Goal: Answer question/provide support: Share knowledge or assist other users

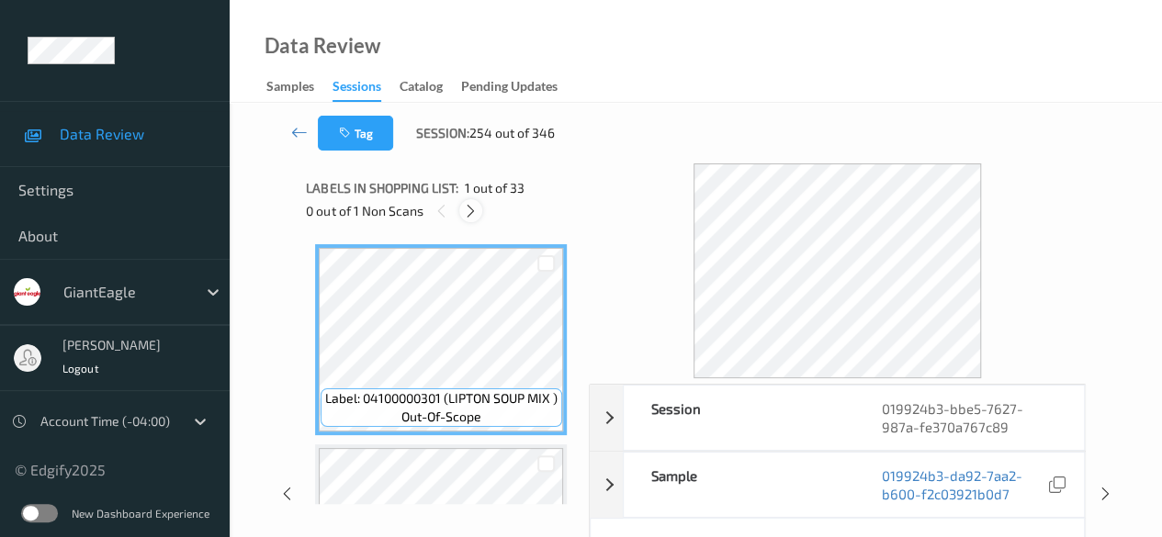
click at [479, 211] on div at bounding box center [470, 210] width 23 height 23
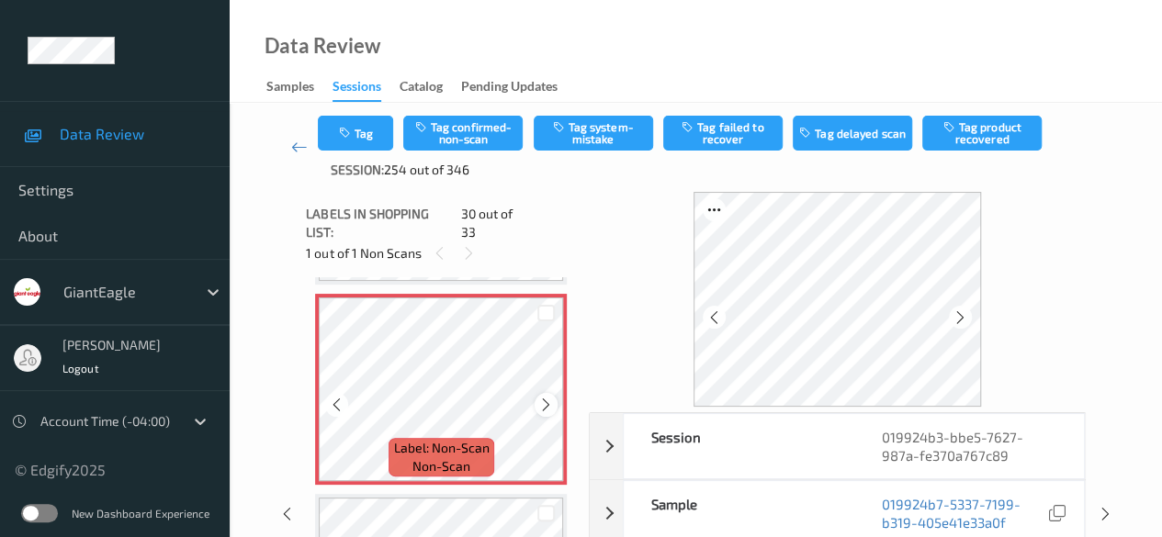
click at [544, 397] on icon at bounding box center [546, 405] width 16 height 17
click at [547, 397] on icon at bounding box center [546, 405] width 16 height 17
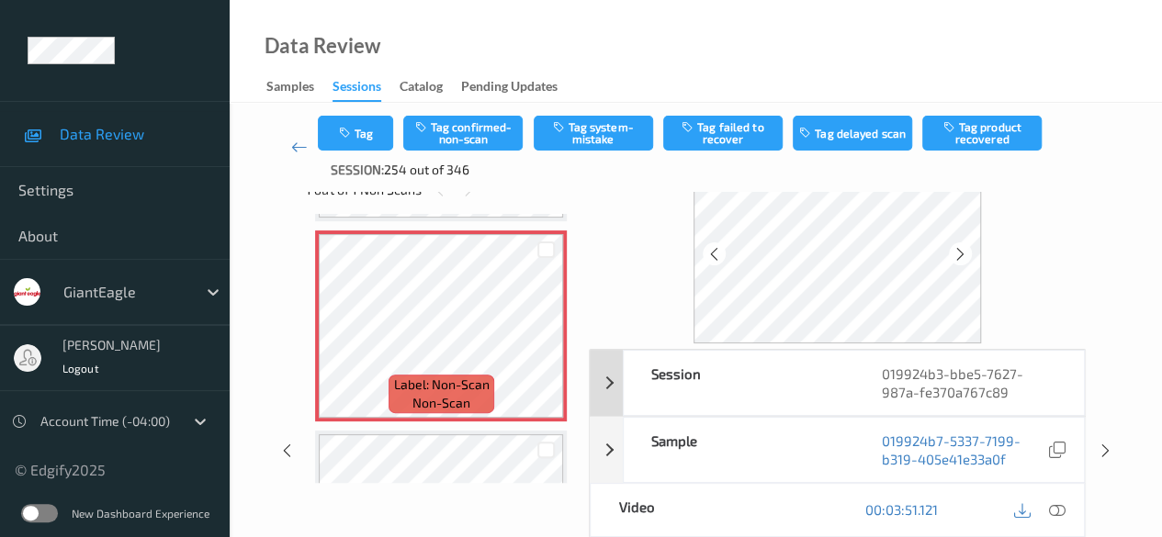
scroll to position [92, 0]
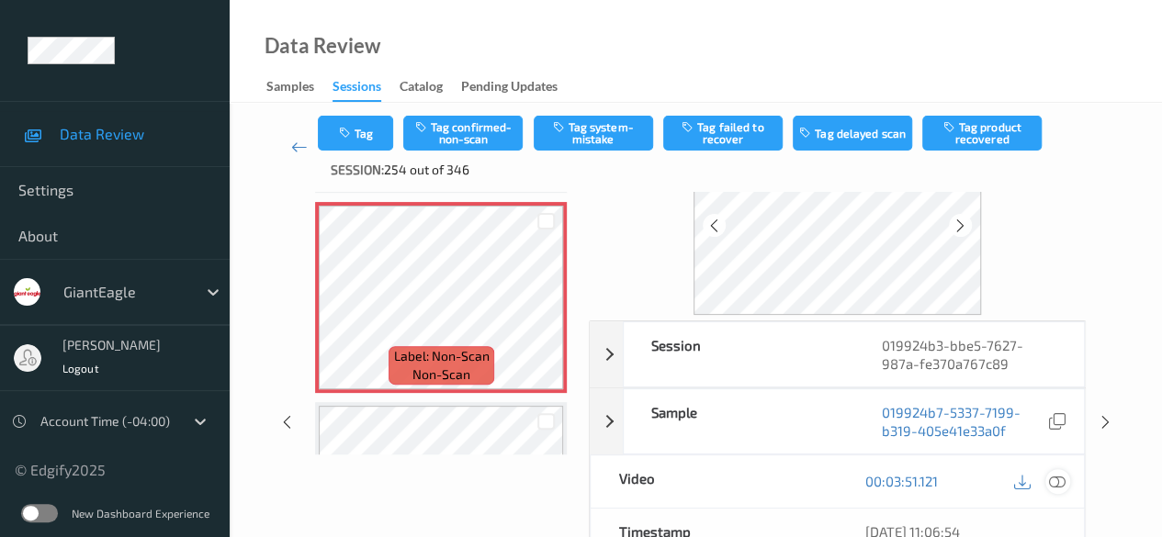
click at [1060, 480] on icon at bounding box center [1057, 481] width 17 height 17
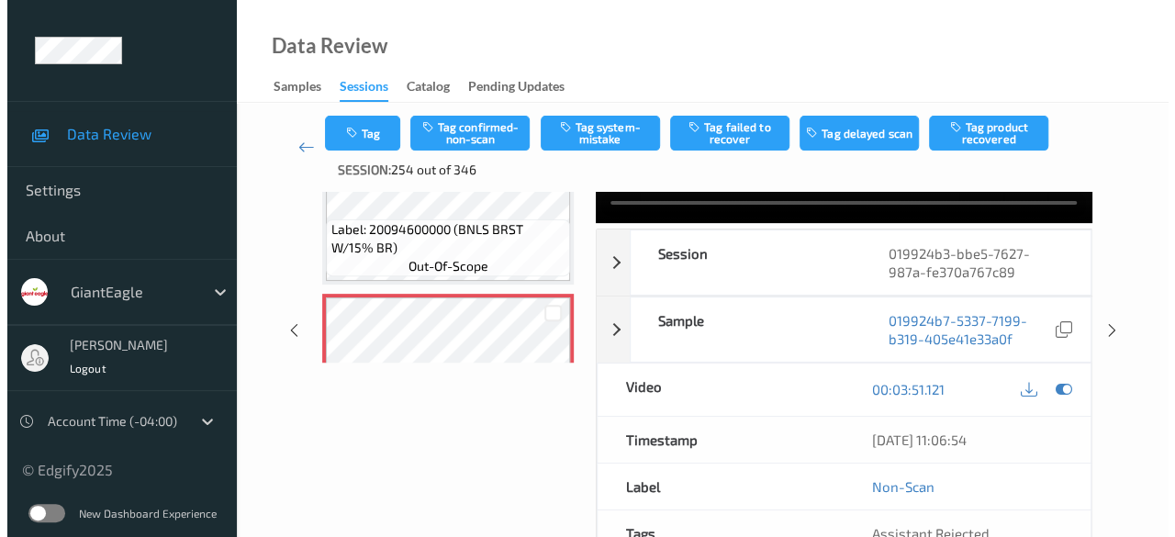
scroll to position [0, 0]
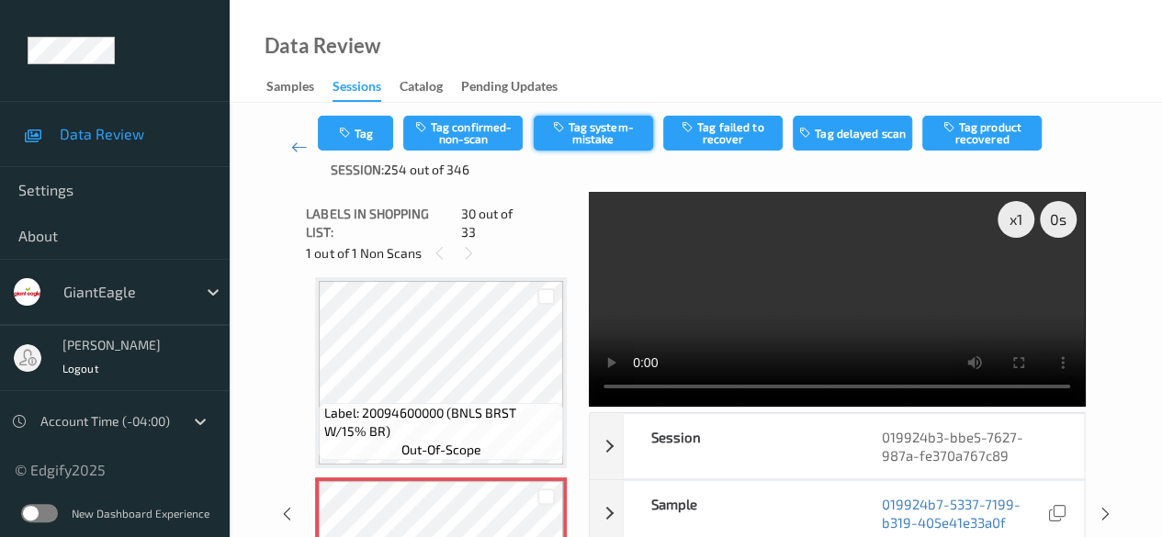
click at [616, 119] on button "Tag system-mistake" at bounding box center [593, 133] width 119 height 35
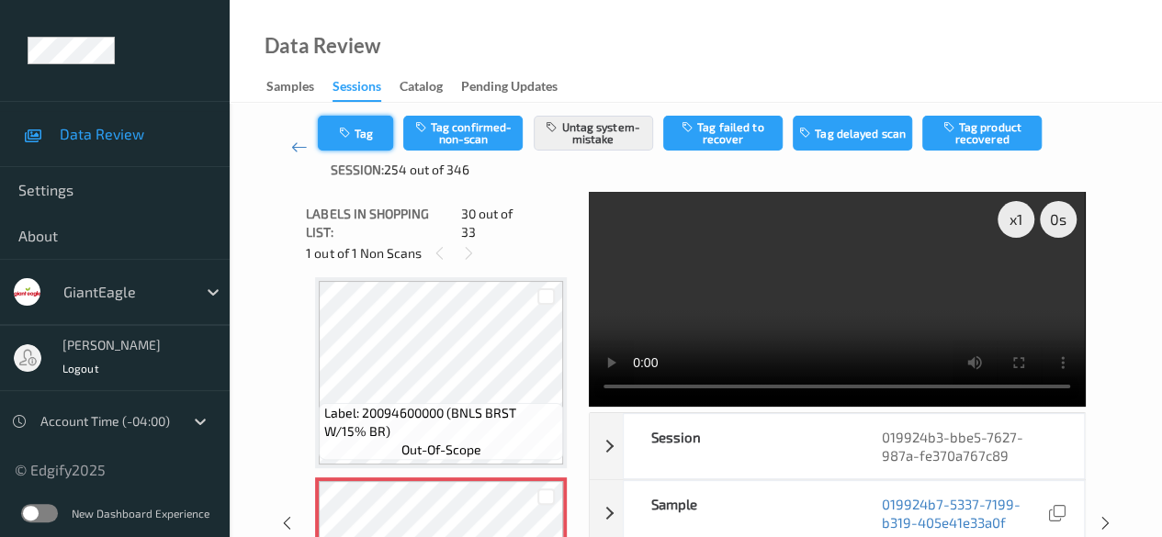
click at [374, 133] on button "Tag" at bounding box center [355, 133] width 75 height 35
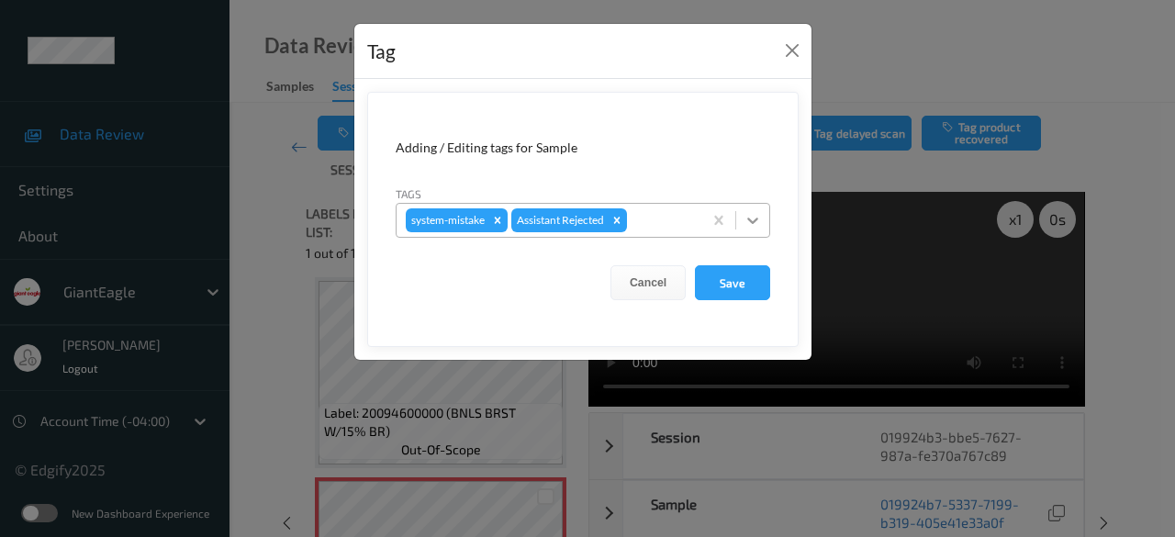
click at [751, 223] on icon at bounding box center [753, 220] width 18 height 18
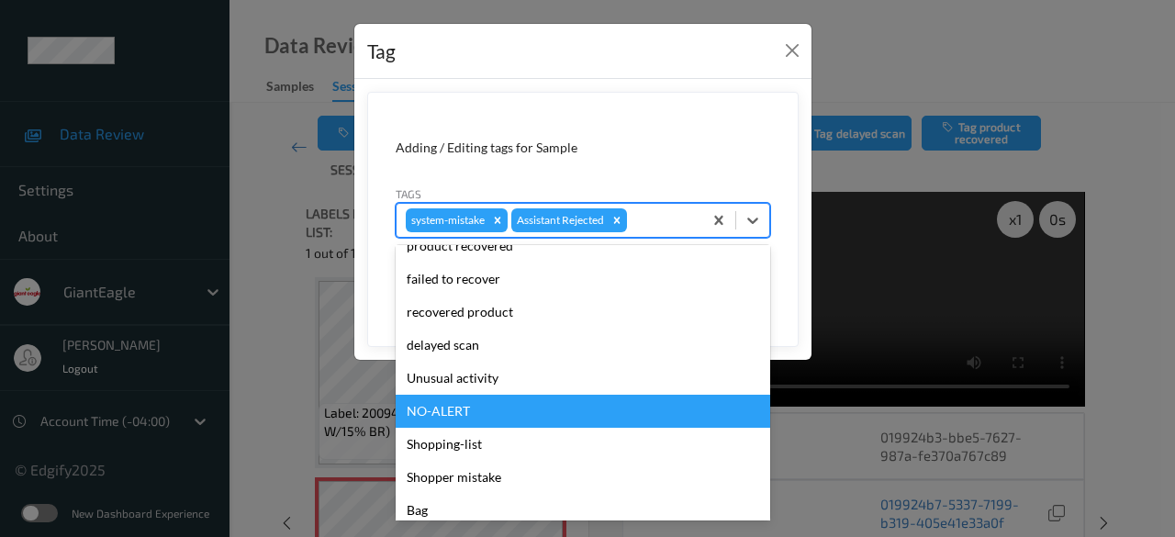
scroll to position [162, 0]
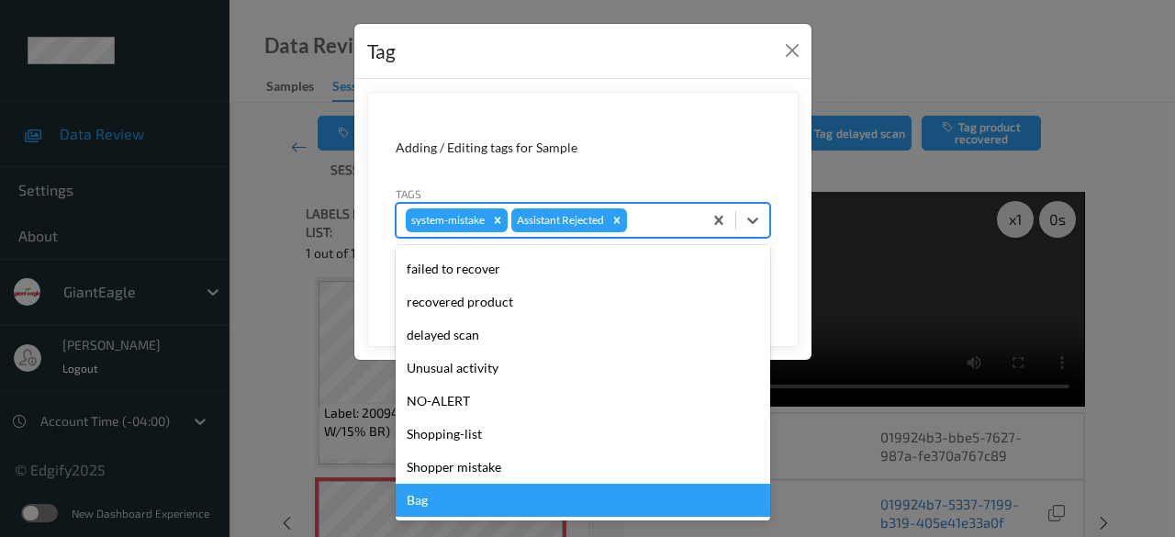
click at [465, 499] on div "Bag" at bounding box center [583, 500] width 375 height 33
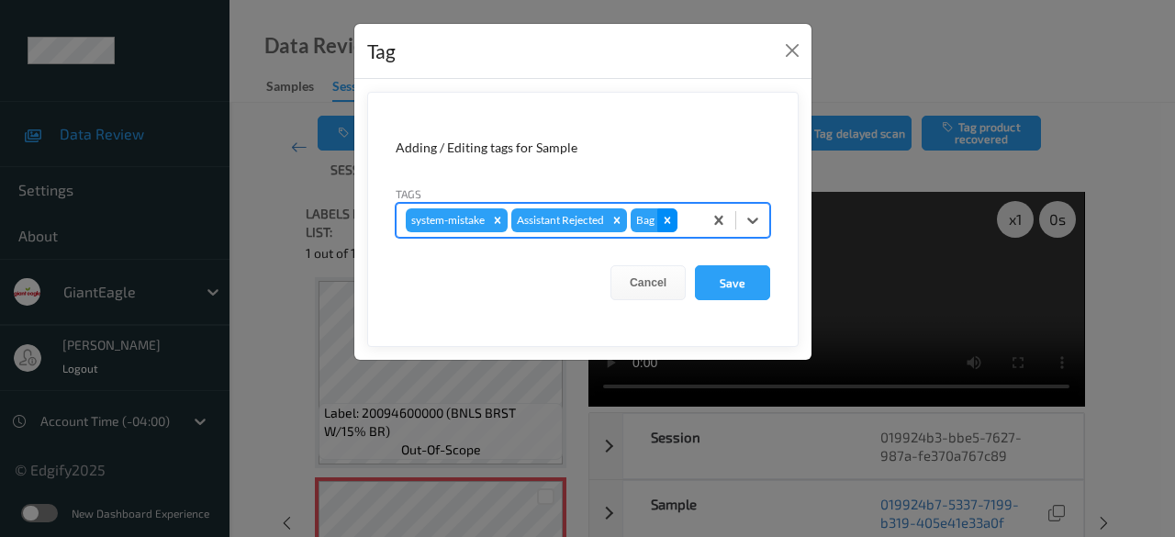
click at [672, 219] on icon "Remove Bag" at bounding box center [667, 220] width 13 height 13
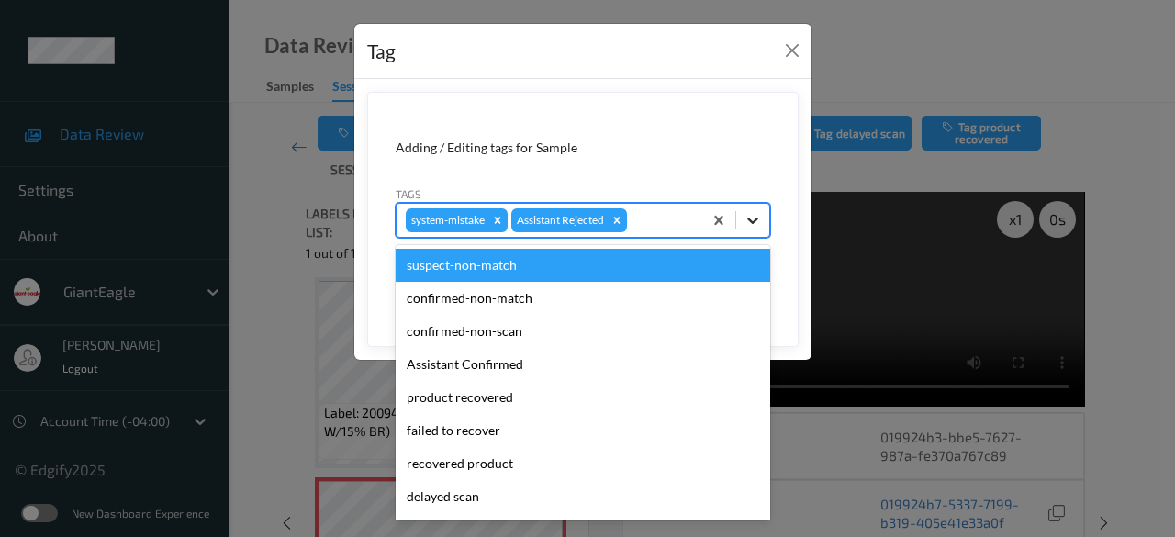
click at [753, 222] on icon at bounding box center [752, 221] width 11 height 6
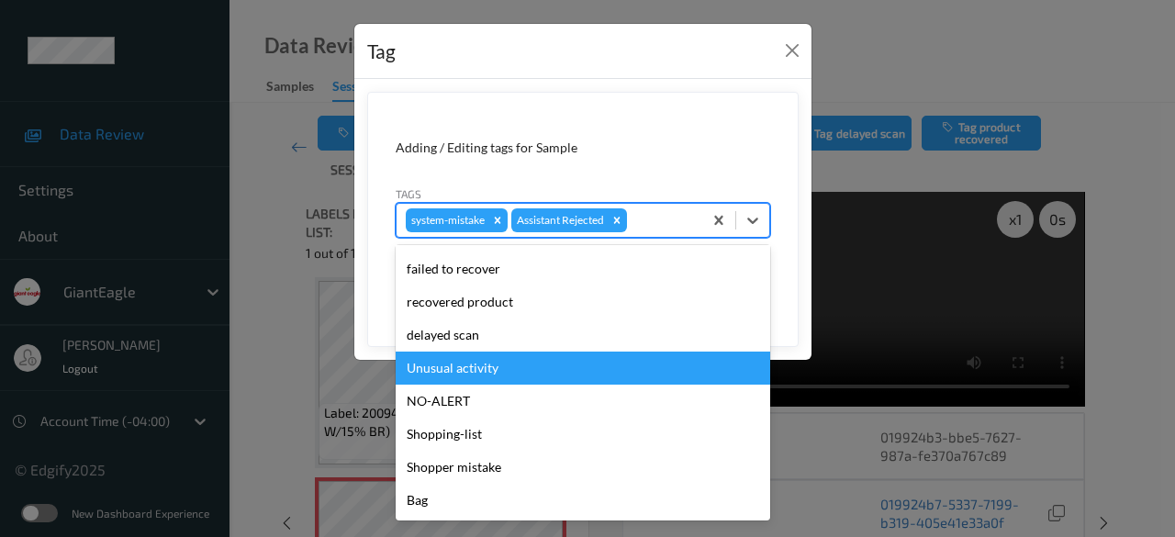
click at [476, 360] on div "Unusual activity" at bounding box center [583, 368] width 375 height 33
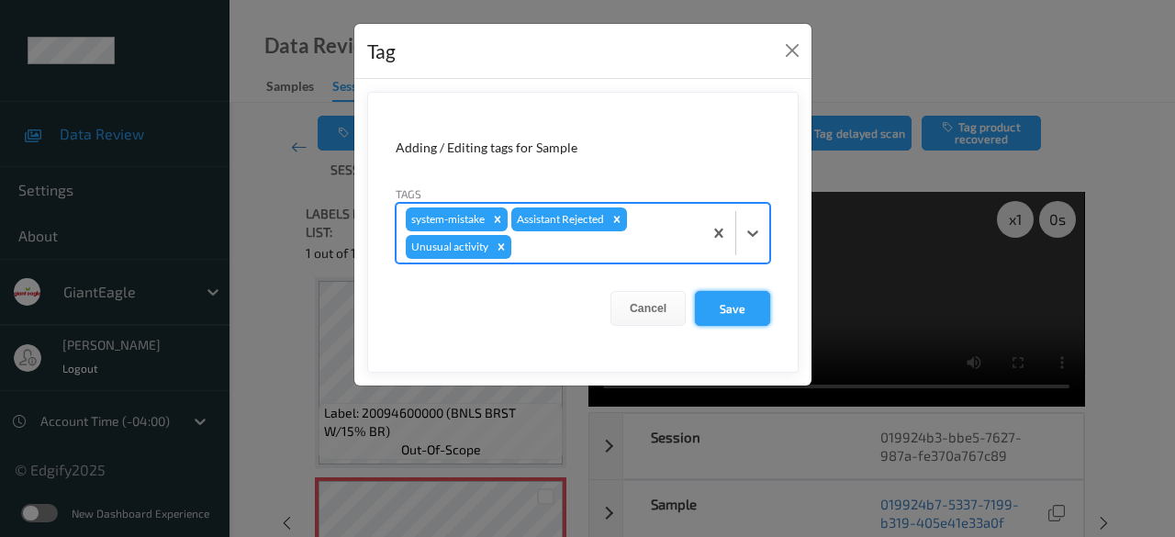
click at [731, 306] on button "Save" at bounding box center [732, 308] width 75 height 35
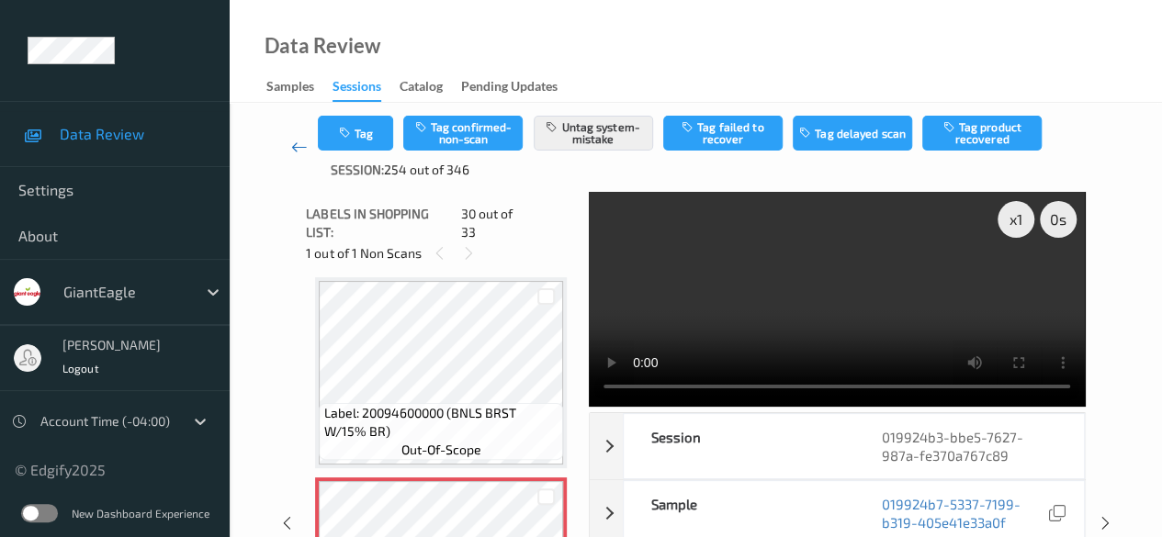
click at [294, 148] on icon at bounding box center [299, 147] width 17 height 18
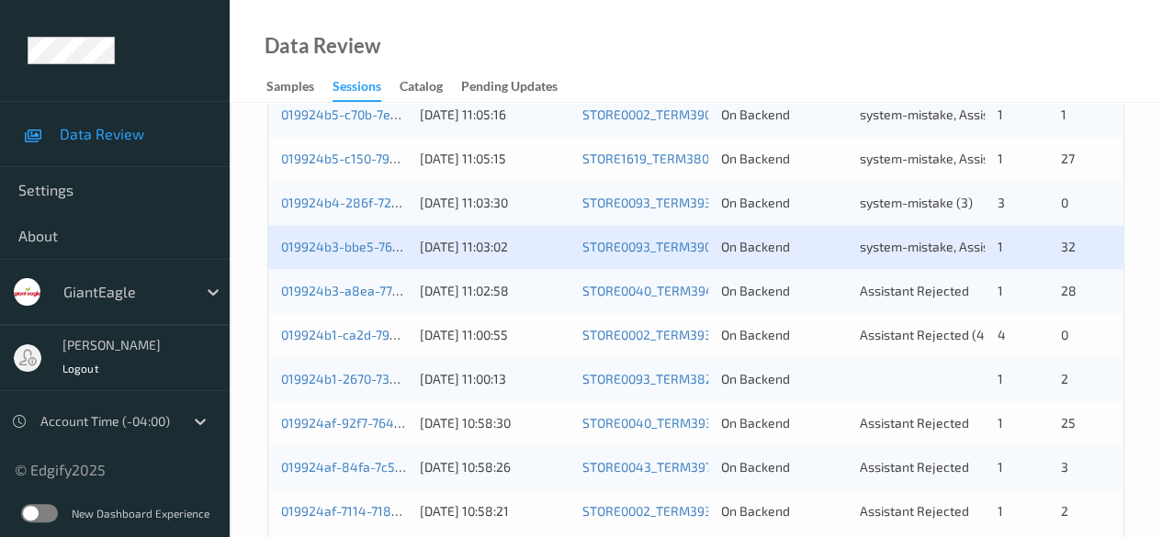
scroll to position [988, 0]
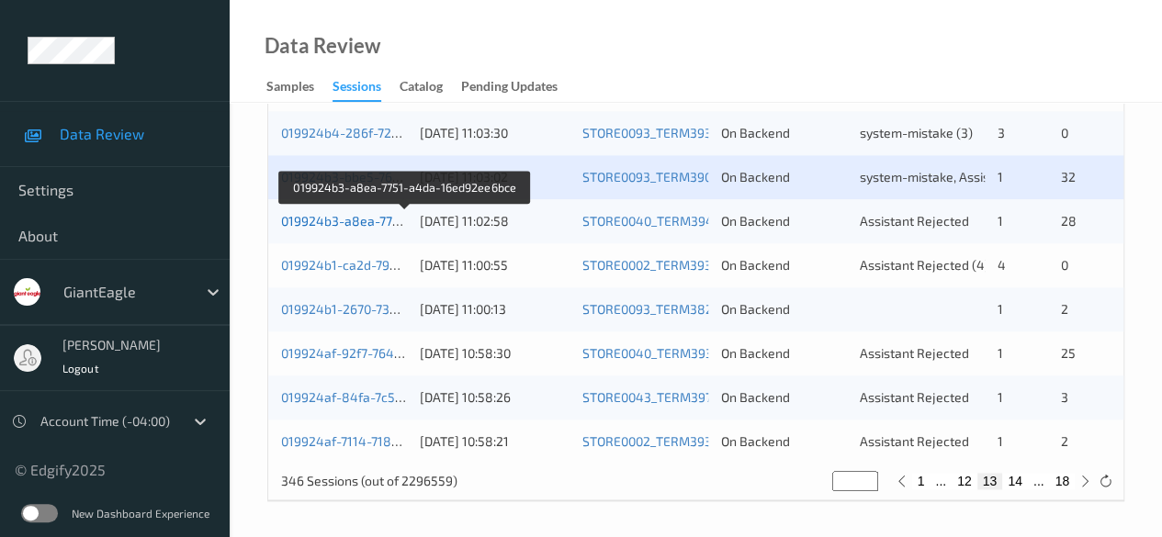
click at [346, 213] on link "019924b3-a8ea-7751-a4da-16ed92ee6bce" at bounding box center [406, 221] width 251 height 16
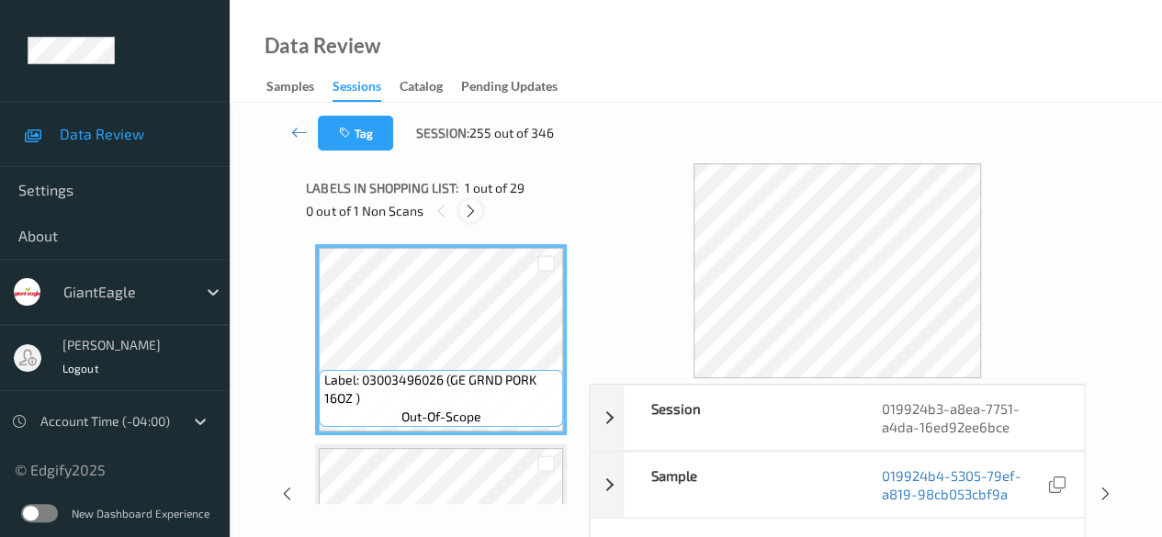
click at [468, 208] on icon at bounding box center [471, 211] width 16 height 17
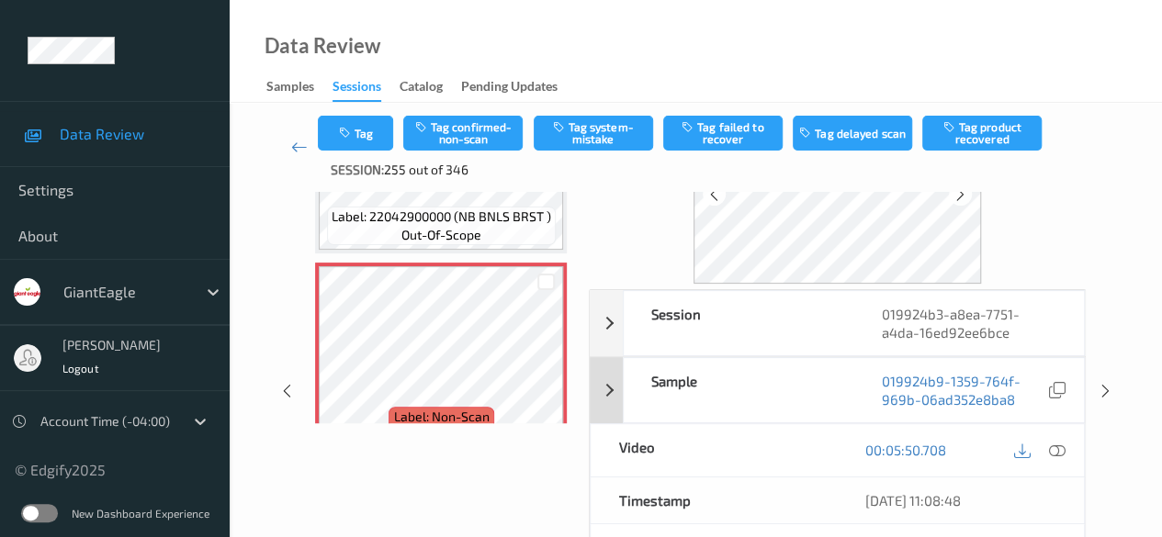
scroll to position [147, 0]
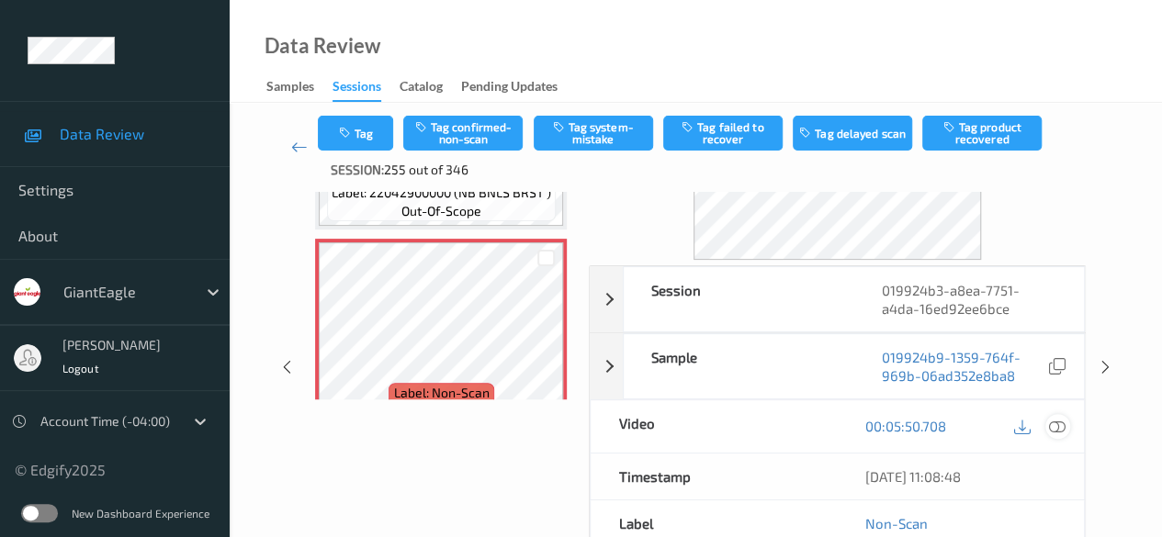
click at [1059, 425] on icon at bounding box center [1057, 426] width 17 height 17
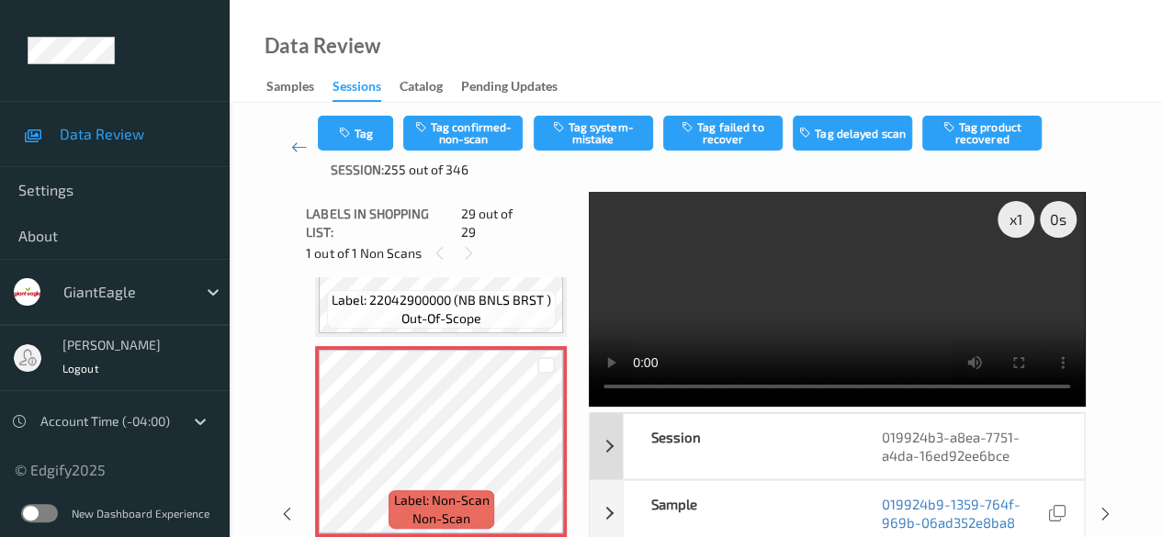
scroll to position [92, 0]
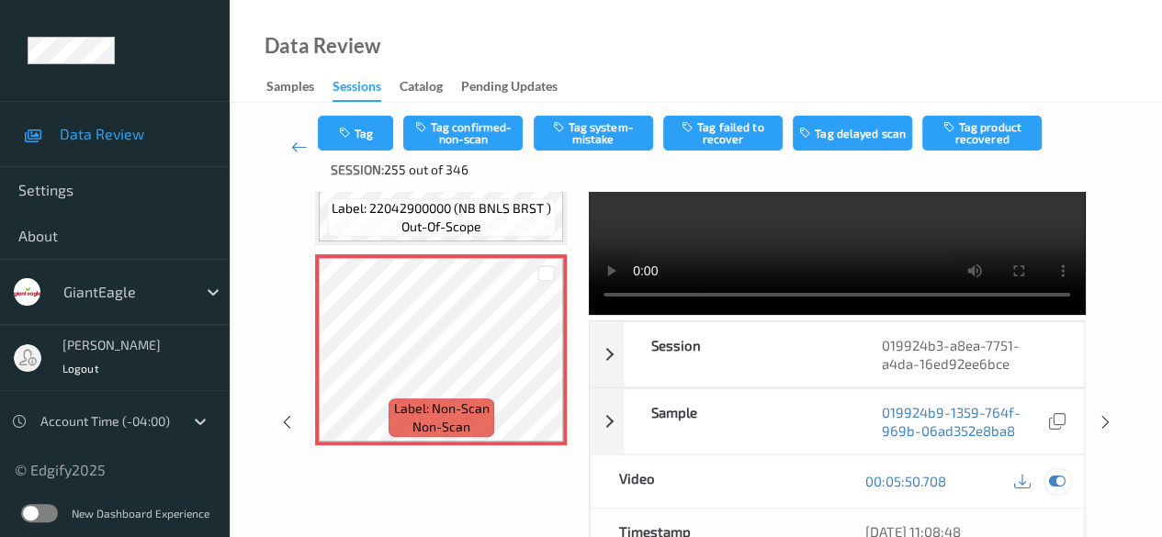
click at [1056, 478] on icon at bounding box center [1057, 481] width 17 height 17
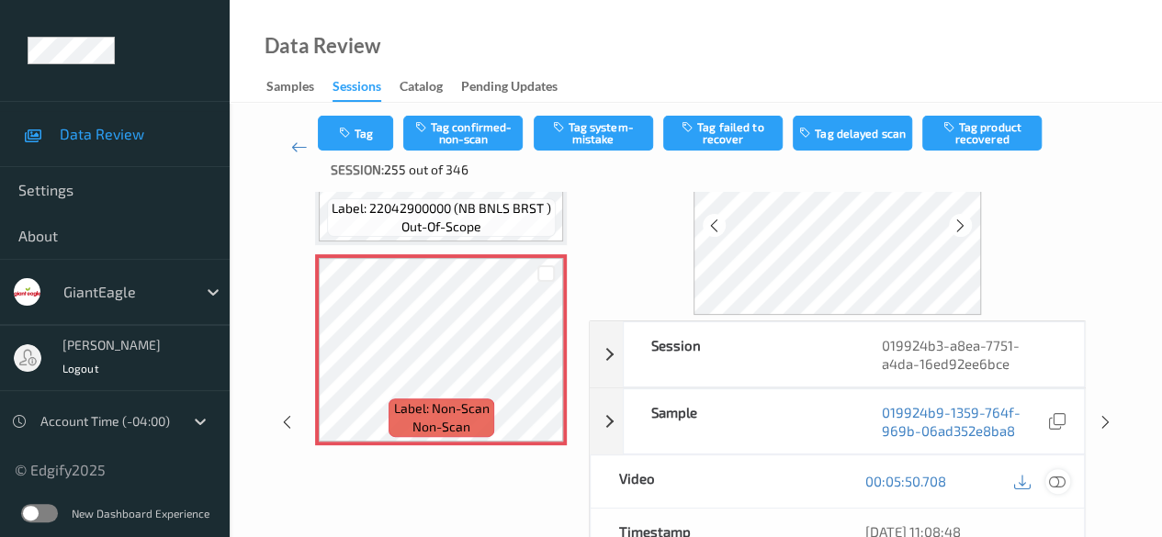
click at [1060, 477] on icon at bounding box center [1057, 481] width 17 height 17
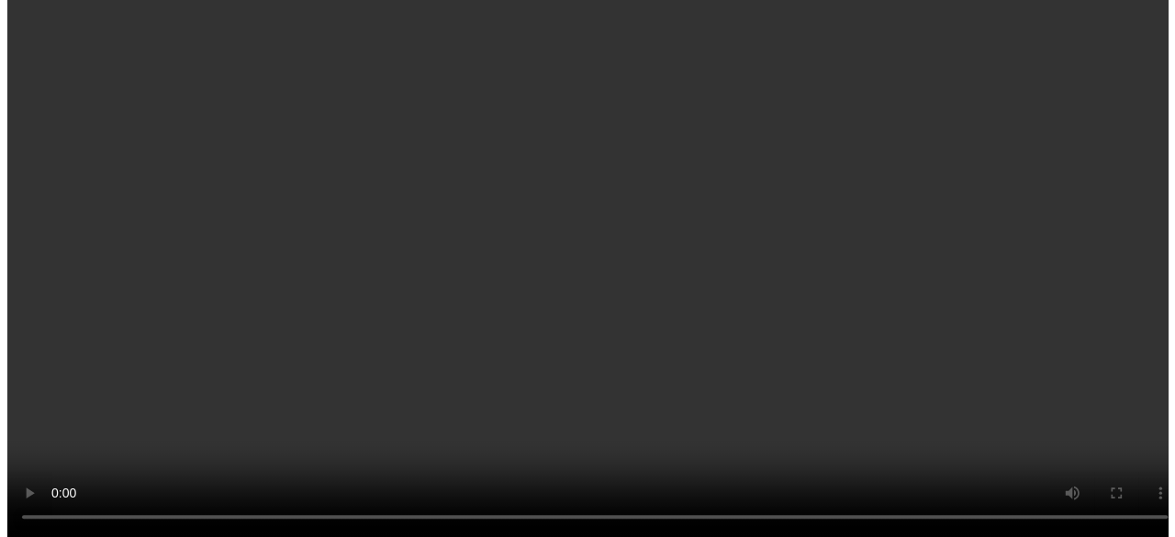
scroll to position [5546, 0]
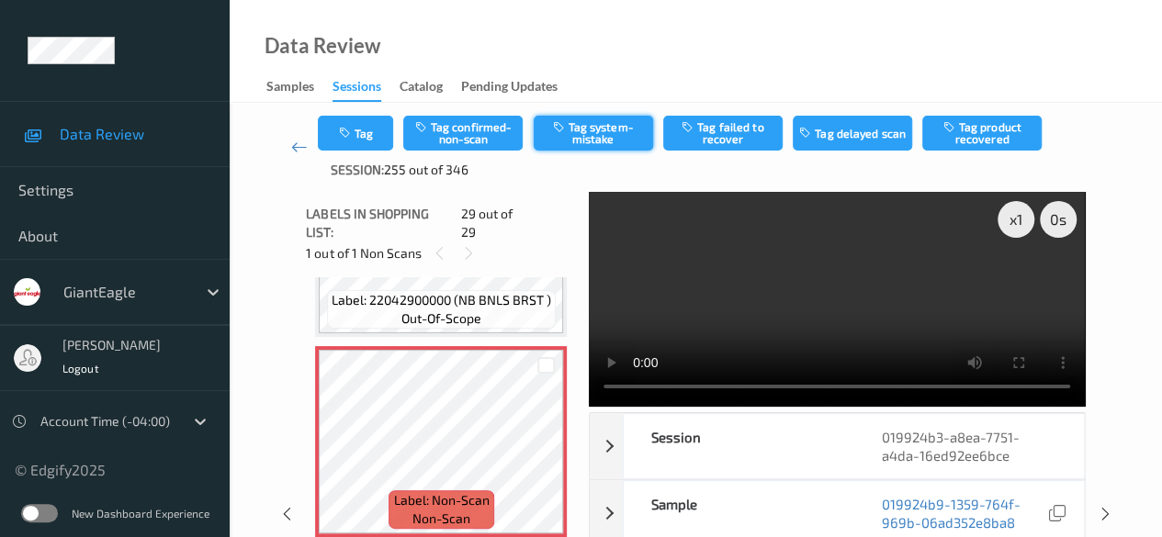
click at [585, 140] on button "Tag system-mistake" at bounding box center [593, 133] width 119 height 35
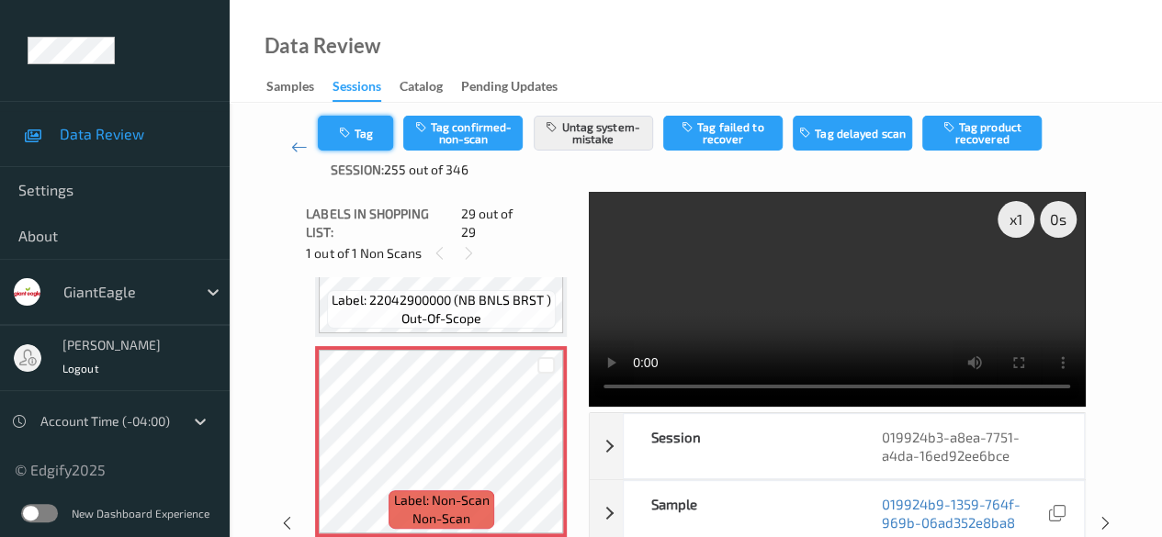
click at [370, 140] on button "Tag" at bounding box center [355, 133] width 75 height 35
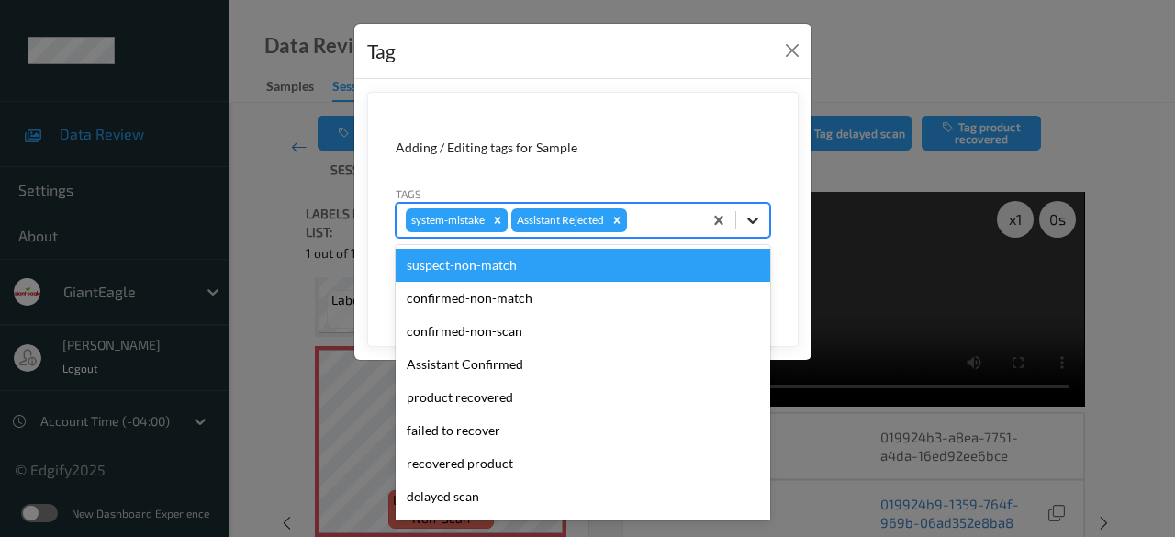
click at [745, 229] on div at bounding box center [752, 220] width 33 height 33
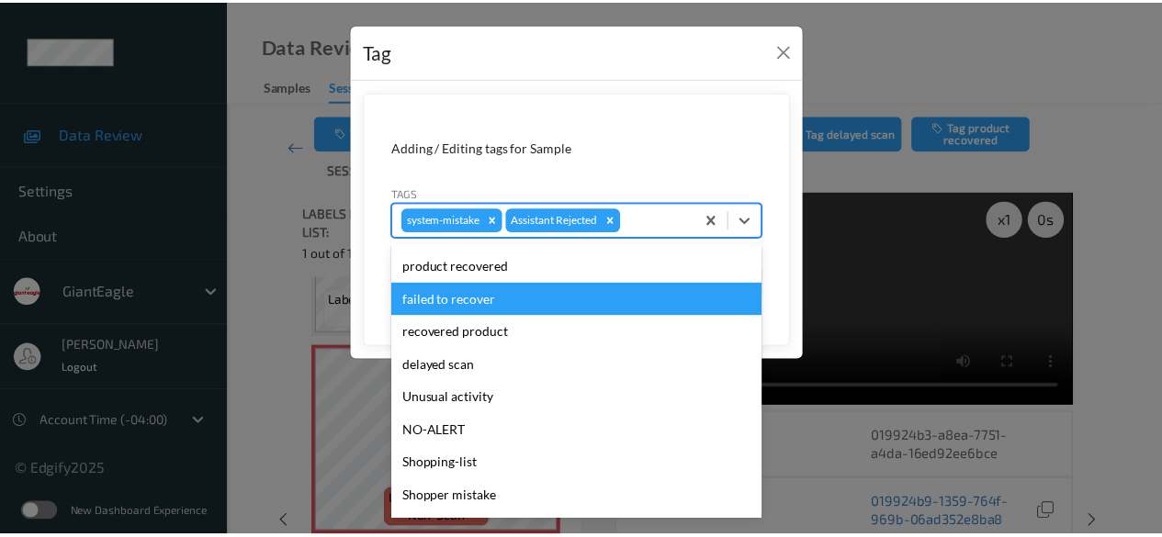
scroll to position [162, 0]
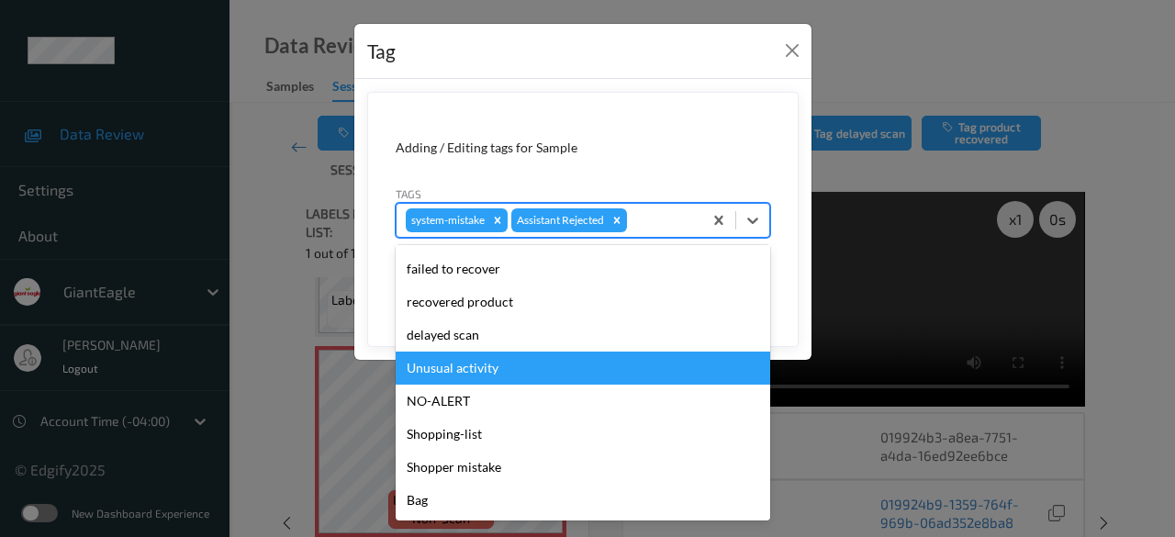
click at [501, 372] on div "Unusual activity" at bounding box center [583, 368] width 375 height 33
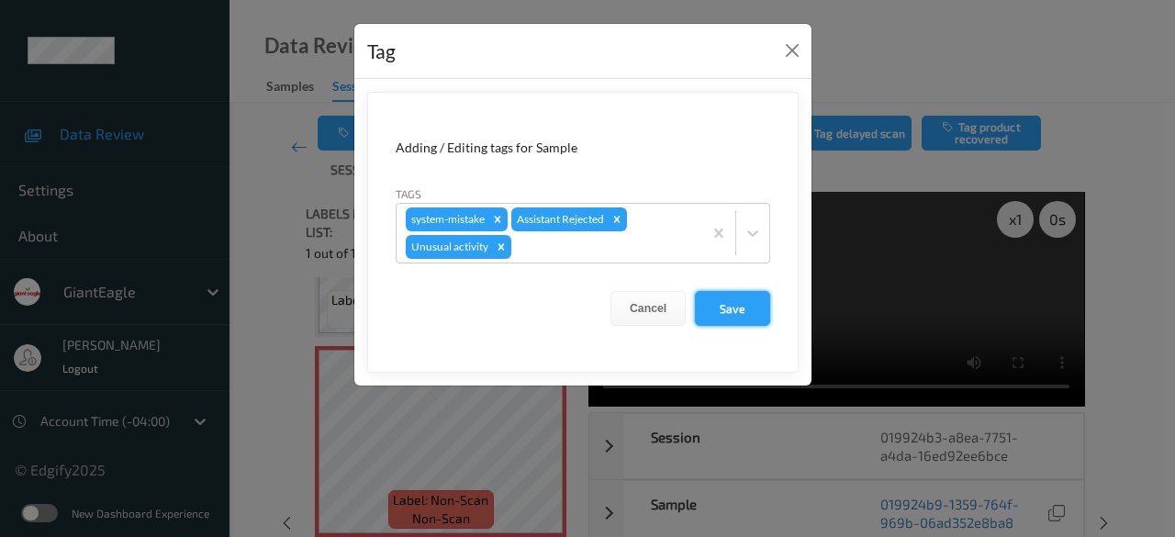
click at [742, 311] on button "Save" at bounding box center [732, 308] width 75 height 35
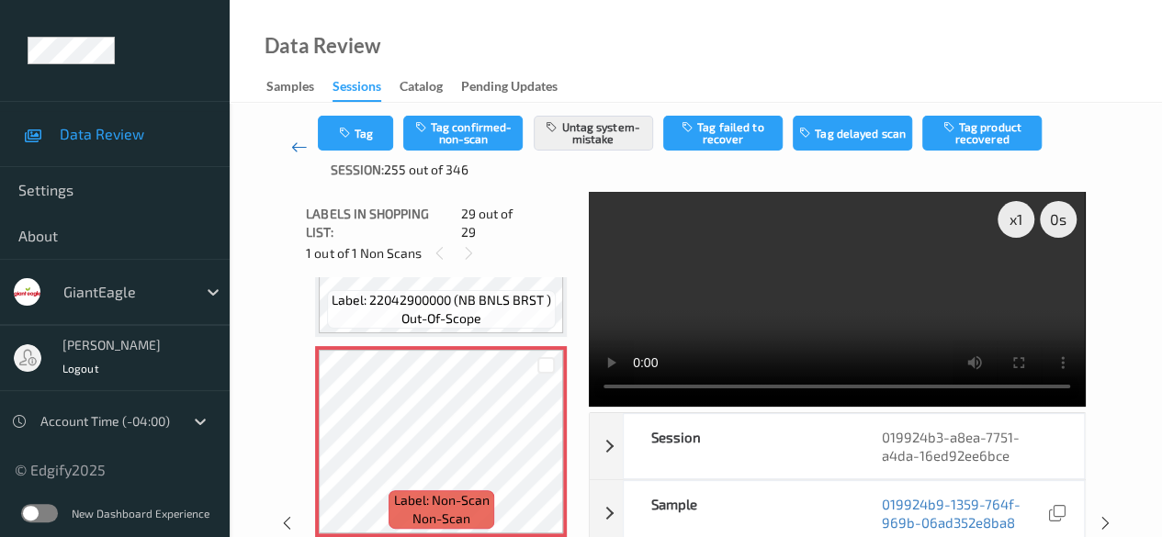
click at [294, 145] on icon at bounding box center [299, 147] width 17 height 18
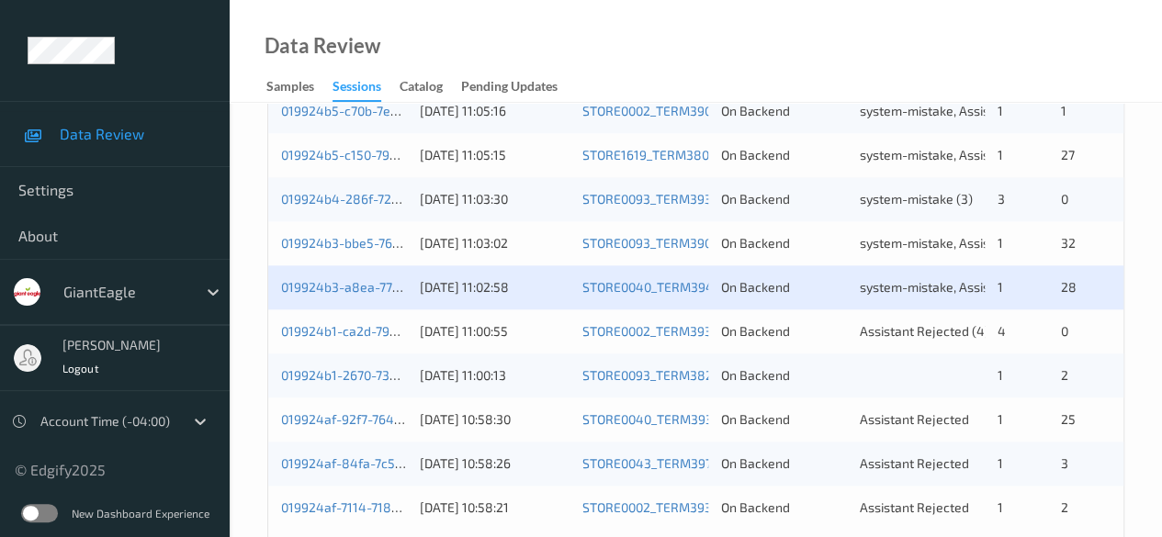
scroll to position [988, 0]
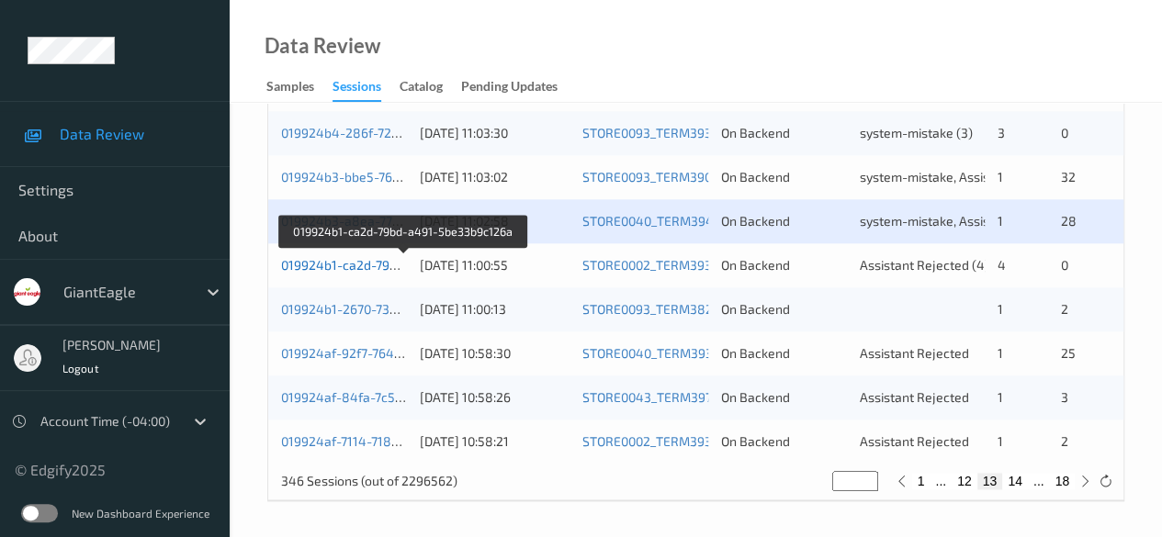
click at [334, 264] on link "019924b1-ca2d-79bd-a491-5be33b9c126a" at bounding box center [405, 265] width 248 height 16
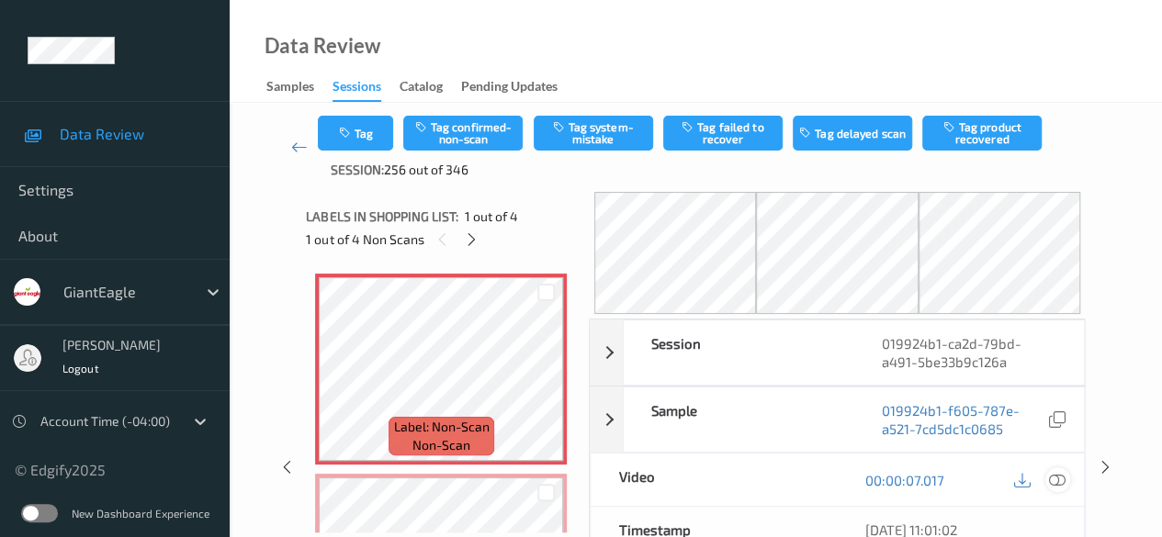
click at [1056, 474] on icon at bounding box center [1057, 480] width 17 height 17
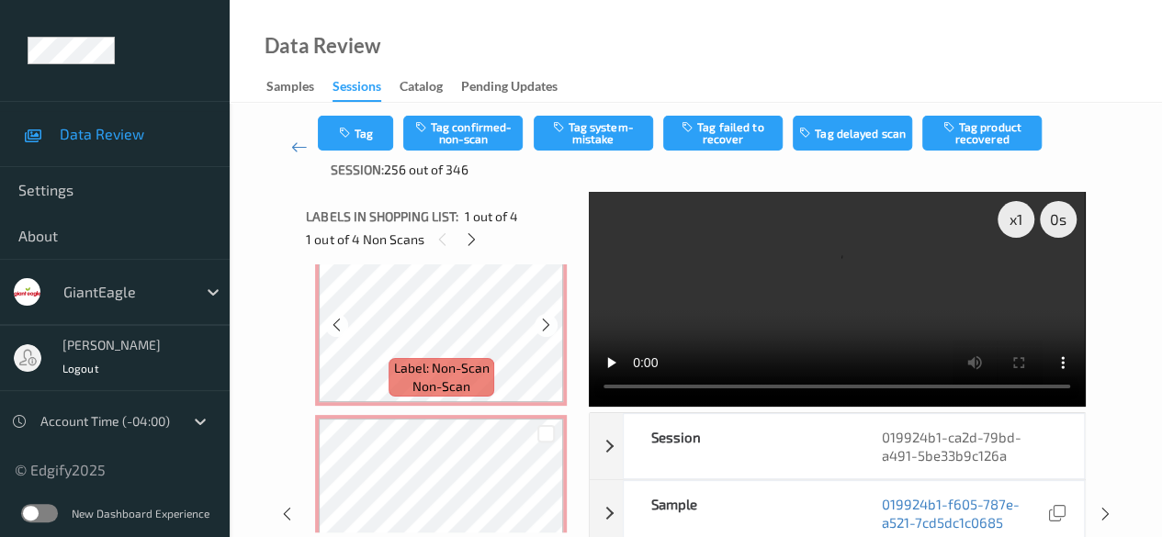
scroll to position [541, 0]
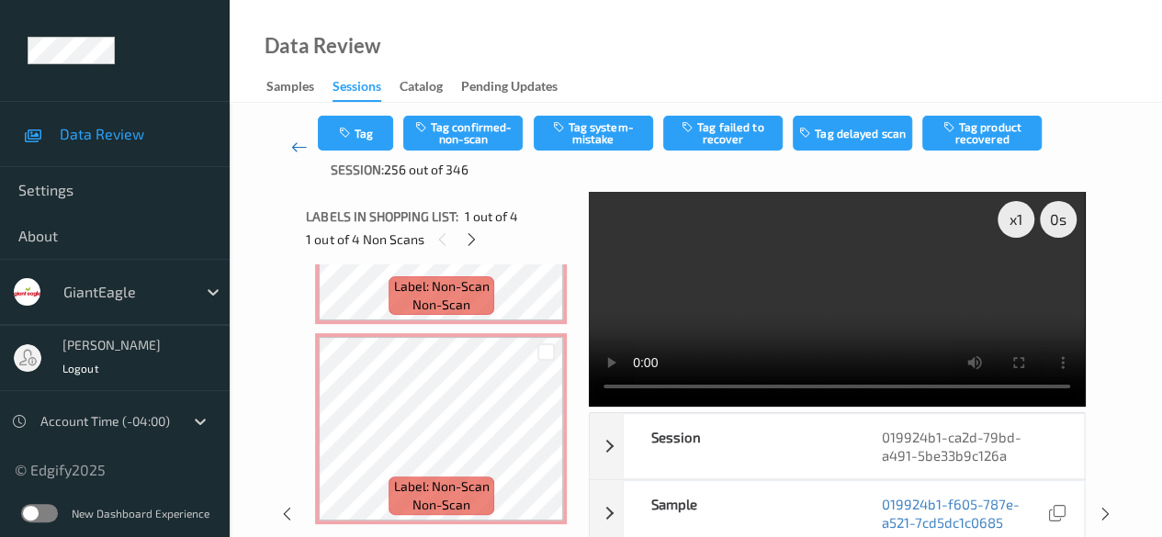
click at [299, 149] on icon at bounding box center [299, 147] width 17 height 18
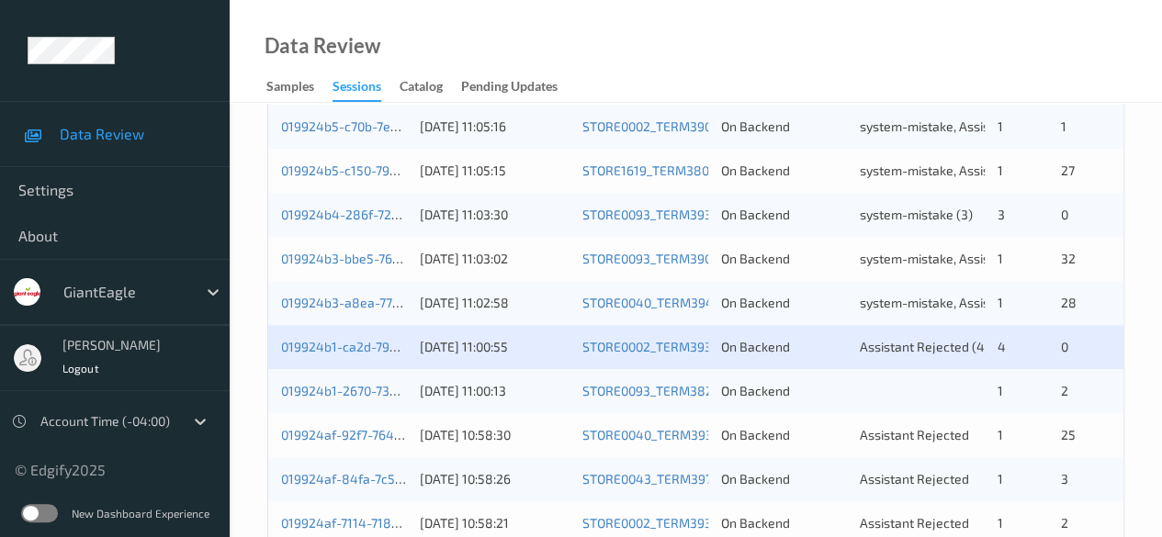
scroll to position [988, 0]
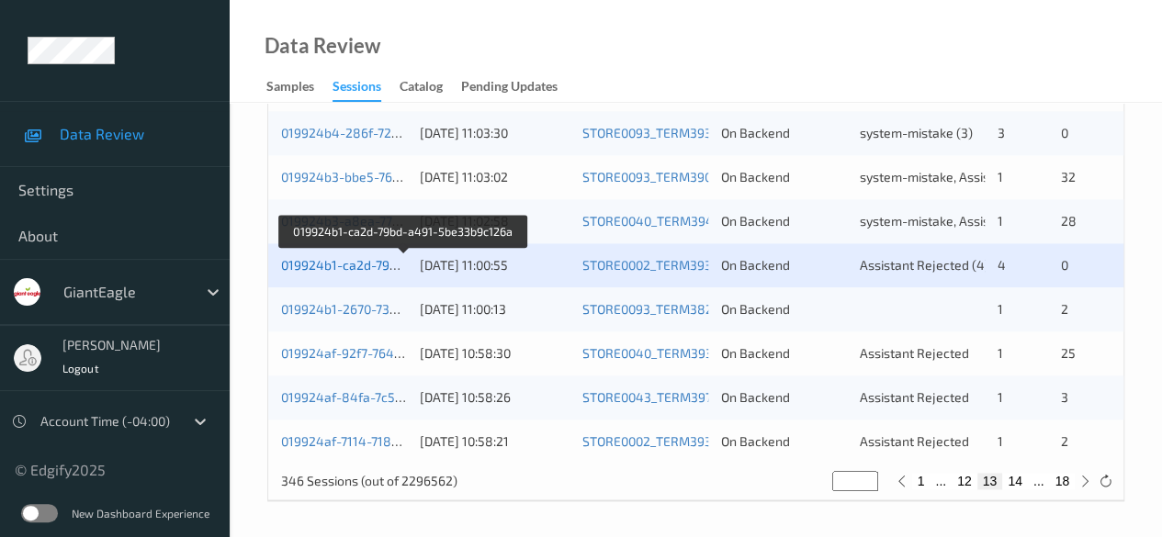
click at [351, 264] on link "019924b1-ca2d-79bd-a491-5be33b9c126a" at bounding box center [405, 265] width 248 height 16
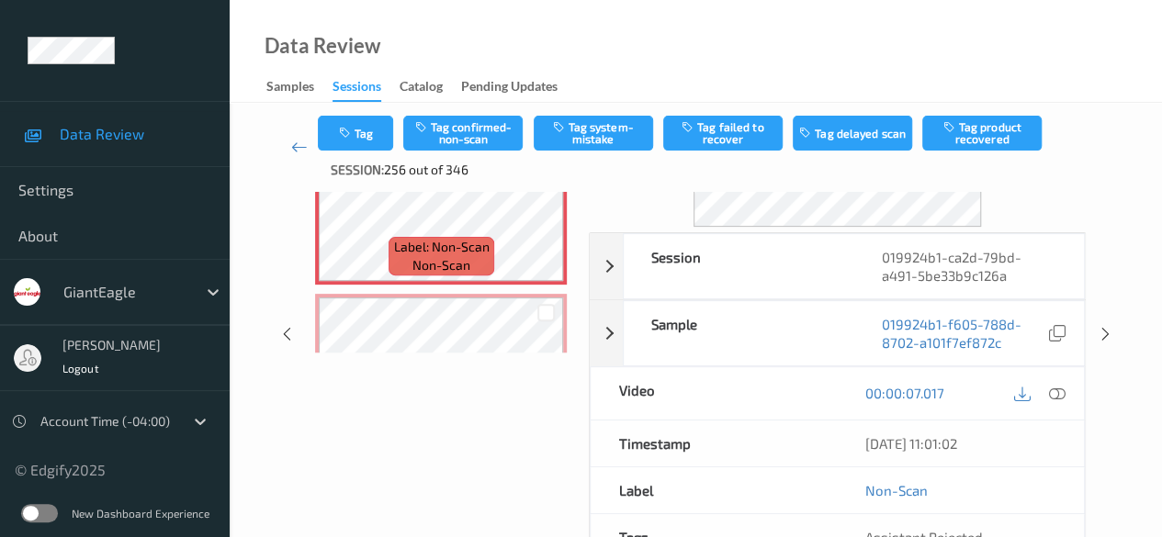
scroll to position [184, 0]
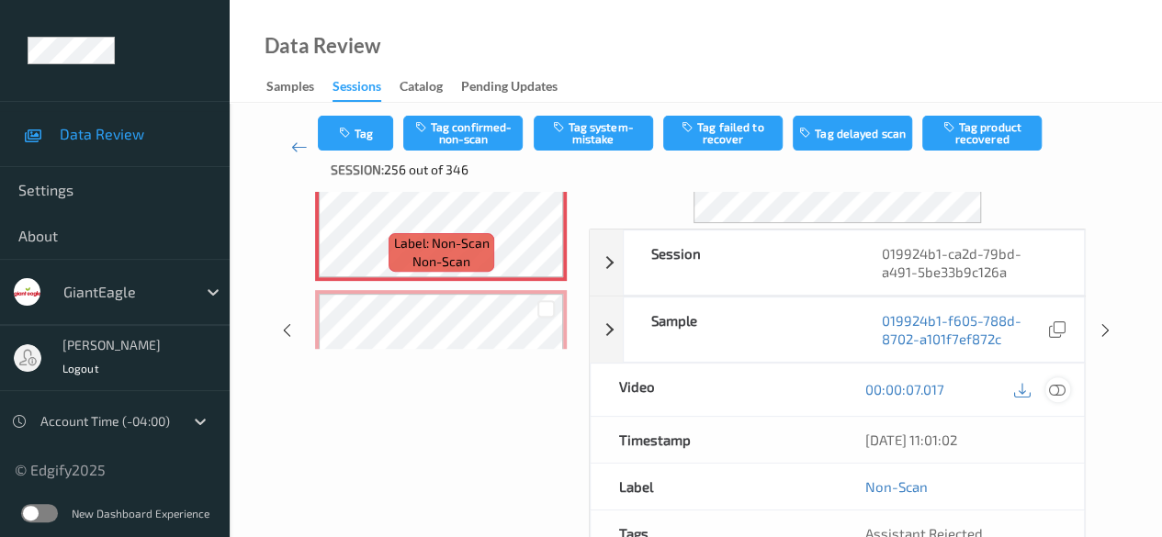
click at [1056, 393] on icon at bounding box center [1057, 389] width 17 height 17
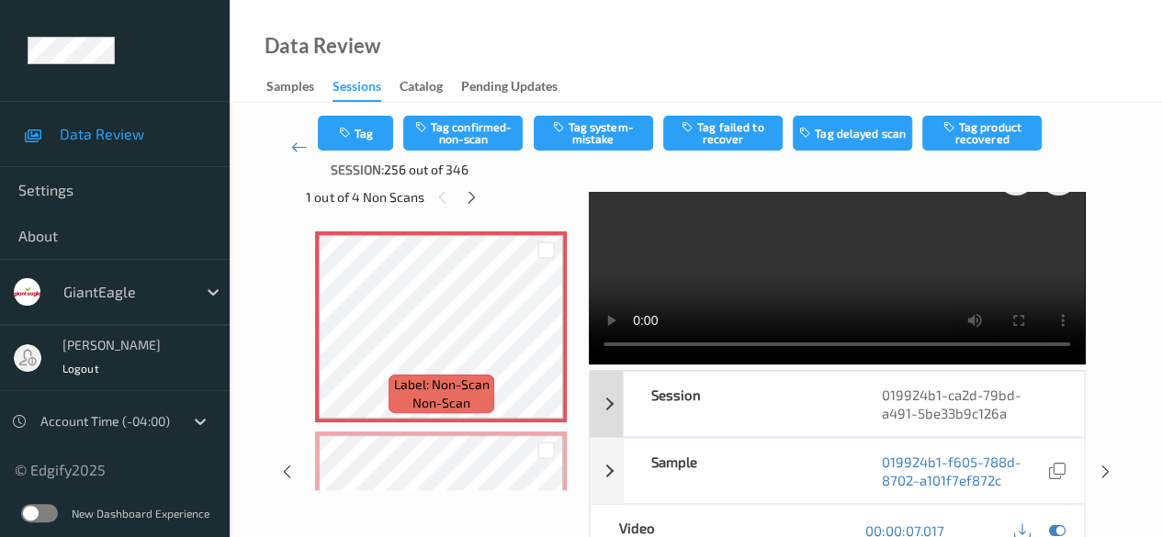
scroll to position [0, 0]
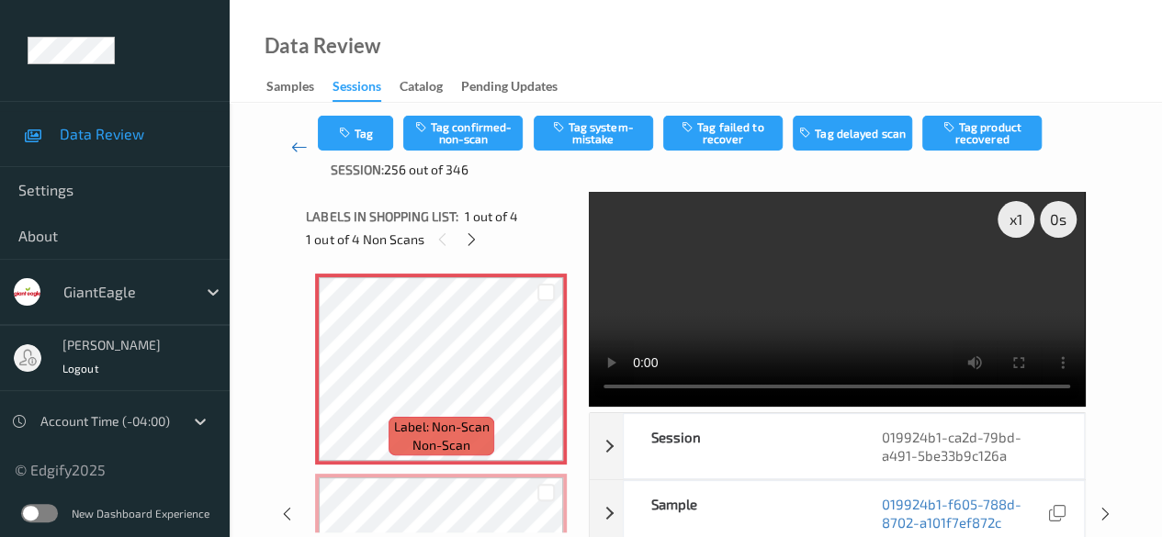
click at [301, 148] on icon at bounding box center [299, 147] width 17 height 18
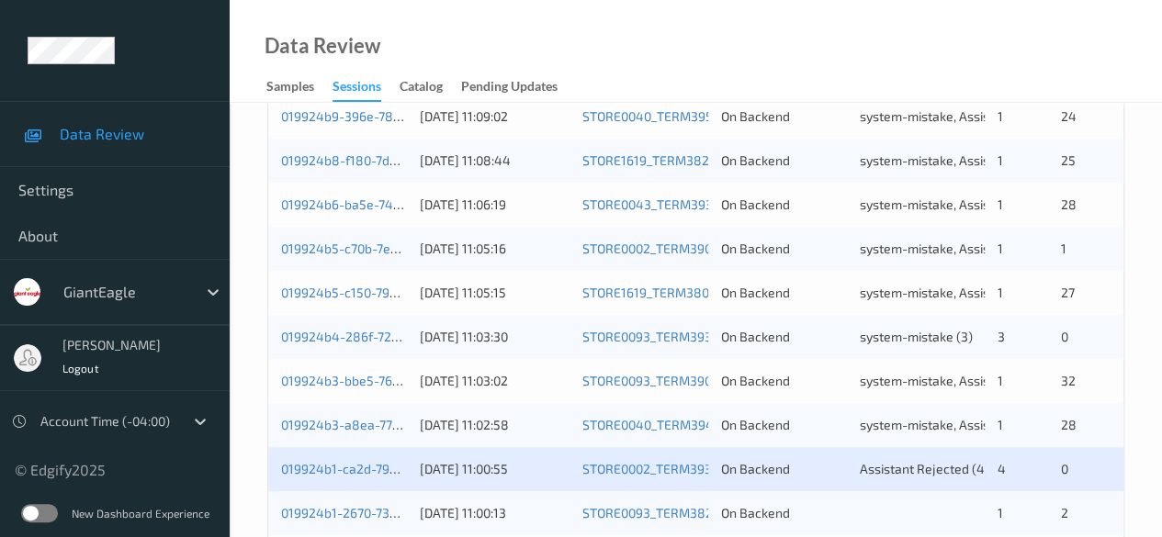
scroll to position [918, 0]
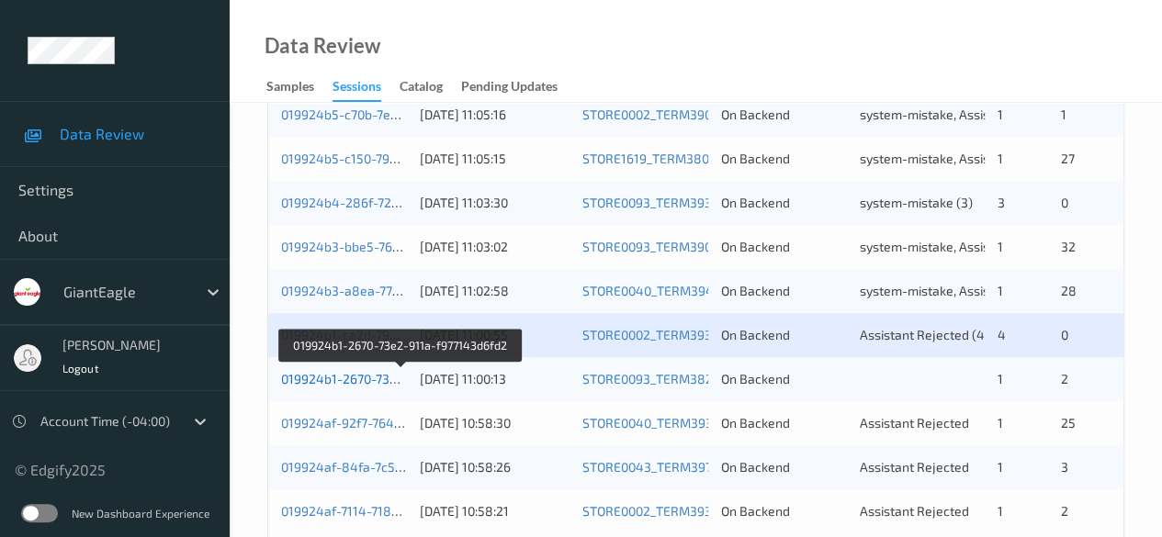
click at [381, 381] on link "019924b1-2670-73e2-911a-f977143d6fd2" at bounding box center [401, 379] width 240 height 16
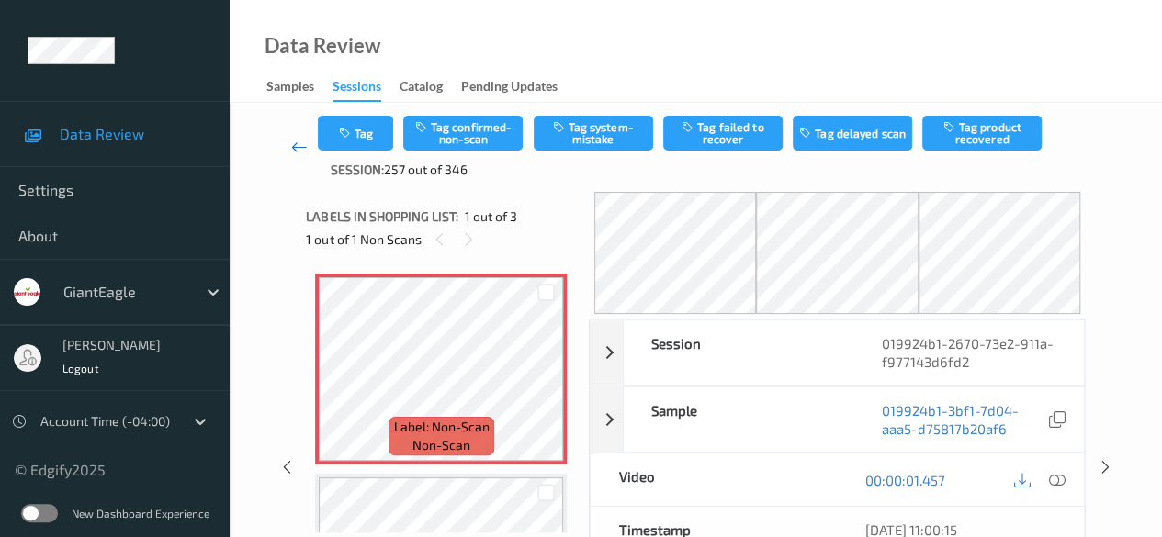
click at [301, 148] on icon at bounding box center [299, 147] width 17 height 18
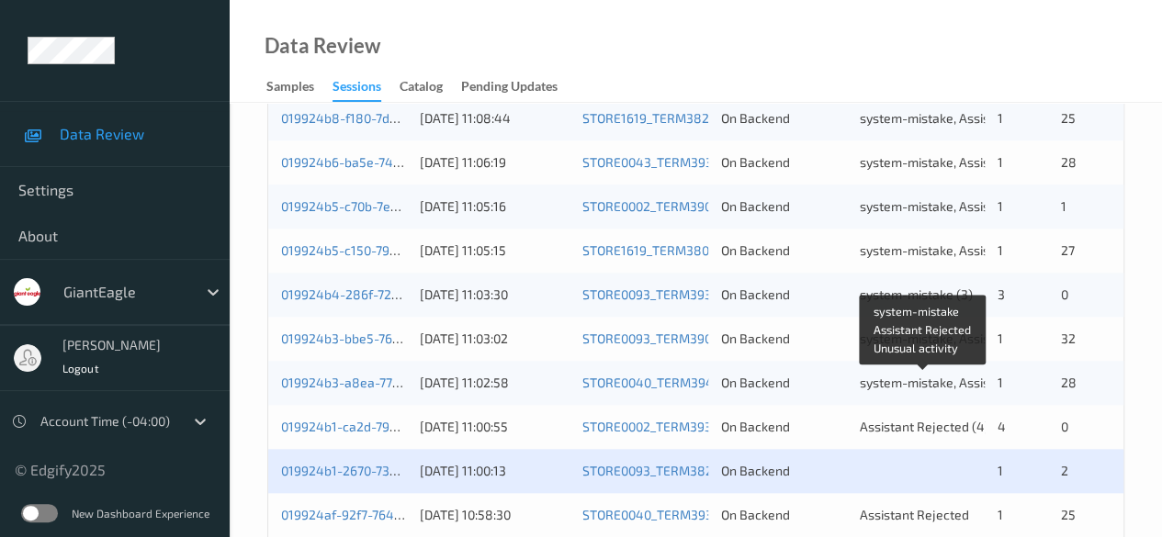
scroll to position [918, 0]
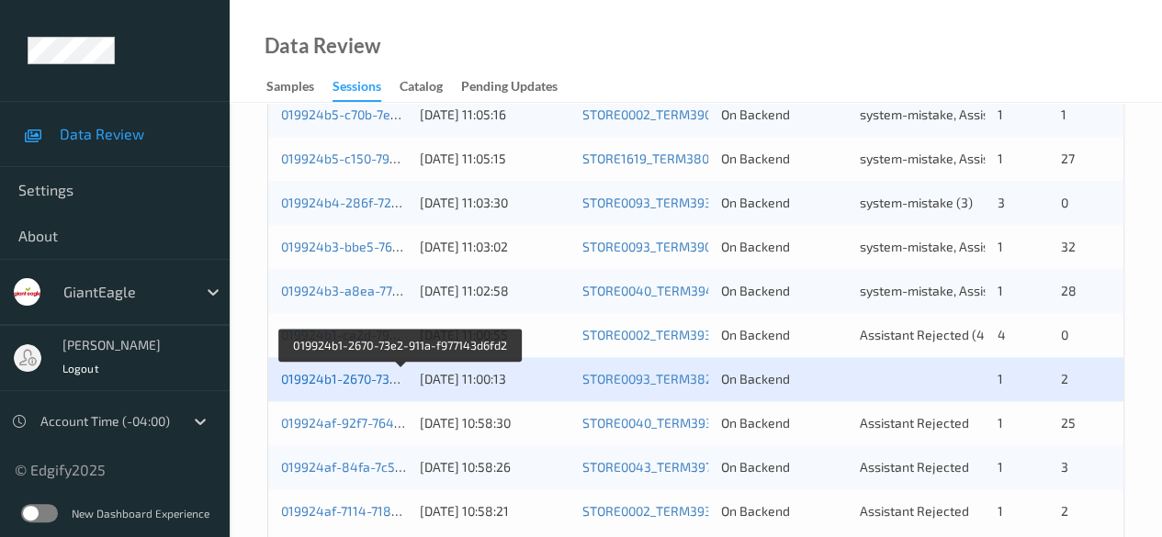
click at [328, 374] on link "019924b1-2670-73e2-911a-f977143d6fd2" at bounding box center [401, 379] width 240 height 16
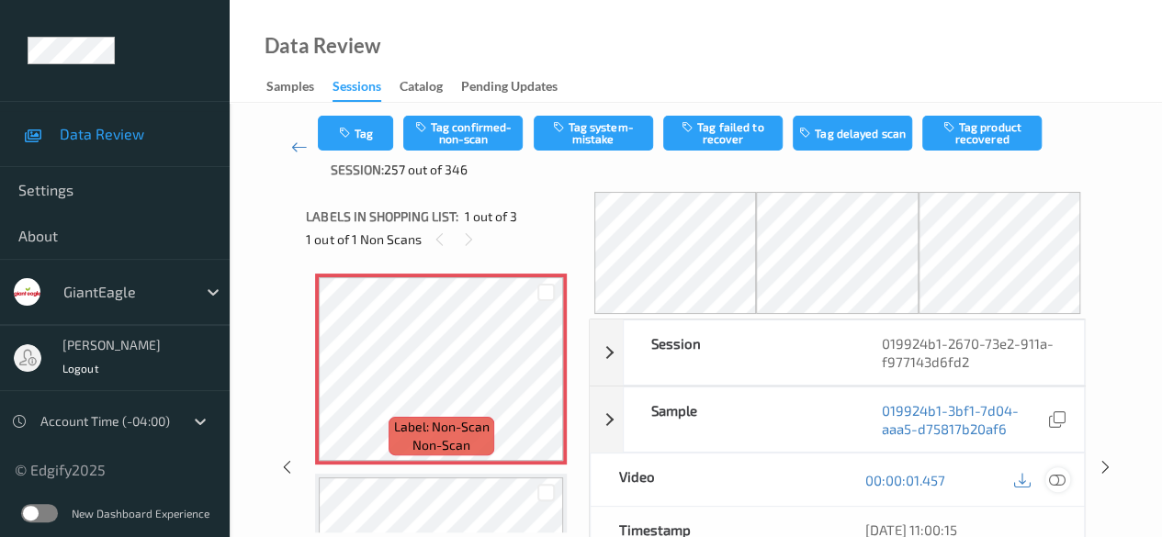
click at [1057, 474] on icon at bounding box center [1057, 480] width 17 height 17
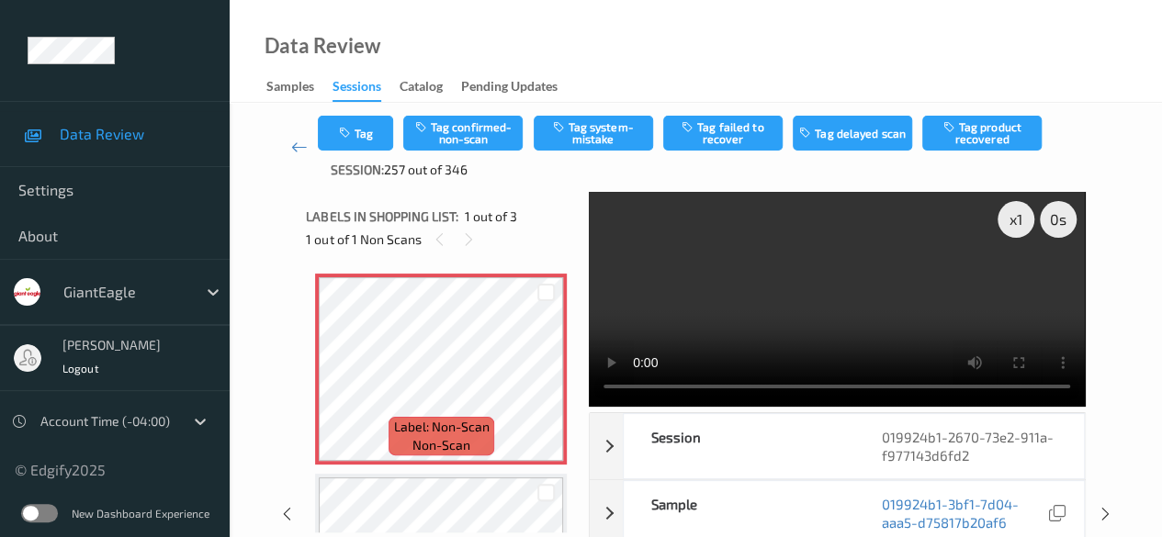
click at [619, 282] on video at bounding box center [837, 299] width 496 height 215
click at [586, 129] on button "Tag system-mistake" at bounding box center [593, 133] width 119 height 35
click at [367, 134] on button "Tag" at bounding box center [355, 133] width 75 height 35
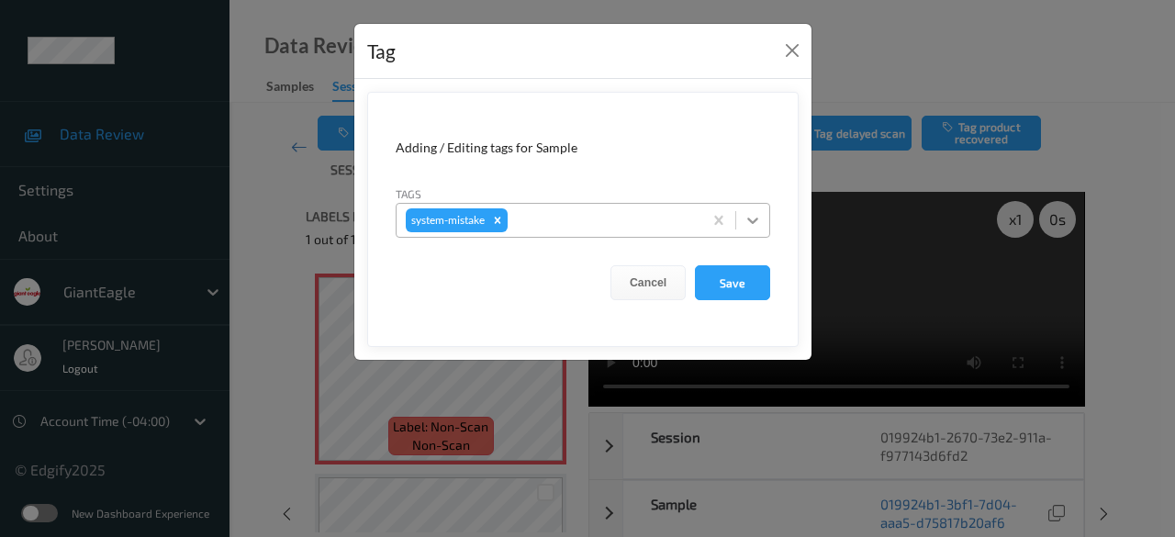
click at [755, 223] on icon at bounding box center [753, 220] width 18 height 18
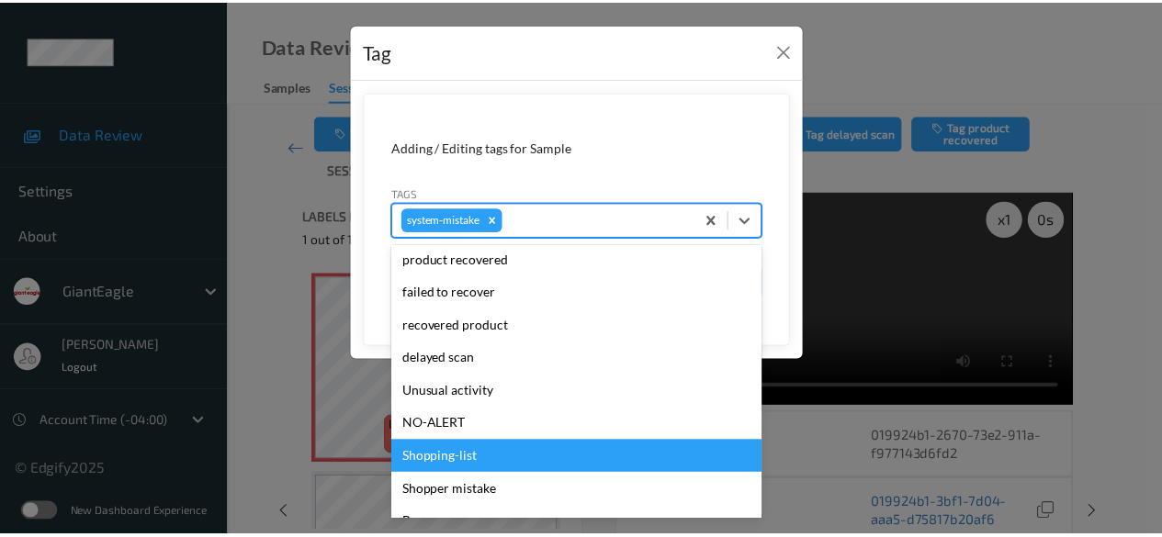
scroll to position [195, 0]
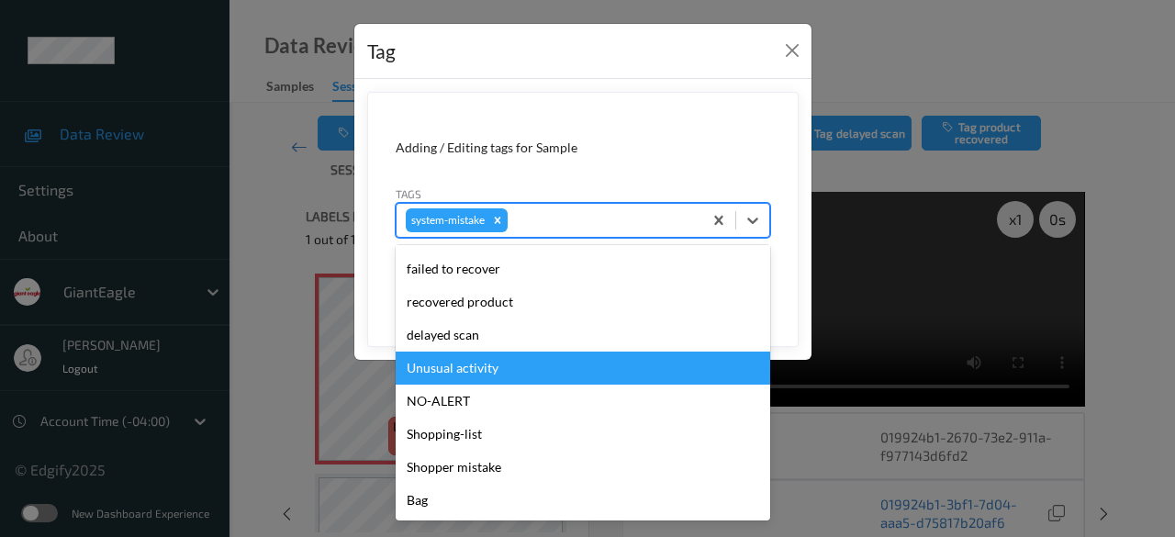
click at [523, 373] on div "Unusual activity" at bounding box center [583, 368] width 375 height 33
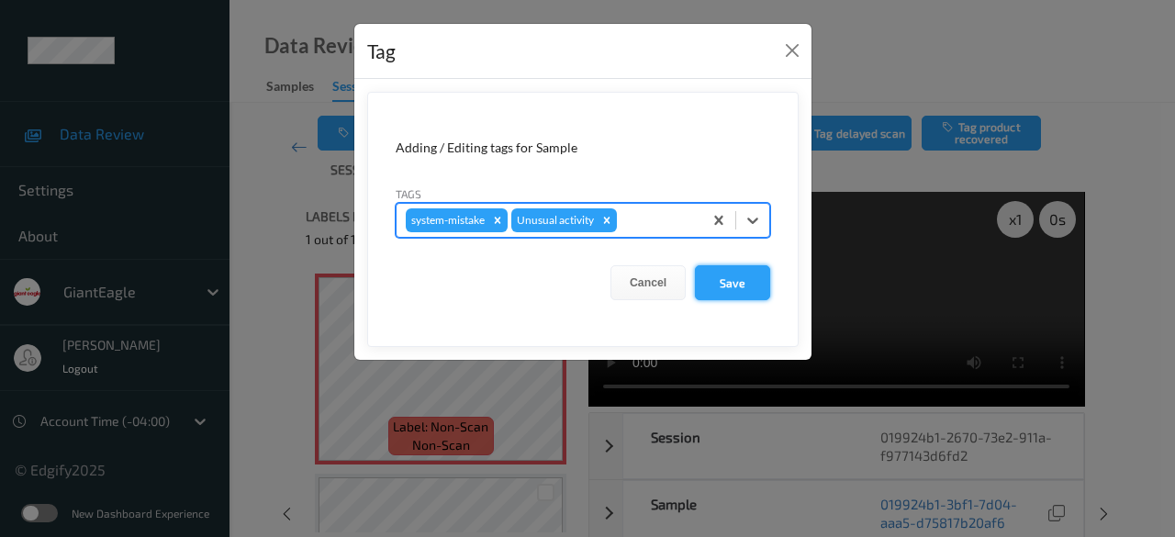
click at [738, 291] on button "Save" at bounding box center [732, 282] width 75 height 35
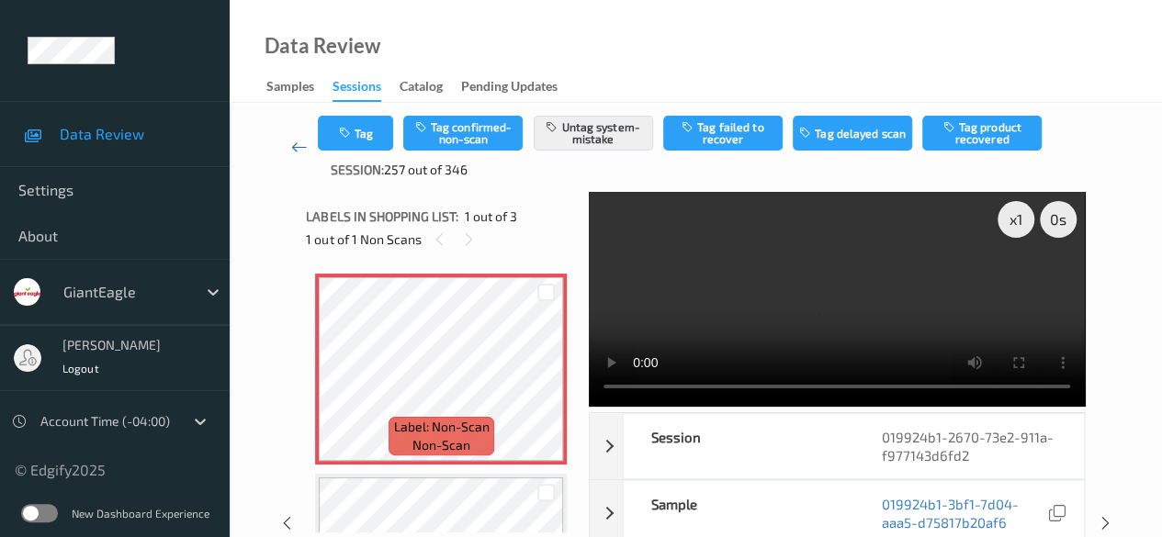
click at [298, 146] on icon at bounding box center [299, 147] width 17 height 18
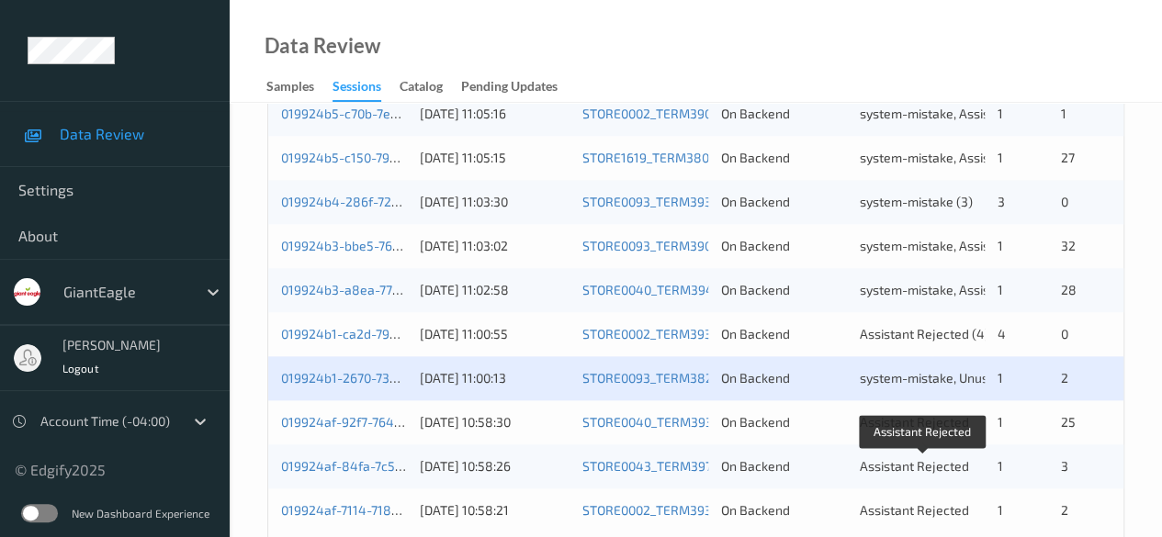
scroll to position [988, 0]
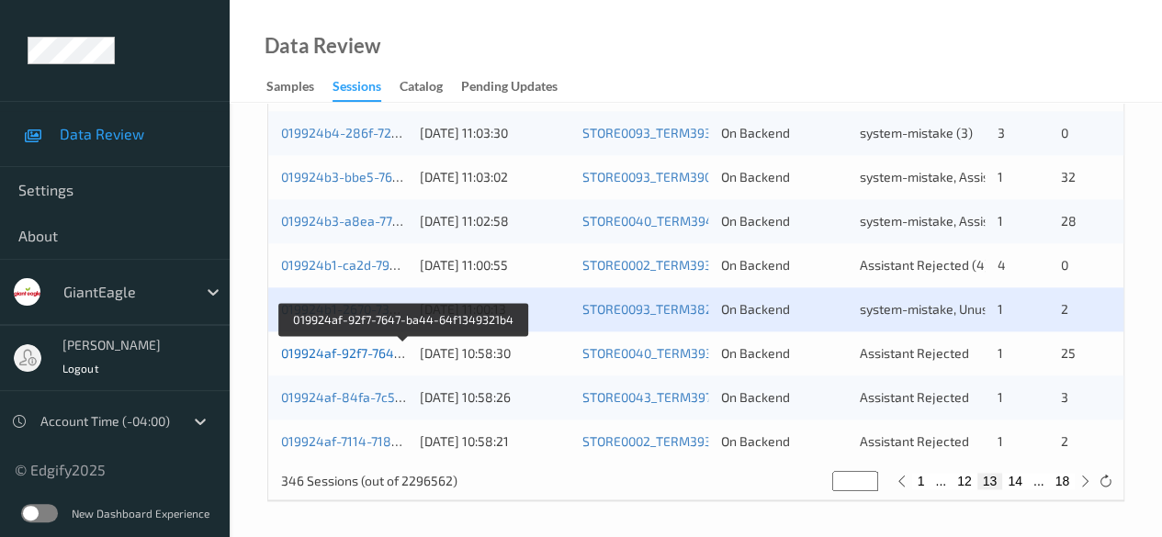
click at [348, 348] on link "019924af-92f7-7647-ba44-64f1349321b4" at bounding box center [404, 353] width 246 height 16
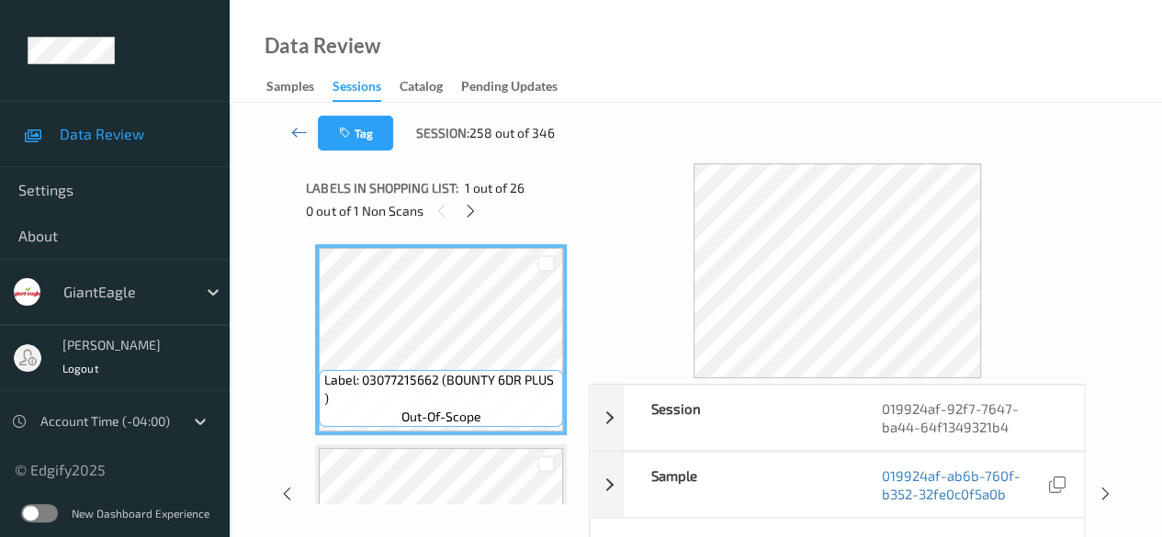
click at [301, 137] on icon at bounding box center [299, 132] width 17 height 18
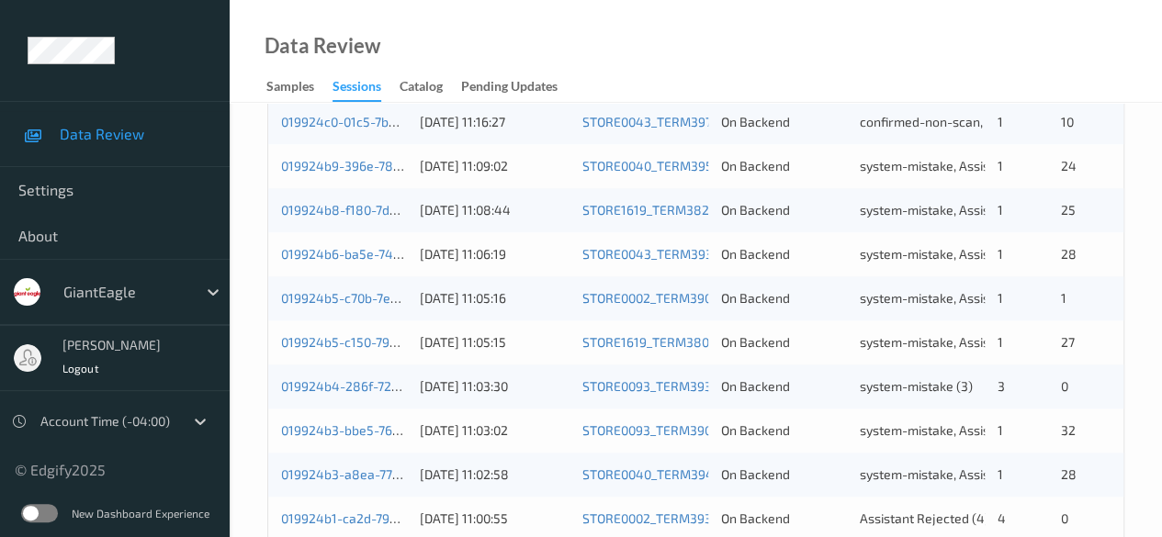
scroll to position [988, 0]
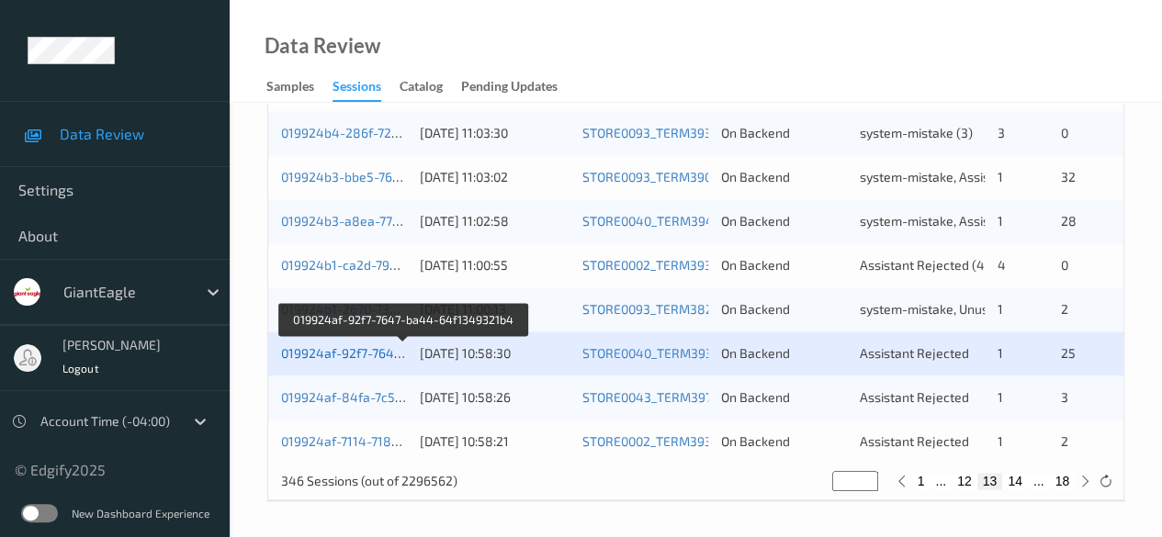
click at [375, 354] on link "019924af-92f7-7647-ba44-64f1349321b4" at bounding box center [404, 353] width 246 height 16
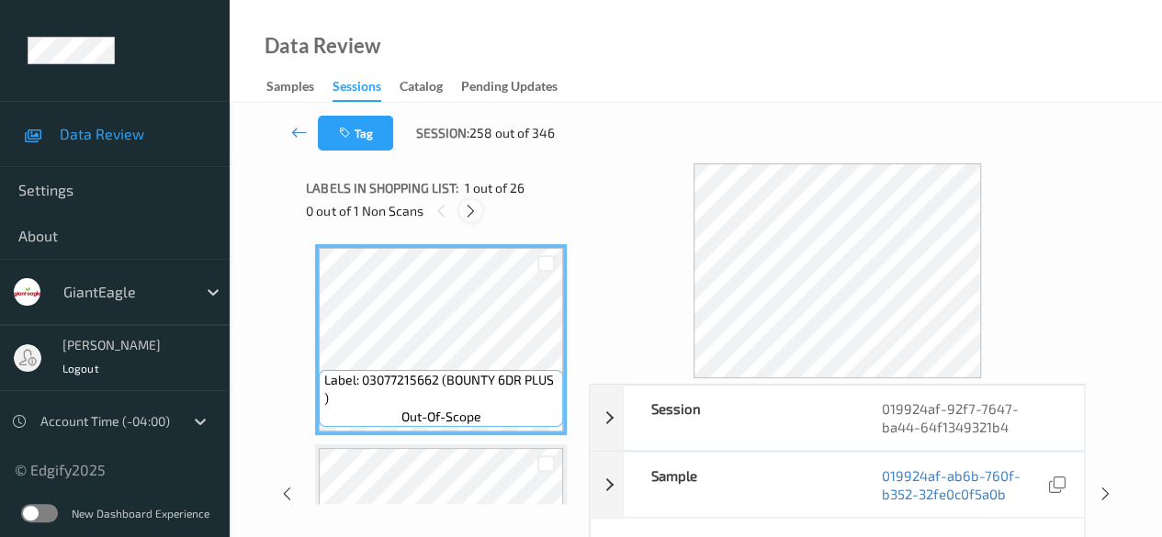
click at [472, 214] on icon at bounding box center [471, 211] width 16 height 17
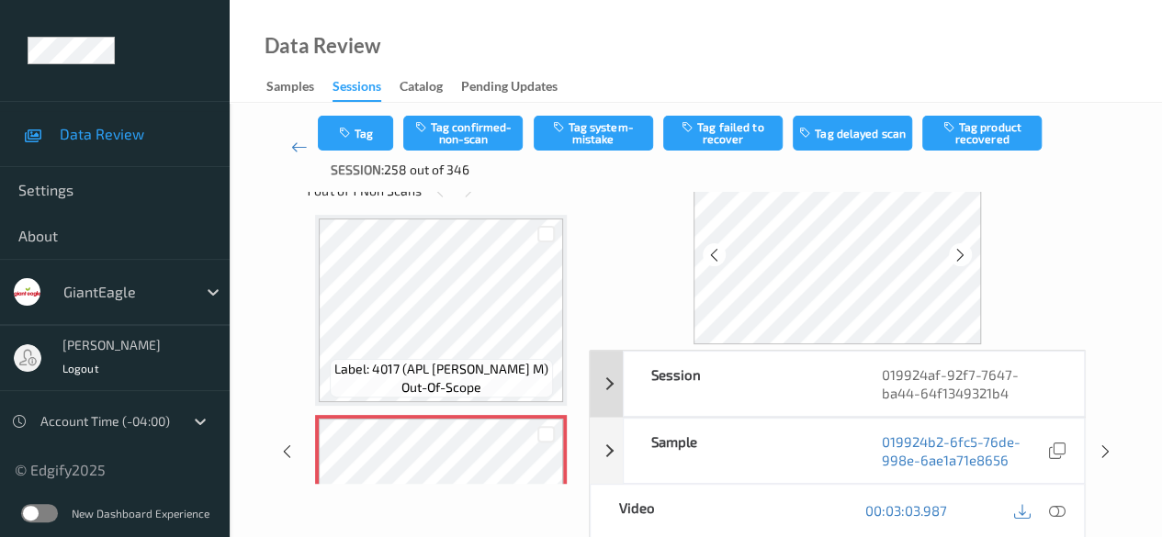
scroll to position [92, 0]
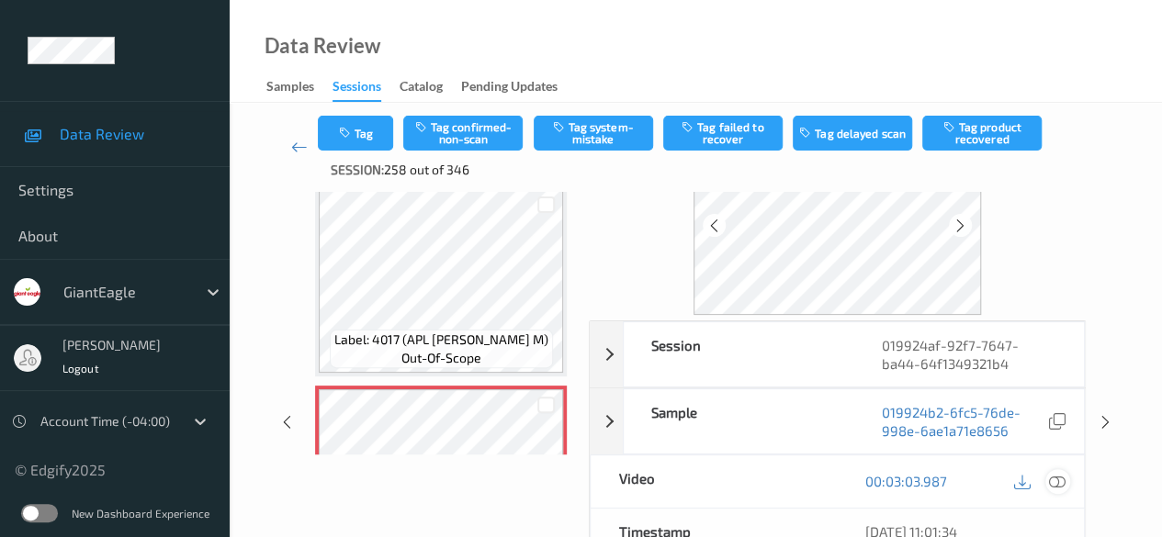
click at [1058, 478] on icon at bounding box center [1057, 481] width 17 height 17
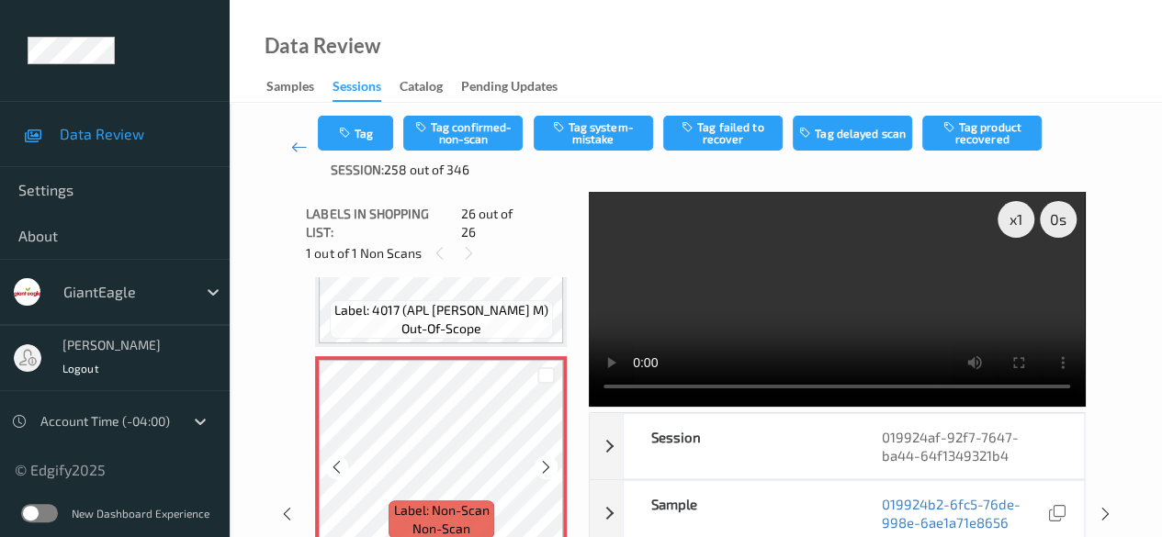
scroll to position [4945, 0]
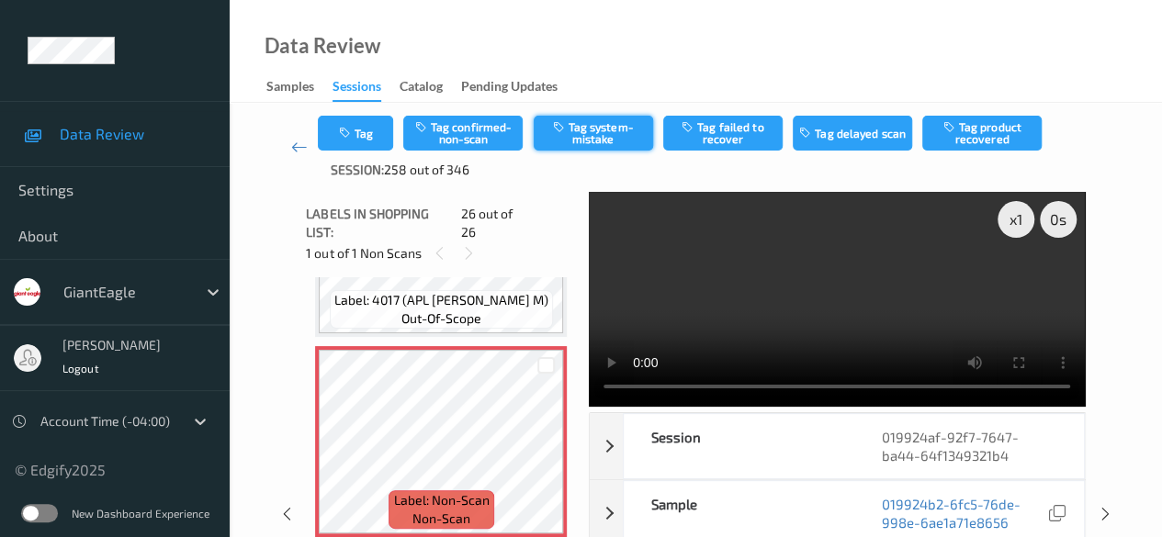
click at [595, 139] on button "Tag system-mistake" at bounding box center [593, 133] width 119 height 35
click at [296, 150] on icon at bounding box center [299, 147] width 17 height 18
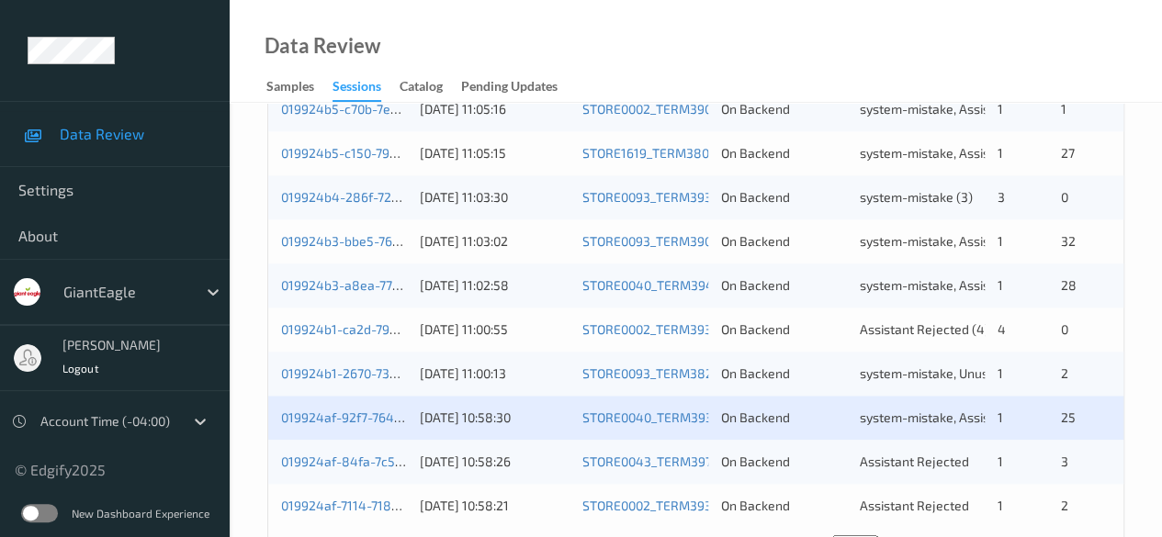
scroll to position [988, 0]
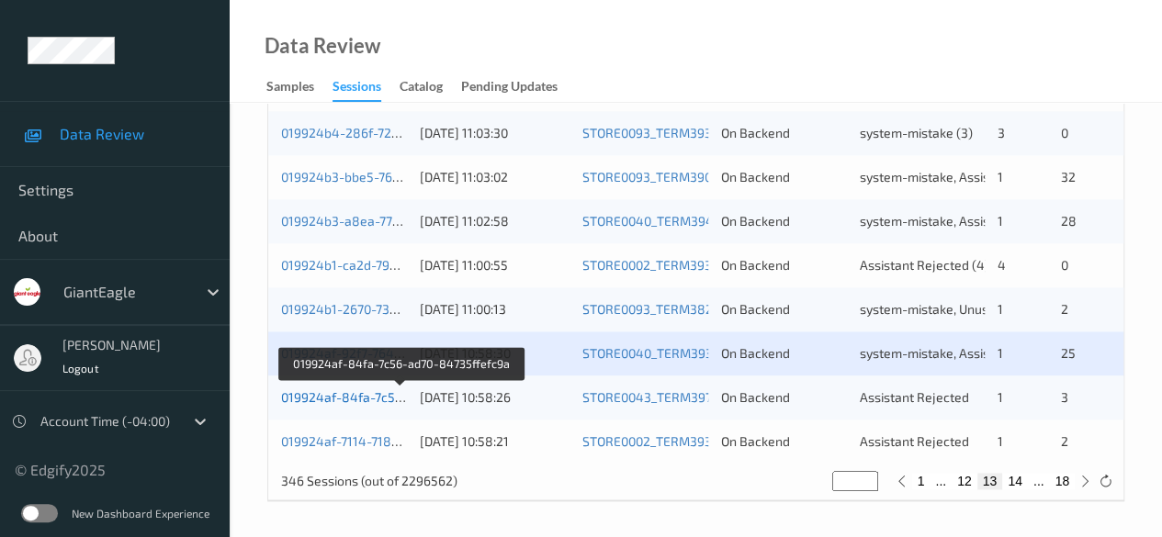
click at [325, 399] on link "019924af-84fa-7c56-ad70-84735ffefc9a" at bounding box center [401, 397] width 241 height 16
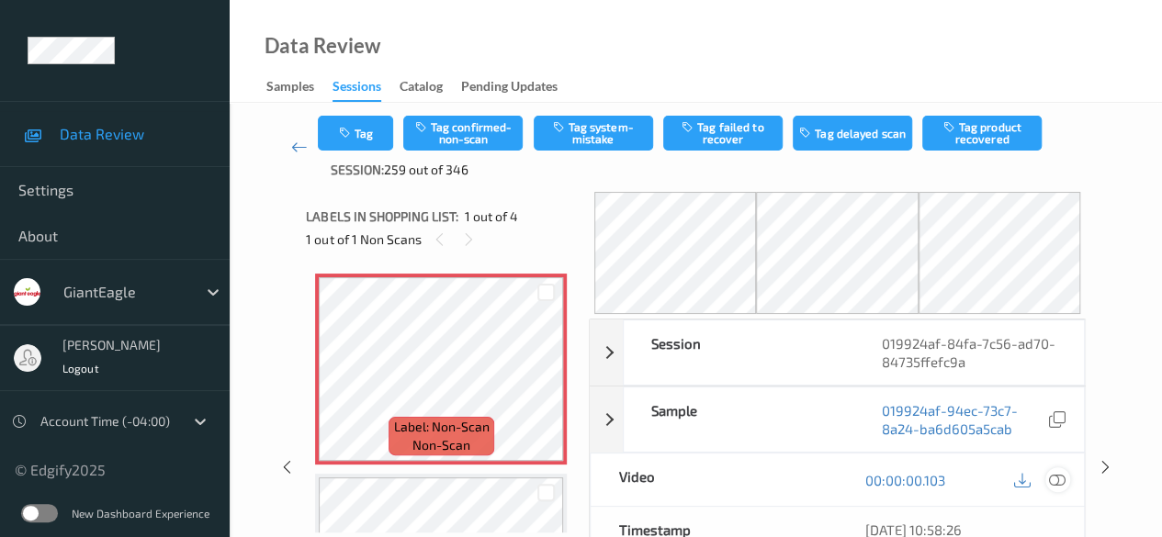
click at [1058, 484] on icon at bounding box center [1057, 480] width 17 height 17
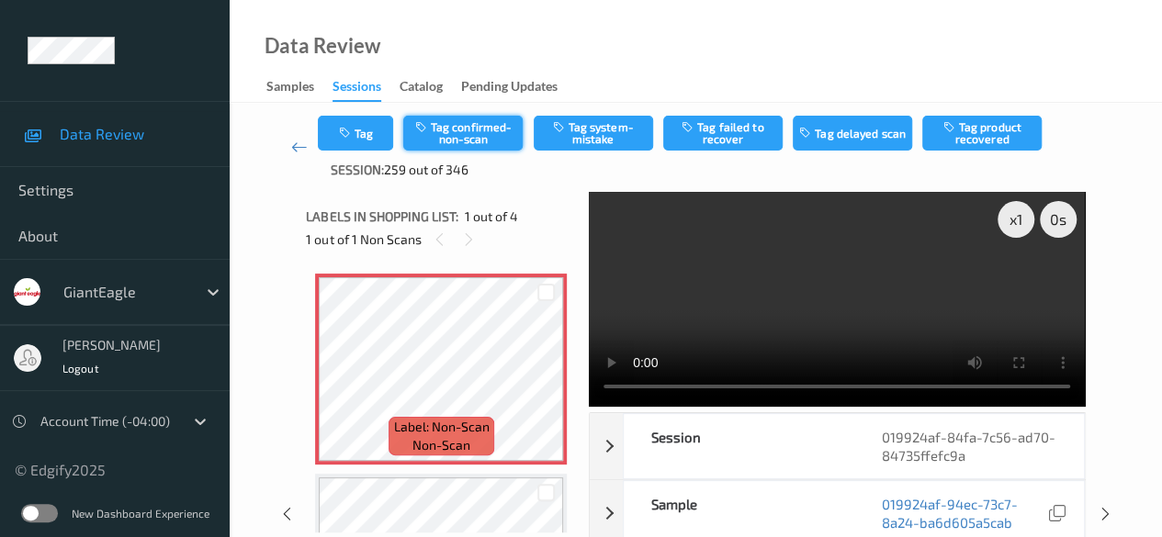
click at [479, 139] on button "Tag confirmed-non-scan" at bounding box center [462, 133] width 119 height 35
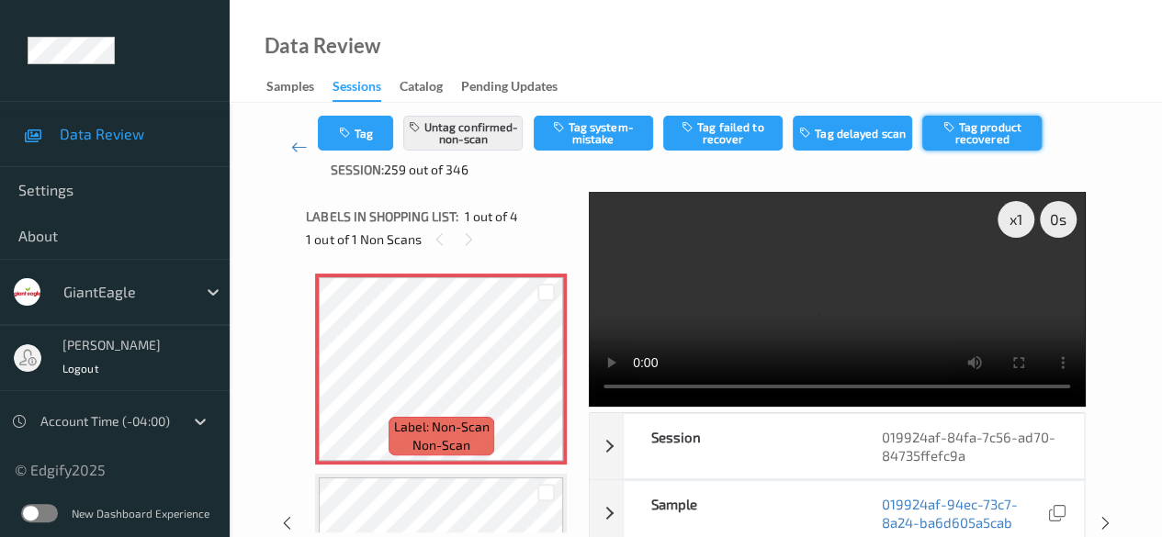
click at [988, 138] on button "Tag product recovered" at bounding box center [981, 133] width 119 height 35
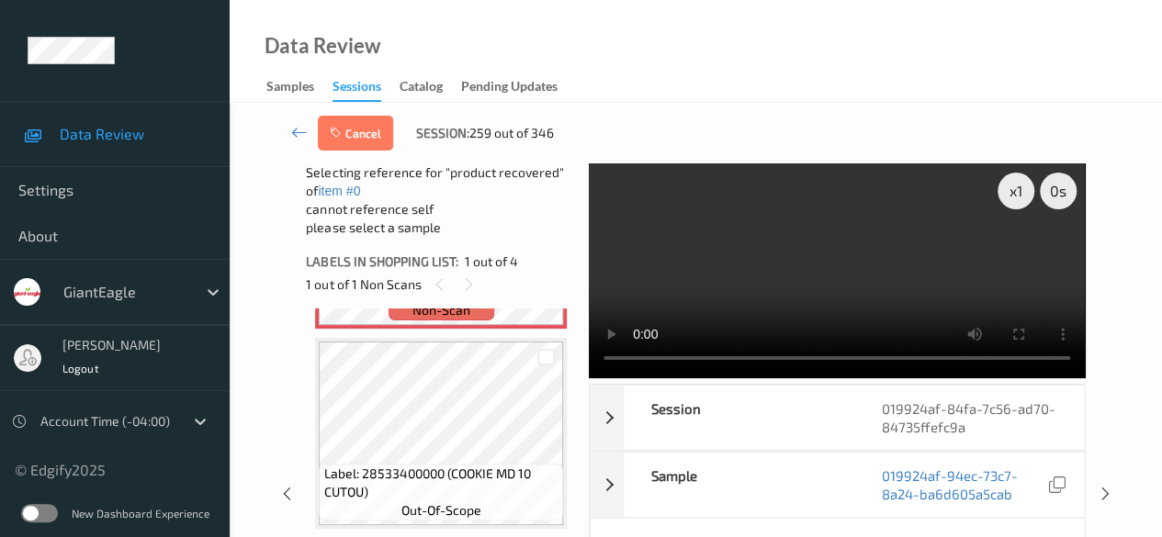
scroll to position [184, 0]
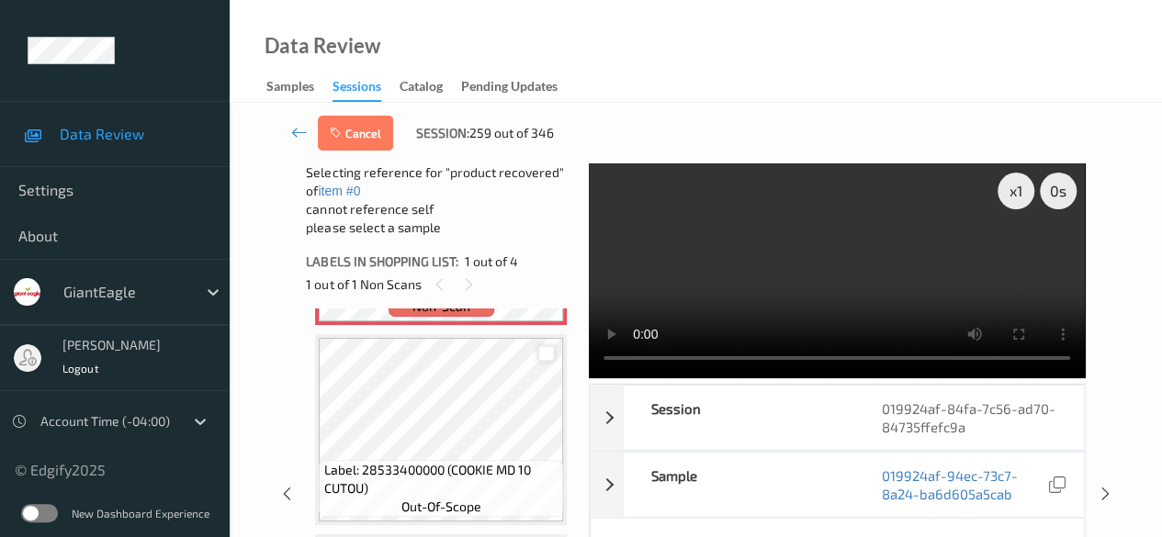
click at [547, 357] on div at bounding box center [545, 353] width 17 height 17
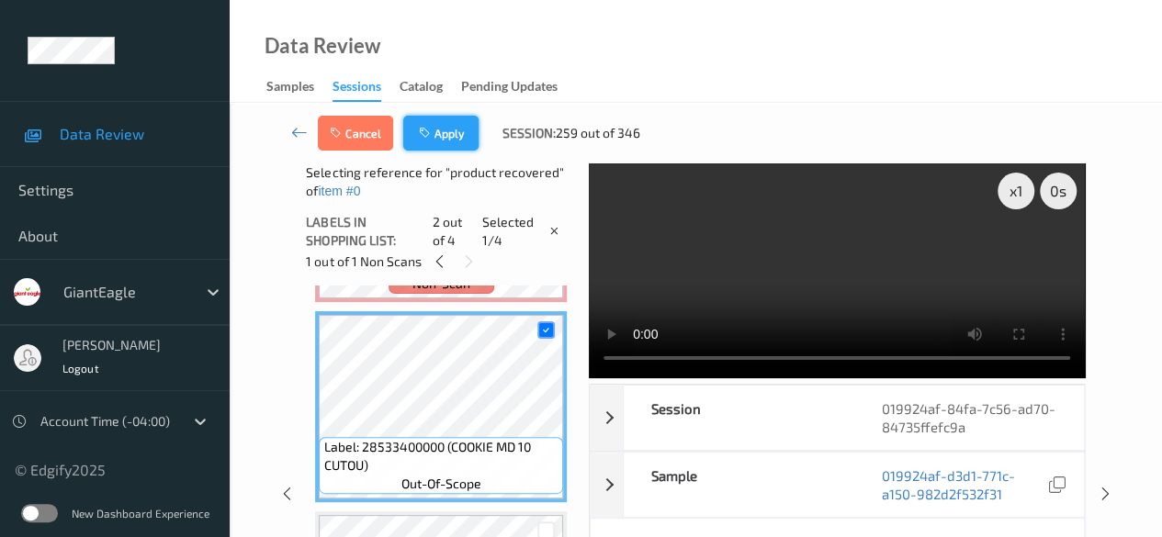
click at [455, 137] on button "Apply" at bounding box center [440, 133] width 75 height 35
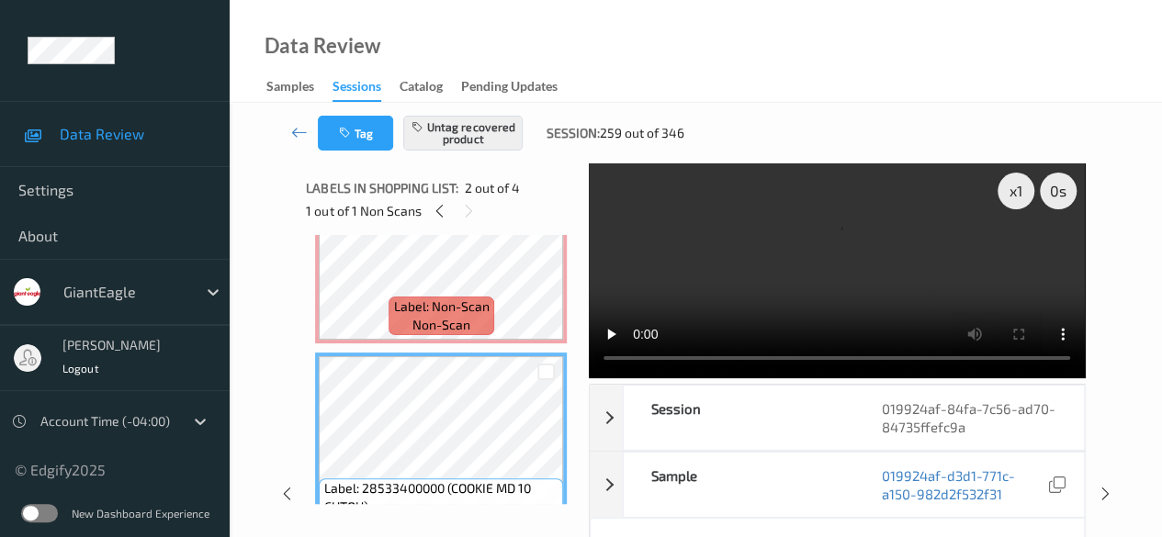
scroll to position [0, 0]
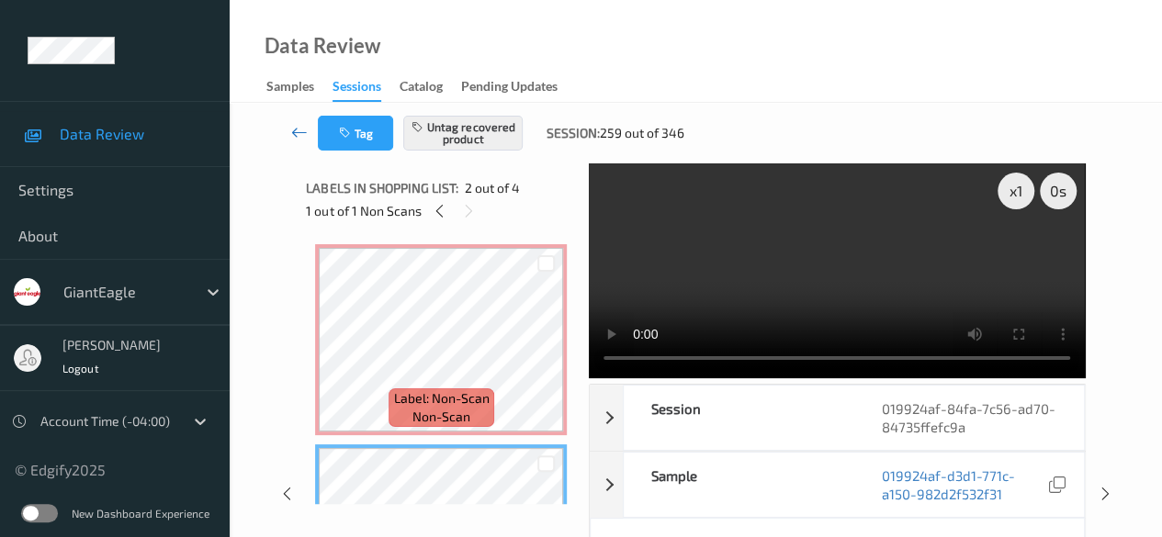
click at [296, 133] on icon at bounding box center [299, 132] width 17 height 18
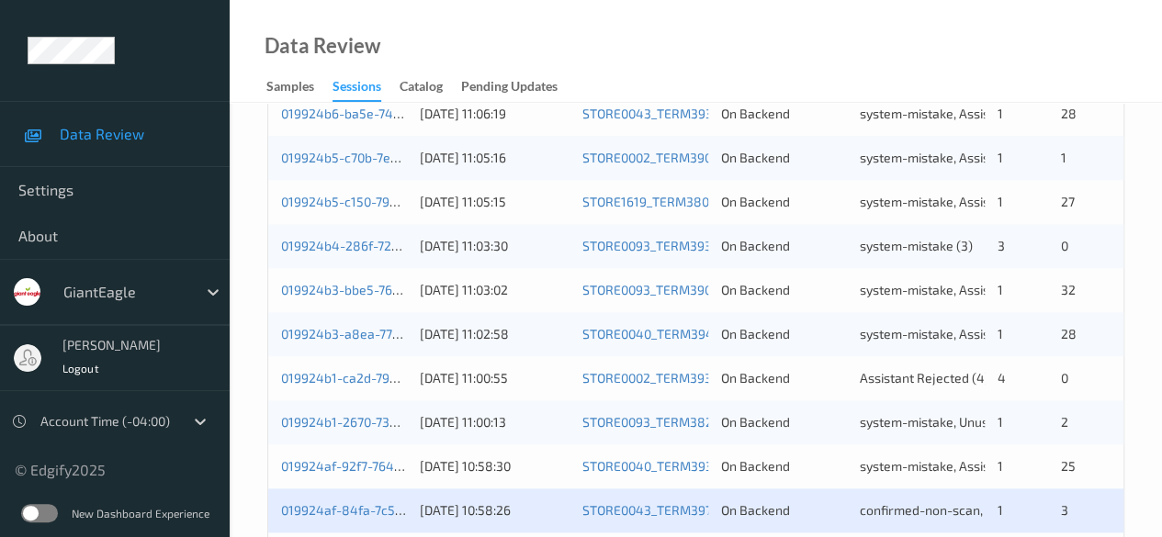
scroll to position [988, 0]
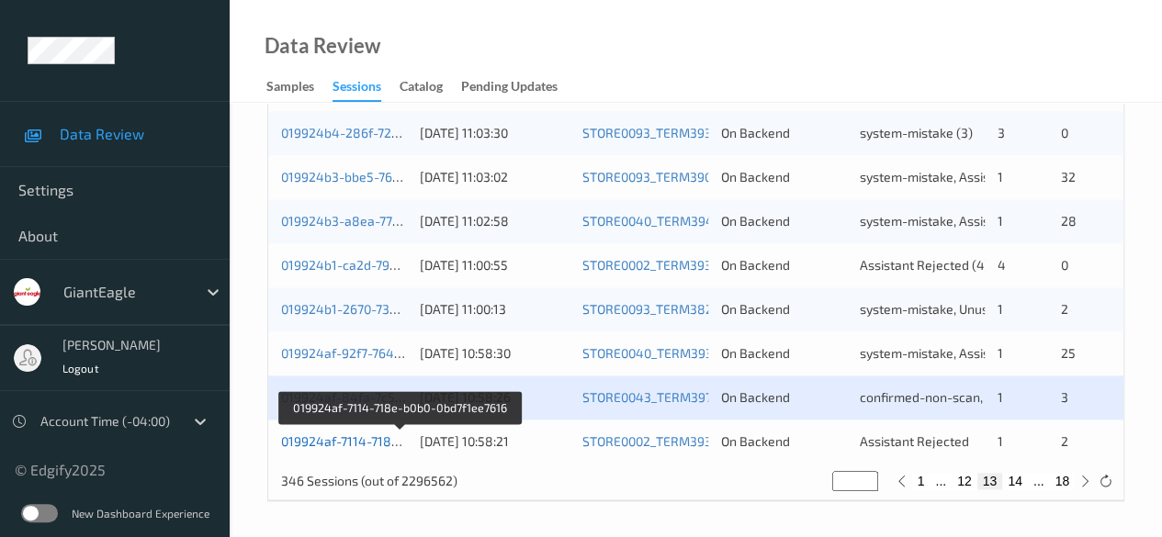
click at [349, 436] on link "019924af-7114-718e-b0b0-0bd7f1ee7616" at bounding box center [400, 441] width 238 height 16
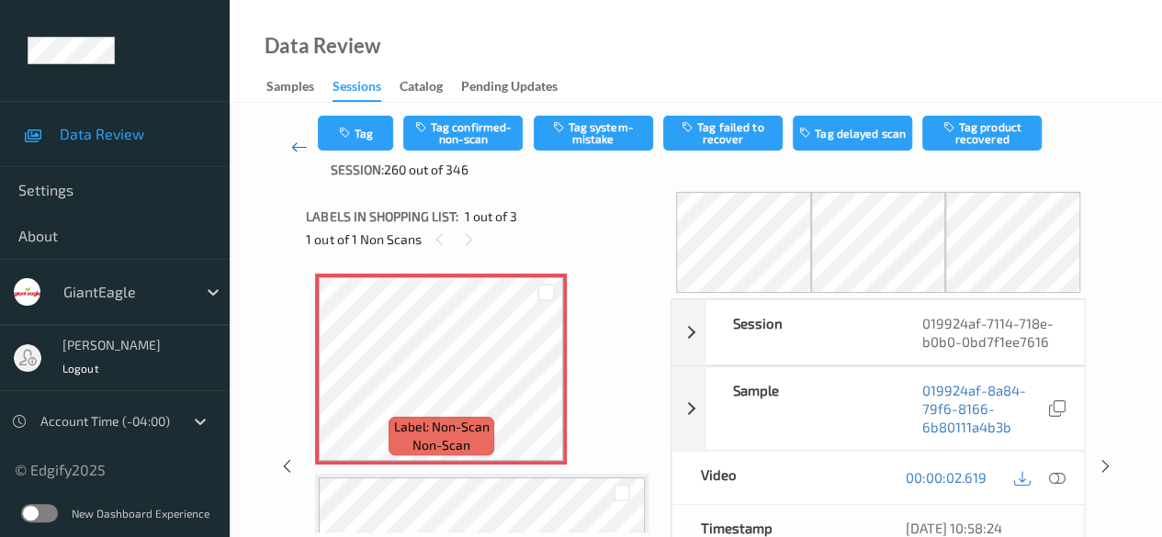
click at [294, 150] on icon at bounding box center [299, 147] width 17 height 18
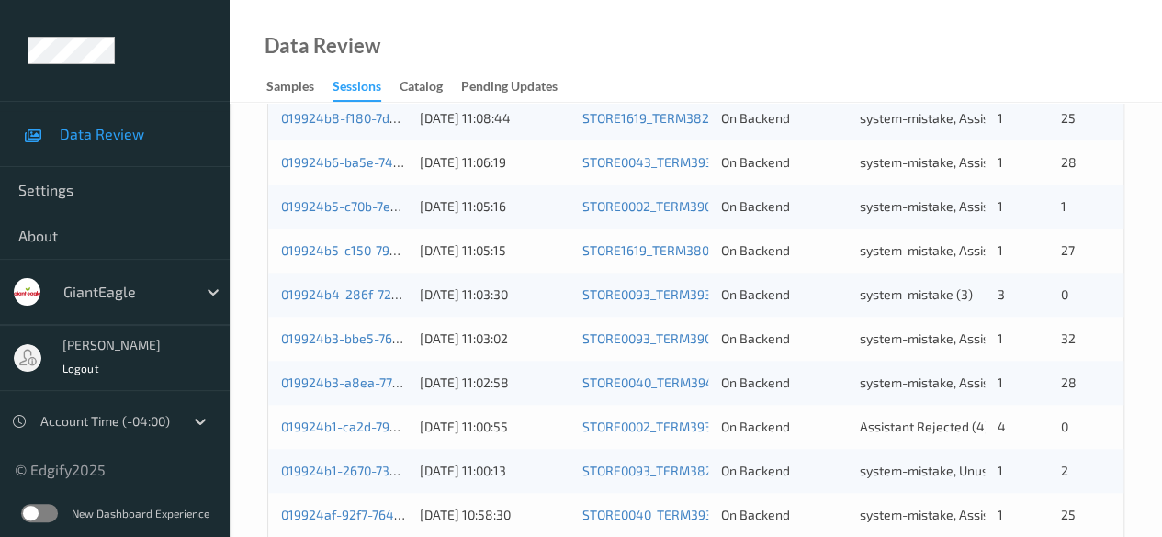
scroll to position [988, 0]
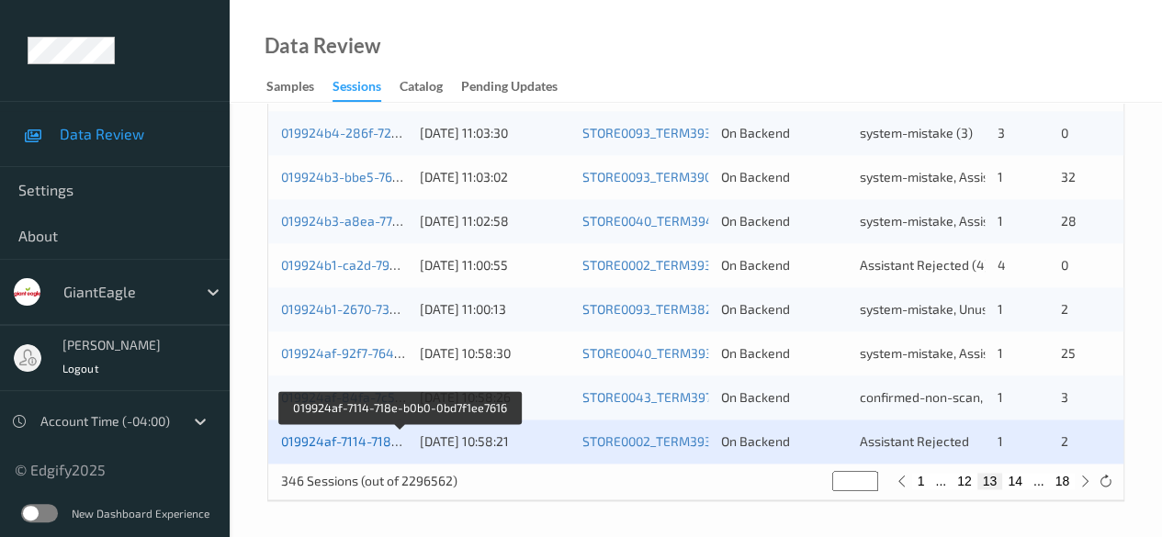
click at [361, 442] on link "019924af-7114-718e-b0b0-0bd7f1ee7616" at bounding box center [400, 441] width 238 height 16
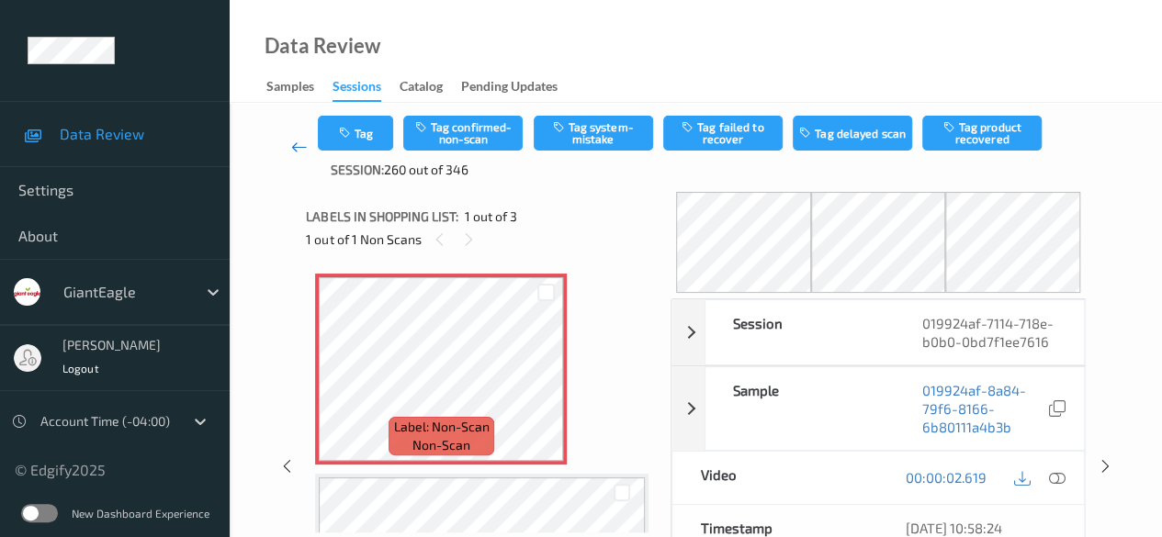
click at [300, 146] on icon at bounding box center [299, 147] width 17 height 18
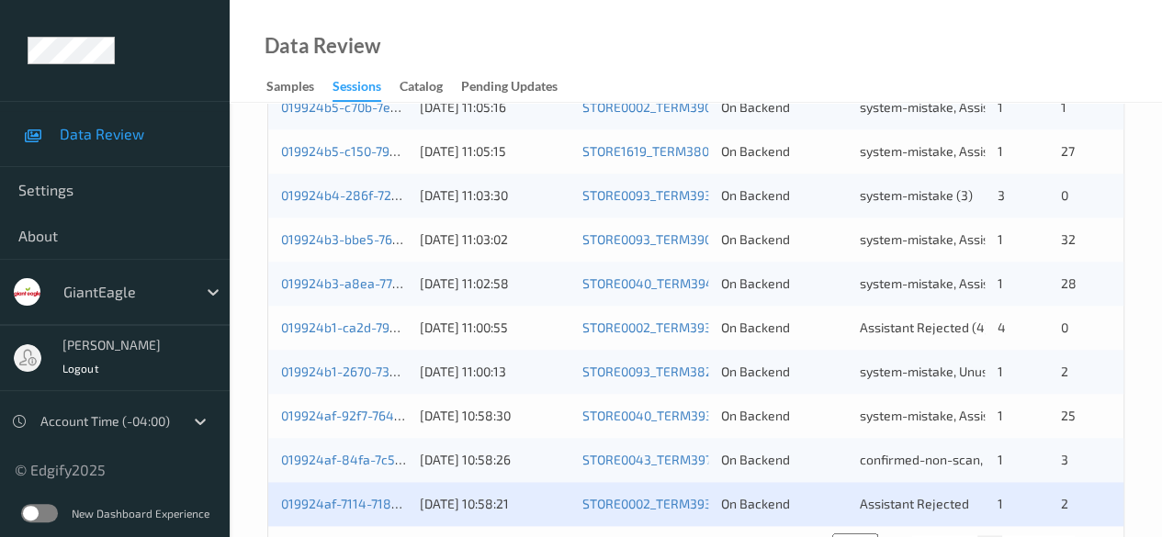
scroll to position [988, 0]
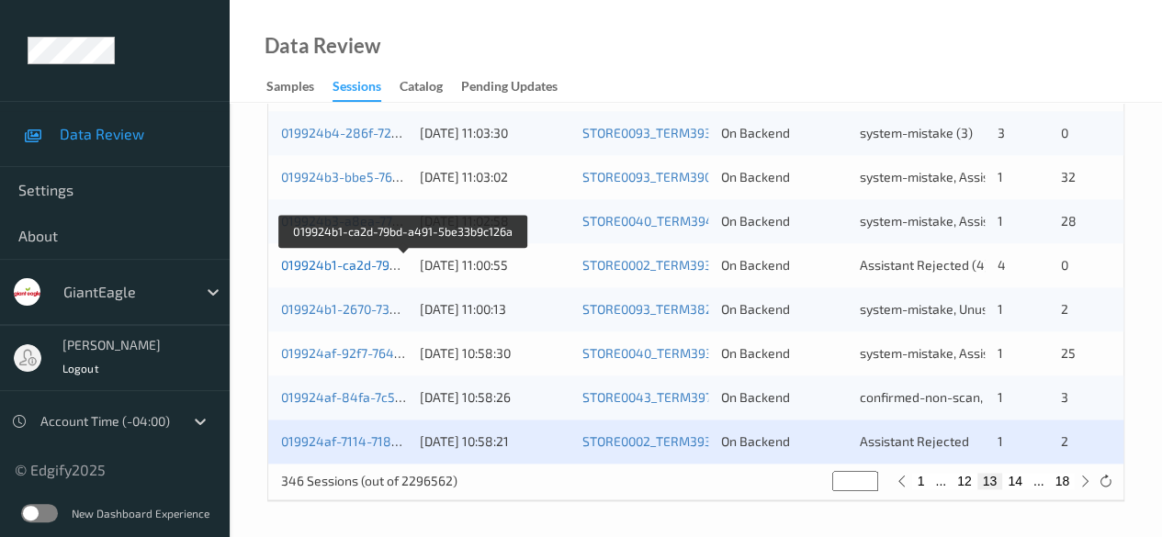
click at [350, 265] on link "019924b1-ca2d-79bd-a491-5be33b9c126a" at bounding box center [405, 265] width 248 height 16
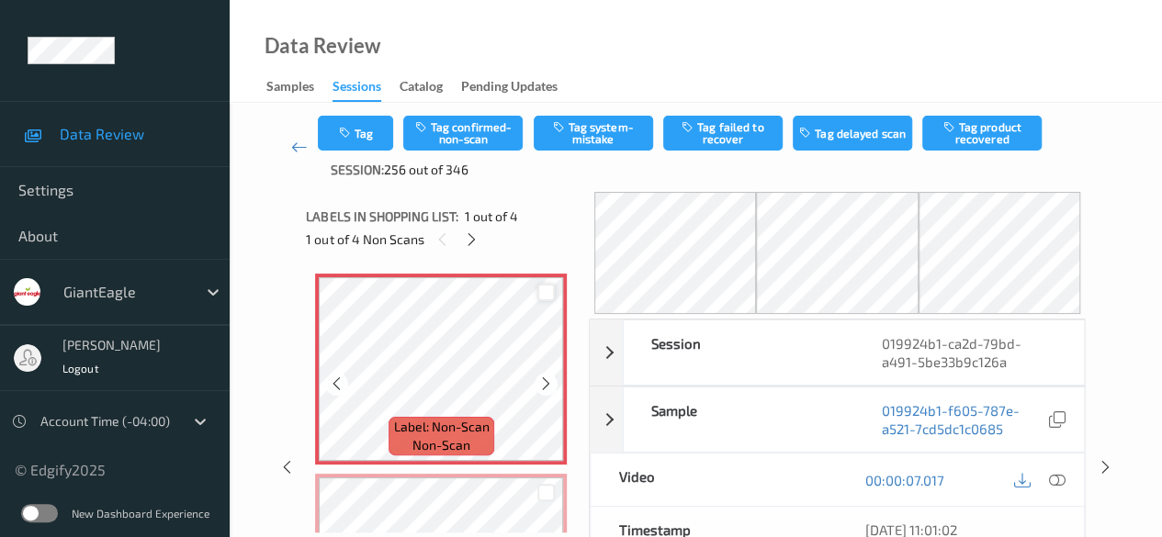
click at [549, 298] on div at bounding box center [545, 292] width 17 height 17
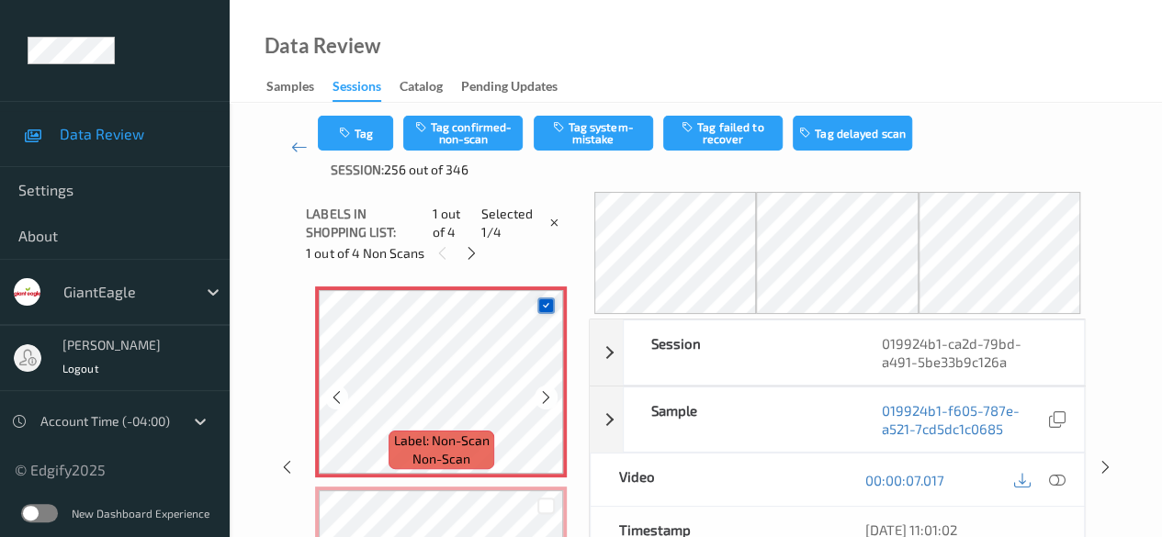
click at [545, 309] on icon at bounding box center [546, 305] width 12 height 12
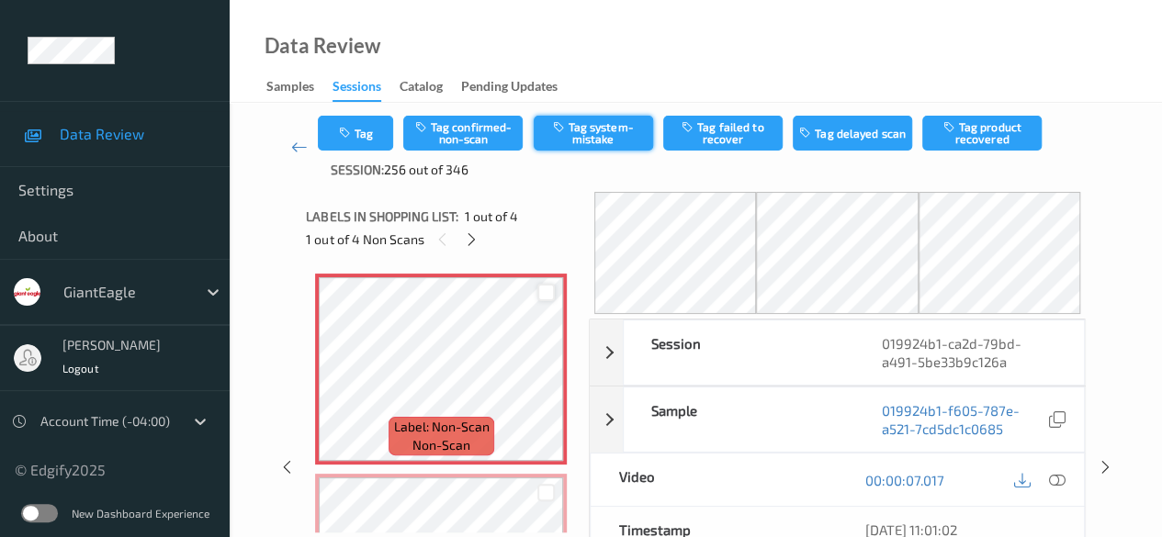
click at [558, 127] on icon "button" at bounding box center [560, 126] width 16 height 13
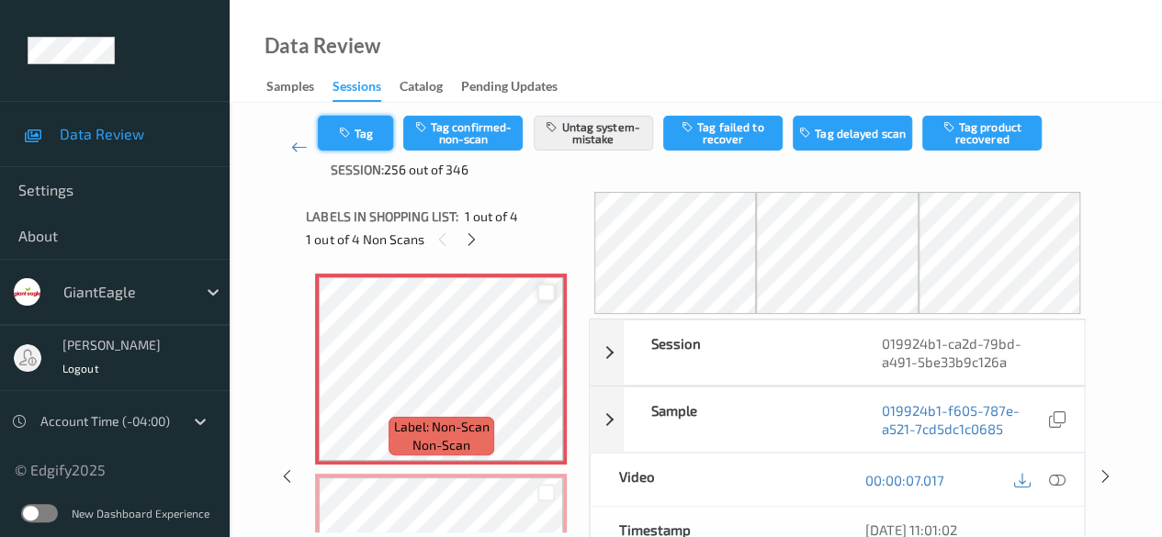
click at [352, 128] on icon "button" at bounding box center [346, 133] width 16 height 13
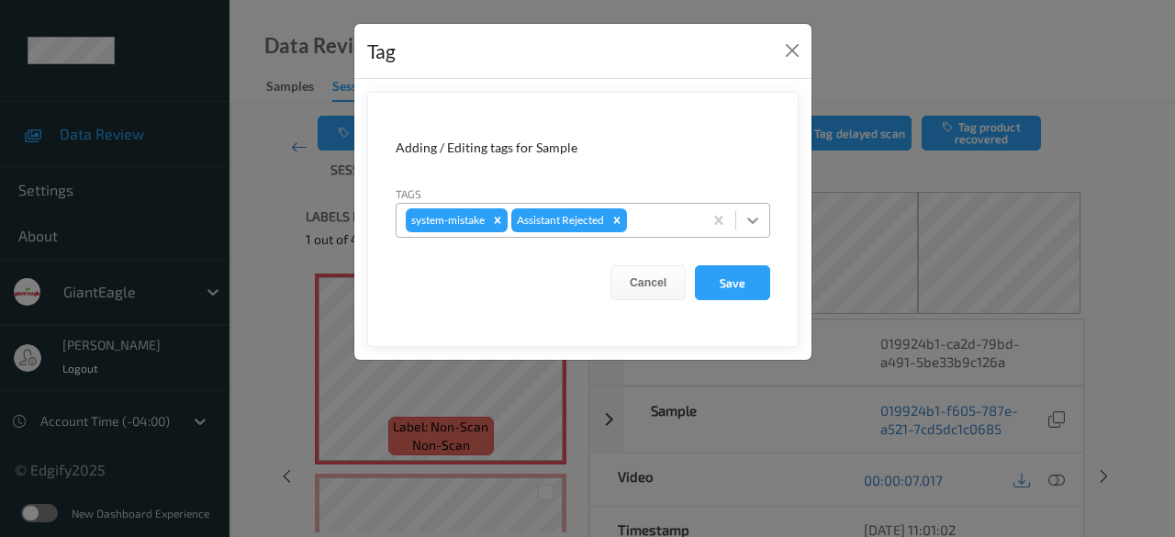
click at [756, 227] on icon at bounding box center [753, 220] width 18 height 18
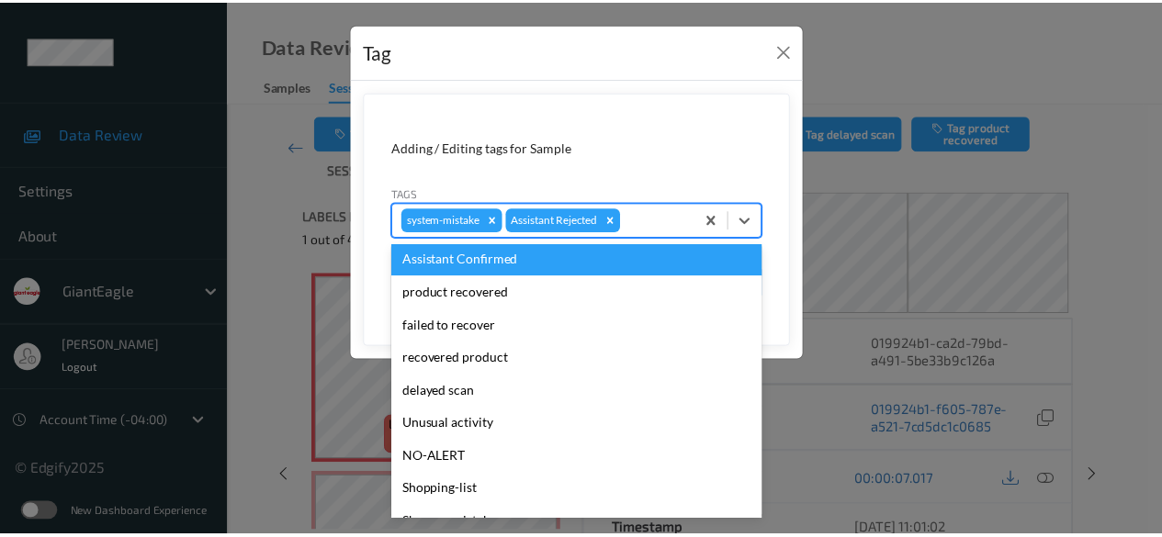
scroll to position [162, 0]
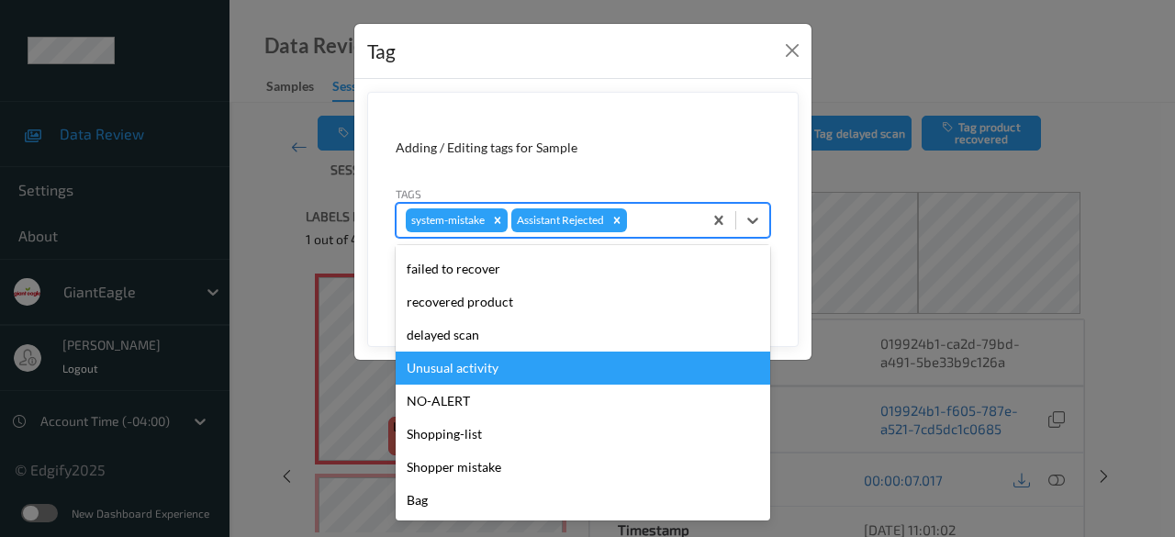
click at [509, 364] on div "Unusual activity" at bounding box center [583, 368] width 375 height 33
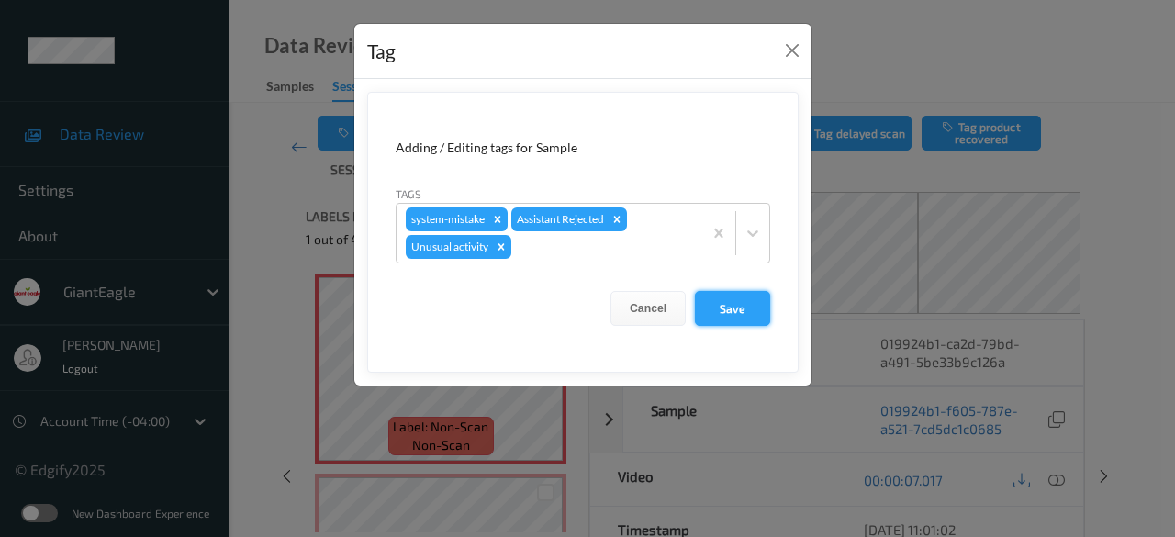
click at [746, 300] on button "Save" at bounding box center [732, 308] width 75 height 35
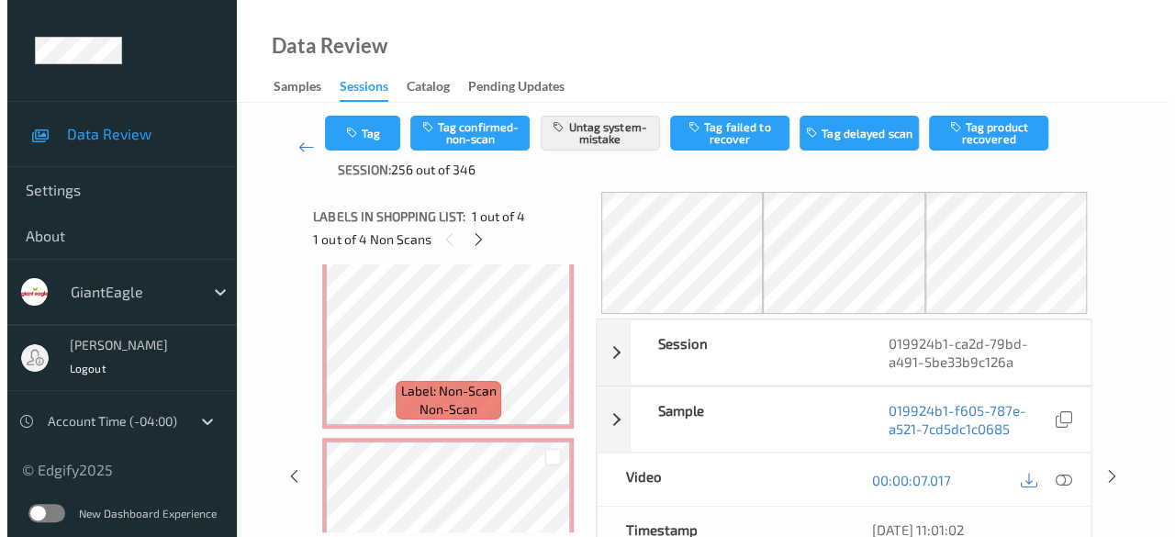
scroll to position [275, 0]
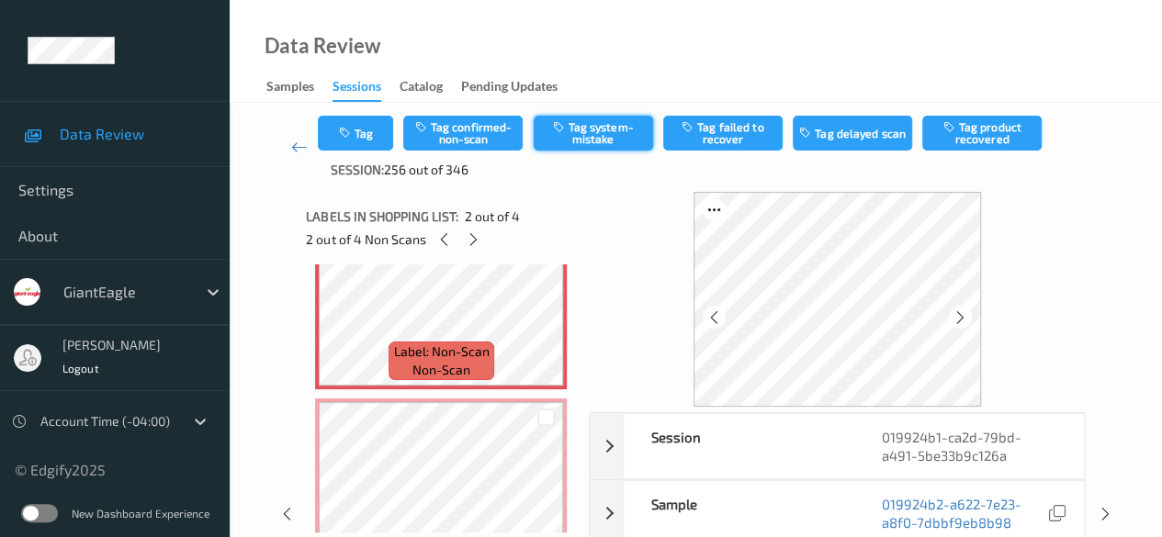
click at [581, 144] on button "Tag system-mistake" at bounding box center [593, 133] width 119 height 35
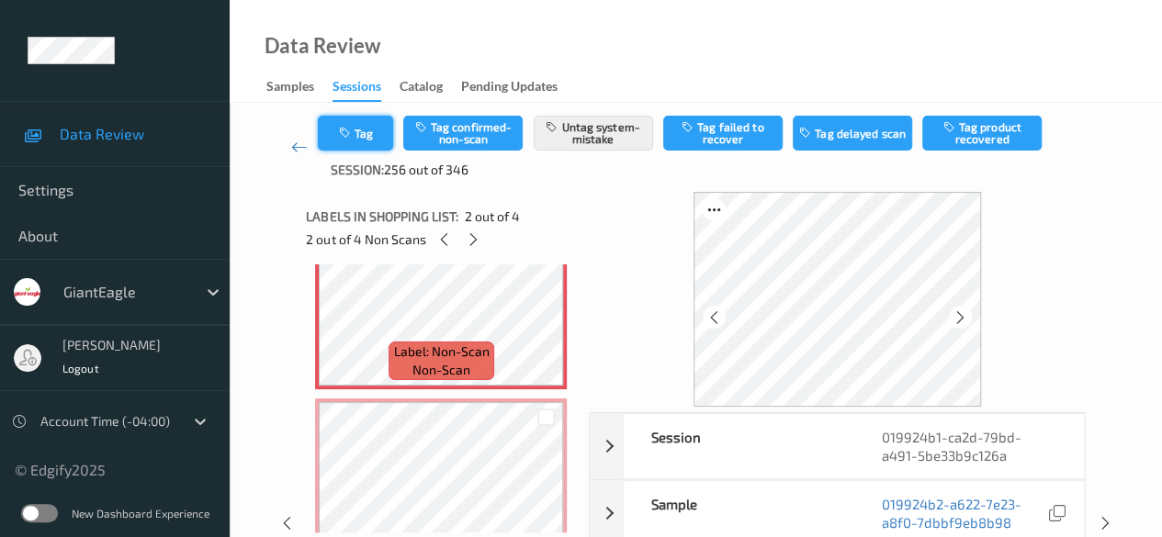
click at [375, 142] on button "Tag" at bounding box center [355, 133] width 75 height 35
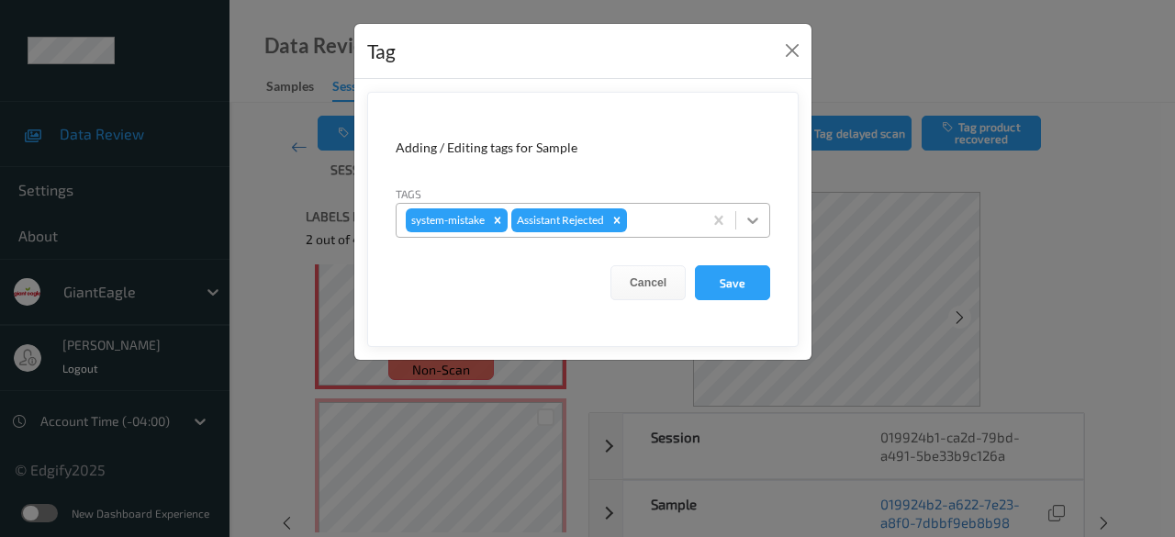
click at [742, 221] on div at bounding box center [752, 220] width 33 height 33
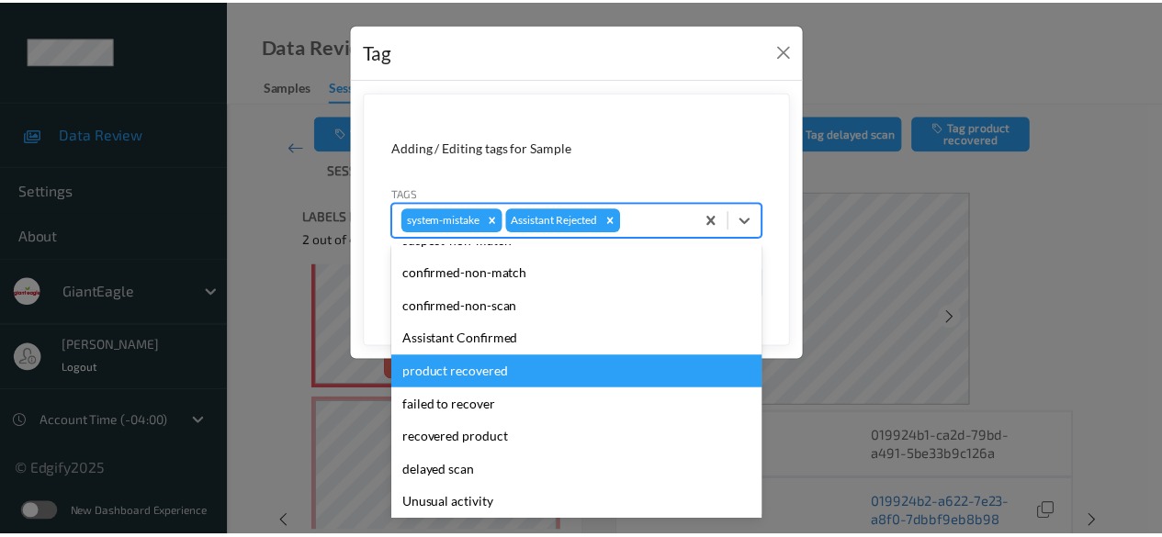
scroll to position [51, 0]
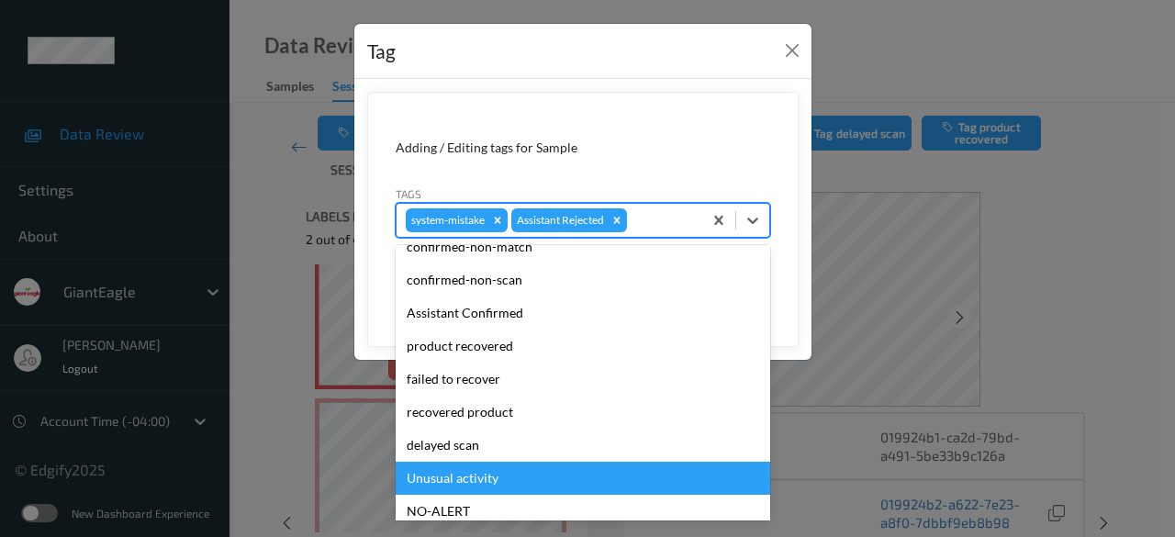
click at [510, 478] on div "Unusual activity" at bounding box center [583, 478] width 375 height 33
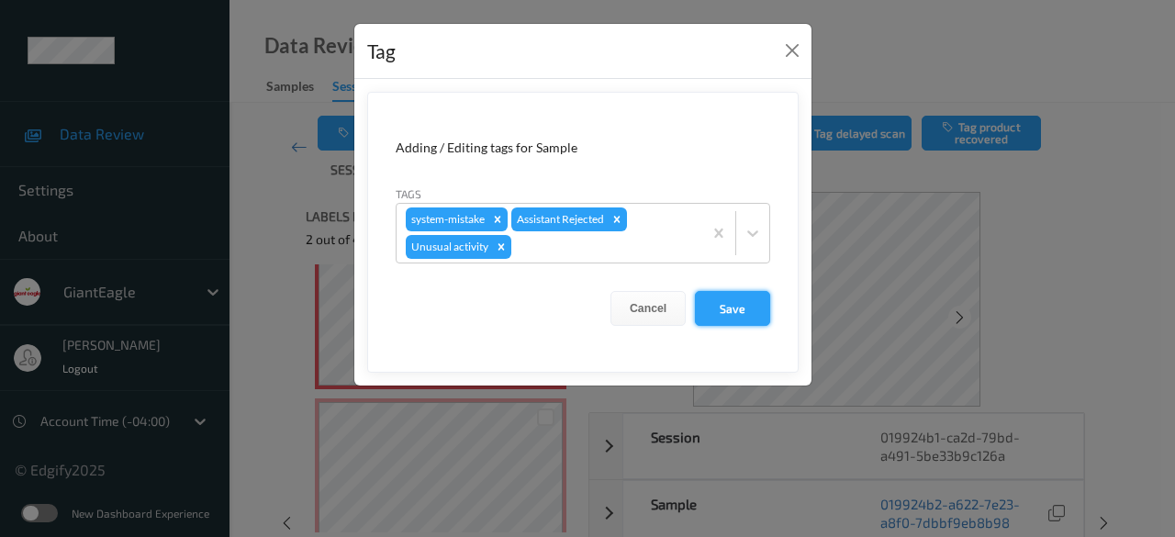
click at [746, 309] on button "Save" at bounding box center [732, 308] width 75 height 35
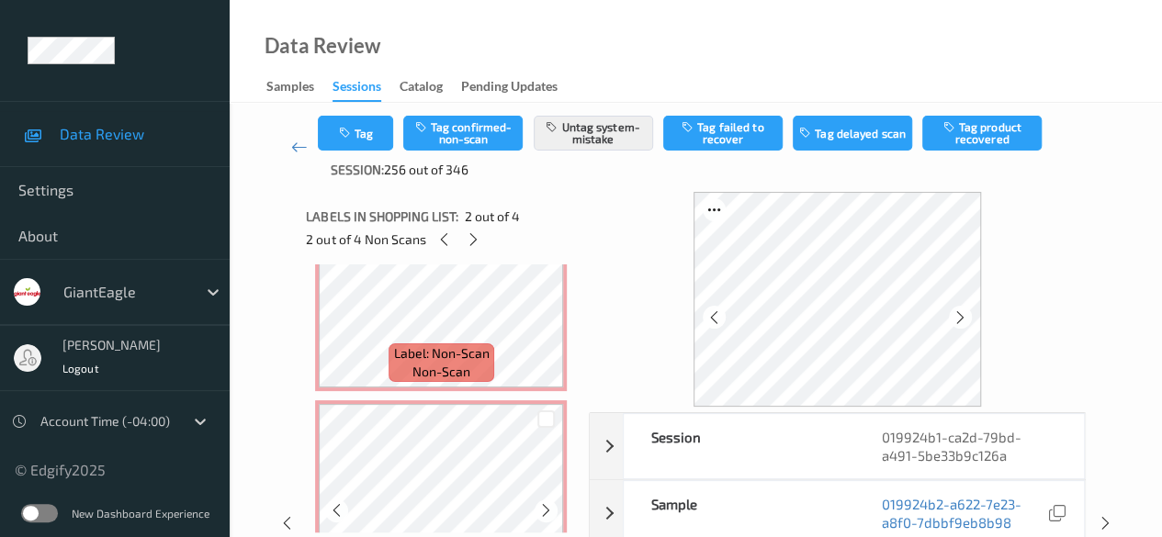
scroll to position [449, 0]
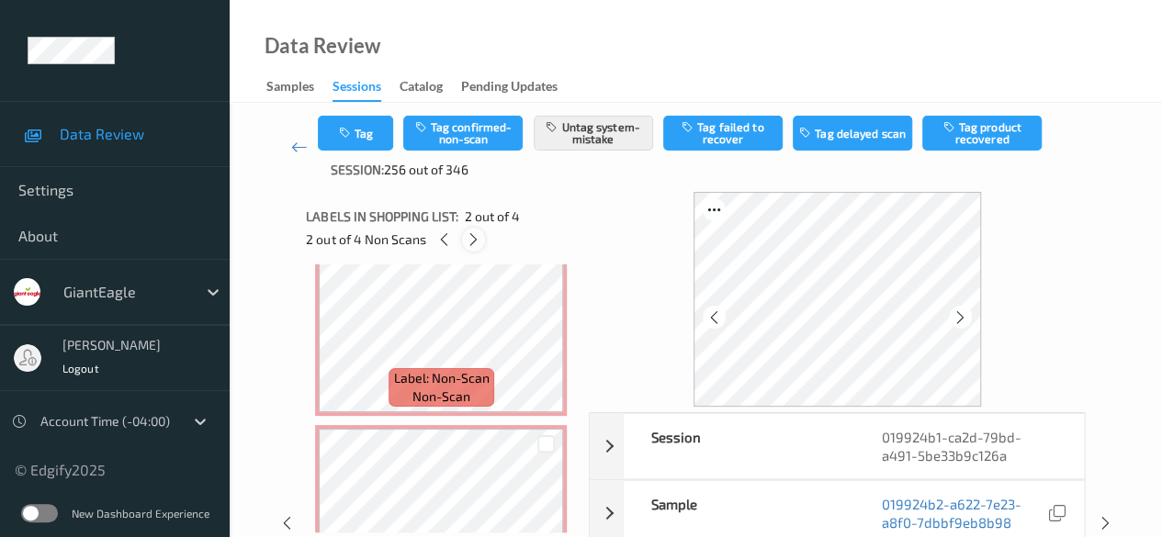
click at [479, 242] on icon at bounding box center [474, 239] width 16 height 17
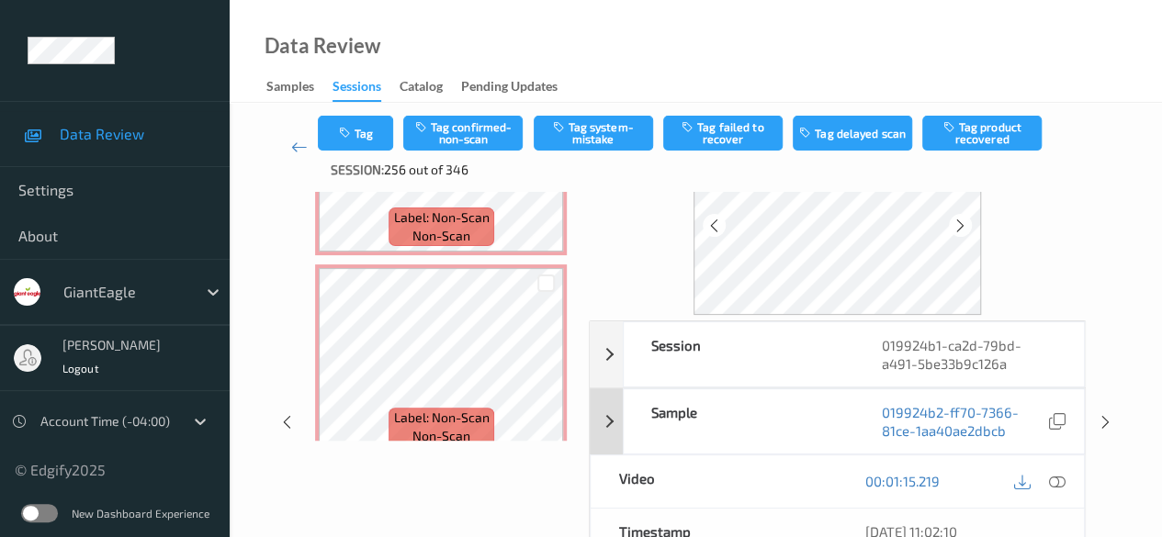
scroll to position [0, 0]
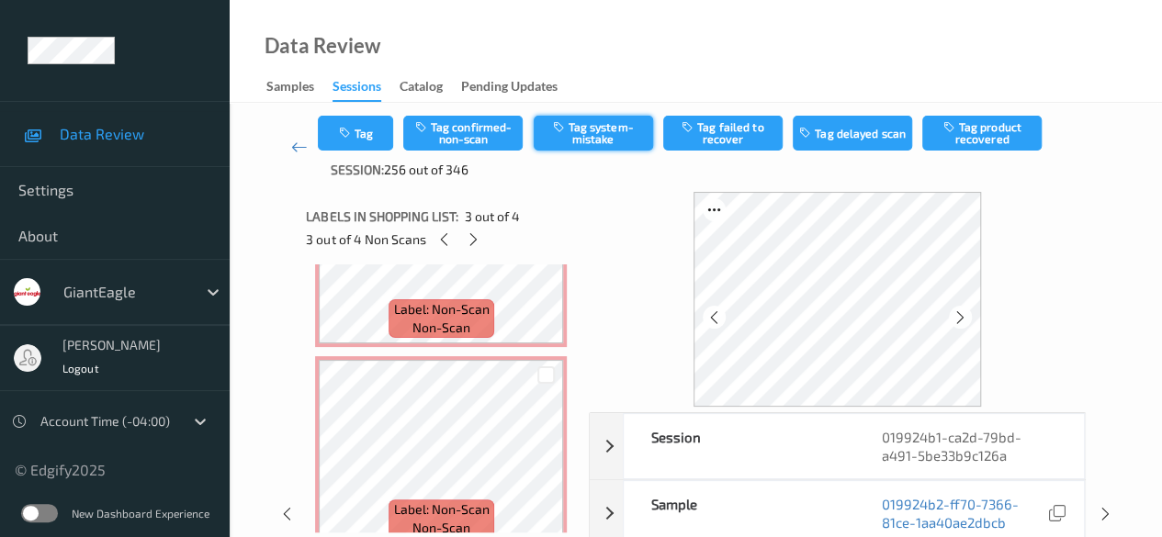
click at [602, 133] on button "Tag system-mistake" at bounding box center [593, 133] width 119 height 35
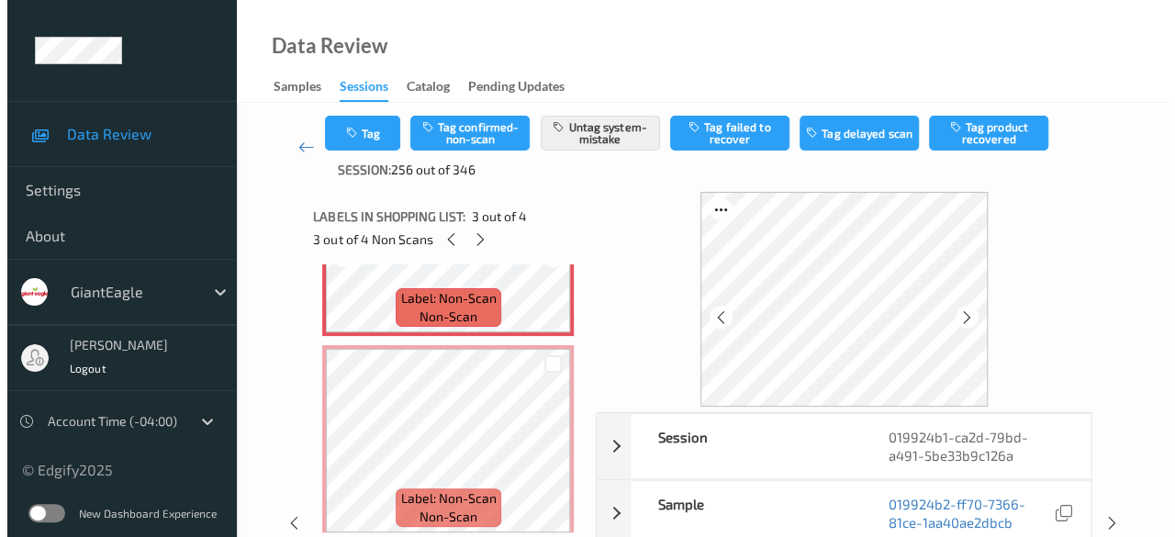
scroll to position [541, 0]
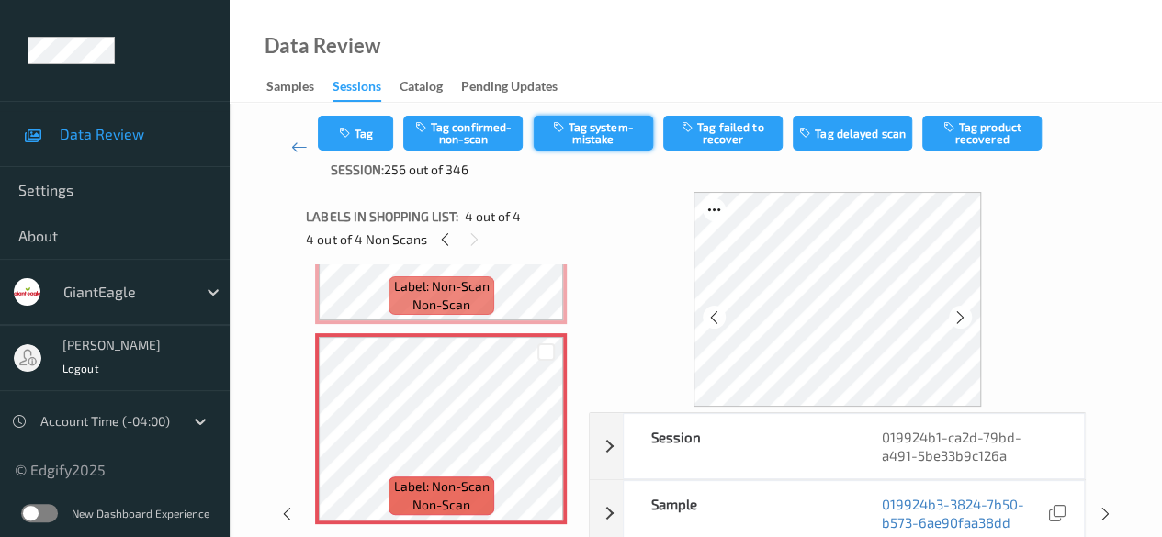
click at [575, 128] on button "Tag system-mistake" at bounding box center [593, 133] width 119 height 35
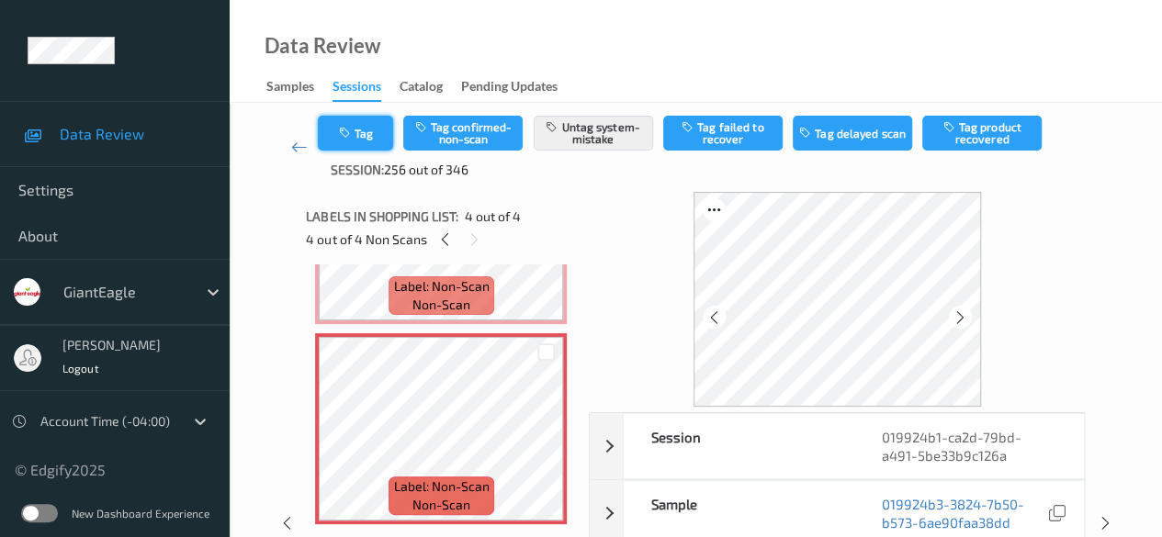
click at [365, 134] on button "Tag" at bounding box center [355, 133] width 75 height 35
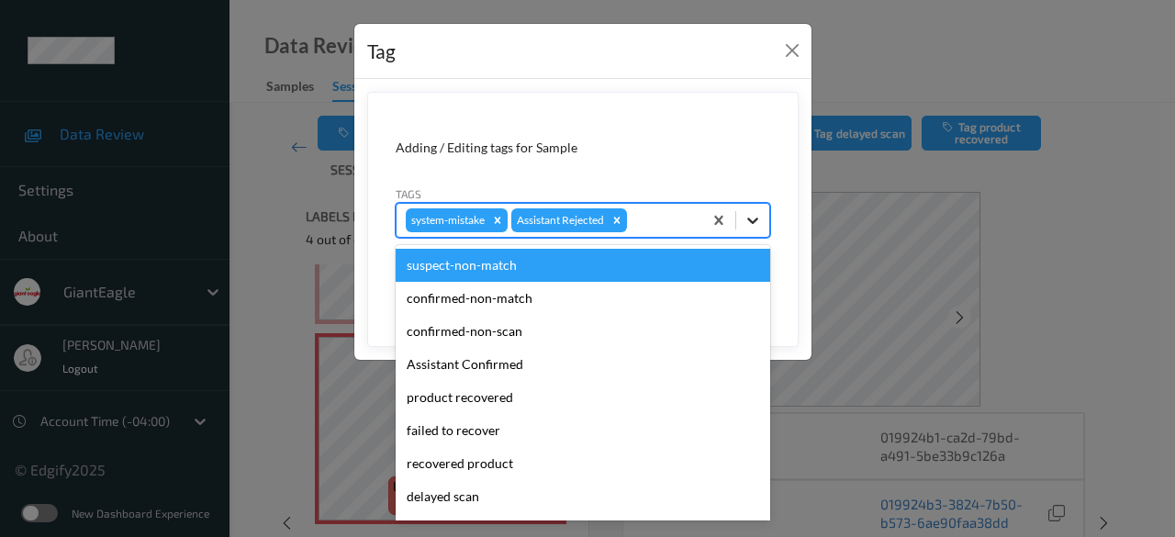
click at [753, 219] on icon at bounding box center [753, 220] width 18 height 18
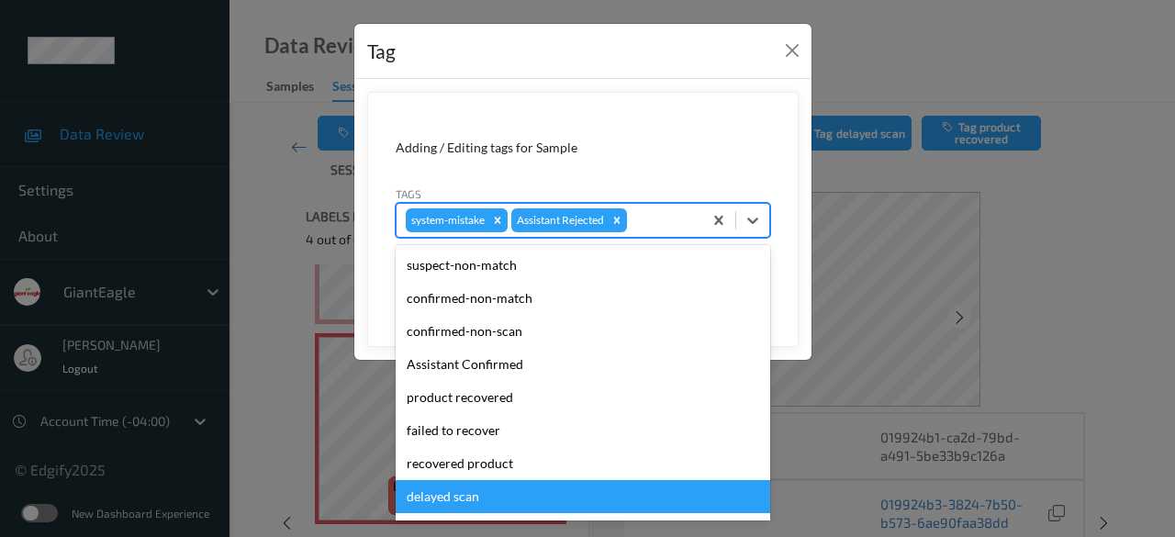
scroll to position [162, 0]
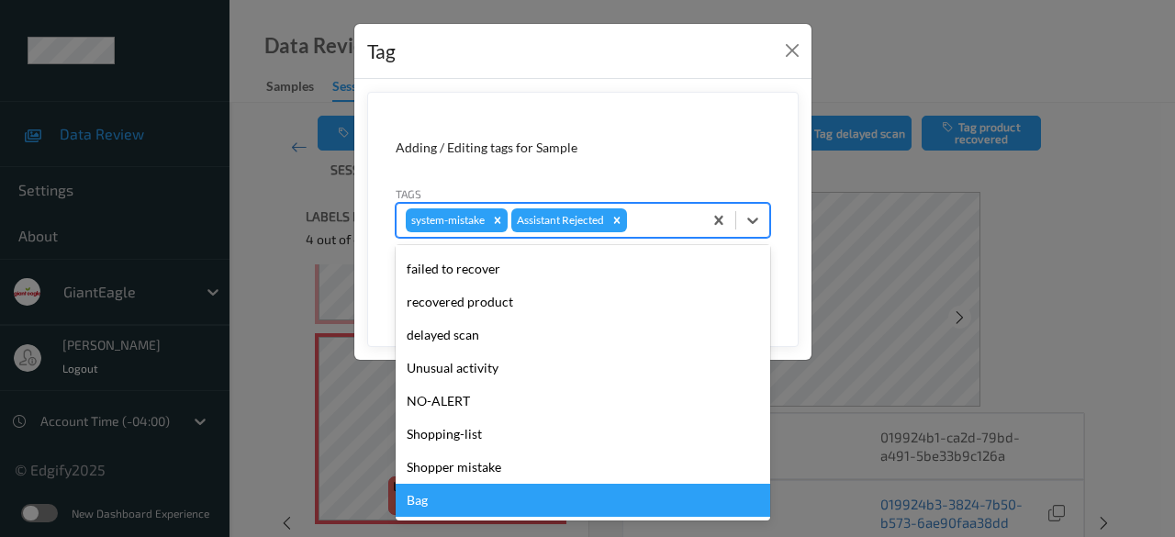
click at [517, 502] on div "Bag" at bounding box center [583, 500] width 375 height 33
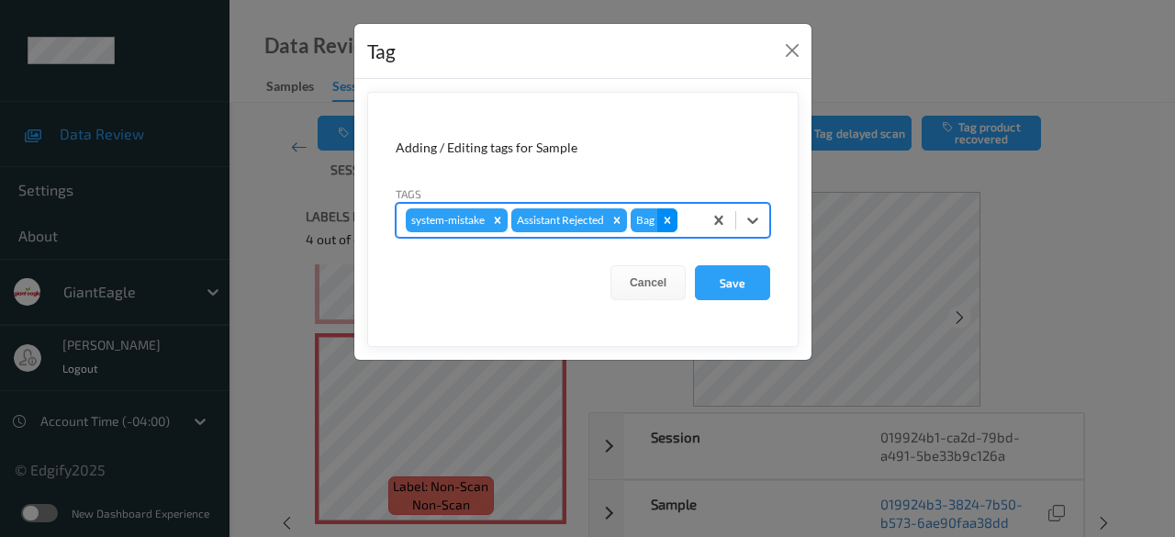
click at [666, 216] on icon "Remove Bag" at bounding box center [667, 220] width 13 height 13
click at [759, 223] on icon at bounding box center [753, 220] width 18 height 18
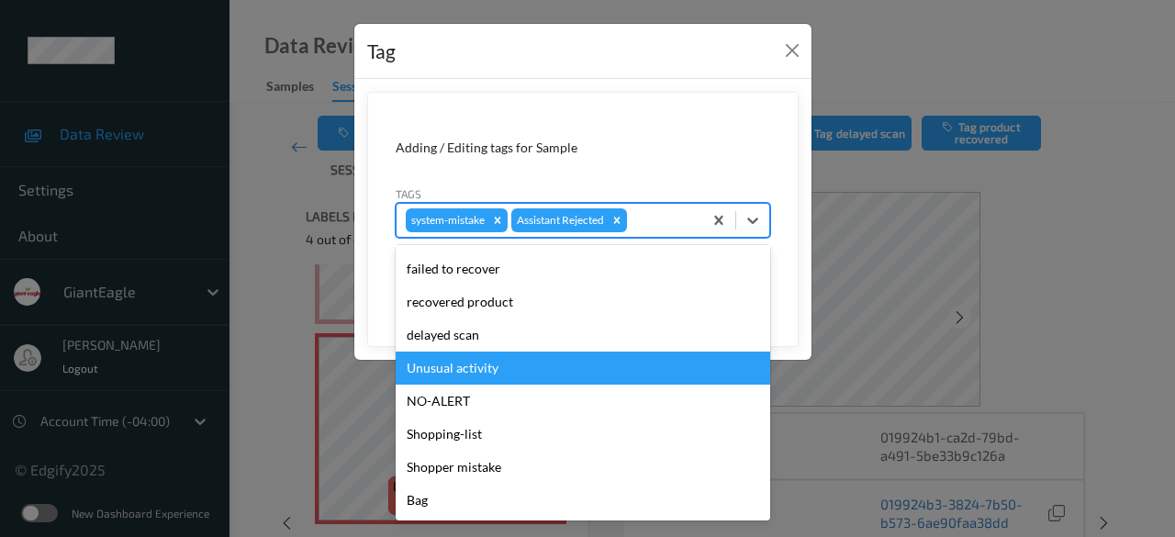
click at [492, 371] on div "Unusual activity" at bounding box center [583, 368] width 375 height 33
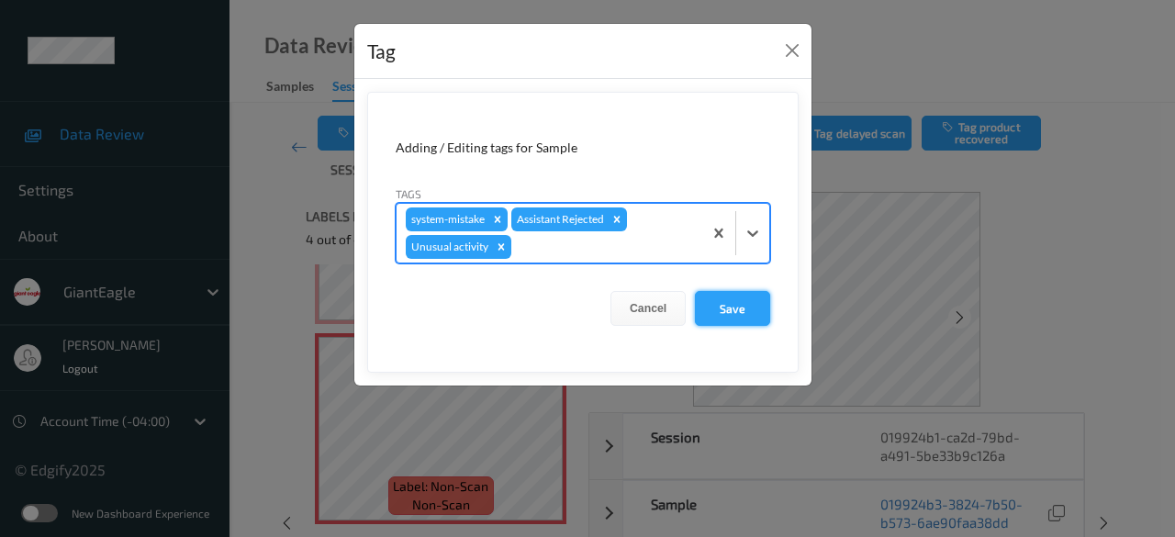
click at [729, 309] on button "Save" at bounding box center [732, 308] width 75 height 35
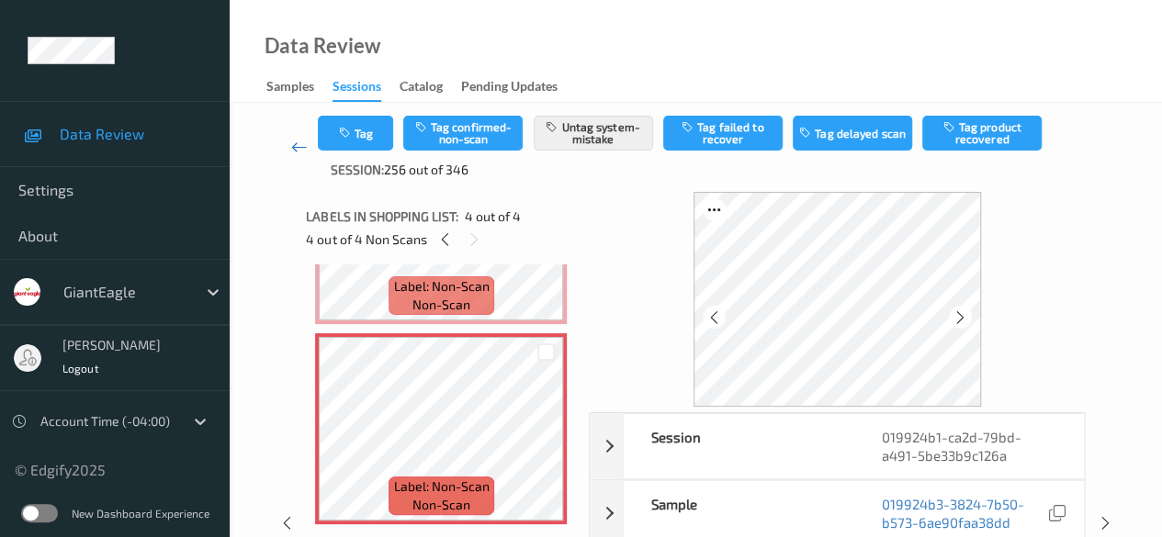
click at [298, 144] on icon at bounding box center [299, 147] width 17 height 18
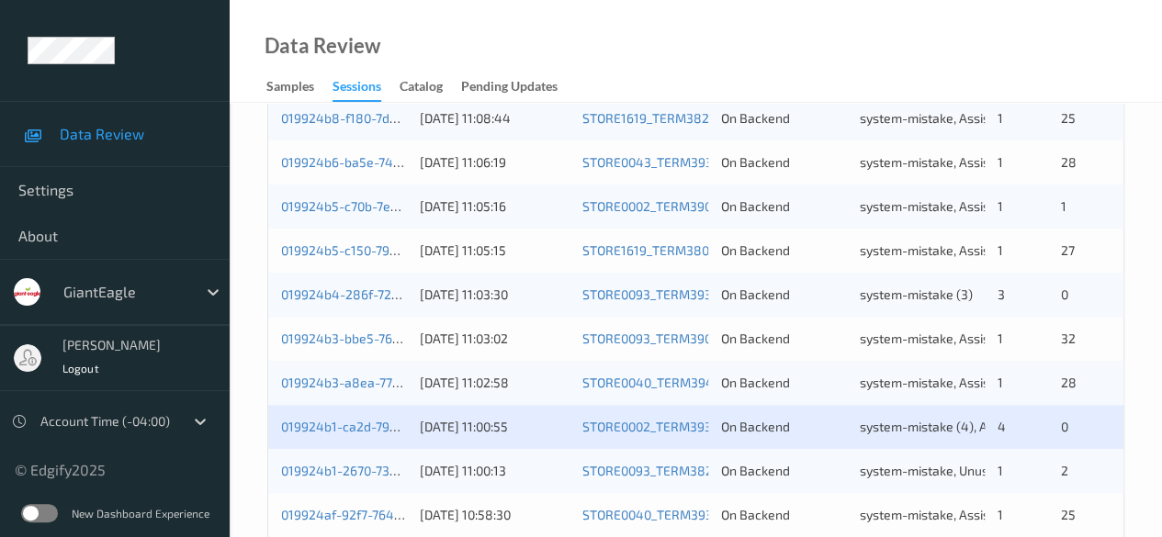
scroll to position [988, 0]
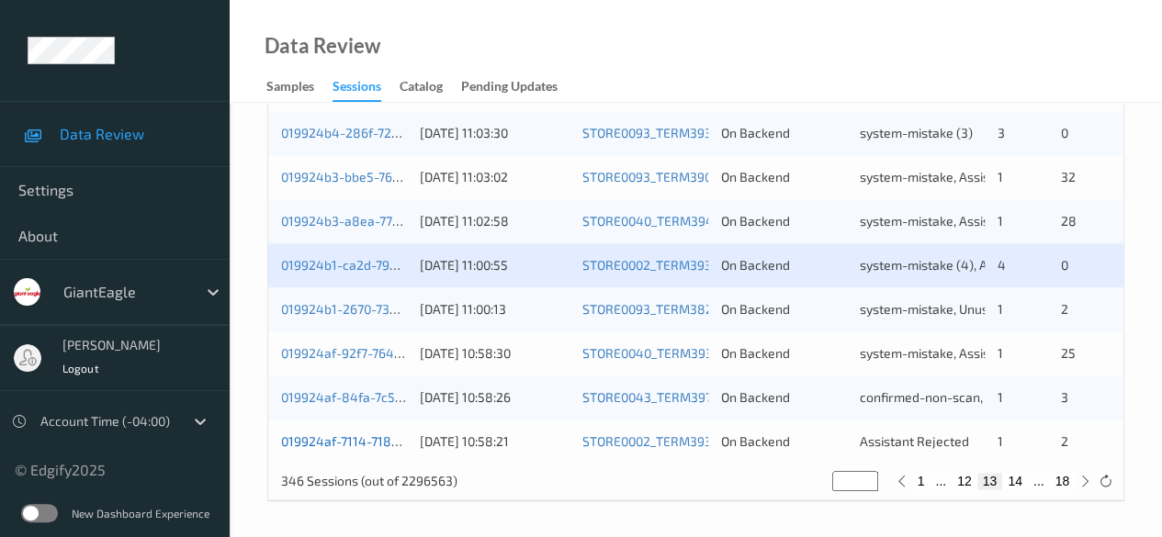
click at [324, 445] on link "019924af-7114-718e-b0b0-0bd7f1ee7616" at bounding box center [400, 441] width 238 height 16
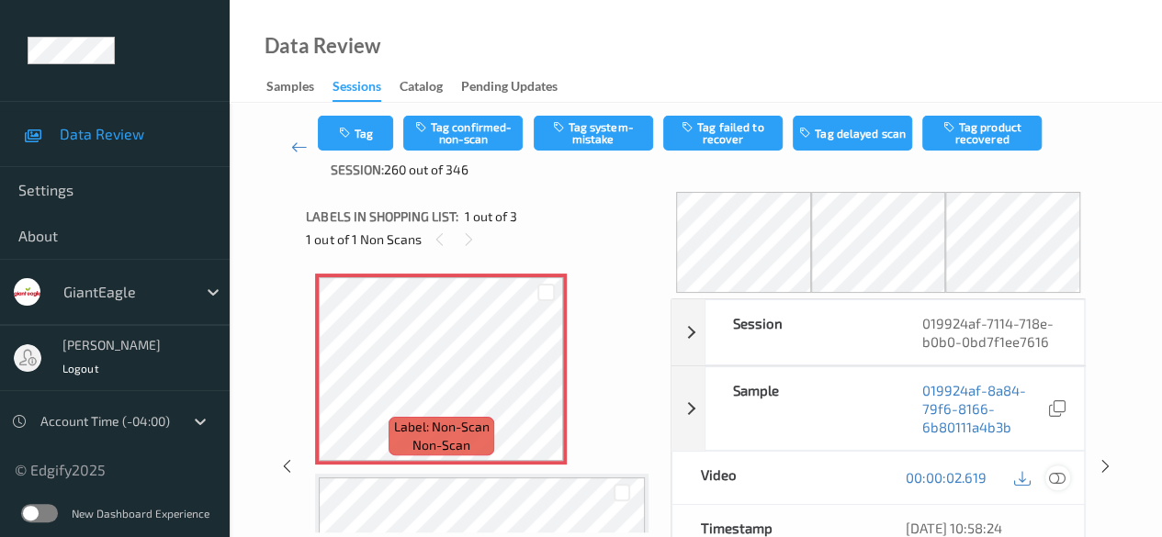
click at [1062, 486] on icon at bounding box center [1057, 477] width 17 height 17
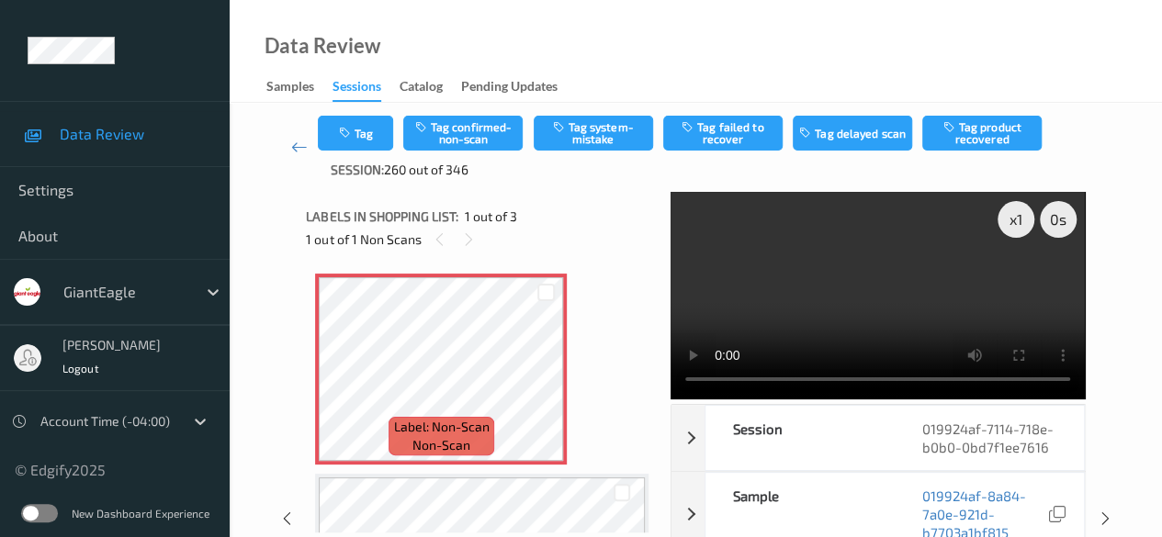
scroll to position [92, 0]
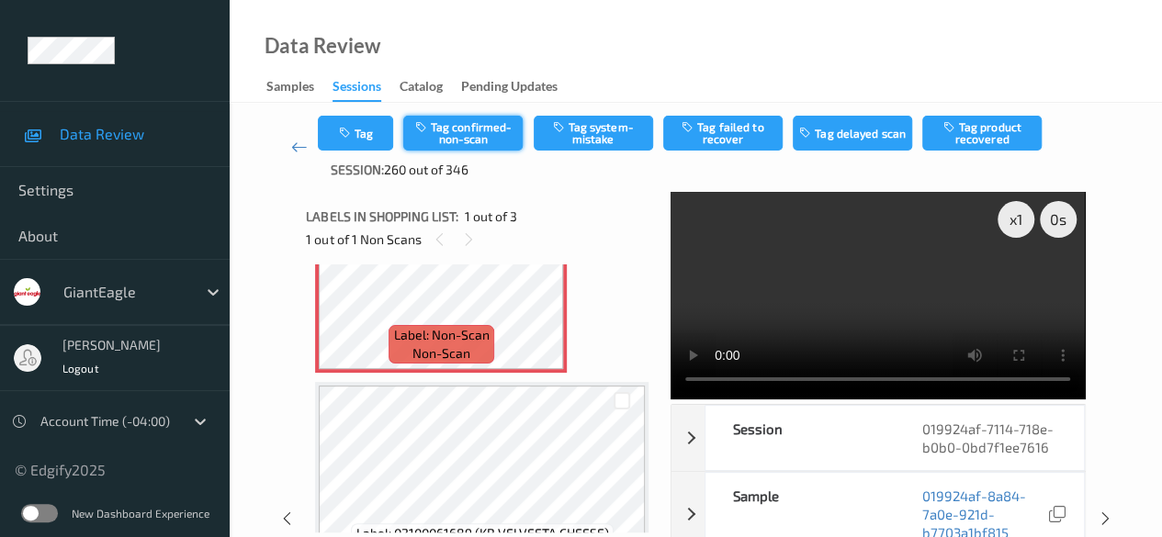
click at [472, 123] on button "Tag confirmed-non-scan" at bounding box center [462, 133] width 119 height 35
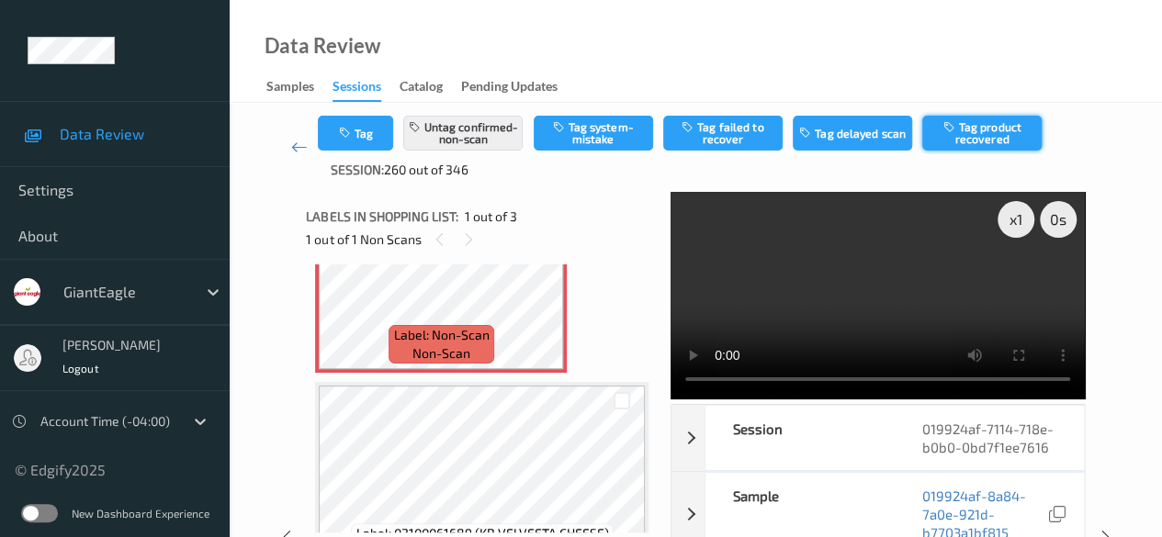
click at [997, 137] on button "Tag product recovered" at bounding box center [981, 133] width 119 height 35
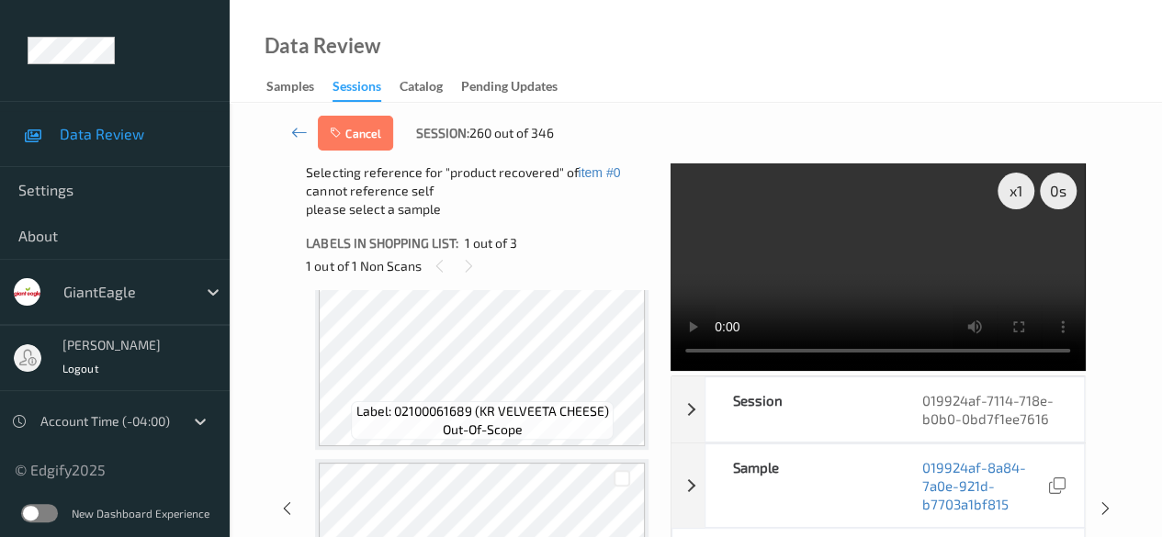
scroll to position [341, 0]
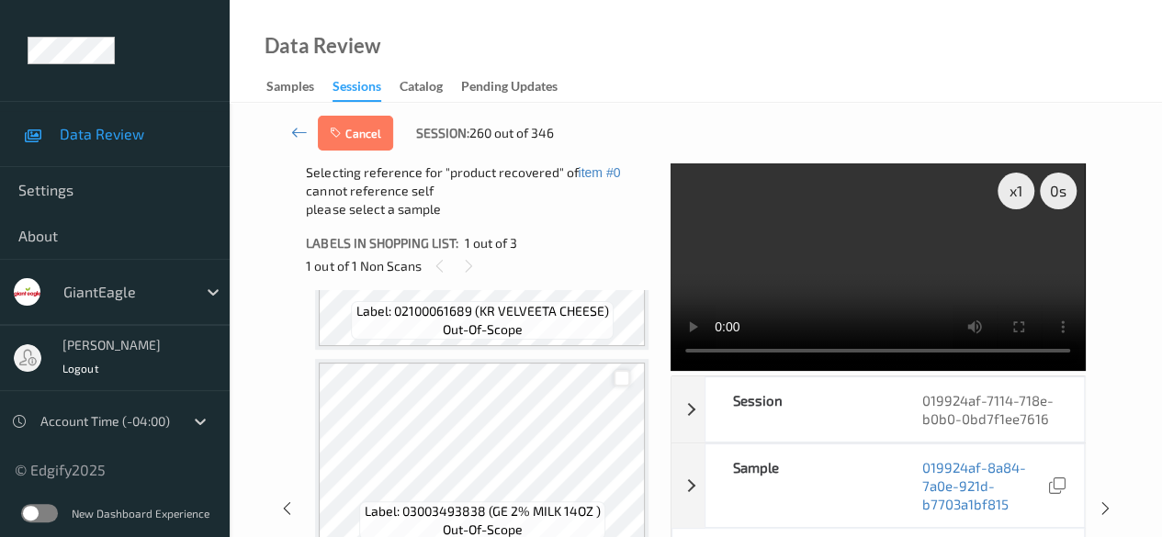
click at [622, 386] on div at bounding box center [621, 378] width 17 height 17
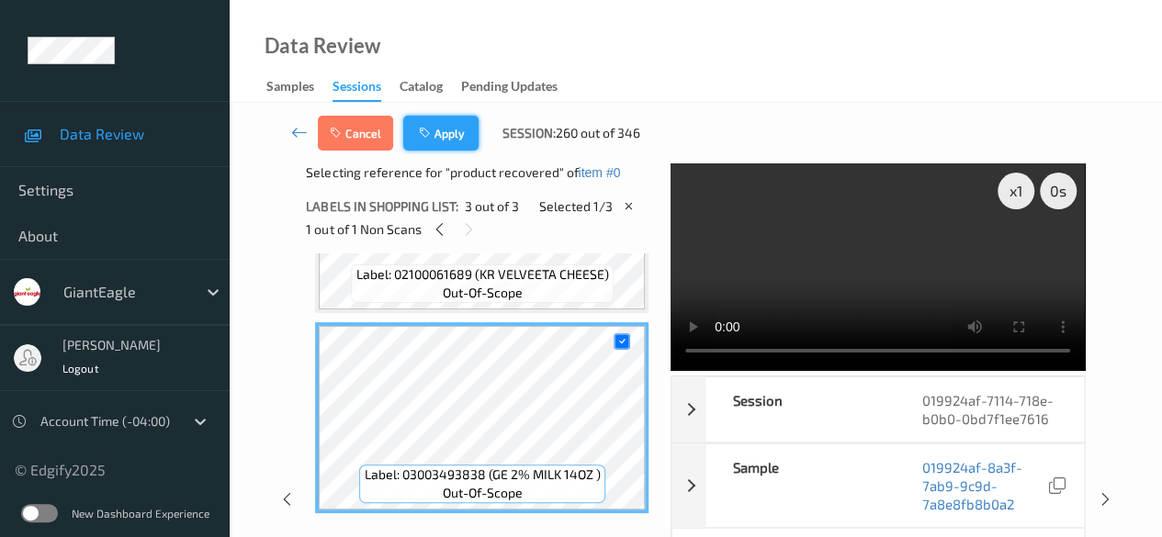
click at [459, 133] on button "Apply" at bounding box center [440, 133] width 75 height 35
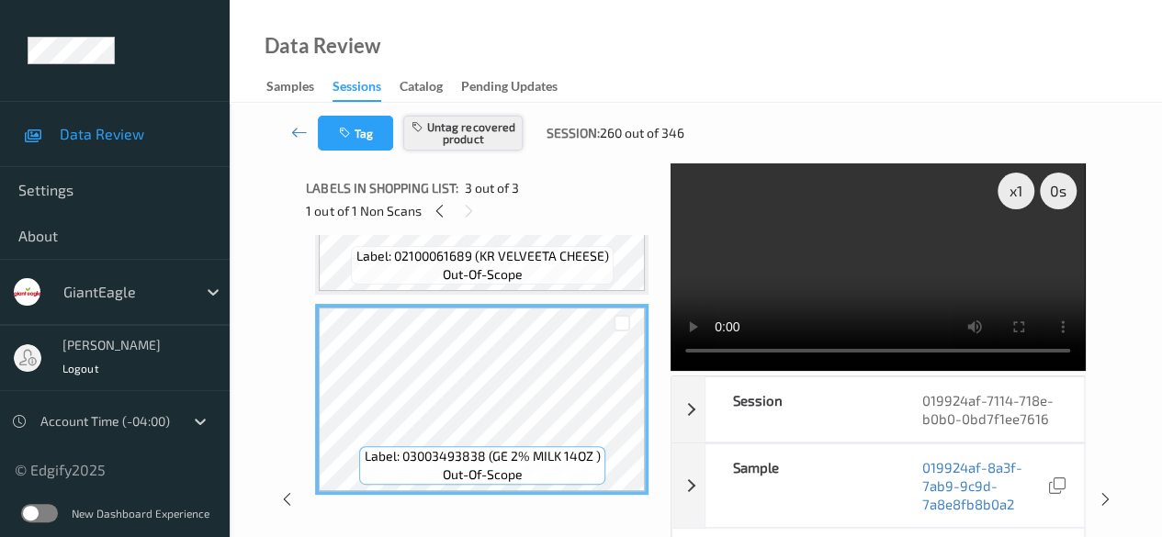
click at [463, 137] on button "Untag recovered product" at bounding box center [462, 133] width 119 height 35
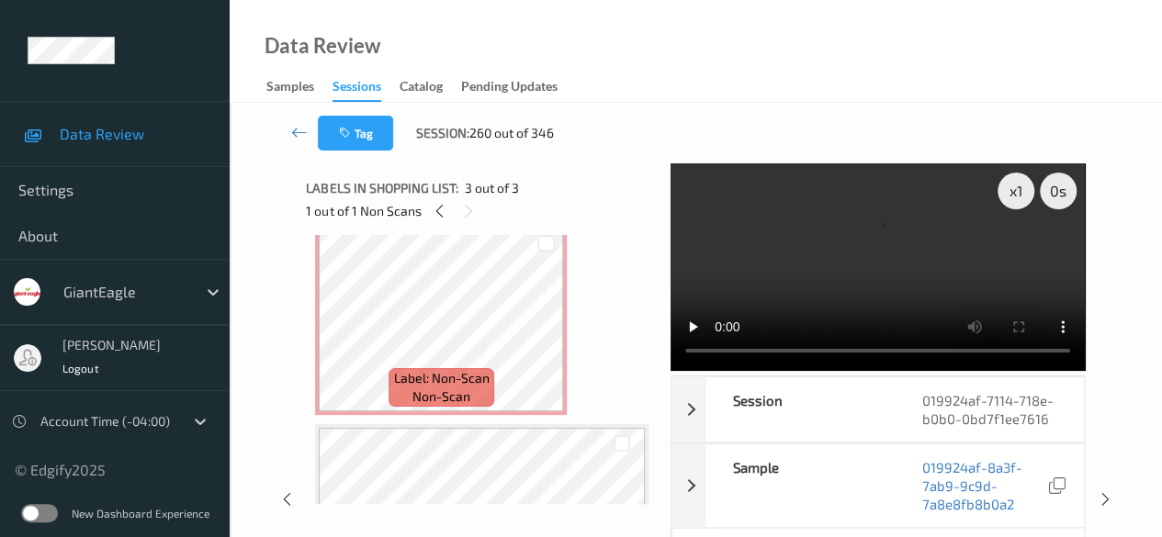
scroll to position [0, 0]
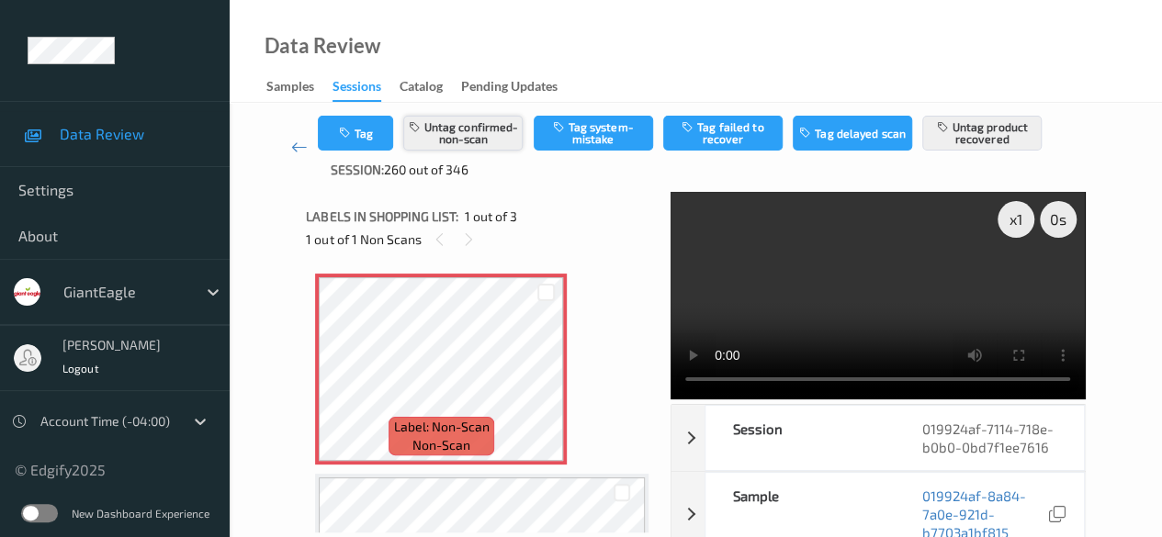
click at [498, 139] on button "Untag confirmed-non-scan" at bounding box center [462, 133] width 119 height 35
click at [975, 140] on button "Untag product recovered" at bounding box center [981, 133] width 119 height 35
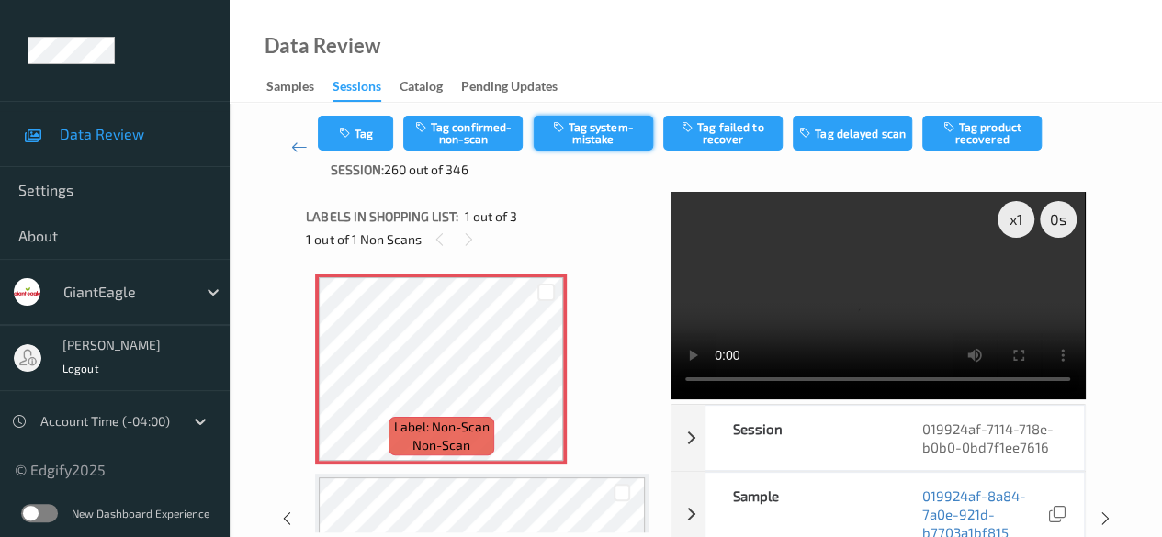
click at [592, 136] on button "Tag system-mistake" at bounding box center [593, 133] width 119 height 35
click at [298, 151] on icon at bounding box center [299, 147] width 17 height 18
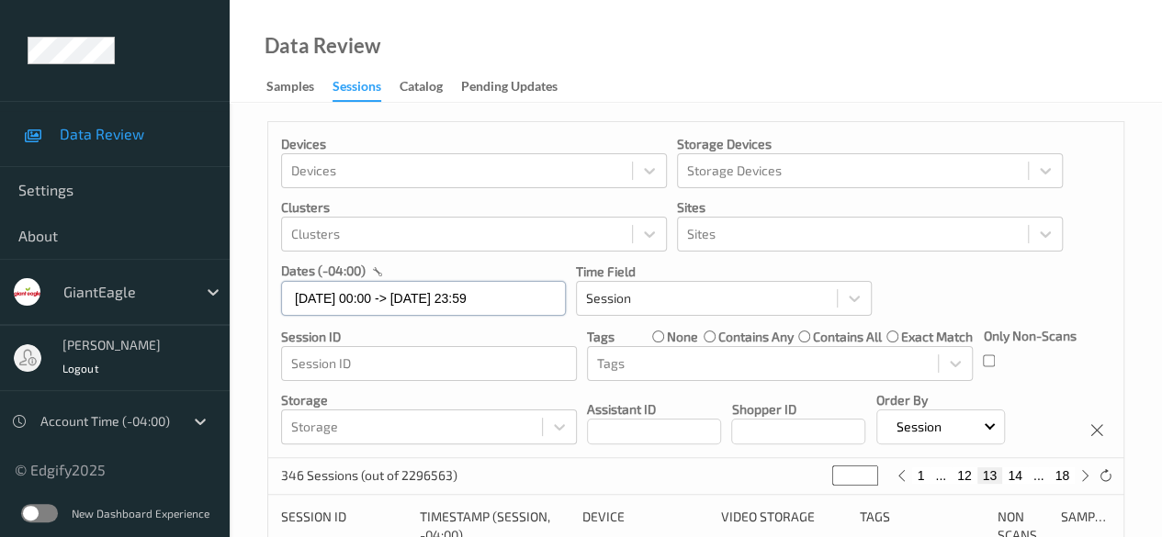
click at [523, 298] on input "[DATE] 00:00 -> [DATE] 23:59" at bounding box center [423, 298] width 285 height 35
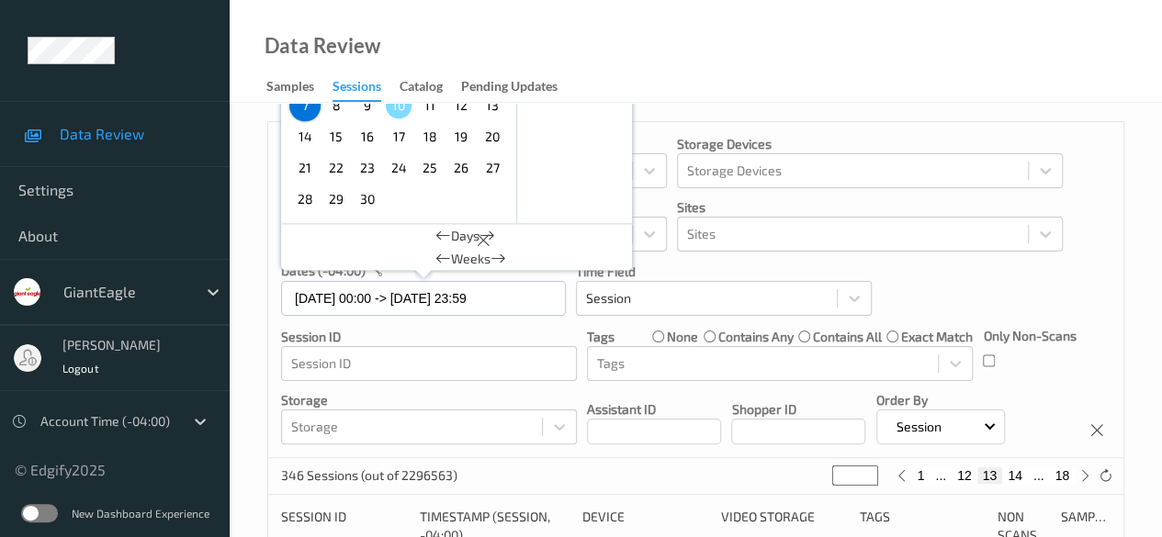
click at [340, 107] on span "8" at bounding box center [336, 106] width 26 height 26
type input "[DATE] 00:00"
type input "*"
click at [340, 107] on span "8" at bounding box center [336, 106] width 26 height 26
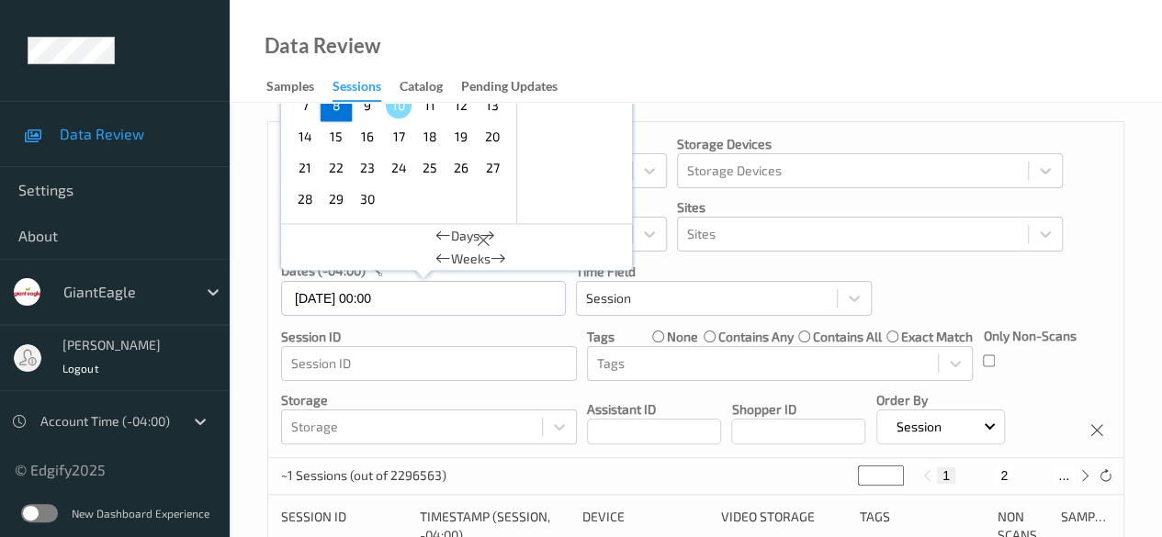
type input "[DATE] 00:00 -> [DATE] 23:59"
click at [915, 302] on div "Devices Devices Storage Devices Storage Devices Clusters Clusters Sites Sites d…" at bounding box center [695, 290] width 855 height 336
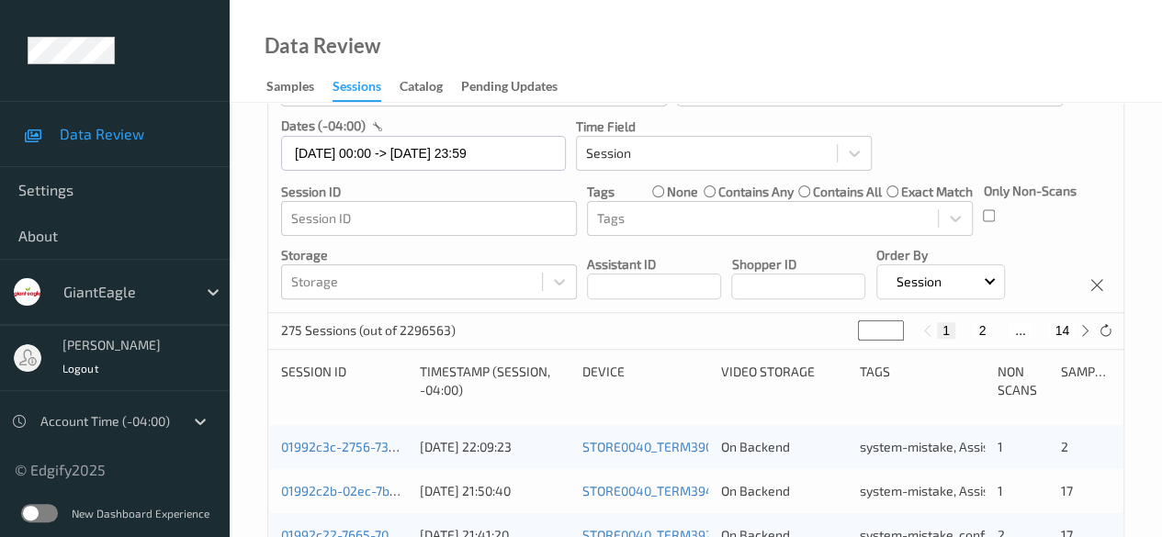
scroll to position [184, 0]
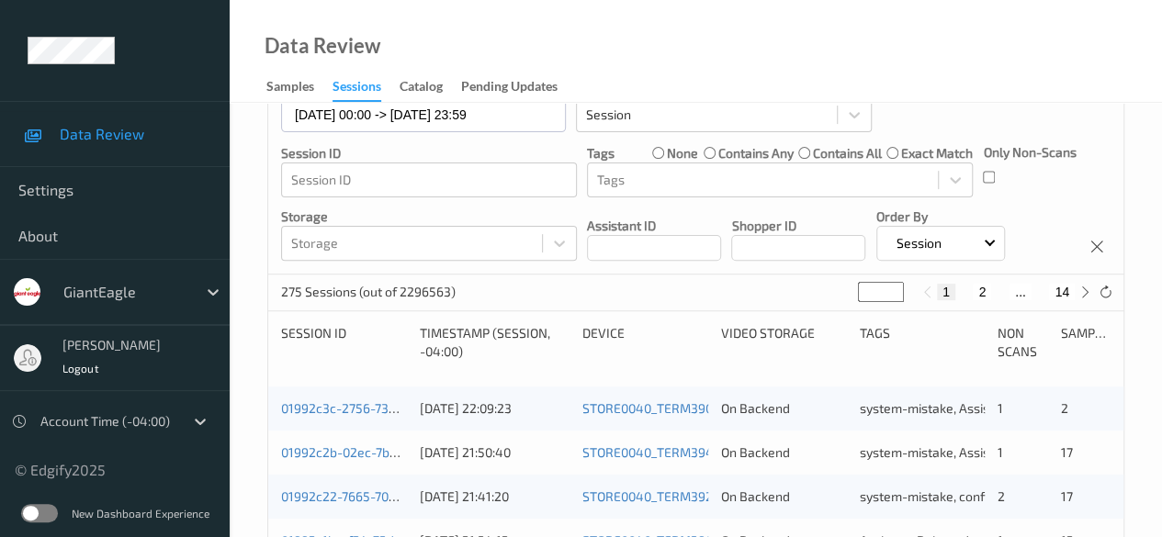
click at [980, 293] on button "2" at bounding box center [981, 292] width 18 height 17
type input "*"
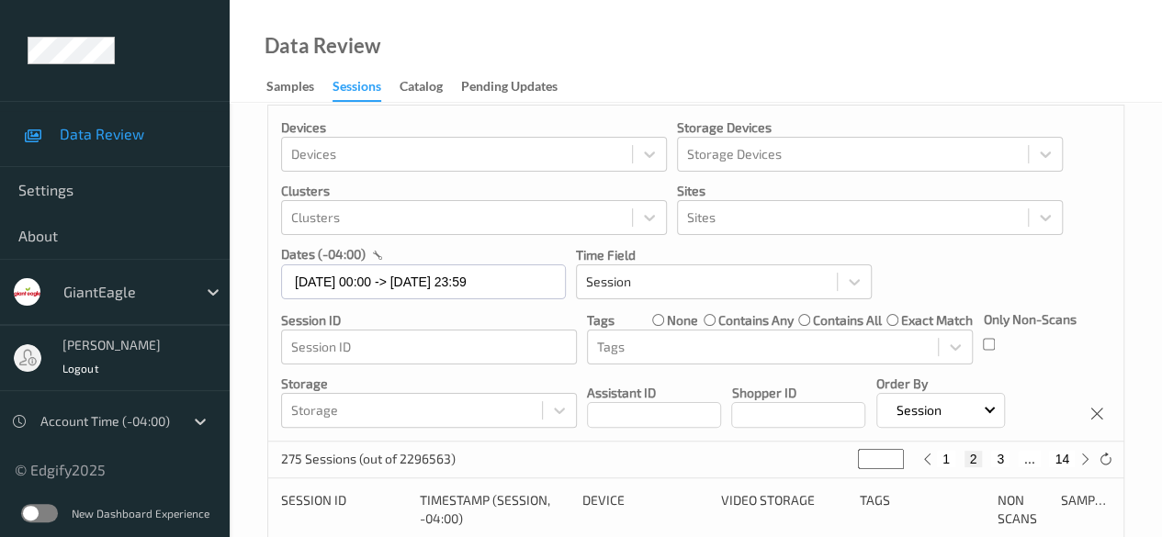
scroll to position [0, 0]
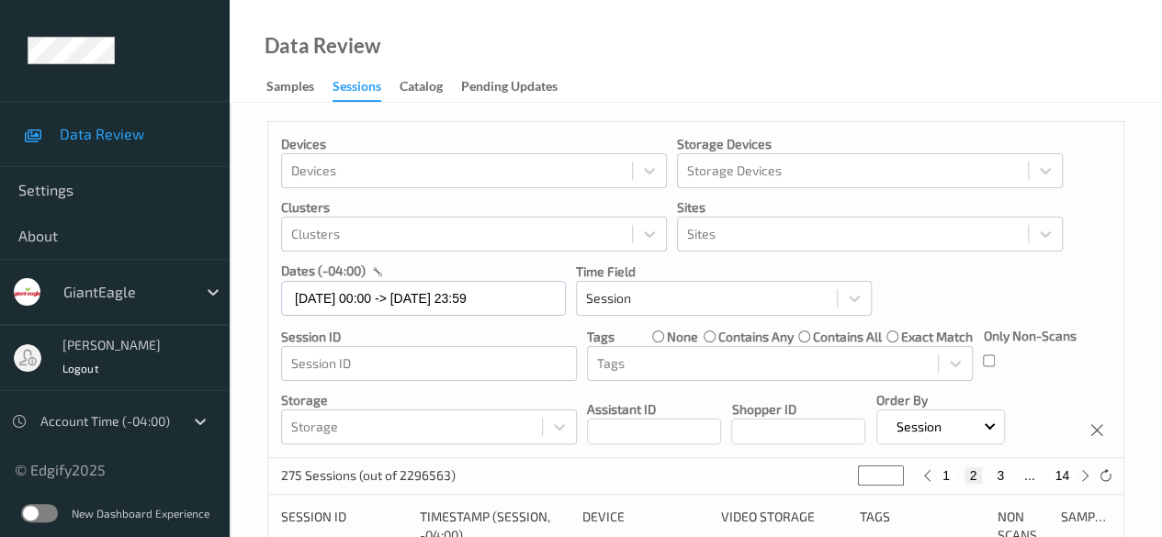
click at [998, 480] on button "3" at bounding box center [1000, 475] width 18 height 17
type input "*"
click at [1007, 479] on button "4" at bounding box center [1011, 475] width 18 height 17
type input "*"
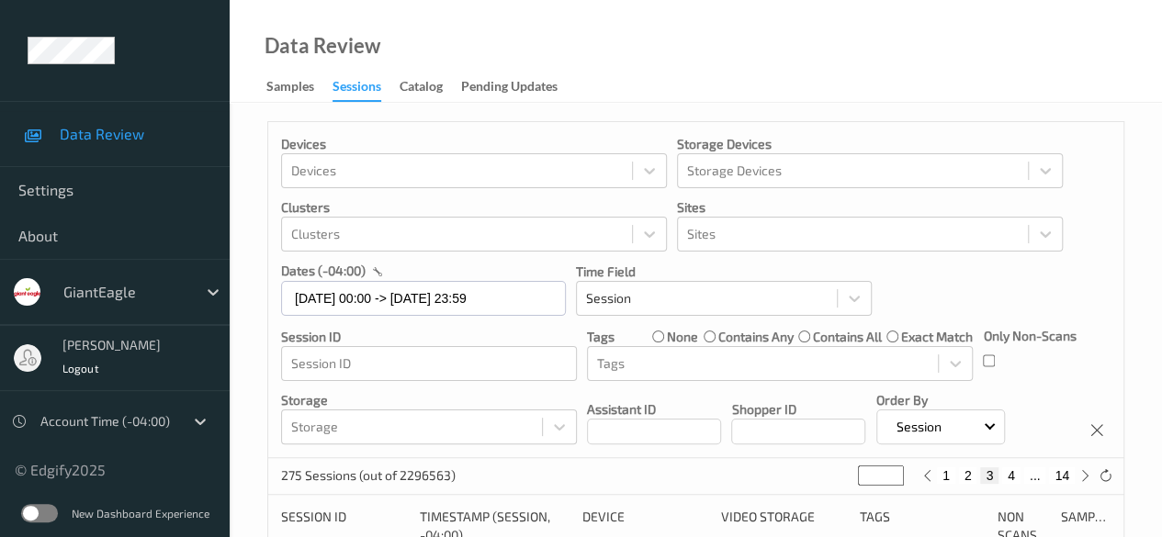
type input "*"
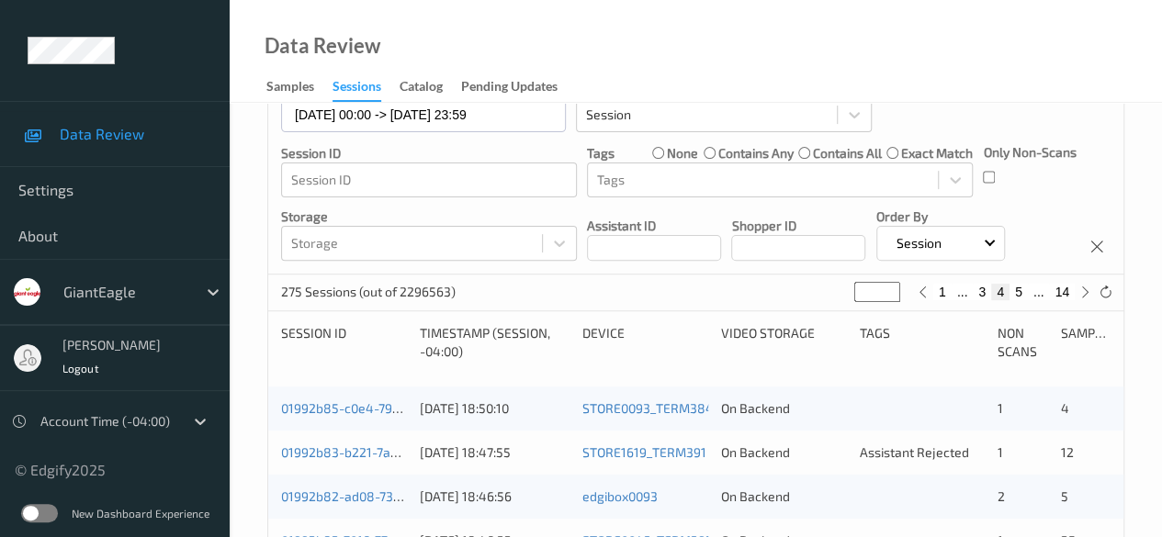
scroll to position [275, 0]
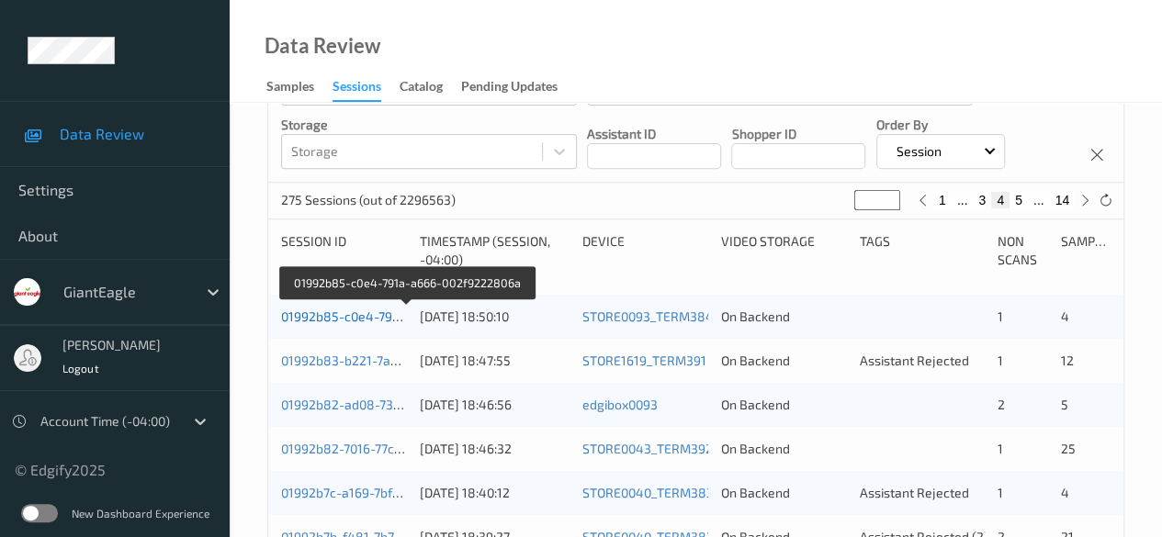
click at [381, 318] on link "01992b85-c0e4-791a-a666-002f9222806a" at bounding box center [406, 317] width 251 height 16
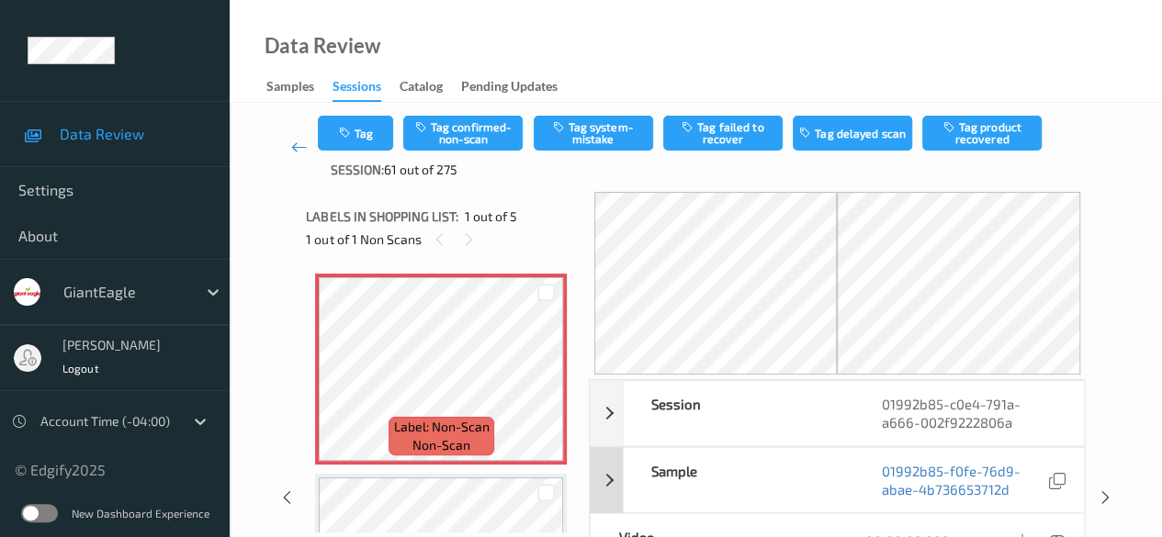
scroll to position [92, 0]
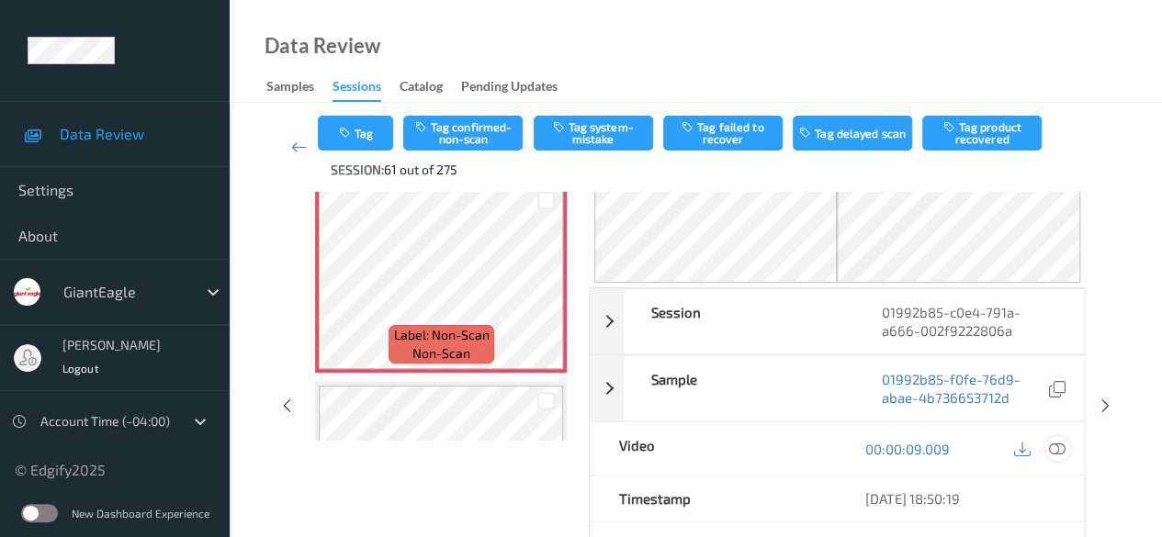
click at [1058, 444] on icon at bounding box center [1057, 449] width 17 height 17
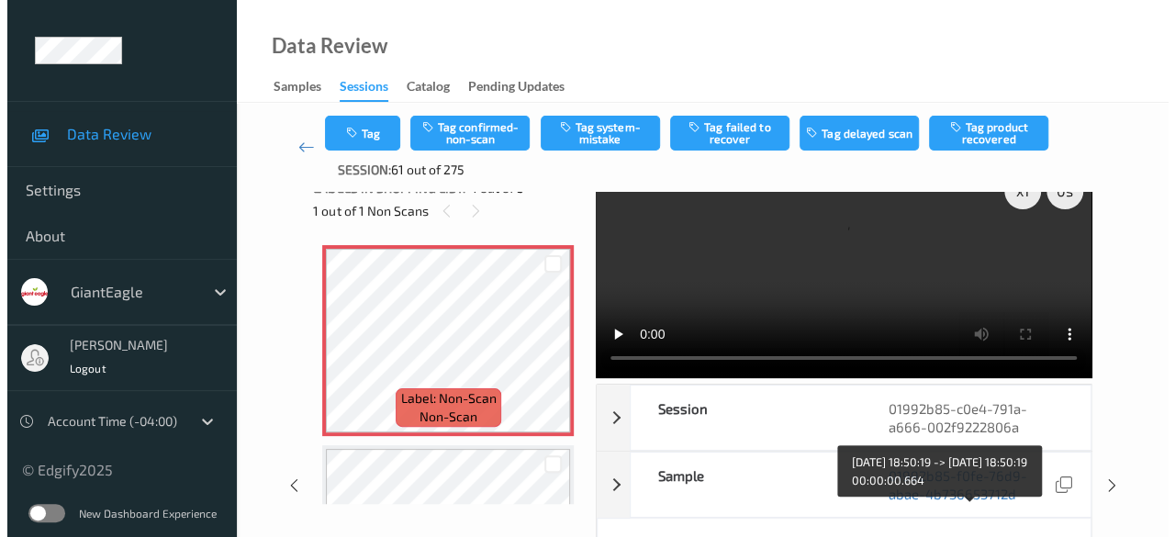
scroll to position [0, 0]
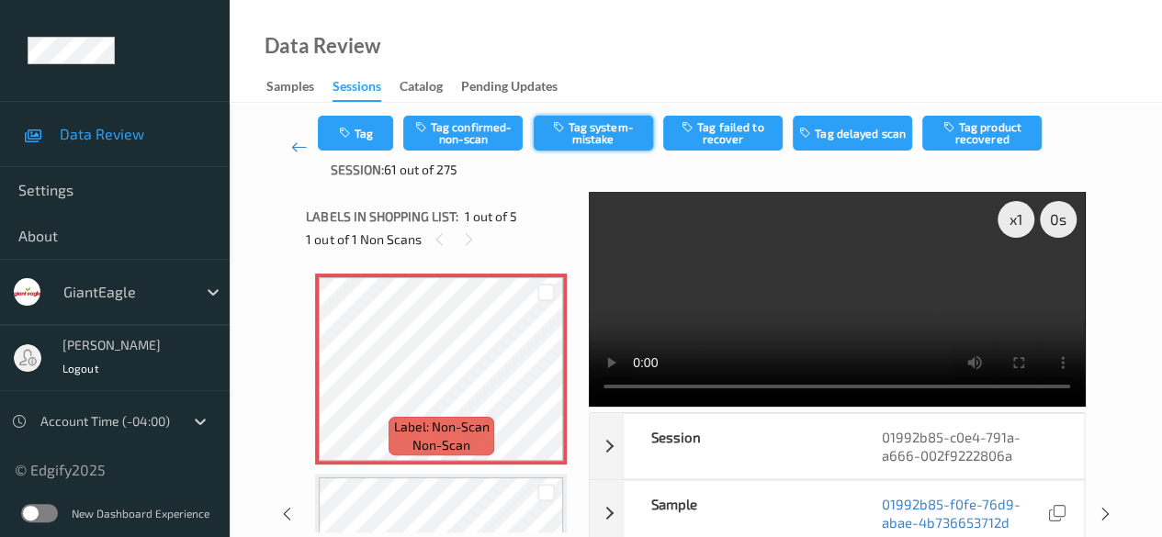
click at [556, 133] on icon "button" at bounding box center [560, 126] width 16 height 13
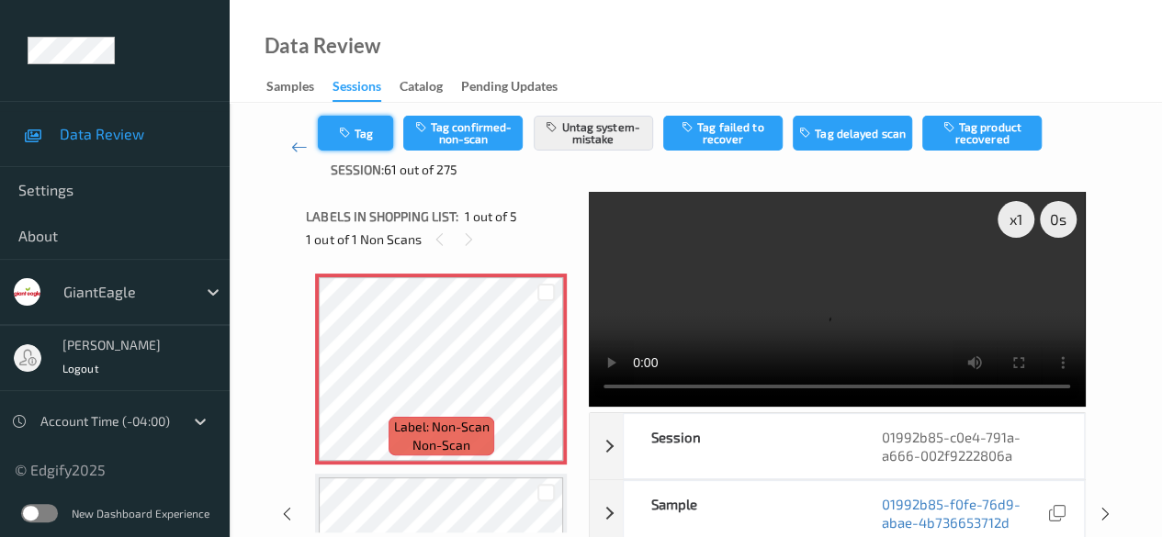
click at [370, 144] on button "Tag" at bounding box center [355, 133] width 75 height 35
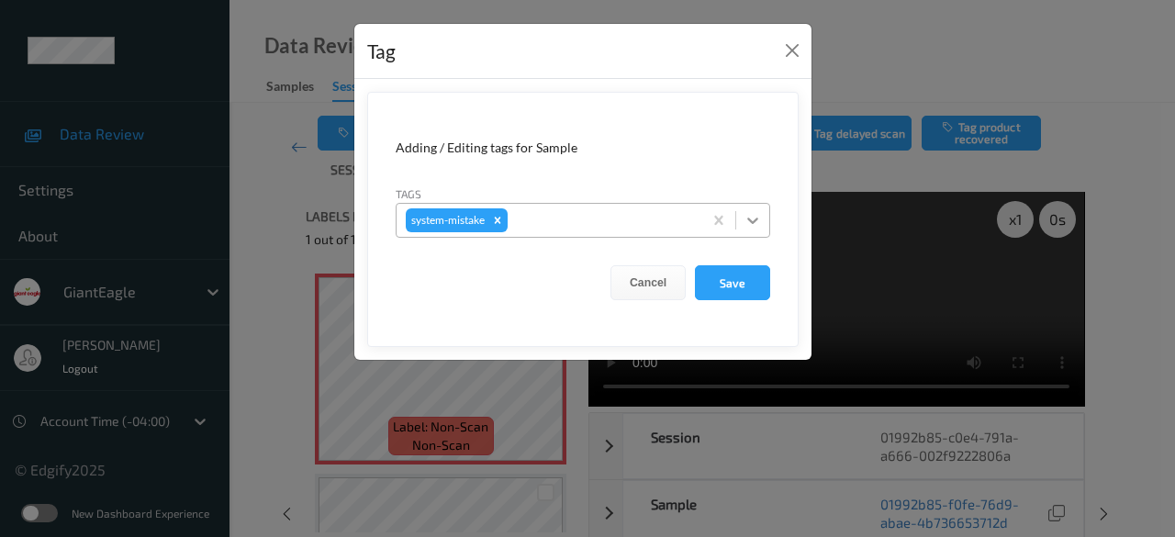
click at [755, 229] on div at bounding box center [752, 220] width 33 height 33
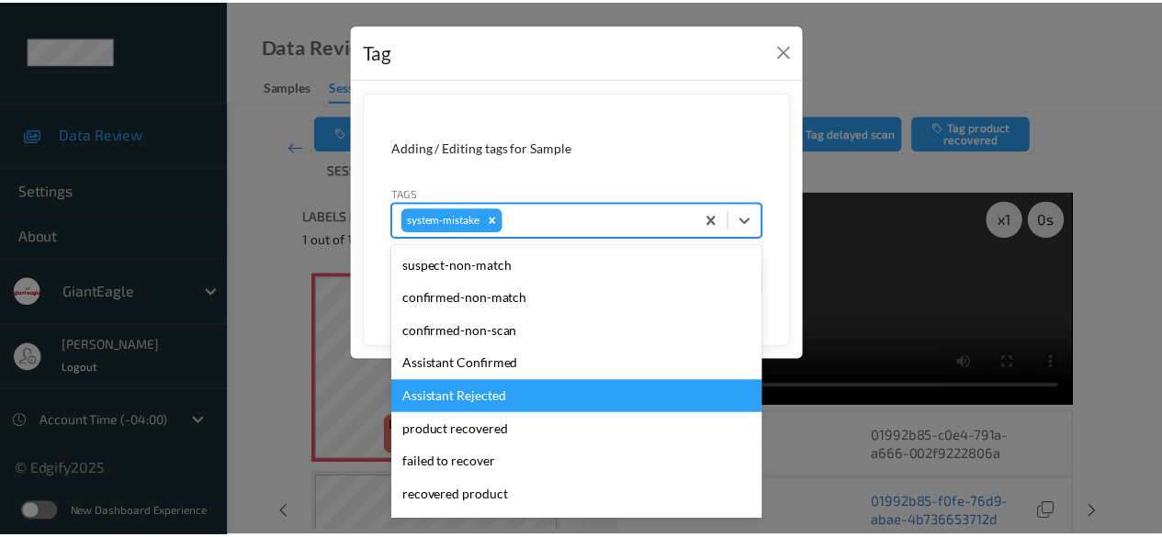
scroll to position [195, 0]
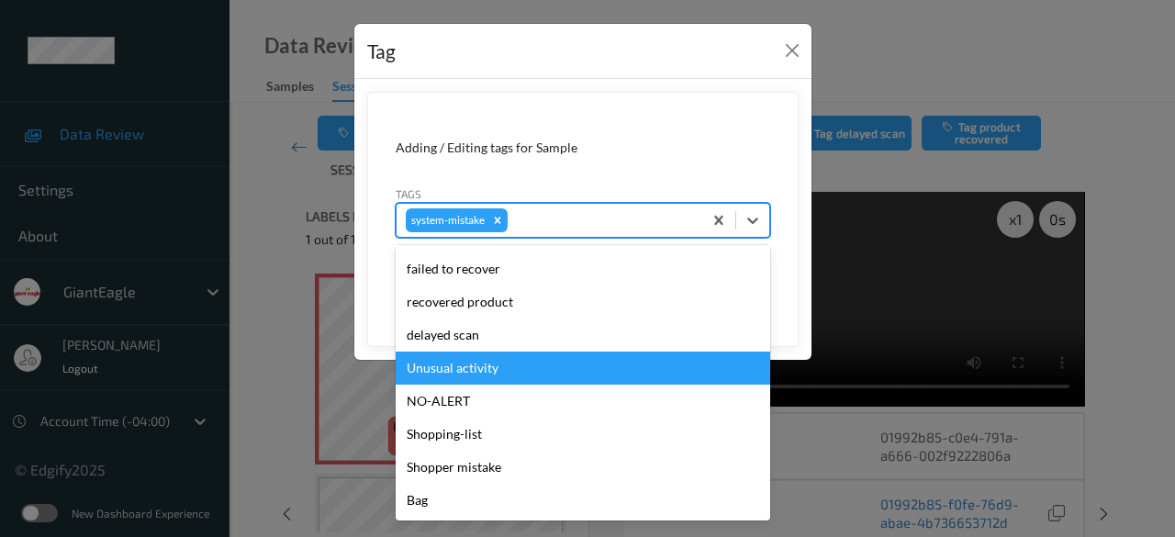
click at [466, 368] on div "Unusual activity" at bounding box center [583, 368] width 375 height 33
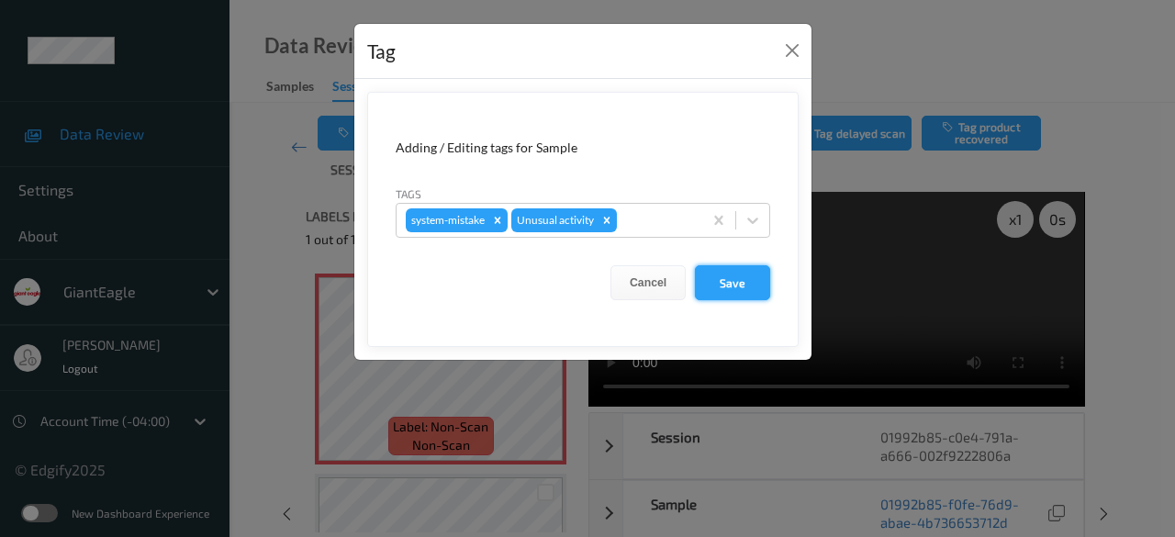
click at [744, 288] on button "Save" at bounding box center [732, 282] width 75 height 35
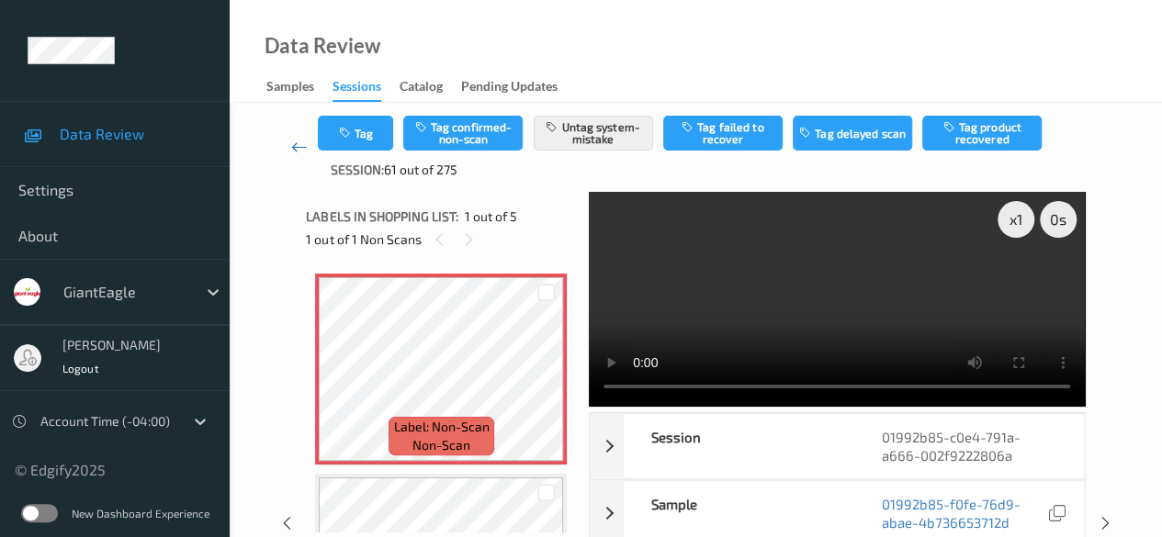
click at [297, 149] on icon at bounding box center [299, 147] width 17 height 18
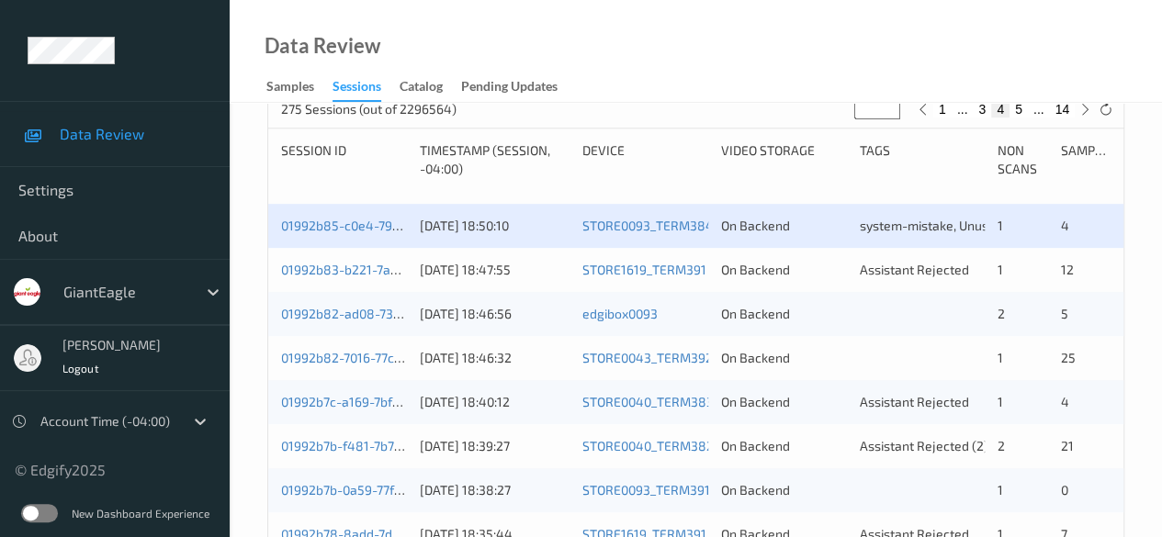
scroll to position [367, 0]
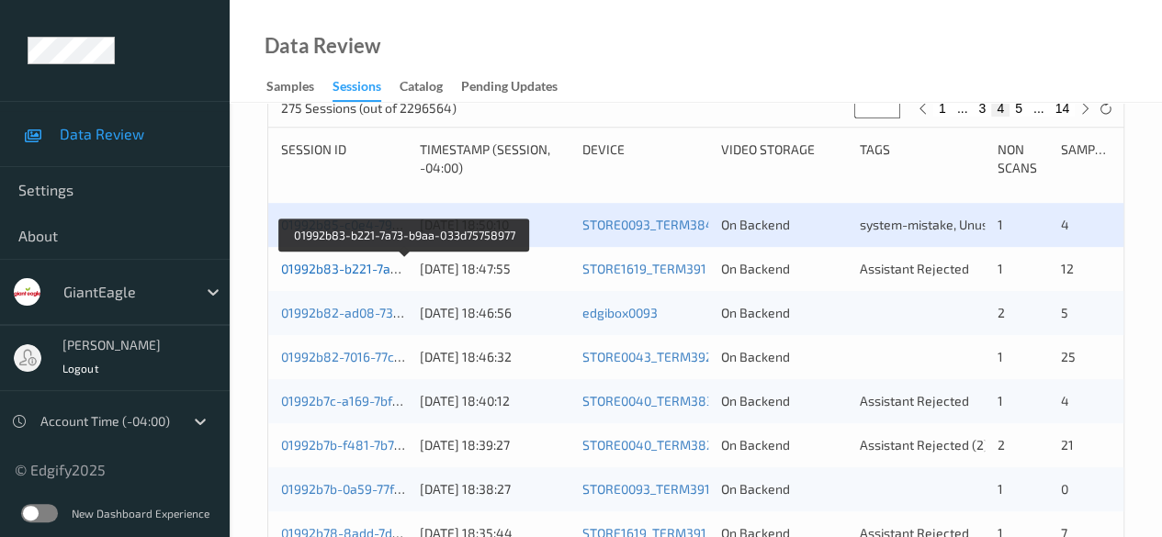
click at [353, 269] on link "01992b83-b221-7a73-b9aa-033d75758977" at bounding box center [405, 269] width 249 height 16
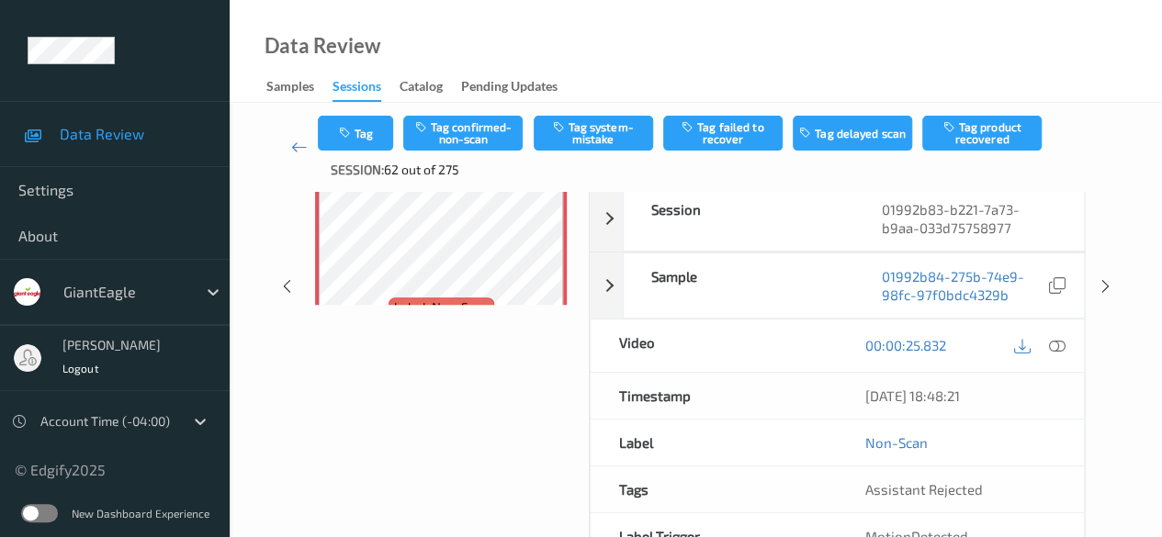
scroll to position [230, 0]
click at [1057, 343] on icon at bounding box center [1057, 343] width 17 height 17
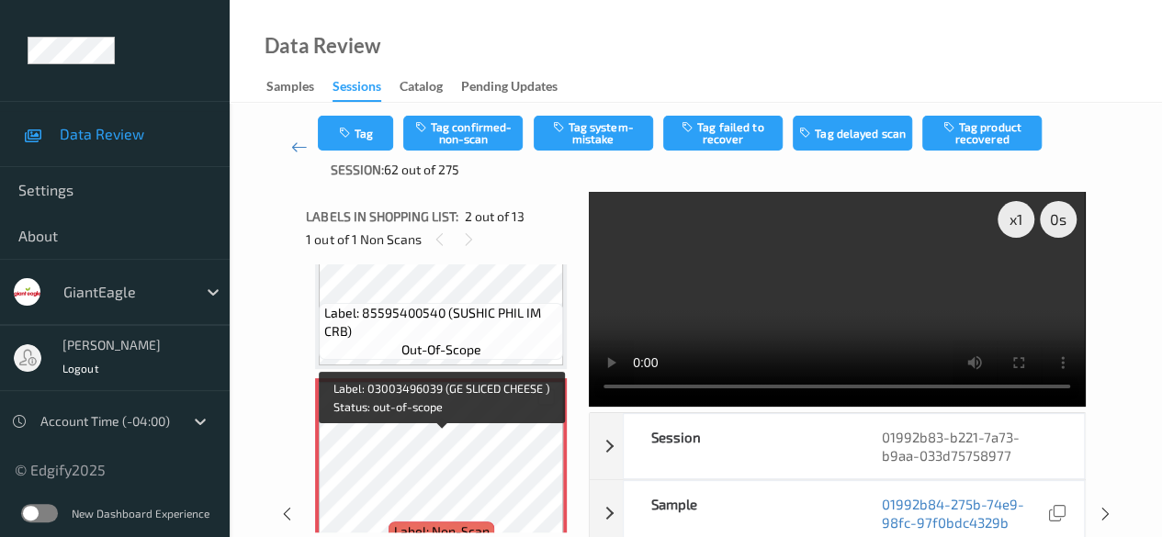
scroll to position [92, 0]
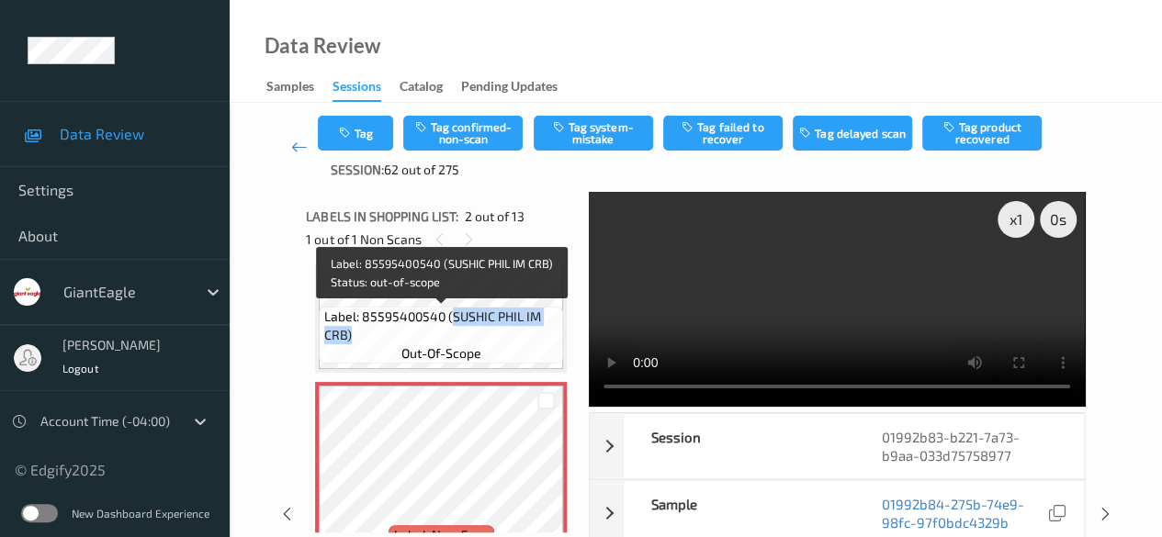
drag, startPoint x: 450, startPoint y: 322, endPoint x: 547, endPoint y: 334, distance: 98.1
click at [547, 334] on span "Label: 85595400540 (SUSHIC PHIL IM CRB)" at bounding box center [441, 326] width 235 height 37
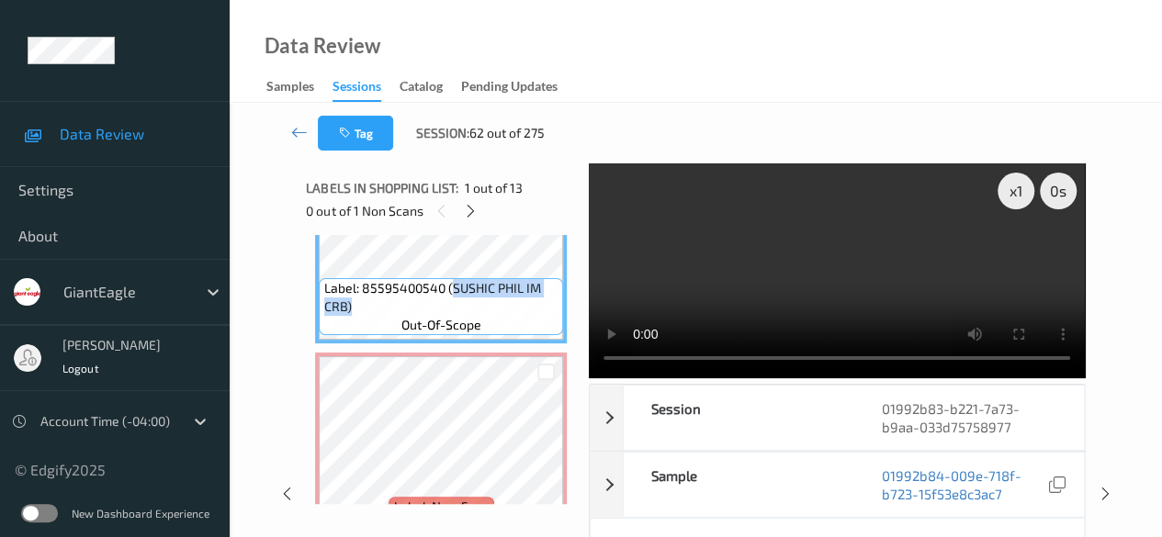
copy span "SUSHIC PHIL IM CRB)"
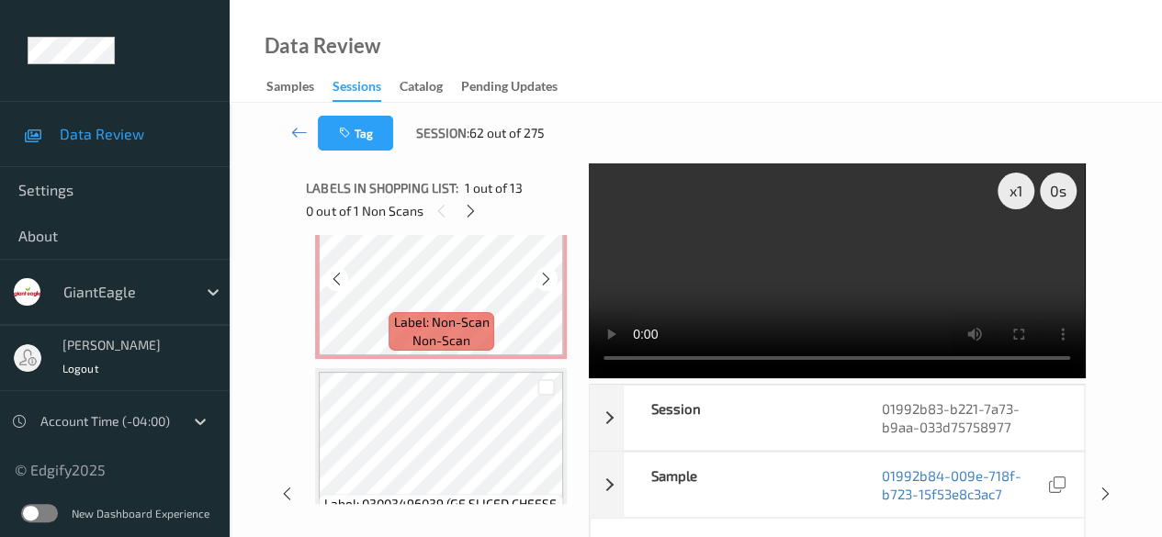
scroll to position [367, 0]
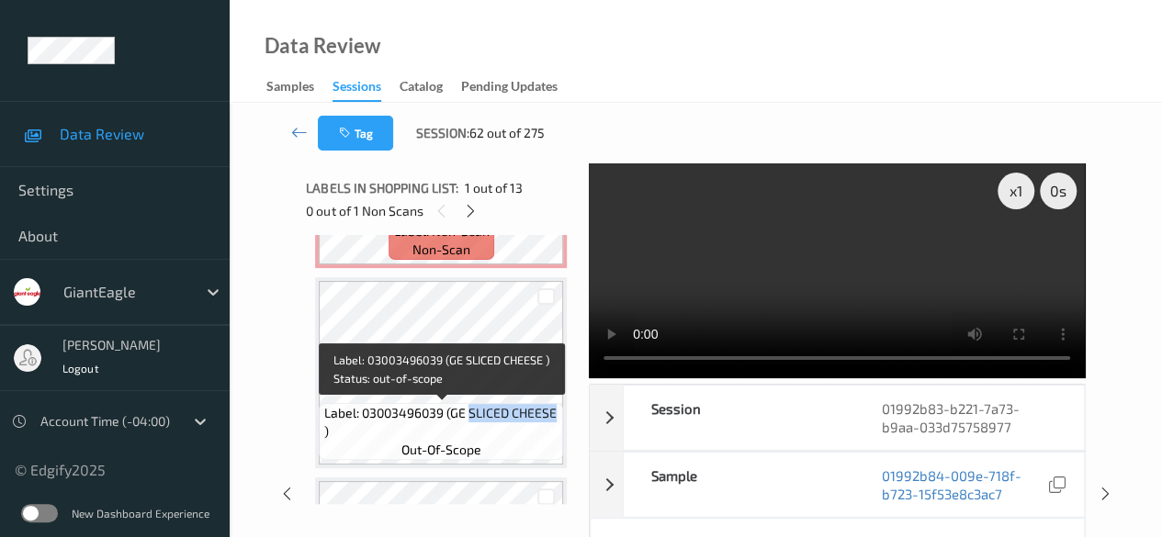
drag, startPoint x: 468, startPoint y: 415, endPoint x: 555, endPoint y: 421, distance: 86.6
click at [555, 421] on span "Label: 03003496039 (GE SLICED CHEESE )" at bounding box center [441, 422] width 235 height 37
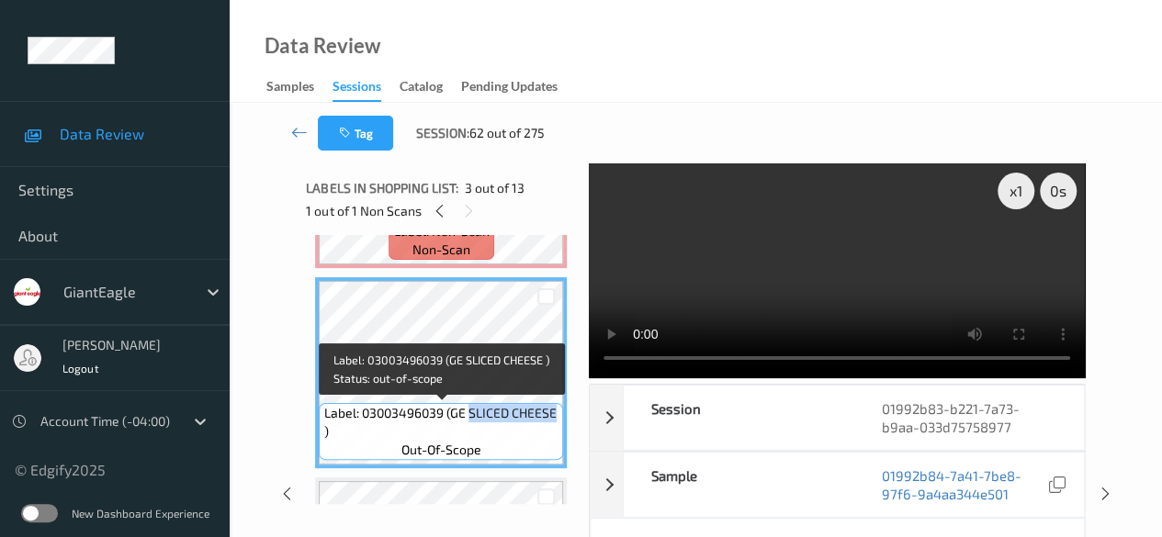
copy span "SLICED CHEESE"
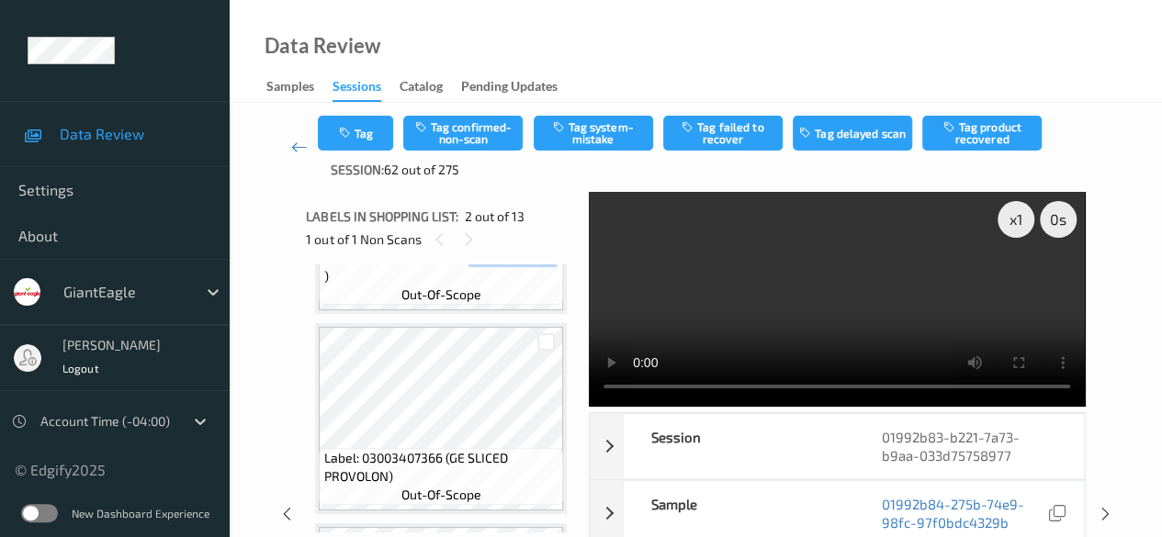
scroll to position [643, 0]
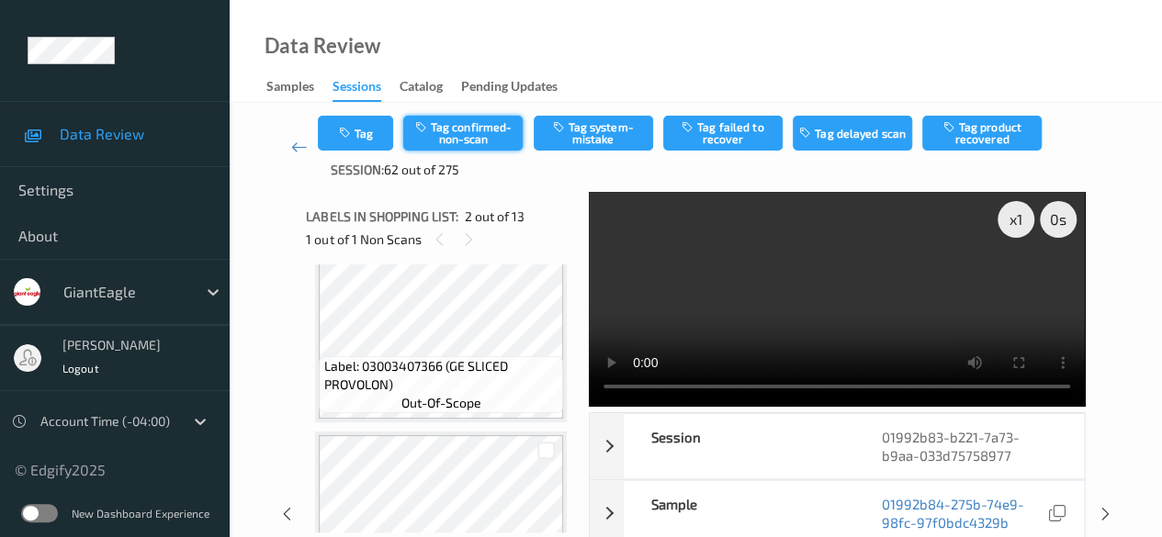
click at [465, 124] on button "Tag confirmed-non-scan" at bounding box center [462, 133] width 119 height 35
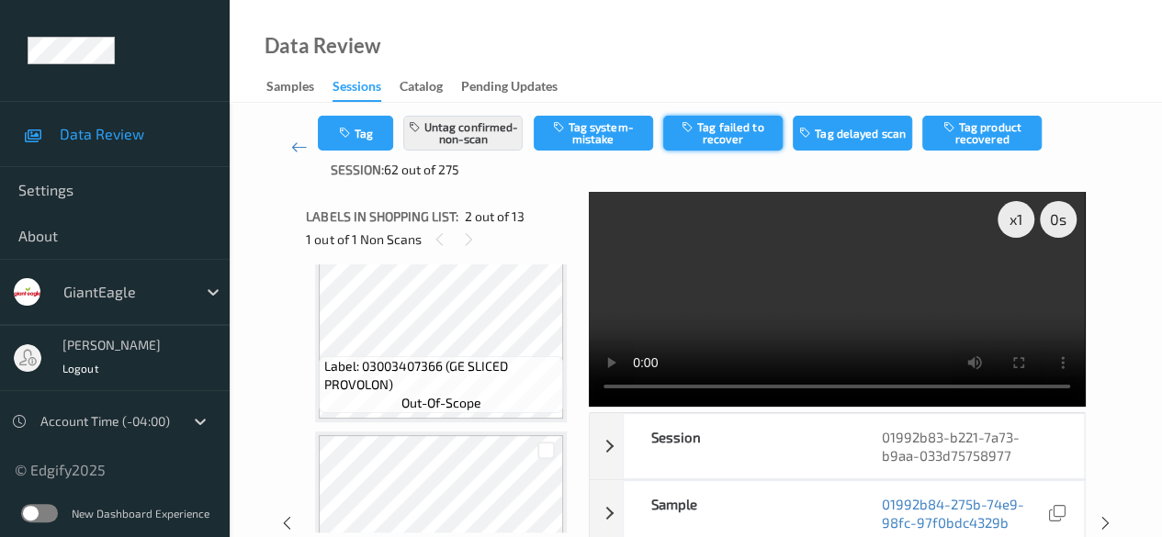
click at [735, 135] on button "Tag failed to recover" at bounding box center [722, 133] width 119 height 35
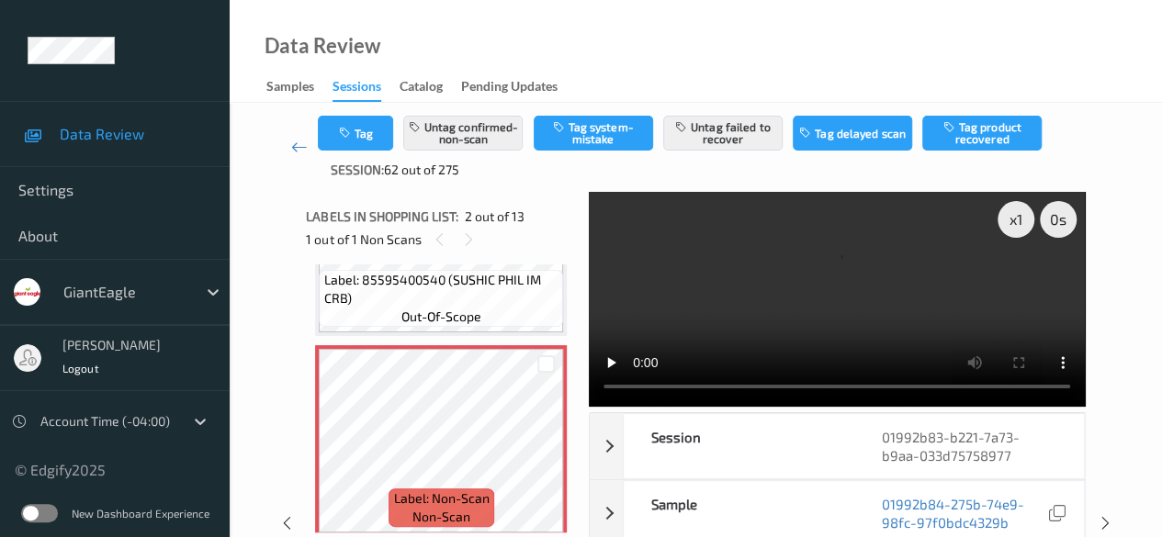
scroll to position [0, 0]
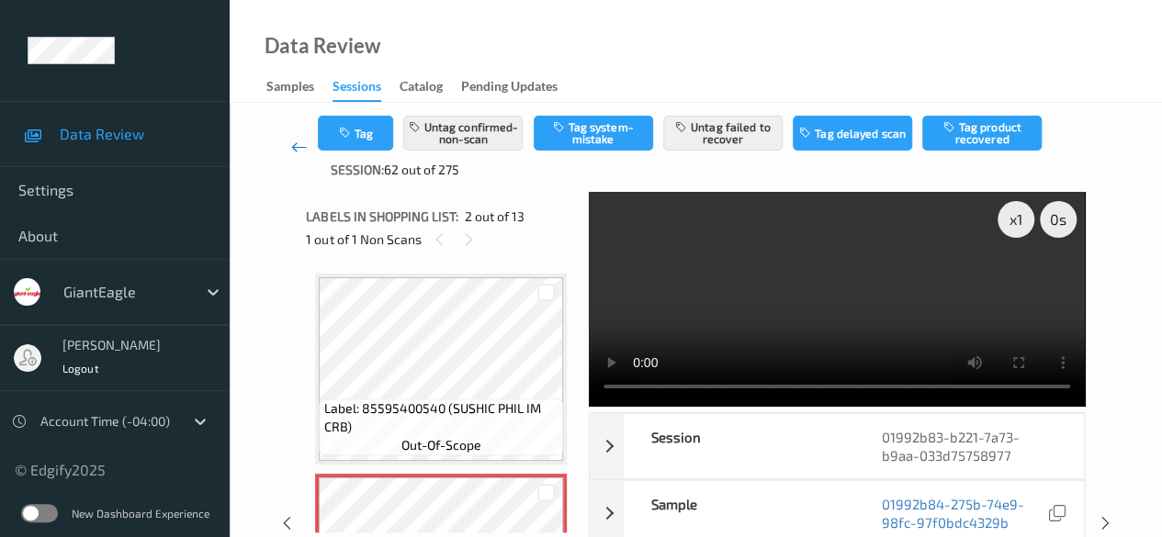
click at [297, 144] on icon at bounding box center [299, 147] width 17 height 18
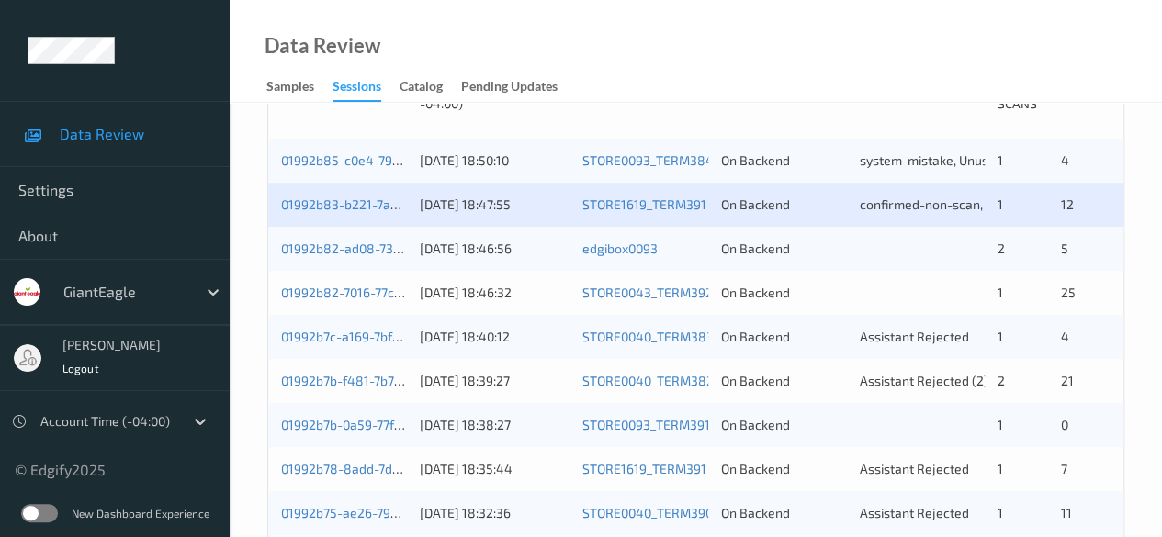
scroll to position [459, 0]
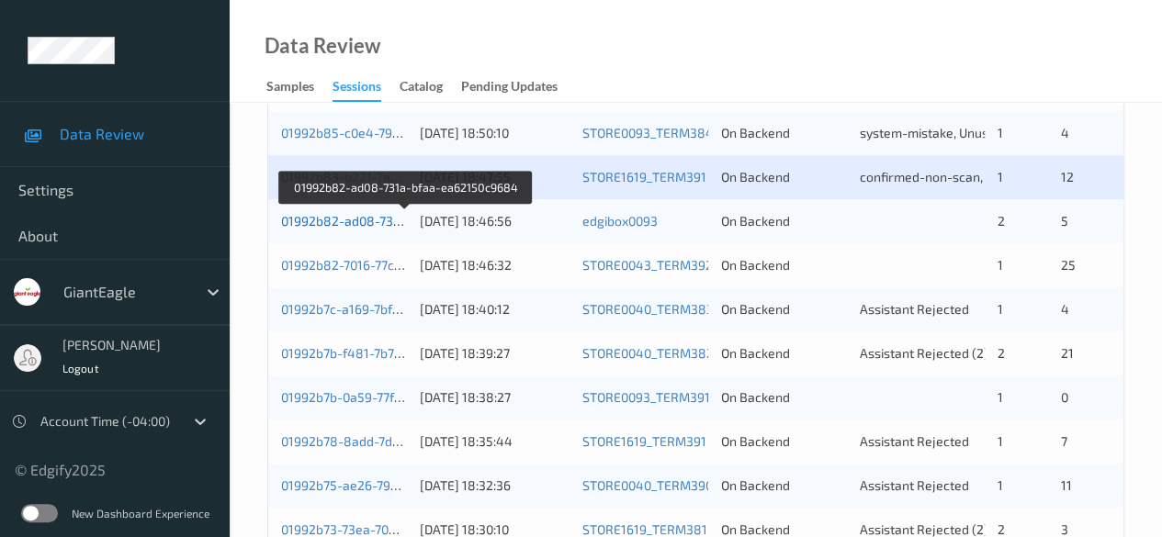
click at [367, 224] on link "01992b82-ad08-731a-bfaa-ea62150c9684" at bounding box center [406, 221] width 250 height 16
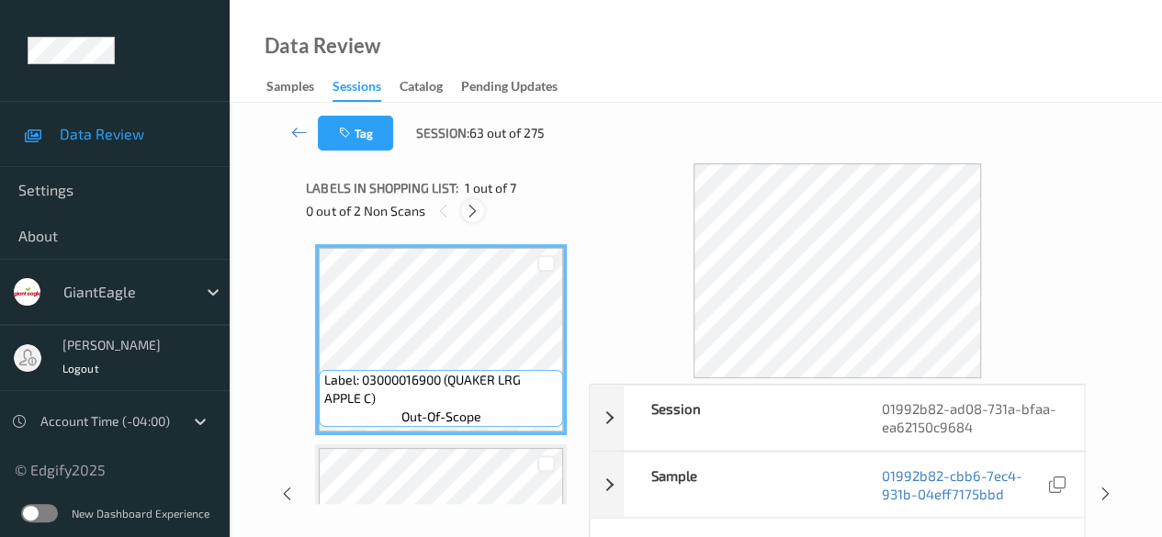
click at [476, 203] on icon at bounding box center [473, 211] width 16 height 17
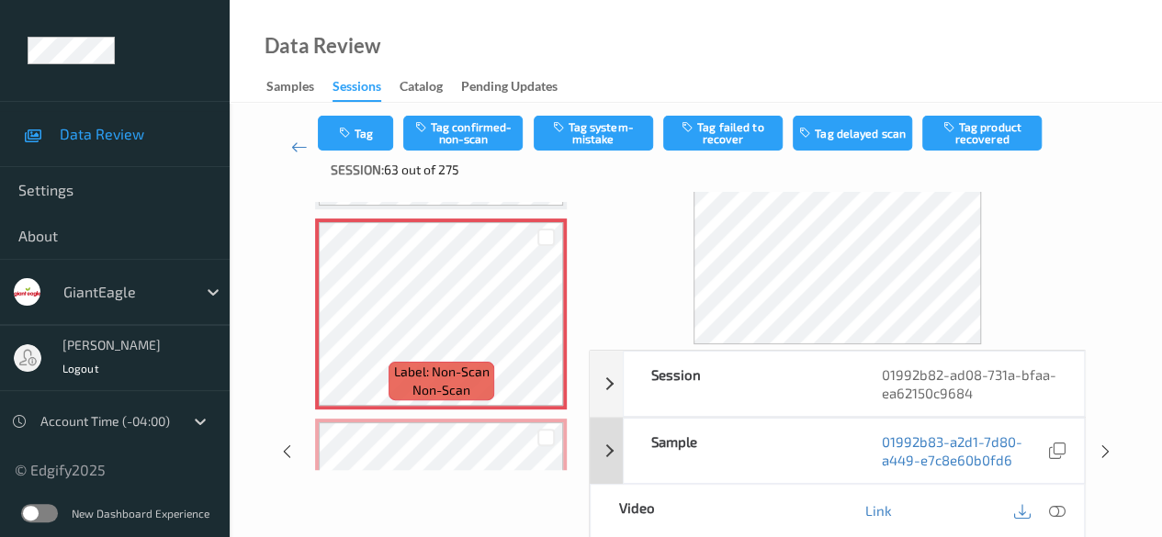
scroll to position [92, 0]
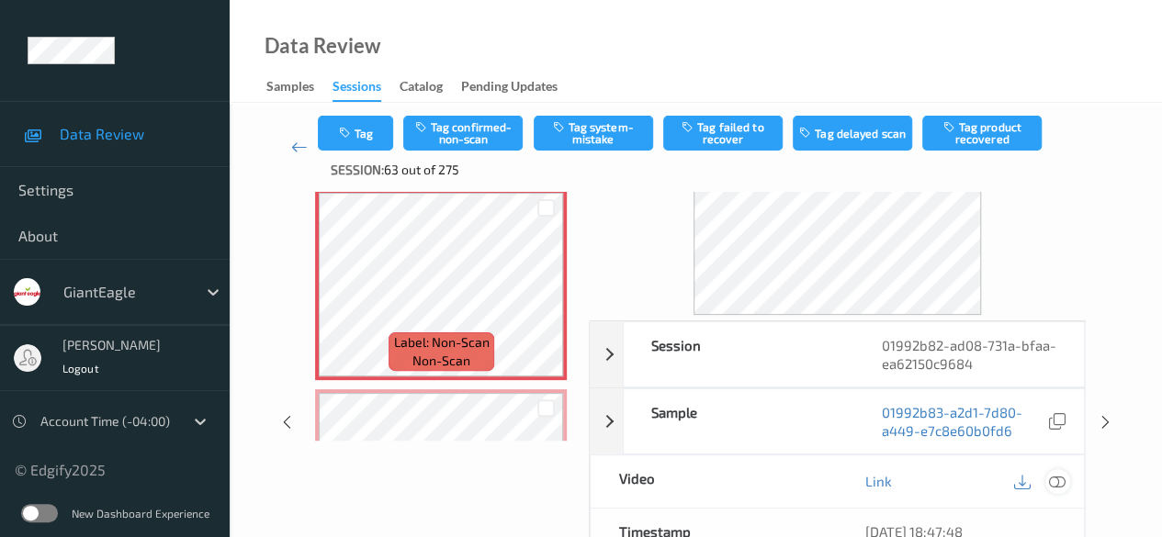
click at [1052, 485] on icon at bounding box center [1057, 481] width 17 height 17
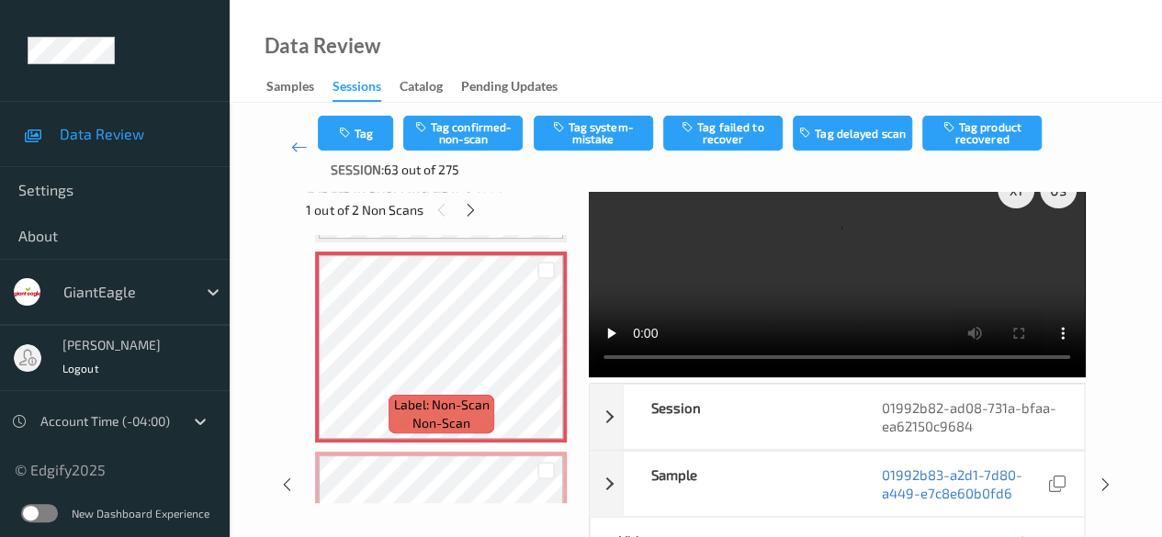
scroll to position [0, 0]
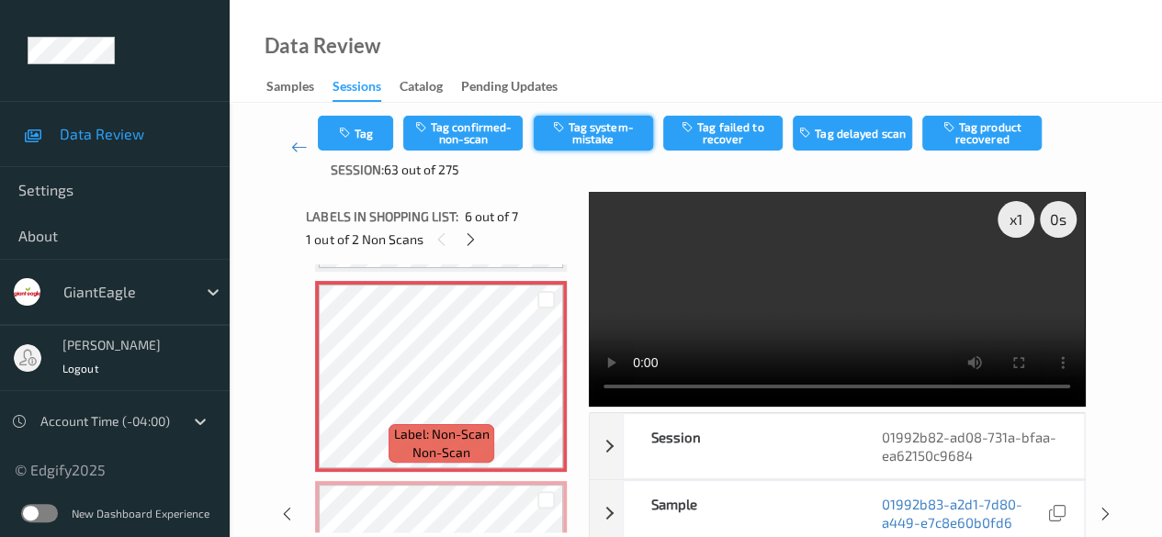
click at [593, 136] on button "Tag system-mistake" at bounding box center [593, 133] width 119 height 35
click at [298, 152] on icon at bounding box center [299, 147] width 17 height 18
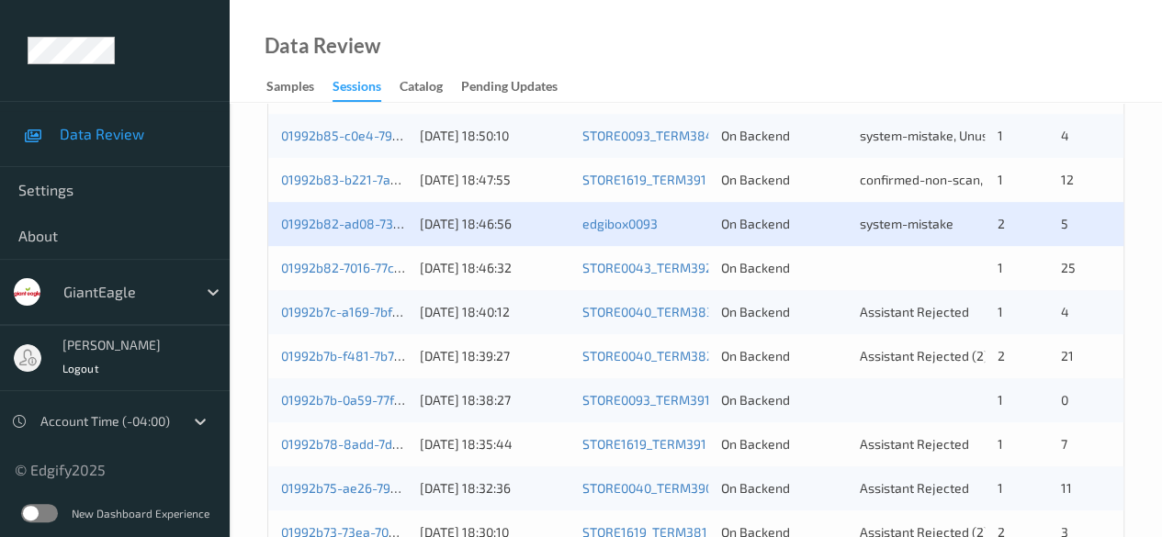
scroll to position [367, 0]
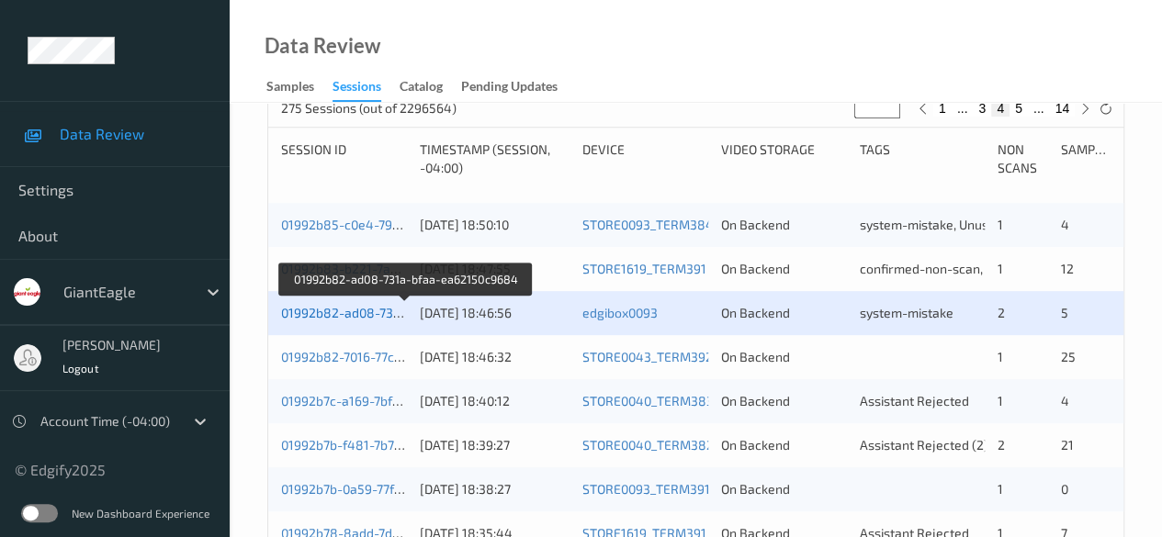
click at [365, 310] on link "01992b82-ad08-731a-bfaa-ea62150c9684" at bounding box center [406, 313] width 250 height 16
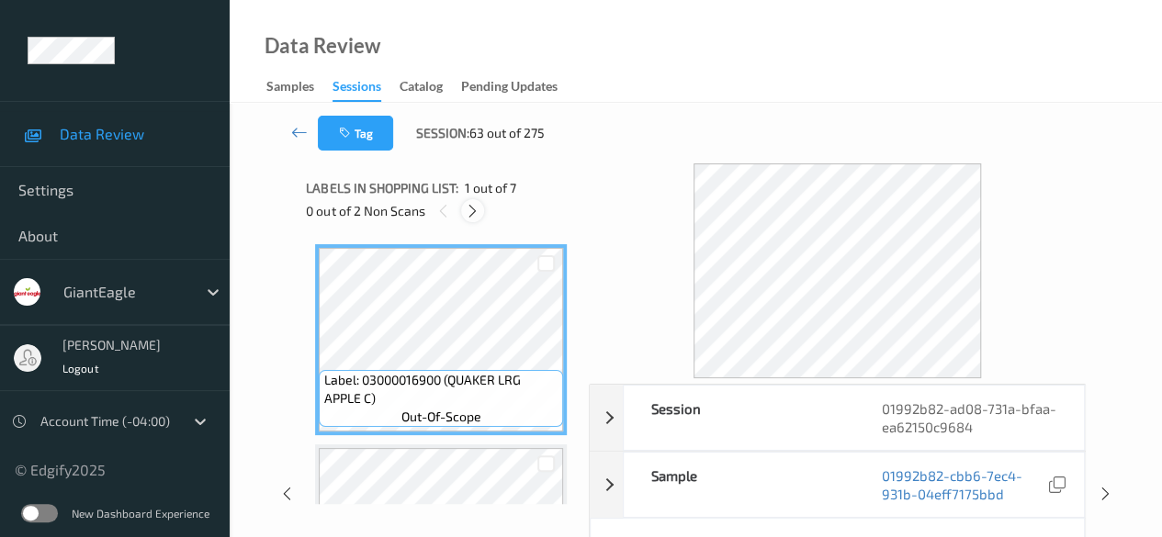
click at [480, 214] on icon at bounding box center [473, 211] width 16 height 17
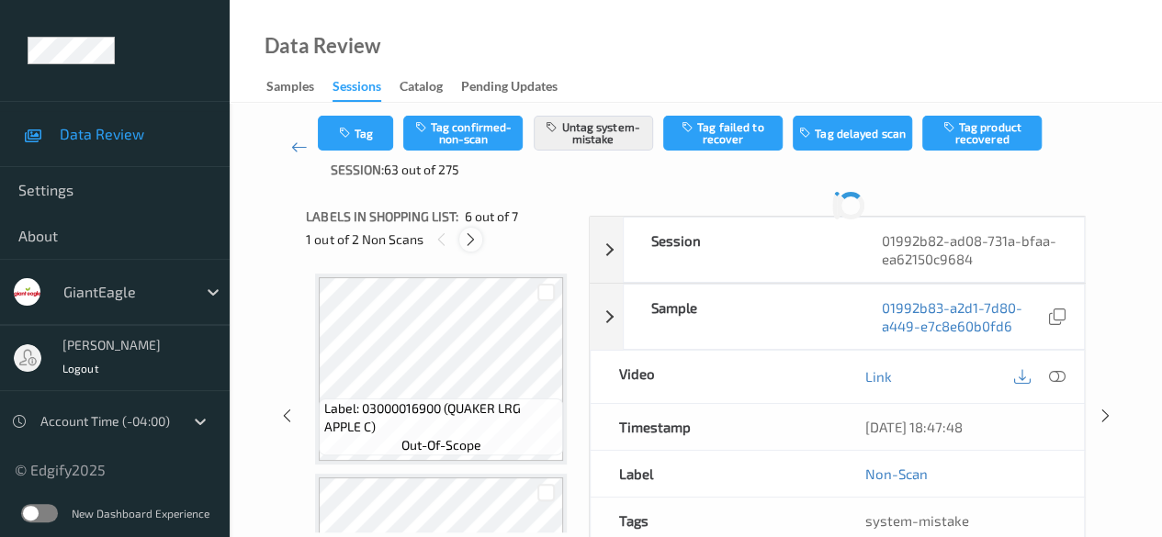
scroll to position [810, 0]
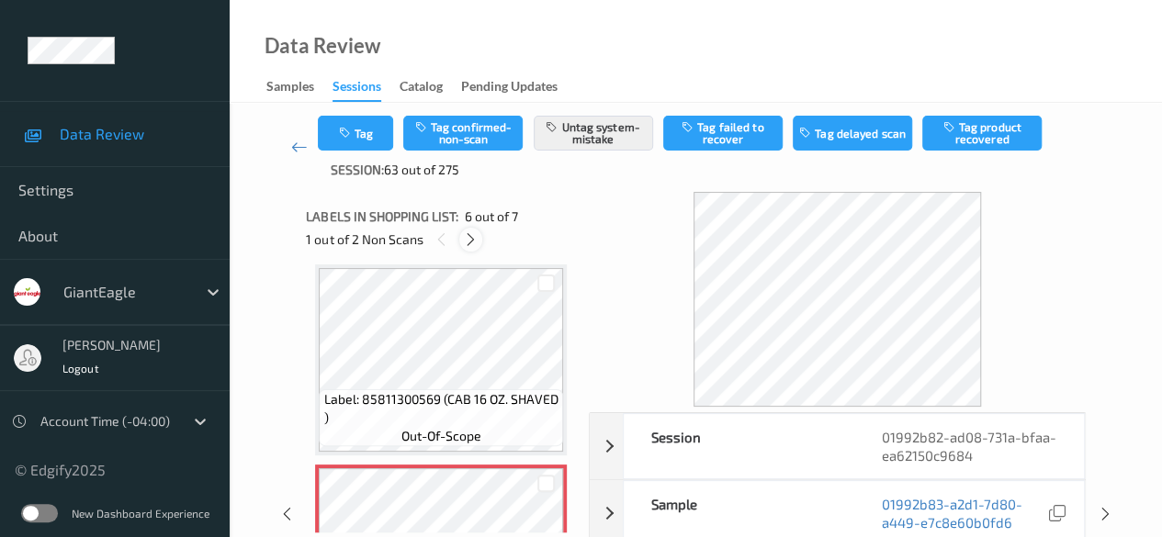
click at [472, 239] on icon at bounding box center [471, 239] width 16 height 17
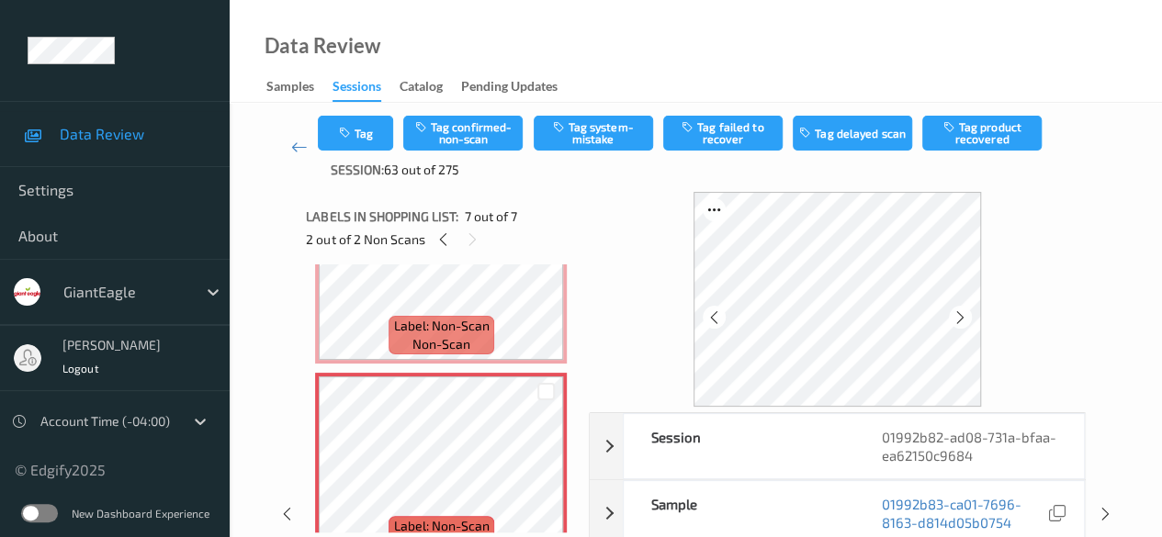
scroll to position [1141, 0]
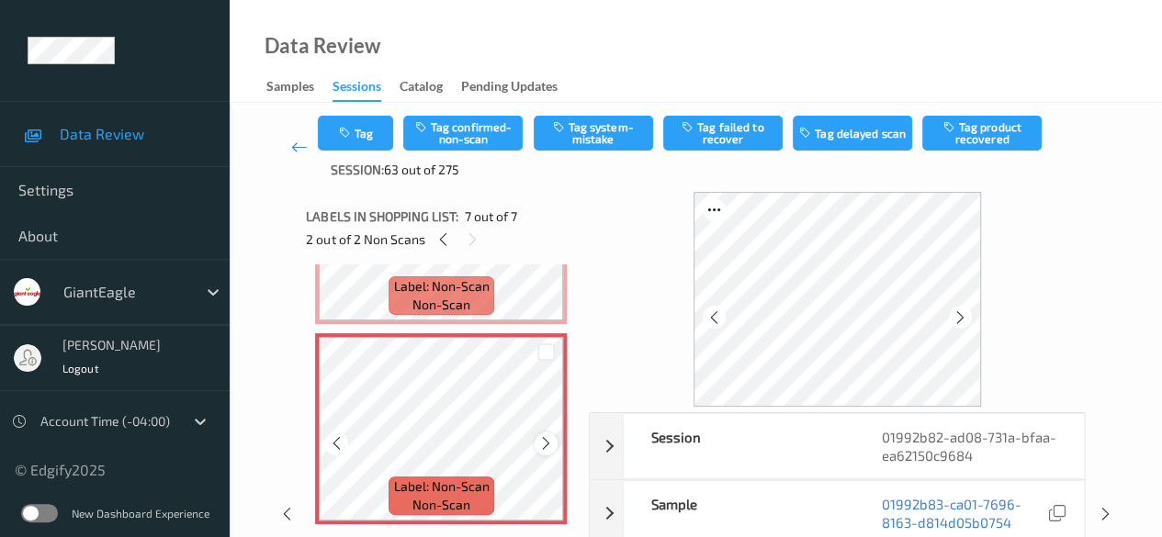
click at [551, 444] on icon at bounding box center [546, 443] width 16 height 17
click at [595, 139] on button "Tag system-mistake" at bounding box center [593, 133] width 119 height 35
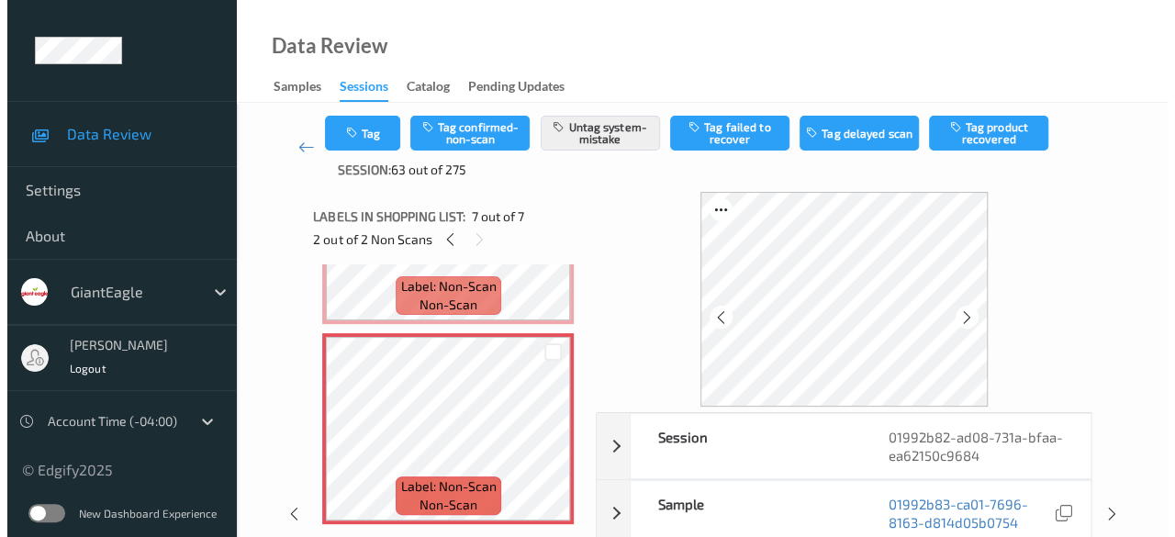
scroll to position [1050, 0]
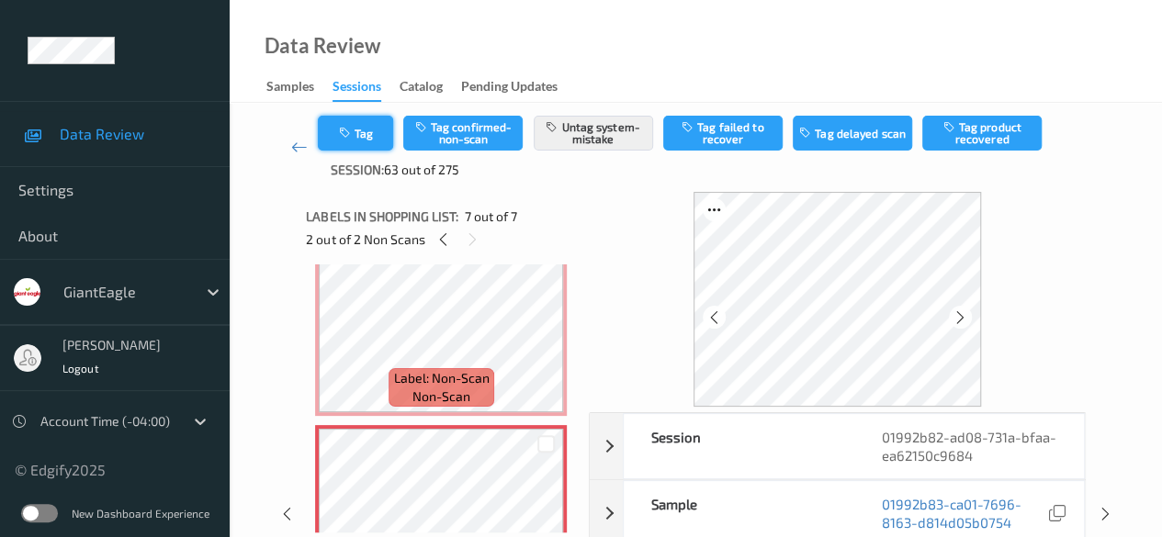
click at [375, 129] on button "Tag" at bounding box center [355, 133] width 75 height 35
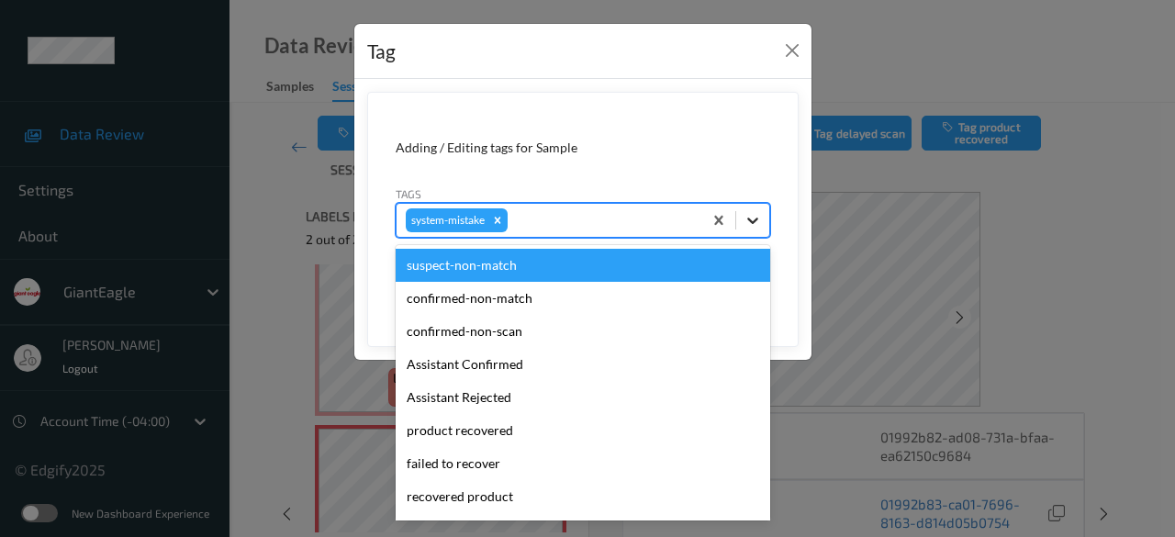
click at [759, 221] on icon at bounding box center [753, 220] width 18 height 18
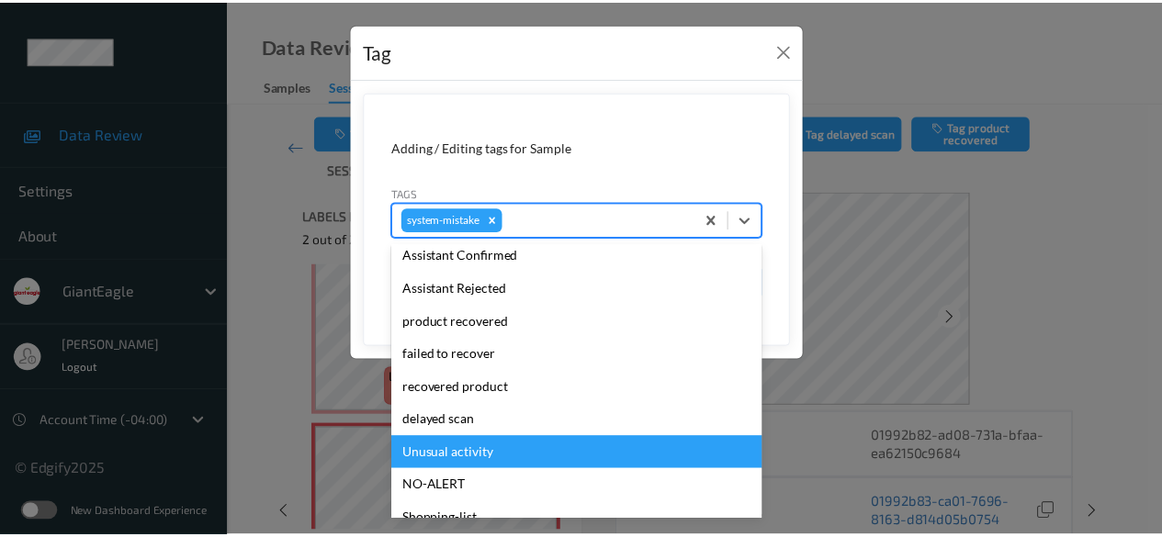
scroll to position [195, 0]
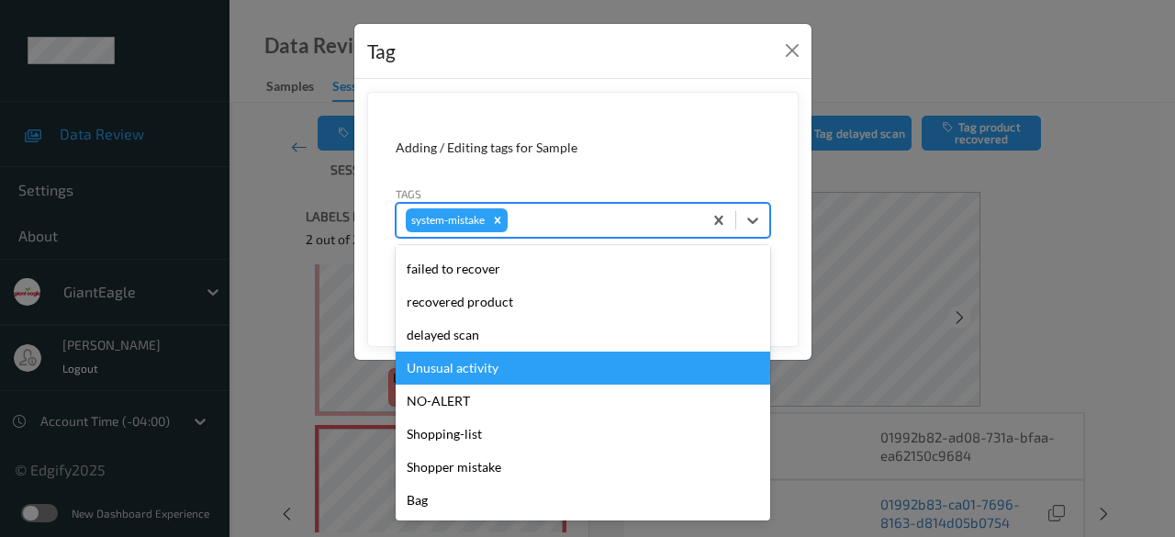
click at [474, 361] on div "Unusual activity" at bounding box center [583, 368] width 375 height 33
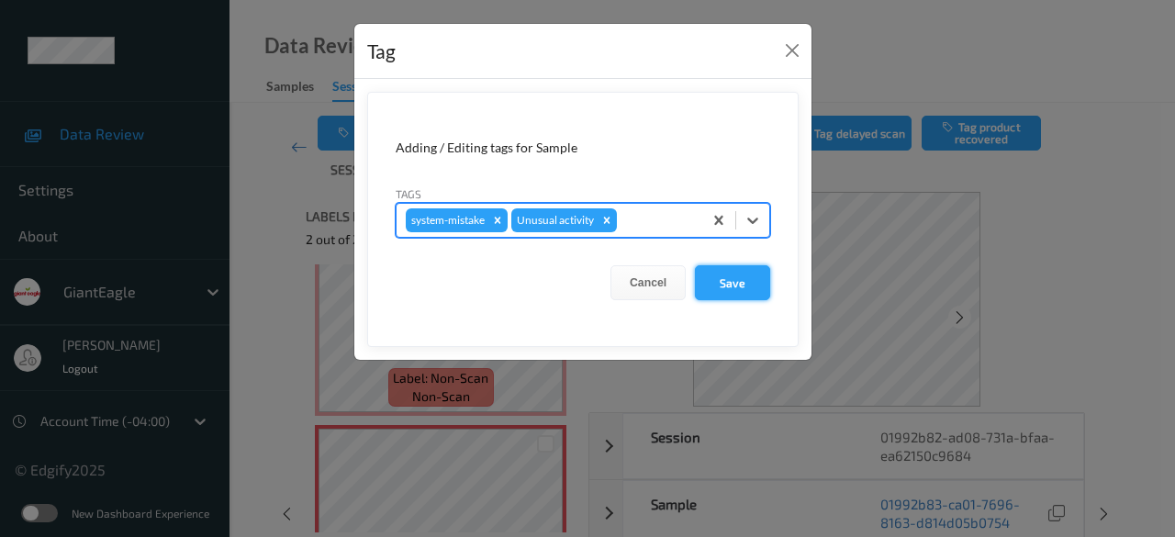
click at [745, 284] on button "Save" at bounding box center [732, 282] width 75 height 35
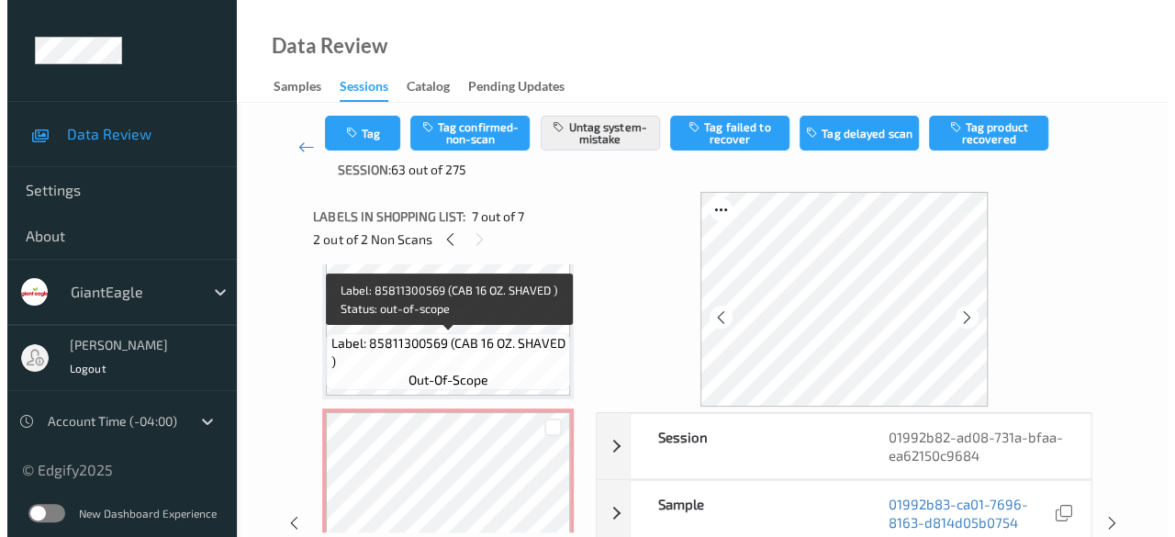
scroll to position [958, 0]
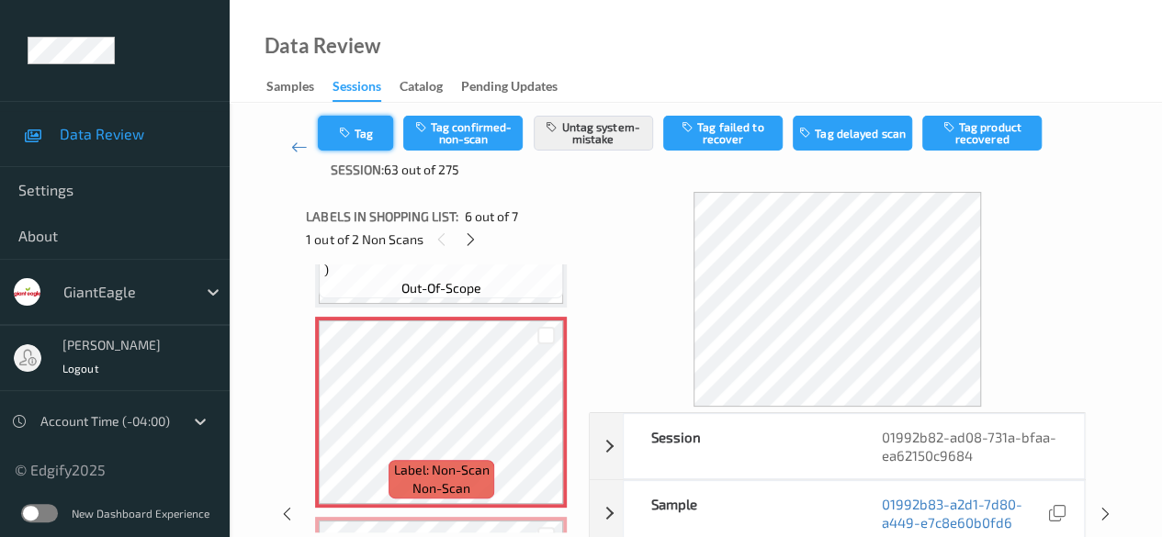
click at [362, 129] on button "Tag" at bounding box center [355, 133] width 75 height 35
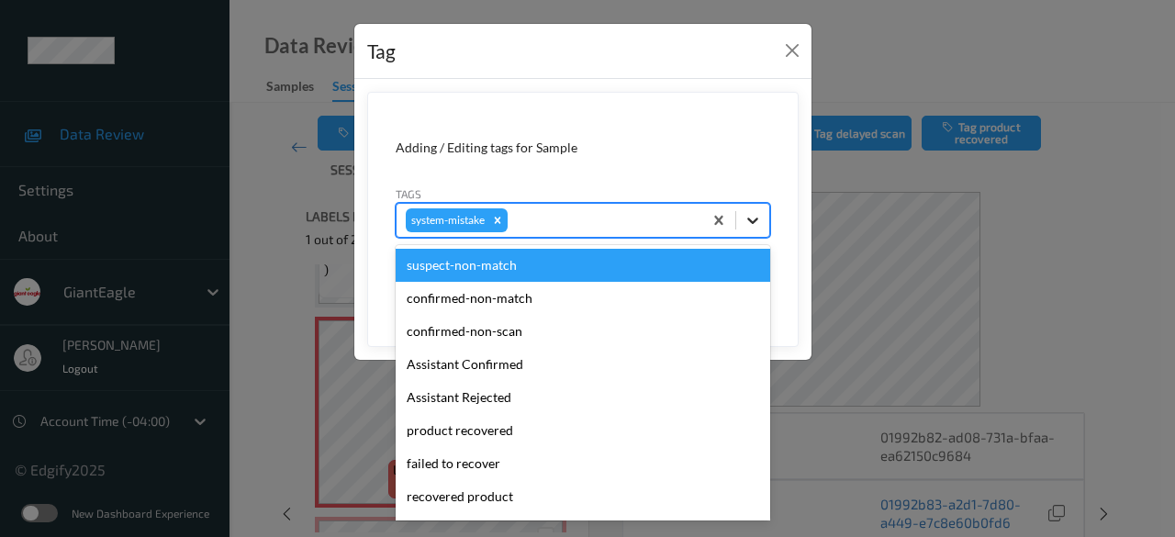
click at [760, 219] on icon at bounding box center [753, 220] width 18 height 18
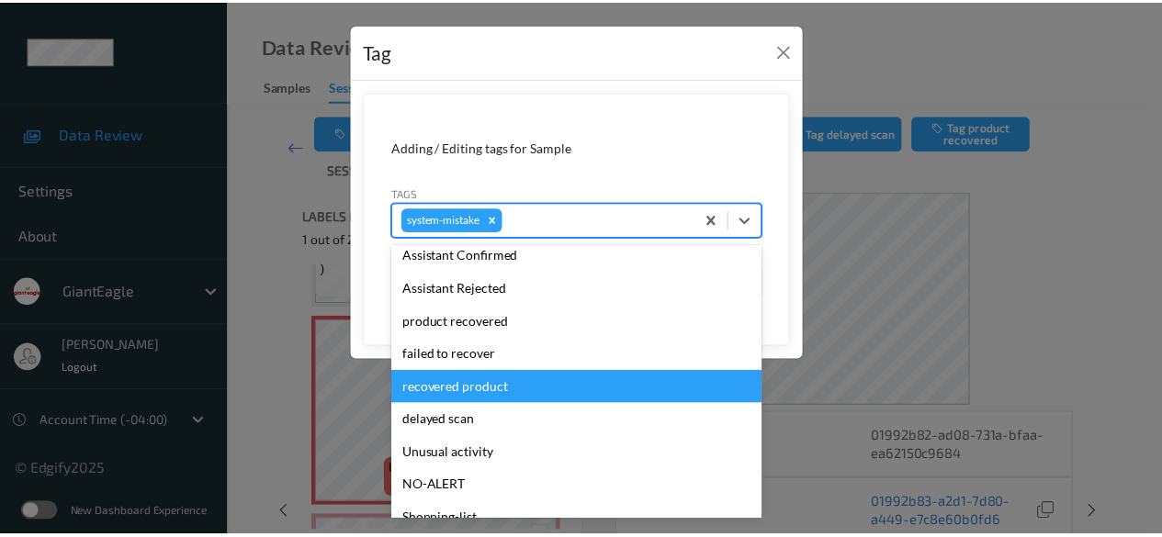
scroll to position [195, 0]
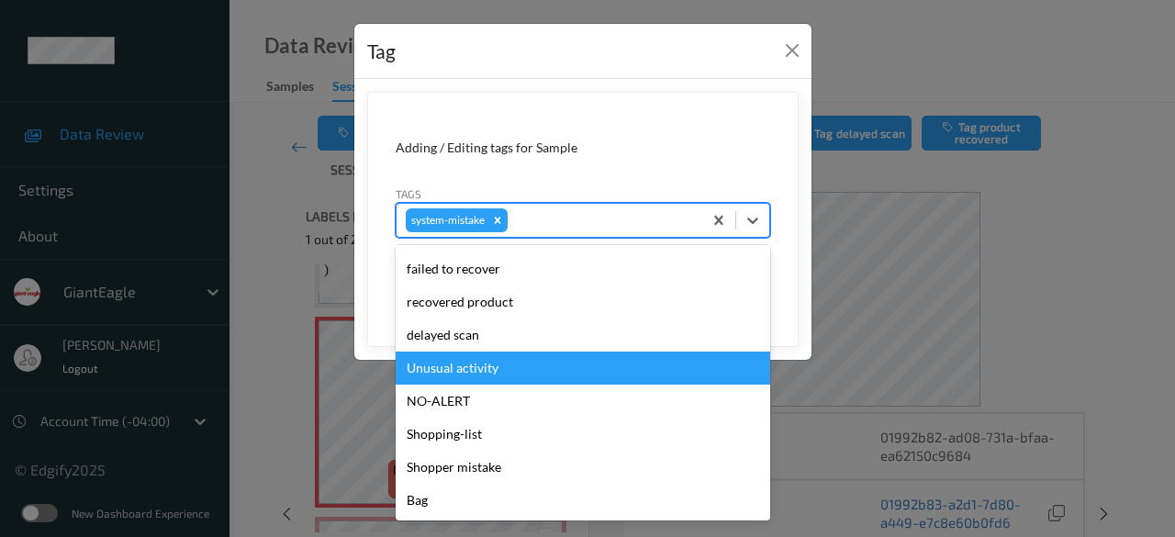
click at [521, 379] on div "Unusual activity" at bounding box center [583, 368] width 375 height 33
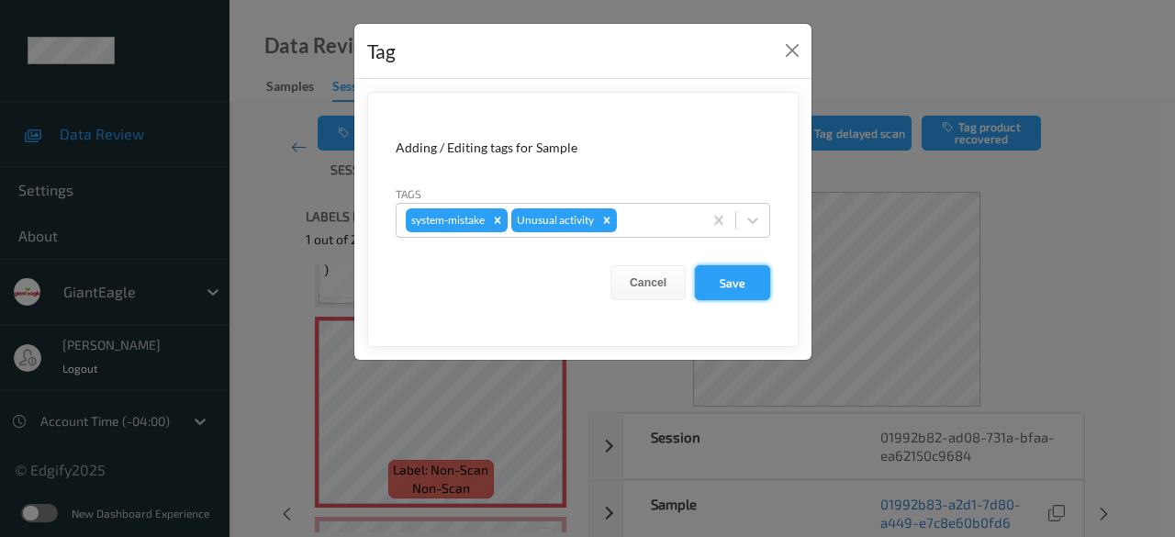
click at [753, 287] on button "Save" at bounding box center [732, 282] width 75 height 35
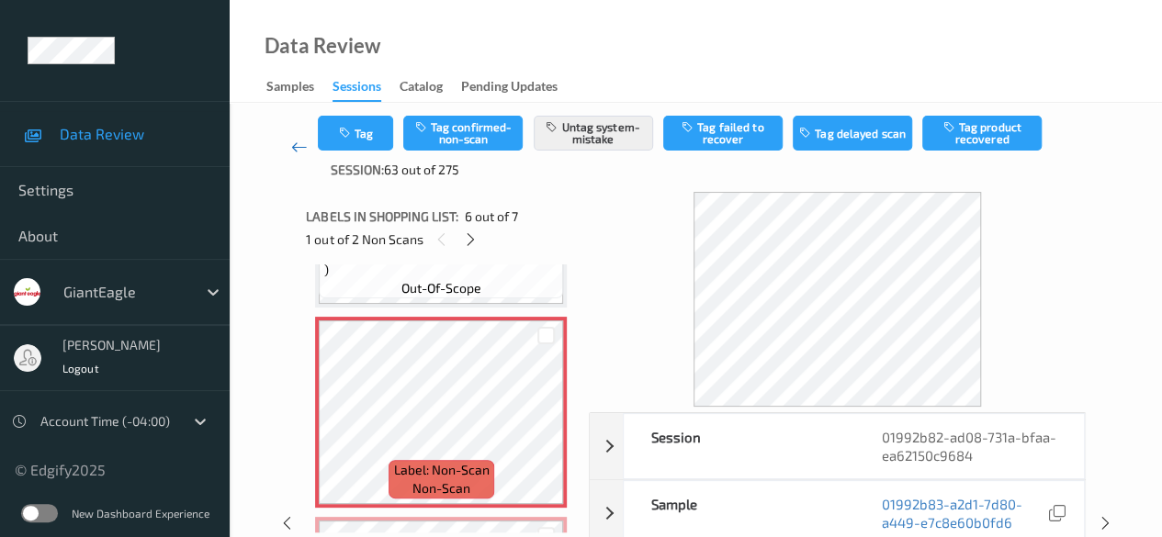
click at [291, 150] on icon at bounding box center [299, 147] width 17 height 18
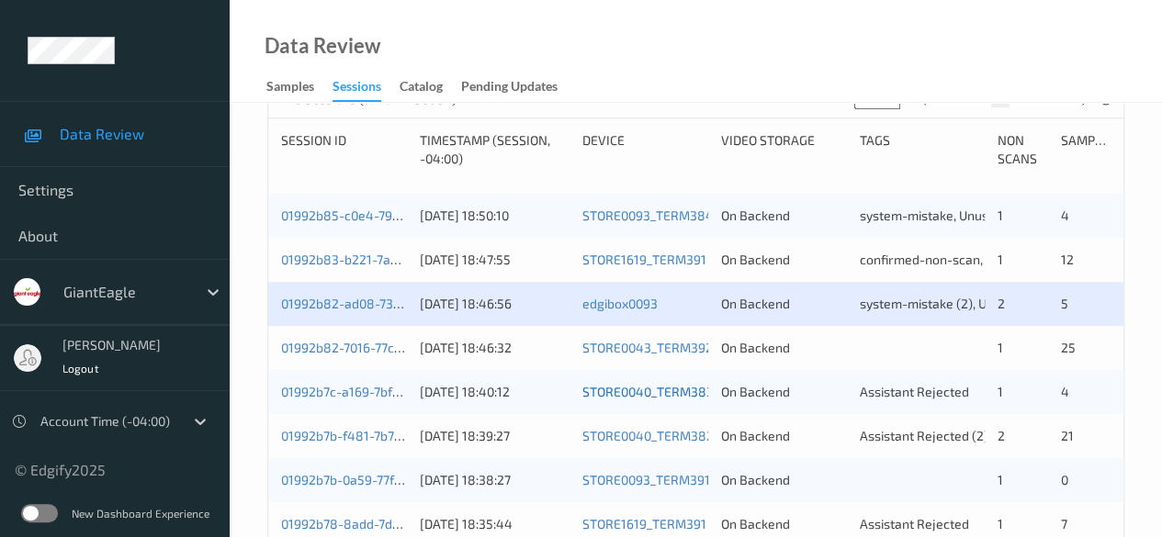
scroll to position [459, 0]
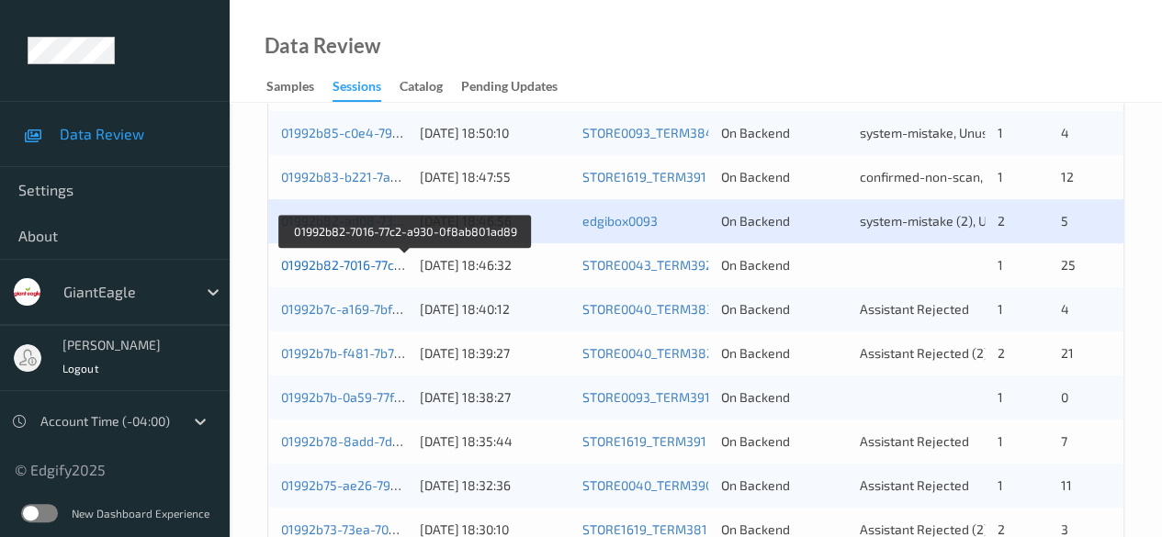
click at [334, 269] on link "01992b82-7016-77c2-a930-0f8ab801ad89" at bounding box center [404, 265] width 247 height 16
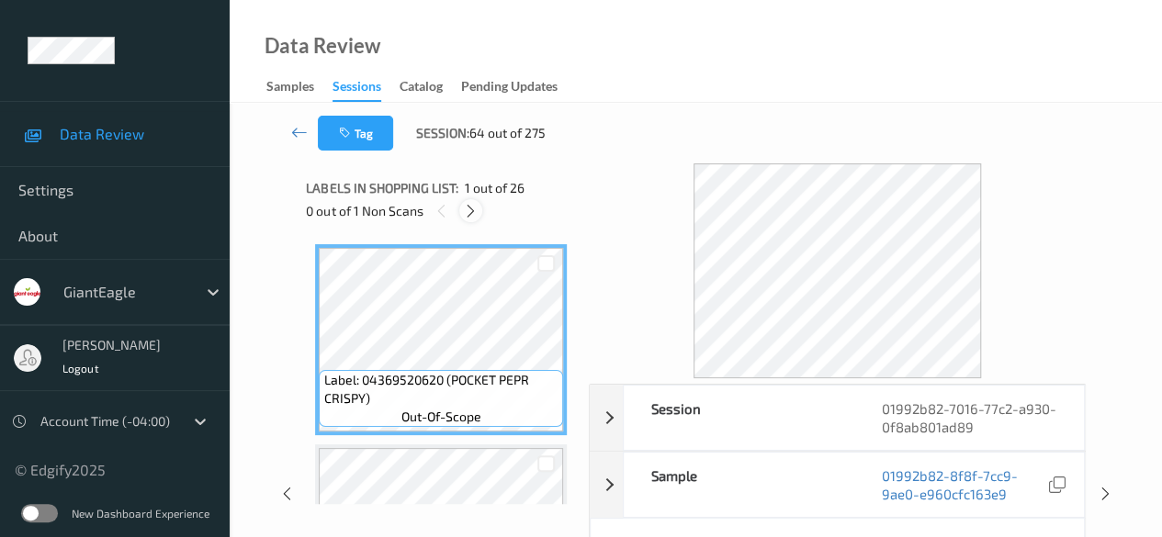
click at [472, 216] on icon at bounding box center [471, 211] width 16 height 17
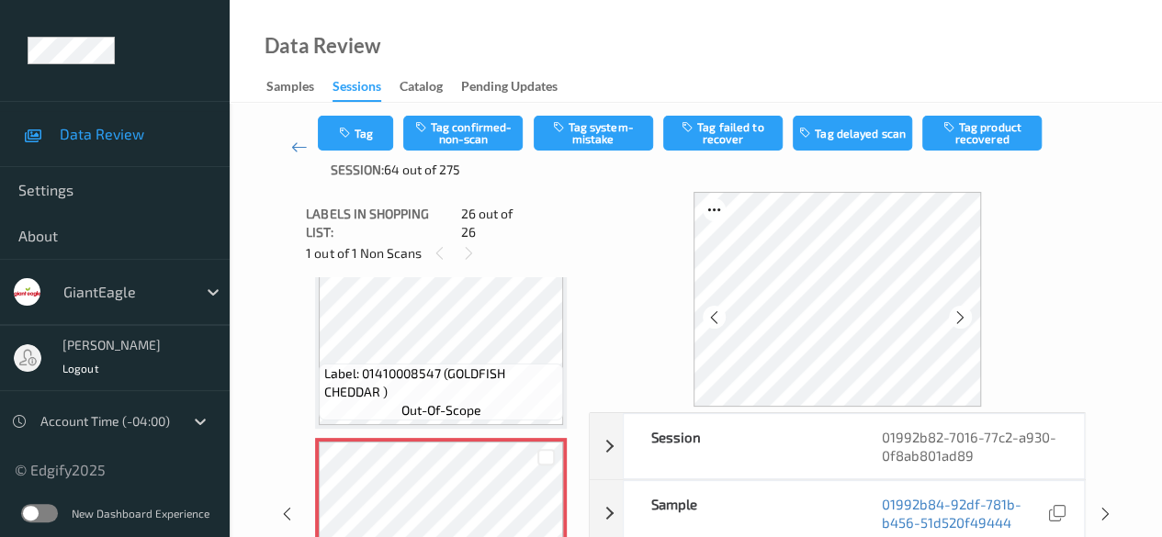
scroll to position [92, 0]
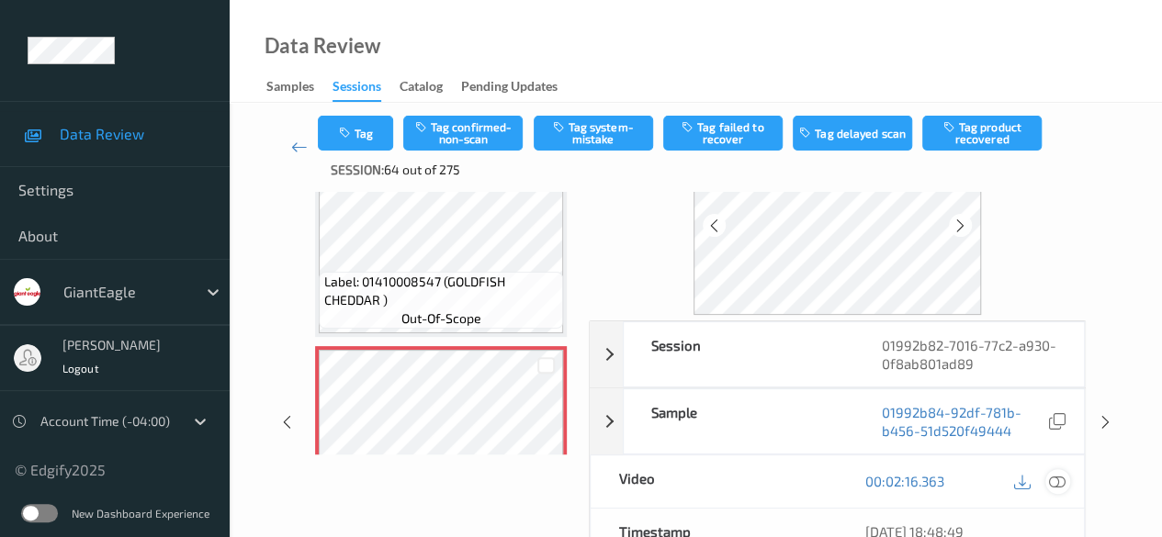
click at [1055, 480] on icon at bounding box center [1057, 481] width 17 height 17
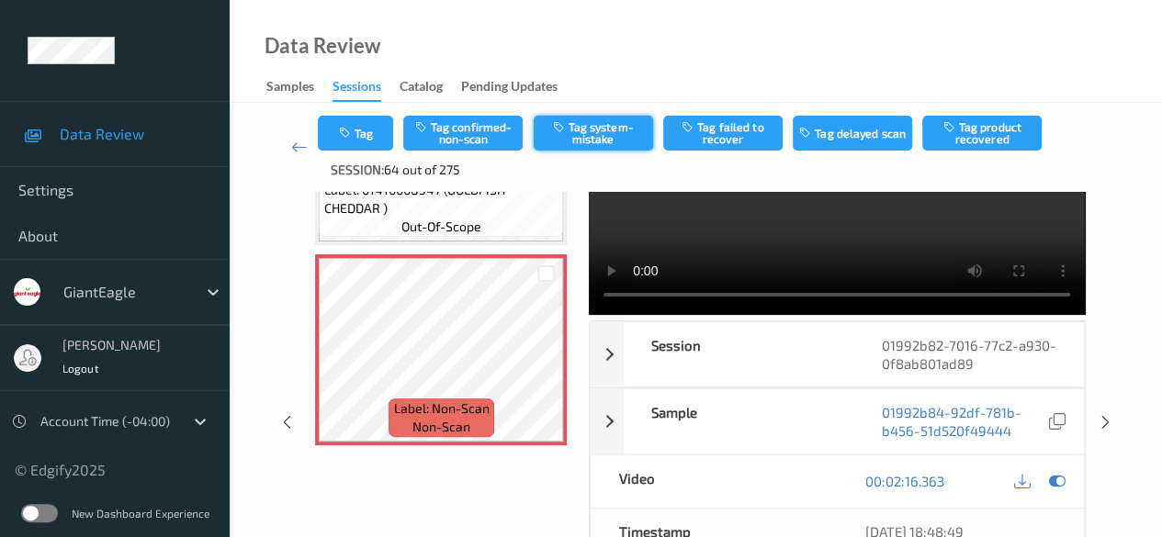
click at [579, 135] on button "Tag system-mistake" at bounding box center [593, 133] width 119 height 35
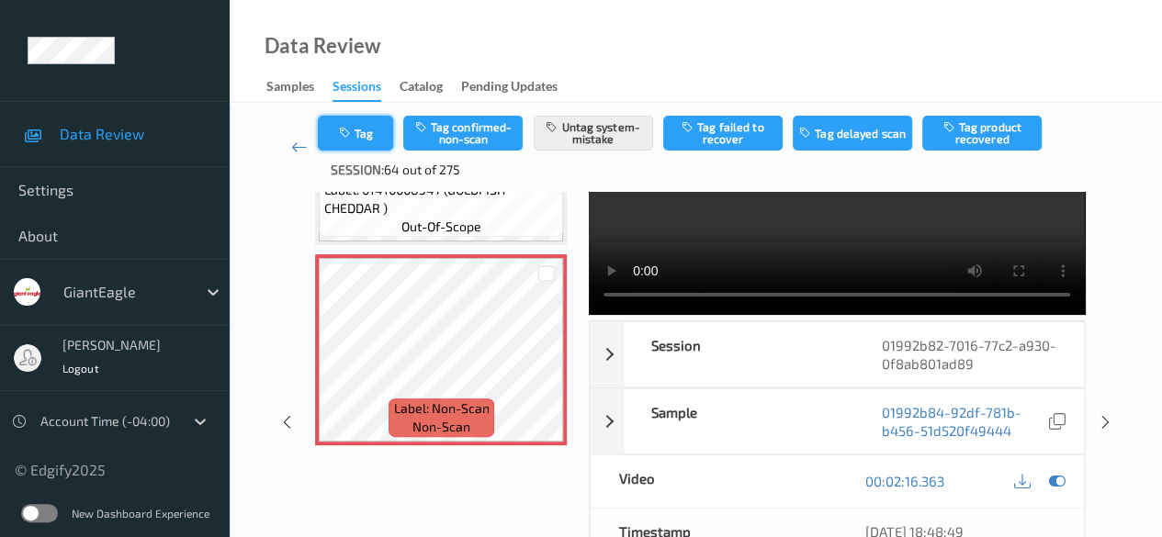
click at [361, 132] on button "Tag" at bounding box center [355, 133] width 75 height 35
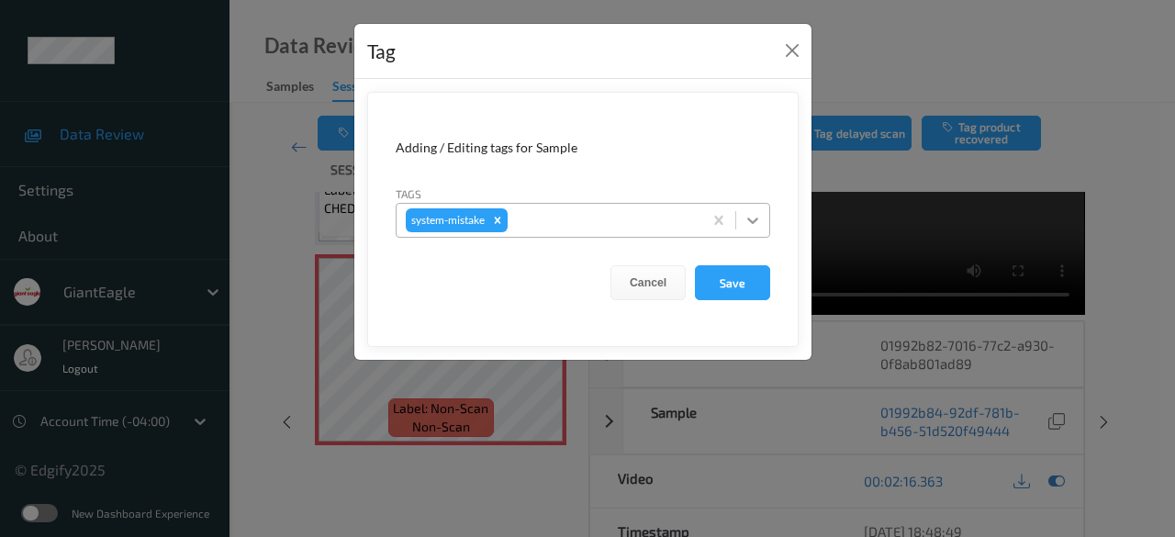
click at [756, 219] on icon at bounding box center [752, 221] width 11 height 6
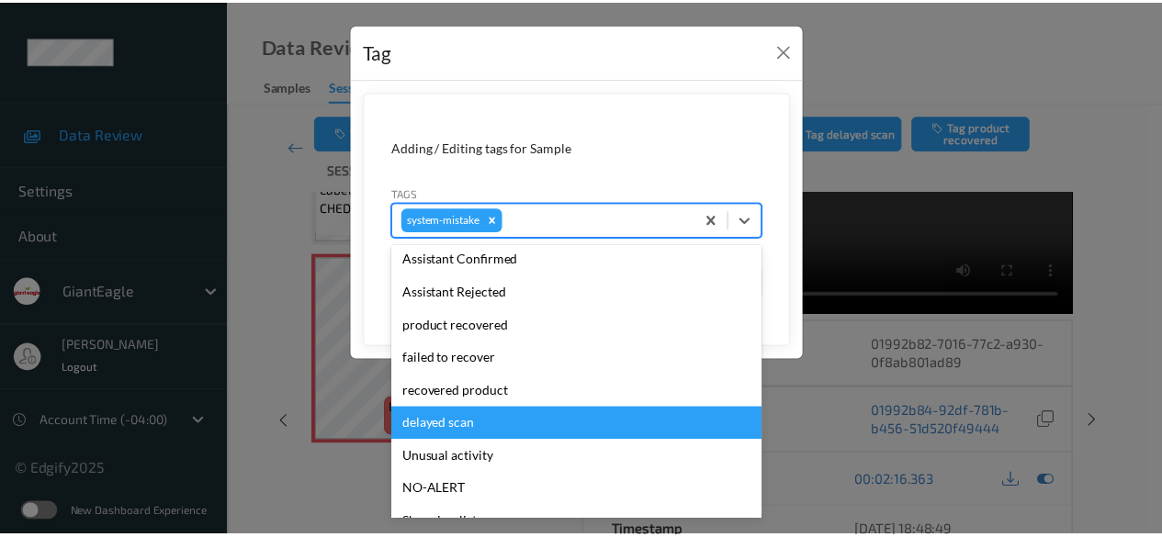
scroll to position [195, 0]
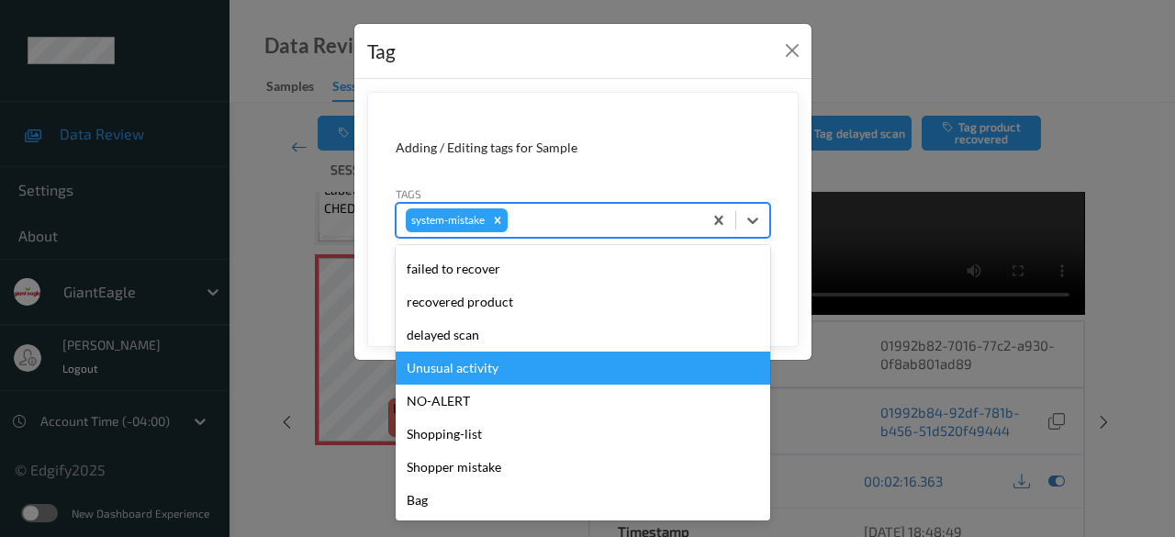
click at [482, 372] on div "Unusual activity" at bounding box center [583, 368] width 375 height 33
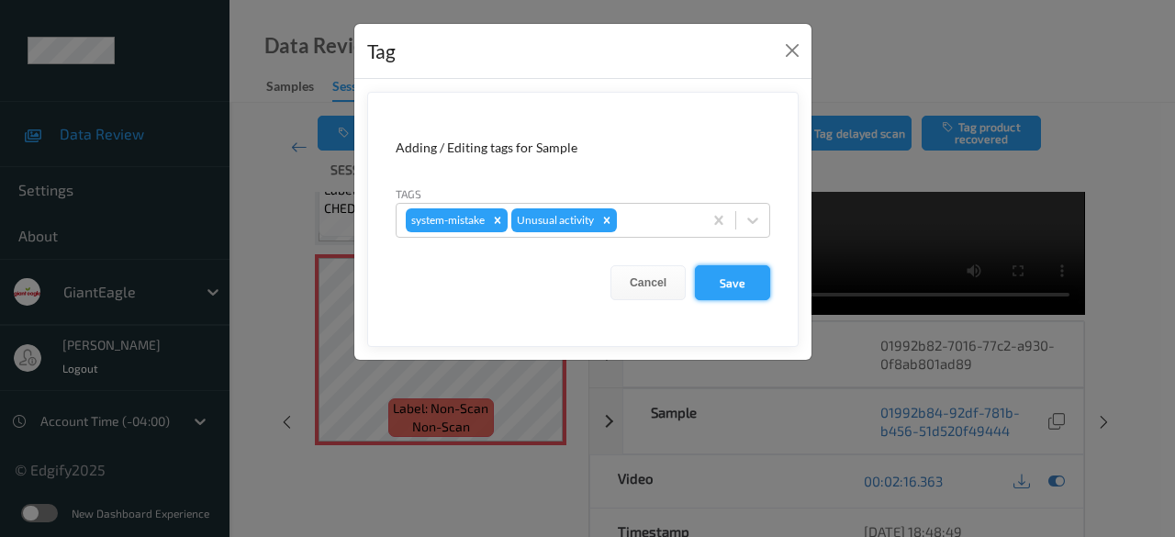
click at [731, 287] on button "Save" at bounding box center [732, 282] width 75 height 35
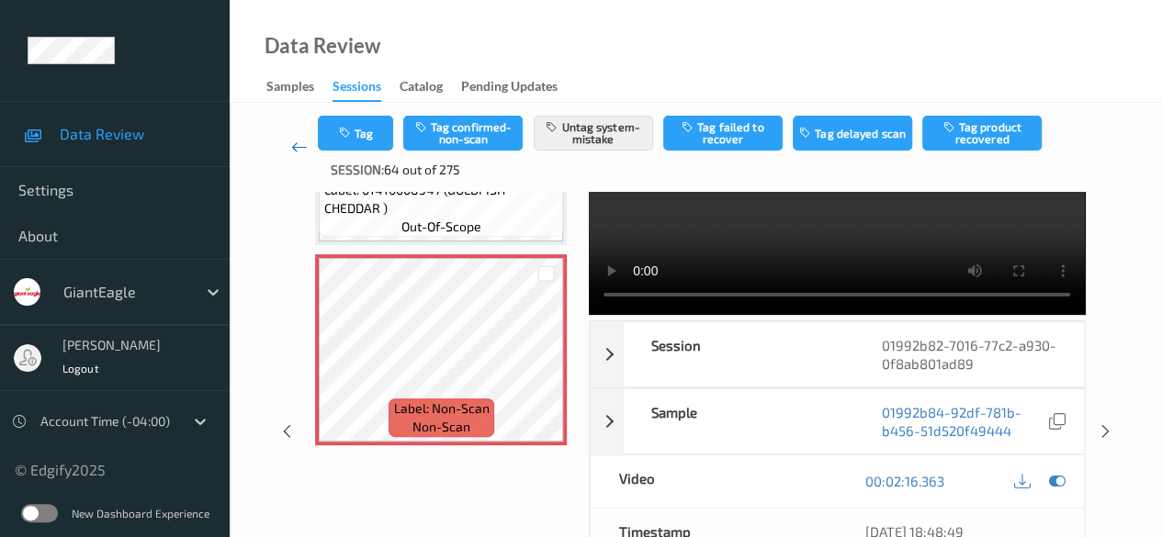
click at [301, 150] on icon at bounding box center [299, 147] width 17 height 18
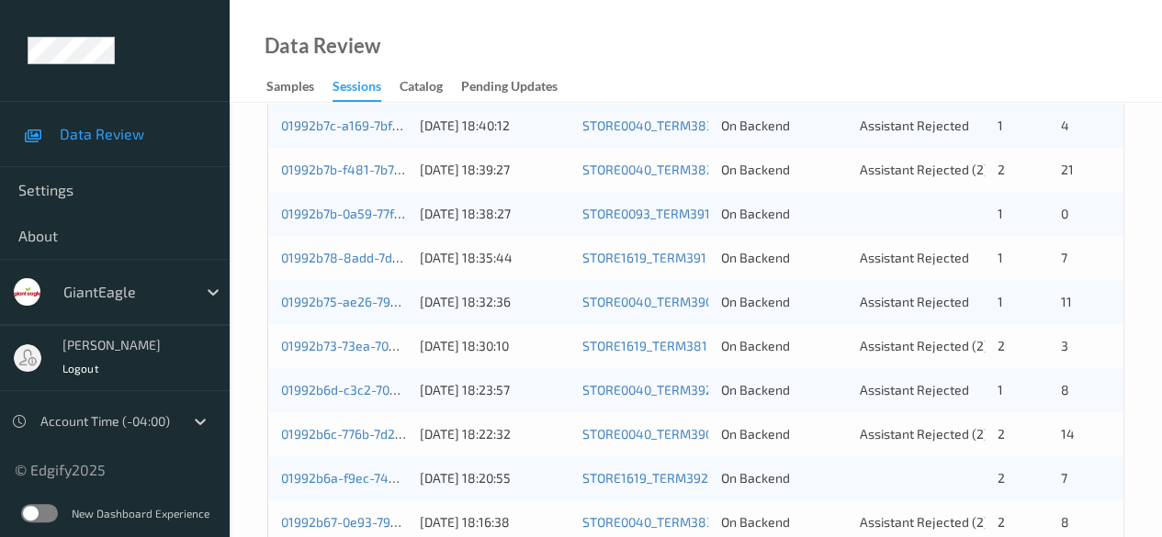
scroll to position [459, 0]
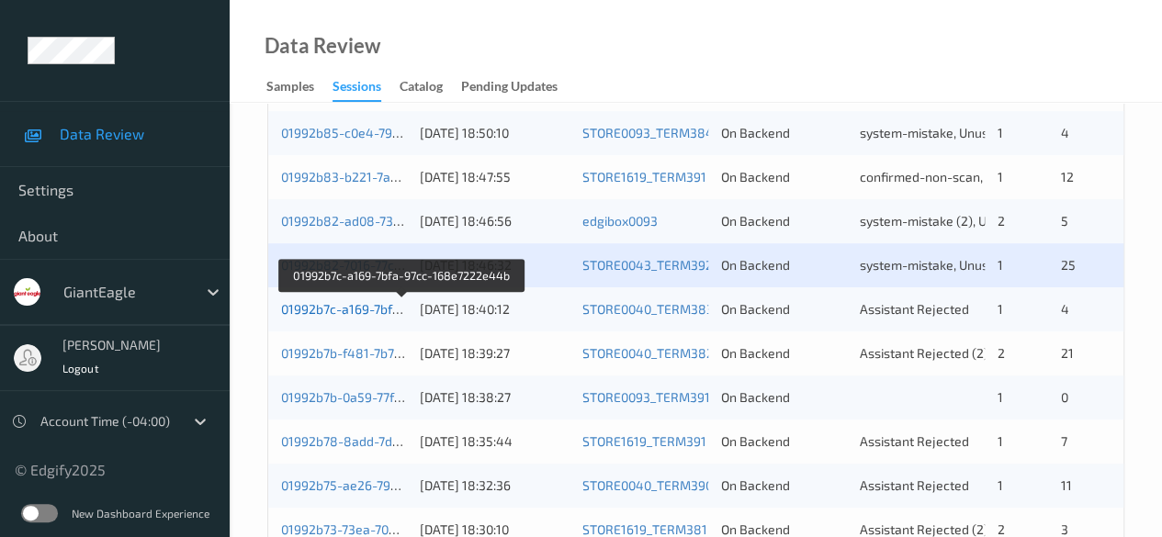
click at [374, 314] on link "01992b7c-a169-7bfa-97cc-168e7222e44b" at bounding box center [403, 309] width 244 height 16
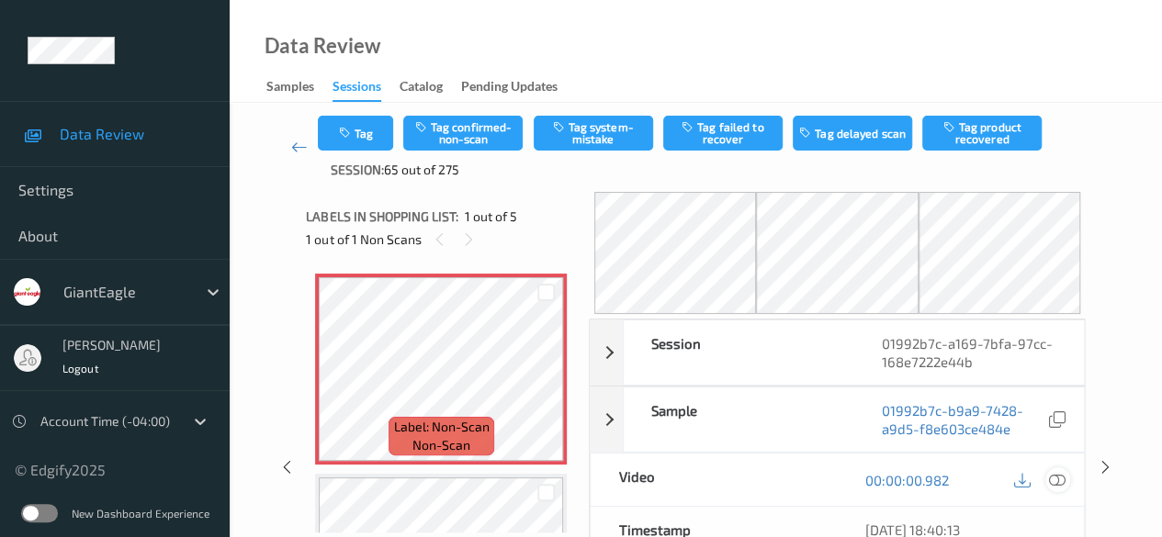
click at [1056, 473] on icon at bounding box center [1057, 480] width 17 height 17
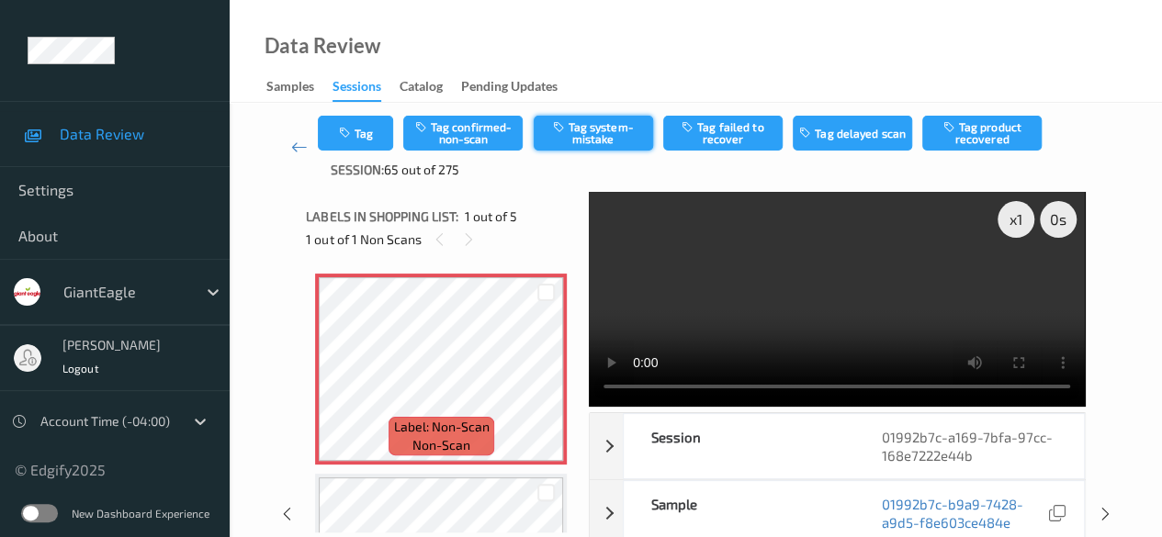
click at [581, 134] on button "Tag system-mistake" at bounding box center [593, 133] width 119 height 35
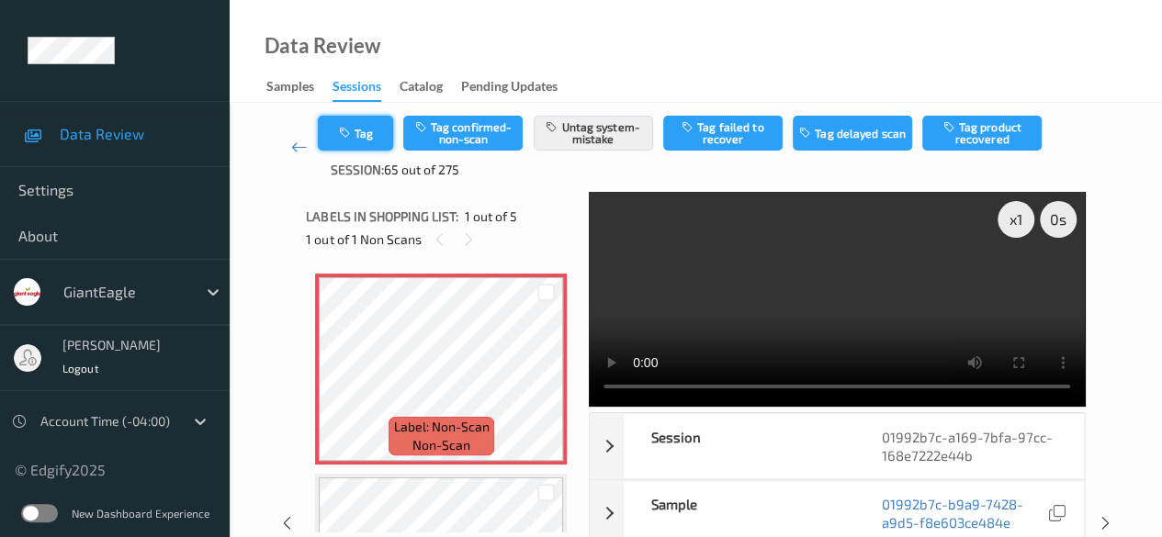
click at [377, 139] on button "Tag" at bounding box center [355, 133] width 75 height 35
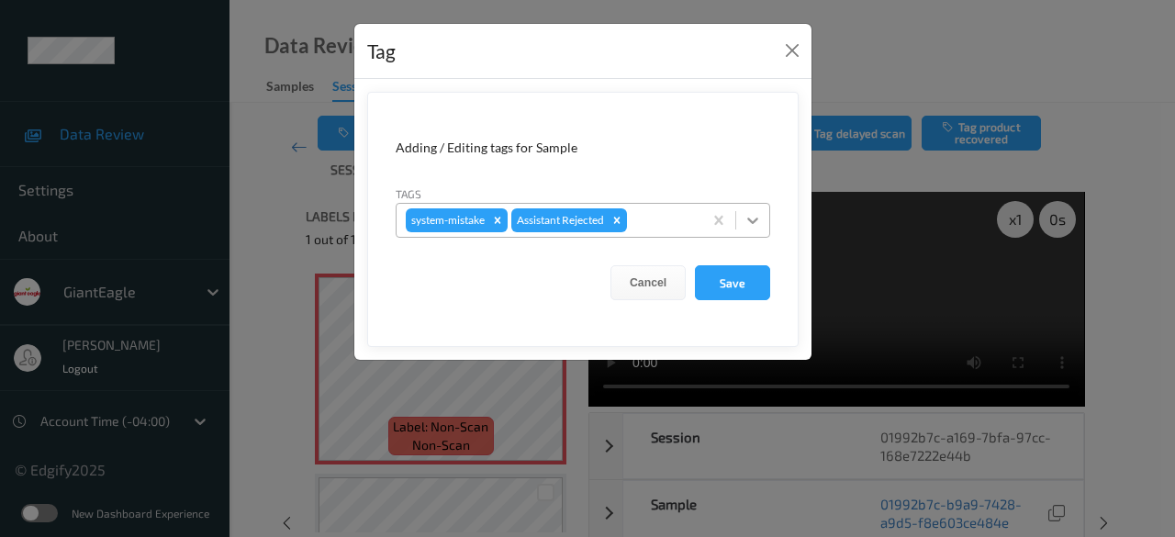
click at [751, 225] on icon at bounding box center [753, 220] width 18 height 18
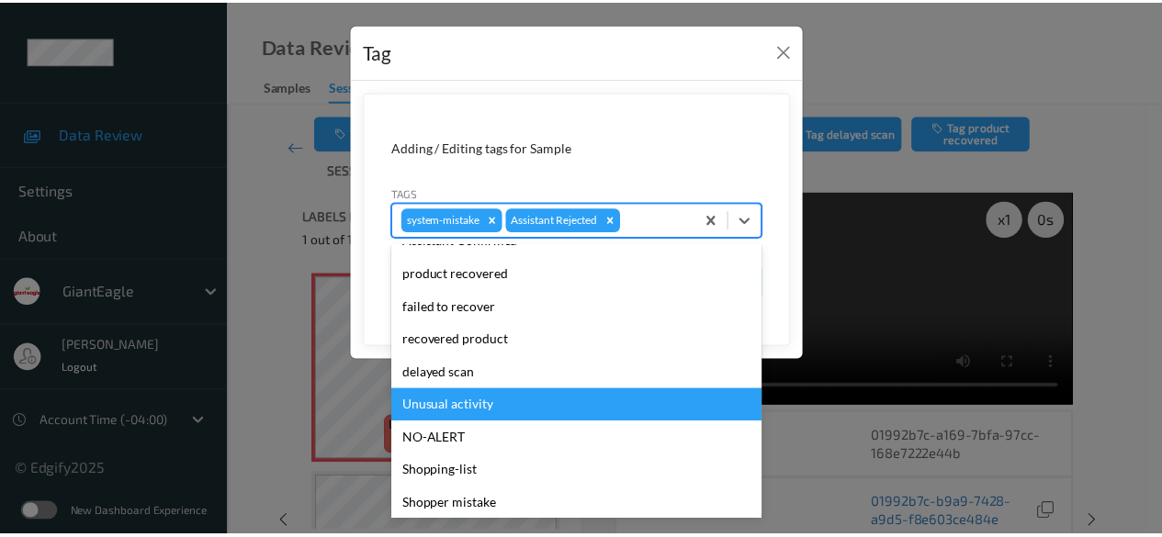
scroll to position [162, 0]
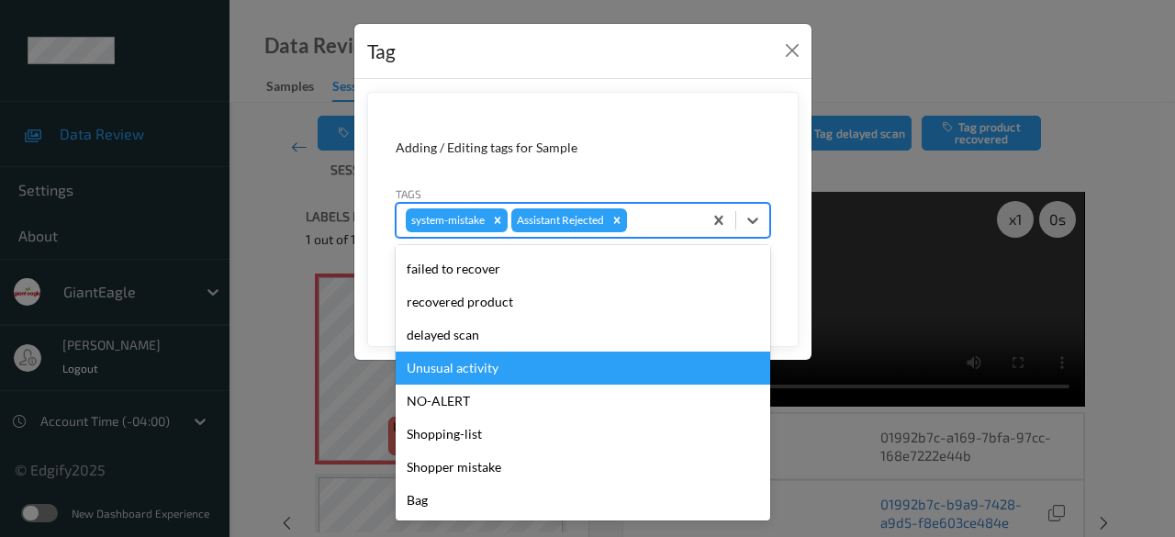
click at [489, 371] on div "Unusual activity" at bounding box center [583, 368] width 375 height 33
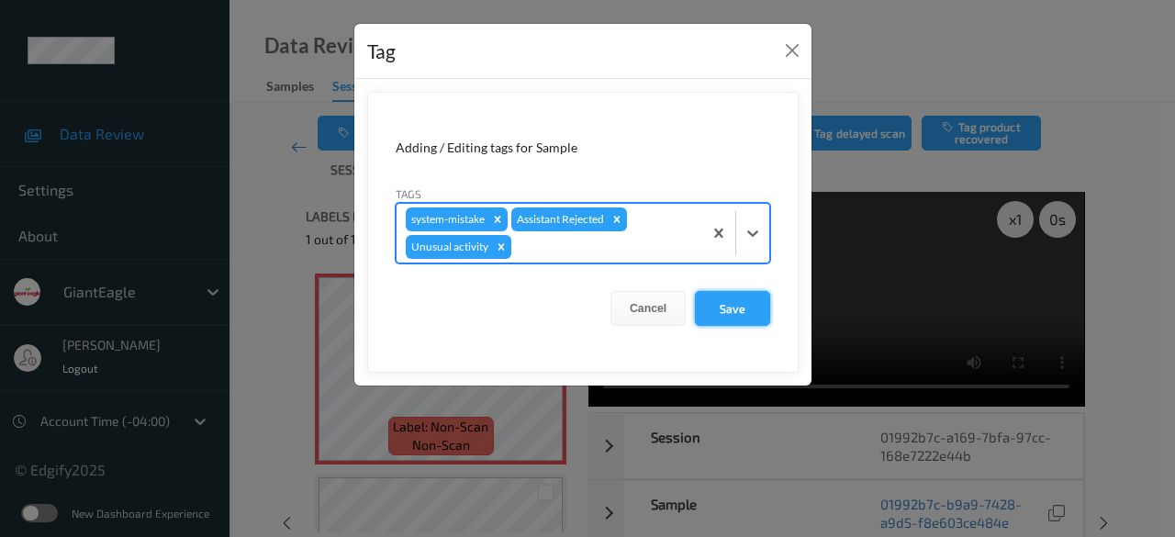
click at [725, 309] on button "Save" at bounding box center [732, 308] width 75 height 35
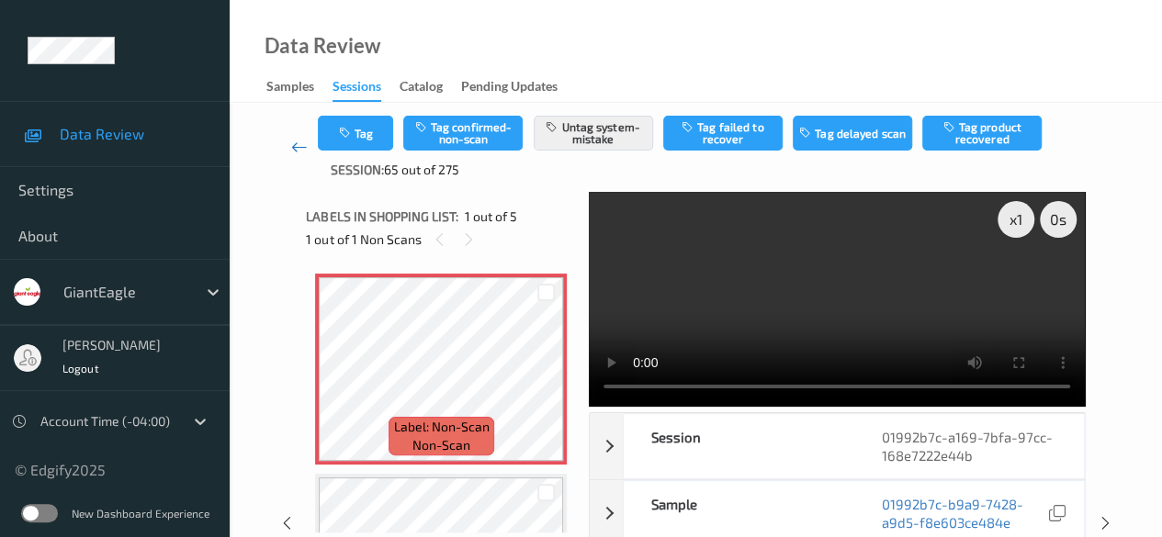
click at [292, 151] on icon at bounding box center [299, 147] width 17 height 18
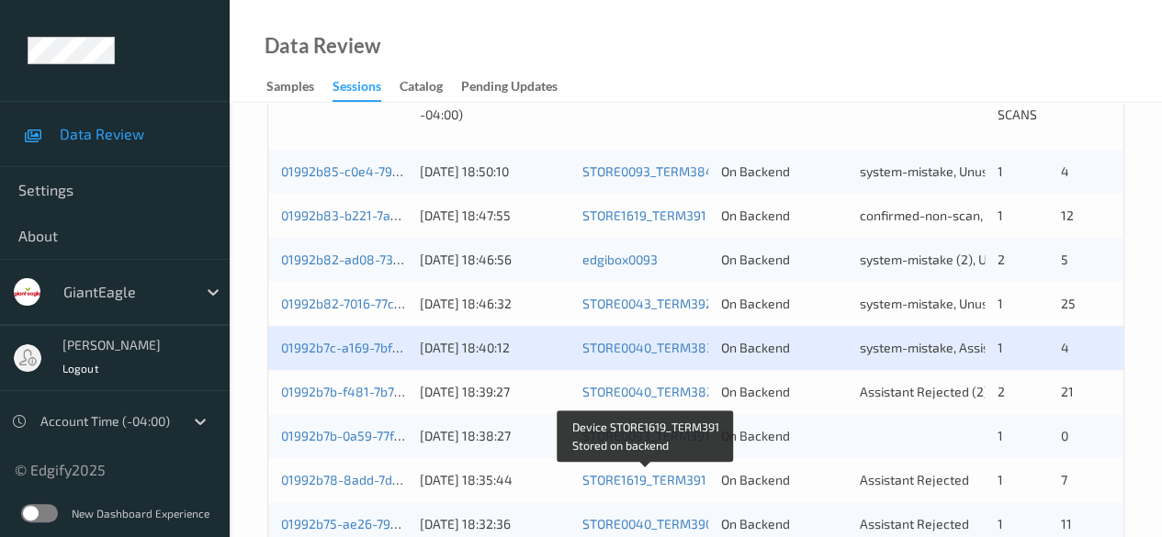
scroll to position [551, 0]
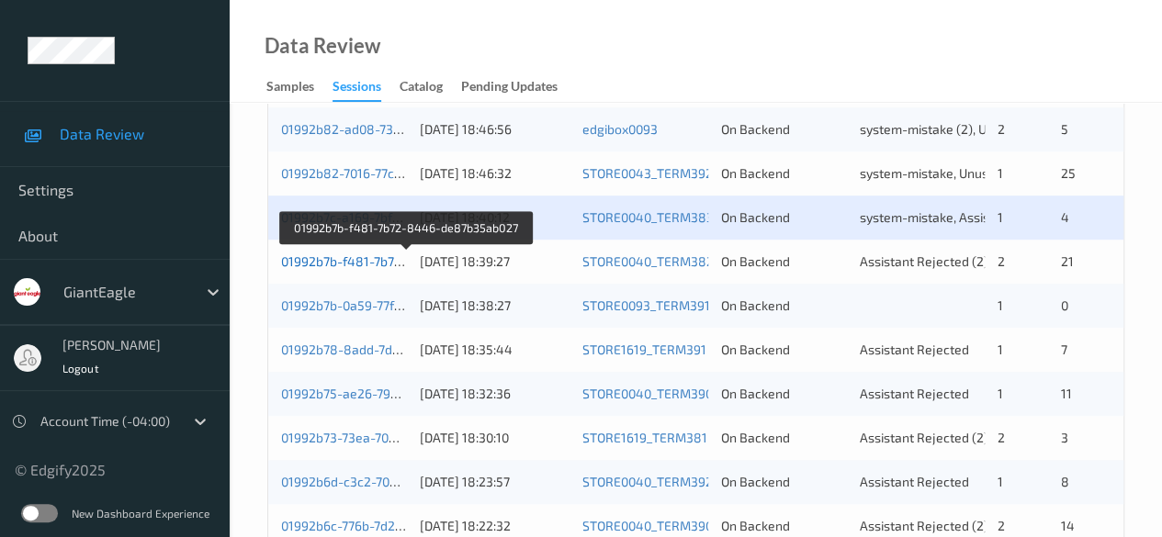
click at [382, 259] on link "01992b7b-f481-7b72-8446-de87b35ab027" at bounding box center [406, 261] width 251 height 16
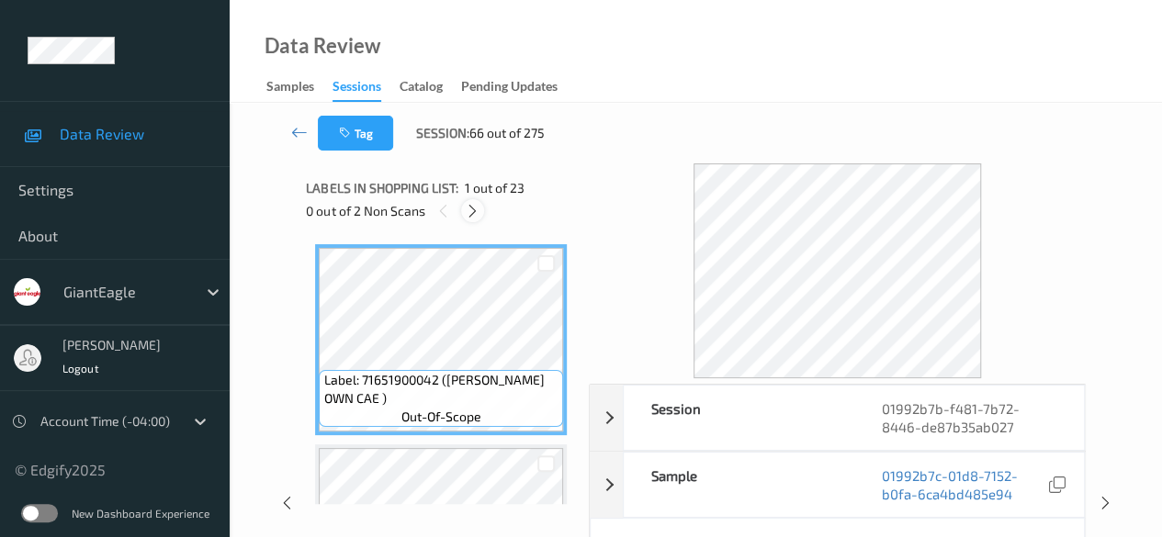
click at [475, 208] on icon at bounding box center [473, 211] width 16 height 17
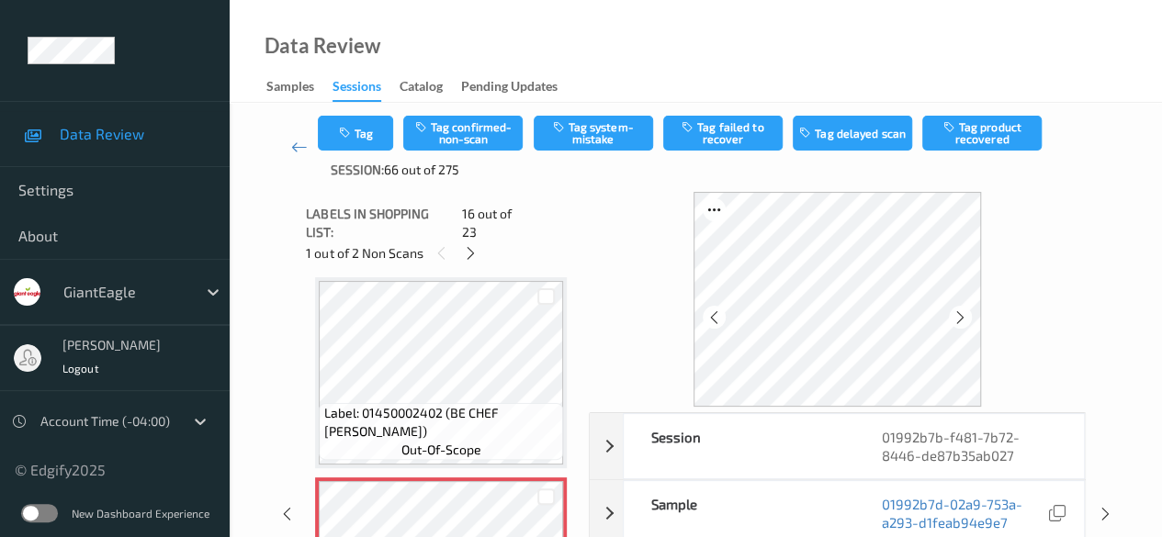
scroll to position [92, 0]
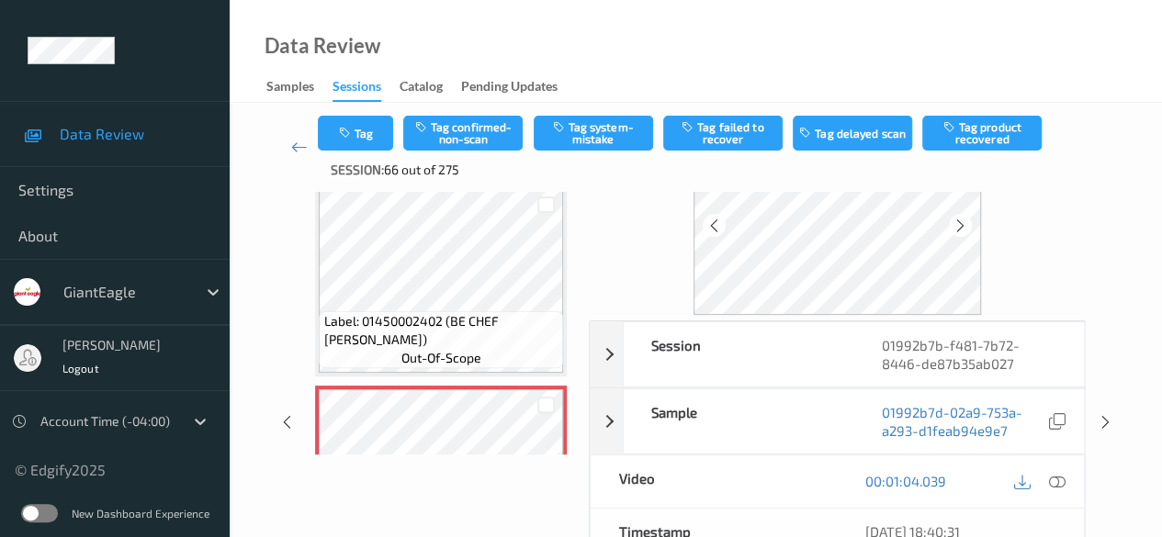
click at [1060, 478] on icon at bounding box center [1057, 481] width 17 height 17
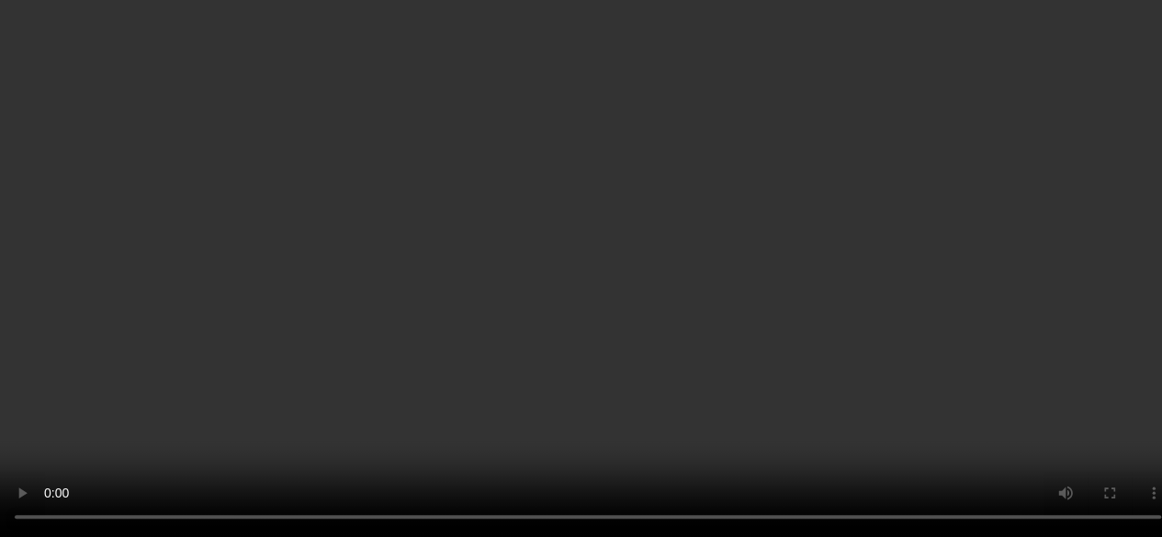
scroll to position [2995, 0]
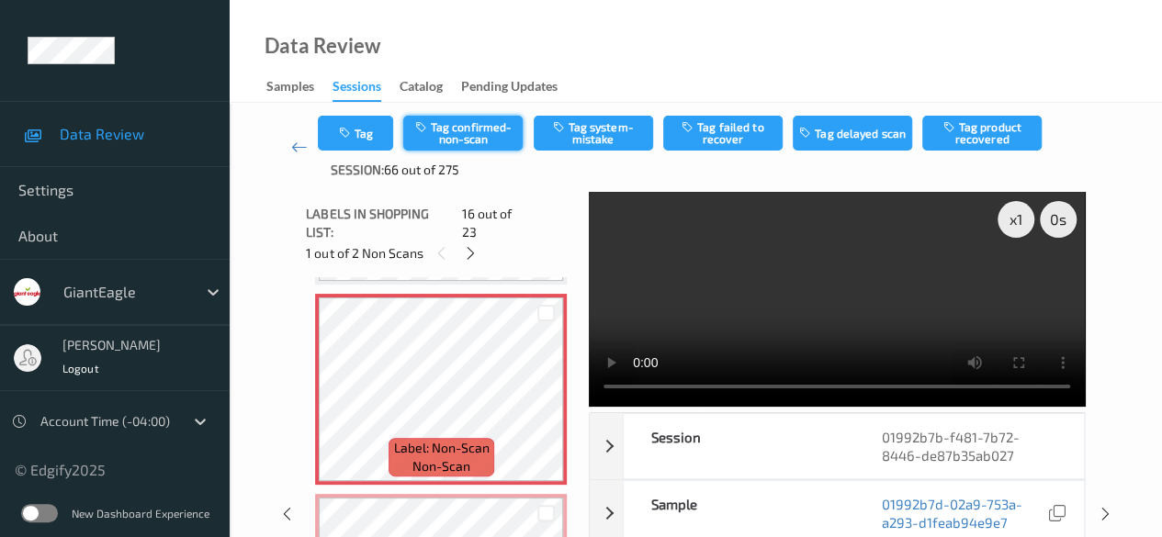
click at [474, 137] on button "Tag confirmed-non-scan" at bounding box center [462, 133] width 119 height 35
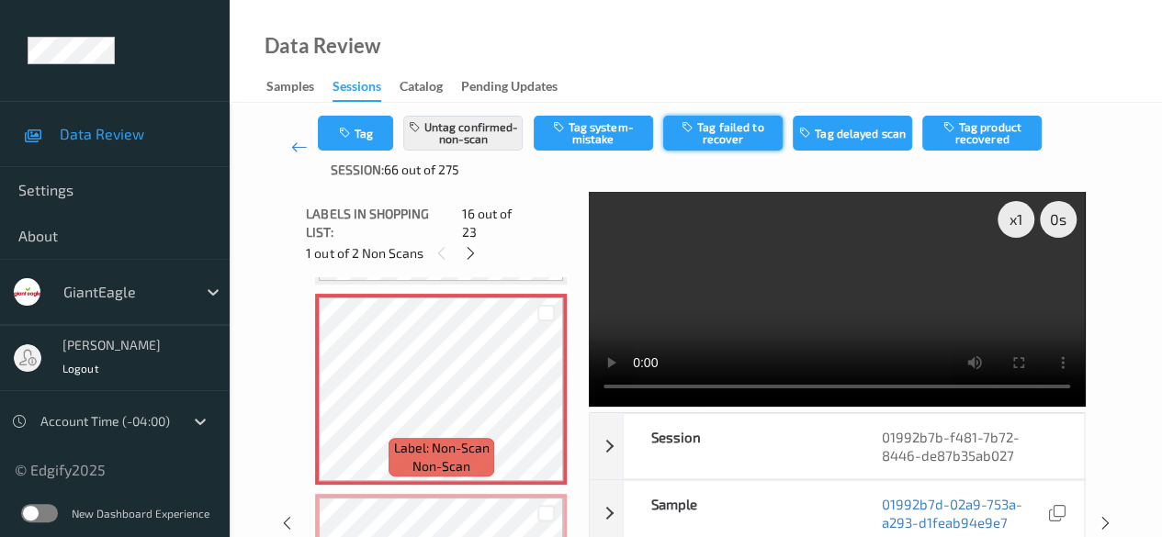
click at [723, 140] on button "Tag failed to recover" at bounding box center [722, 133] width 119 height 35
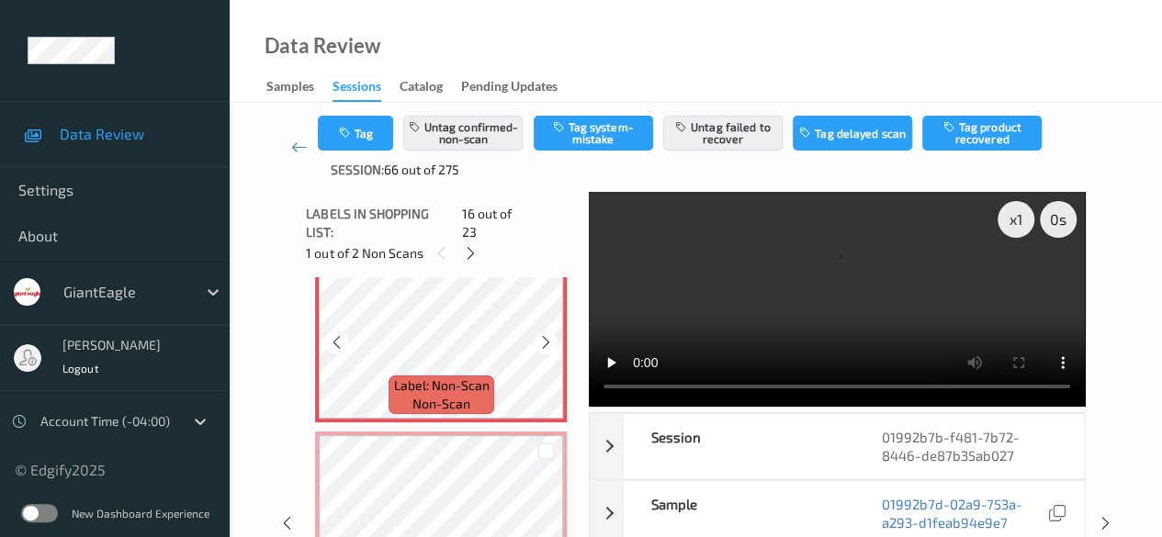
scroll to position [3087, 0]
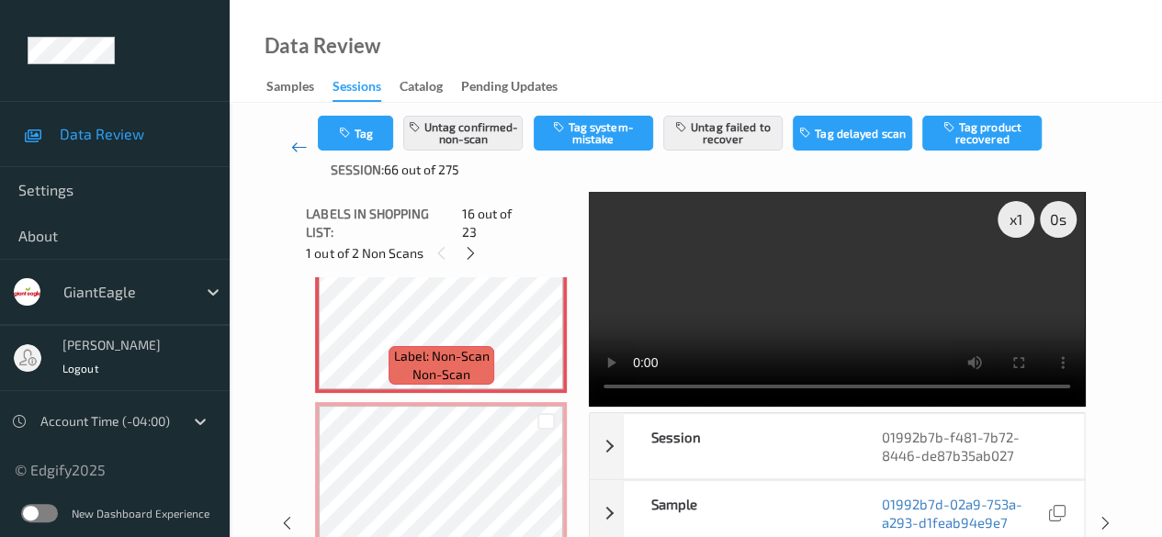
click at [299, 152] on icon at bounding box center [299, 147] width 17 height 18
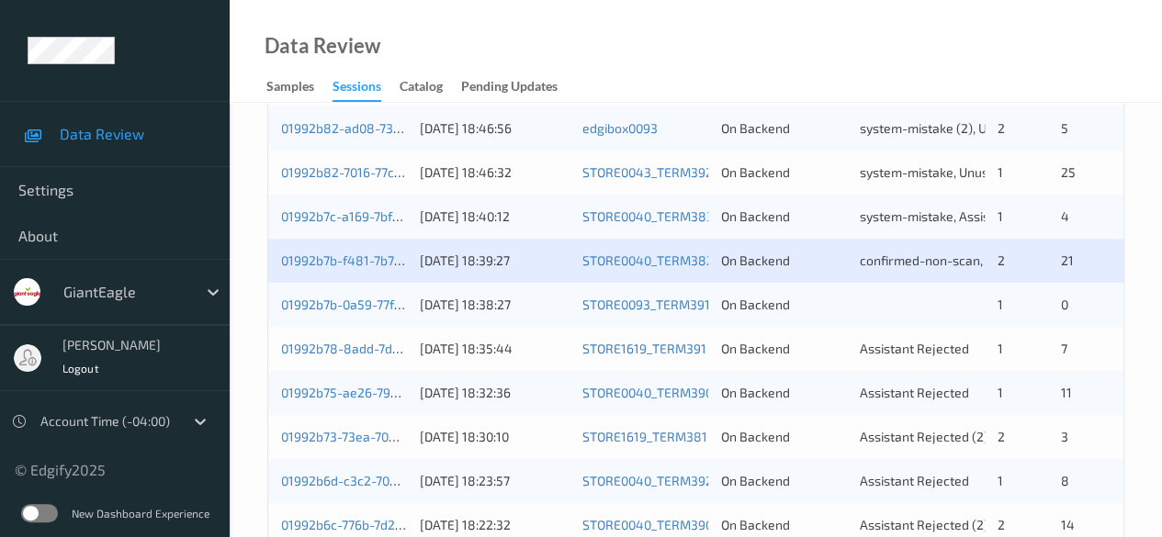
scroll to position [551, 0]
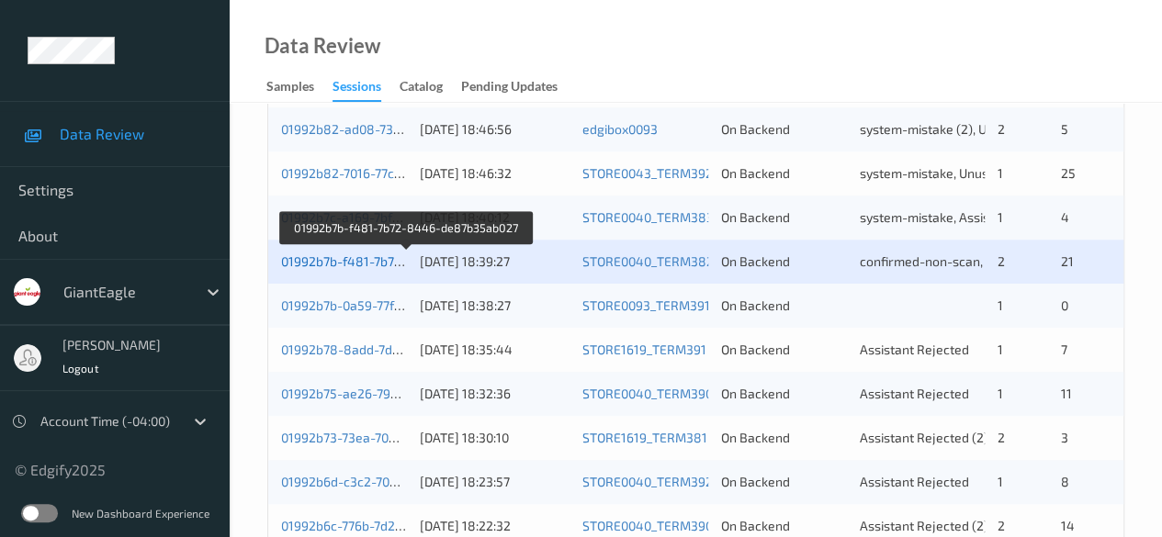
click at [365, 264] on link "01992b7b-f481-7b72-8446-de87b35ab027" at bounding box center [406, 261] width 251 height 16
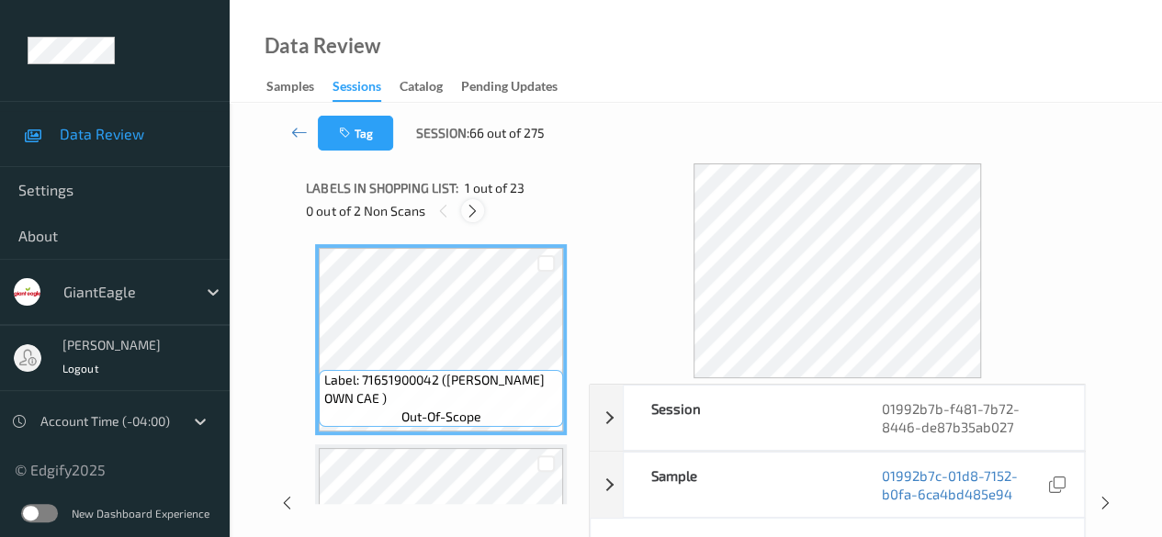
click at [468, 215] on icon at bounding box center [473, 211] width 16 height 17
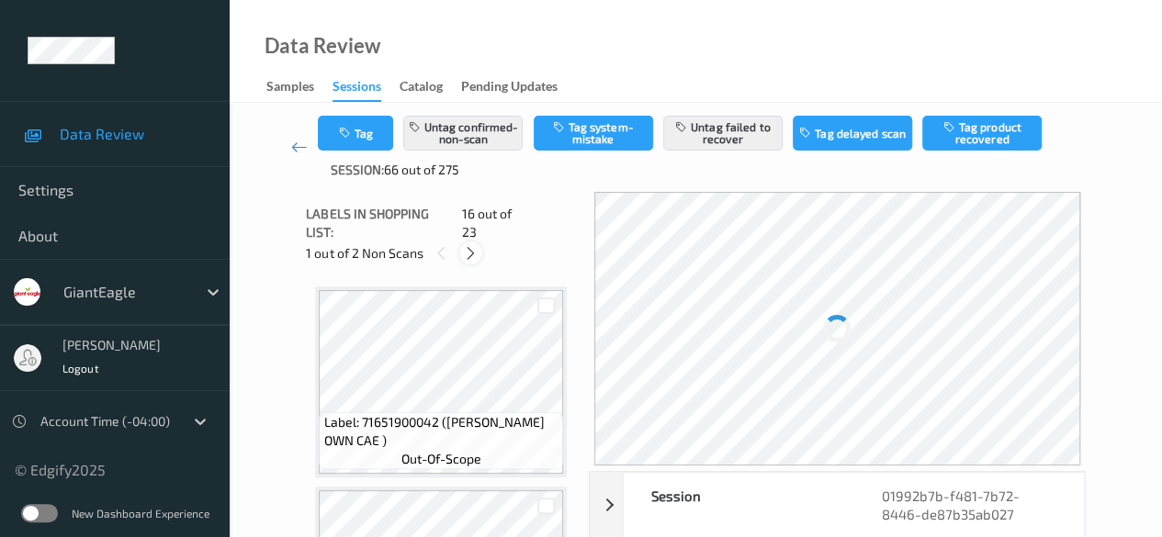
scroll to position [2812, 0]
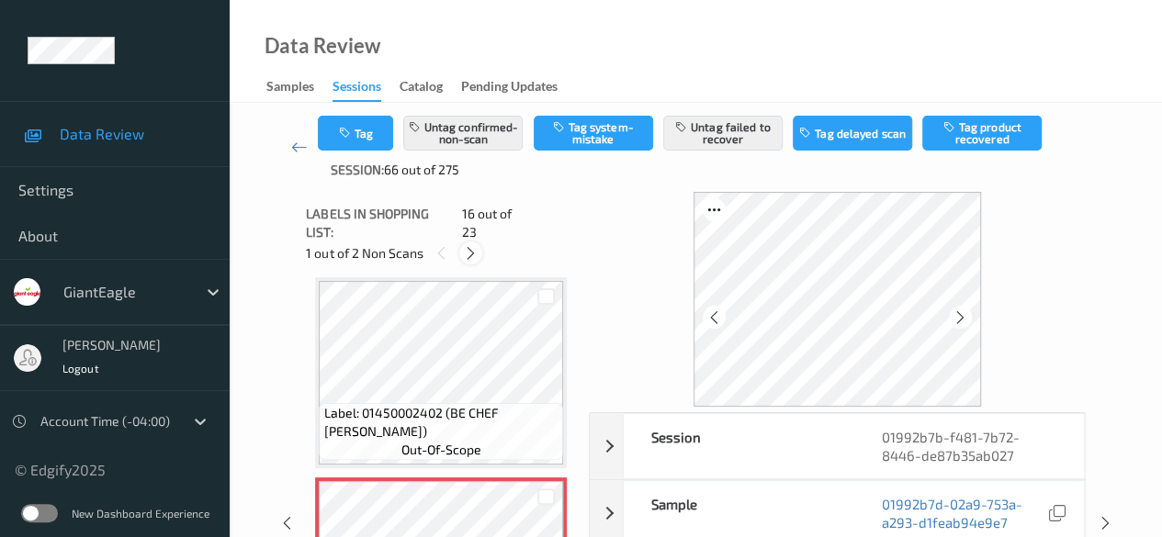
click at [473, 245] on icon at bounding box center [471, 253] width 16 height 17
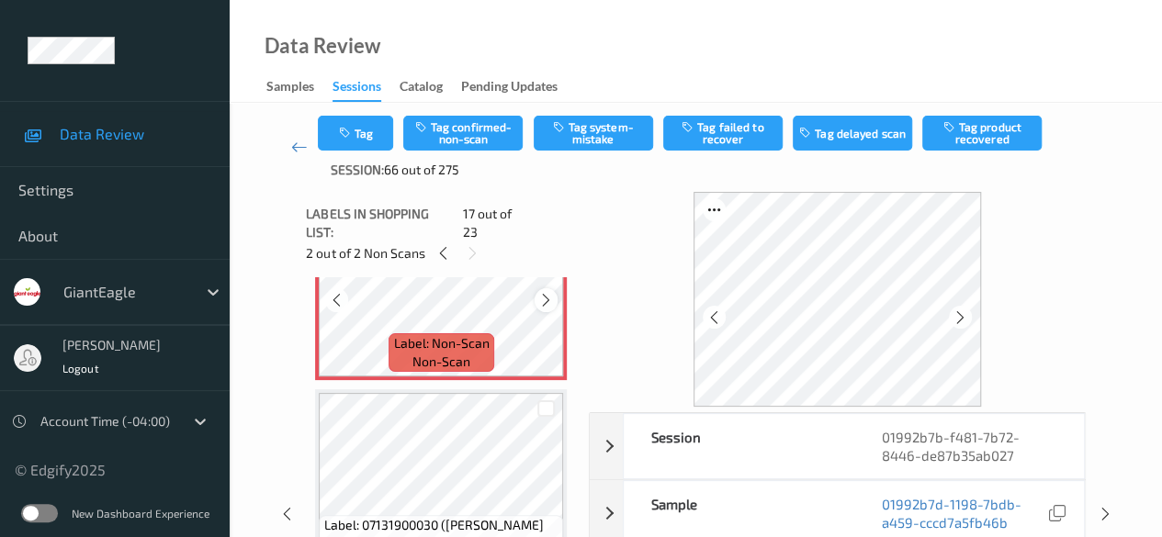
scroll to position [3379, 0]
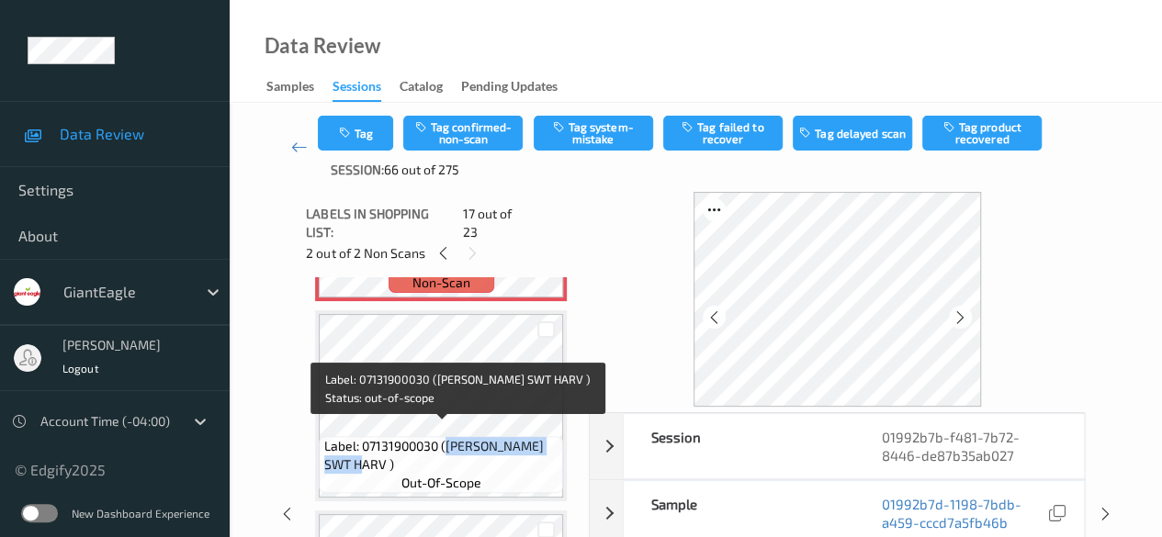
drag, startPoint x: 445, startPoint y: 431, endPoint x: 543, endPoint y: 449, distance: 99.1
click at [543, 449] on span "Label: 07131900030 ([PERSON_NAME] SWT HARV )" at bounding box center [441, 455] width 235 height 37
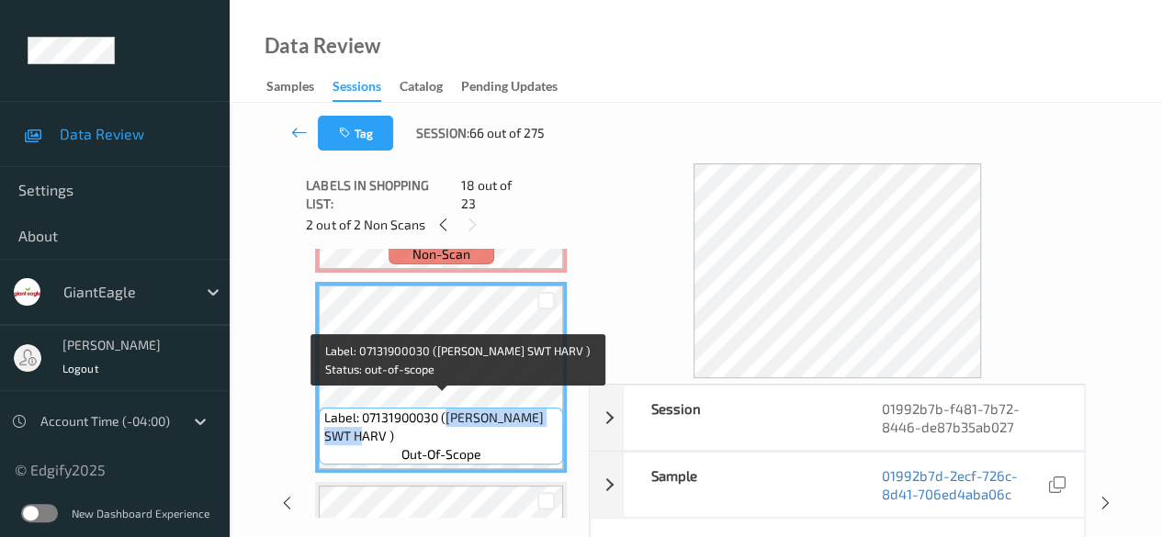
copy span "[PERSON_NAME] SWT HARV )"
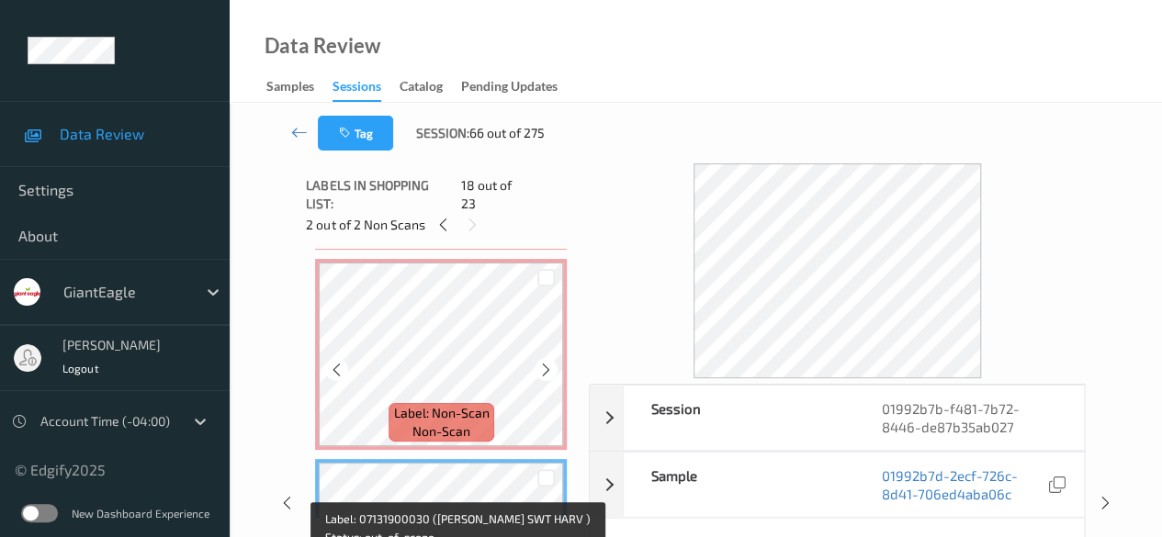
scroll to position [3196, 0]
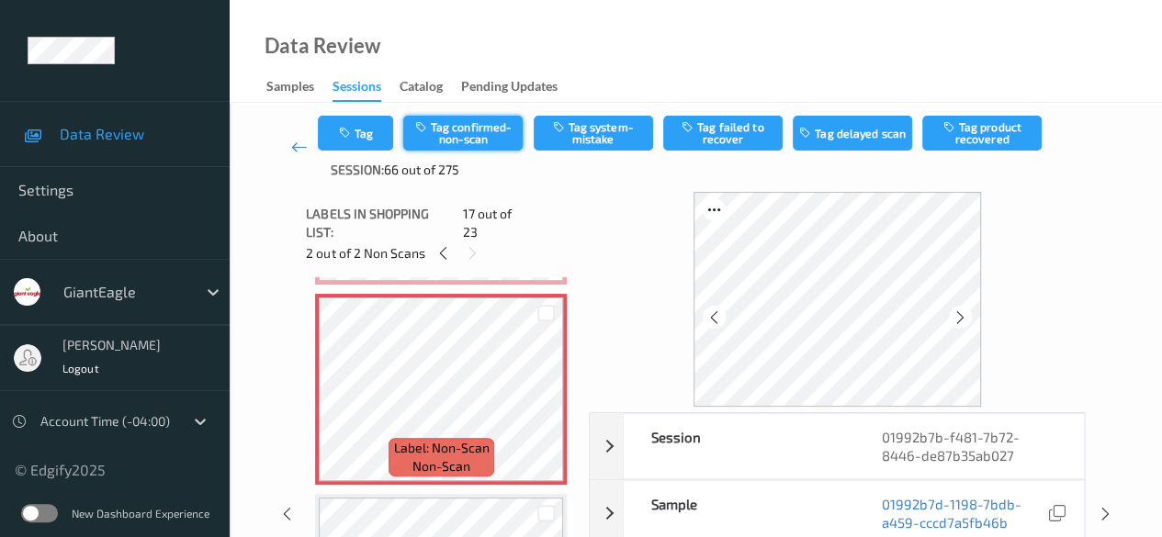
click at [474, 129] on button "Tag confirmed-non-scan" at bounding box center [462, 133] width 119 height 35
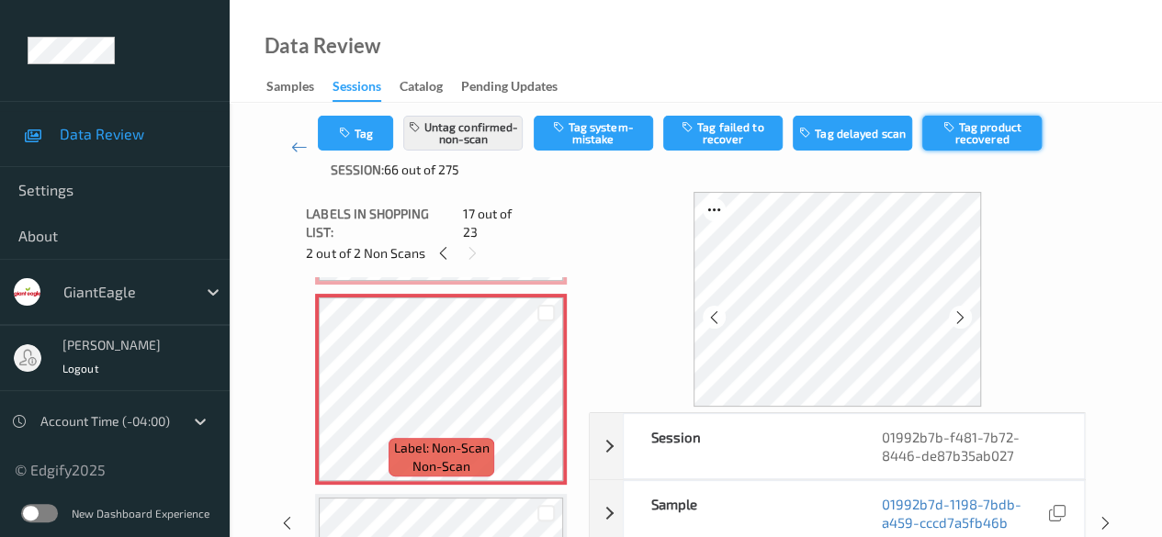
click at [999, 135] on button "Tag product recovered" at bounding box center [981, 133] width 119 height 35
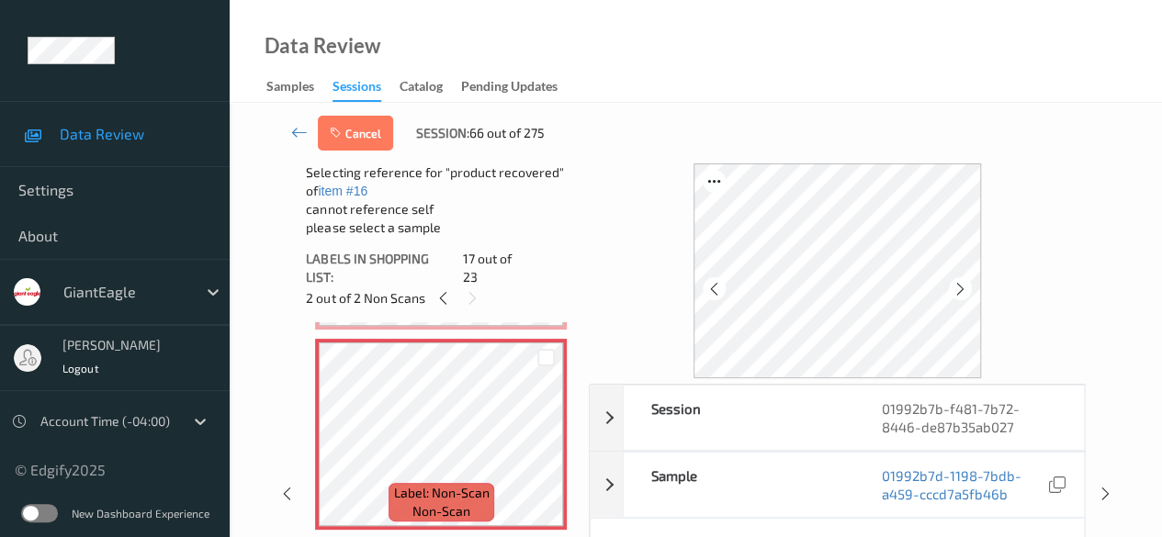
scroll to position [3379, 0]
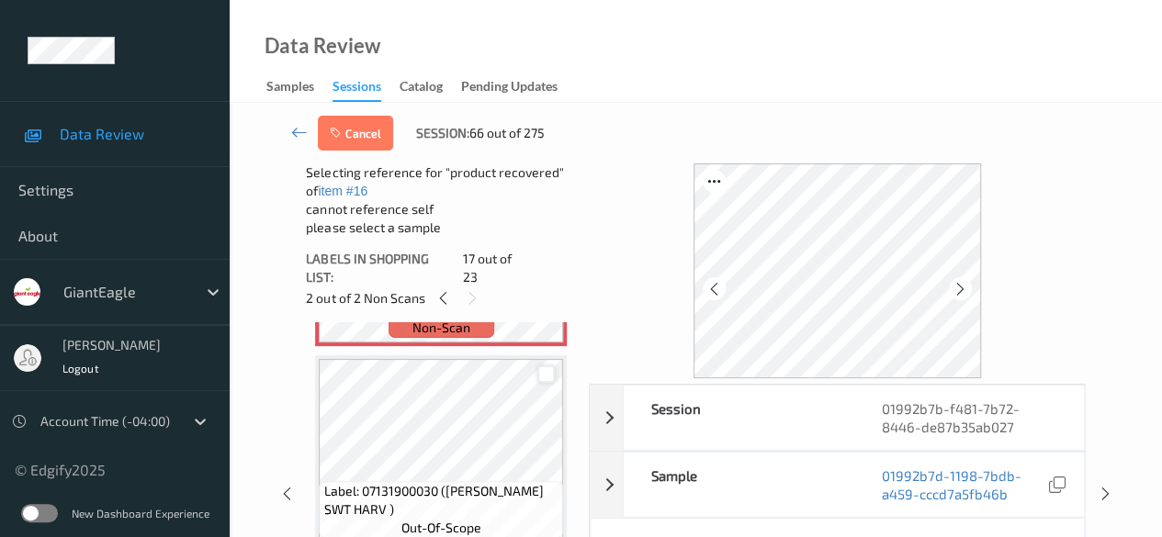
click at [548, 365] on div at bounding box center [545, 373] width 17 height 17
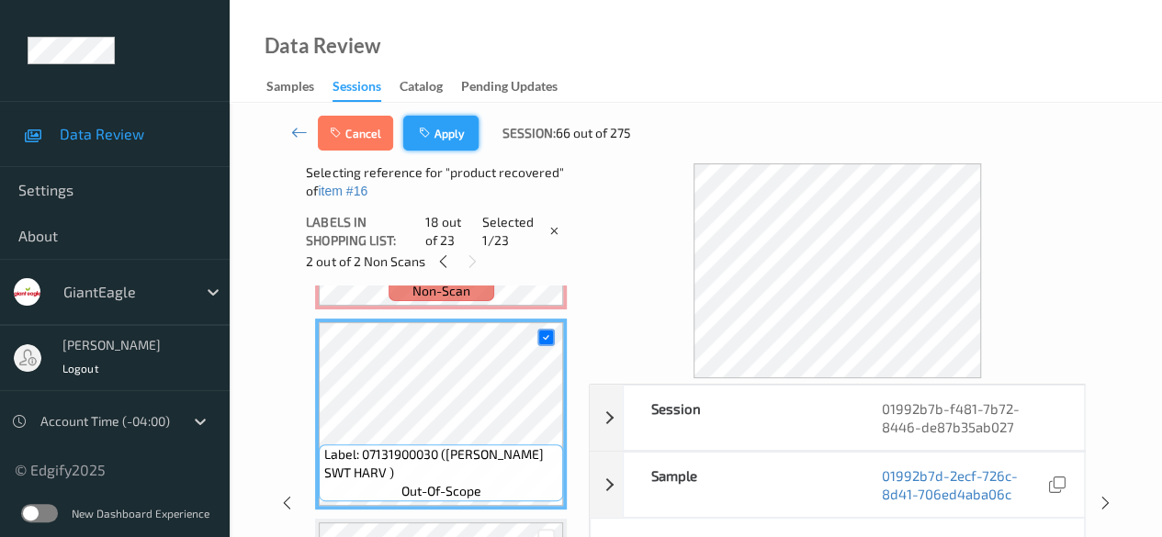
click at [444, 131] on button "Apply" at bounding box center [440, 133] width 75 height 35
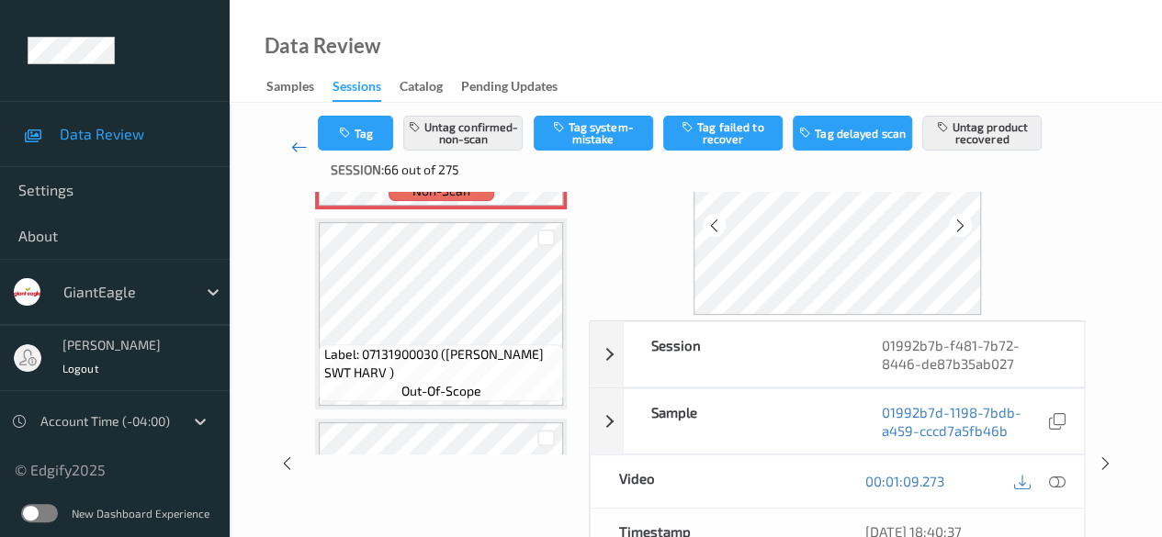
click at [300, 152] on icon at bounding box center [299, 147] width 17 height 18
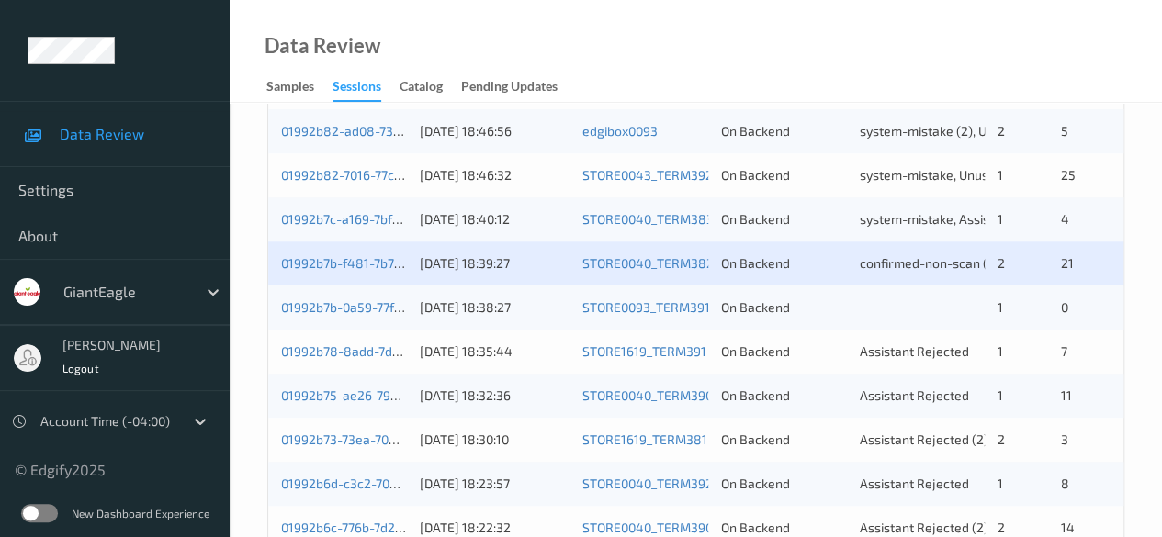
scroll to position [551, 0]
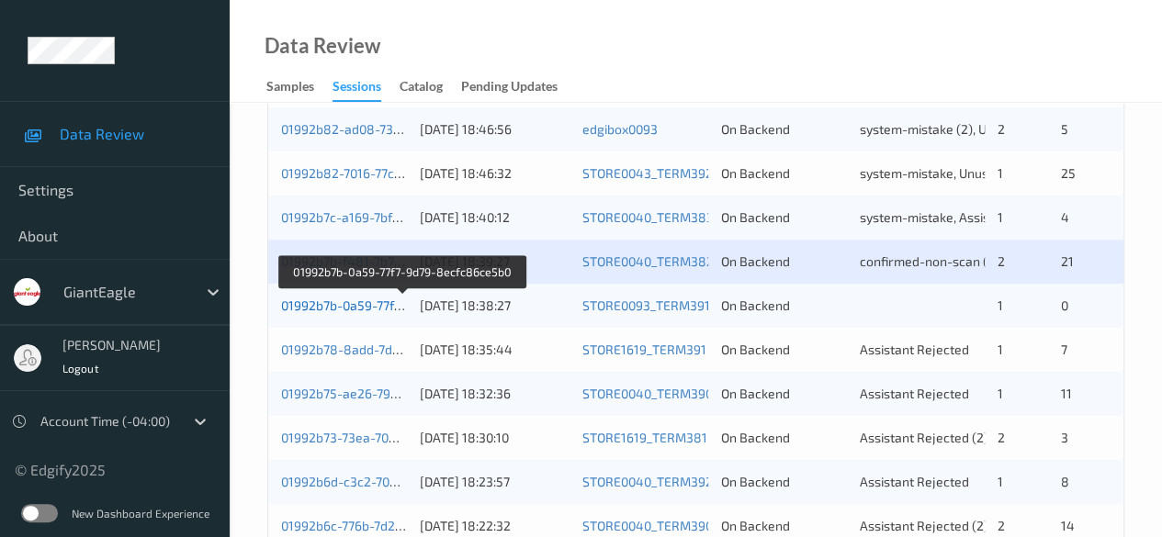
click at [354, 300] on link "01992b7b-0a59-77f7-9d79-8ecfc86ce5b0" at bounding box center [402, 306] width 243 height 16
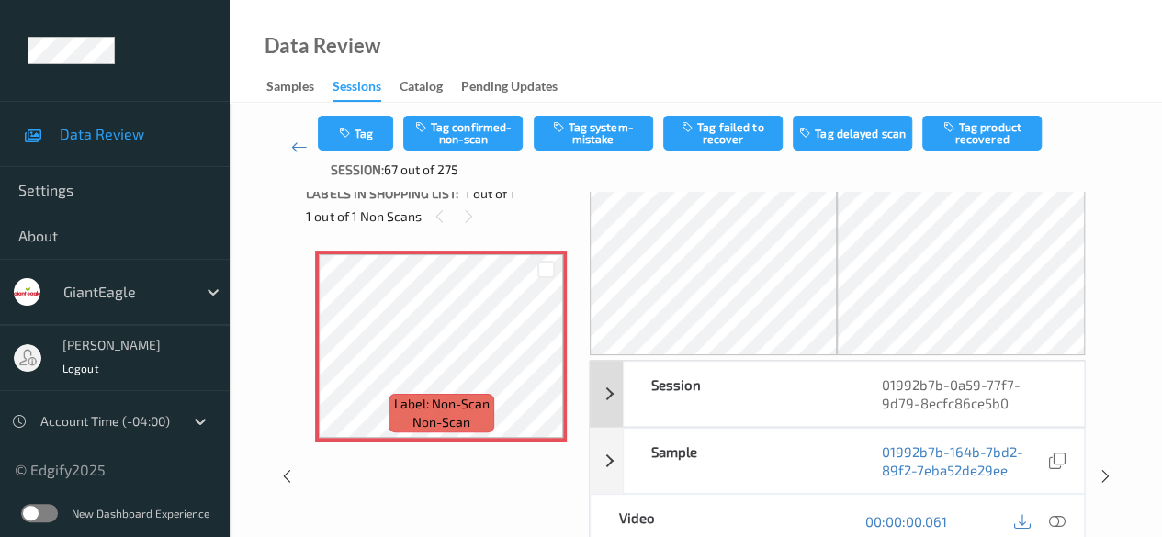
scroll to position [92, 0]
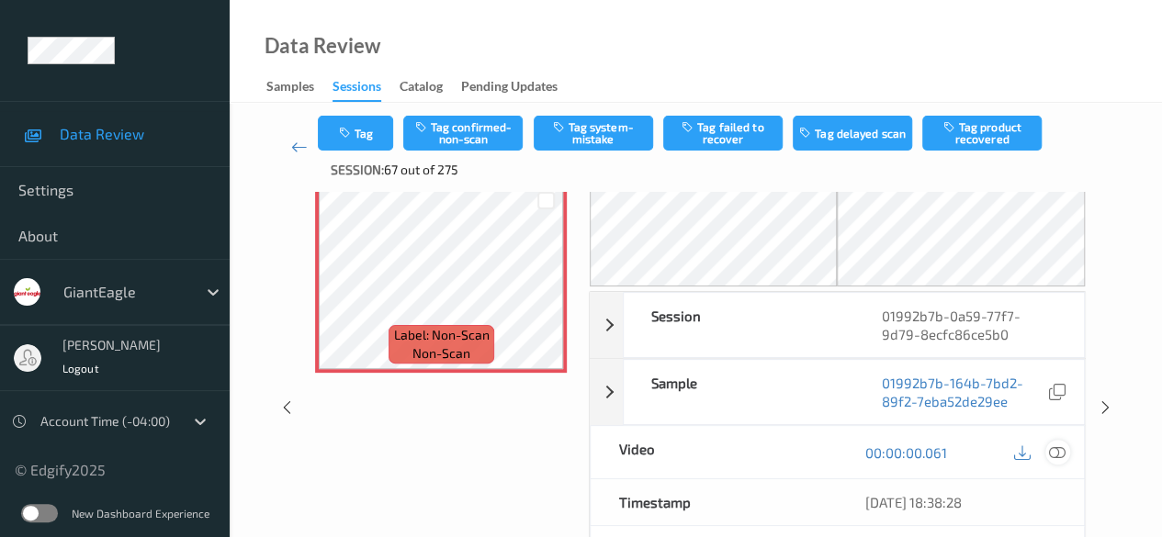
click at [1057, 450] on icon at bounding box center [1057, 452] width 17 height 17
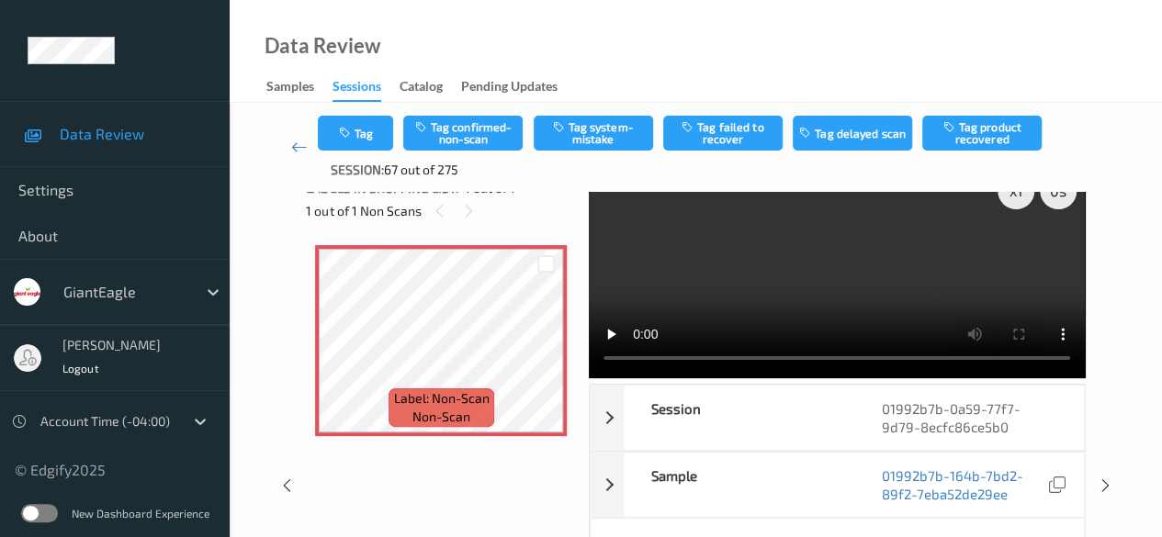
scroll to position [0, 0]
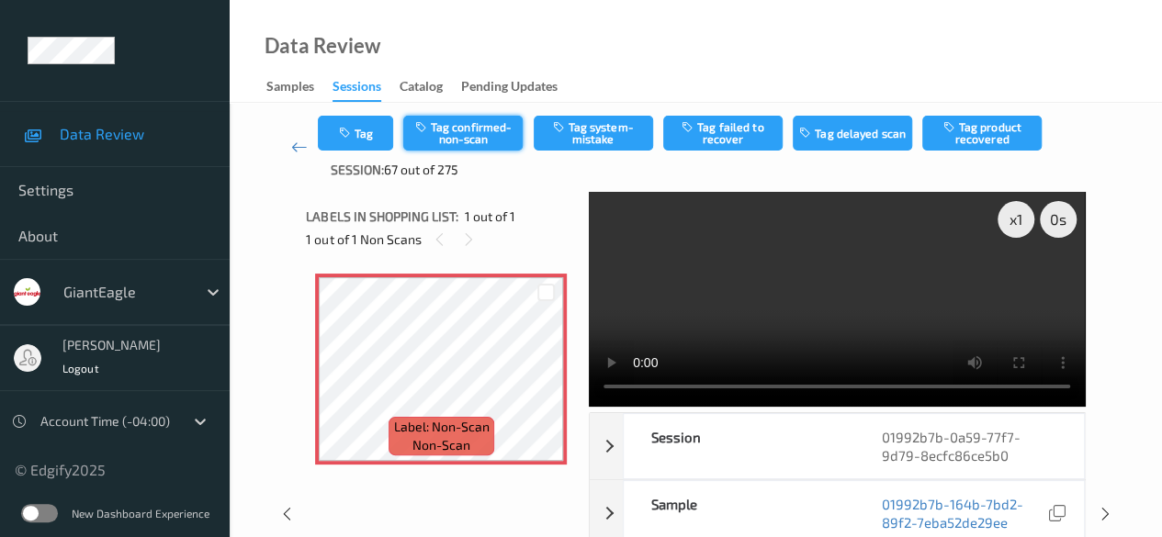
click at [478, 129] on button "Tag confirmed-non-scan" at bounding box center [462, 133] width 119 height 35
click at [296, 148] on icon at bounding box center [299, 147] width 17 height 18
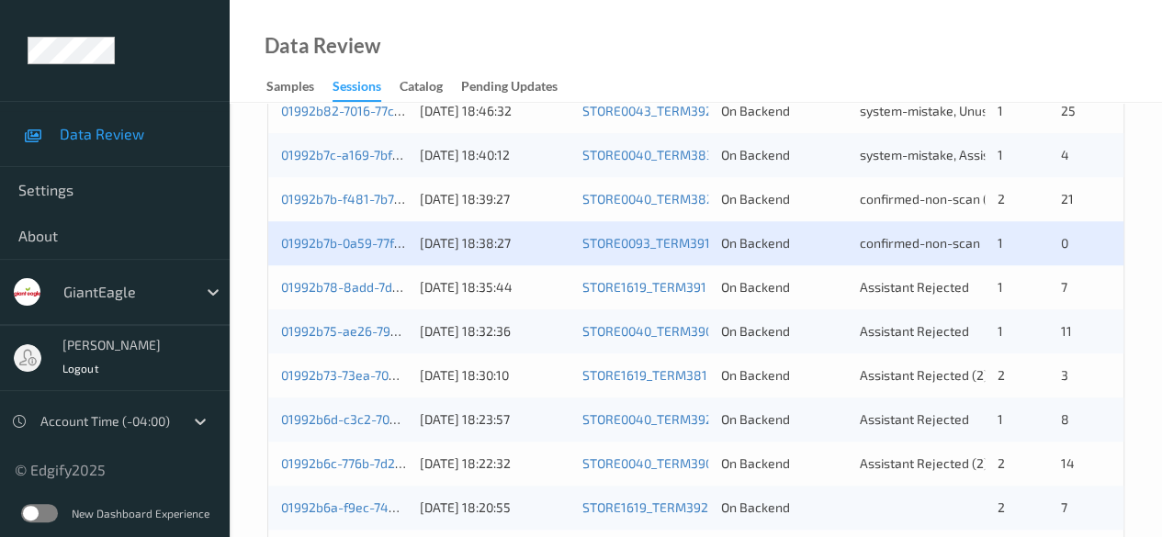
scroll to position [643, 0]
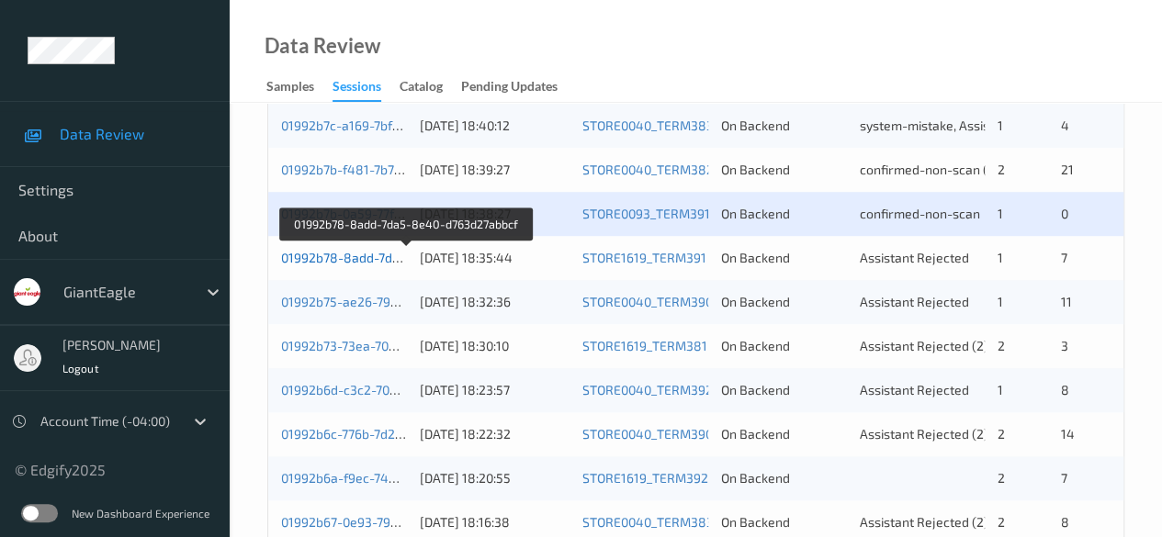
click at [356, 255] on link "01992b78-8add-7da5-8e40-d763d27abbcf" at bounding box center [406, 258] width 251 height 16
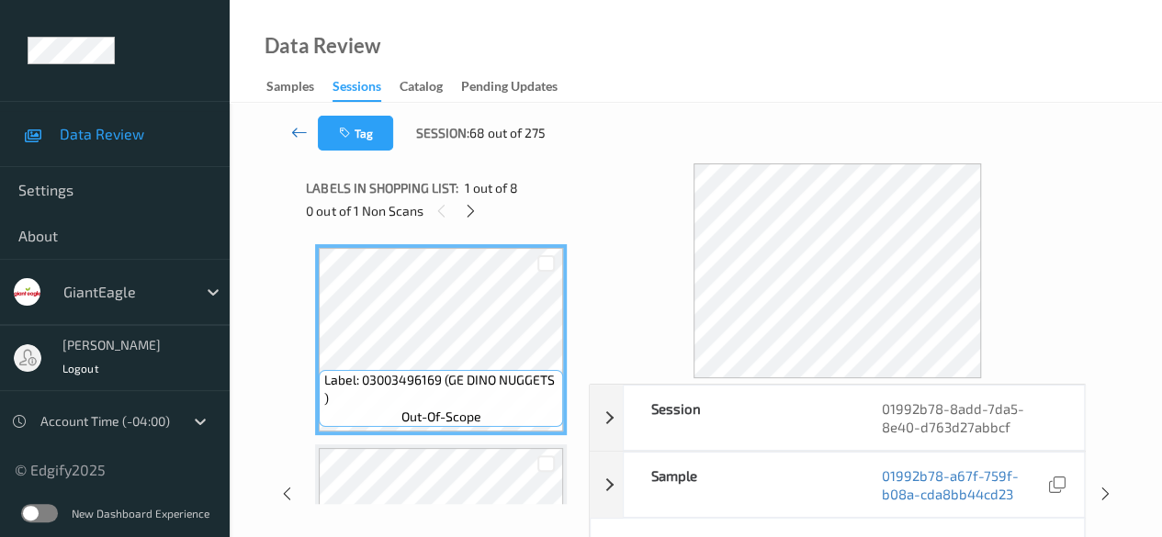
click at [299, 131] on icon at bounding box center [299, 132] width 17 height 18
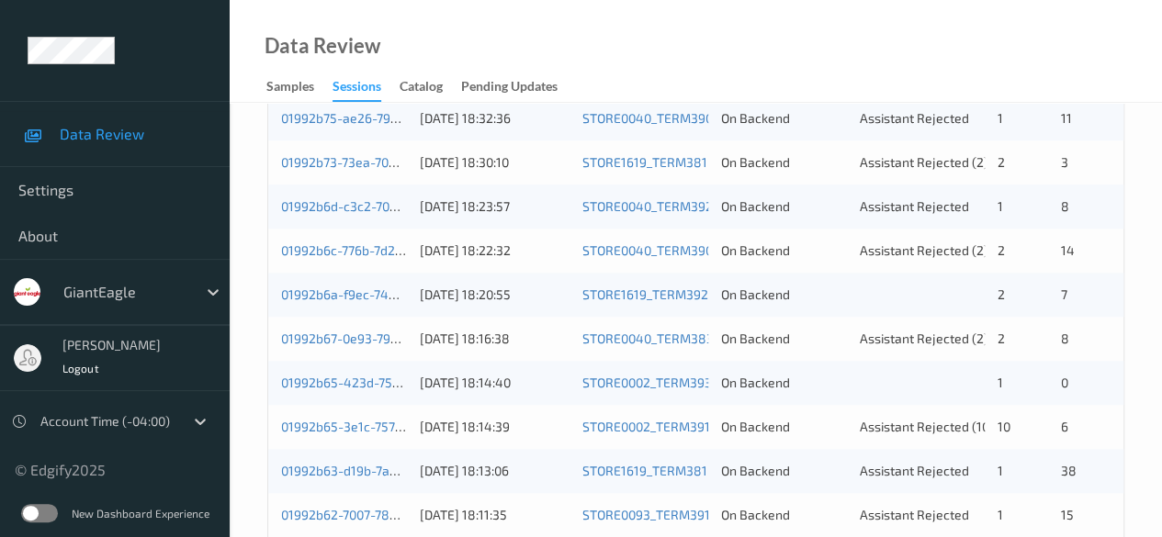
scroll to position [643, 0]
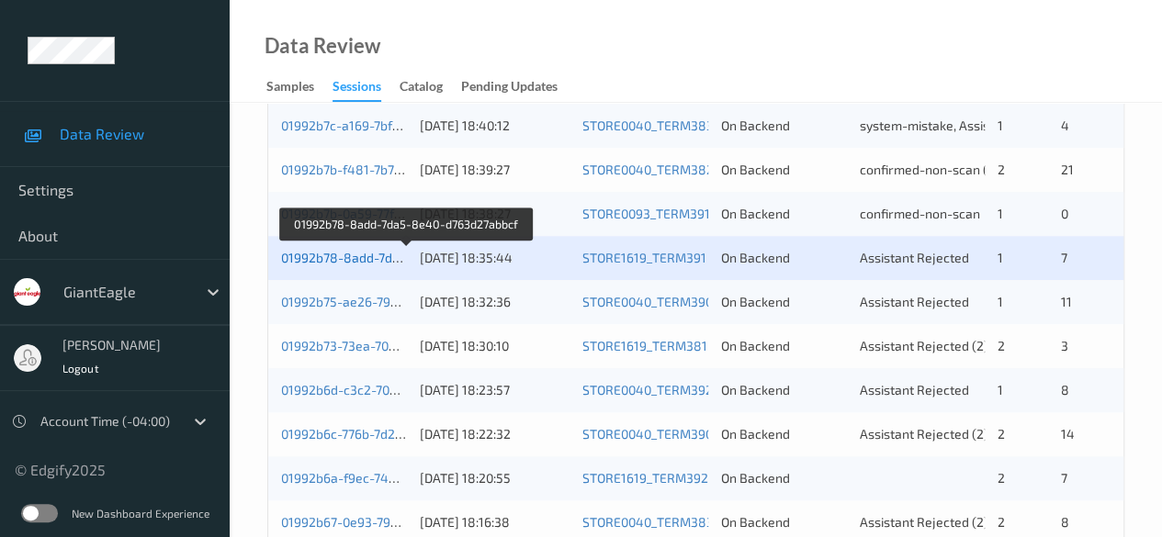
click at [351, 259] on link "01992b78-8add-7da5-8e40-d763d27abbcf" at bounding box center [406, 258] width 251 height 16
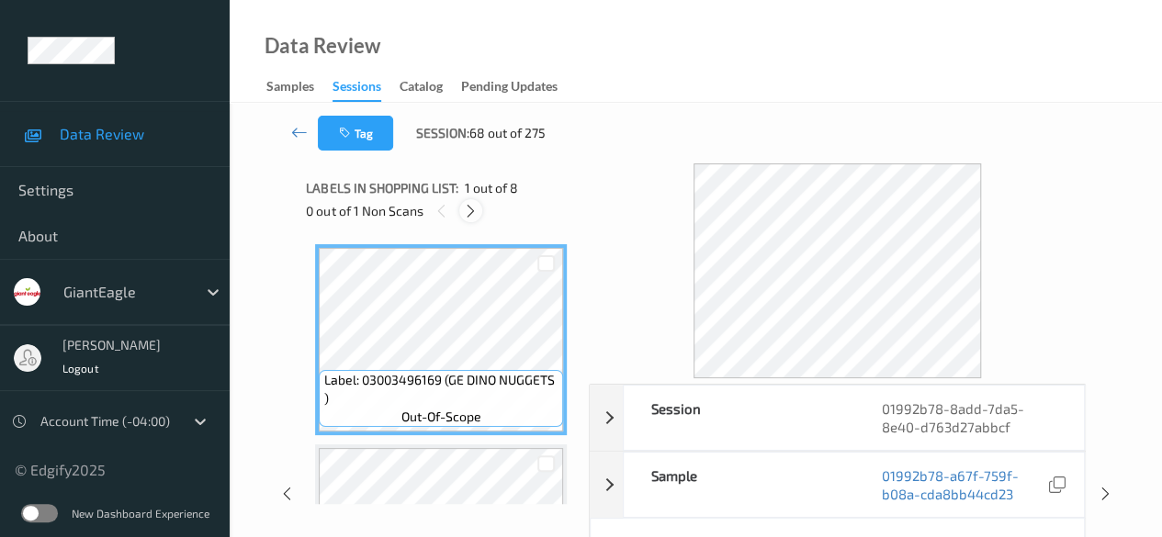
click at [468, 218] on icon at bounding box center [471, 211] width 16 height 17
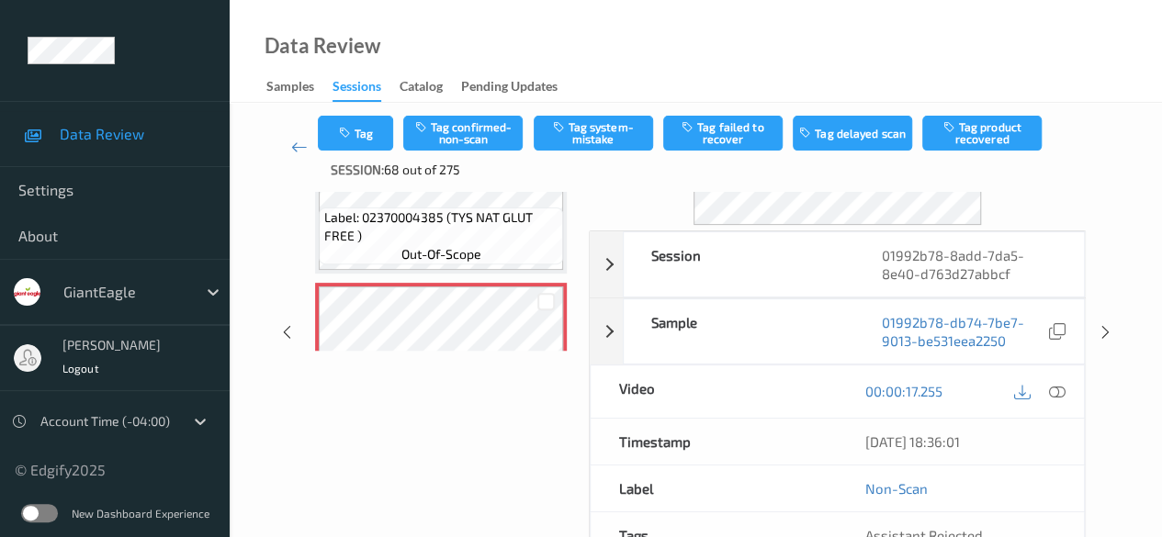
scroll to position [184, 0]
click at [1055, 383] on icon at bounding box center [1057, 389] width 17 height 17
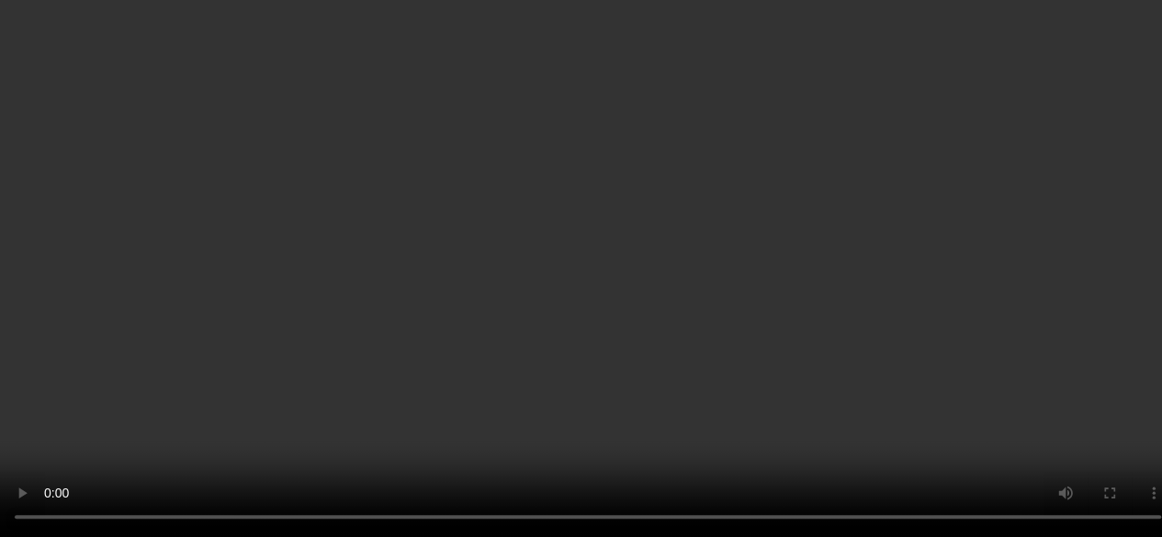
scroll to position [393, 0]
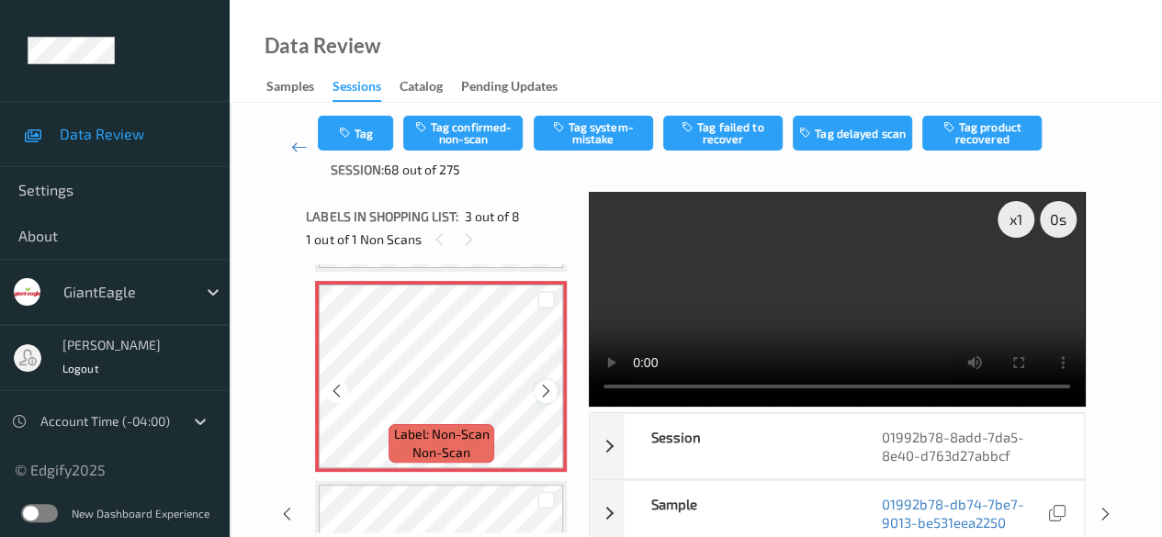
click at [542, 396] on icon at bounding box center [546, 391] width 16 height 17
click at [586, 138] on button "Tag system-mistake" at bounding box center [593, 133] width 119 height 35
click at [364, 125] on button "Tag" at bounding box center [355, 133] width 75 height 35
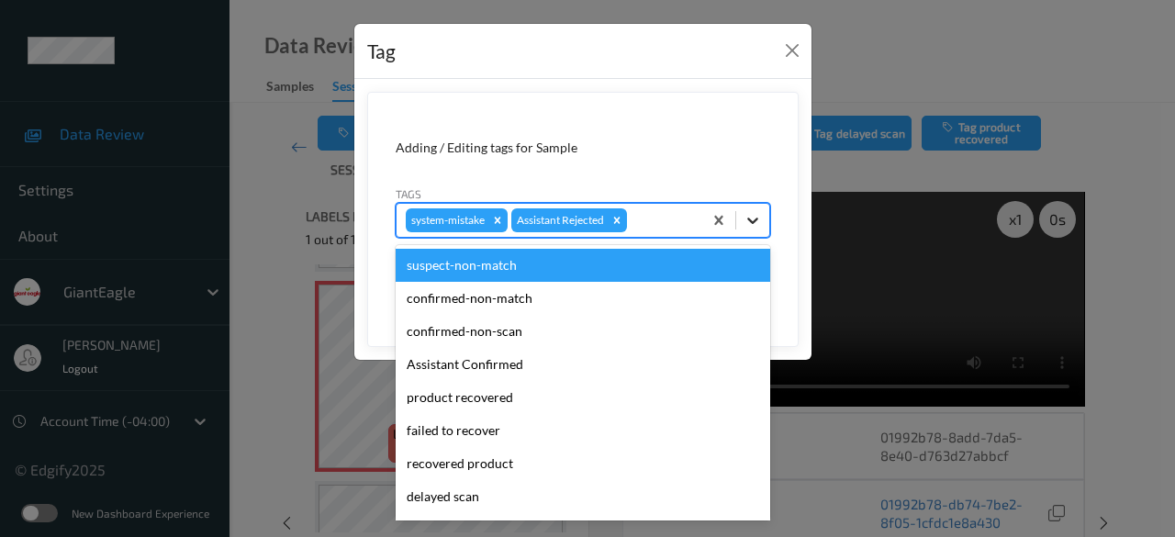
click at [753, 220] on icon at bounding box center [752, 221] width 11 height 6
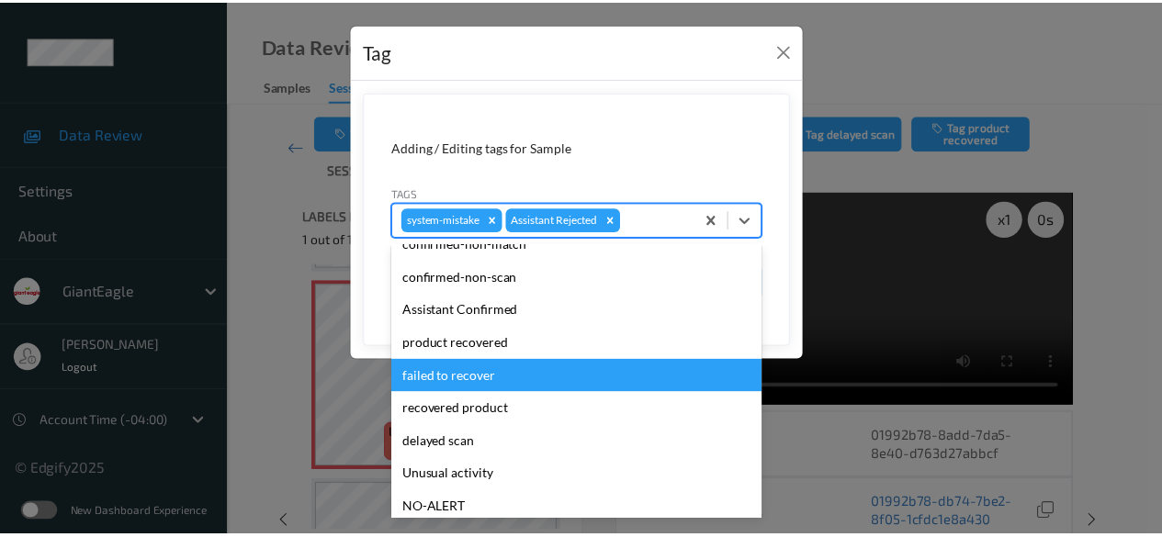
scroll to position [162, 0]
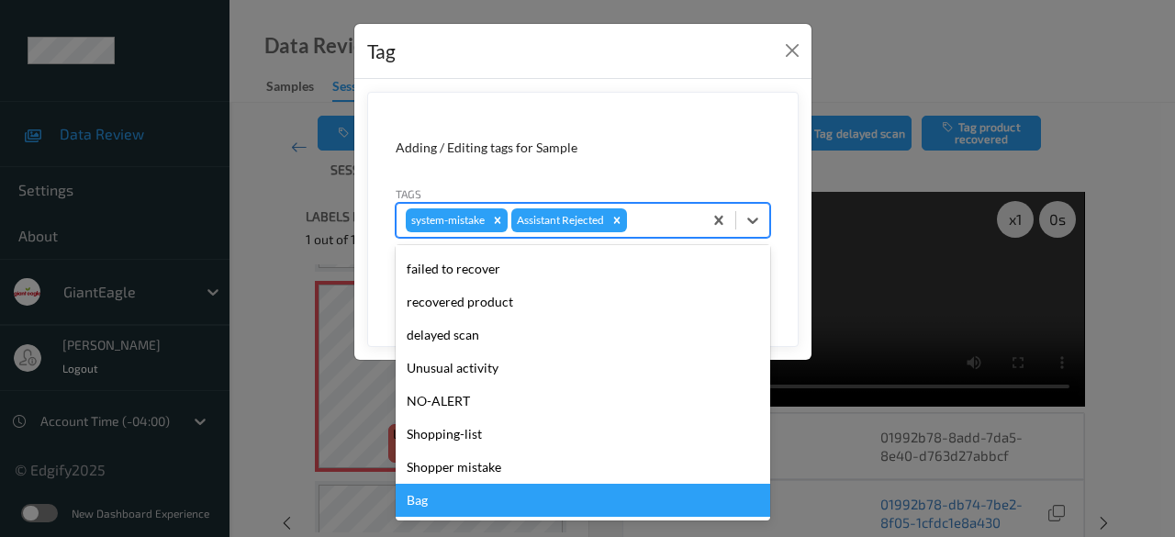
click at [525, 495] on div "Bag" at bounding box center [583, 500] width 375 height 33
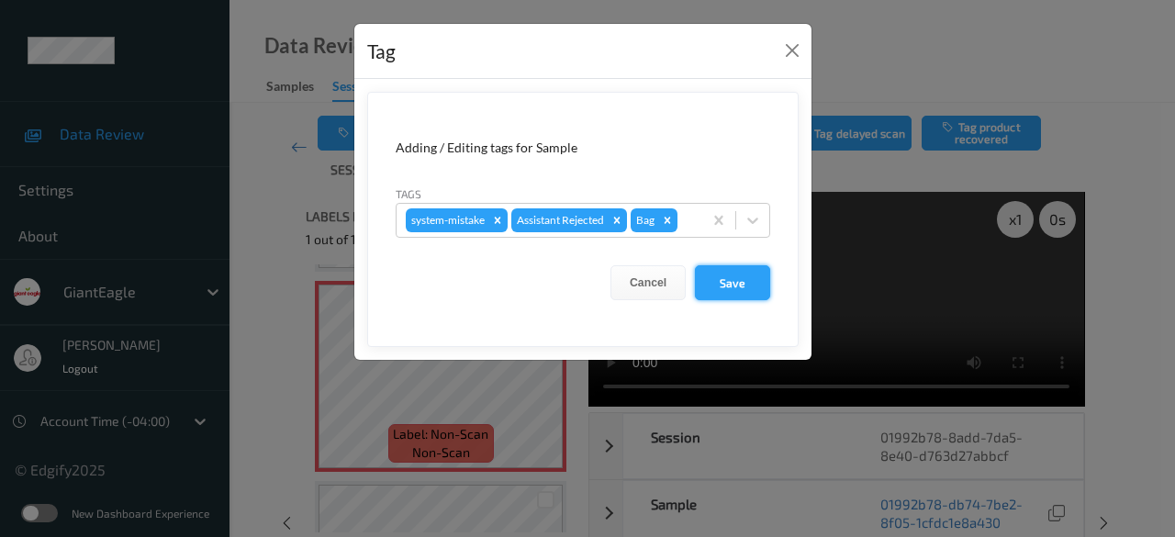
click at [736, 289] on button "Save" at bounding box center [732, 282] width 75 height 35
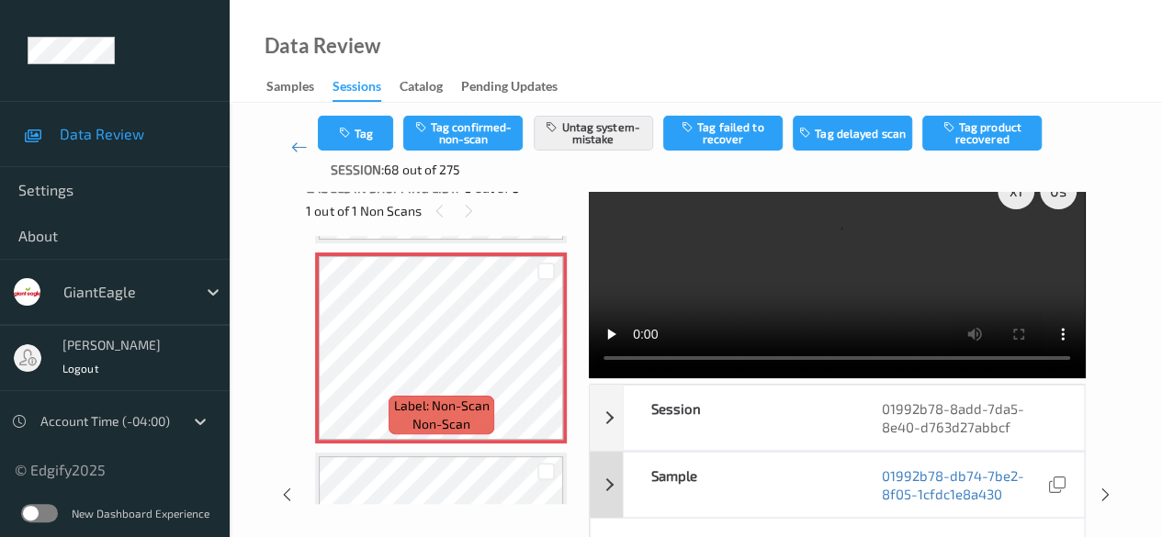
scroll to position [0, 0]
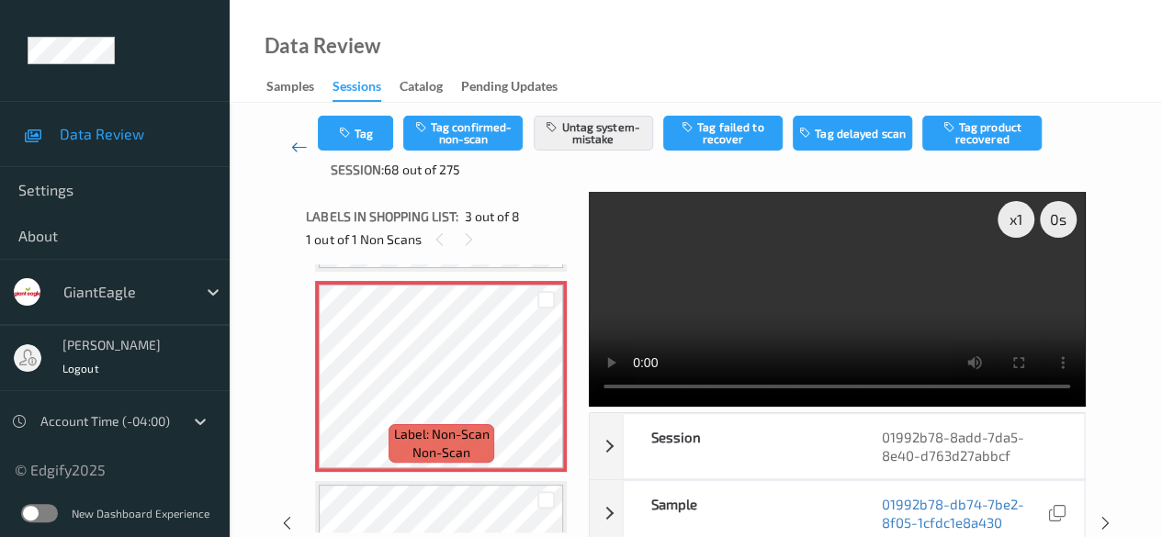
click at [292, 151] on icon at bounding box center [299, 147] width 17 height 18
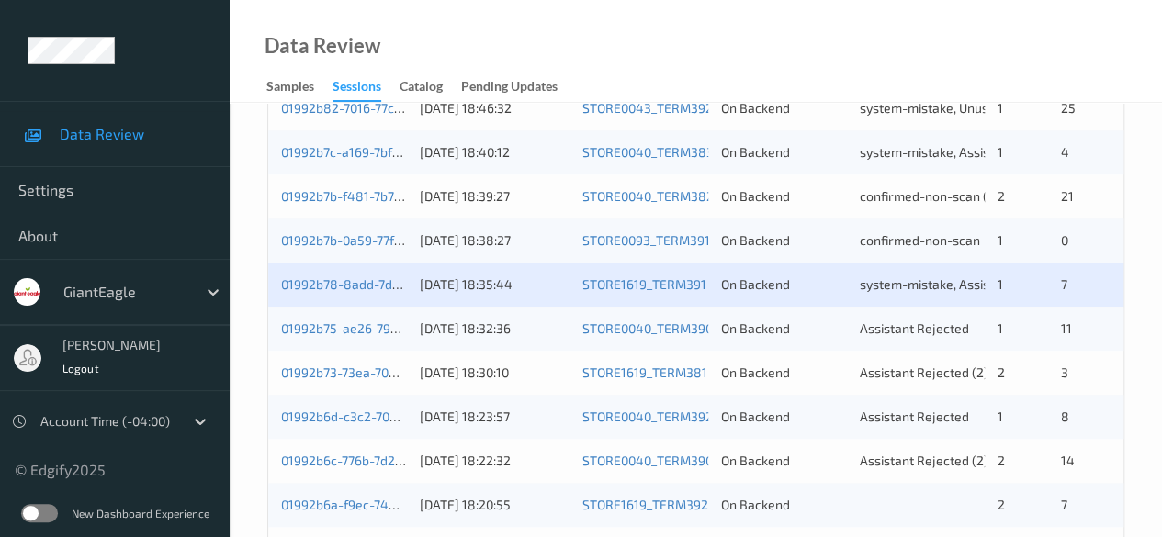
scroll to position [643, 0]
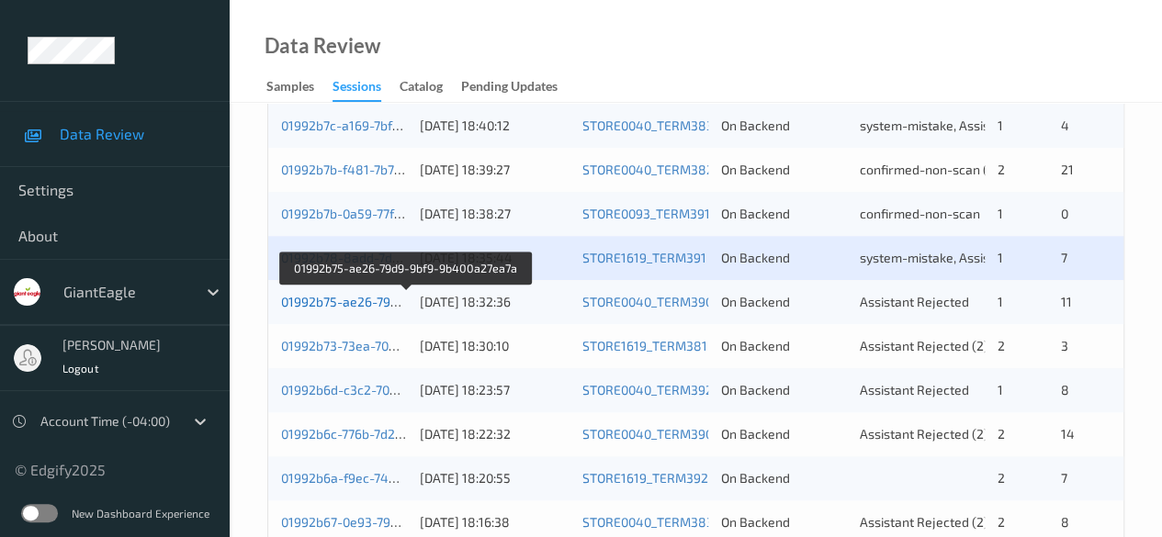
click at [316, 299] on link "01992b75-ae26-79d9-9bf9-9b400a27ea7a" at bounding box center [405, 302] width 249 height 16
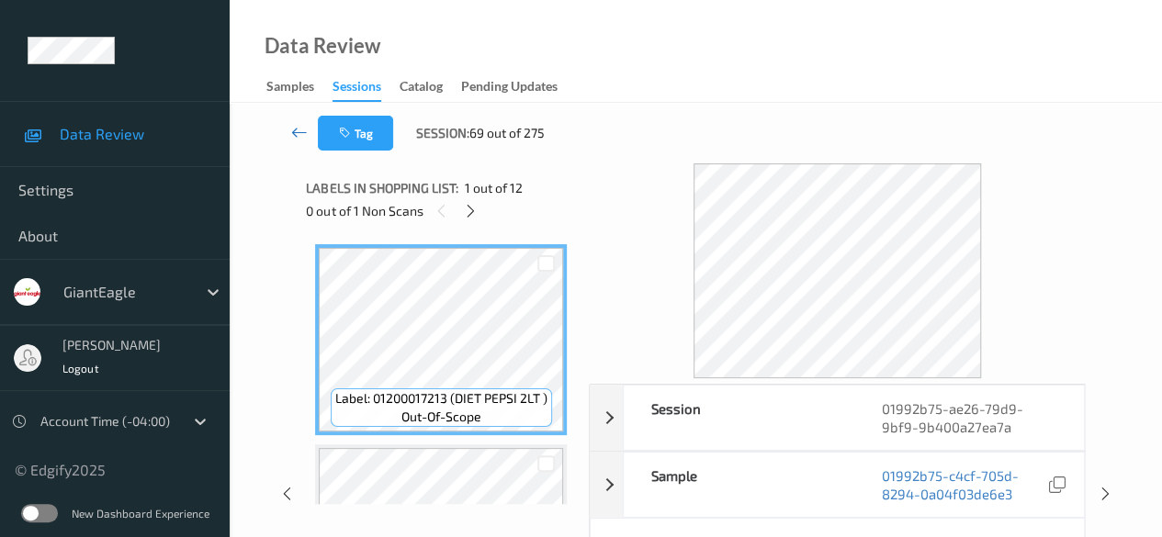
click at [293, 133] on icon at bounding box center [299, 132] width 17 height 18
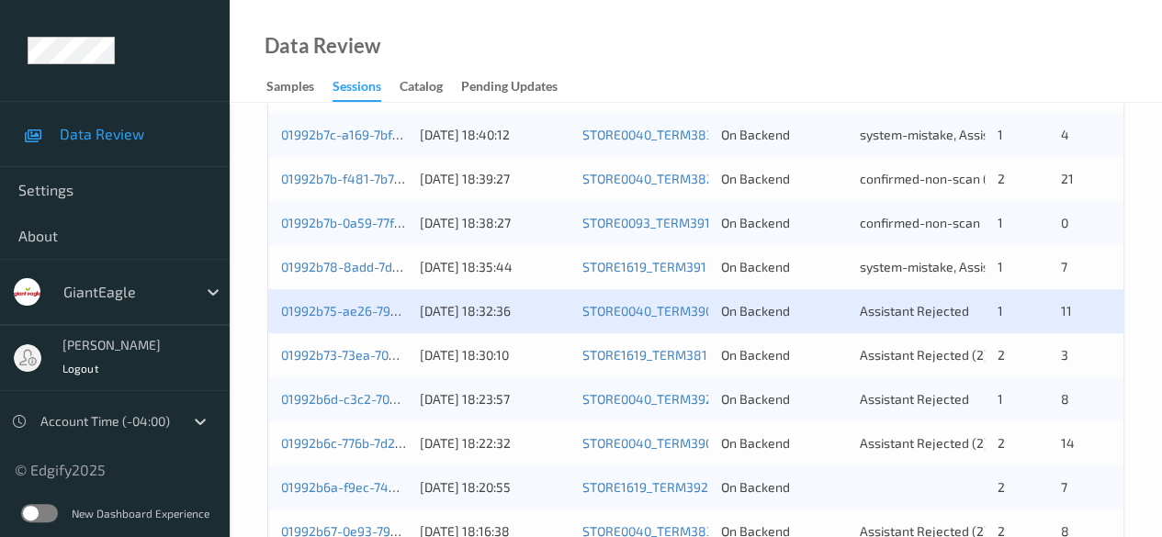
scroll to position [735, 0]
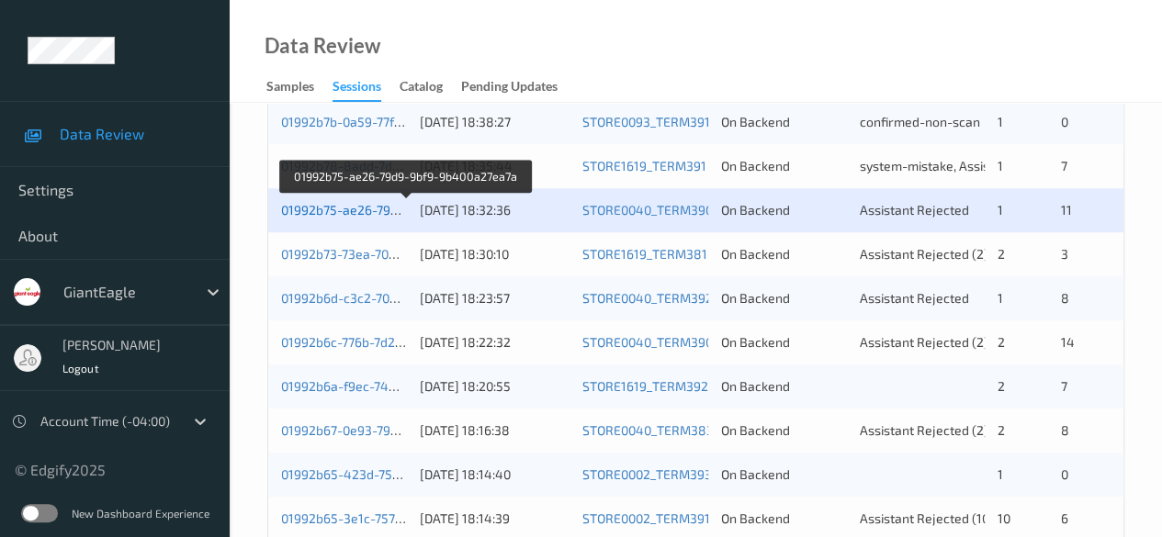
click at [349, 210] on link "01992b75-ae26-79d9-9bf9-9b400a27ea7a" at bounding box center [405, 210] width 249 height 16
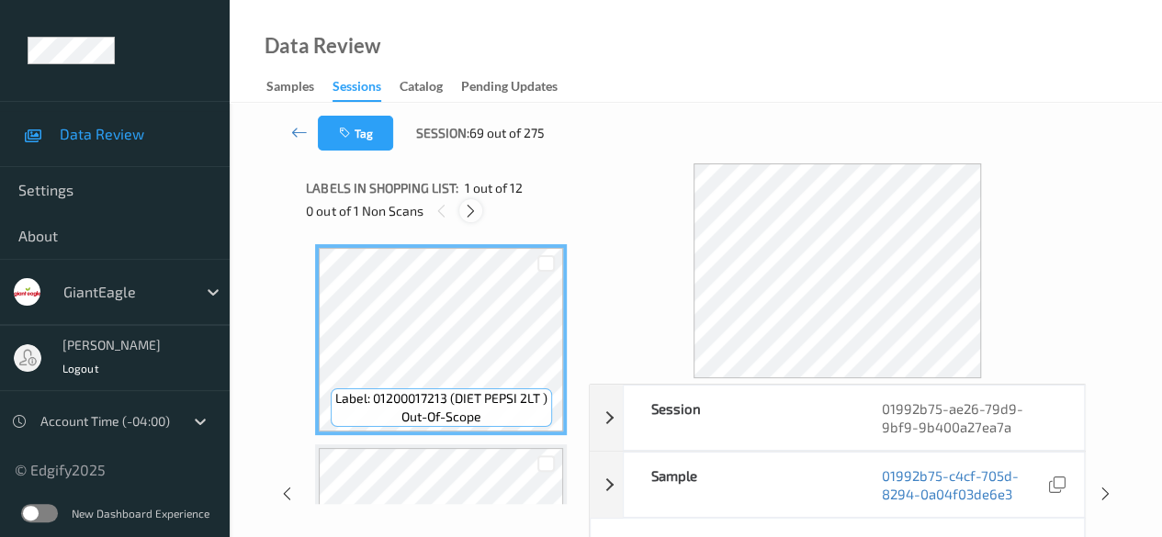
click at [473, 214] on icon at bounding box center [471, 211] width 16 height 17
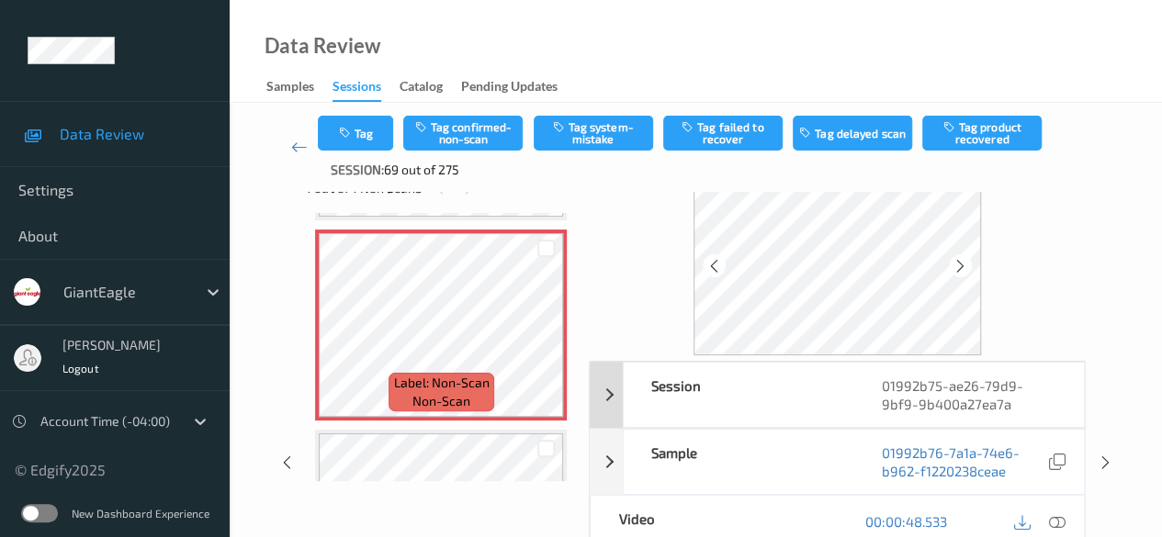
scroll to position [92, 0]
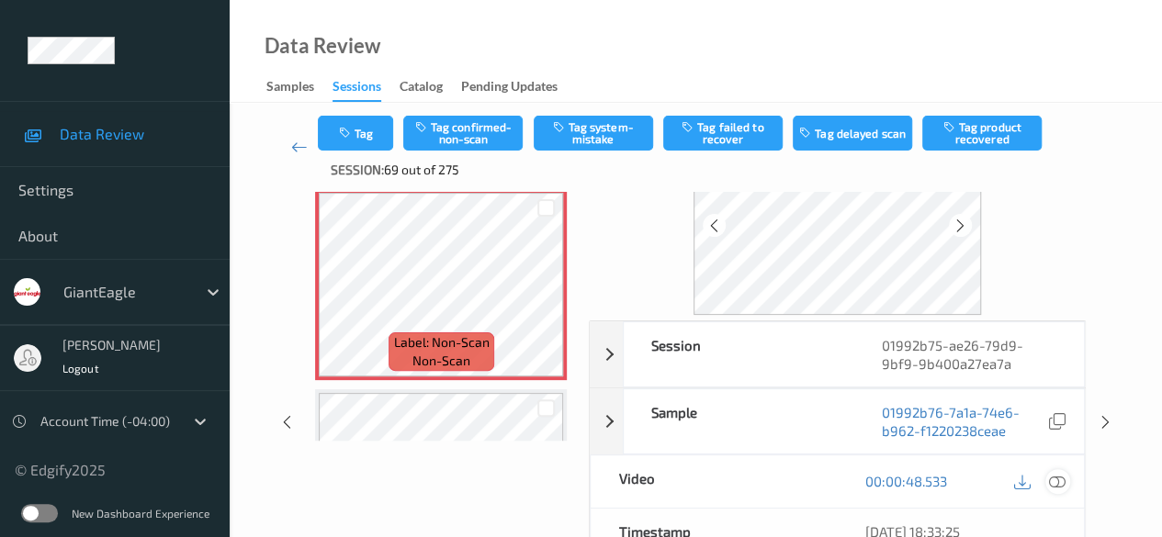
click at [1060, 483] on icon at bounding box center [1057, 481] width 17 height 17
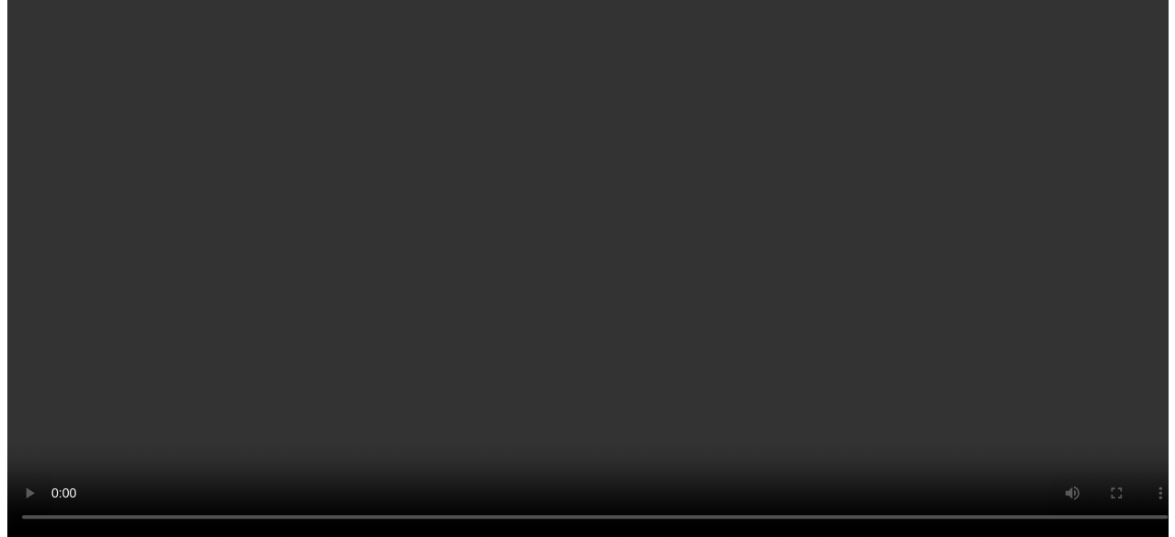
scroll to position [826, 0]
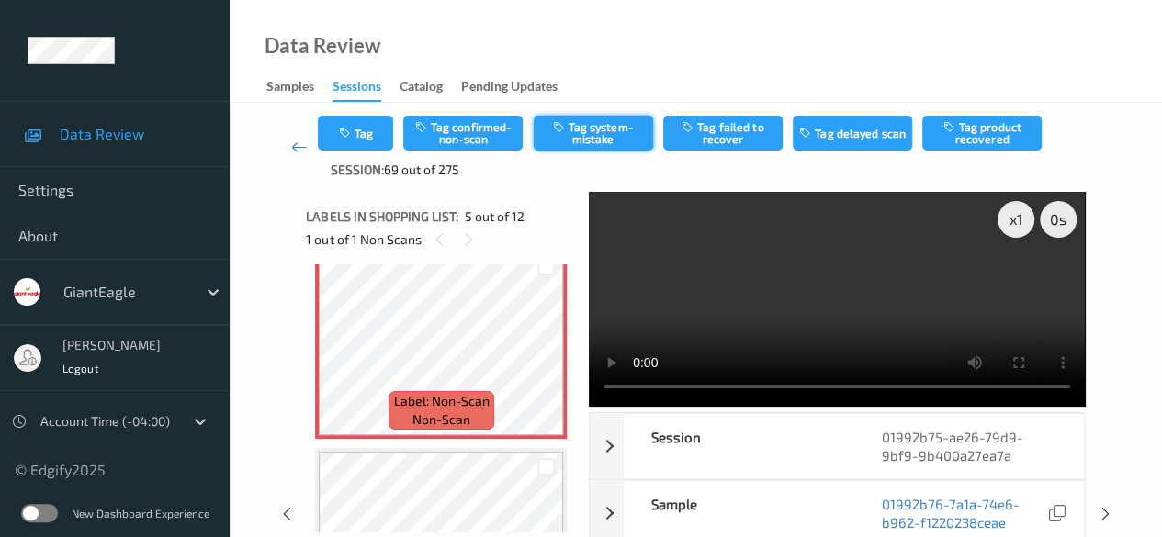
click at [580, 140] on button "Tag system-mistake" at bounding box center [593, 133] width 119 height 35
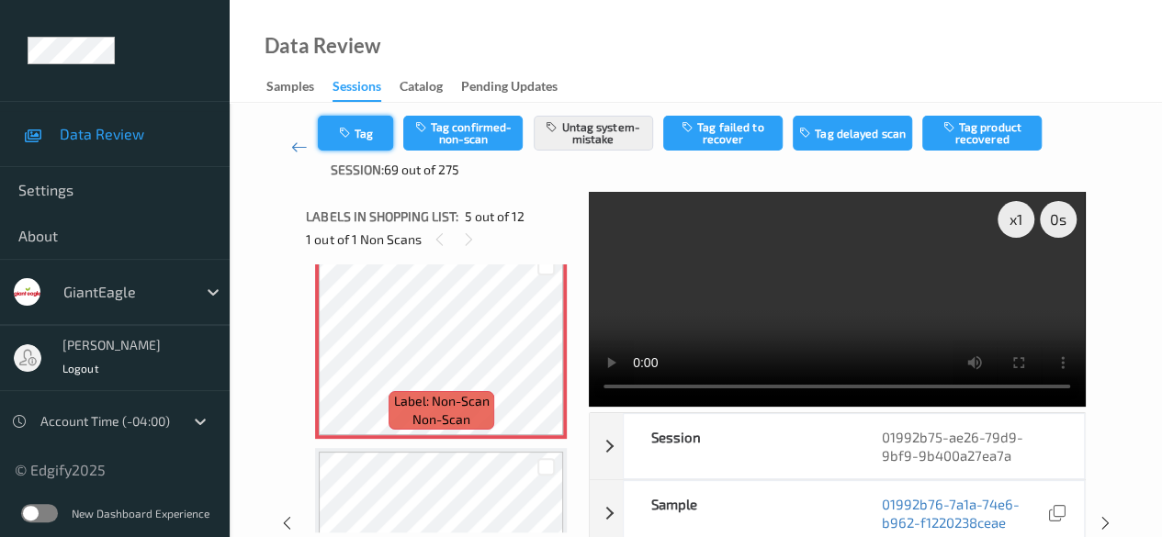
click at [374, 144] on button "Tag" at bounding box center [355, 133] width 75 height 35
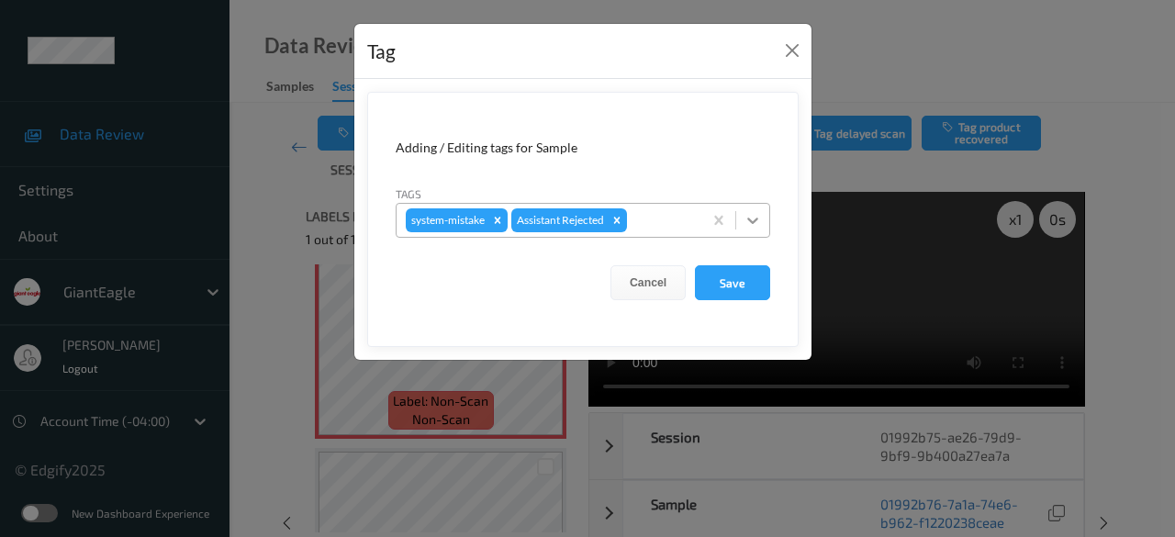
click at [758, 228] on icon at bounding box center [753, 220] width 18 height 18
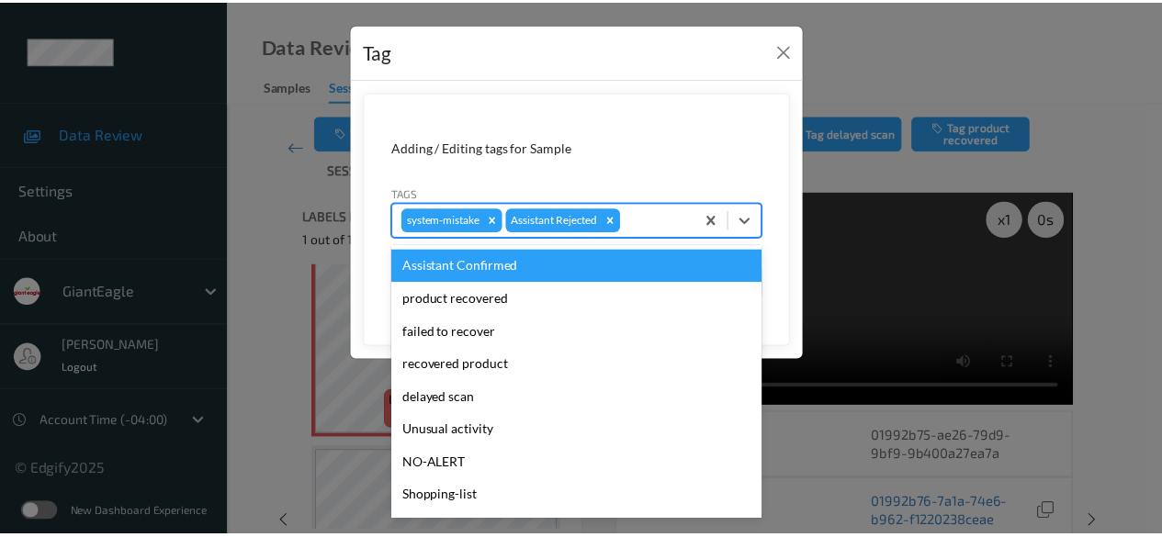
scroll to position [162, 0]
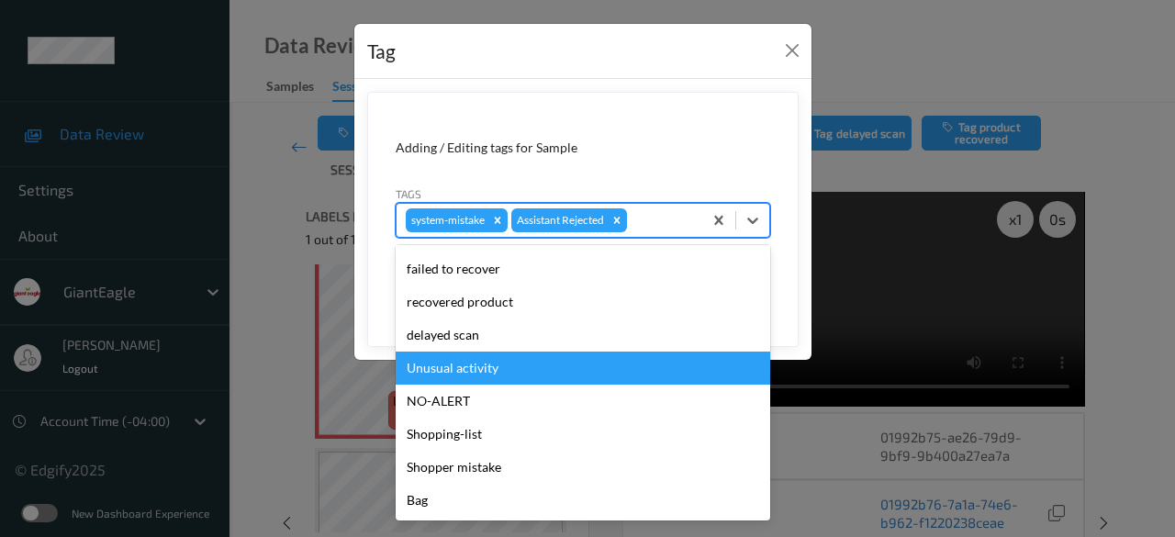
click at [474, 377] on div "Unusual activity" at bounding box center [583, 368] width 375 height 33
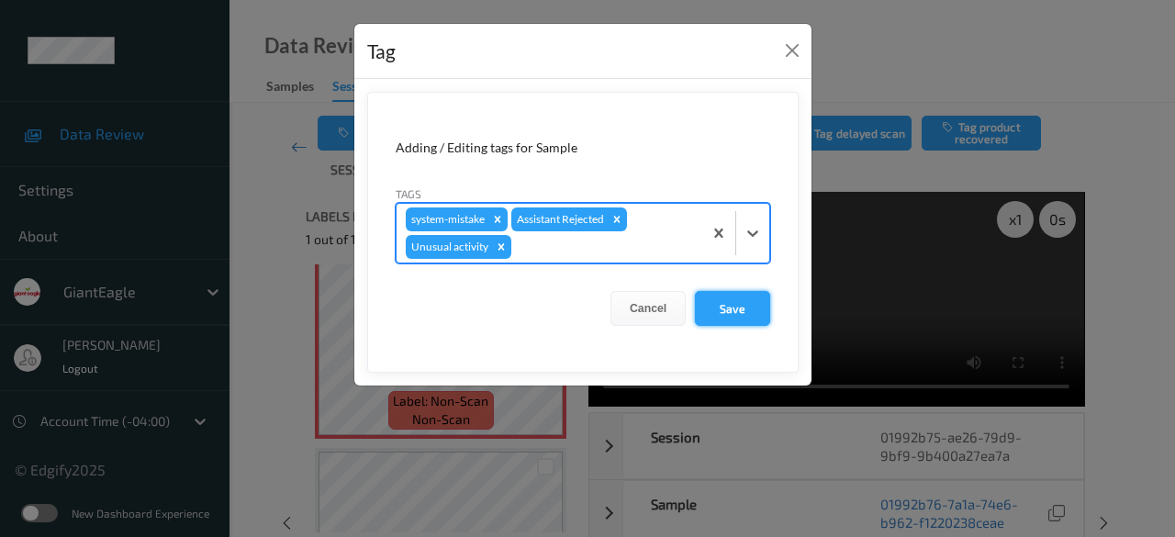
click at [735, 304] on button "Save" at bounding box center [732, 308] width 75 height 35
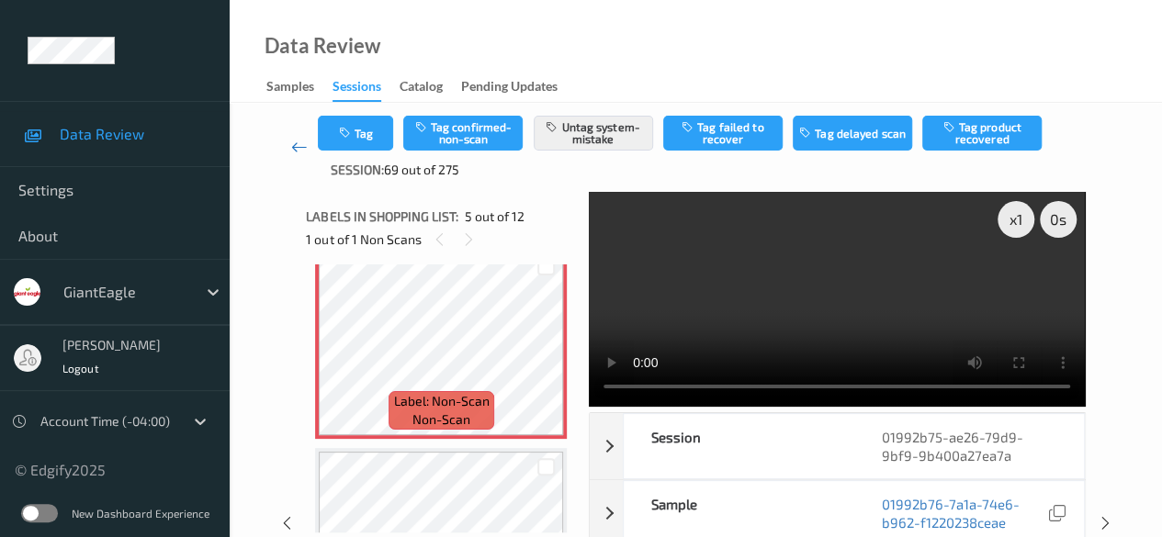
click at [301, 149] on icon at bounding box center [299, 147] width 17 height 18
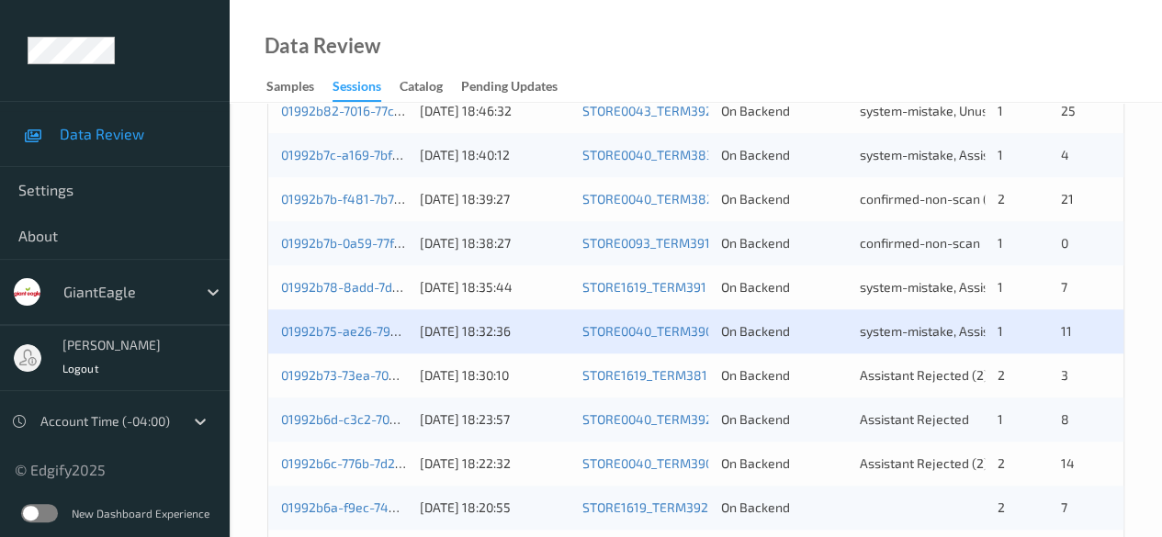
scroll to position [643, 0]
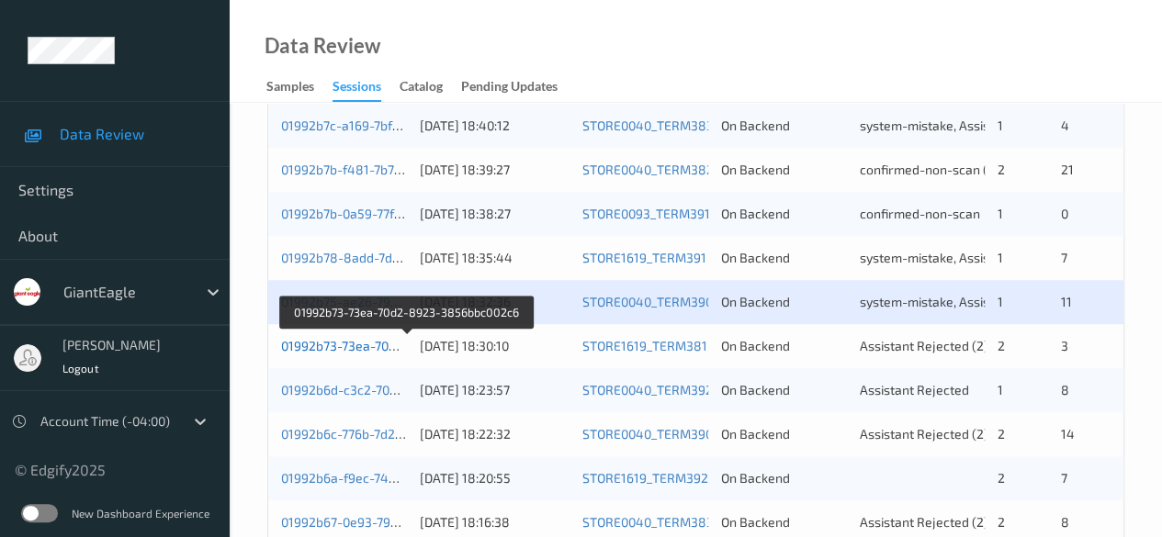
click at [356, 349] on link "01992b73-73ea-70d2-8923-3856bbc002c6" at bounding box center [406, 346] width 251 height 16
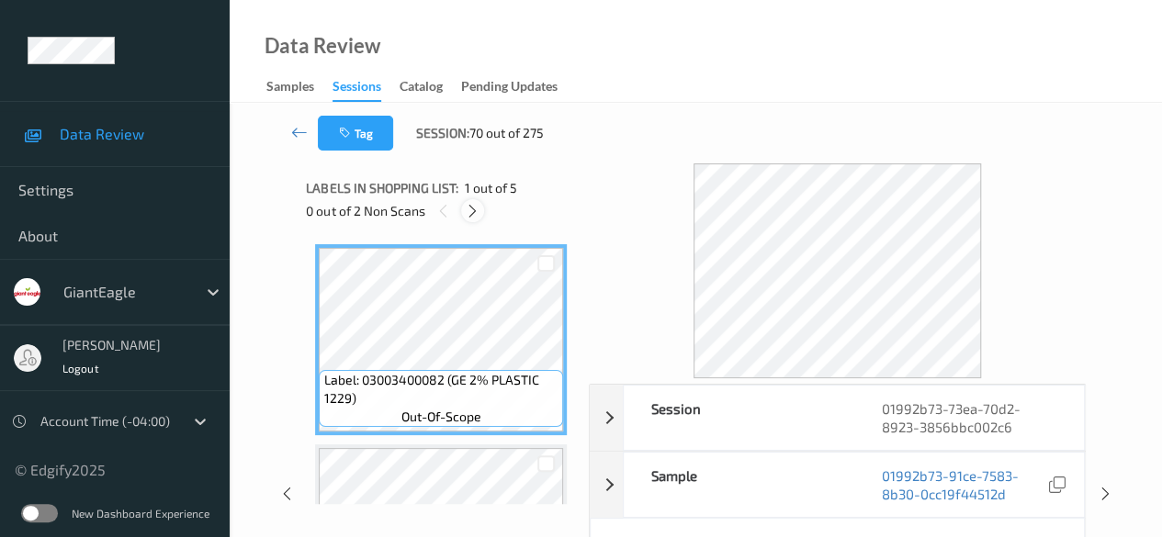
click at [476, 212] on icon at bounding box center [473, 211] width 16 height 17
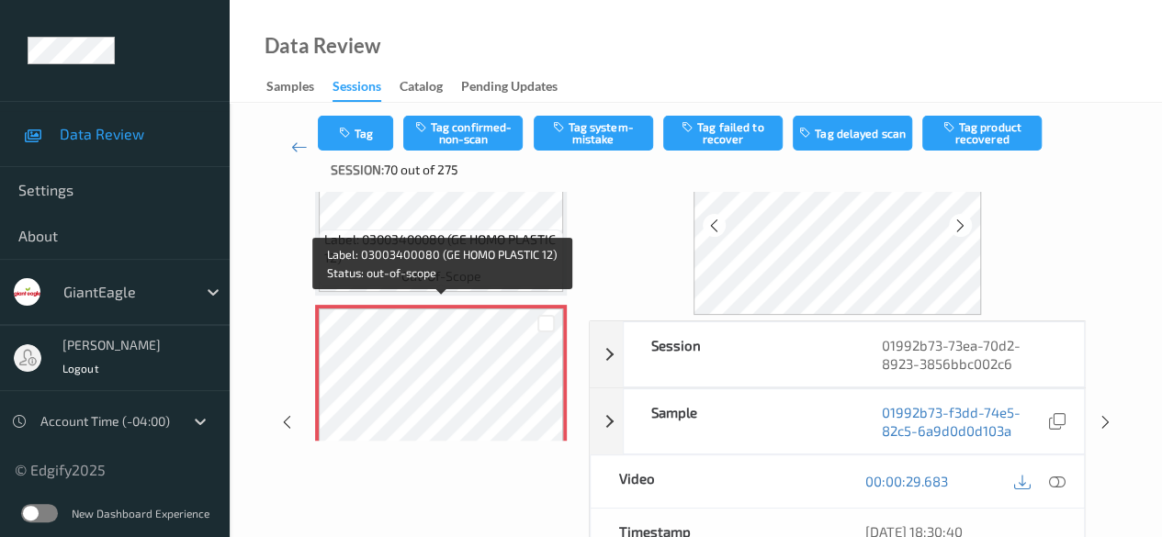
scroll to position [301, 0]
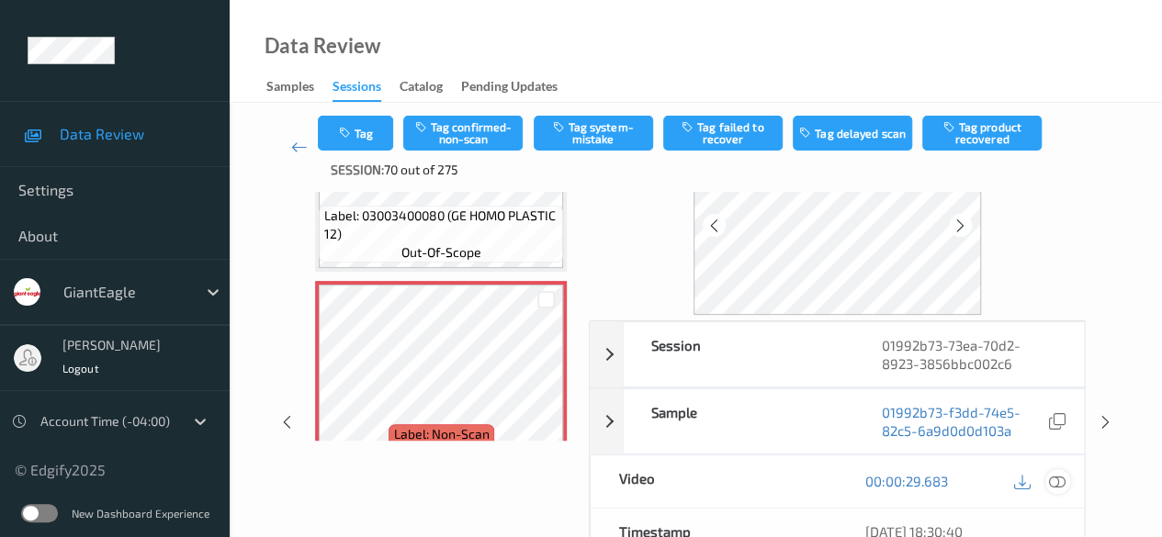
click at [1054, 479] on icon at bounding box center [1057, 481] width 17 height 17
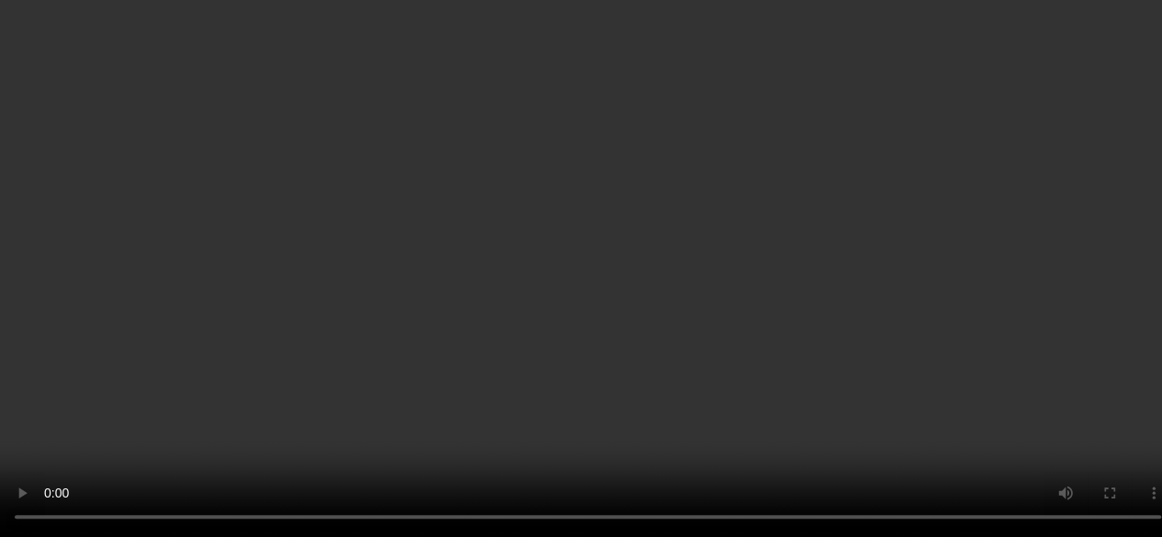
scroll to position [393, 0]
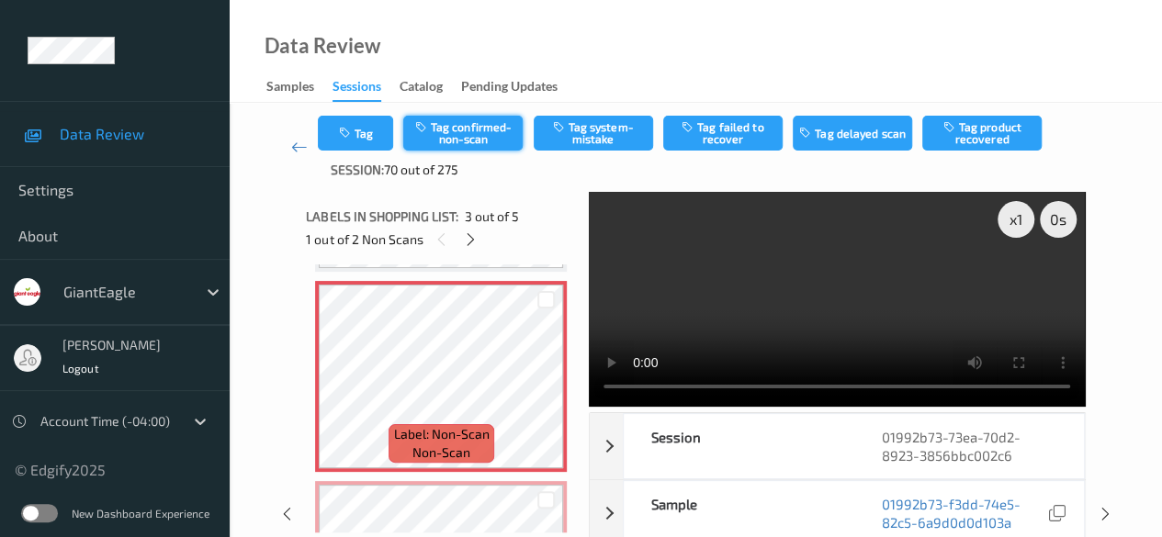
click at [463, 139] on button "Tag confirmed-non-scan" at bounding box center [462, 133] width 119 height 35
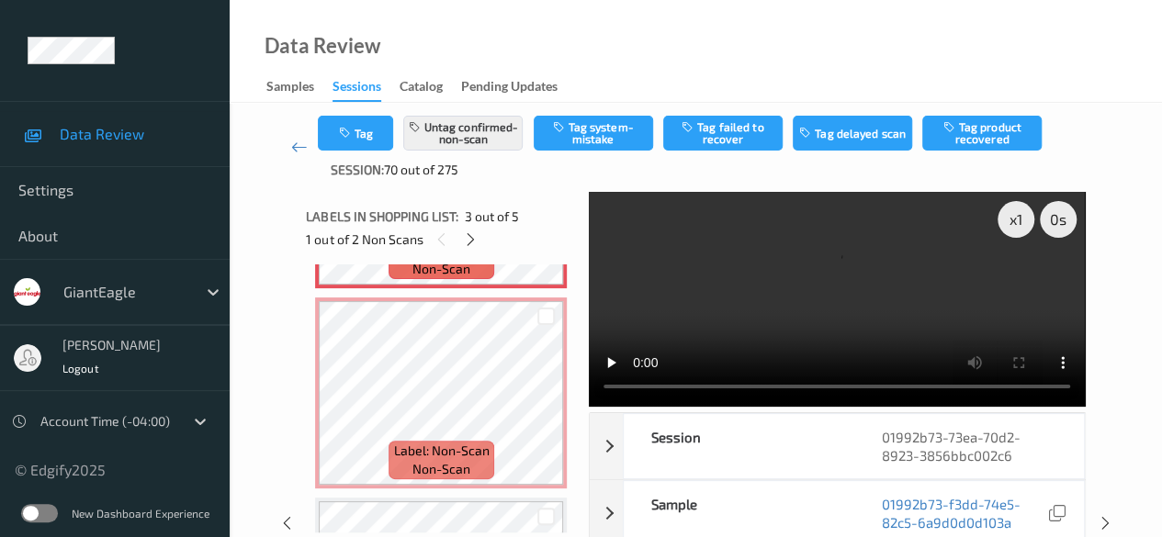
scroll to position [485, 0]
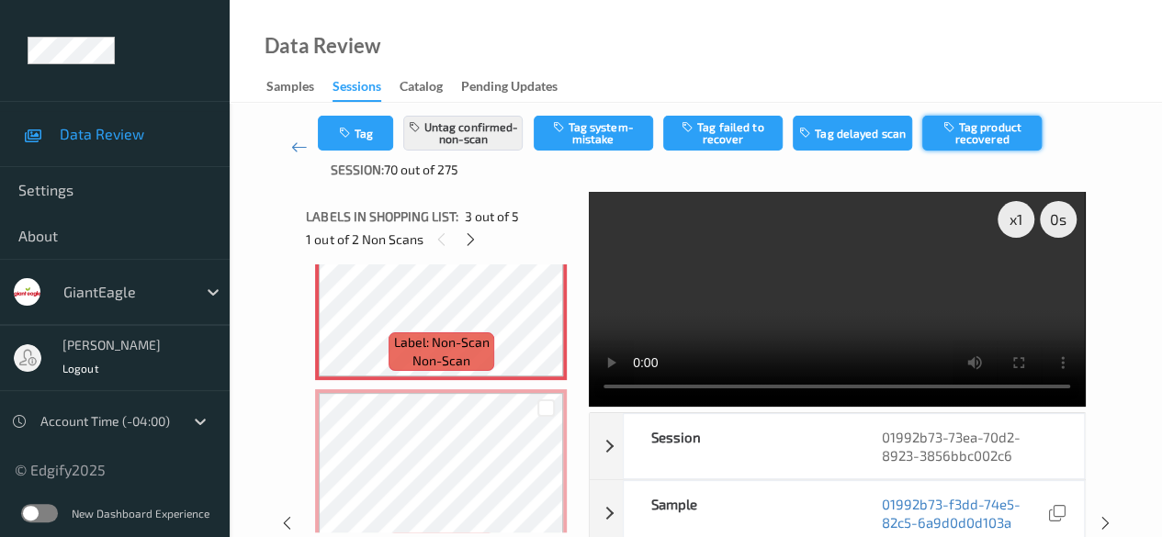
click at [973, 135] on button "Tag product recovered" at bounding box center [981, 133] width 119 height 35
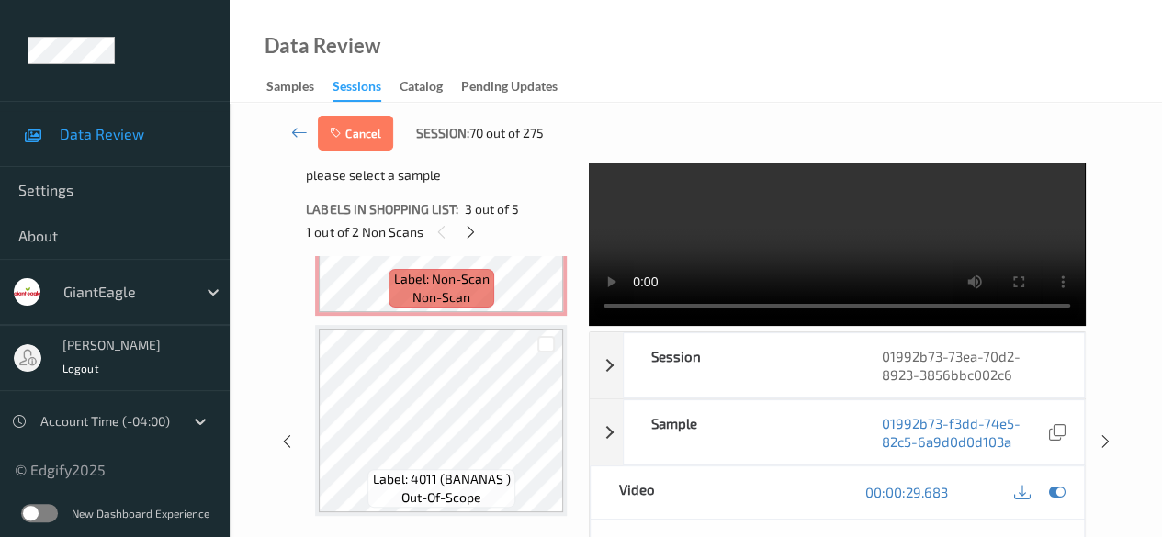
scroll to position [92, 0]
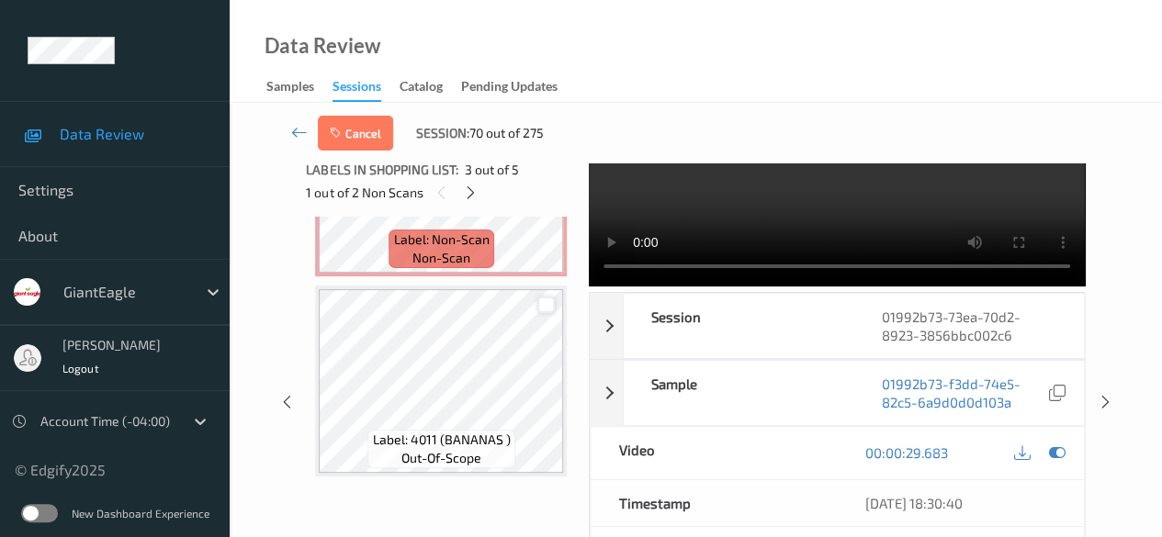
click at [542, 306] on div at bounding box center [545, 305] width 17 height 17
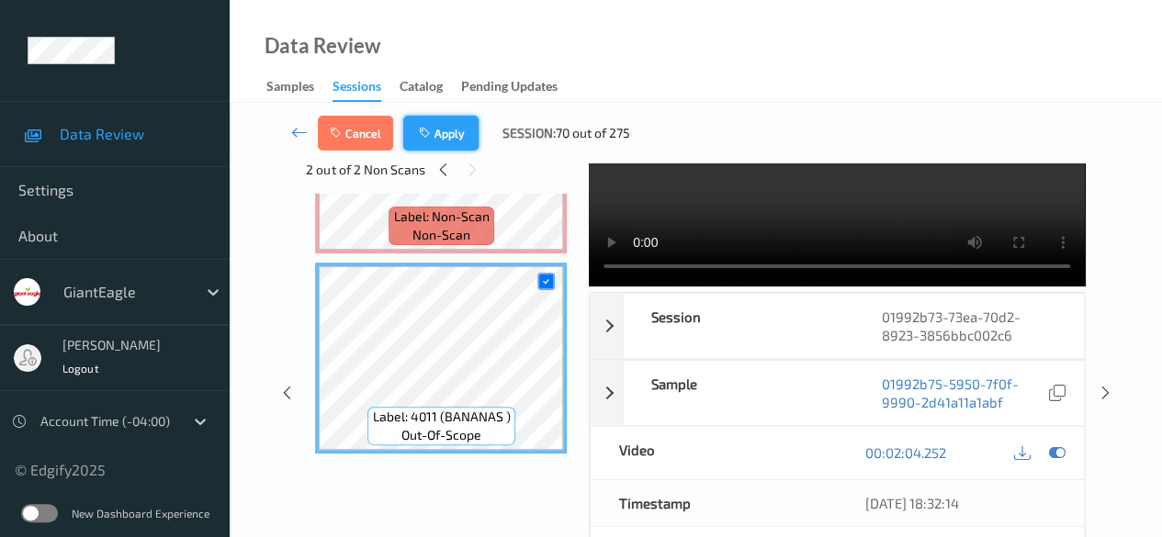
click at [456, 130] on button "Apply" at bounding box center [440, 133] width 75 height 35
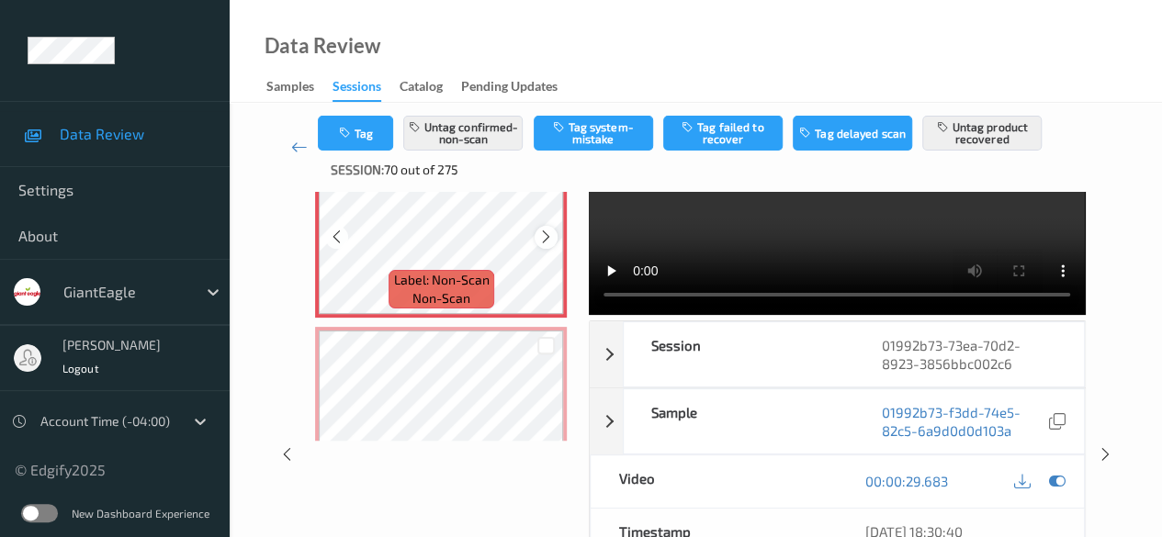
scroll to position [485, 0]
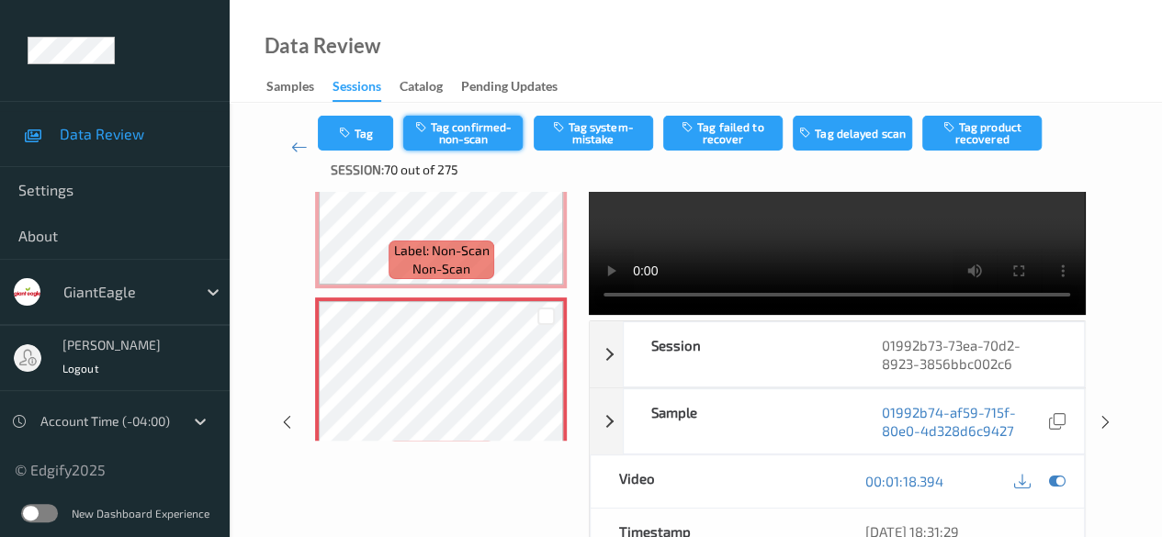
click at [493, 139] on button "Tag confirmed-non-scan" at bounding box center [462, 133] width 119 height 35
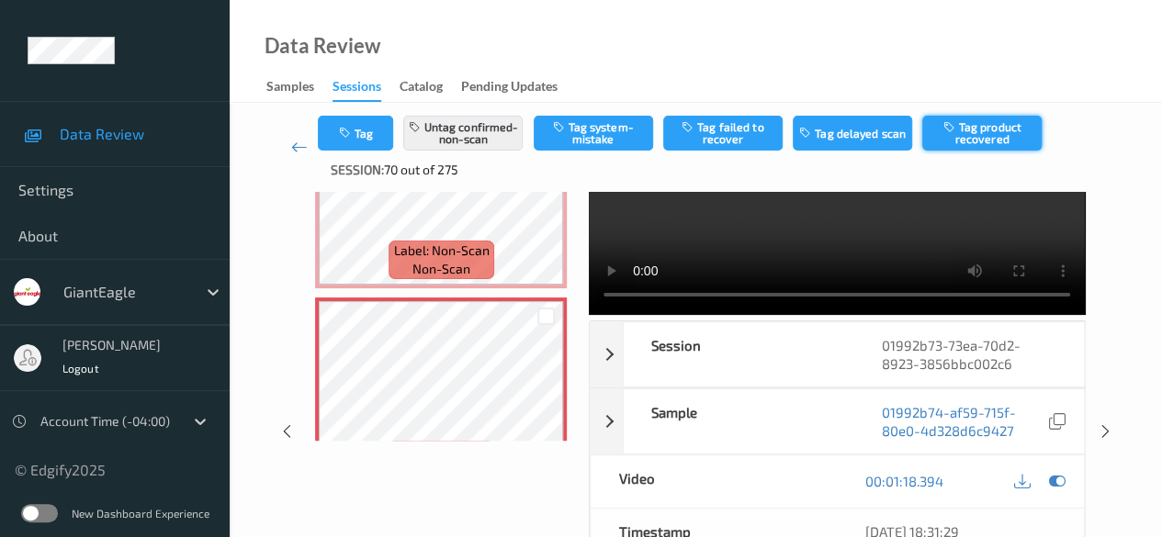
click at [974, 135] on button "Tag product recovered" at bounding box center [981, 133] width 119 height 35
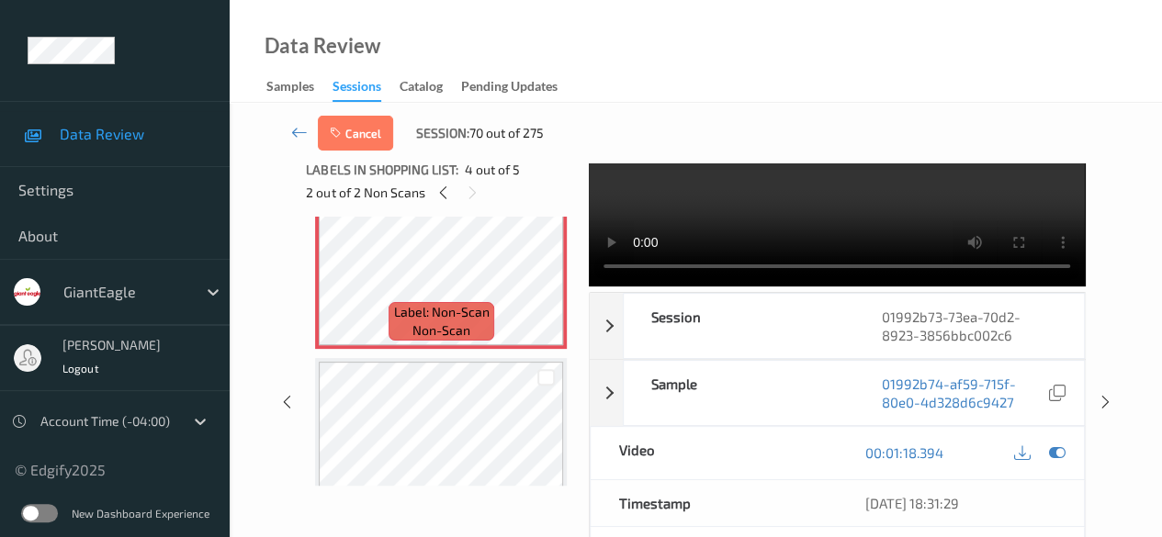
scroll to position [741, 0]
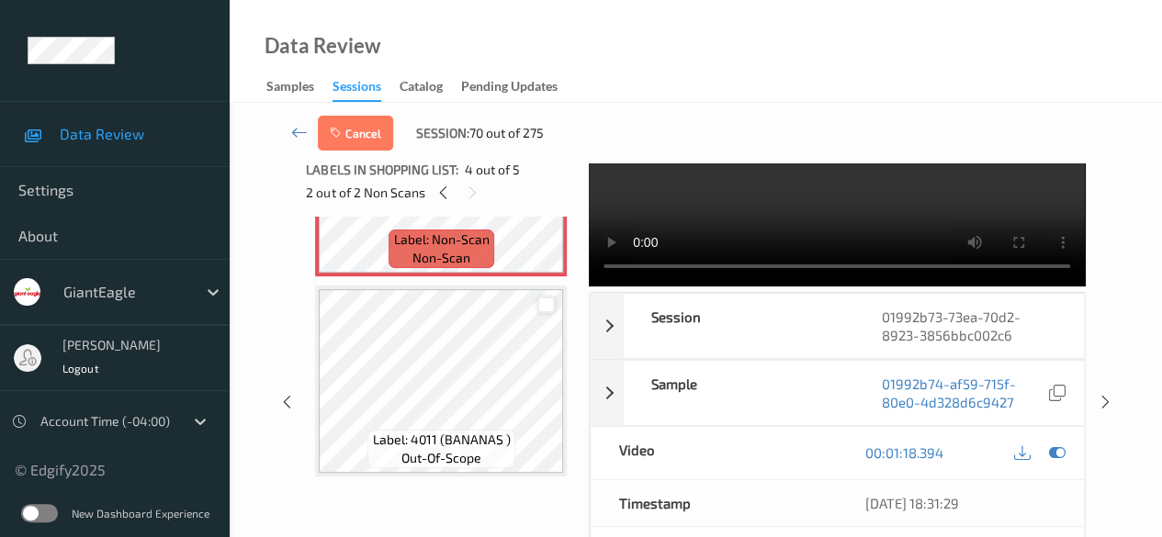
click at [547, 306] on div at bounding box center [545, 305] width 17 height 17
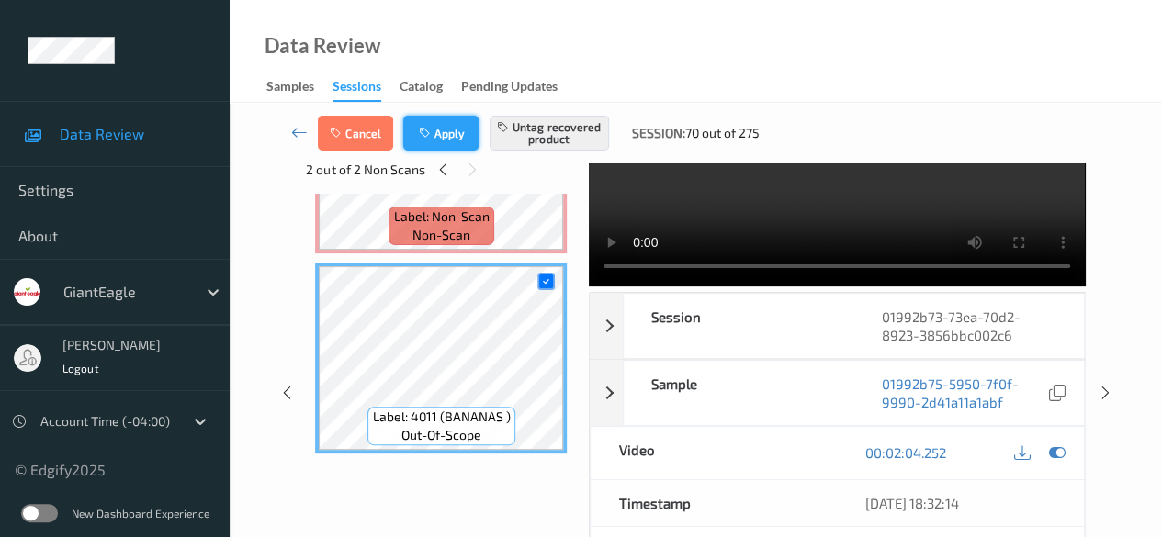
click at [445, 126] on button "Apply" at bounding box center [440, 133] width 75 height 35
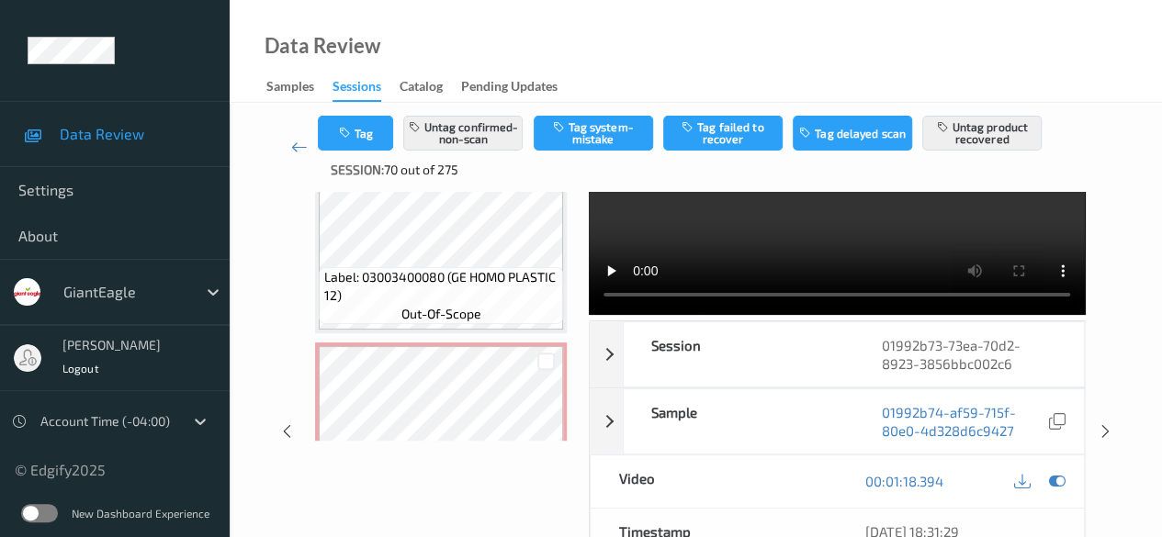
scroll to position [134, 0]
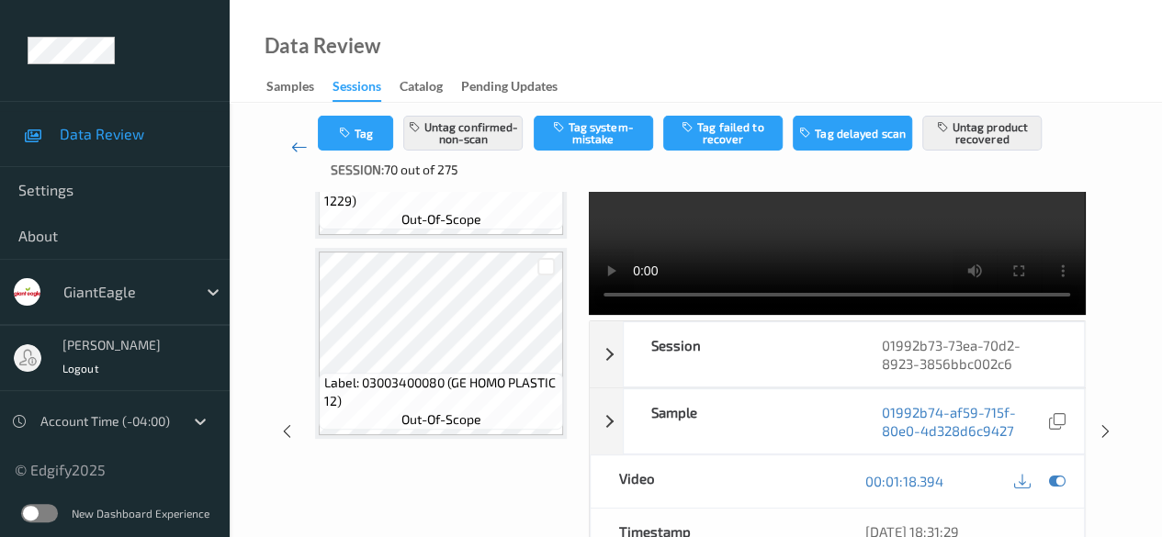
click at [298, 149] on icon at bounding box center [299, 147] width 17 height 18
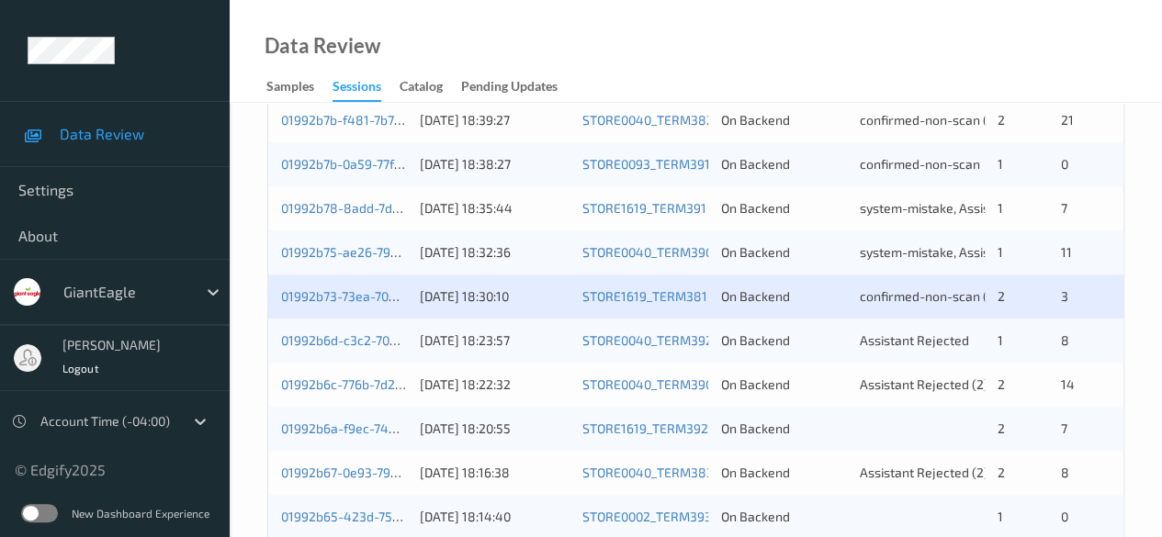
scroll to position [735, 0]
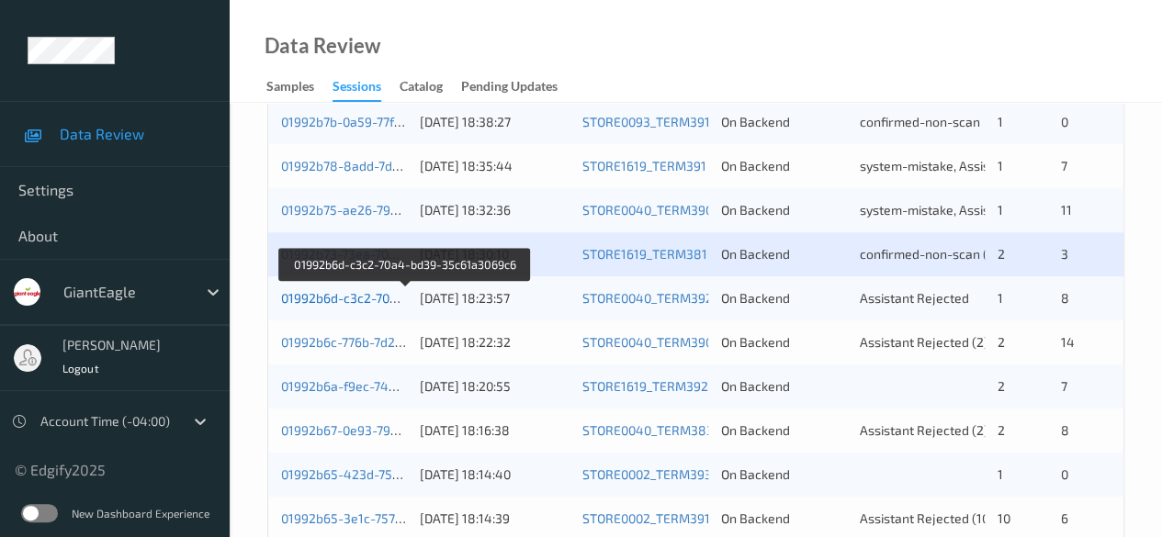
click at [376, 298] on link "01992b6d-c3c2-70a4-bd39-35c61a3069c6" at bounding box center [405, 298] width 249 height 16
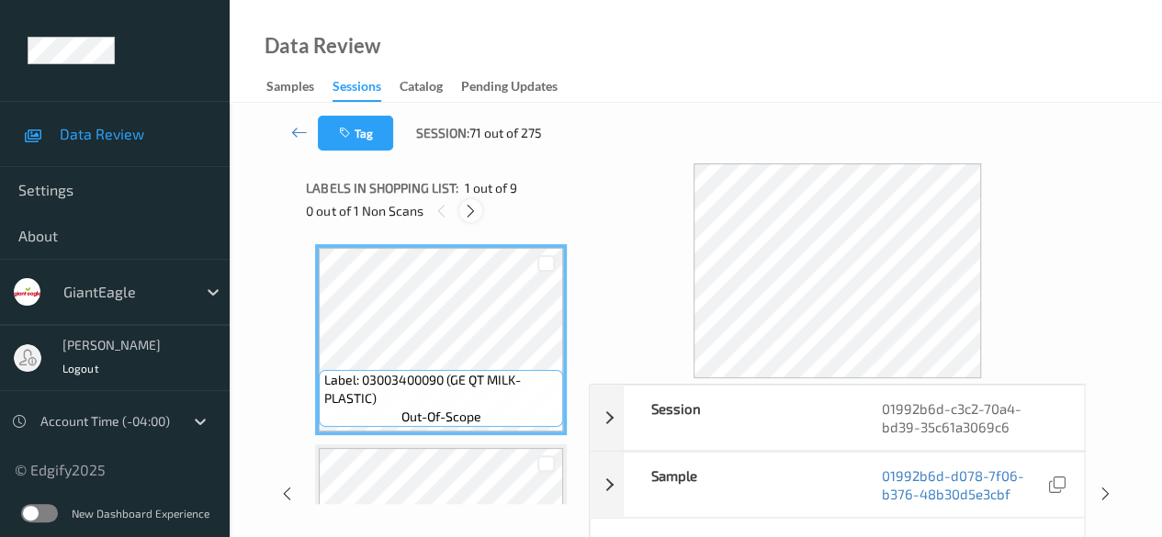
click at [477, 210] on icon at bounding box center [471, 211] width 16 height 17
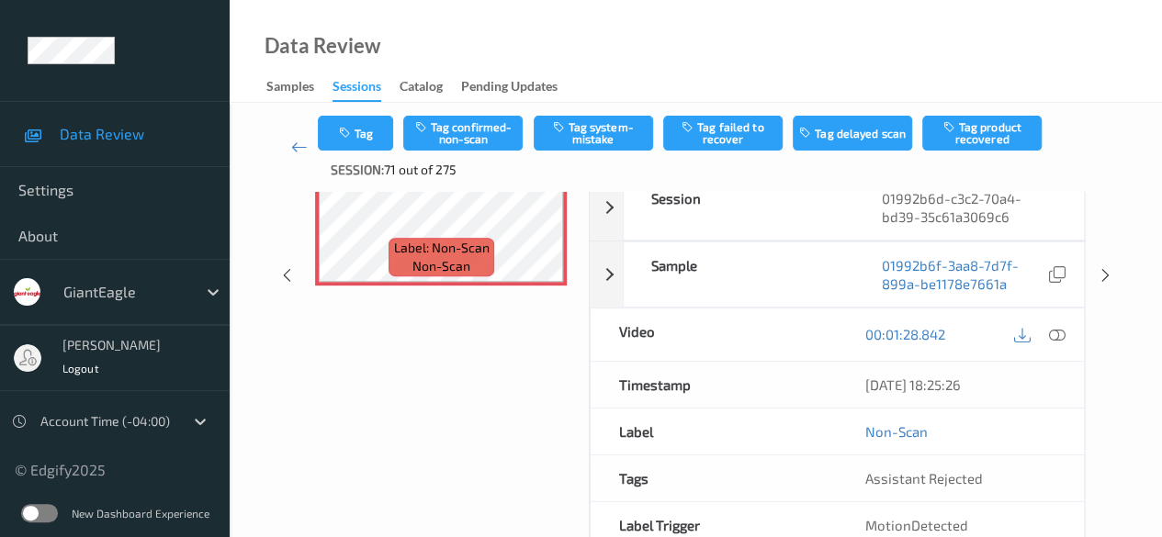
scroll to position [147, 0]
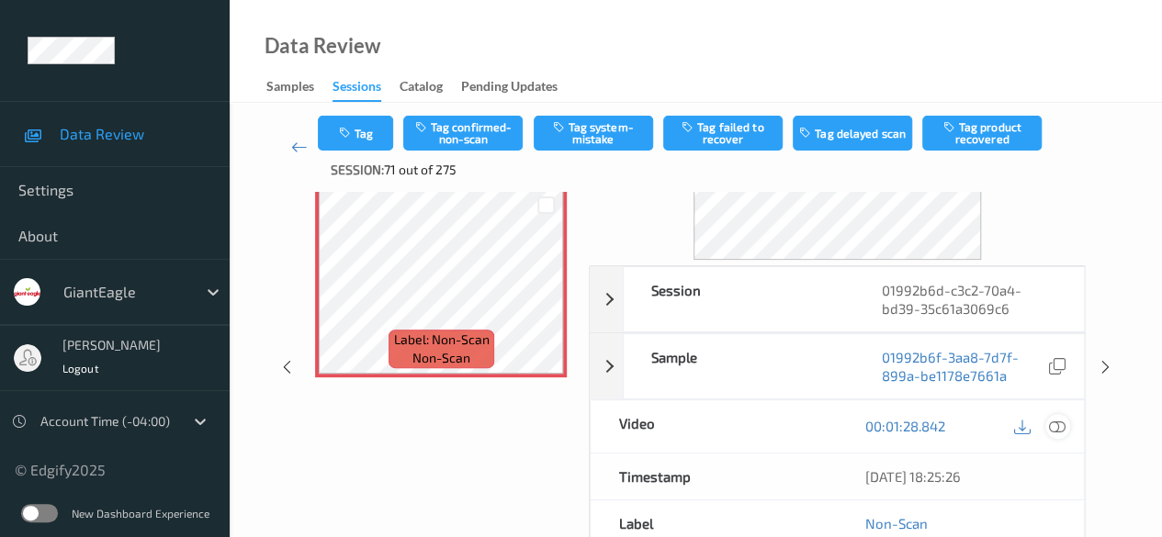
click at [1057, 427] on icon at bounding box center [1057, 426] width 17 height 17
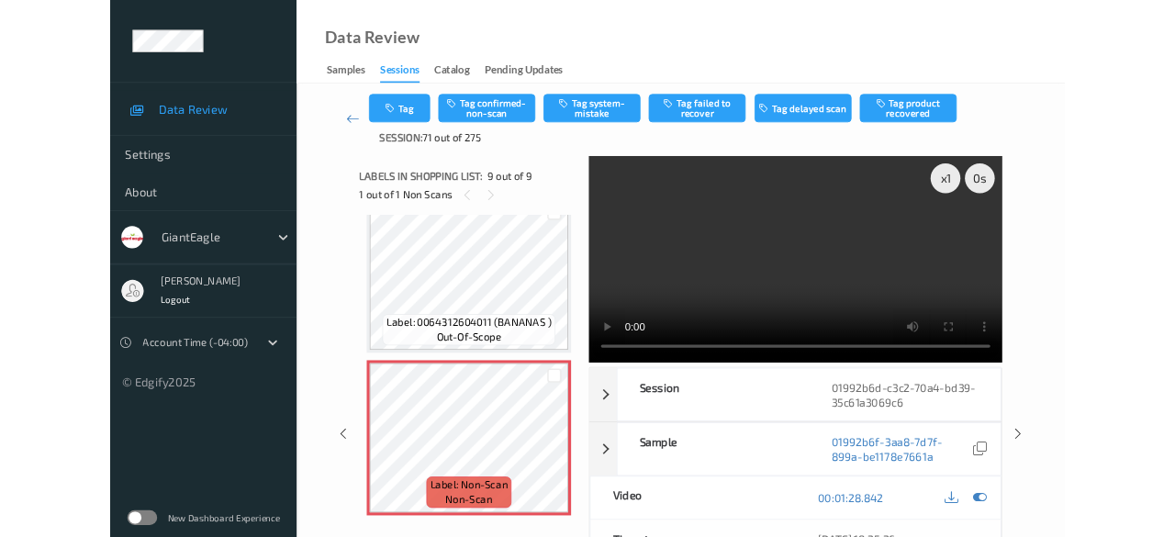
scroll to position [1431, 0]
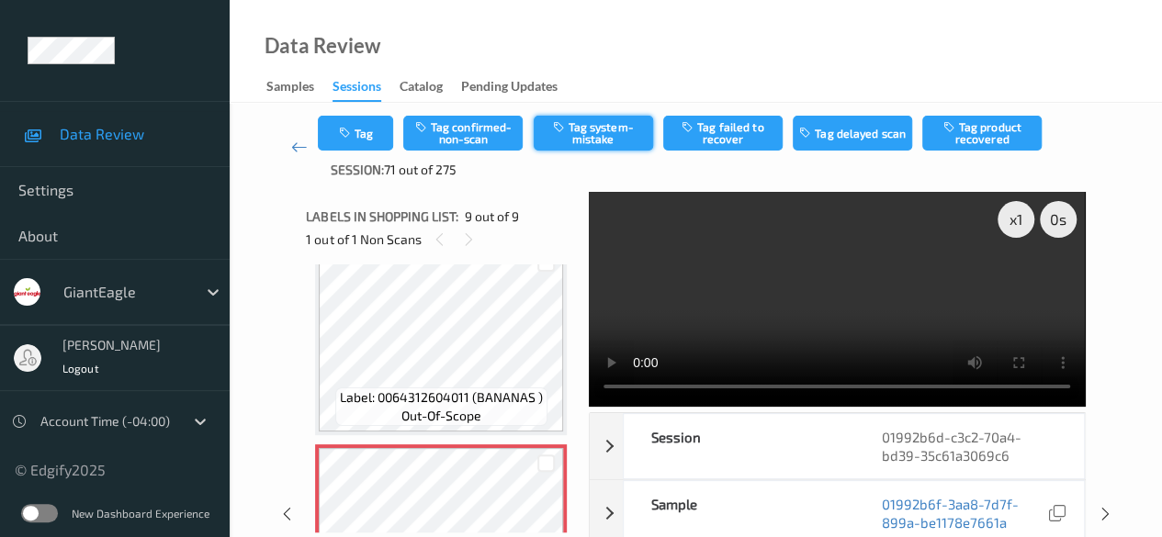
click at [591, 140] on button "Tag system-mistake" at bounding box center [593, 133] width 119 height 35
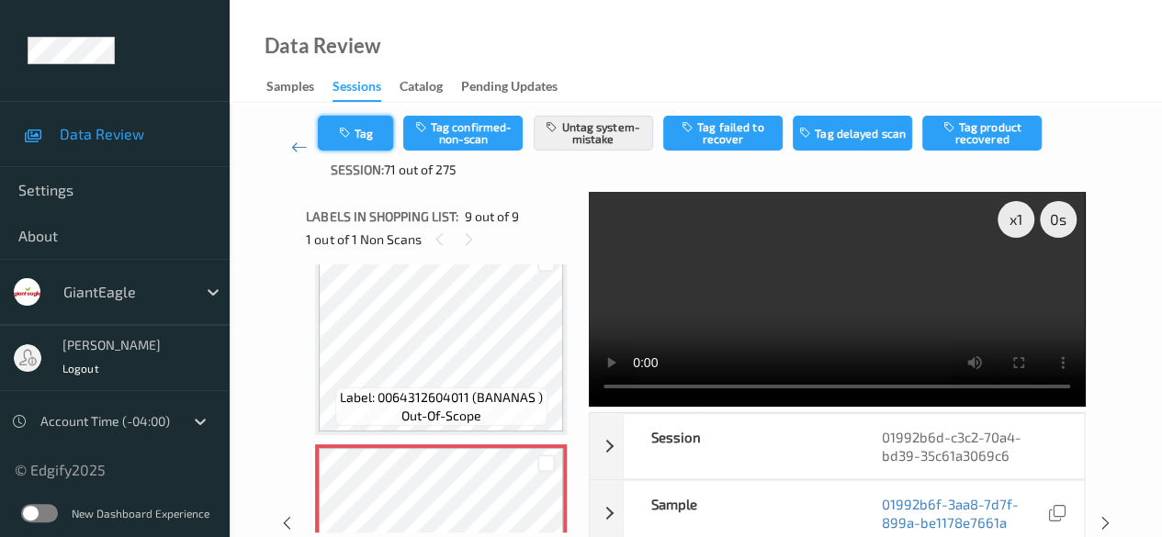
click at [373, 139] on button "Tag" at bounding box center [355, 133] width 75 height 35
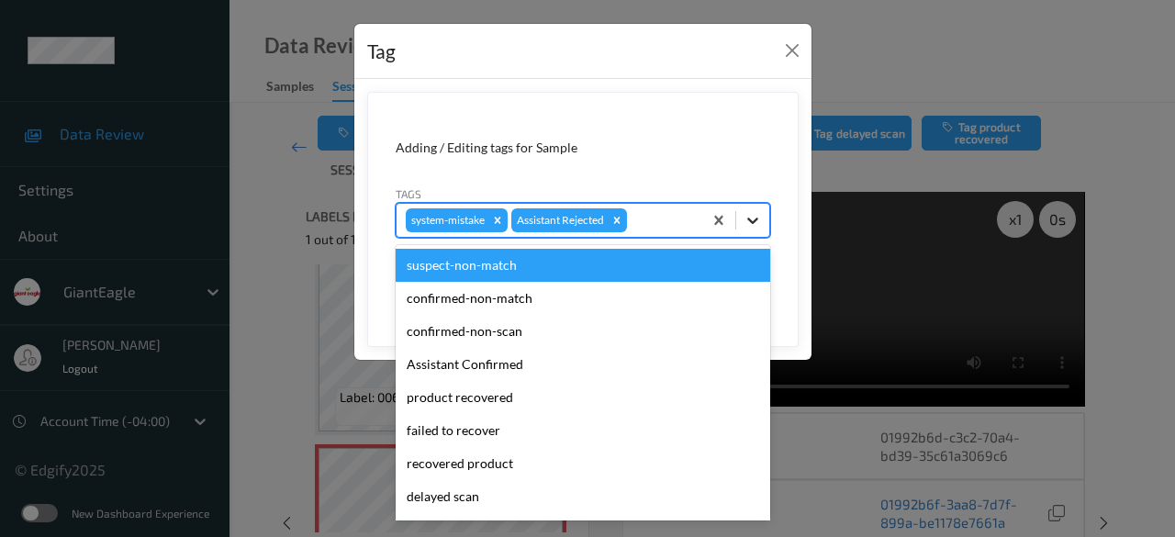
click at [746, 219] on icon at bounding box center [753, 220] width 18 height 18
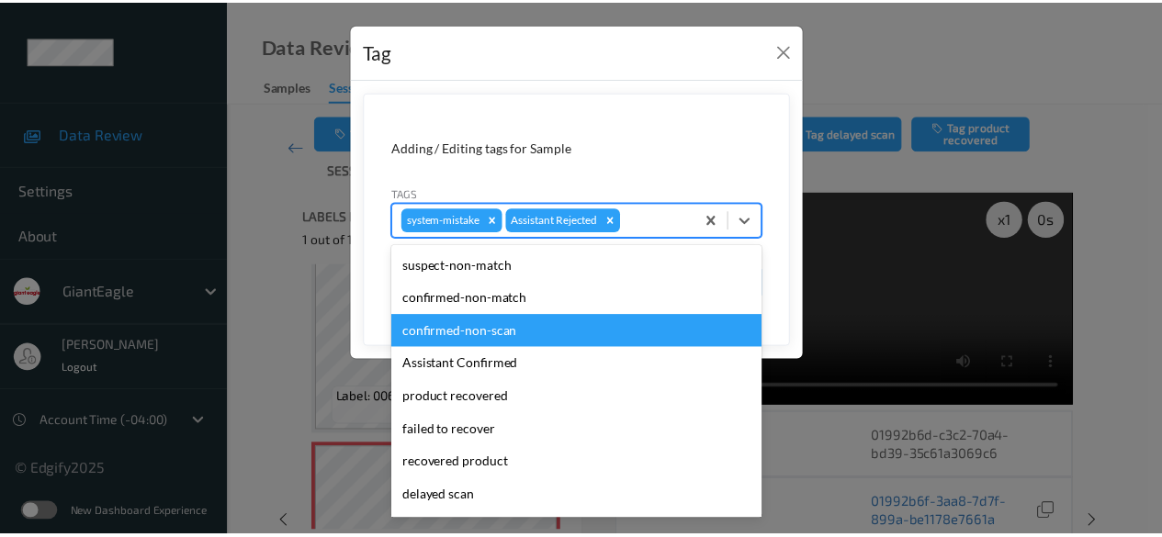
scroll to position [162, 0]
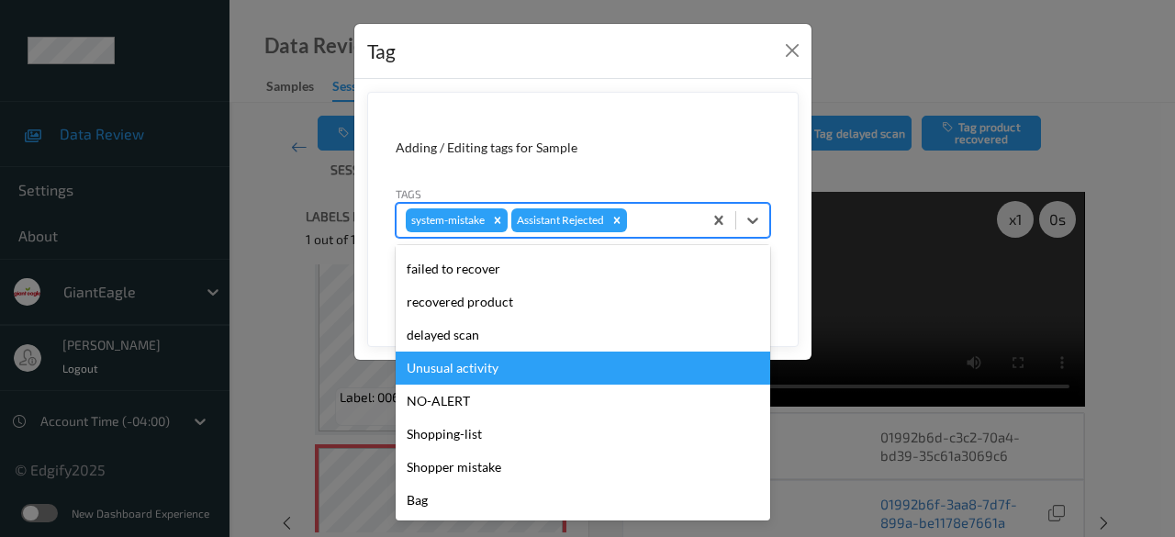
click at [485, 377] on div "Unusual activity" at bounding box center [583, 368] width 375 height 33
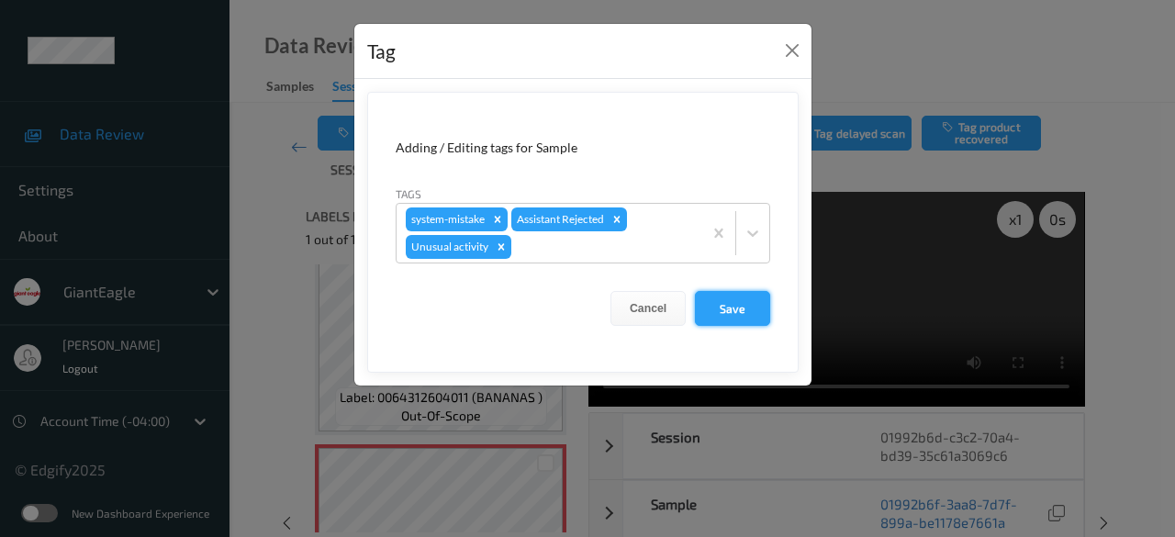
click at [726, 312] on button "Save" at bounding box center [732, 308] width 75 height 35
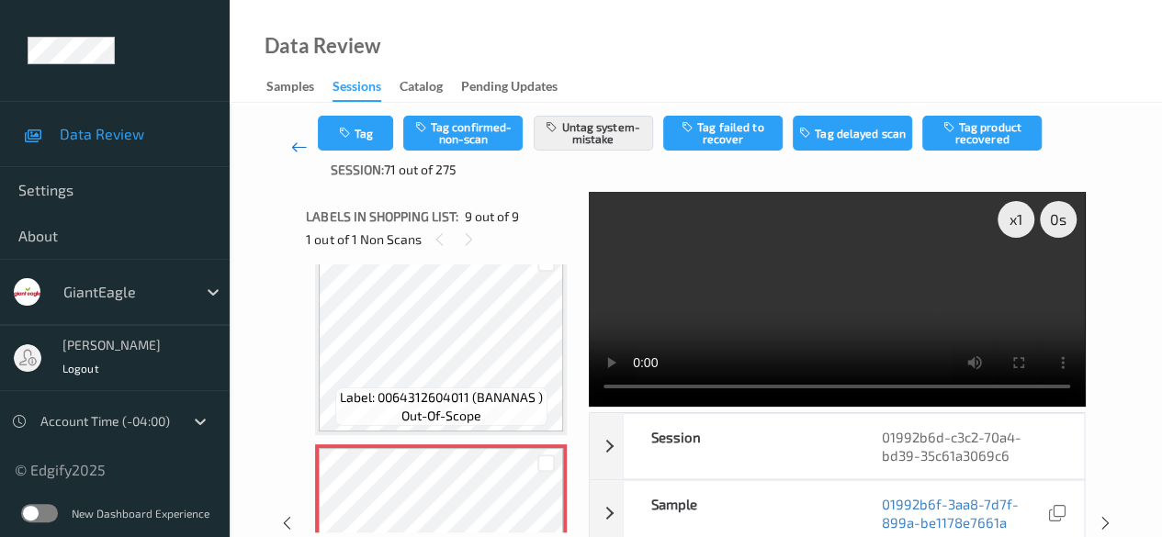
click at [303, 145] on icon at bounding box center [299, 147] width 17 height 18
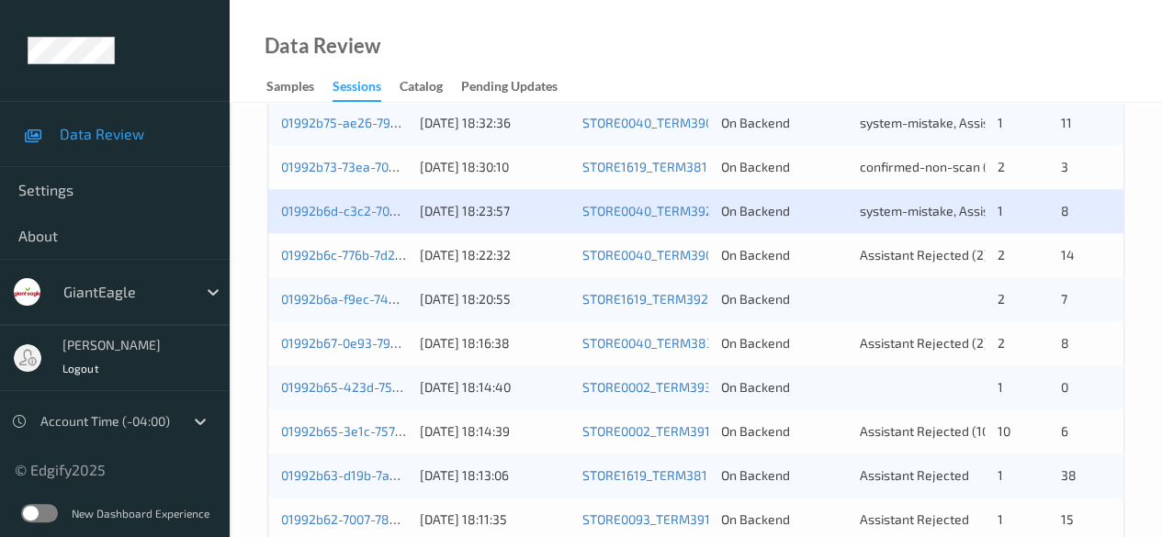
scroll to position [826, 0]
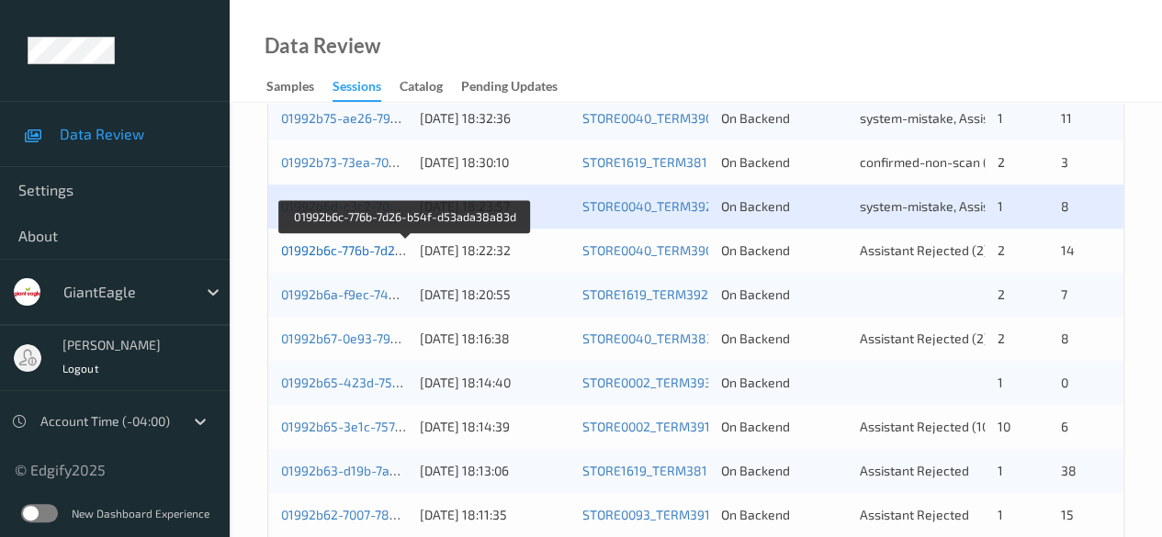
click at [381, 253] on link "01992b6c-776b-7d26-b54f-d53ada38a83d" at bounding box center [406, 250] width 250 height 16
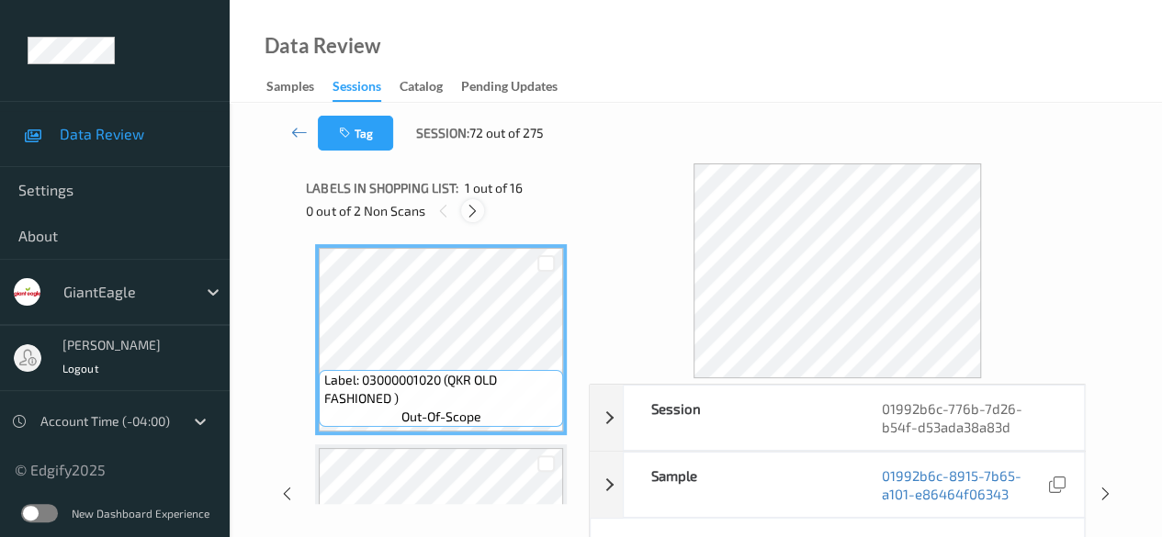
click at [466, 208] on icon at bounding box center [473, 211] width 16 height 17
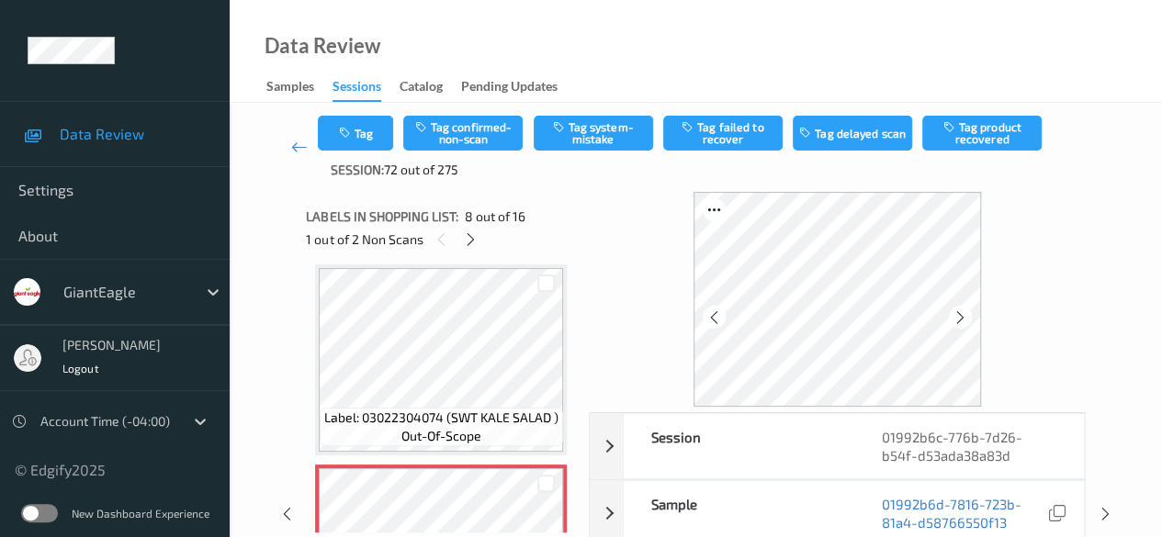
scroll to position [92, 0]
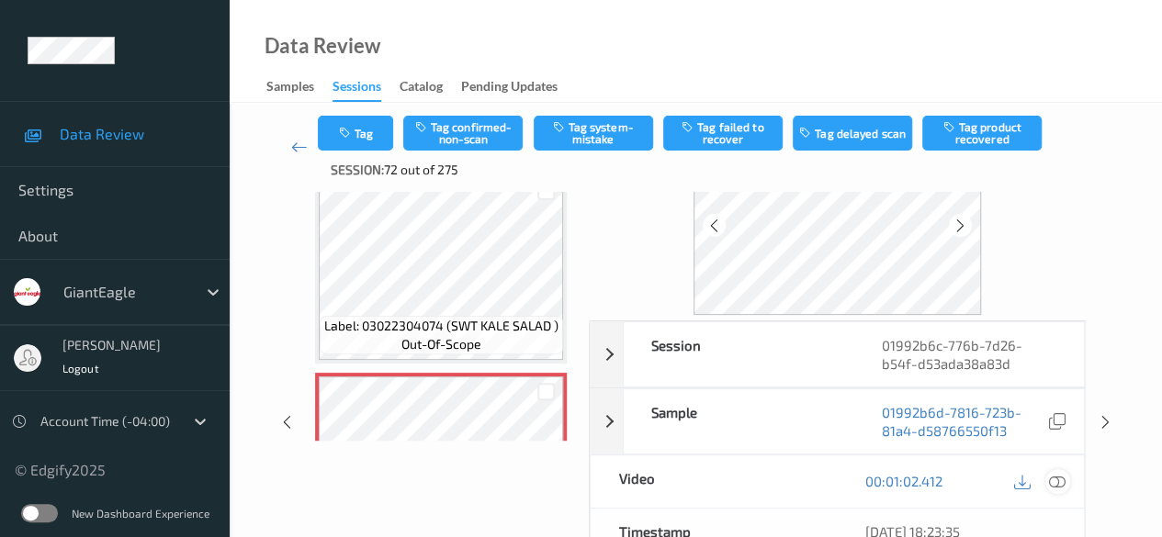
click at [1059, 484] on icon at bounding box center [1057, 481] width 17 height 17
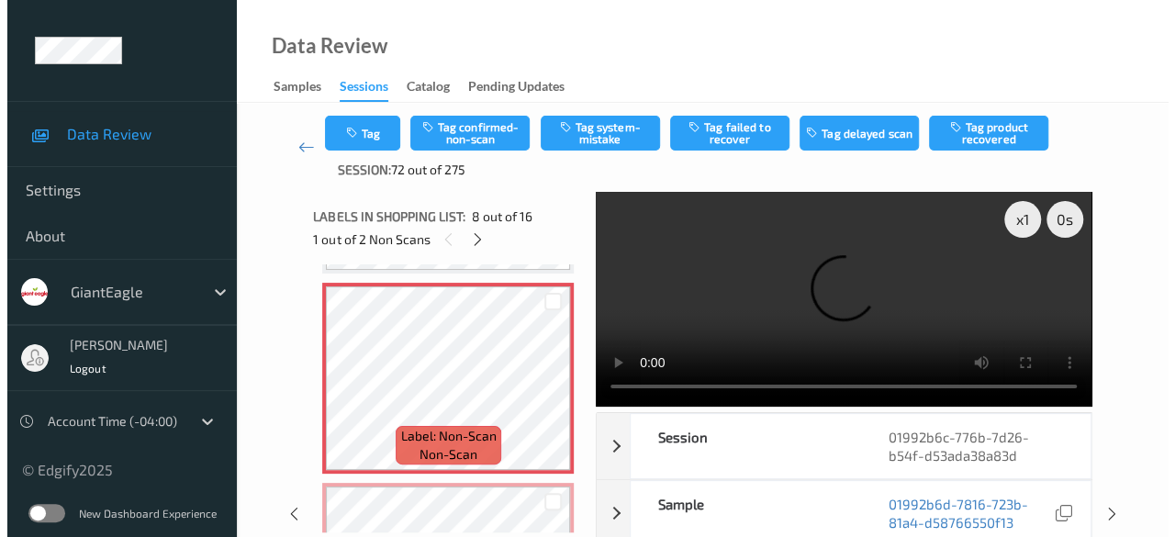
scroll to position [1394, 0]
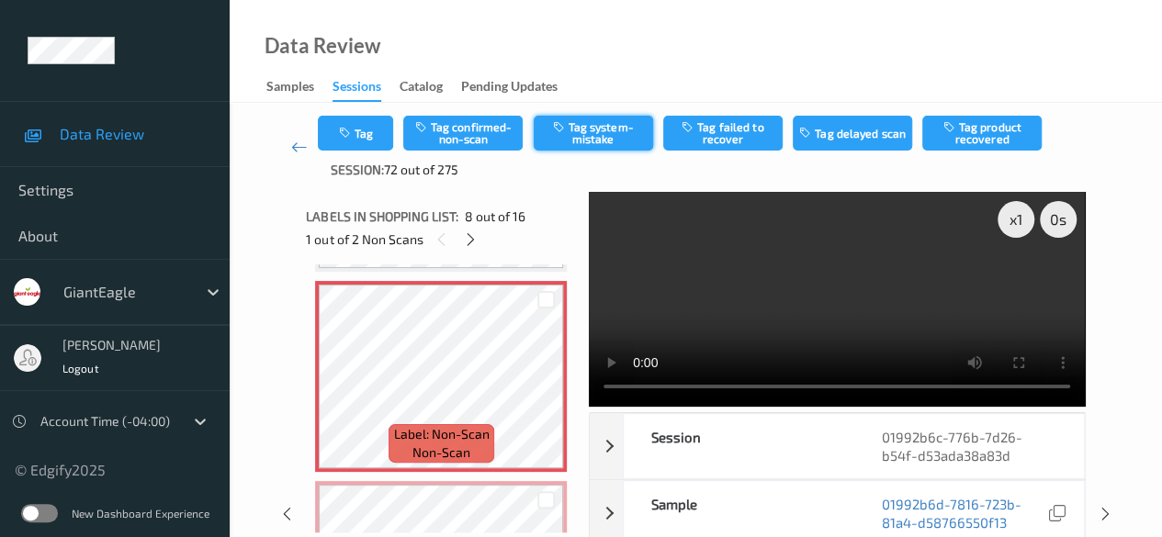
click at [604, 123] on button "Tag system-mistake" at bounding box center [593, 133] width 119 height 35
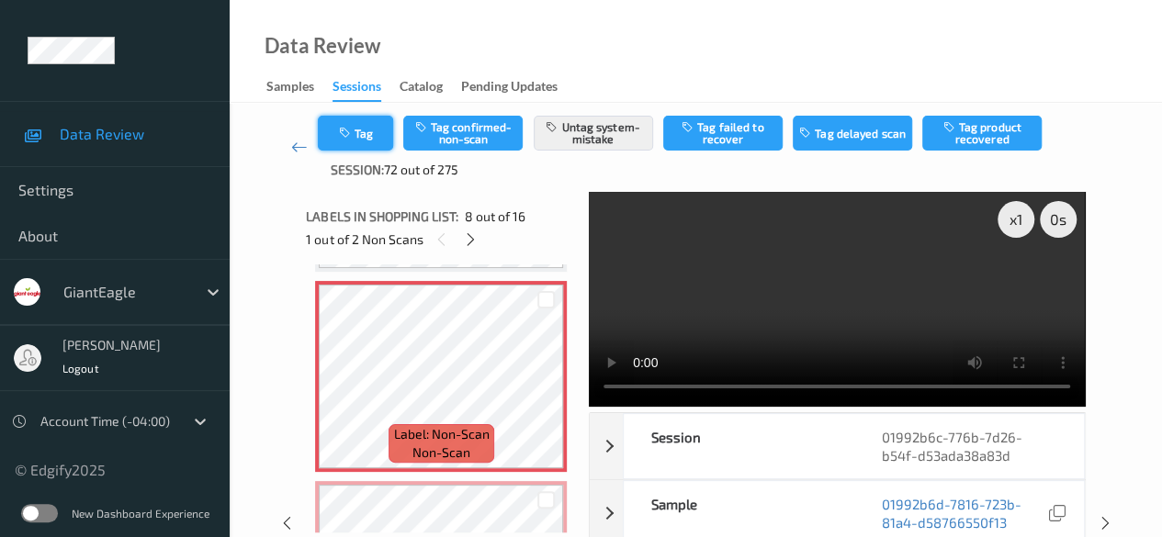
click at [371, 133] on button "Tag" at bounding box center [355, 133] width 75 height 35
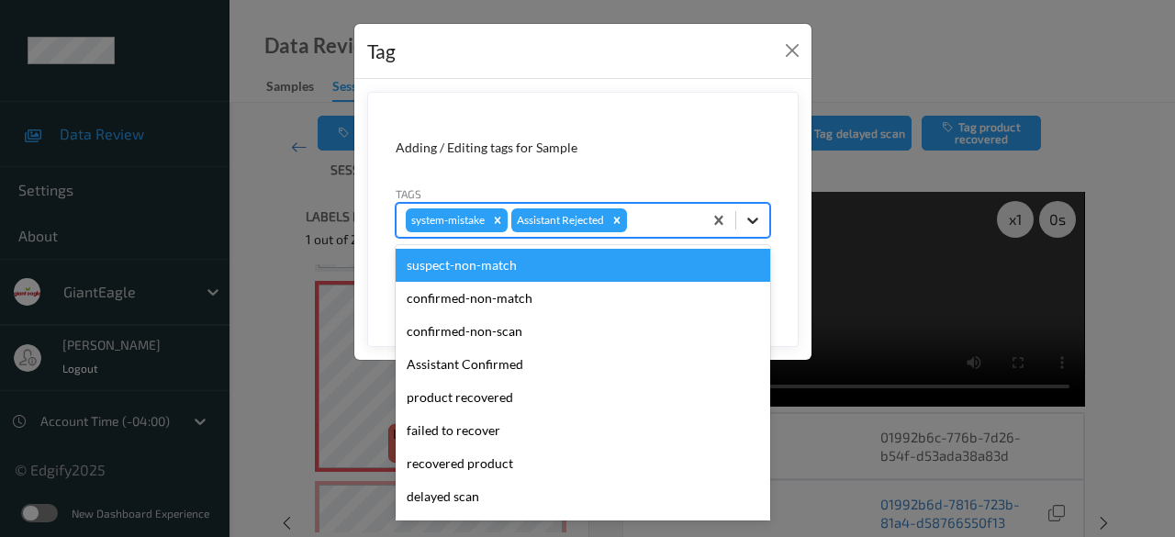
click at [755, 218] on icon at bounding box center [753, 220] width 18 height 18
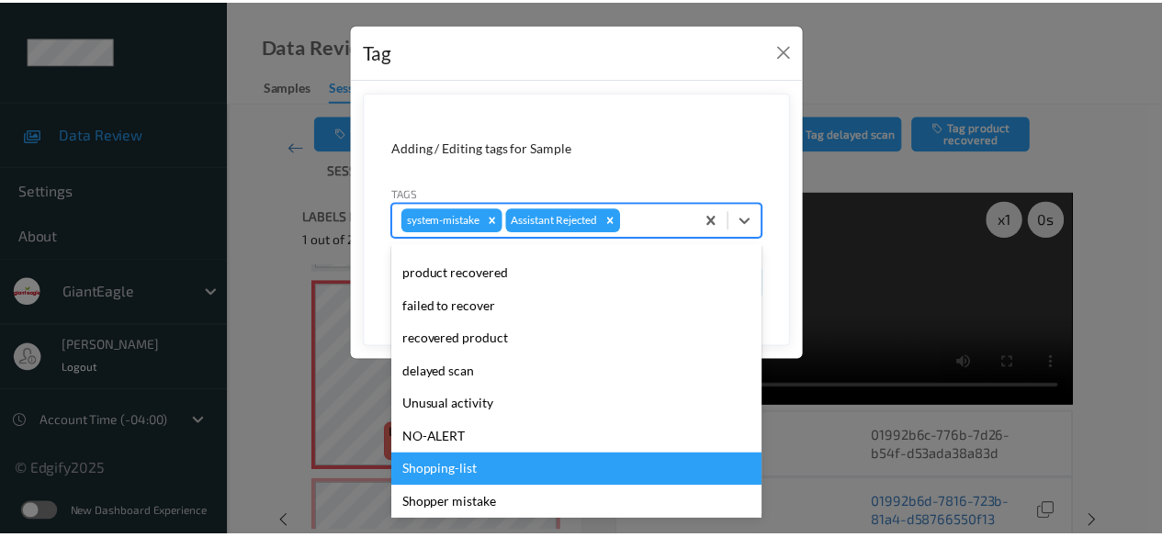
scroll to position [162, 0]
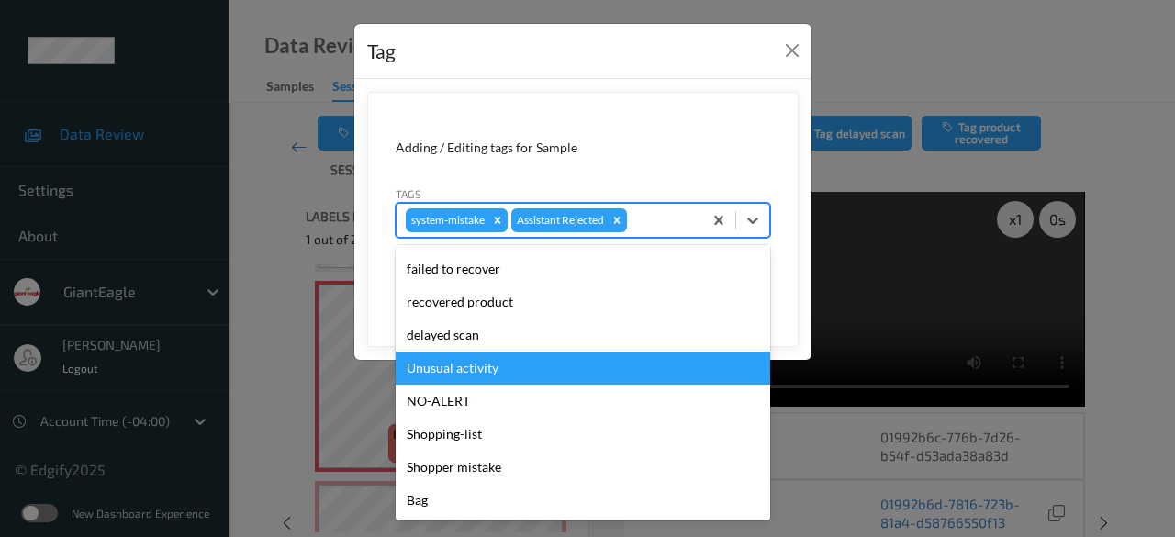
click at [501, 375] on div "Unusual activity" at bounding box center [583, 368] width 375 height 33
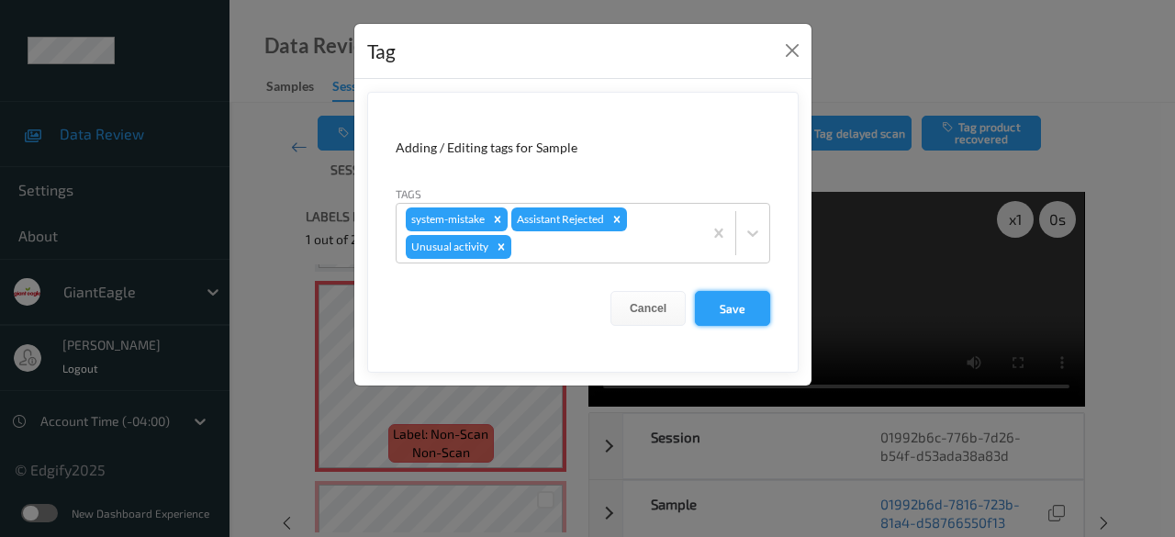
click at [729, 291] on button "Save" at bounding box center [732, 308] width 75 height 35
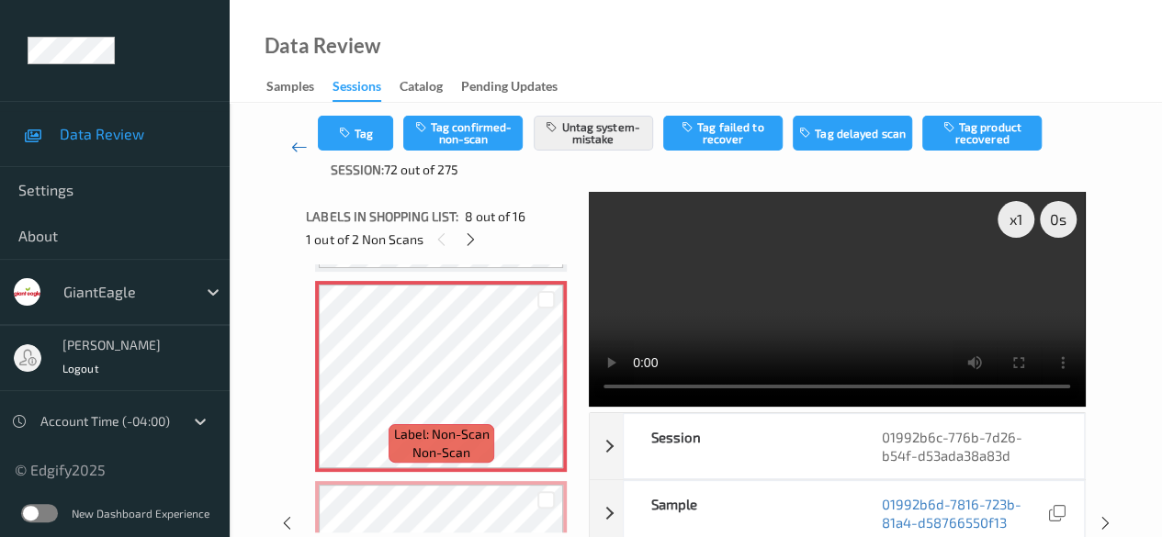
click at [294, 145] on icon at bounding box center [299, 147] width 17 height 18
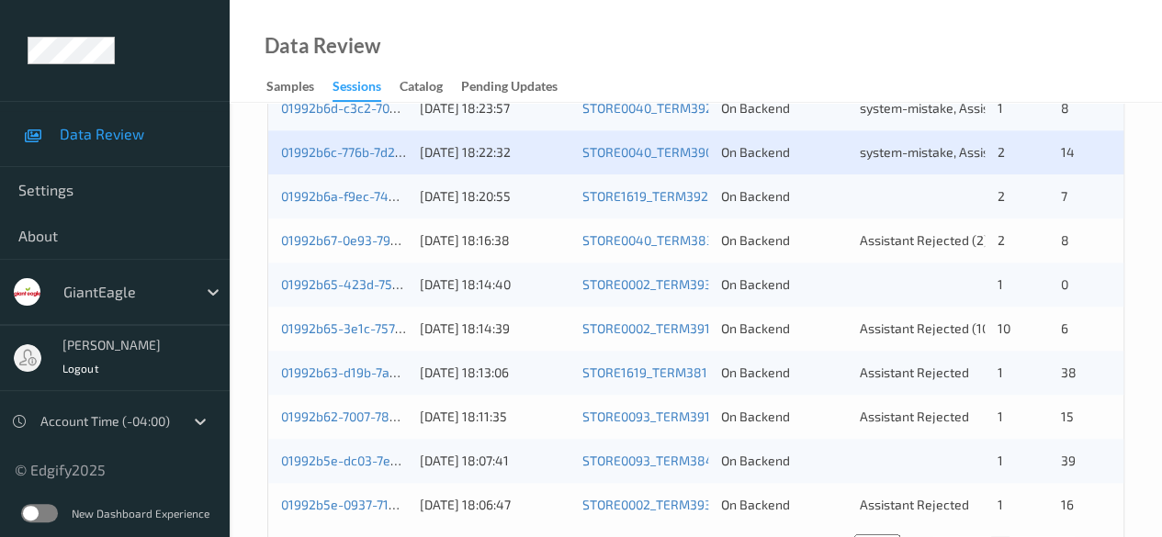
scroll to position [896, 0]
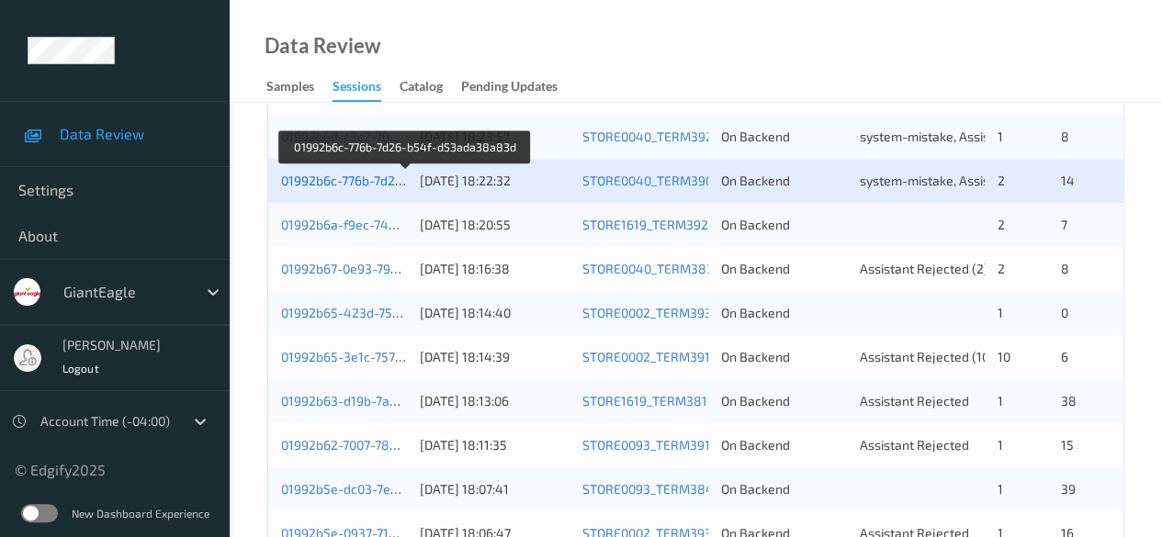
click at [325, 181] on link "01992b6c-776b-7d26-b54f-d53ada38a83d" at bounding box center [406, 181] width 250 height 16
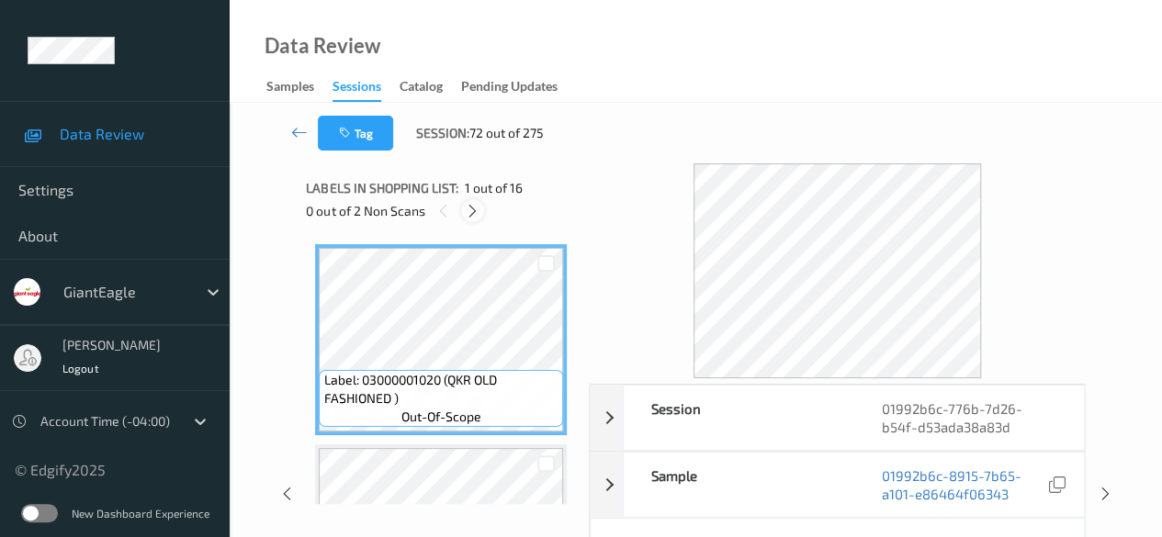
click at [475, 210] on icon at bounding box center [473, 211] width 16 height 17
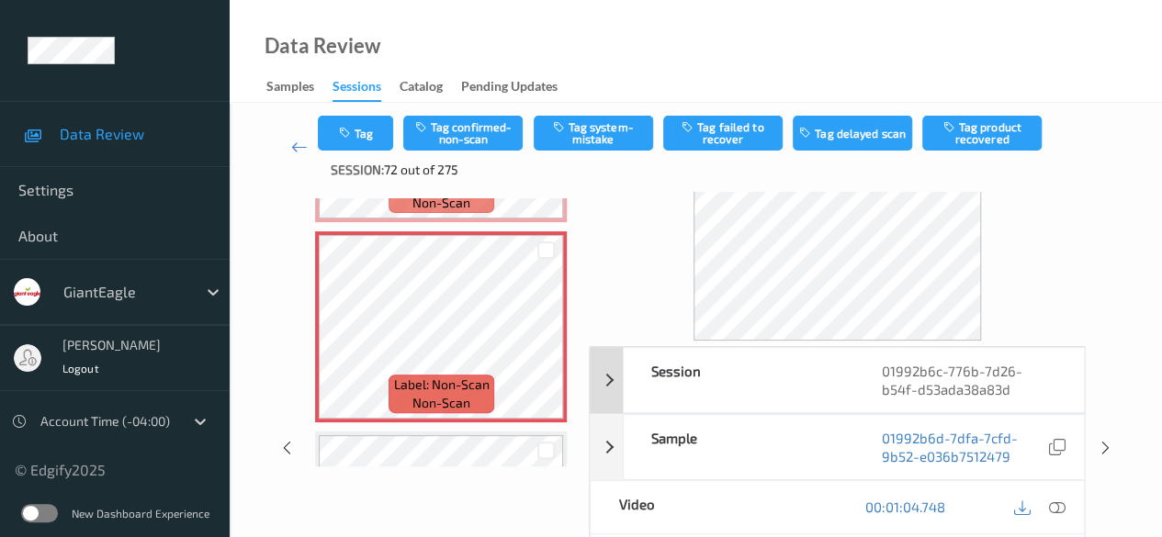
scroll to position [92, 0]
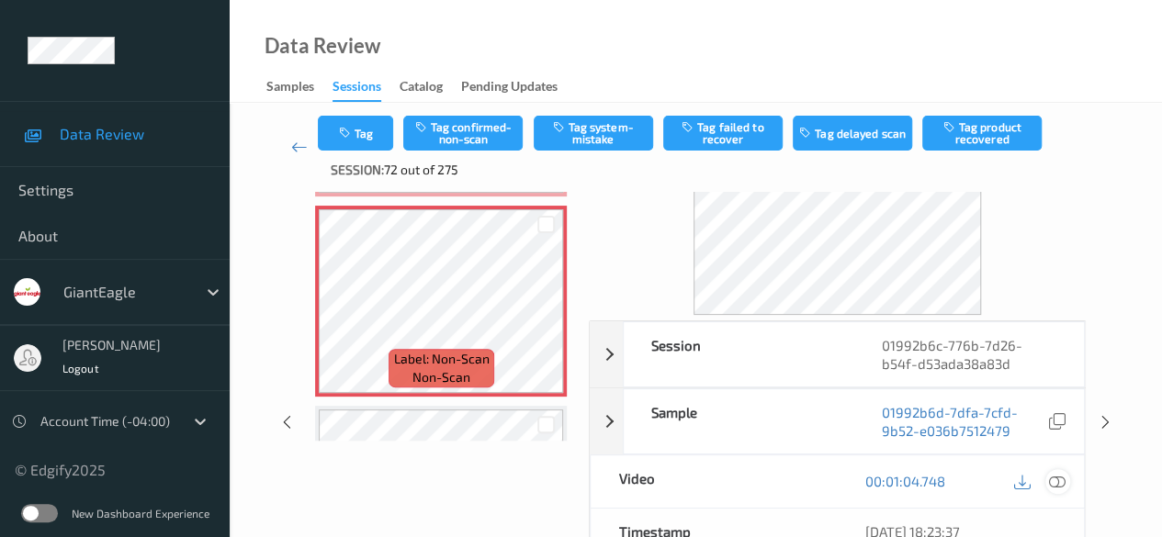
click at [1054, 484] on icon at bounding box center [1057, 481] width 17 height 17
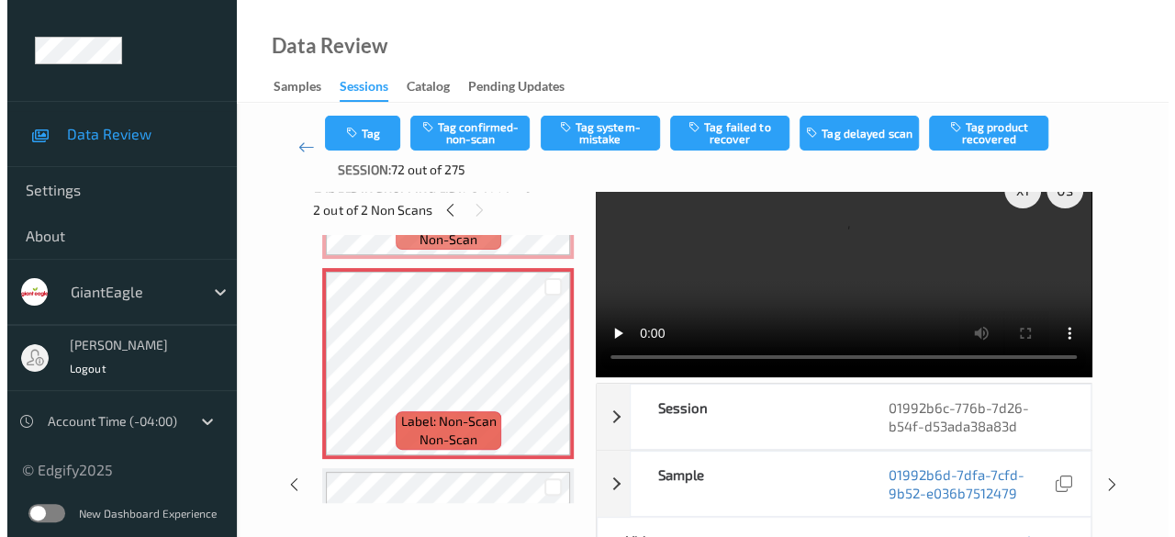
scroll to position [0, 0]
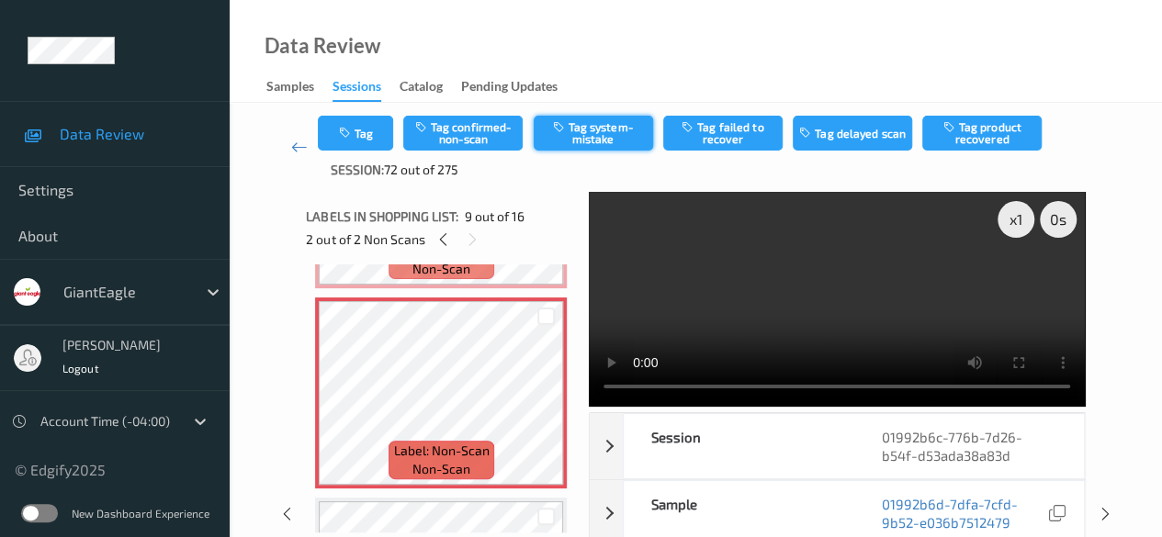
click at [599, 139] on button "Tag system-mistake" at bounding box center [593, 133] width 119 height 35
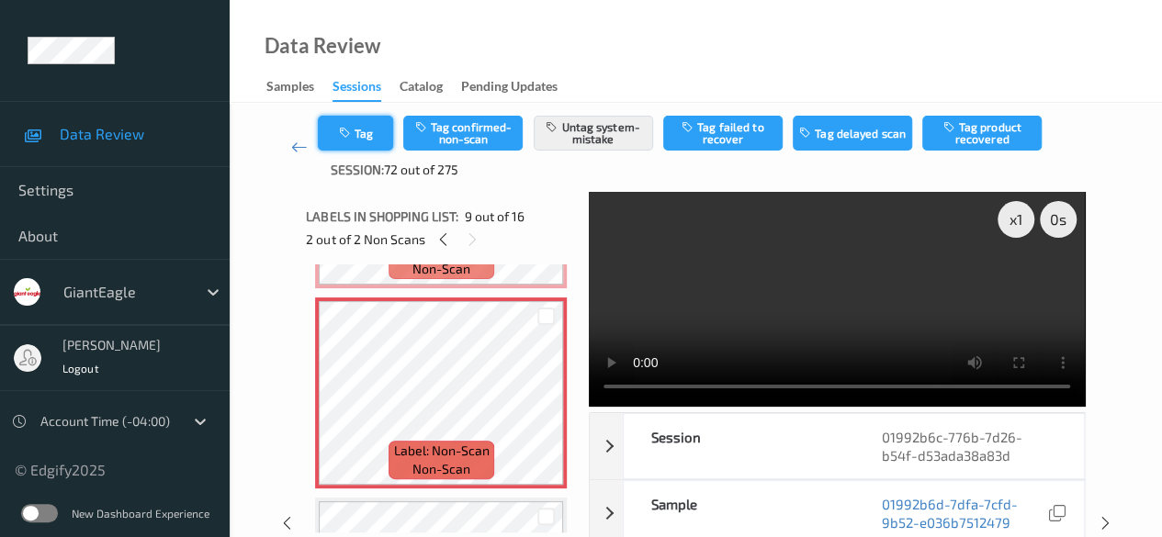
click at [348, 130] on icon "button" at bounding box center [346, 133] width 16 height 13
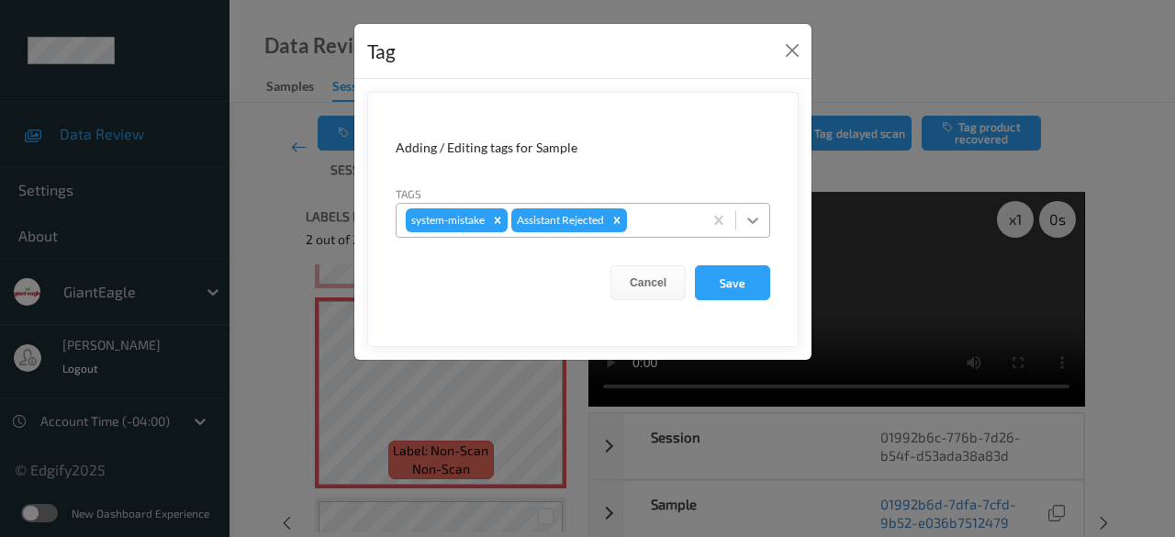
click at [751, 220] on icon at bounding box center [752, 221] width 11 height 6
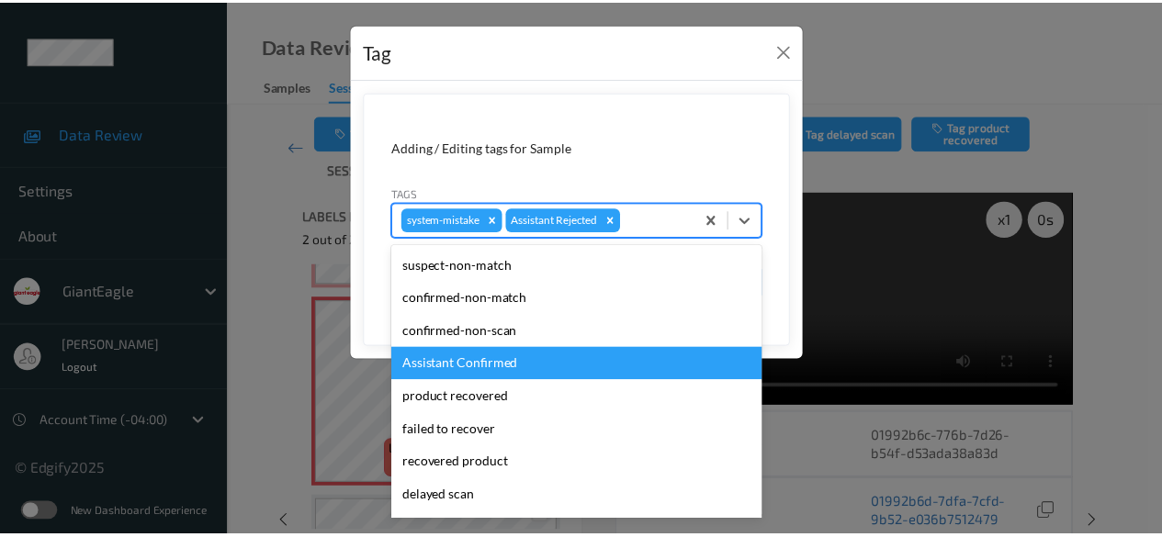
scroll to position [162, 0]
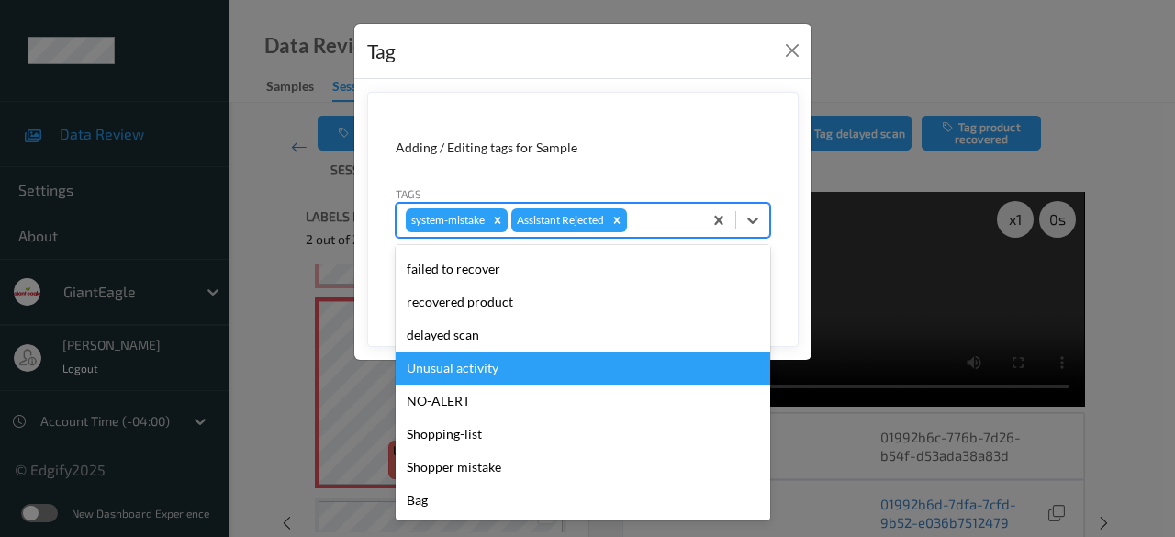
drag, startPoint x: 472, startPoint y: 361, endPoint x: 496, endPoint y: 359, distance: 23.9
click at [473, 361] on div "Unusual activity" at bounding box center [583, 368] width 375 height 33
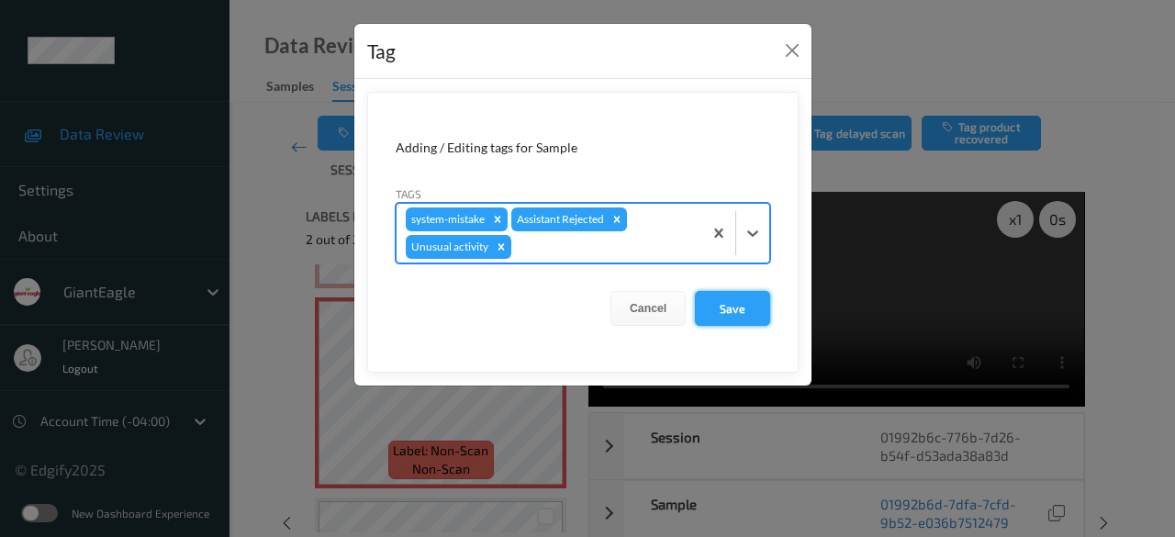
click at [746, 320] on button "Save" at bounding box center [732, 308] width 75 height 35
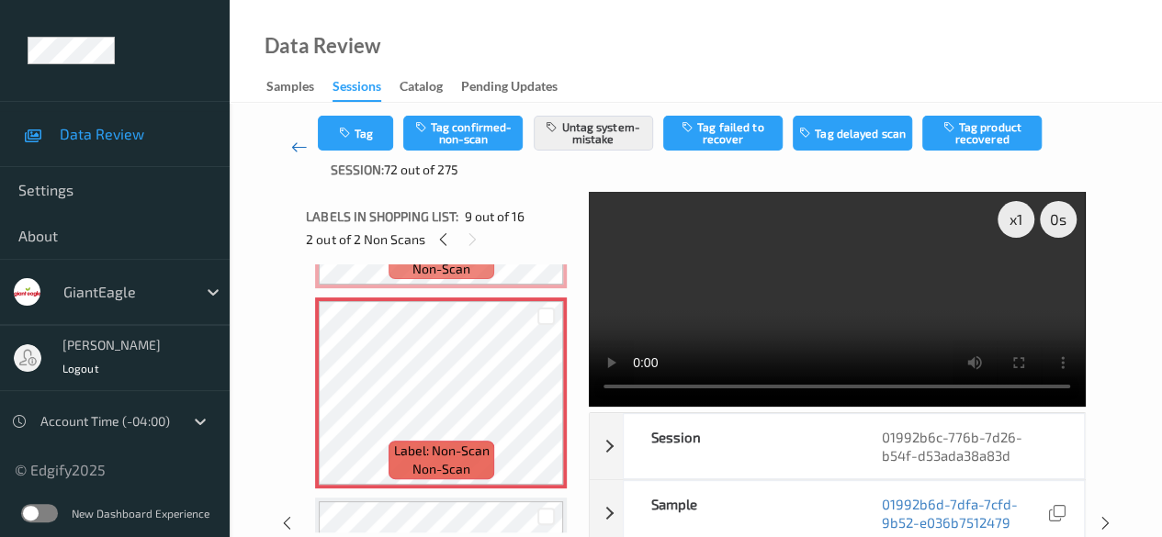
click at [293, 148] on icon at bounding box center [299, 147] width 17 height 18
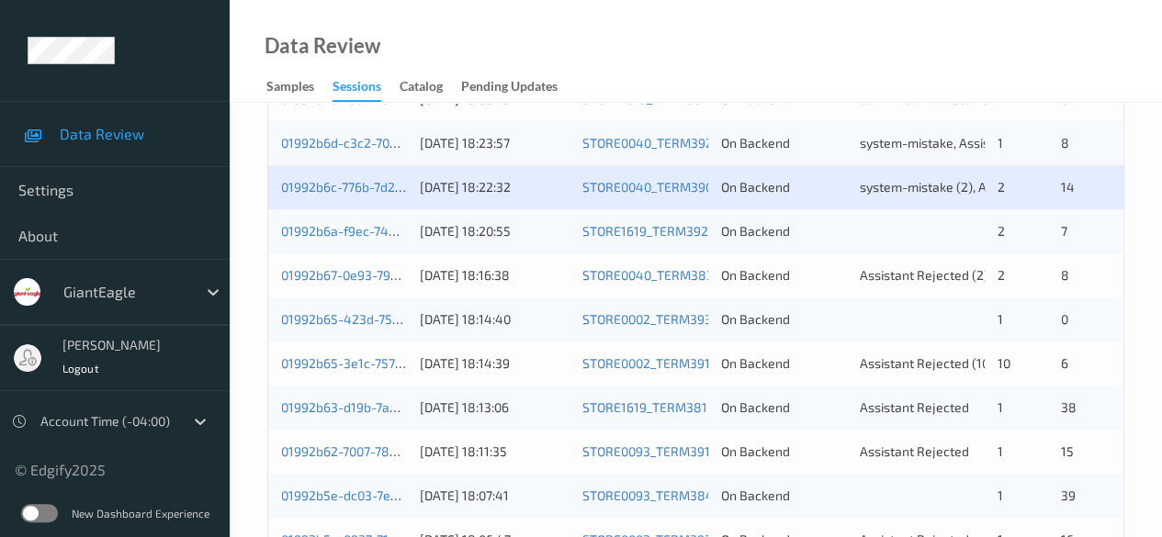
scroll to position [918, 0]
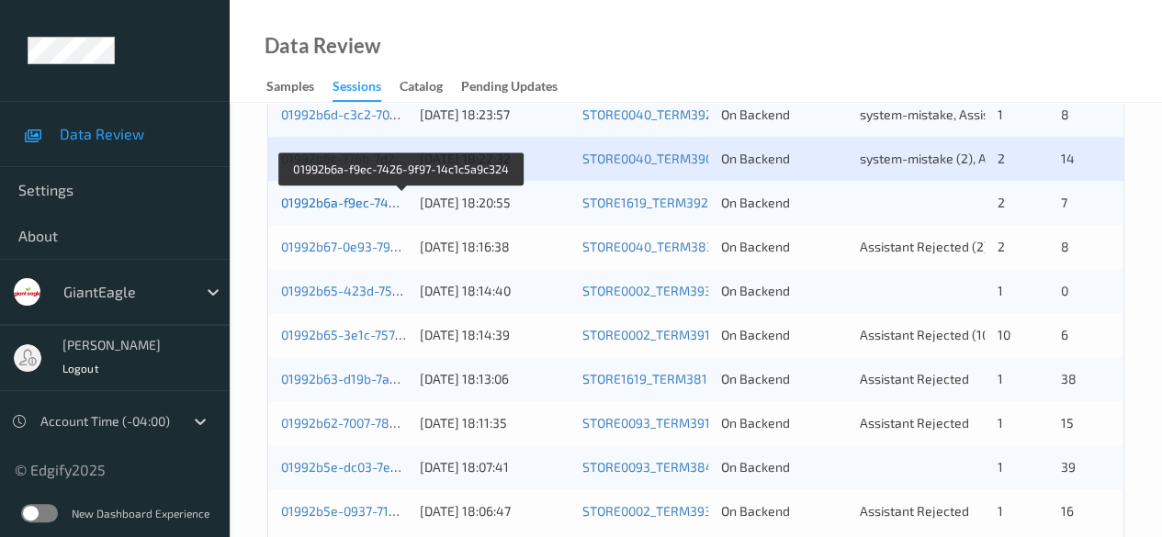
click at [358, 199] on link "01992b6a-f9ec-7426-9f97-14c1c5a9c324" at bounding box center [402, 203] width 242 height 16
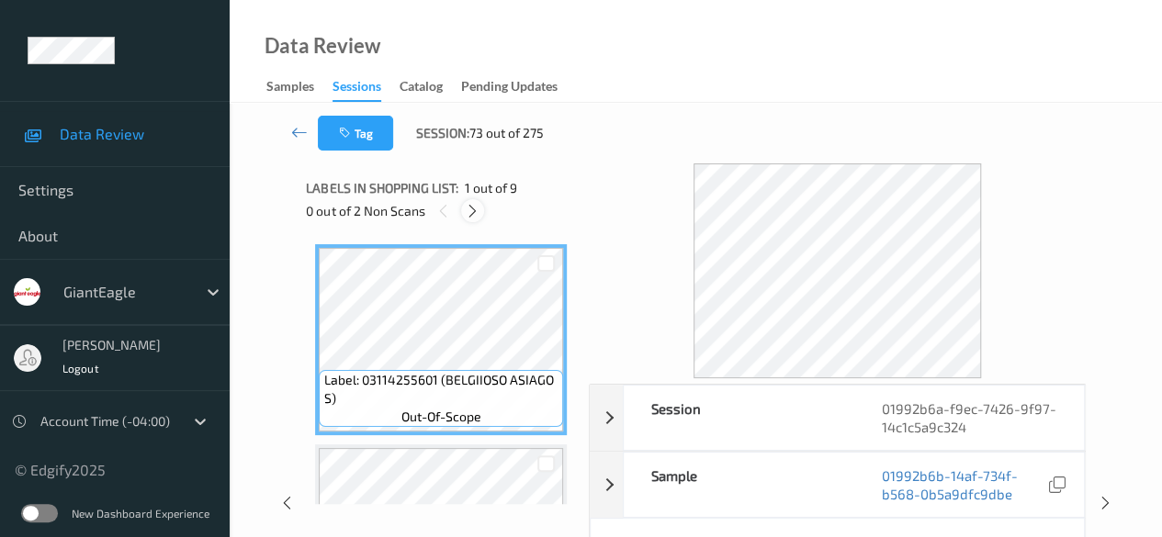
click at [478, 214] on icon at bounding box center [473, 211] width 16 height 17
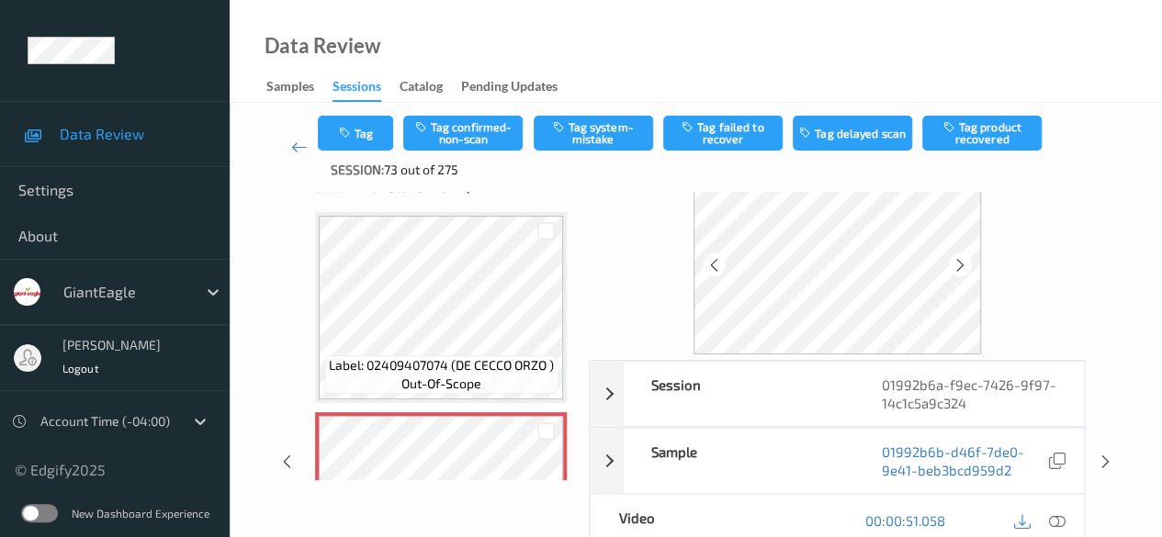
scroll to position [92, 0]
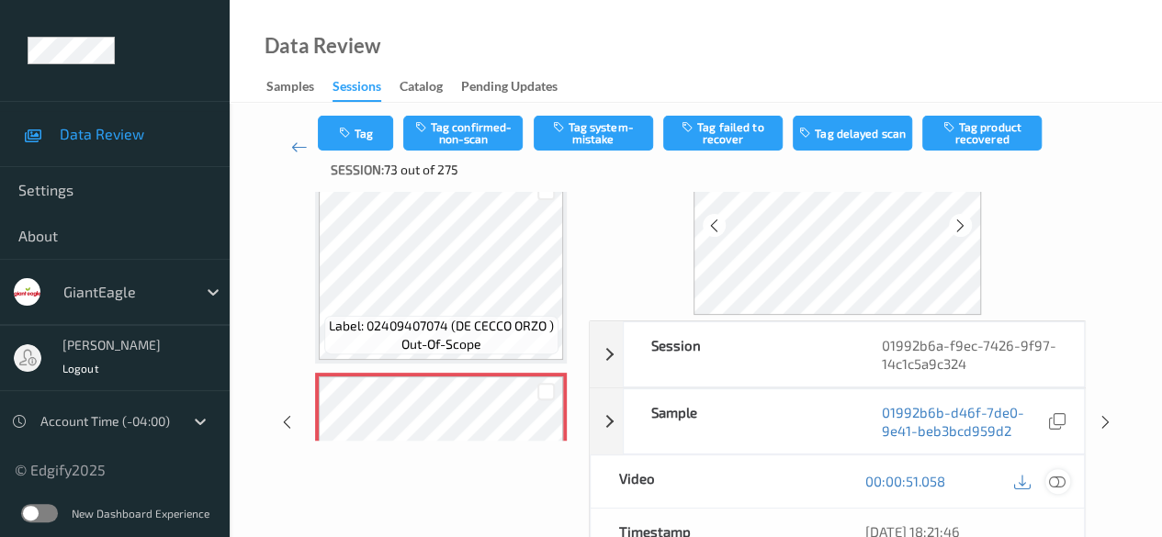
click at [1053, 479] on icon at bounding box center [1057, 481] width 17 height 17
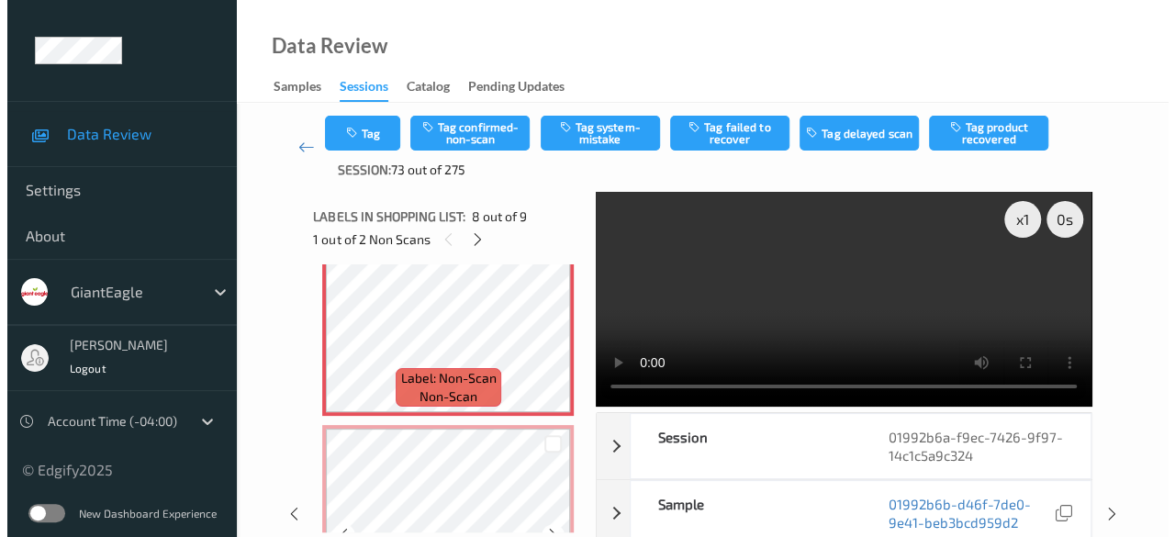
scroll to position [1358, 0]
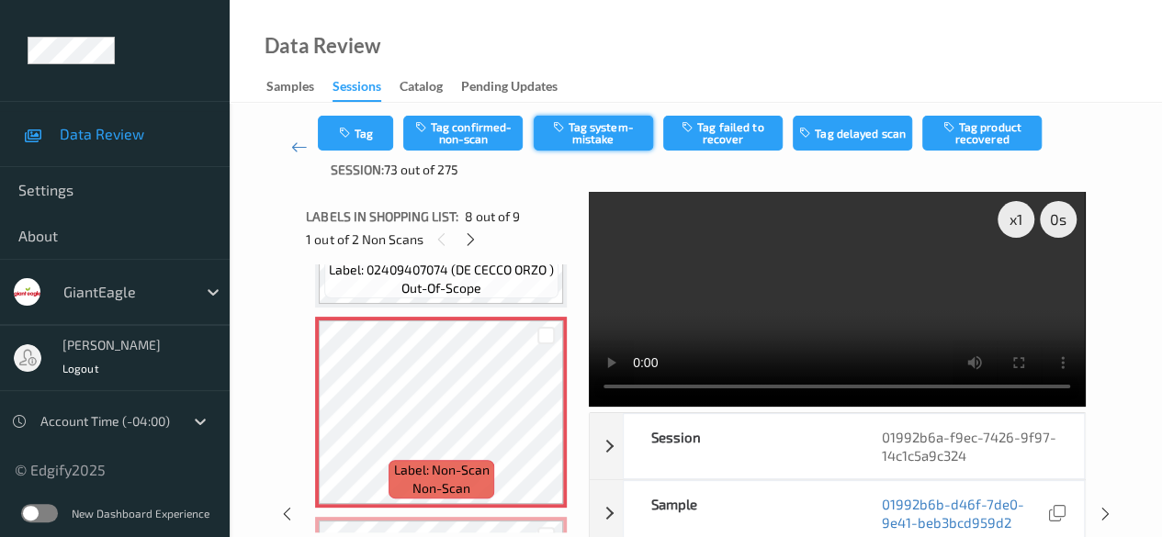
click at [580, 136] on button "Tag system-mistake" at bounding box center [593, 133] width 119 height 35
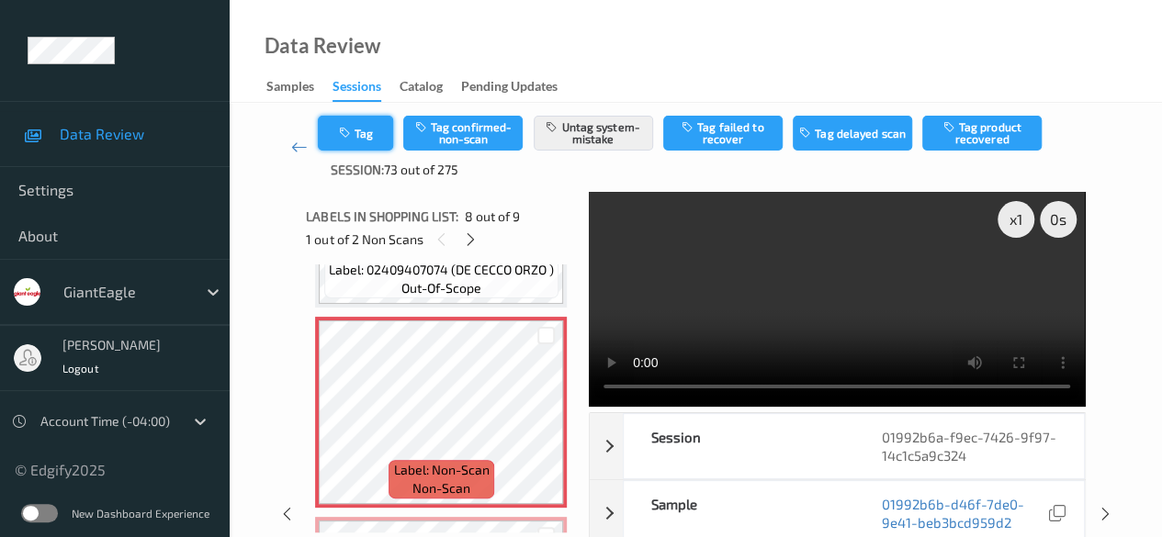
click at [371, 131] on button "Tag" at bounding box center [355, 133] width 75 height 35
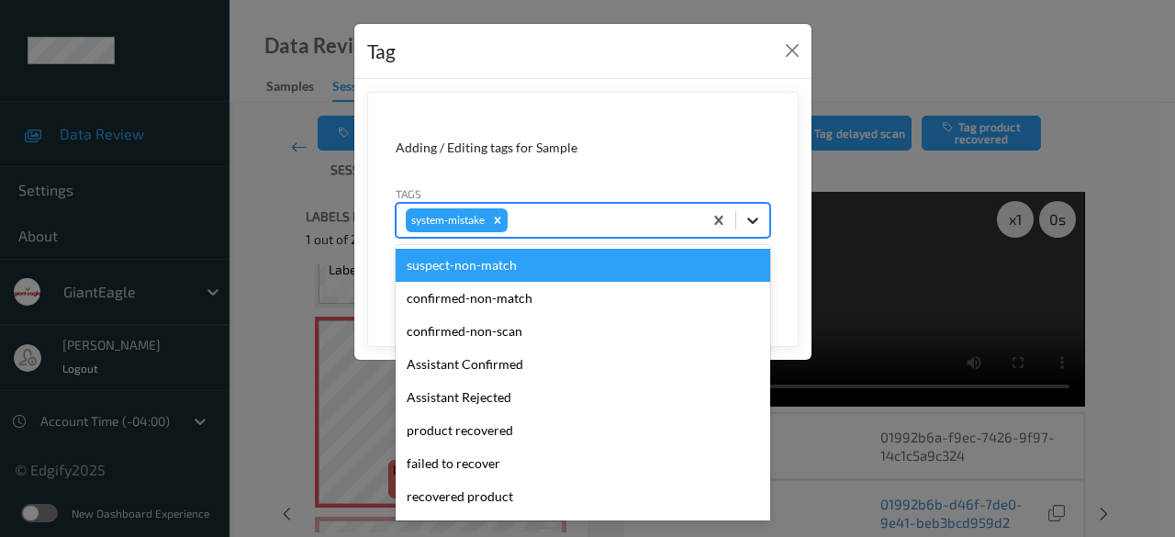
click at [756, 228] on icon at bounding box center [753, 220] width 18 height 18
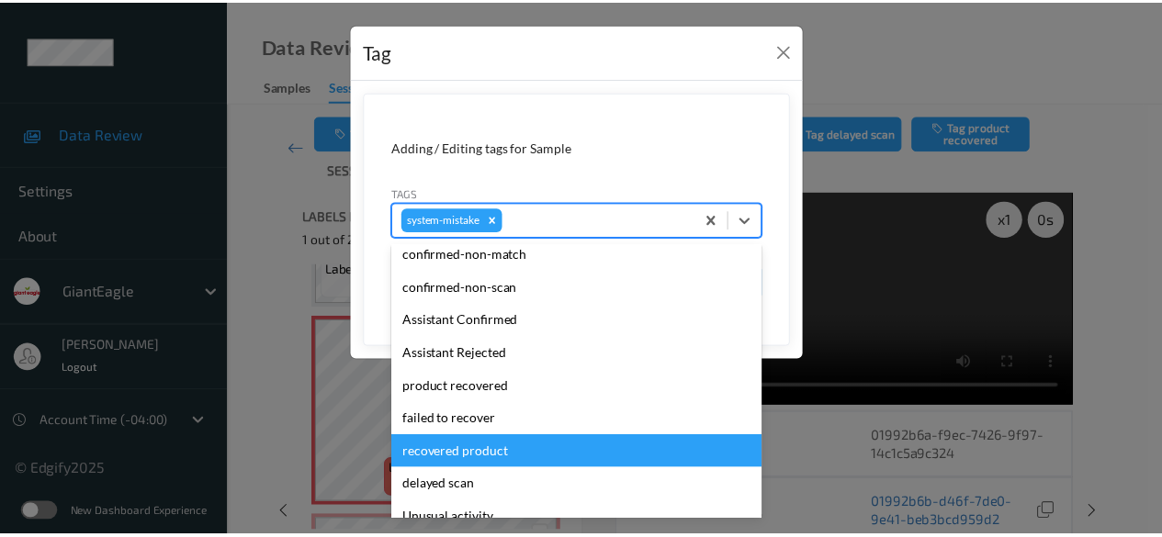
scroll to position [195, 0]
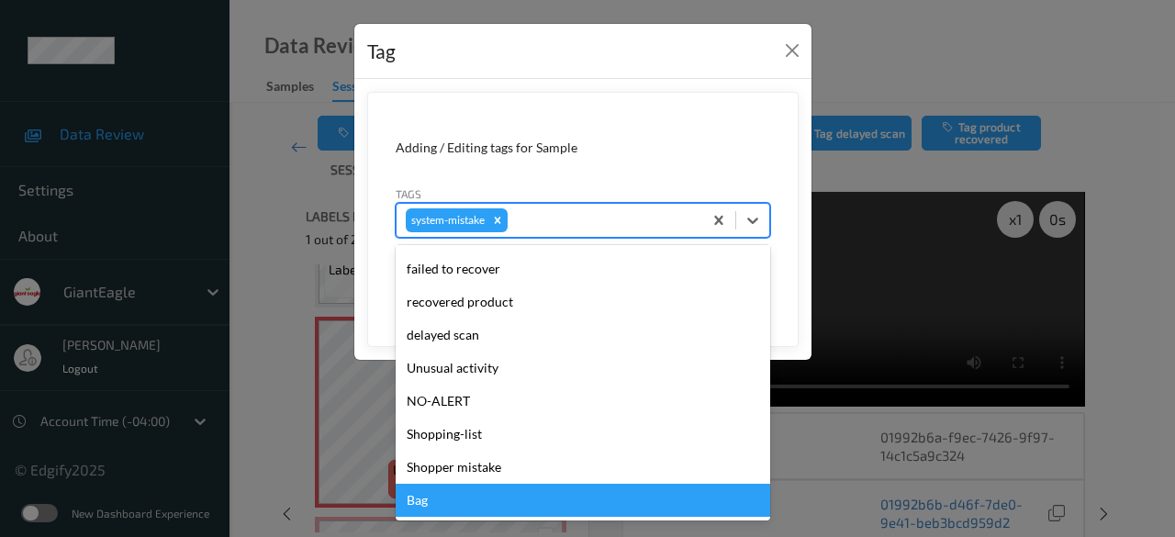
click at [489, 502] on div "Bag" at bounding box center [583, 500] width 375 height 33
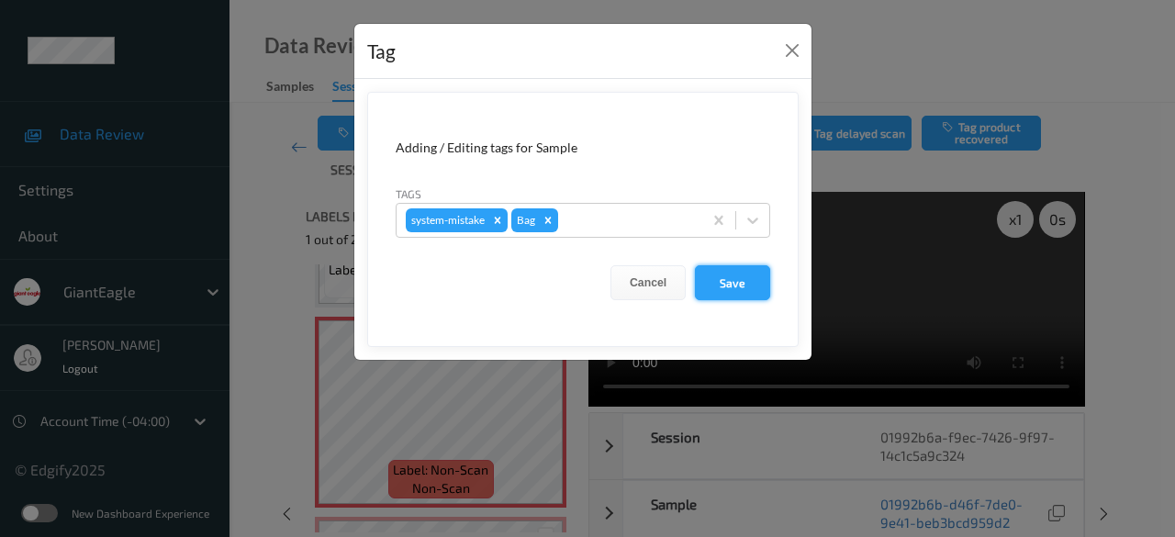
click at [725, 282] on button "Save" at bounding box center [732, 282] width 75 height 35
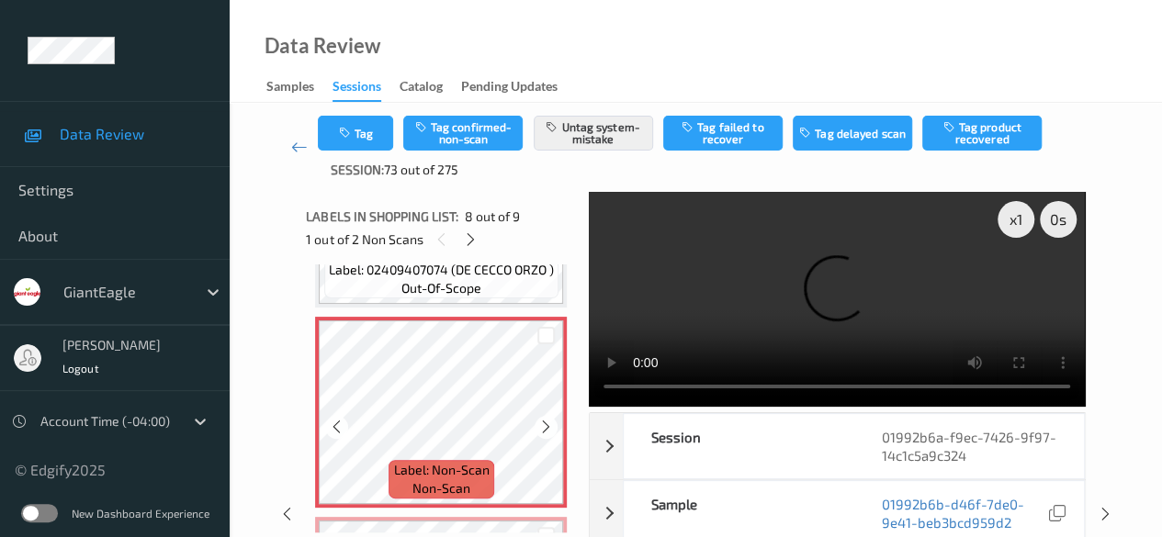
scroll to position [1542, 0]
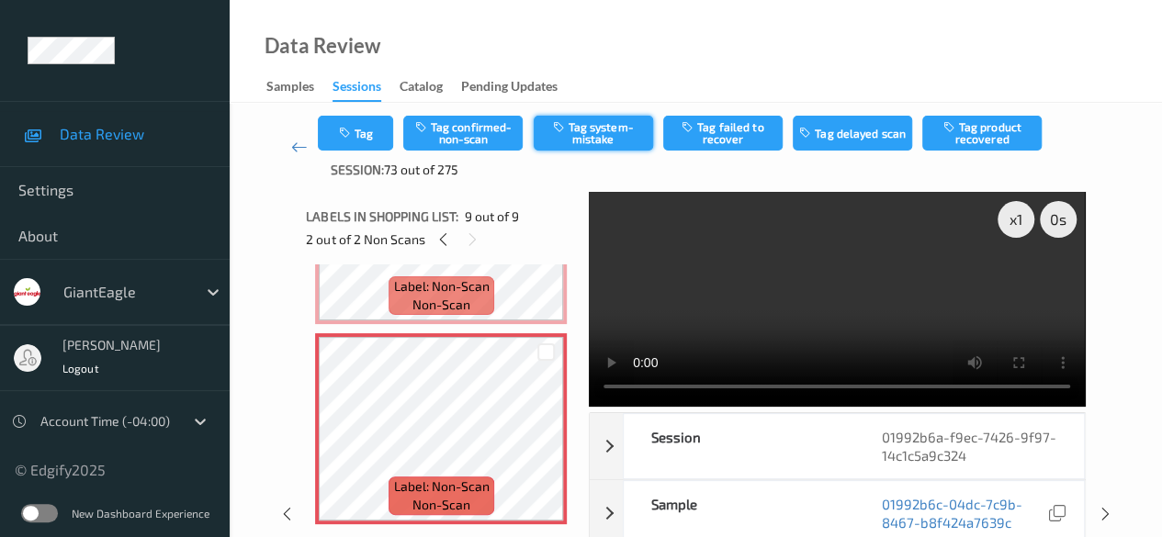
click at [589, 131] on button "Tag system-mistake" at bounding box center [593, 133] width 119 height 35
click at [289, 150] on link at bounding box center [299, 147] width 38 height 63
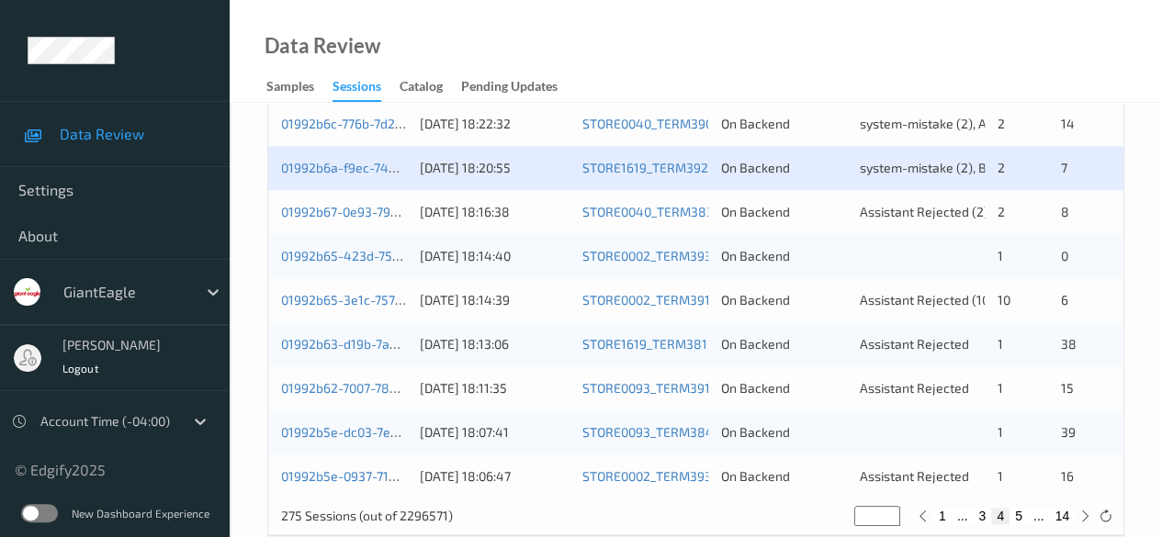
scroll to position [988, 0]
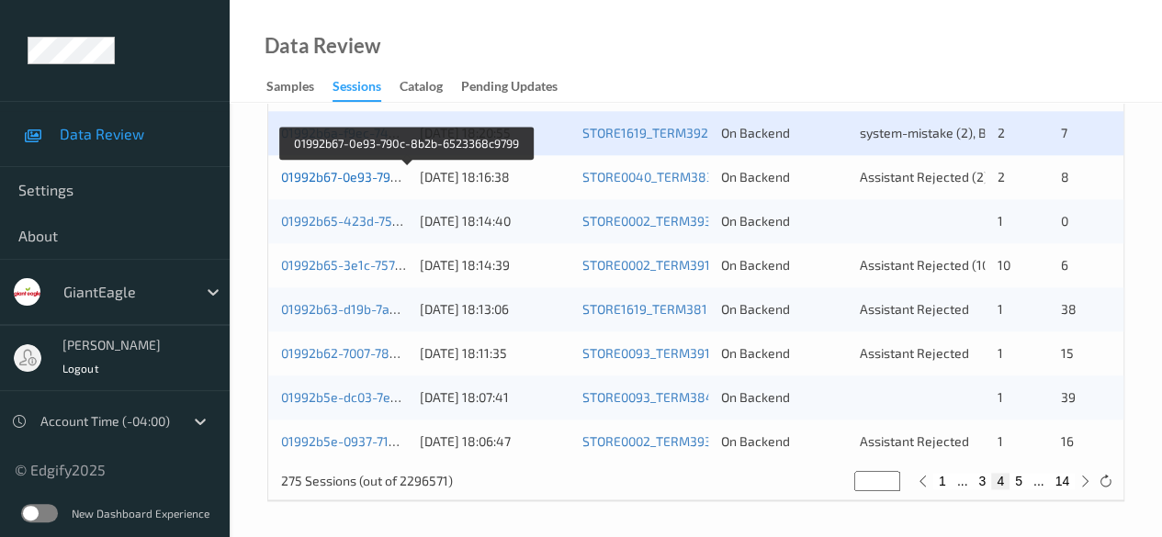
click at [318, 174] on link "01992b67-0e93-790c-8b2b-6523368c9799" at bounding box center [407, 177] width 252 height 16
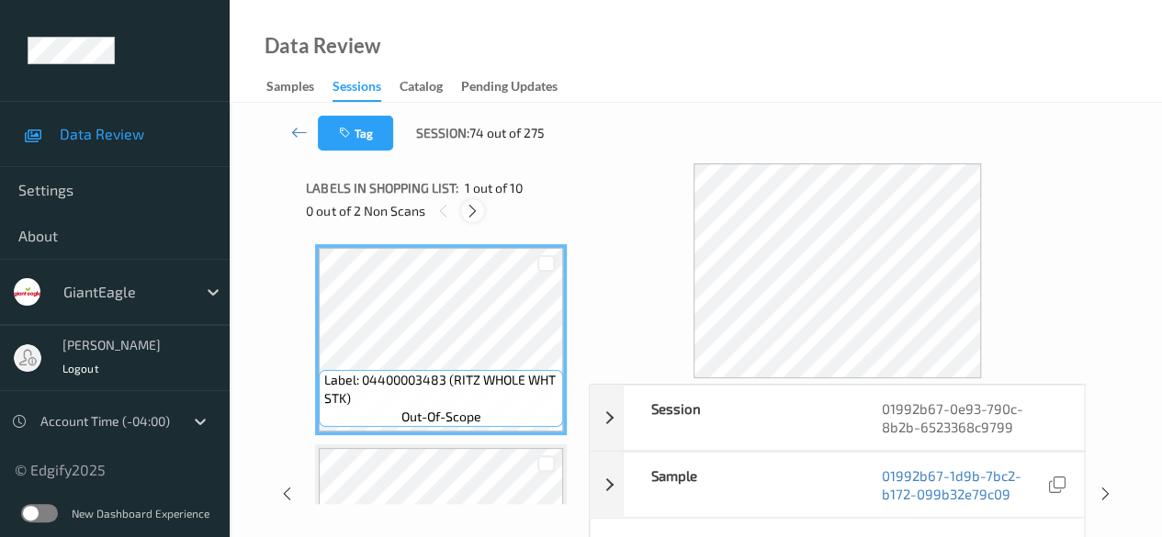
click at [474, 209] on icon at bounding box center [473, 211] width 16 height 17
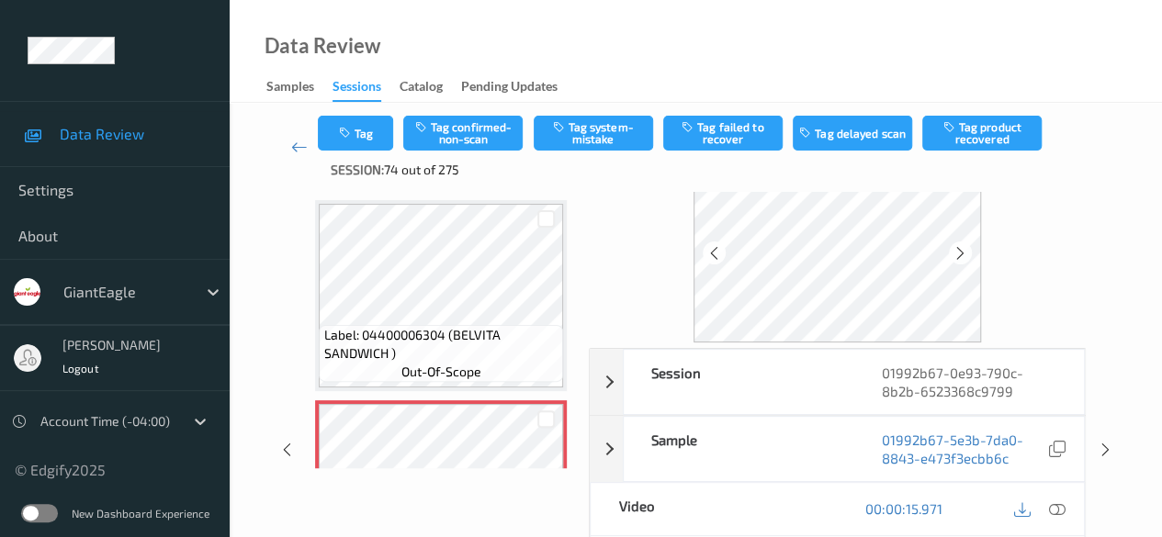
scroll to position [92, 0]
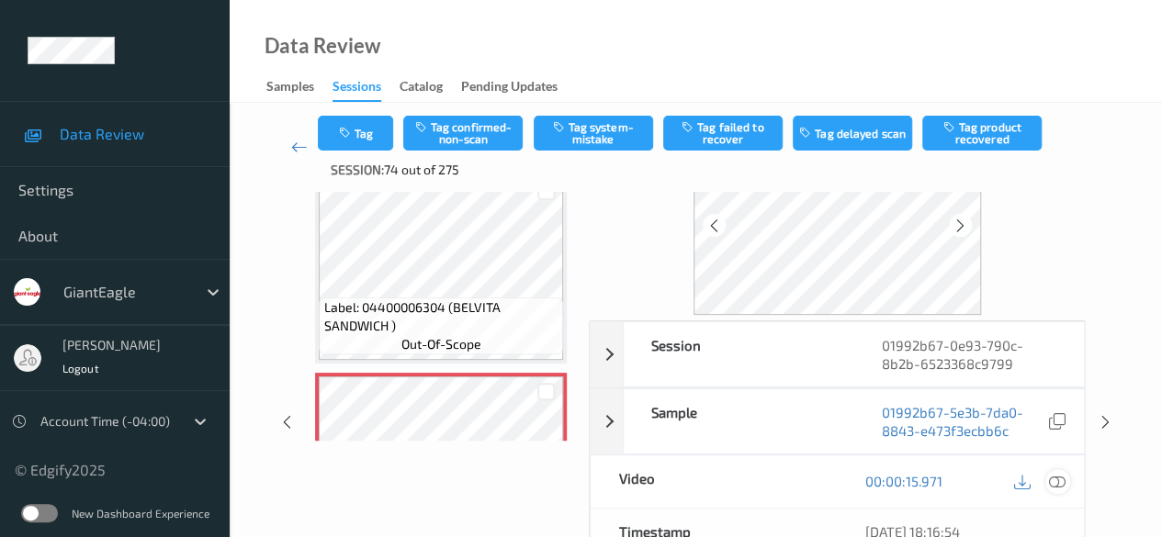
click at [1057, 477] on icon at bounding box center [1057, 481] width 17 height 17
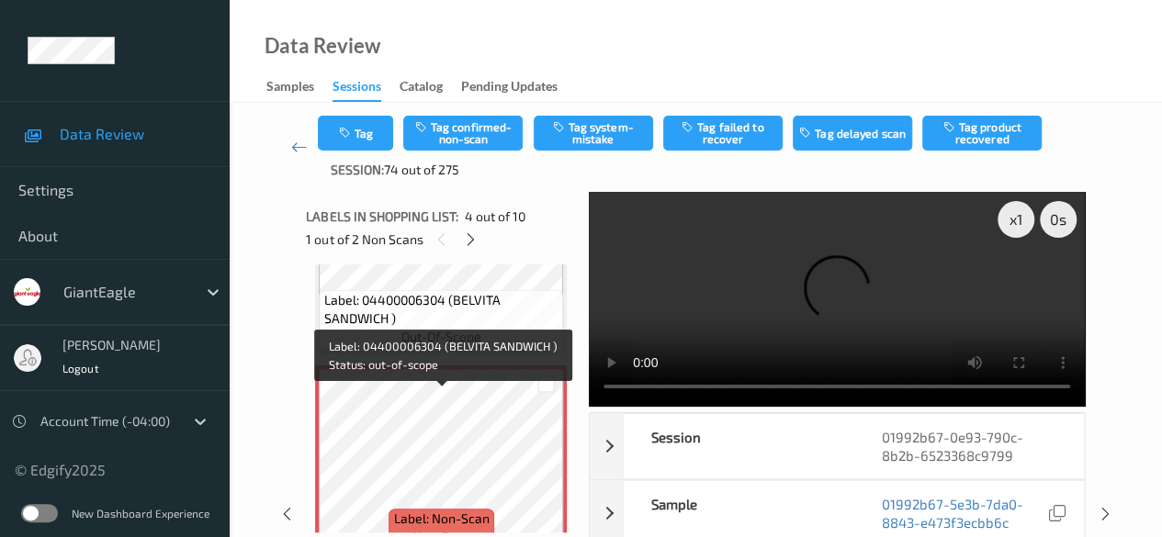
scroll to position [593, 0]
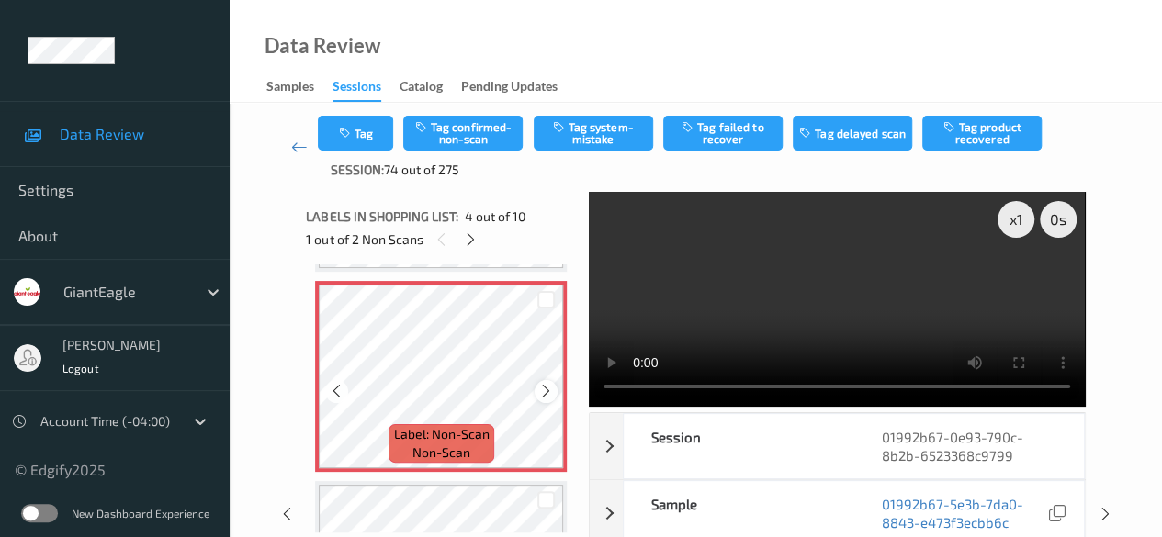
click at [547, 390] on icon at bounding box center [546, 391] width 16 height 17
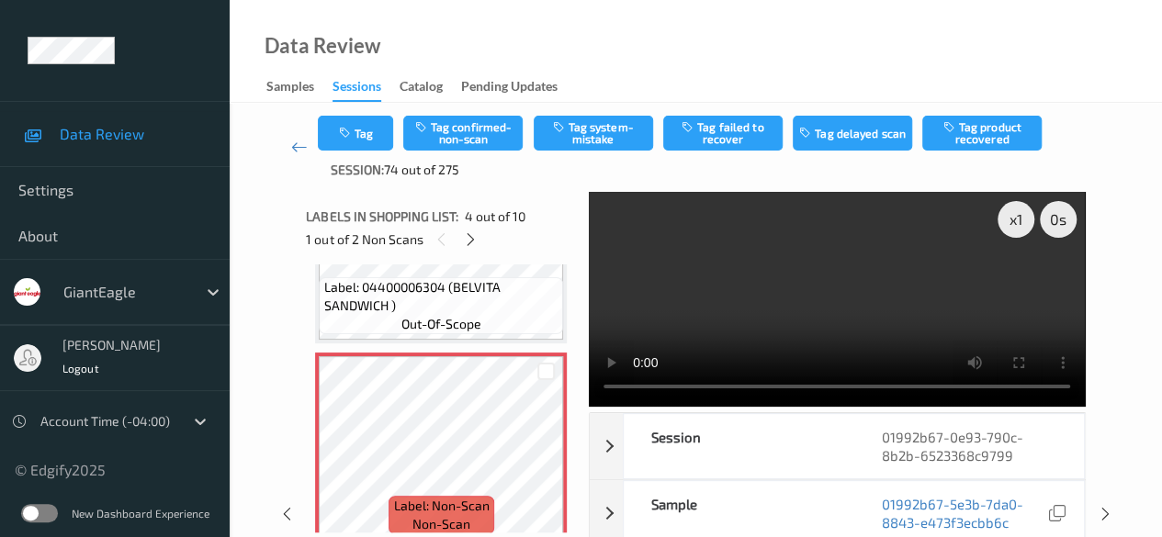
scroll to position [410, 0]
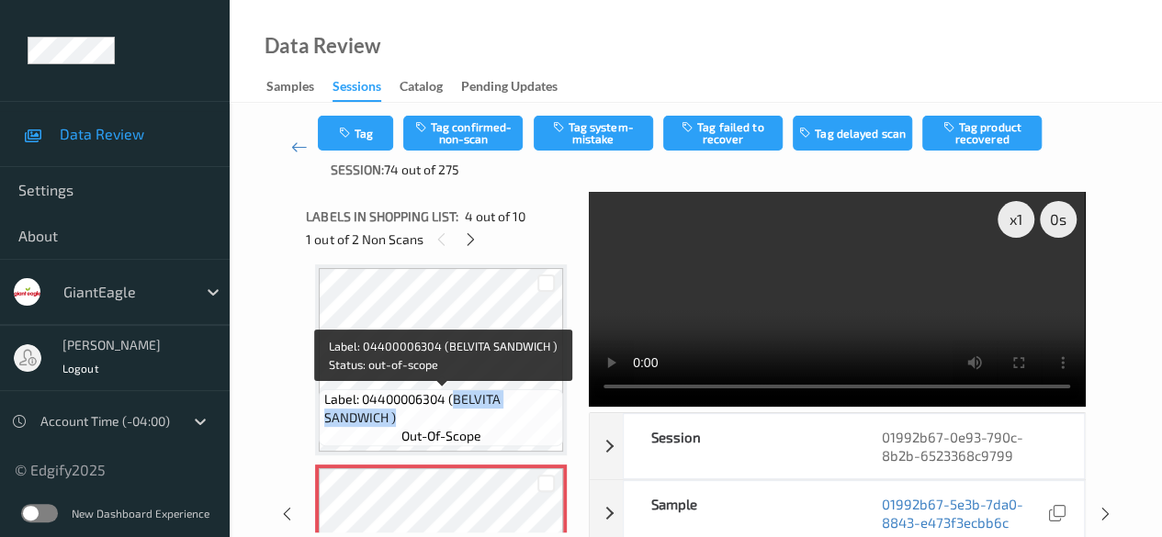
drag, startPoint x: 455, startPoint y: 398, endPoint x: 534, endPoint y: 419, distance: 80.9
click at [534, 419] on span "Label: 04400006304 (BELVITA SANDWICH )" at bounding box center [441, 408] width 235 height 37
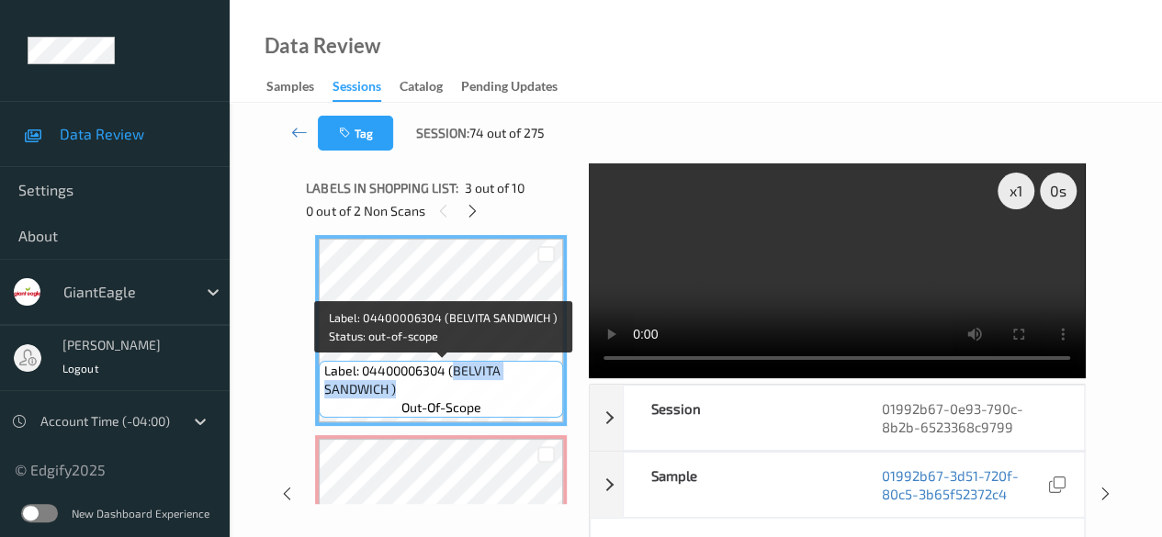
copy span "BELVITA SANDWICH )"
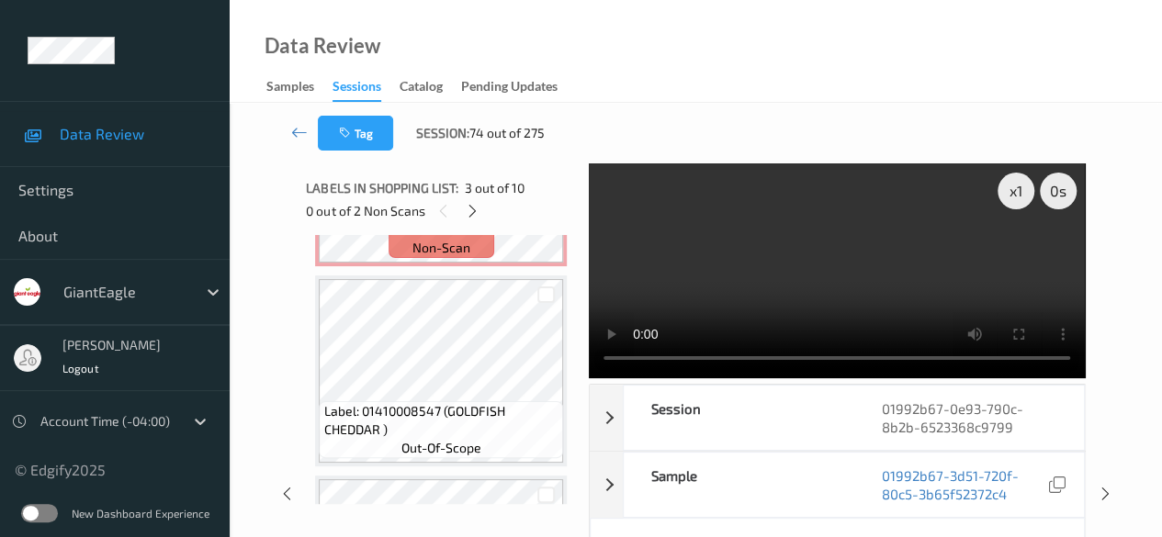
scroll to position [777, 0]
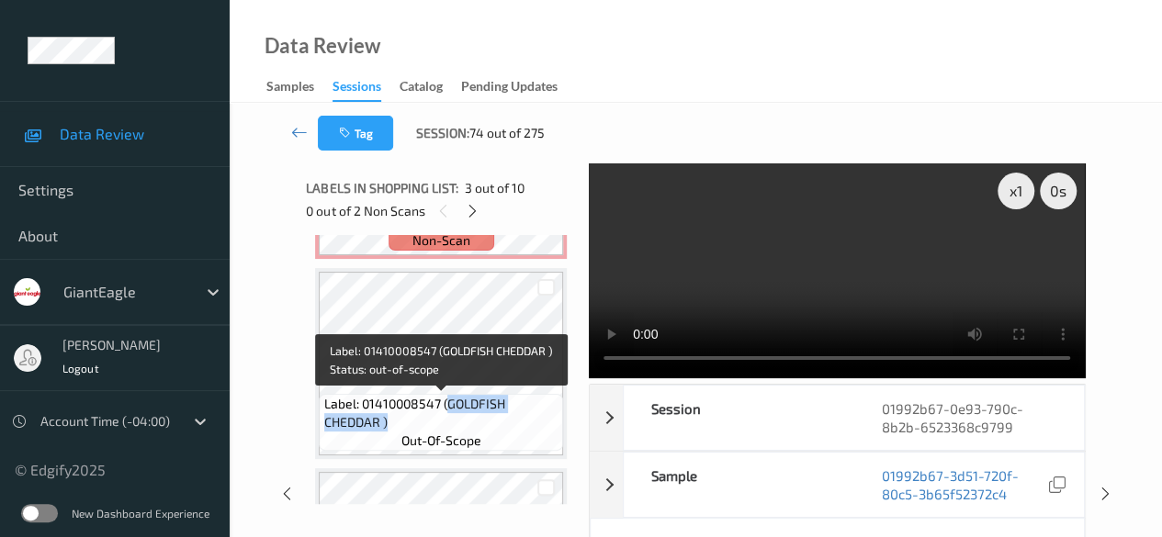
drag, startPoint x: 444, startPoint y: 402, endPoint x: 541, endPoint y: 424, distance: 98.9
click at [541, 424] on span "Label: 01410008547 (GOLDFISH CHEDDAR )" at bounding box center [441, 413] width 235 height 37
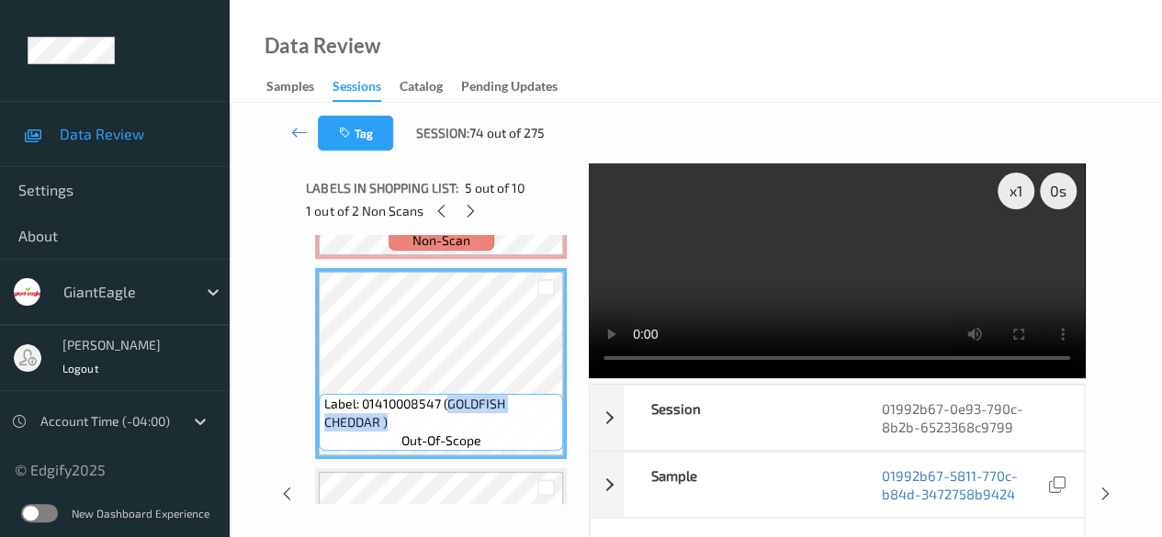
copy span "GOLDFISH CHEDDAR )"
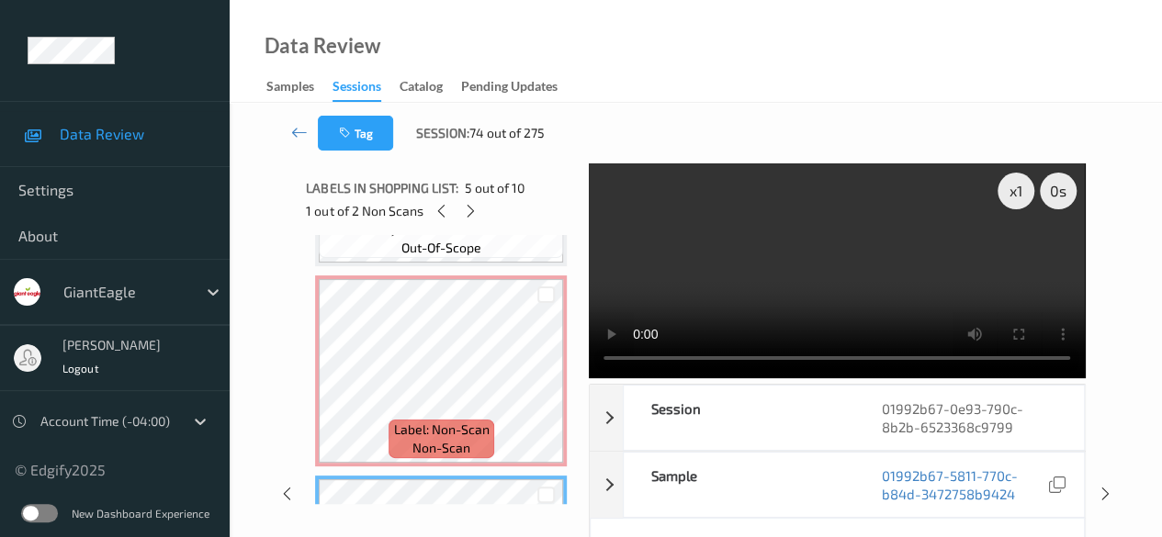
scroll to position [593, 0]
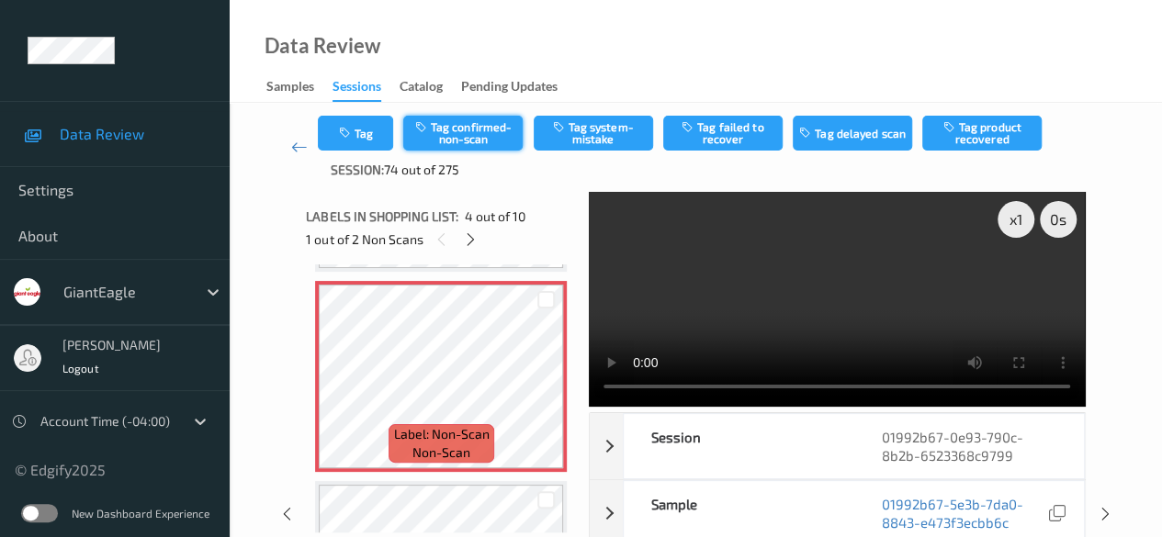
click at [455, 136] on button "Tag confirmed-non-scan" at bounding box center [462, 133] width 119 height 35
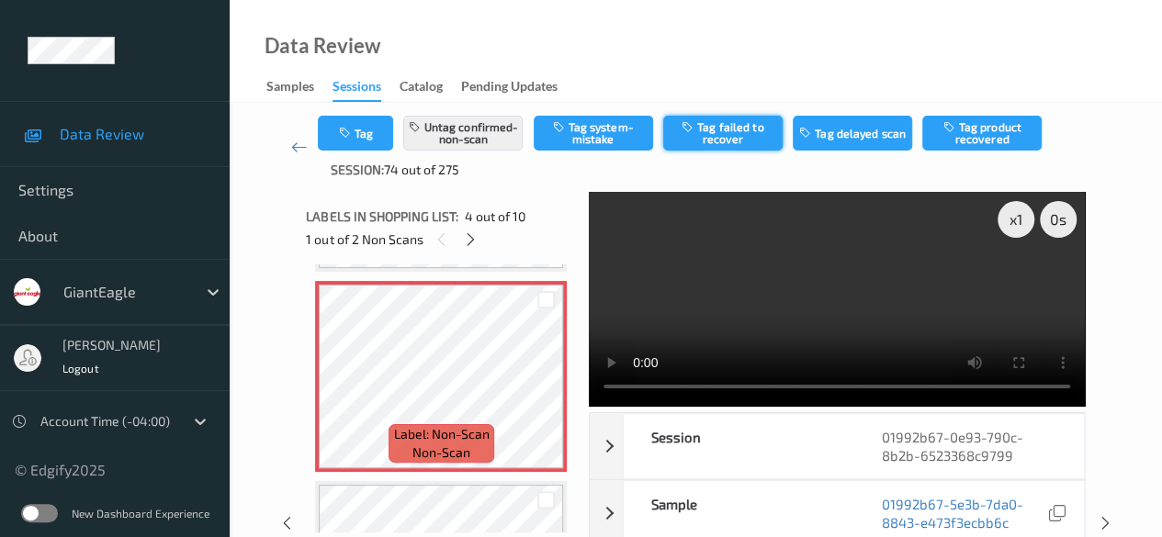
click at [732, 129] on button "Tag failed to recover" at bounding box center [722, 133] width 119 height 35
click at [464, 237] on icon at bounding box center [471, 239] width 16 height 17
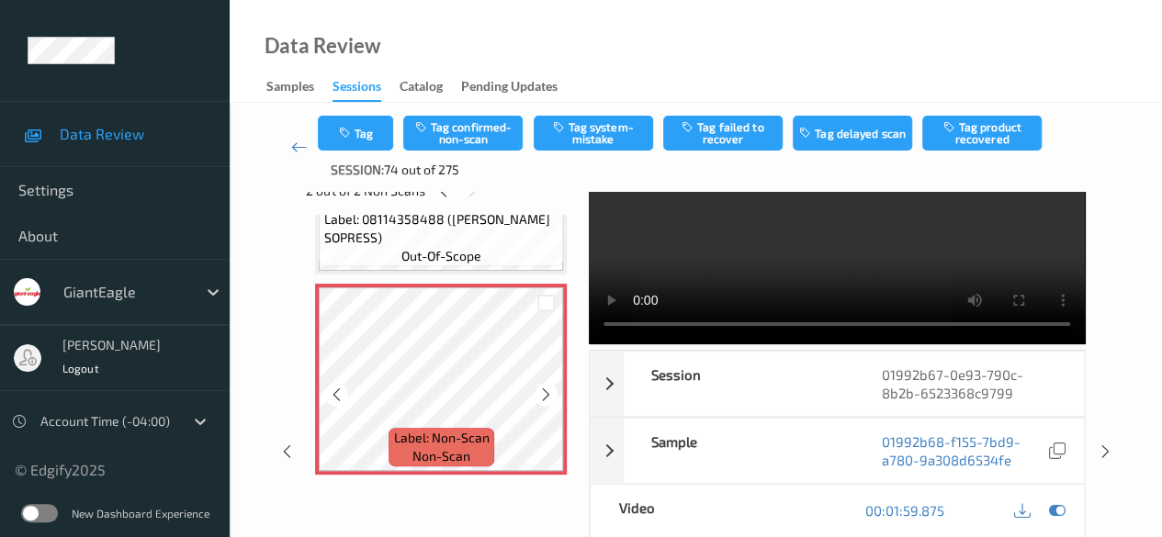
scroll to position [92, 0]
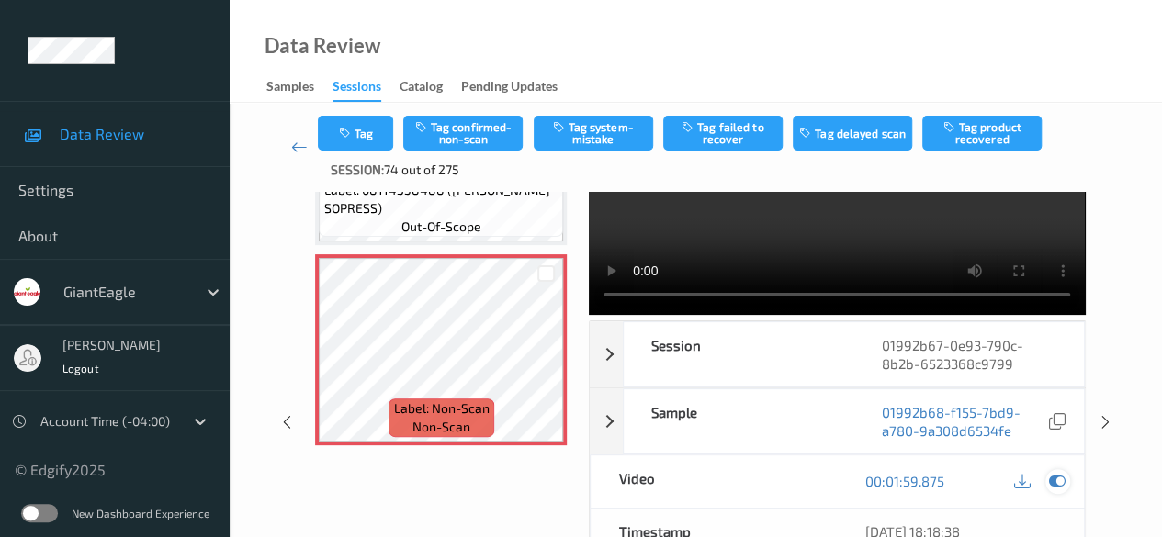
click at [1049, 480] on icon at bounding box center [1057, 481] width 17 height 17
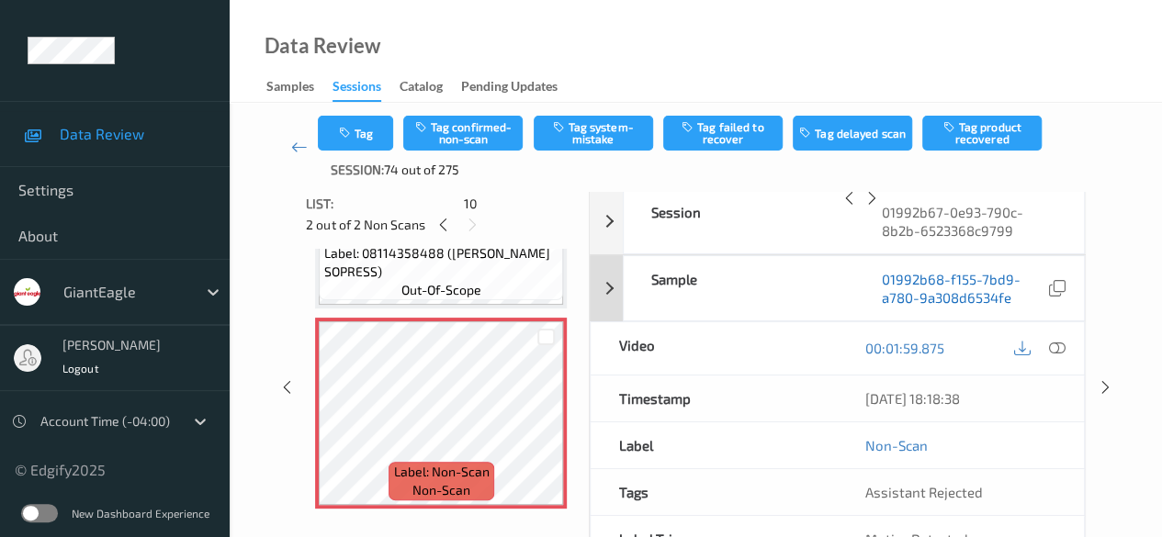
scroll to position [0, 0]
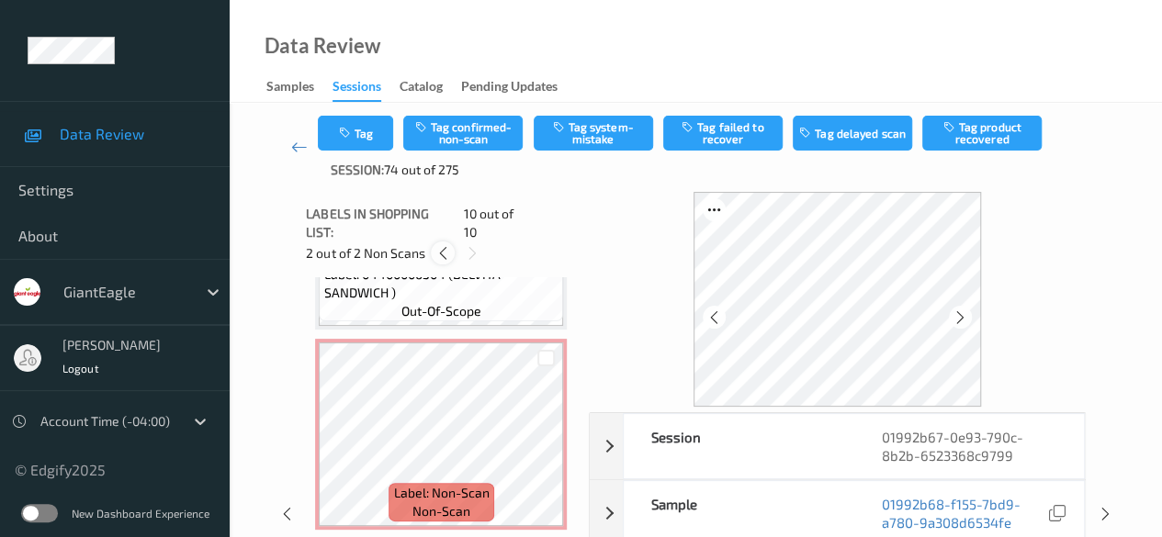
click at [444, 245] on icon at bounding box center [443, 253] width 16 height 17
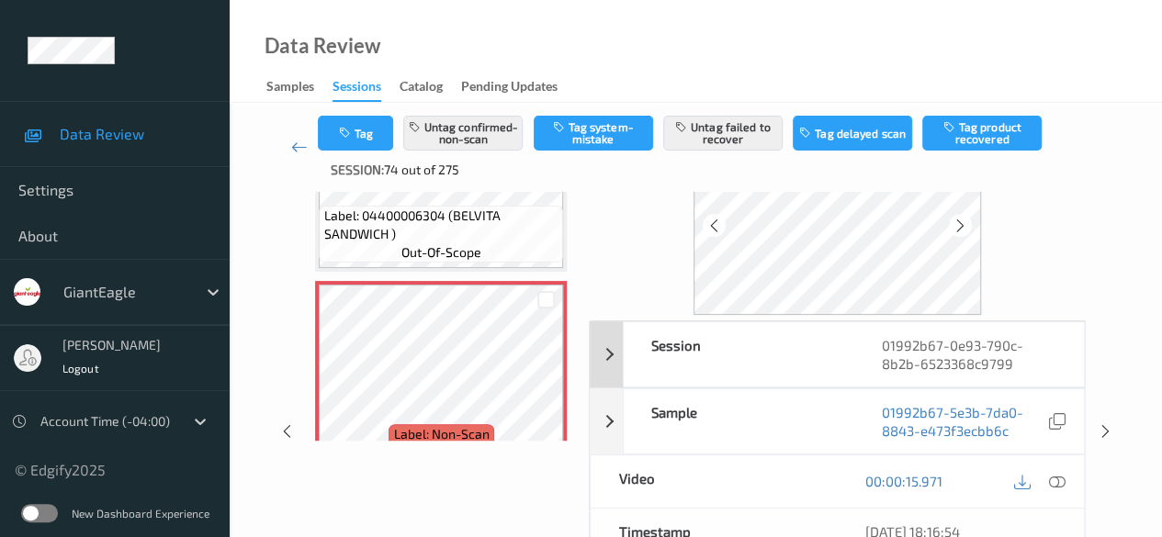
scroll to position [184, 0]
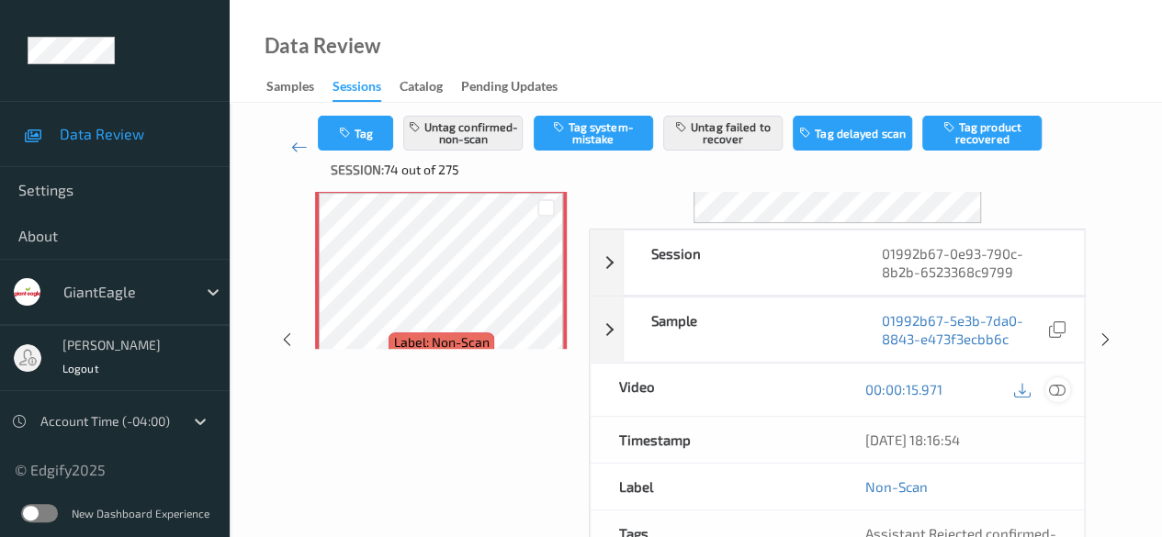
click at [1055, 390] on icon at bounding box center [1057, 389] width 17 height 17
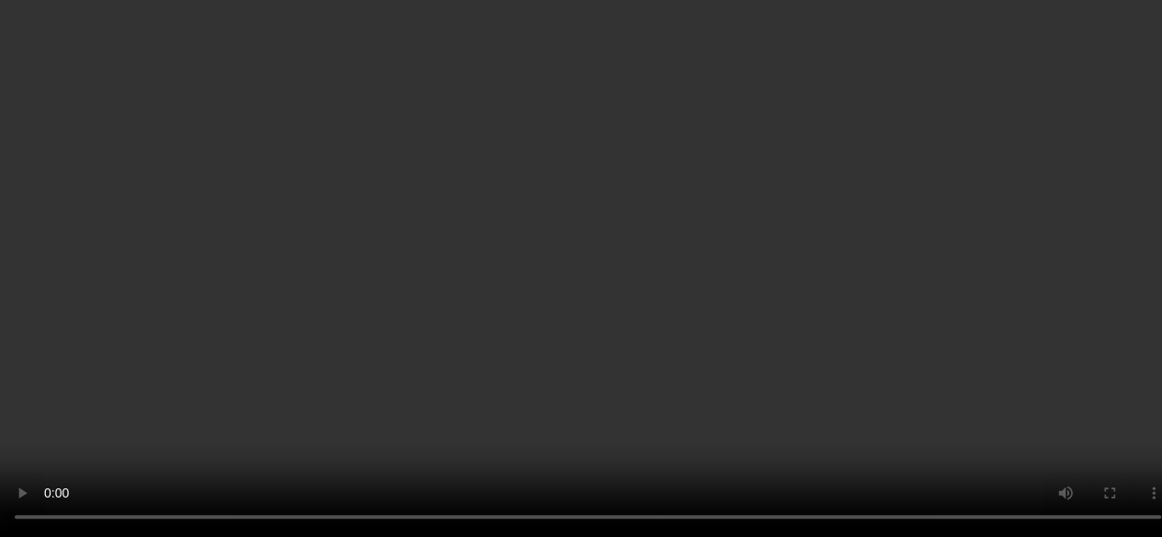
scroll to position [459, 0]
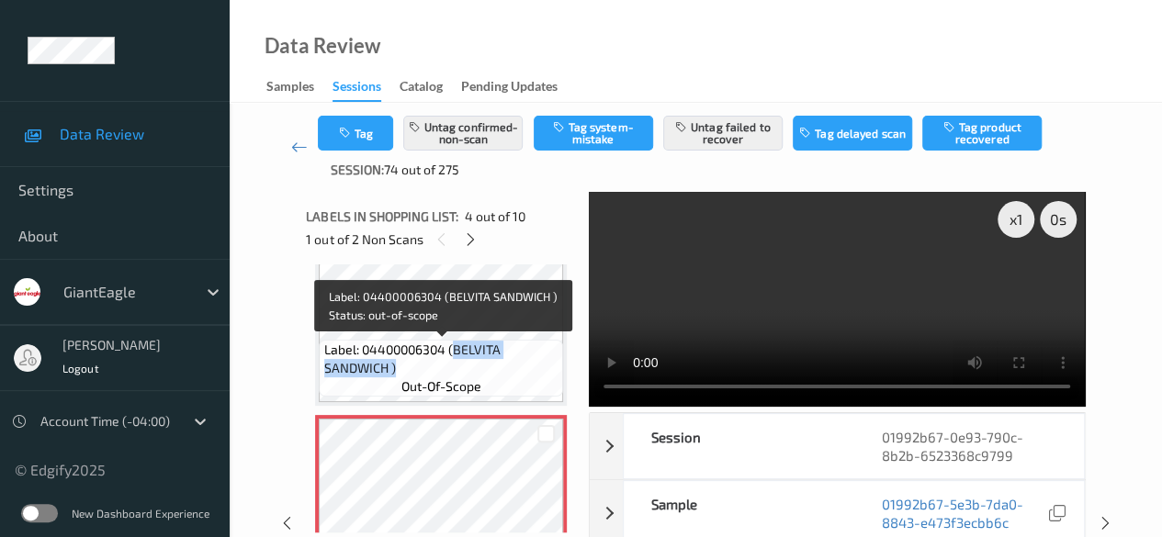
drag, startPoint x: 455, startPoint y: 352, endPoint x: 516, endPoint y: 366, distance: 63.3
click at [516, 366] on span "Label: 04400006304 (BELVITA SANDWICH )" at bounding box center [441, 359] width 235 height 37
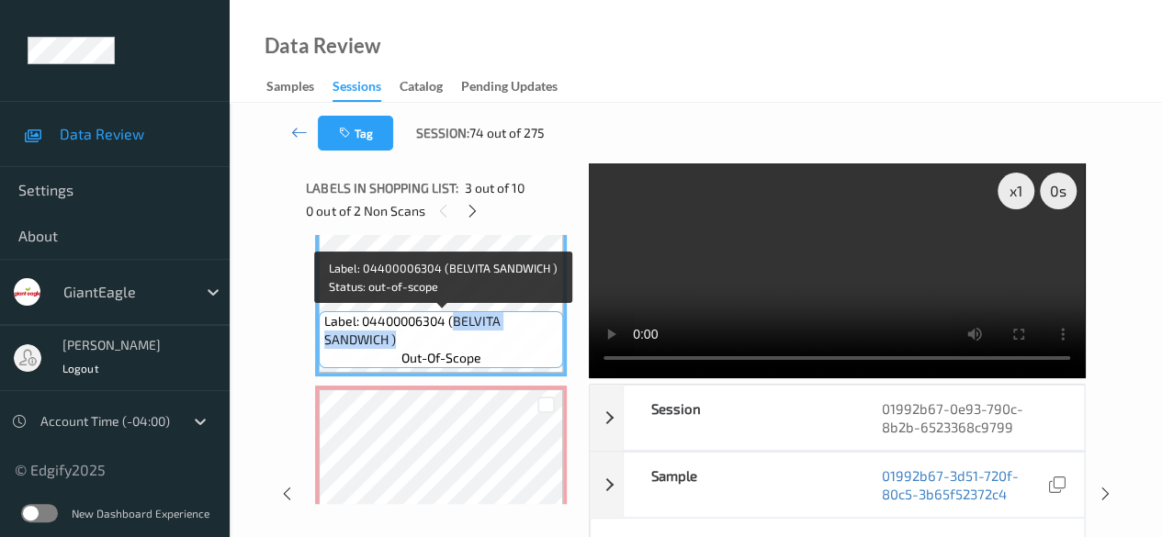
copy span "BELVITA SANDWICH )"
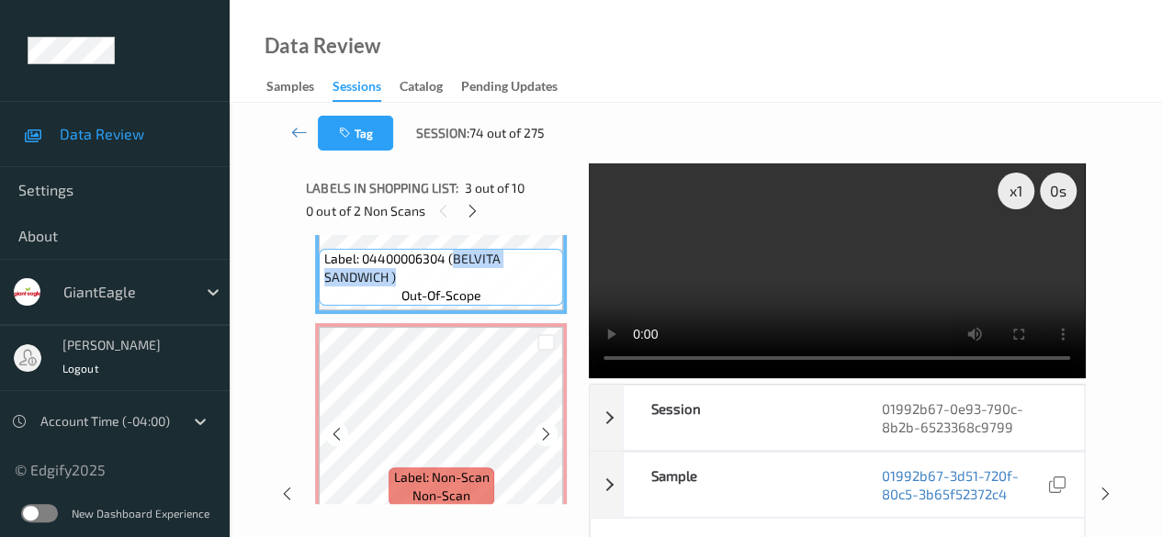
scroll to position [551, 0]
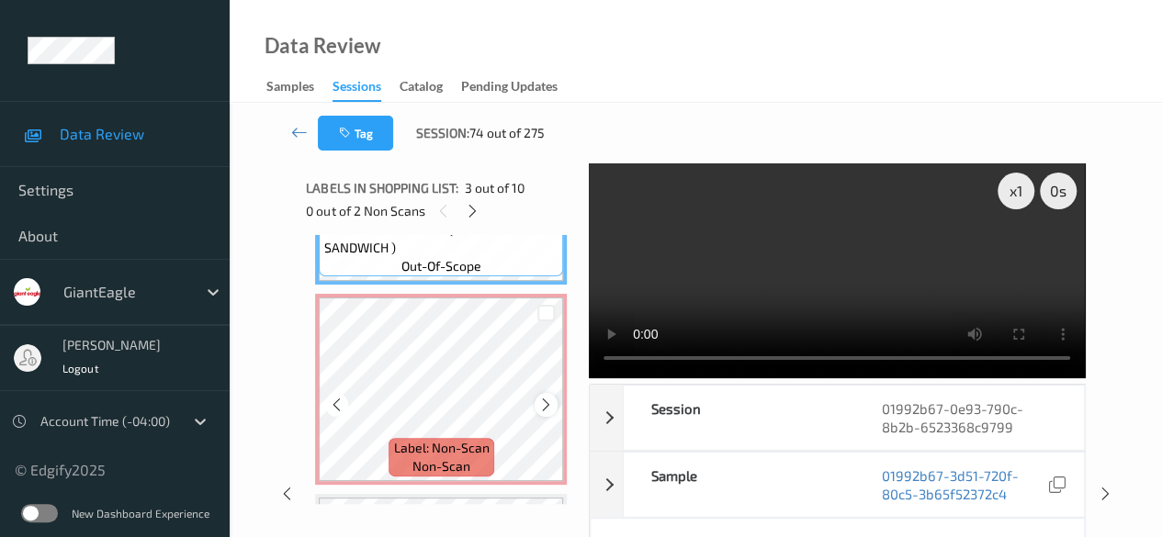
click at [542, 405] on icon at bounding box center [546, 405] width 16 height 17
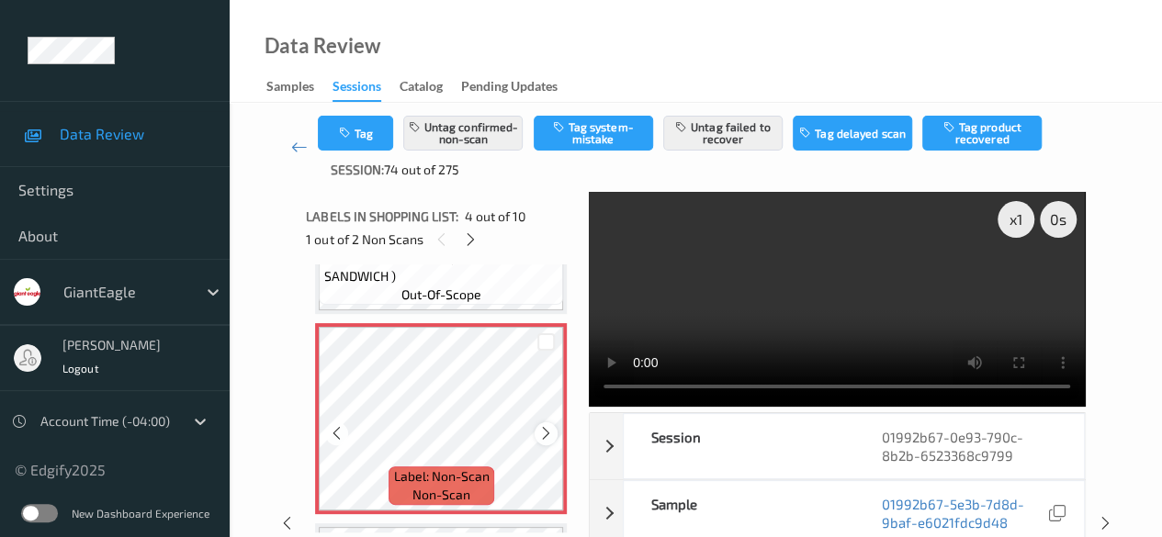
click at [544, 431] on icon at bounding box center [546, 433] width 16 height 17
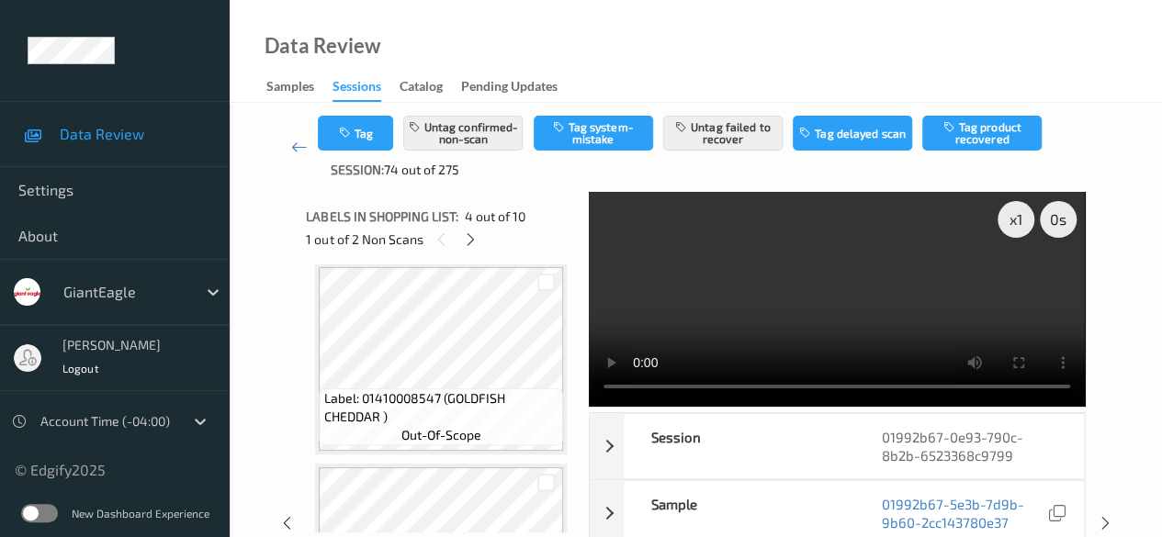
scroll to position [826, 0]
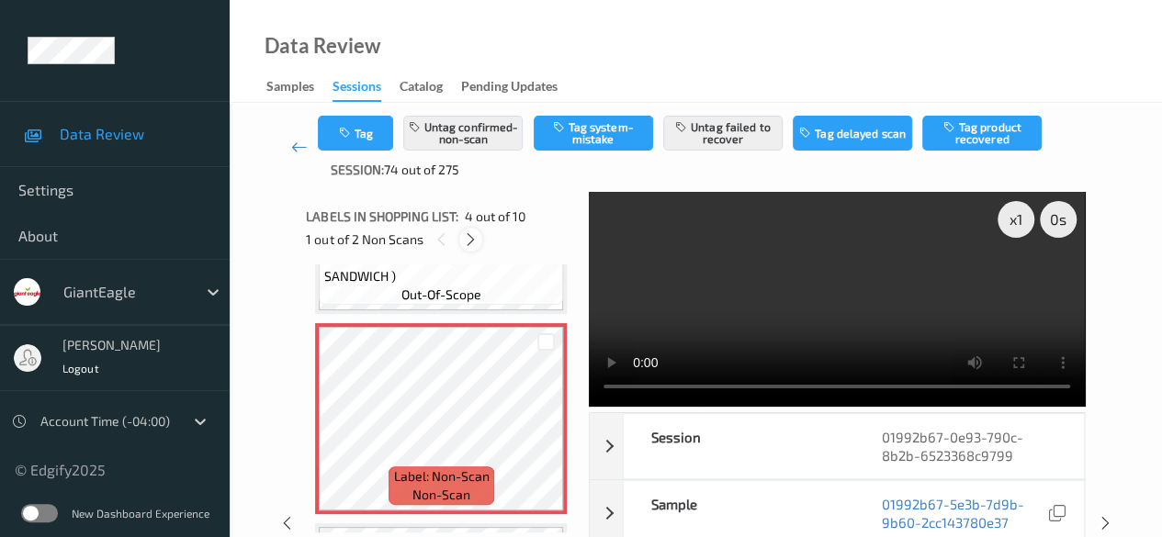
click at [477, 242] on icon at bounding box center [471, 239] width 16 height 17
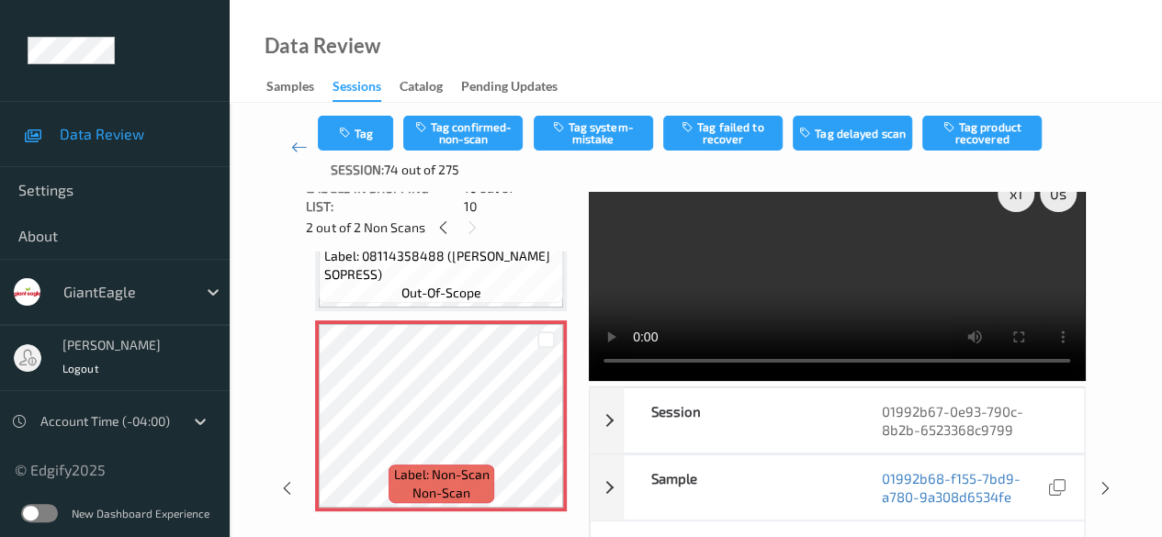
scroll to position [0, 0]
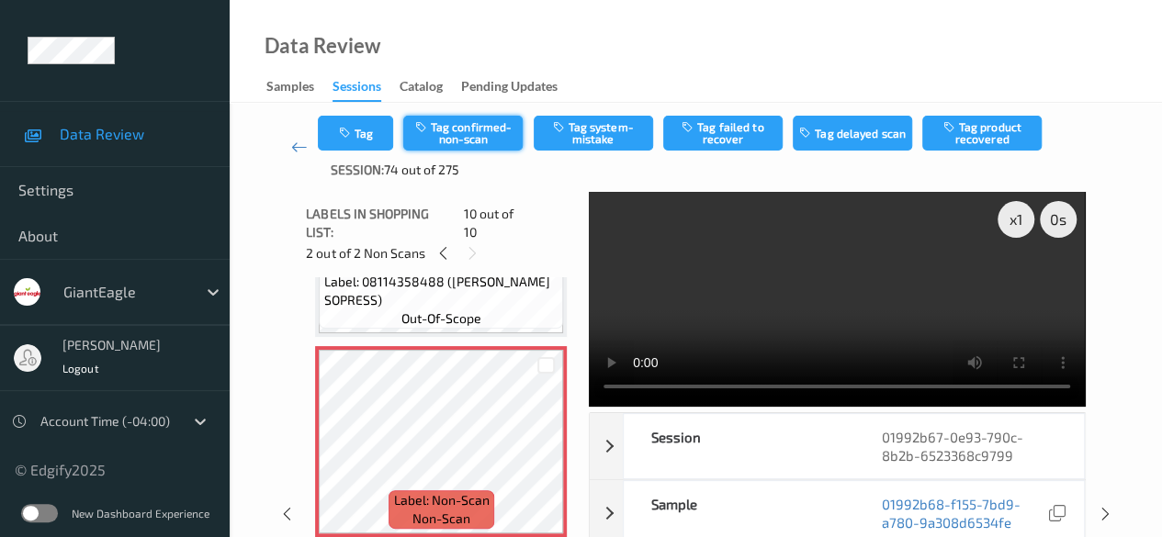
click at [467, 141] on button "Tag confirmed-non-scan" at bounding box center [462, 133] width 119 height 35
click at [299, 142] on icon at bounding box center [299, 147] width 17 height 18
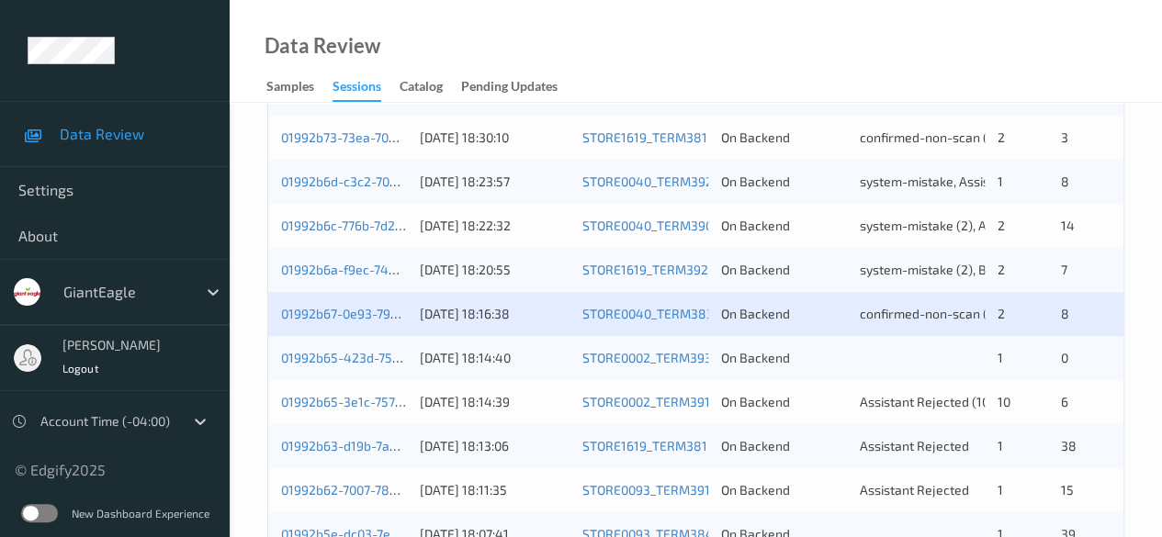
scroll to position [918, 0]
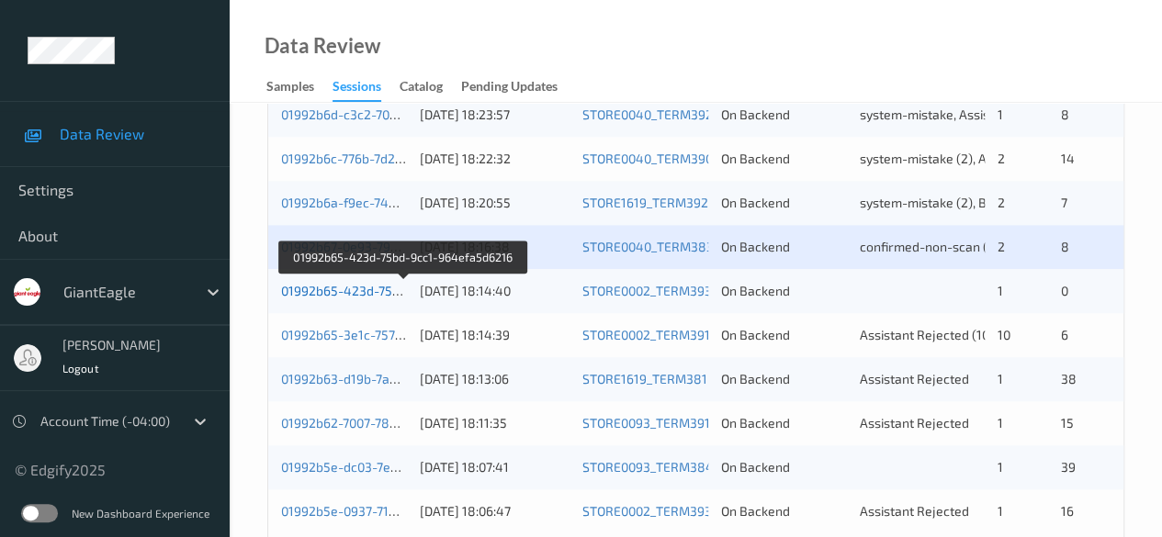
click at [343, 289] on link "01992b65-423d-75bd-9cc1-964efa5d6216" at bounding box center [404, 291] width 247 height 16
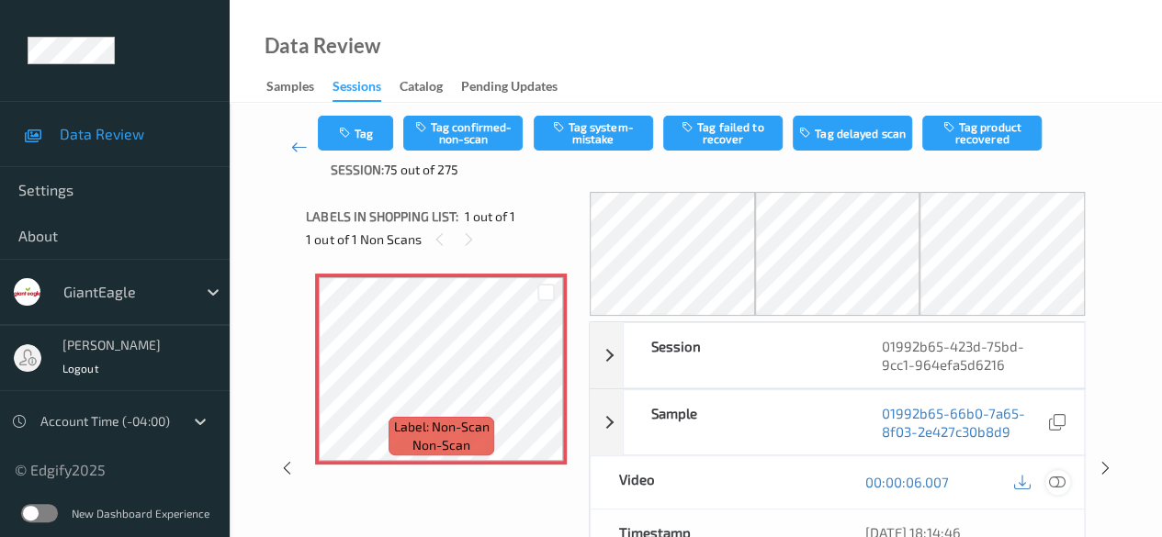
click at [1062, 475] on icon at bounding box center [1057, 482] width 17 height 17
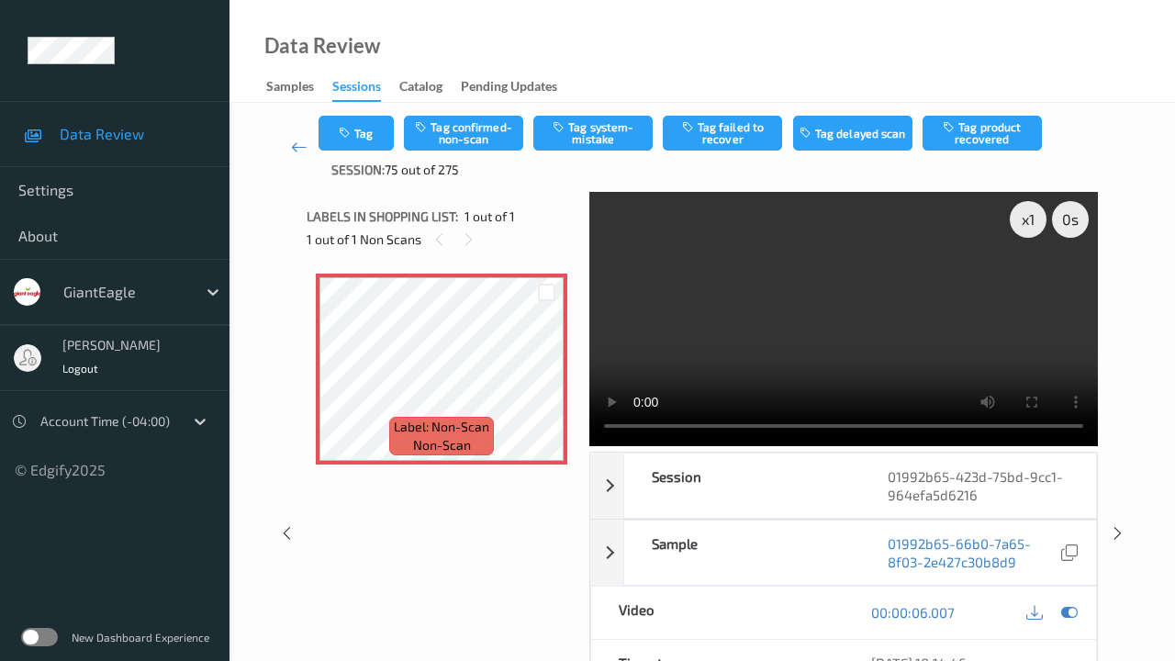
click at [590, 446] on video at bounding box center [844, 319] width 509 height 254
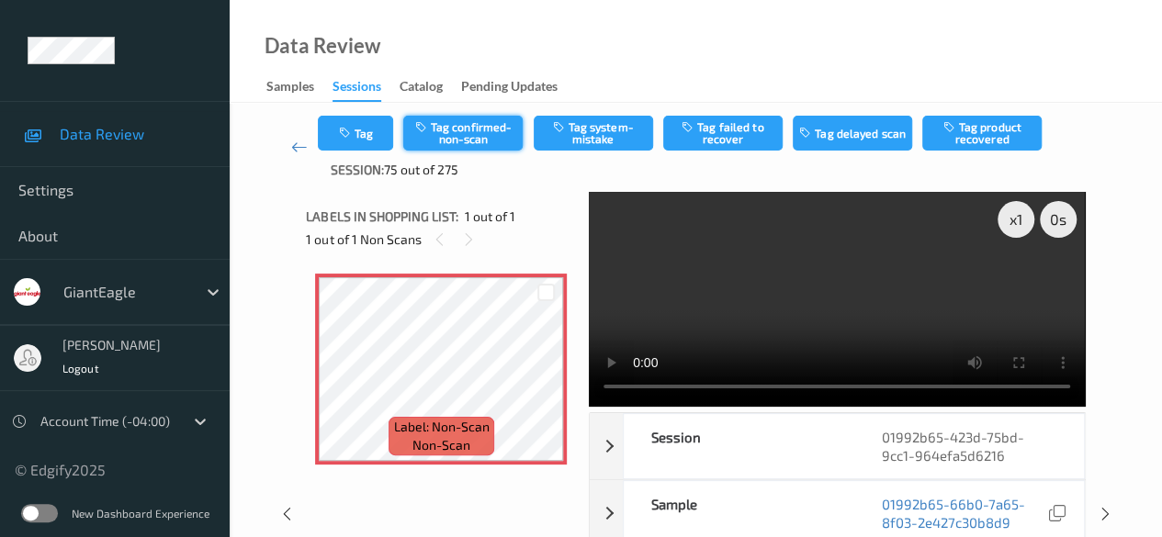
click at [475, 139] on button "Tag confirmed-non-scan" at bounding box center [462, 133] width 119 height 35
click at [291, 147] on icon at bounding box center [299, 147] width 17 height 18
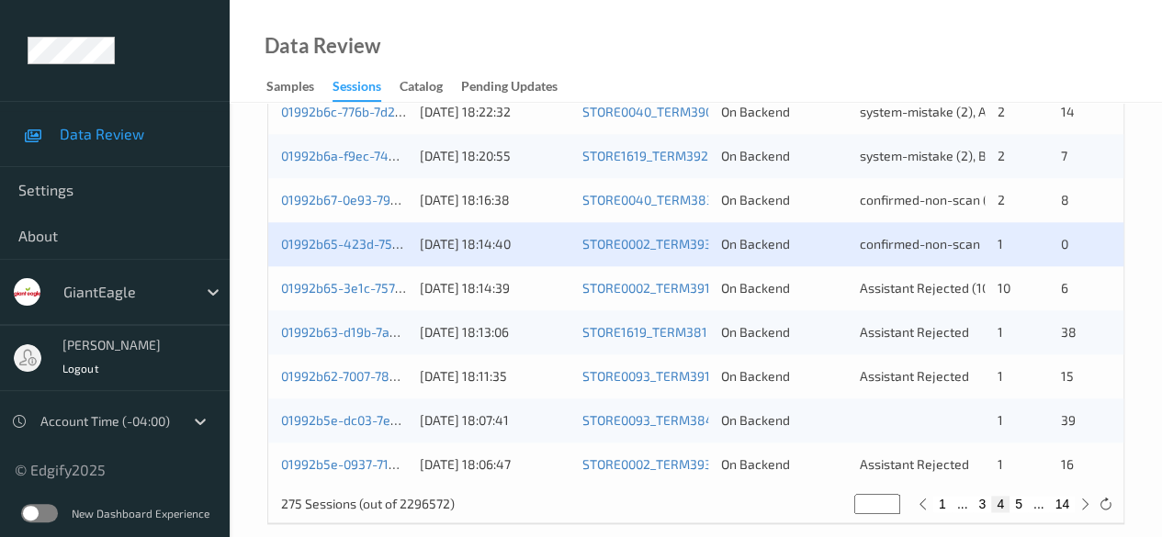
scroll to position [988, 0]
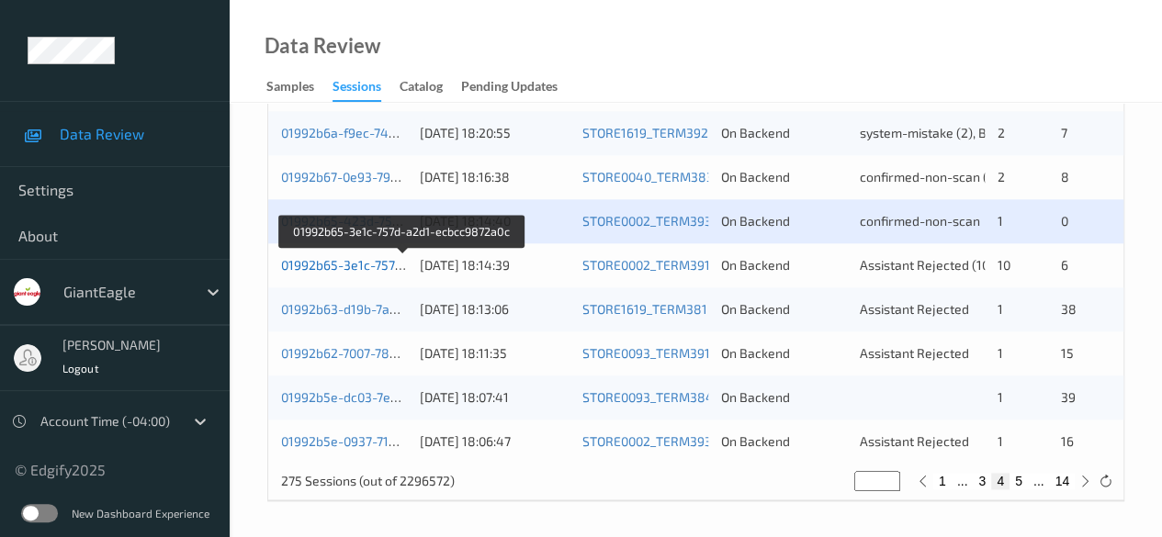
click at [384, 262] on link "01992b65-3e1c-757d-a2d1-ecbcc9872a0c" at bounding box center [403, 265] width 244 height 16
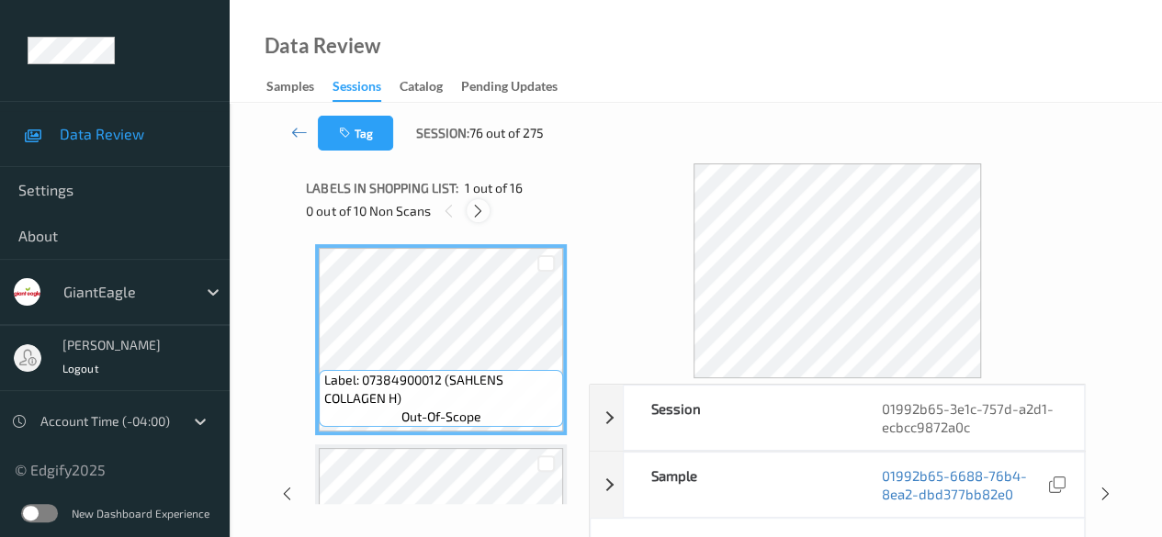
click at [485, 216] on icon at bounding box center [478, 211] width 16 height 17
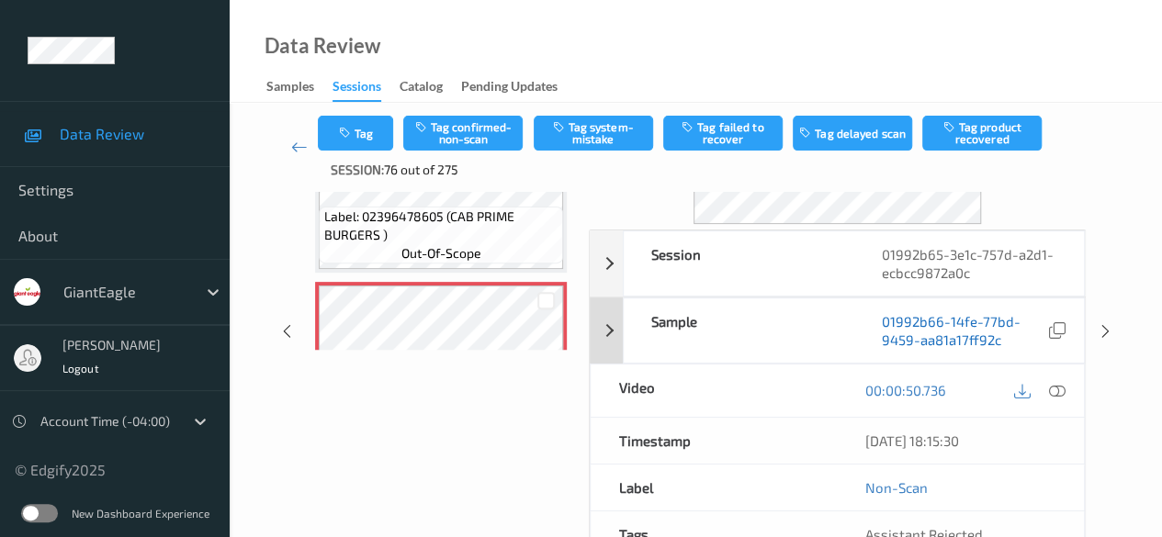
scroll to position [184, 0]
click at [1055, 390] on icon at bounding box center [1057, 389] width 17 height 17
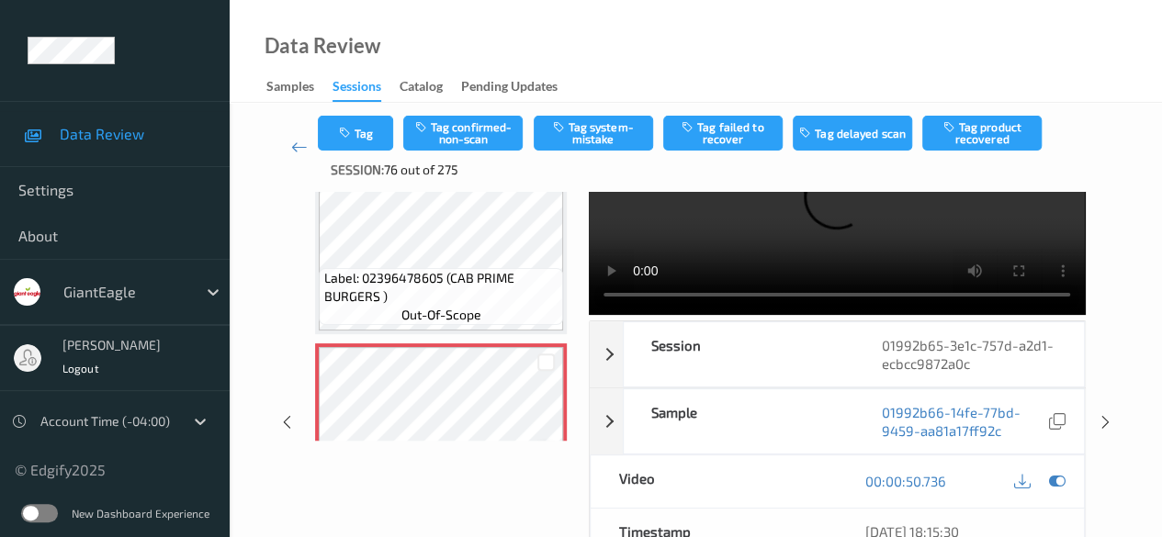
scroll to position [1010, 0]
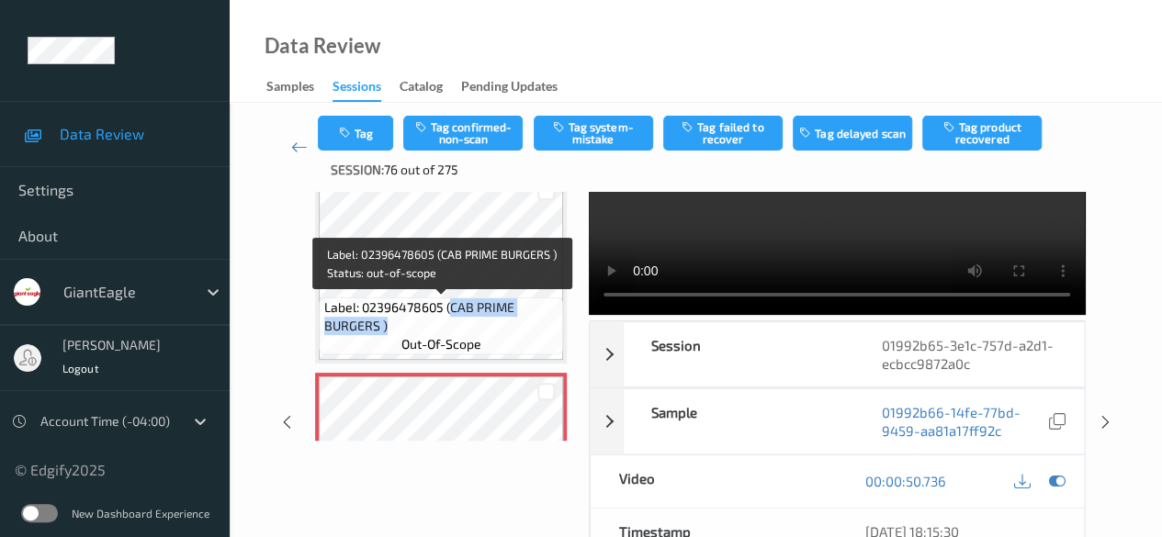
drag, startPoint x: 450, startPoint y: 309, endPoint x: 521, endPoint y: 320, distance: 71.6
click at [521, 320] on span "Label: 02396478605 (CAB PRIME BURGERS )" at bounding box center [441, 316] width 235 height 37
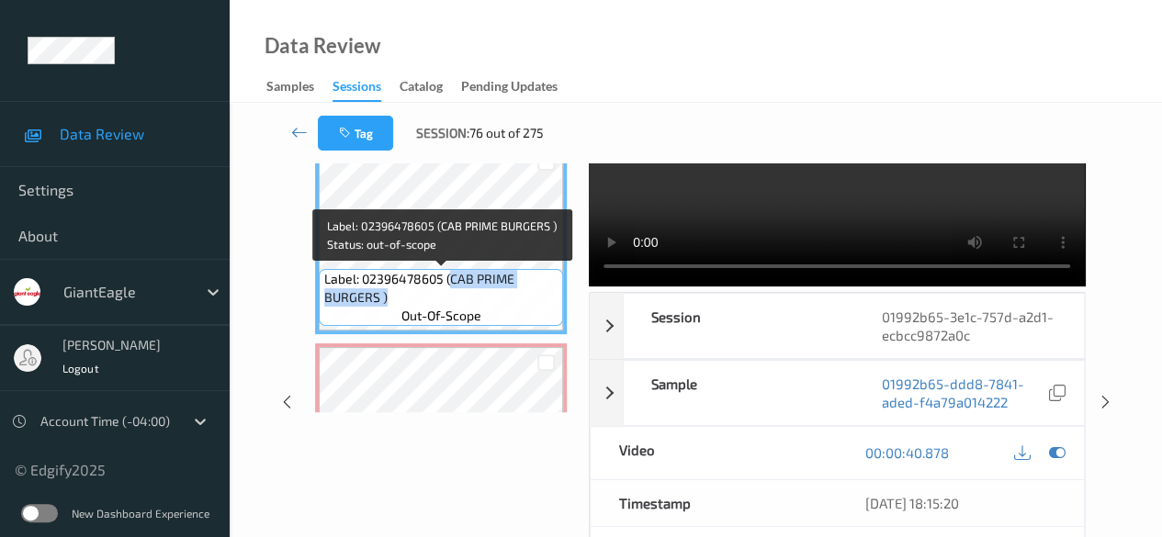
copy span "CAB PRIME BURGERS )"
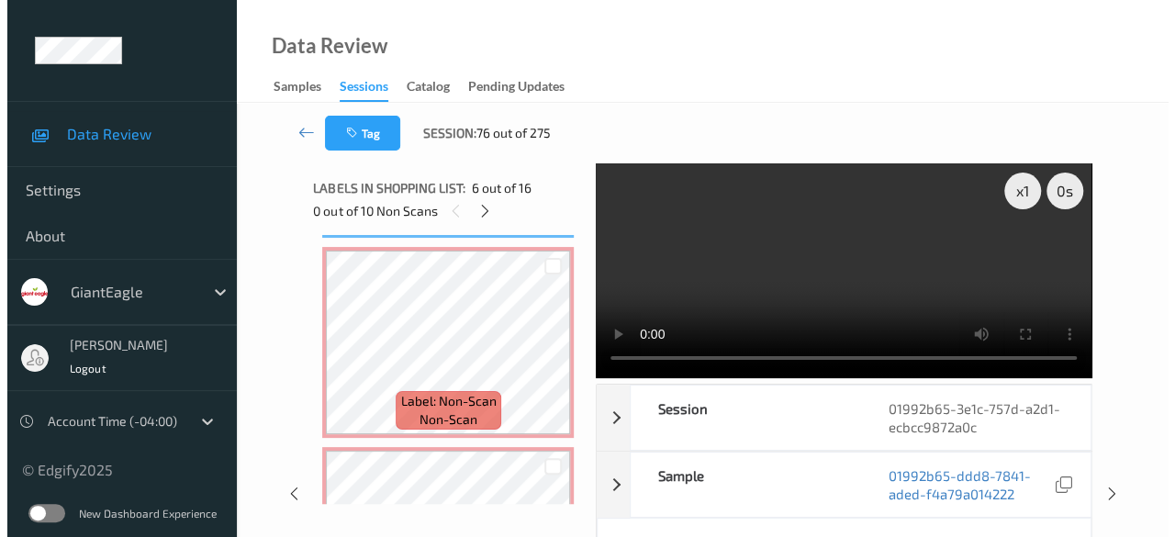
scroll to position [1194, 0]
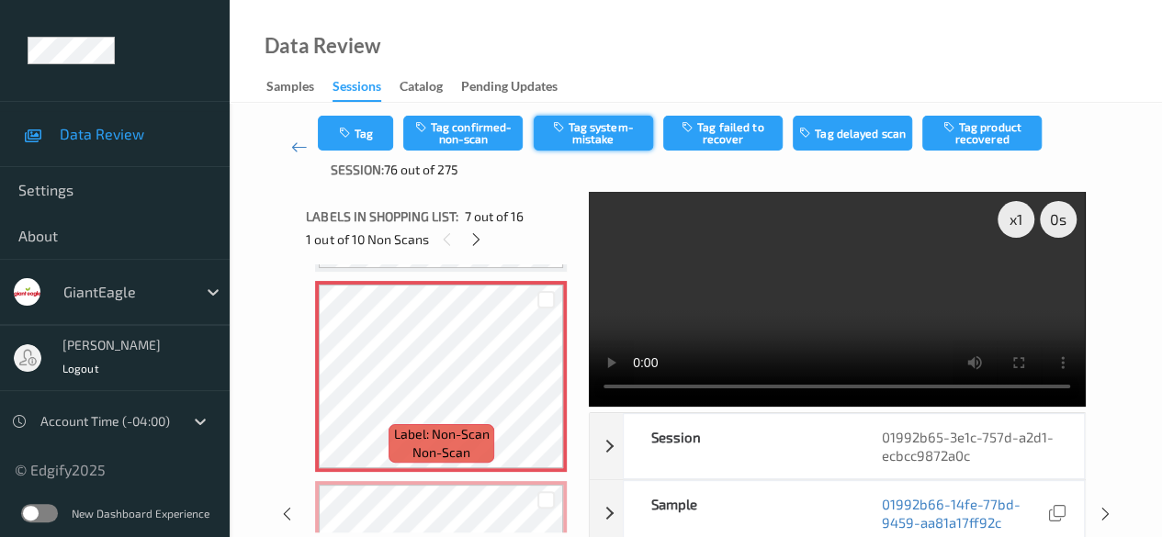
click at [593, 135] on button "Tag system-mistake" at bounding box center [593, 133] width 119 height 35
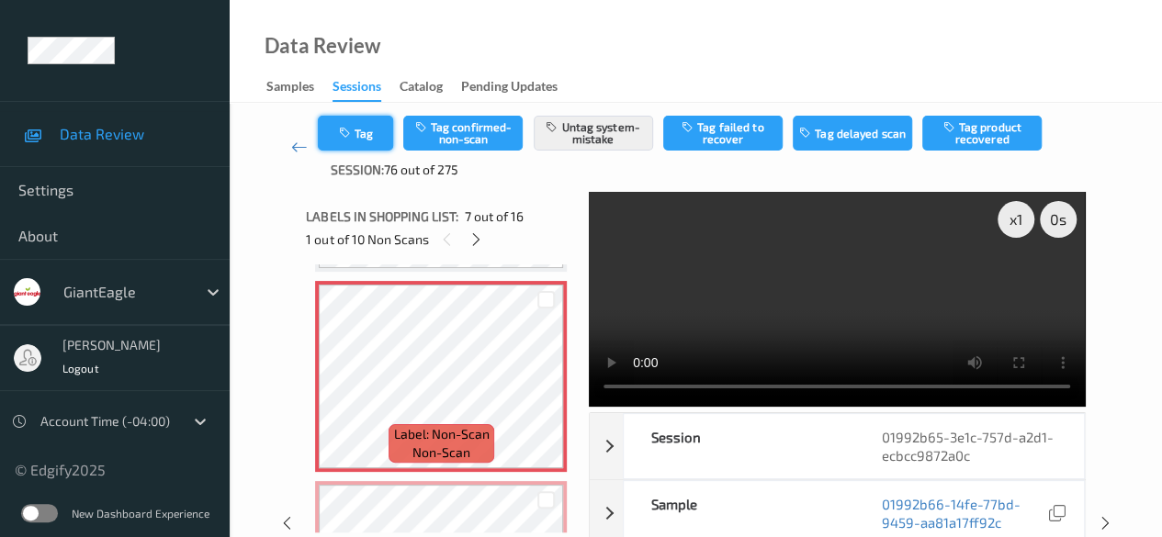
click at [357, 135] on button "Tag" at bounding box center [355, 133] width 75 height 35
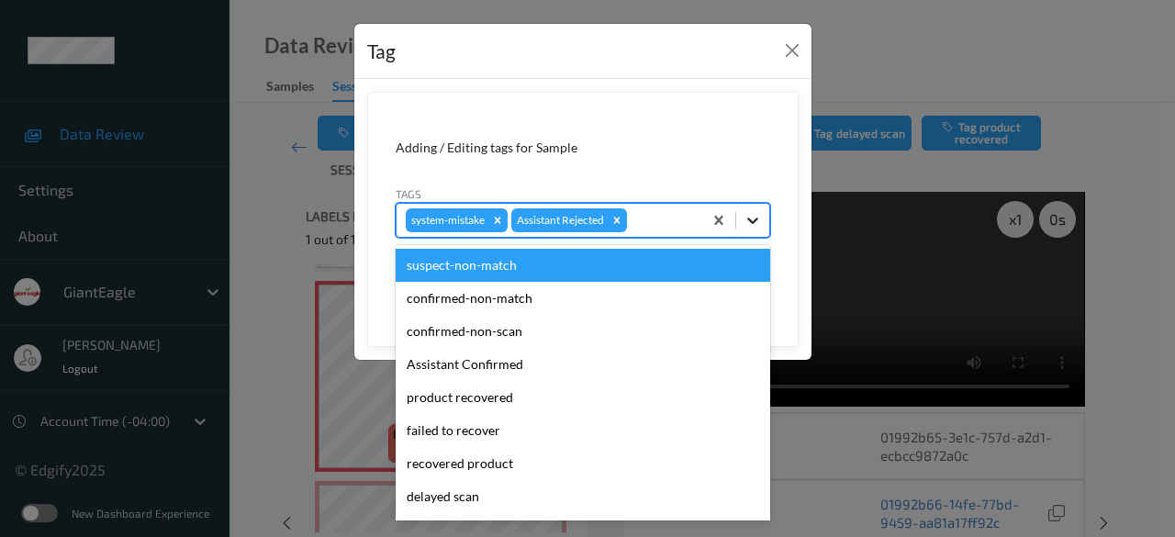
click at [746, 221] on icon at bounding box center [753, 220] width 18 height 18
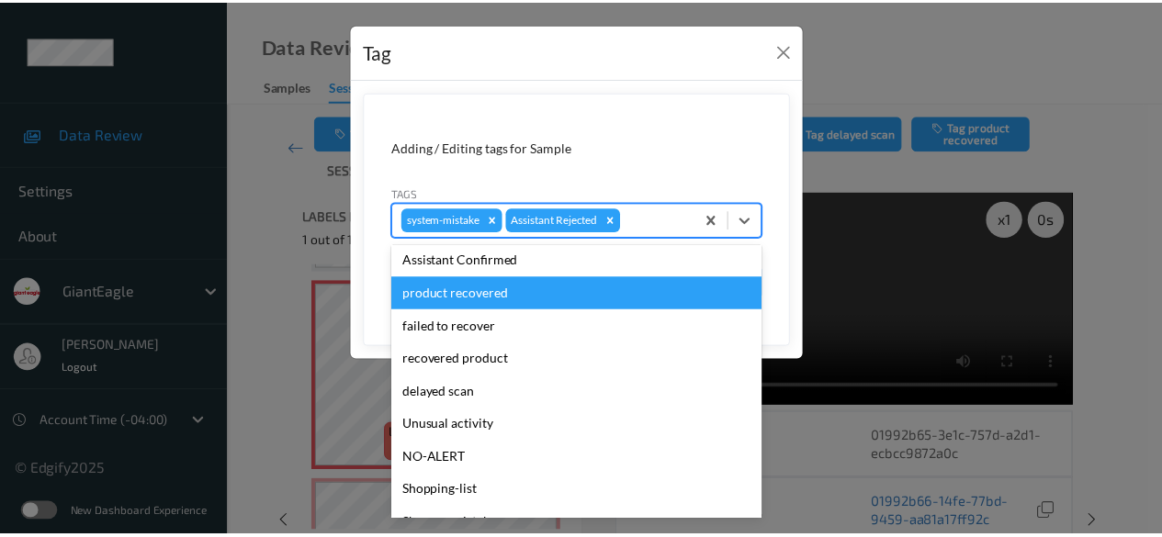
scroll to position [162, 0]
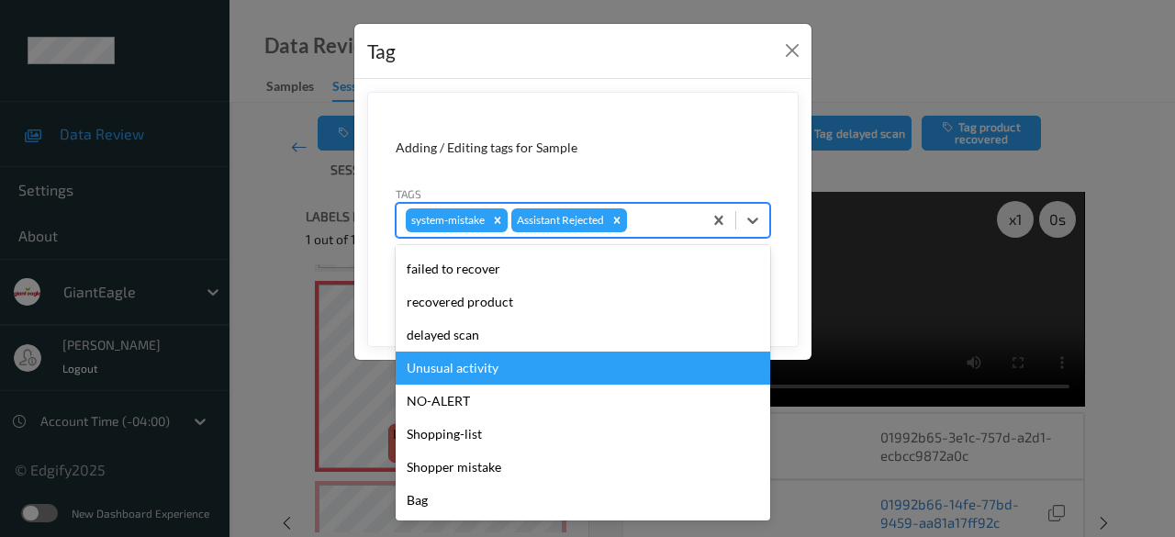
click at [489, 377] on div "Unusual activity" at bounding box center [583, 368] width 375 height 33
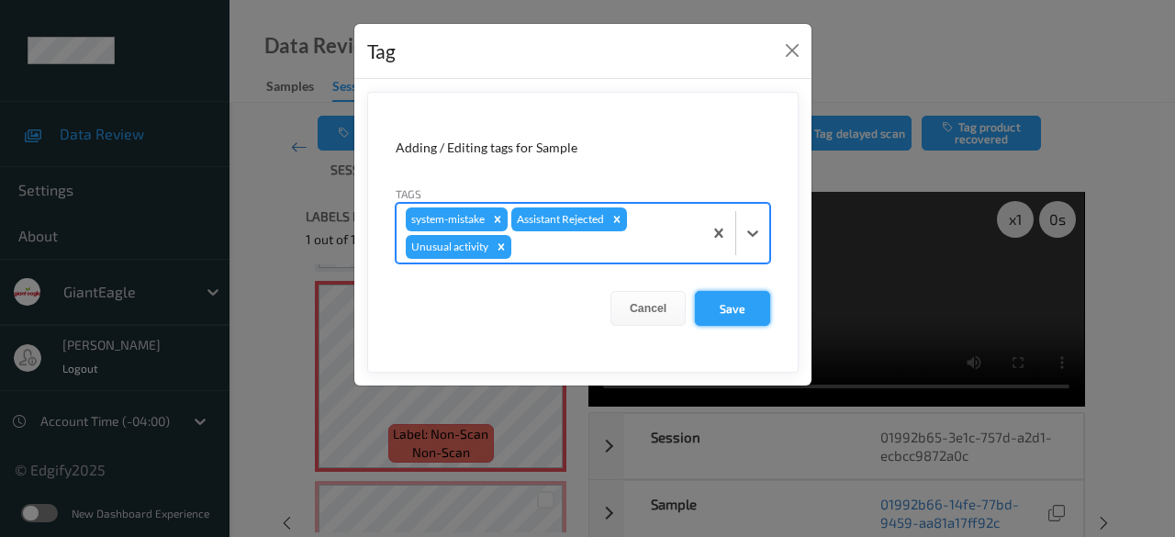
click at [743, 302] on button "Save" at bounding box center [732, 308] width 75 height 35
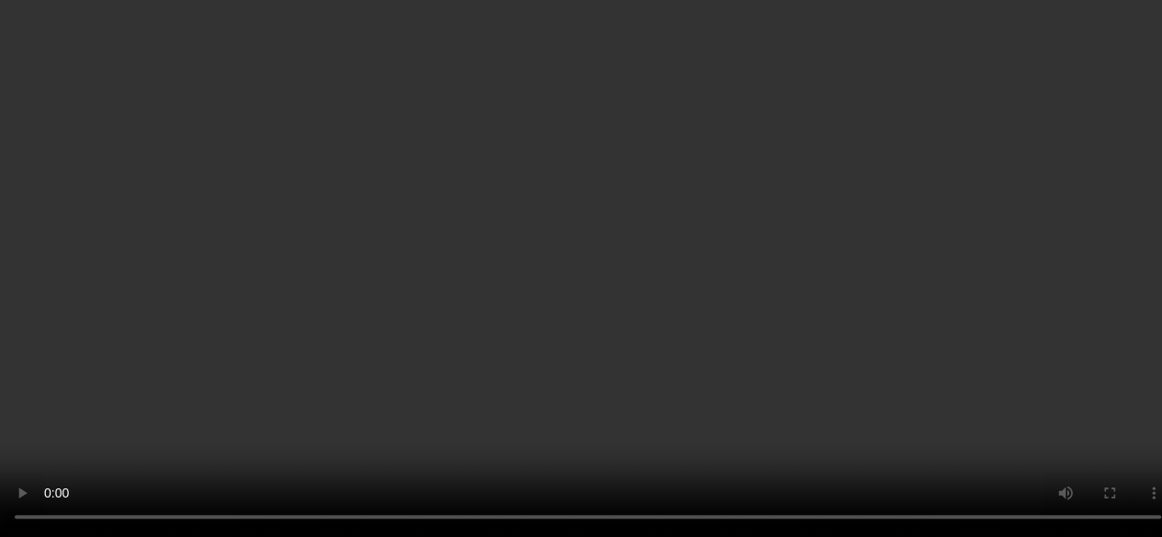
scroll to position [1377, 0]
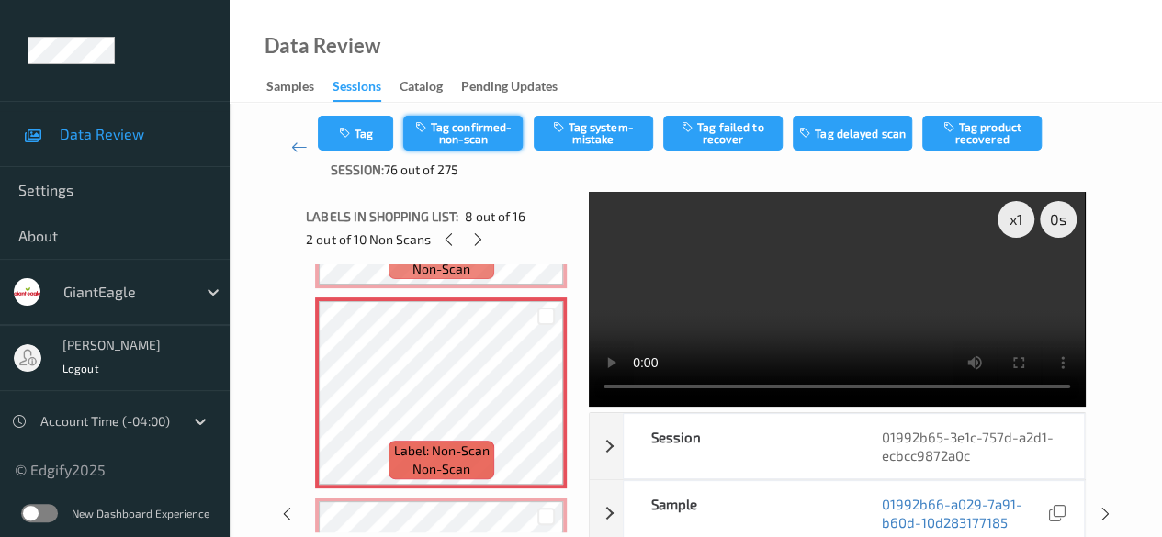
click at [482, 136] on button "Tag confirmed-non-scan" at bounding box center [462, 133] width 119 height 35
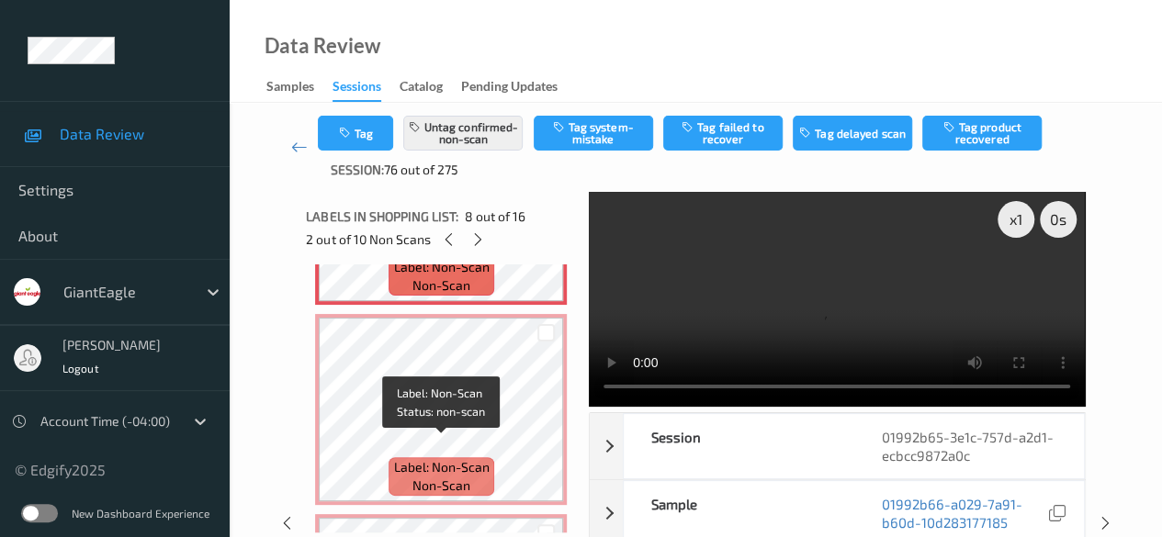
scroll to position [1566, 0]
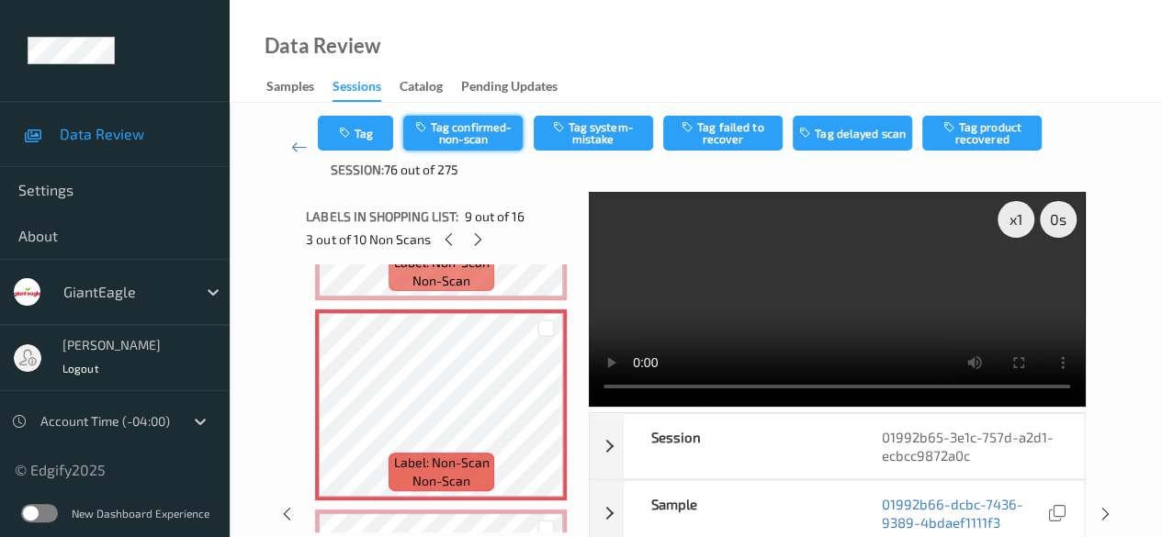
click at [480, 126] on button "Tag confirmed-non-scan" at bounding box center [462, 133] width 119 height 35
click at [478, 243] on icon at bounding box center [478, 239] width 16 height 17
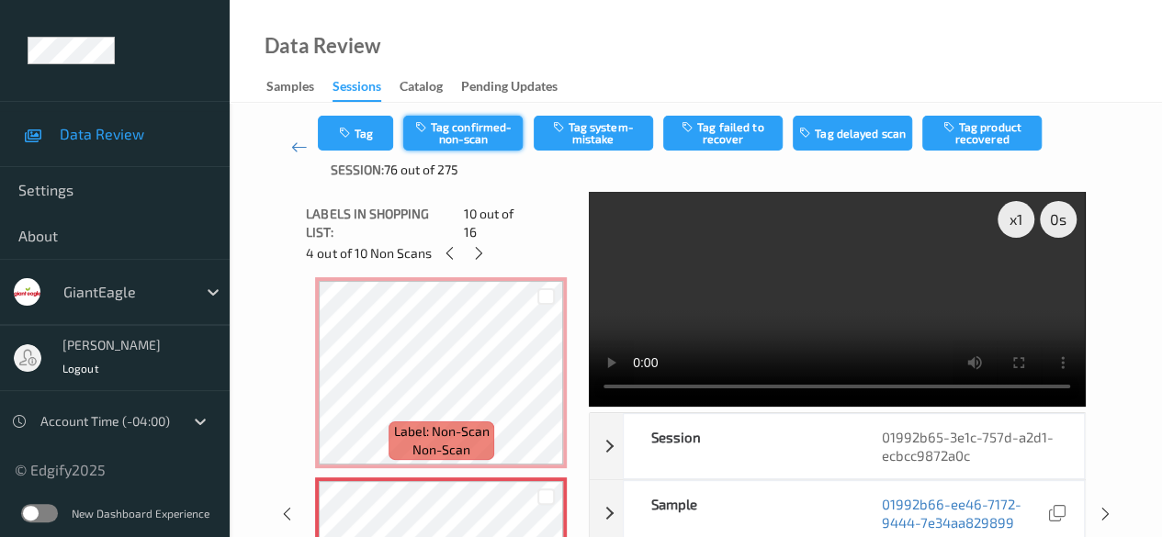
click at [490, 138] on button "Tag confirmed-non-scan" at bounding box center [462, 133] width 119 height 35
click at [482, 245] on icon at bounding box center [479, 253] width 16 height 17
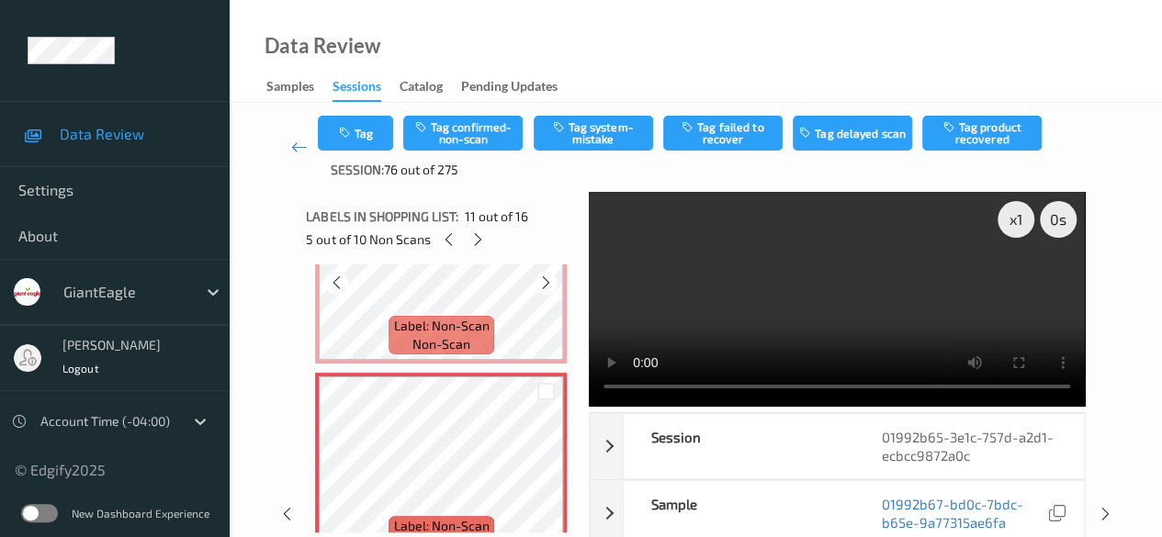
scroll to position [1811, 0]
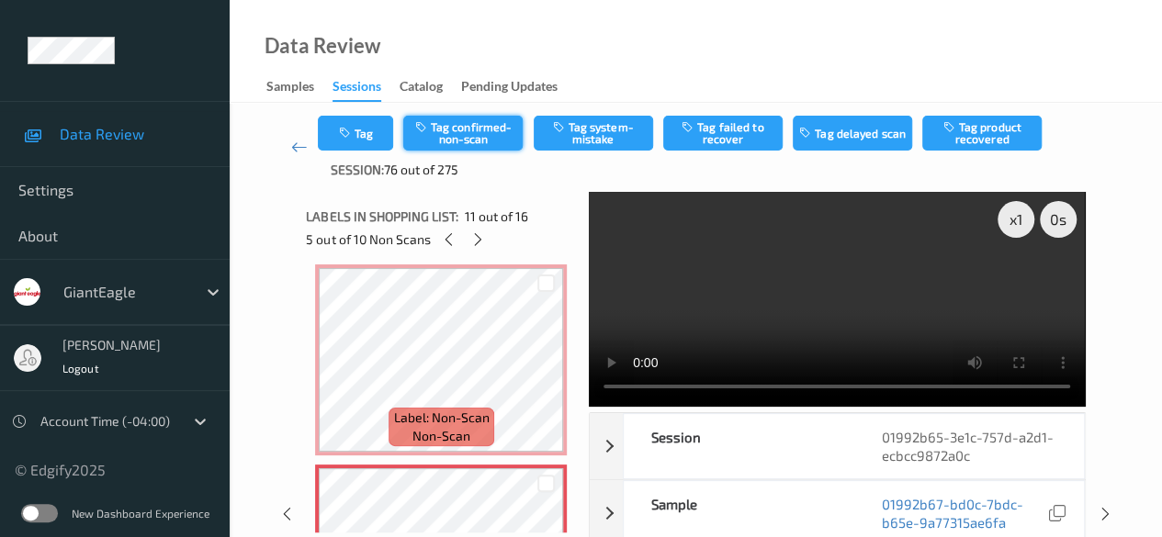
click at [491, 139] on button "Tag confirmed-non-scan" at bounding box center [462, 133] width 119 height 35
click at [478, 245] on icon at bounding box center [478, 239] width 16 height 17
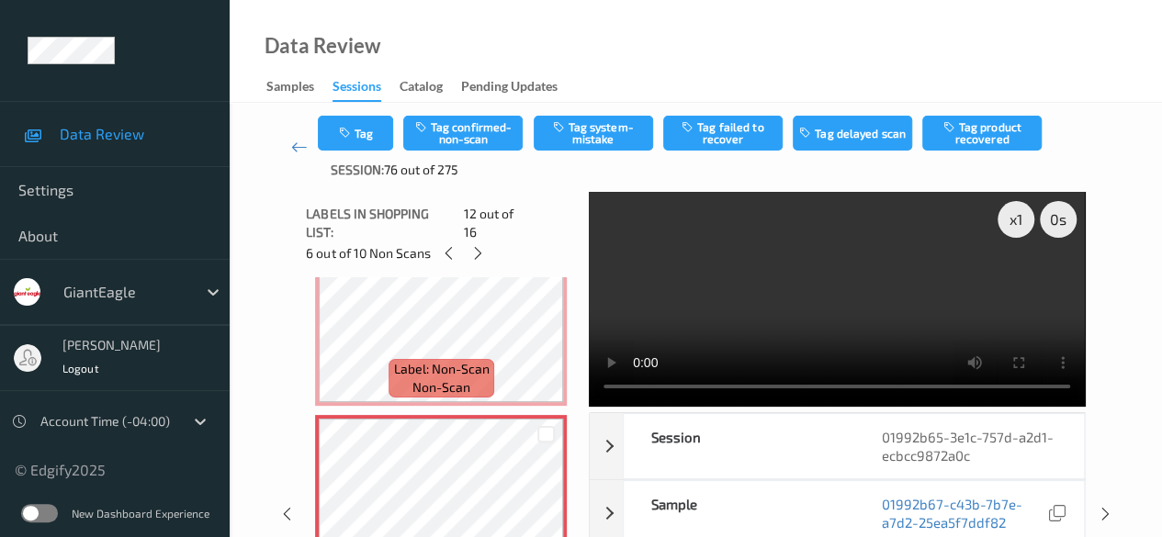
scroll to position [2103, 0]
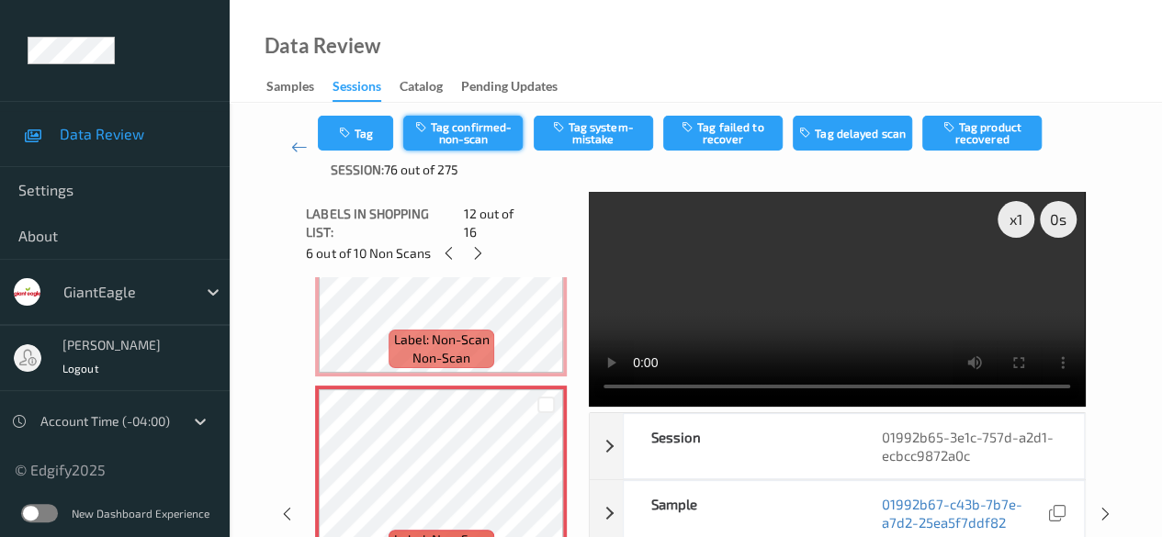
click at [468, 135] on button "Tag confirmed-non-scan" at bounding box center [462, 133] width 119 height 35
click at [476, 245] on icon at bounding box center [478, 253] width 16 height 17
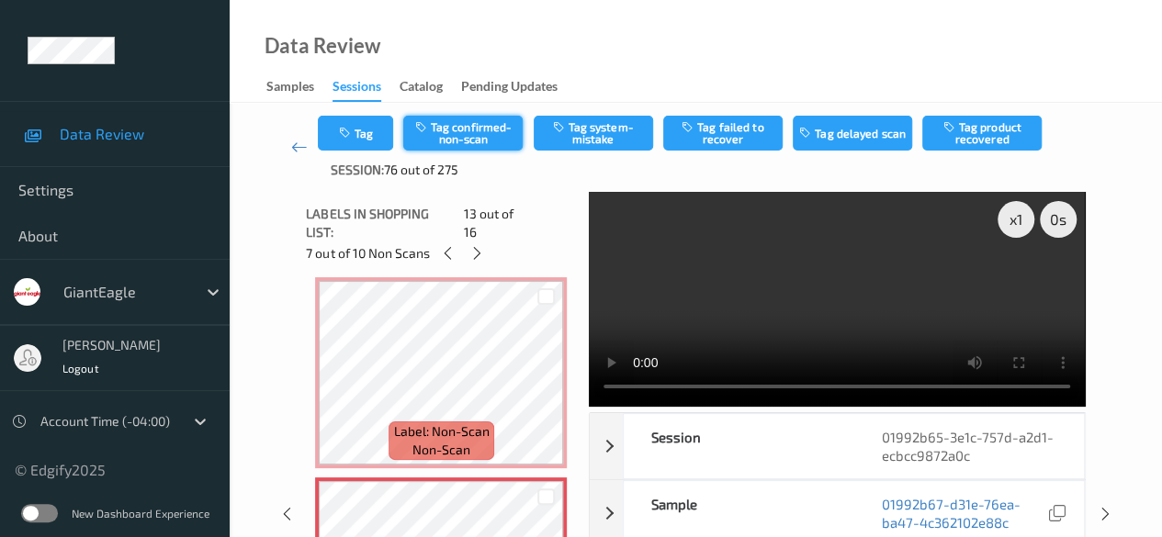
click at [470, 139] on button "Tag confirmed-non-scan" at bounding box center [462, 133] width 119 height 35
click at [477, 245] on icon at bounding box center [477, 253] width 16 height 17
click at [472, 132] on button "Tag confirmed-non-scan" at bounding box center [462, 133] width 119 height 35
click at [482, 245] on icon at bounding box center [479, 253] width 16 height 17
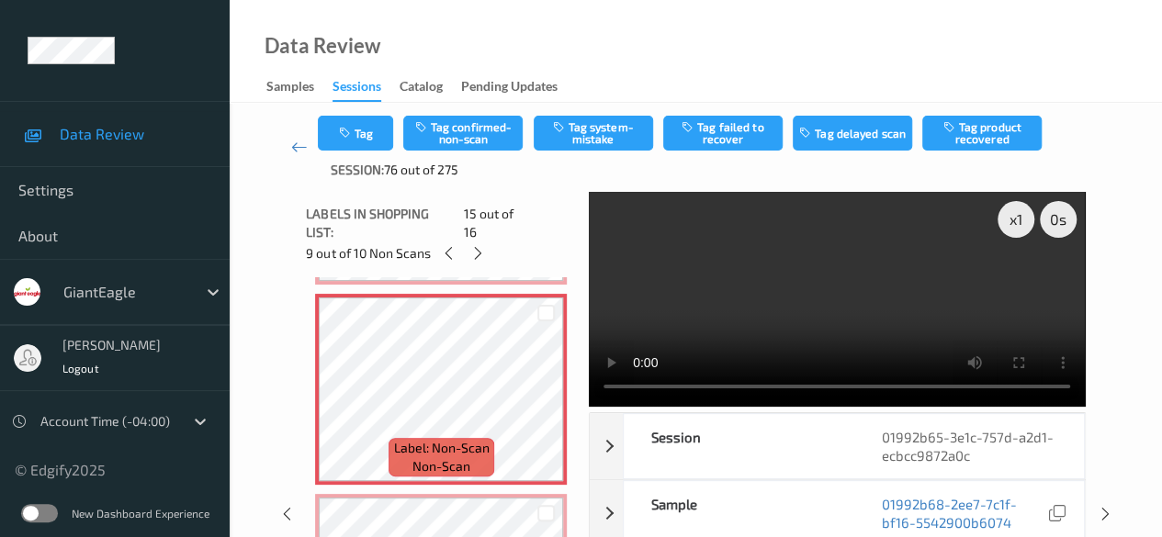
scroll to position [2703, 0]
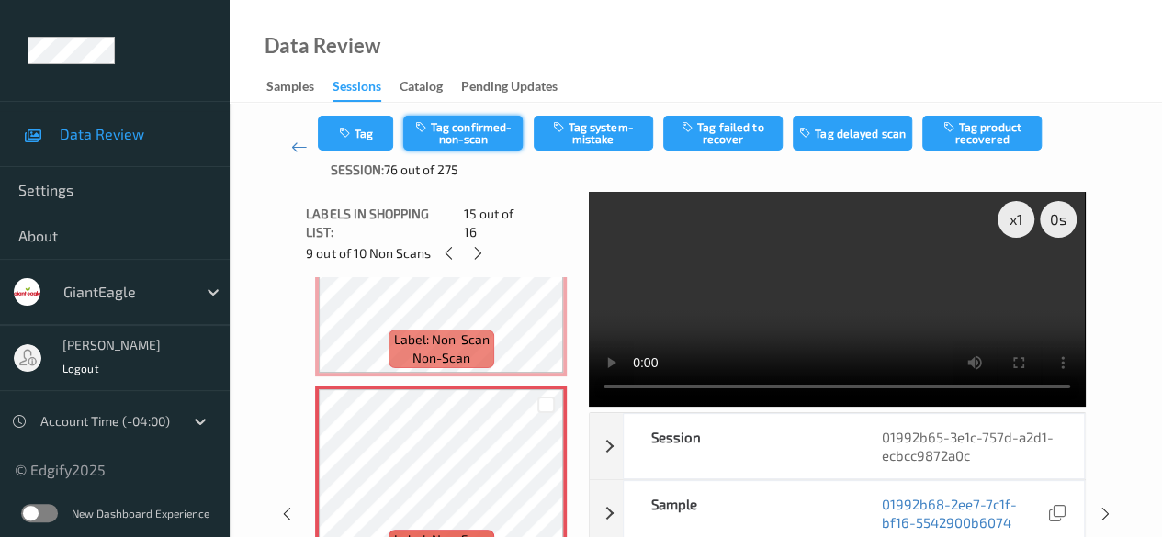
click at [472, 129] on button "Tag confirmed-non-scan" at bounding box center [462, 133] width 119 height 35
click at [549, 288] on icon at bounding box center [546, 296] width 16 height 17
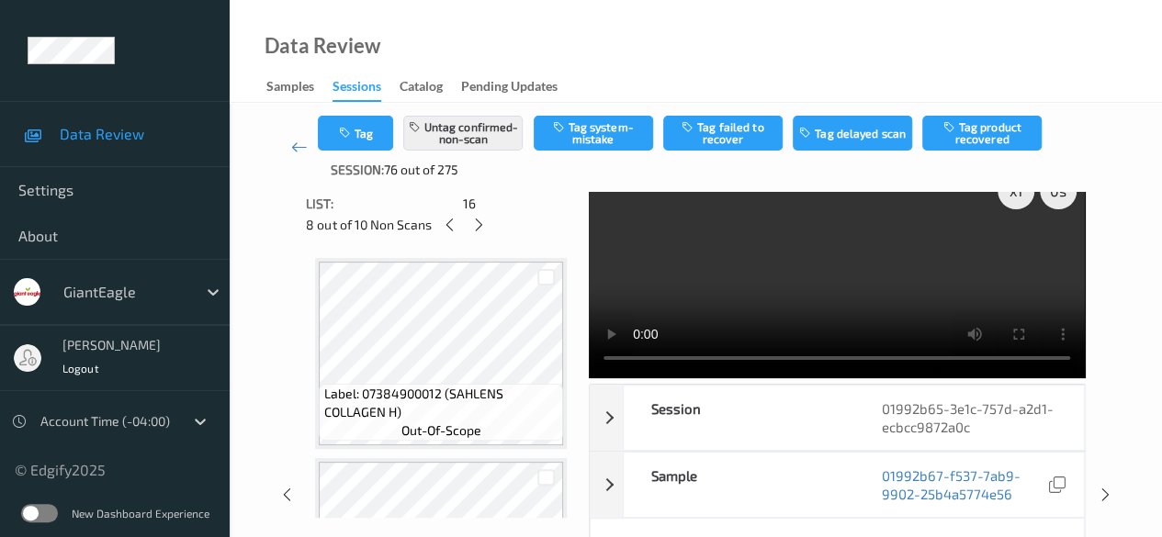
scroll to position [0, 0]
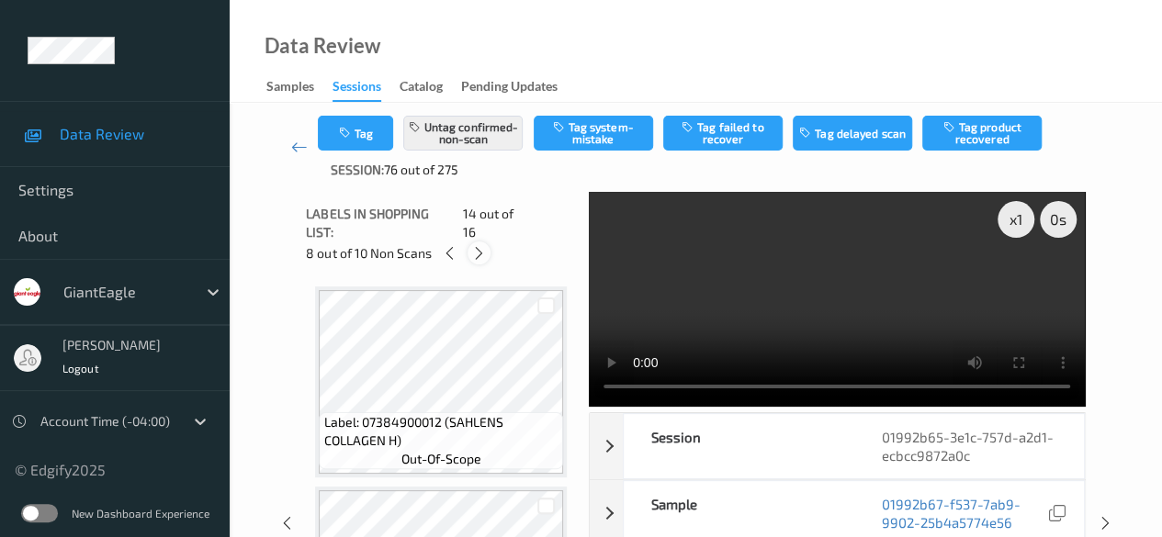
click at [484, 245] on icon at bounding box center [479, 253] width 16 height 17
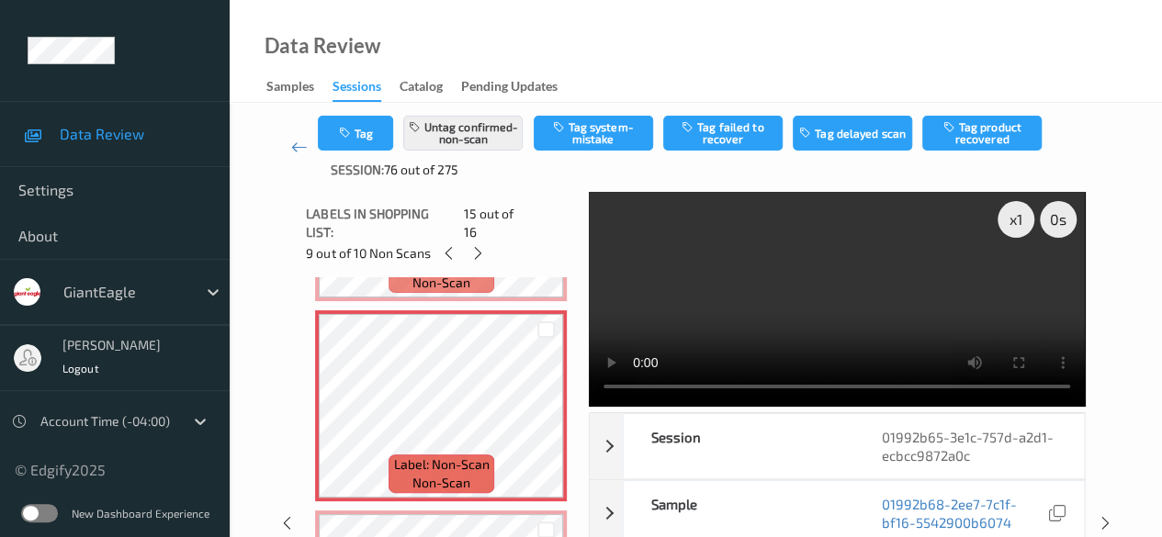
scroll to position [2795, 0]
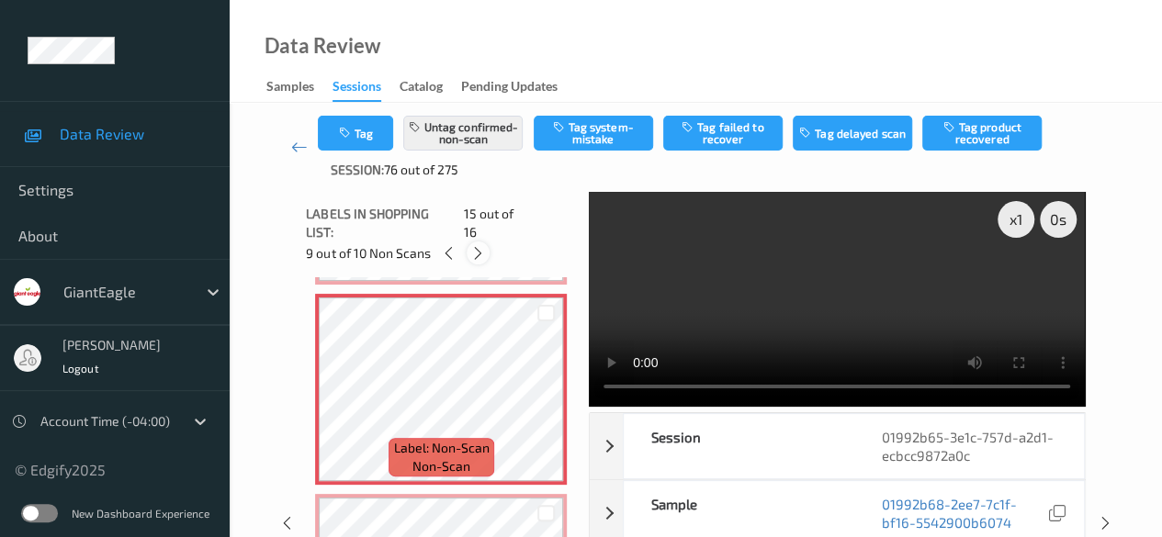
click at [480, 245] on icon at bounding box center [478, 253] width 16 height 17
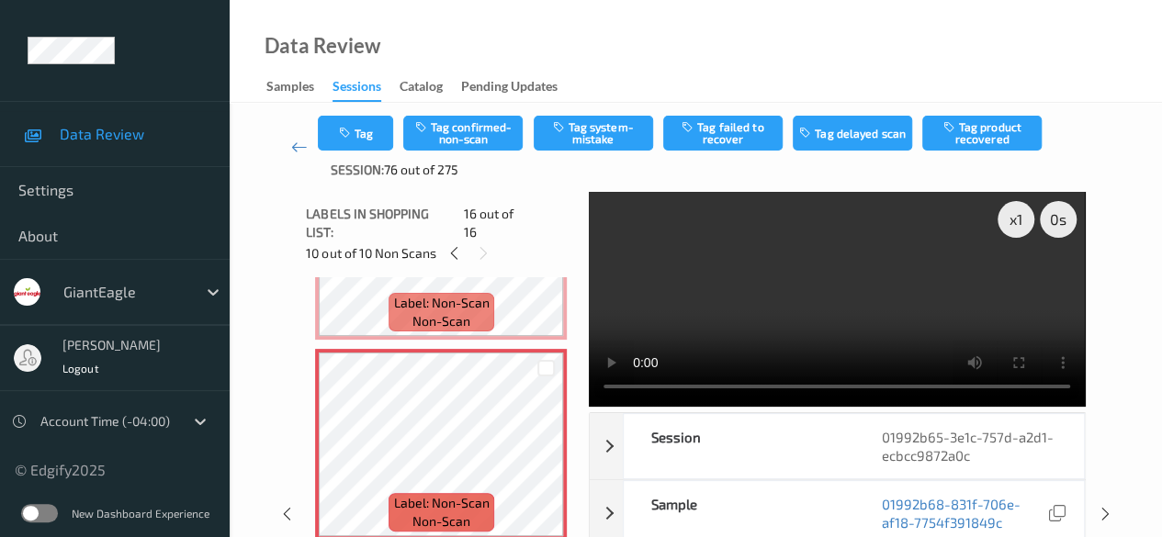
scroll to position [2943, 0]
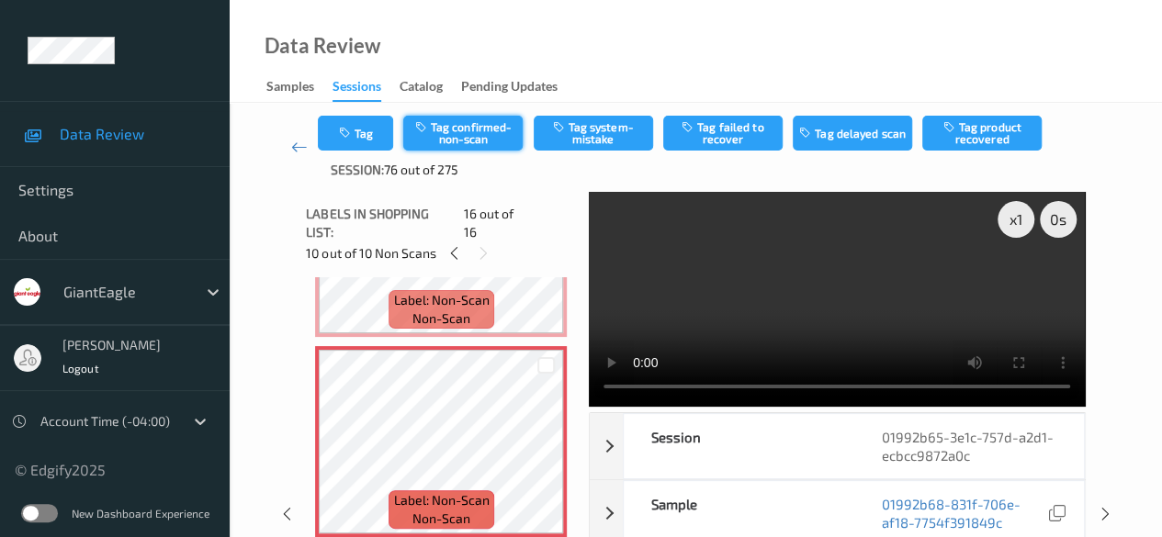
click at [489, 126] on button "Tag confirmed-non-scan" at bounding box center [462, 133] width 119 height 35
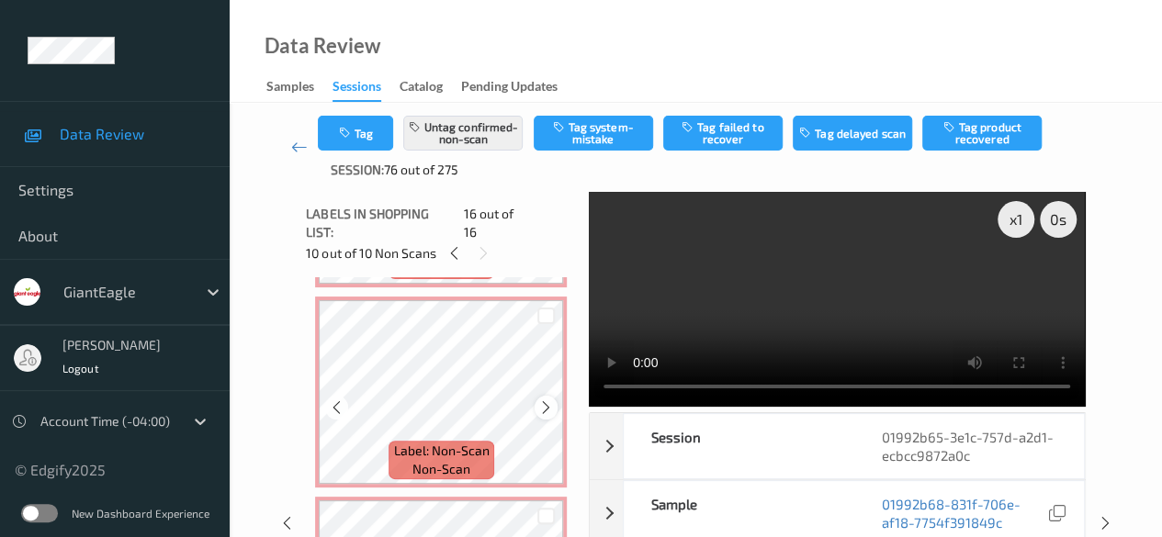
scroll to position [2576, 0]
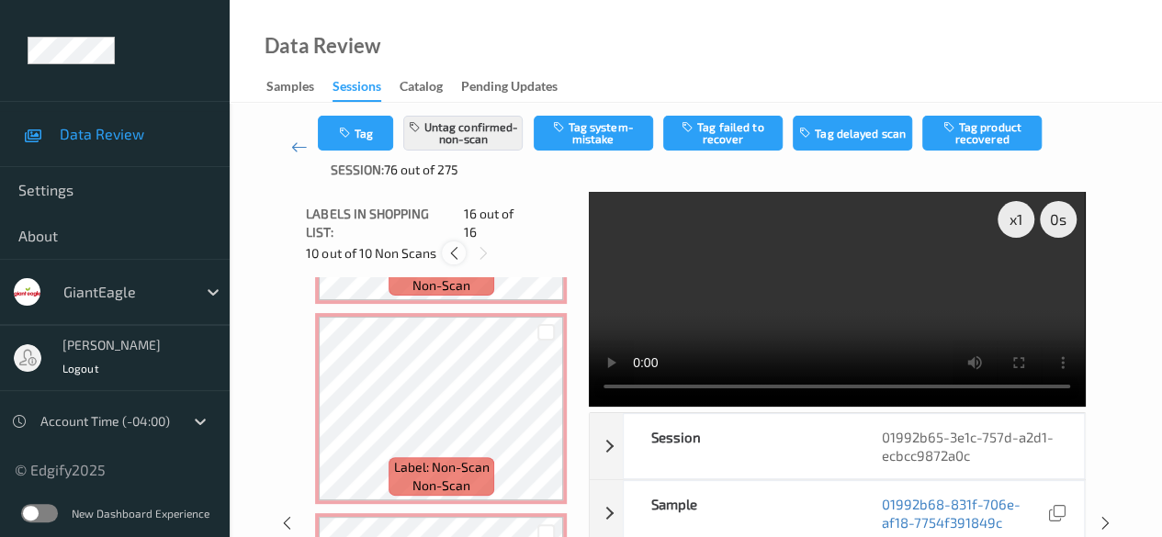
click at [450, 245] on icon at bounding box center [454, 253] width 16 height 17
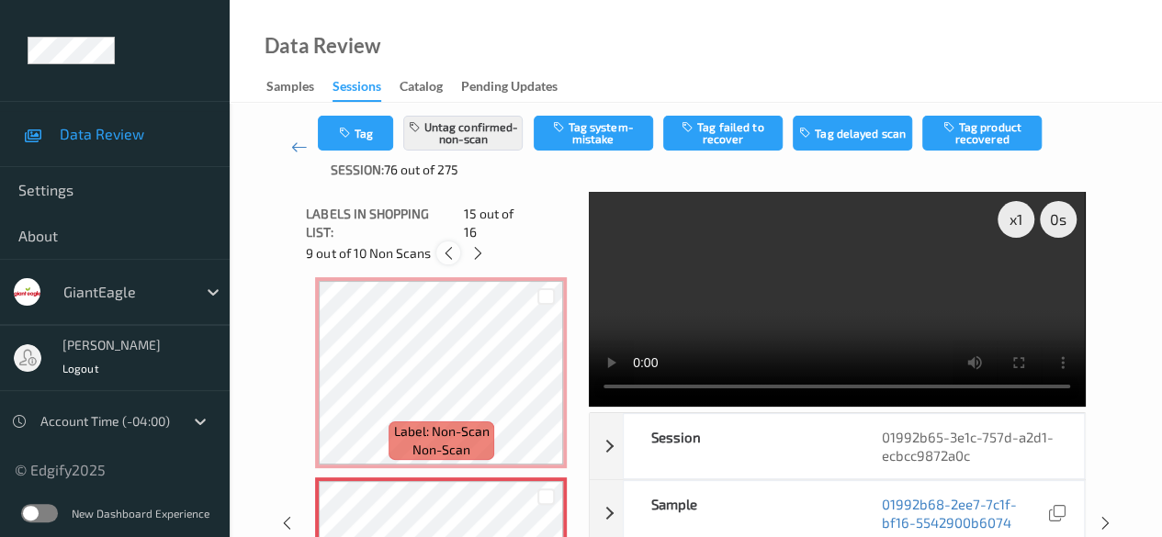
click at [450, 245] on icon at bounding box center [449, 253] width 16 height 17
click at [450, 245] on icon at bounding box center [450, 253] width 16 height 17
click at [450, 245] on icon at bounding box center [448, 253] width 16 height 17
click at [450, 245] on icon at bounding box center [449, 253] width 16 height 17
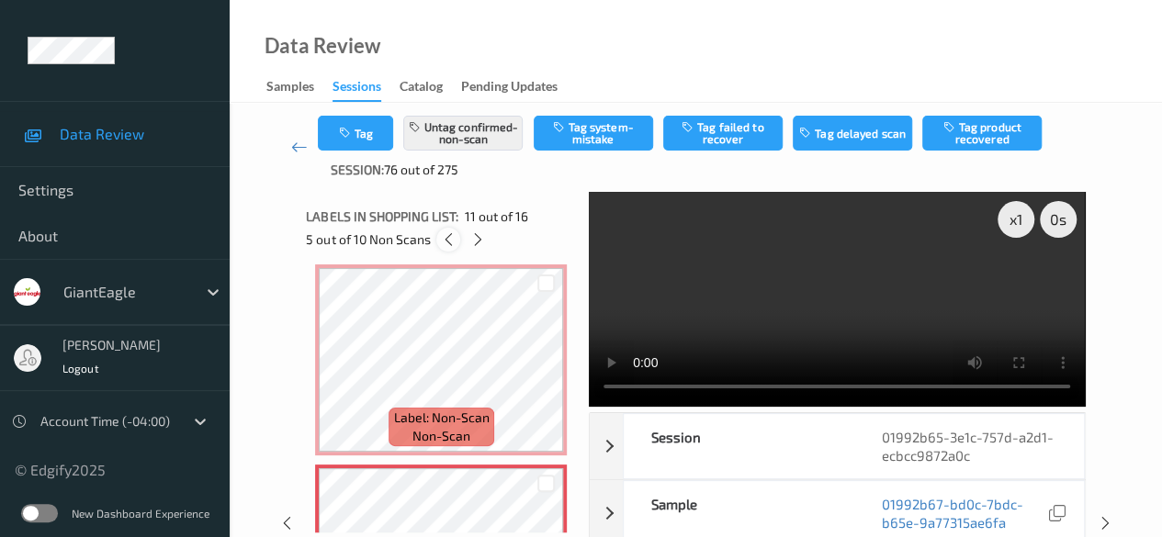
click at [450, 245] on icon at bounding box center [449, 239] width 16 height 17
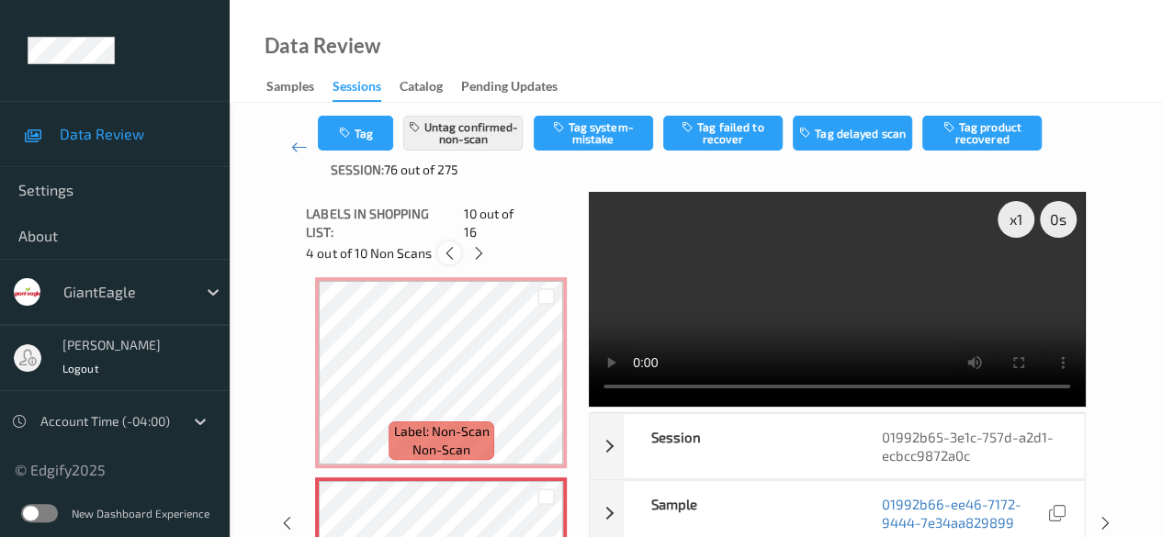
click at [450, 245] on icon at bounding box center [450, 253] width 16 height 17
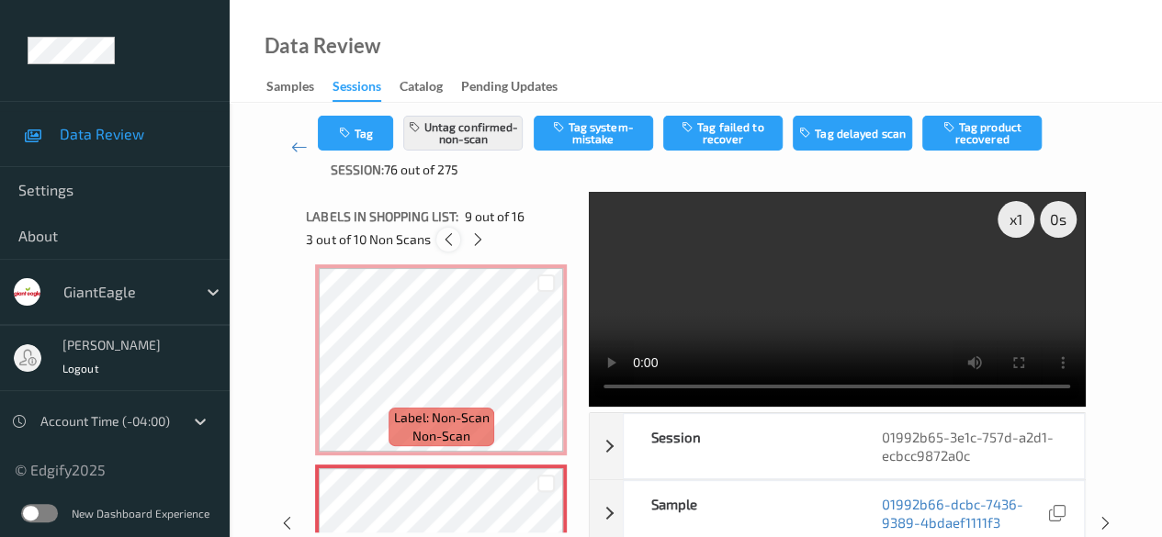
click at [450, 245] on icon at bounding box center [449, 239] width 16 height 17
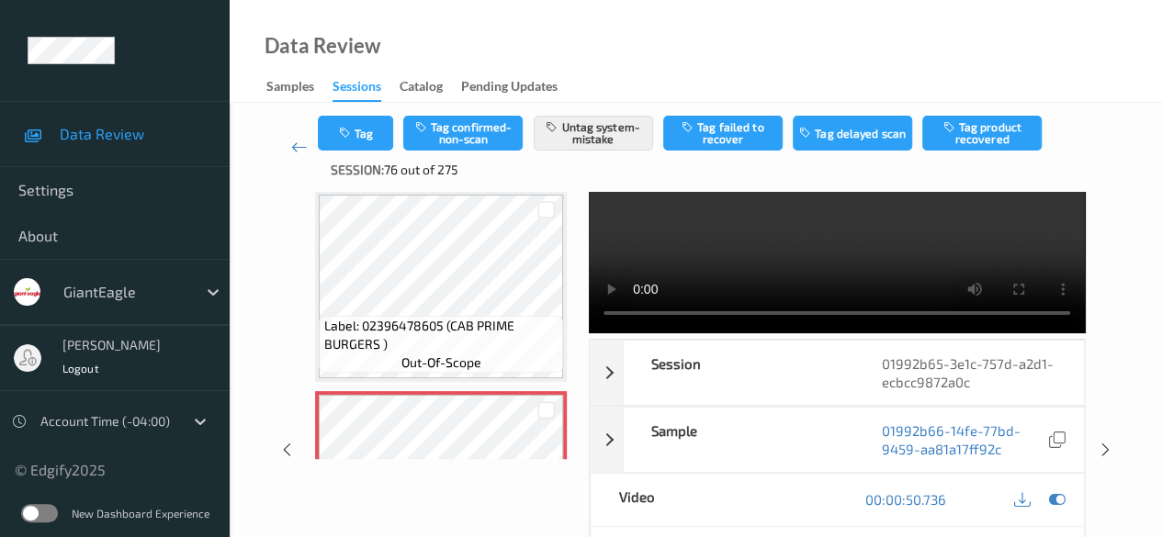
scroll to position [0, 0]
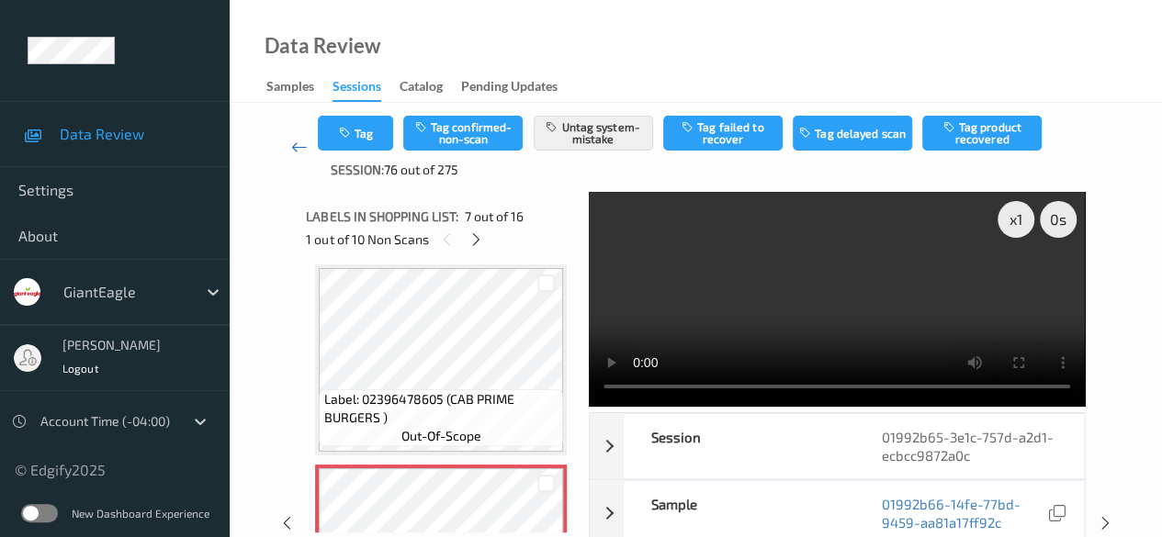
click at [294, 152] on icon at bounding box center [299, 147] width 17 height 18
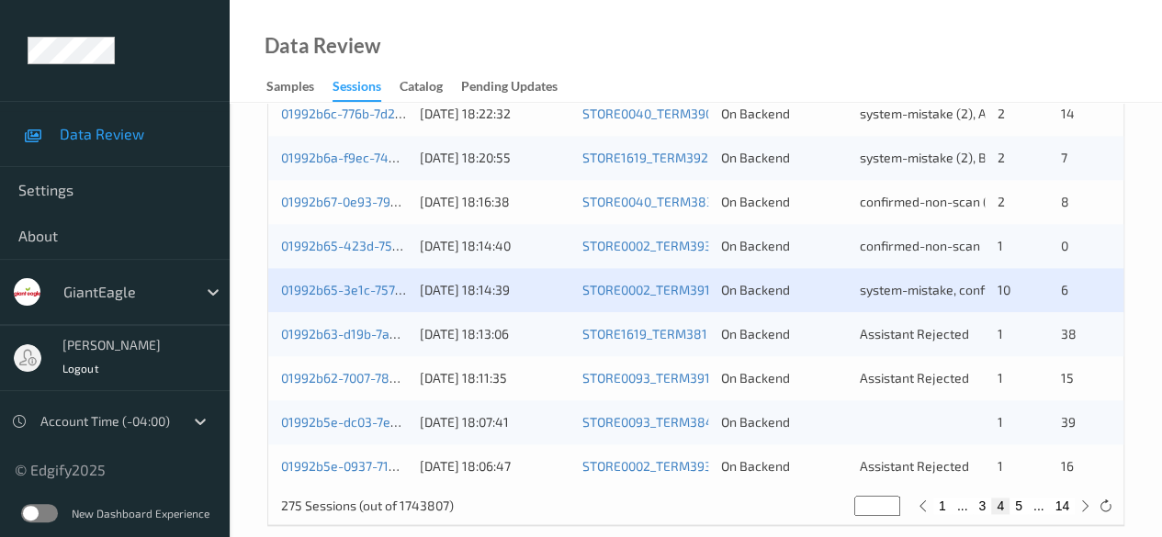
scroll to position [988, 0]
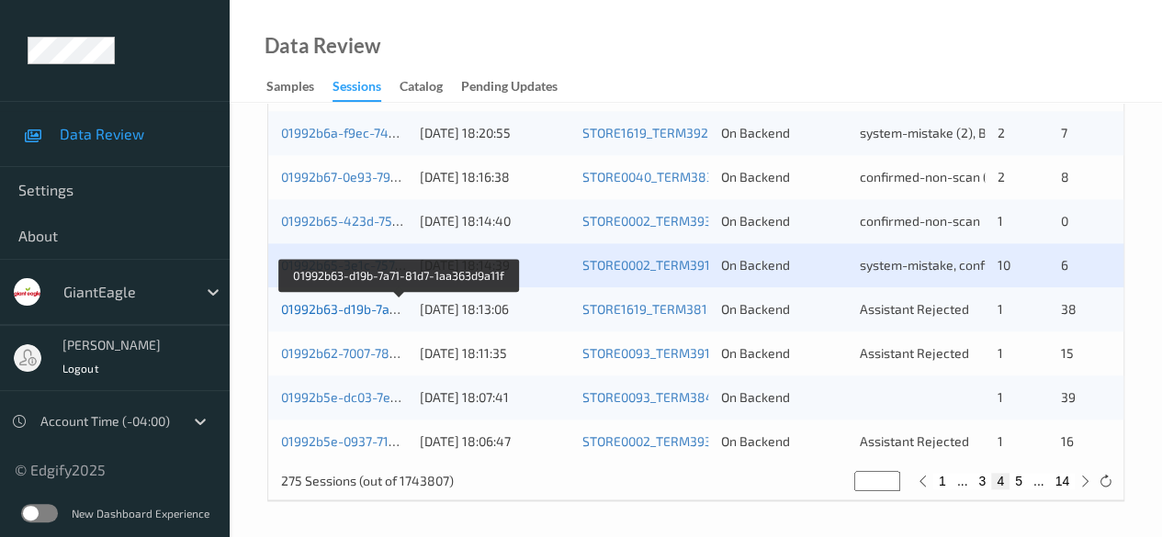
click at [366, 312] on link "01992b63-d19b-7a71-81d7-1aa363d9a11f" at bounding box center [400, 309] width 239 height 16
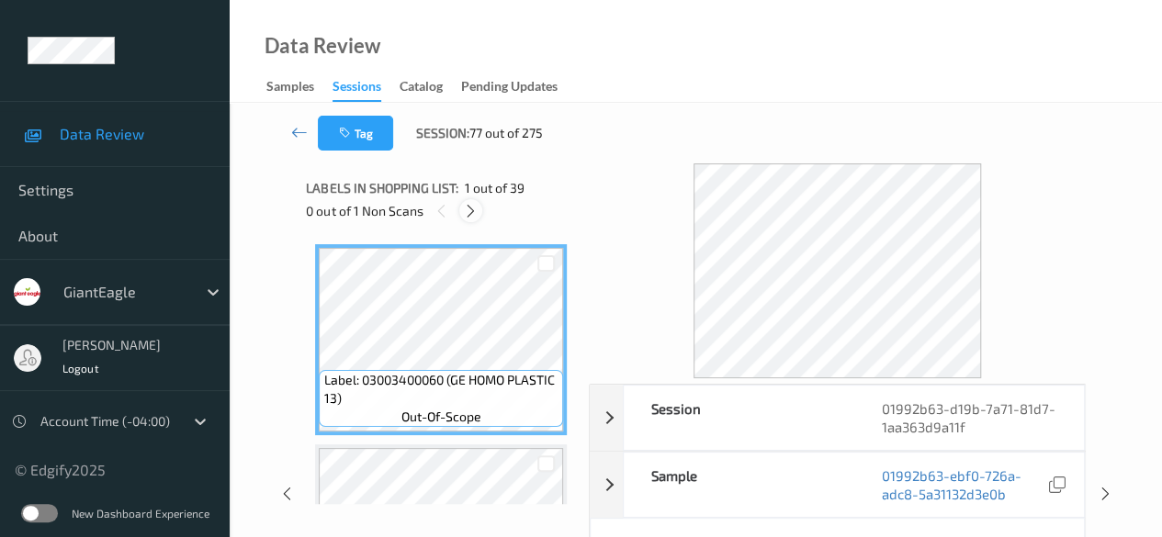
click at [471, 214] on icon at bounding box center [471, 211] width 16 height 17
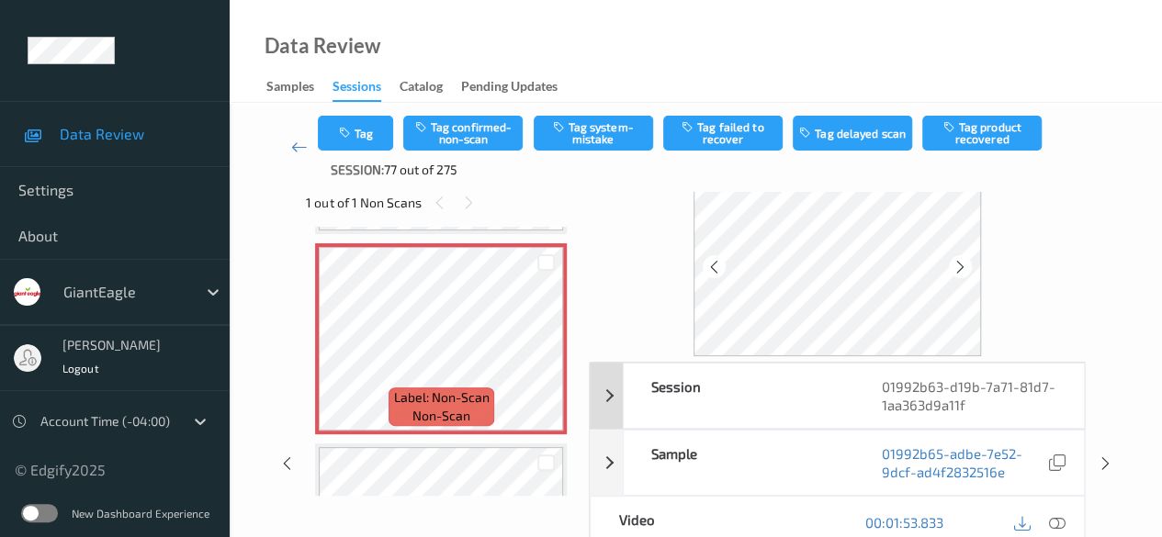
scroll to position [92, 0]
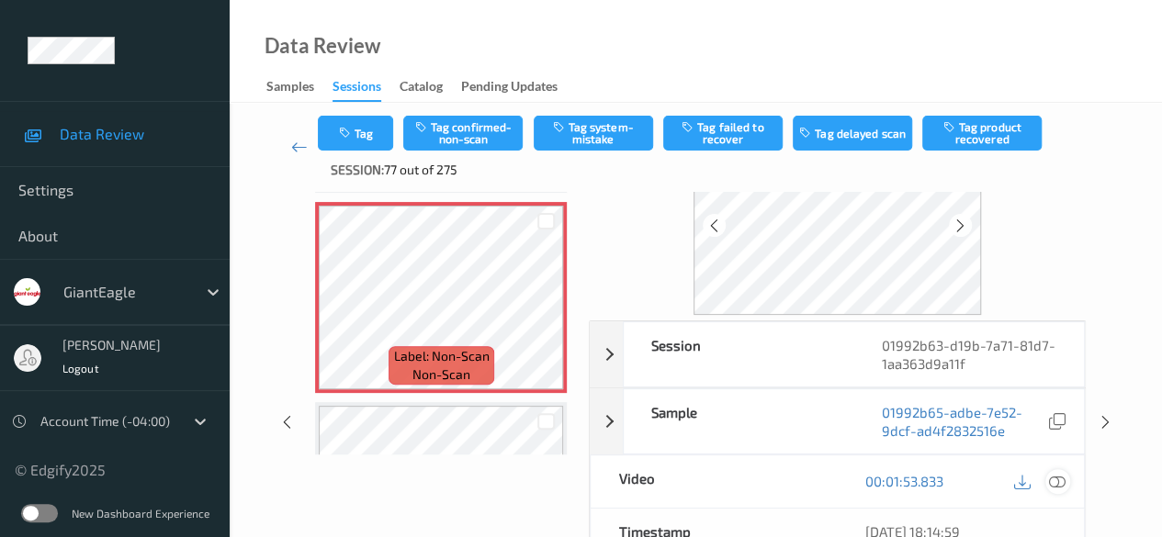
click at [1054, 478] on icon at bounding box center [1057, 481] width 17 height 17
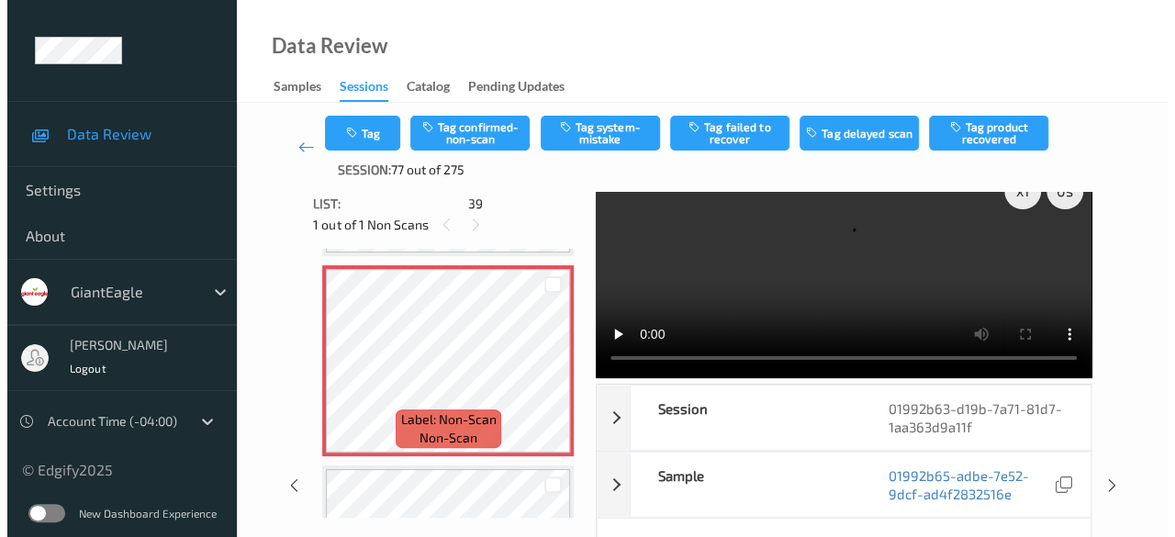
scroll to position [0, 0]
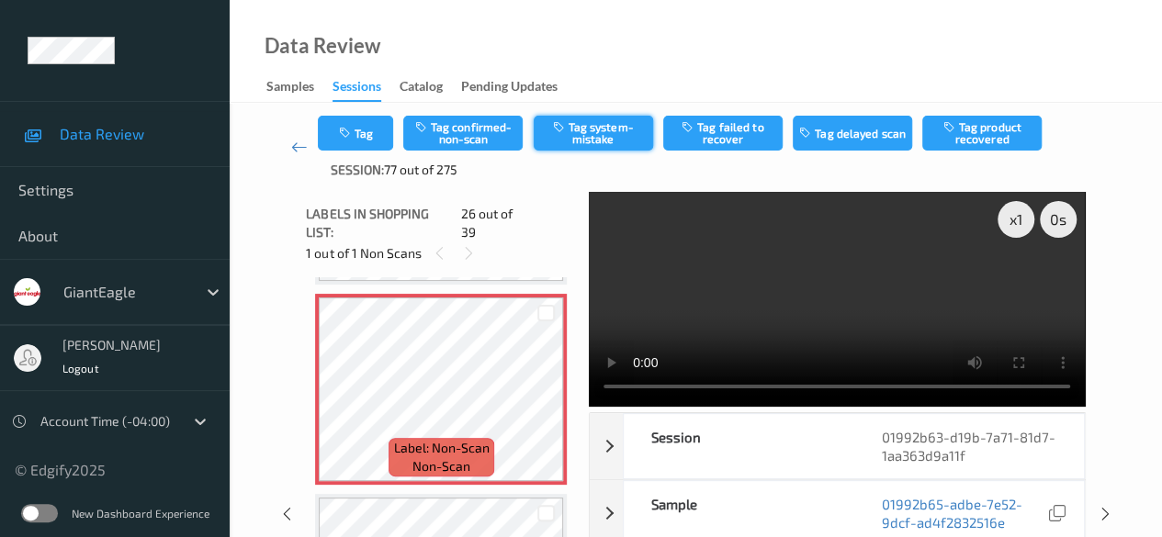
click at [577, 135] on button "Tag system-mistake" at bounding box center [593, 133] width 119 height 35
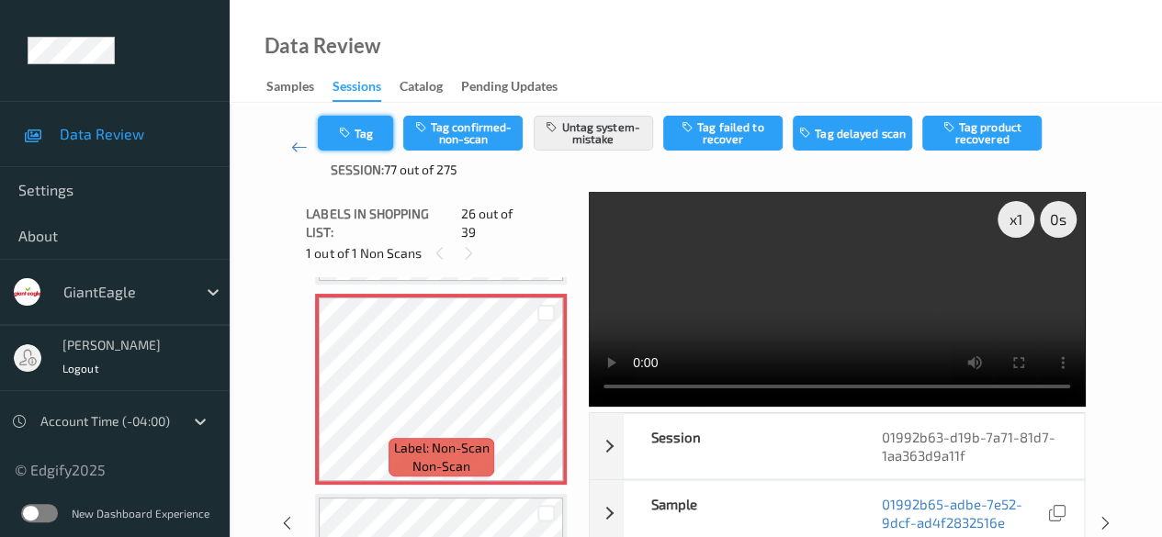
click at [369, 133] on button "Tag" at bounding box center [355, 133] width 75 height 35
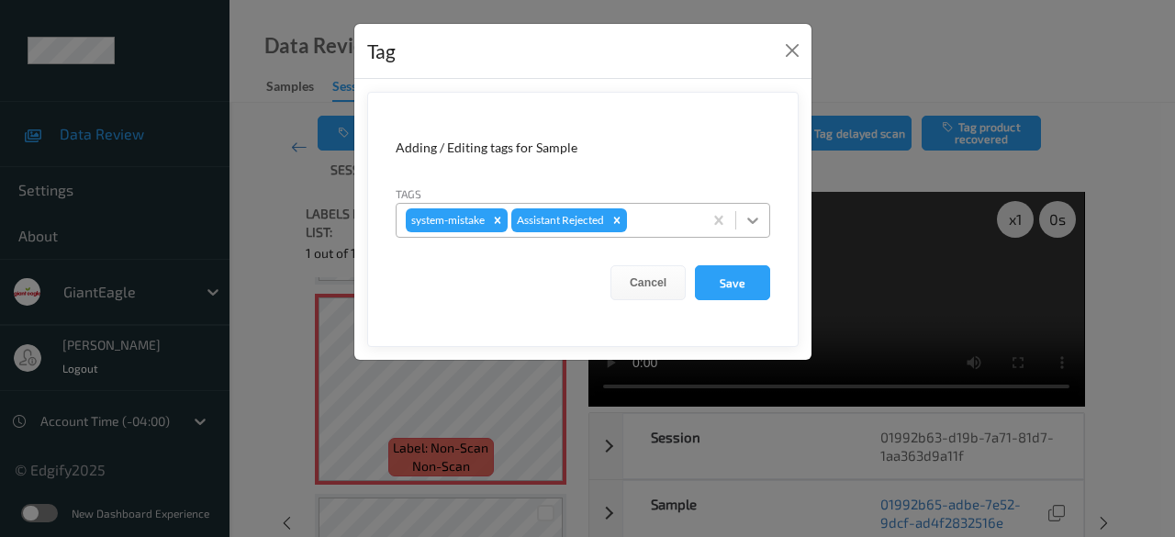
click at [759, 223] on icon at bounding box center [753, 220] width 18 height 18
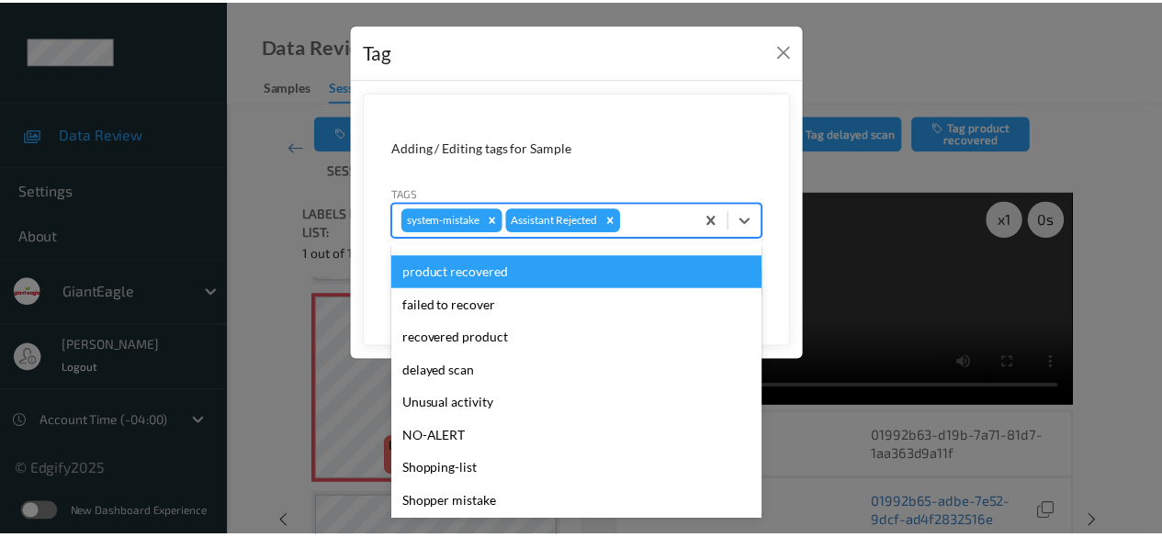
scroll to position [162, 0]
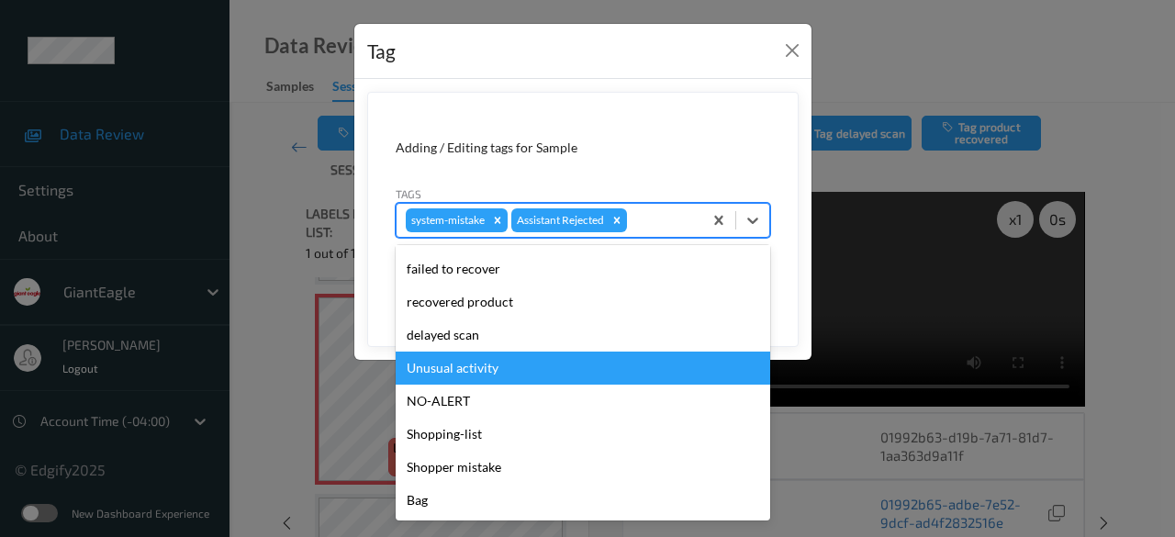
click at [493, 372] on div "Unusual activity" at bounding box center [583, 368] width 375 height 33
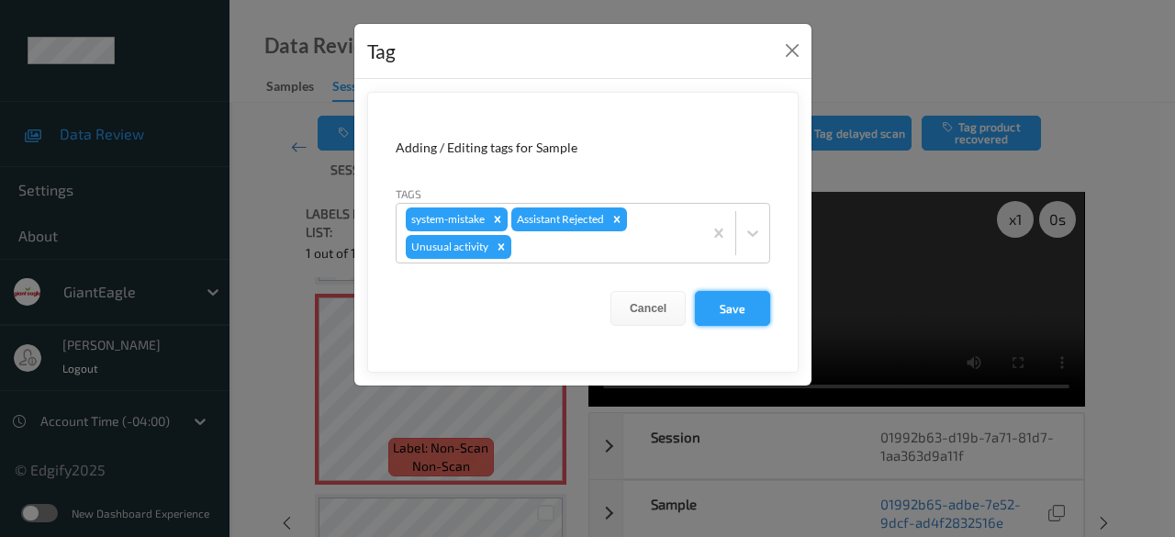
click at [734, 308] on button "Save" at bounding box center [732, 308] width 75 height 35
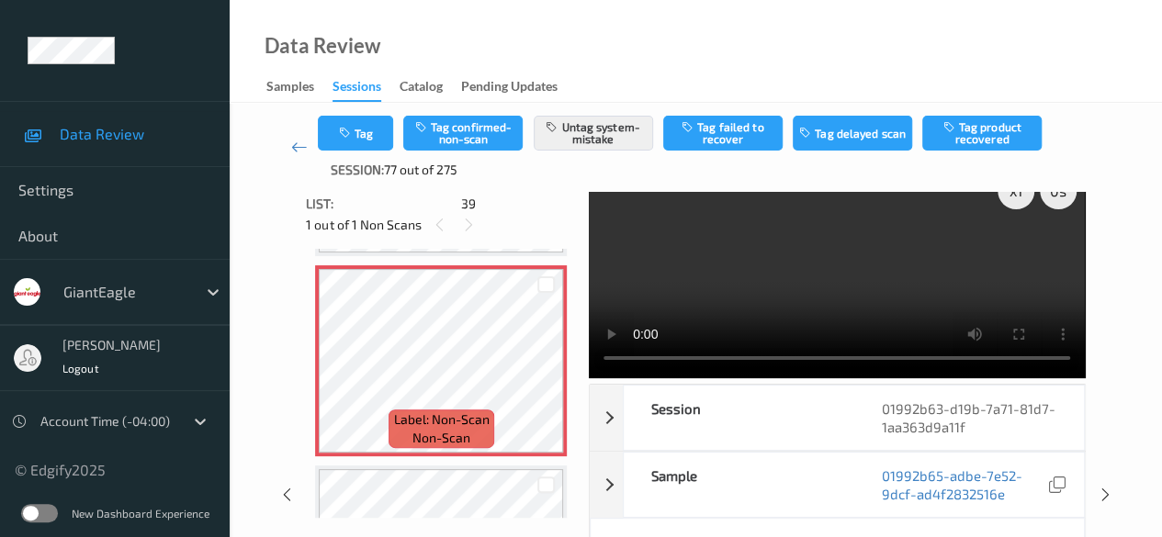
scroll to position [0, 0]
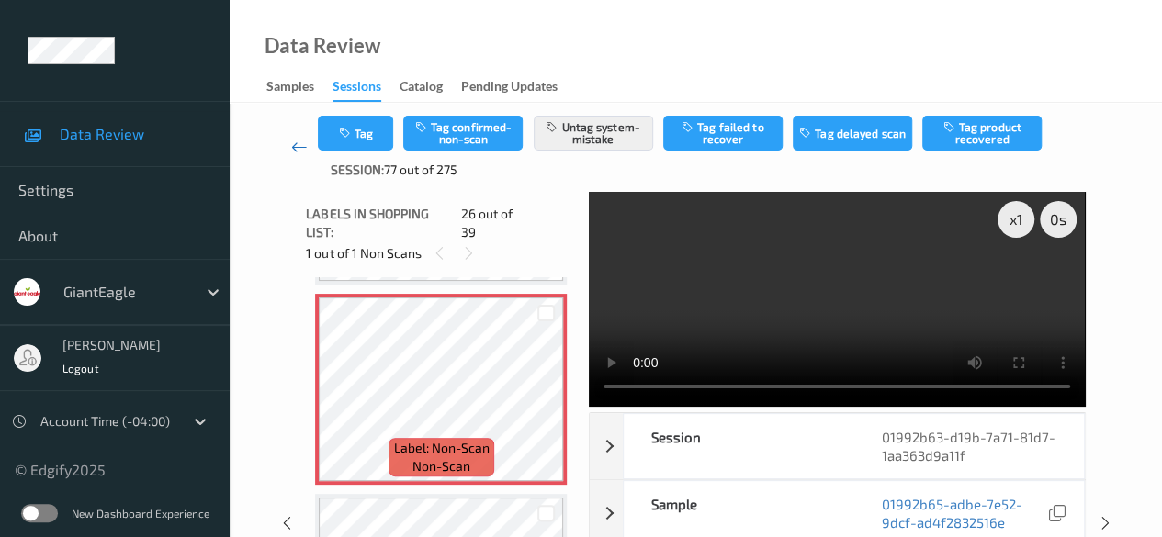
click at [294, 148] on icon at bounding box center [299, 147] width 17 height 18
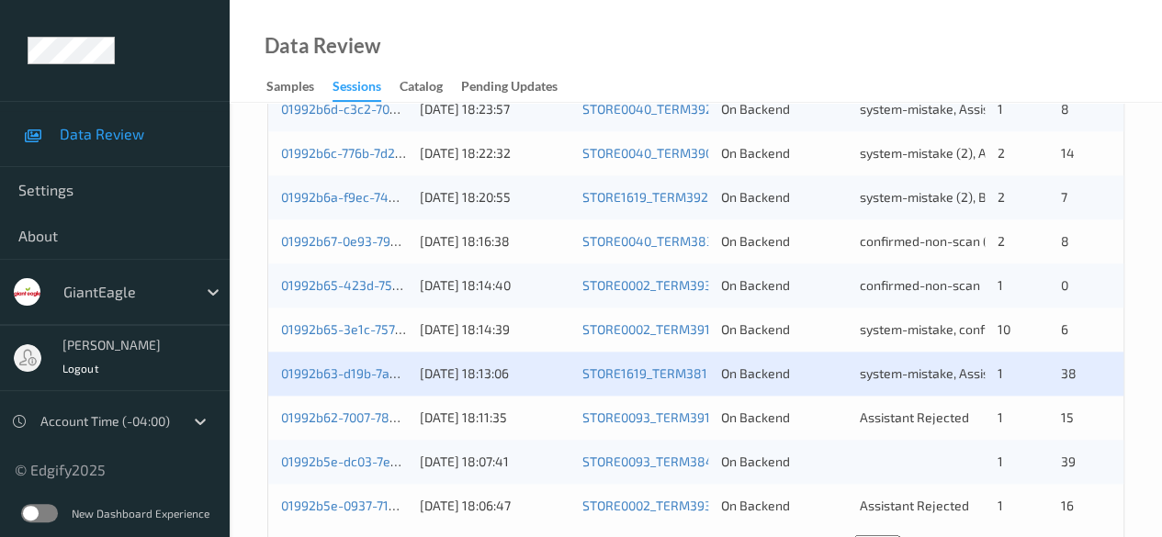
scroll to position [988, 0]
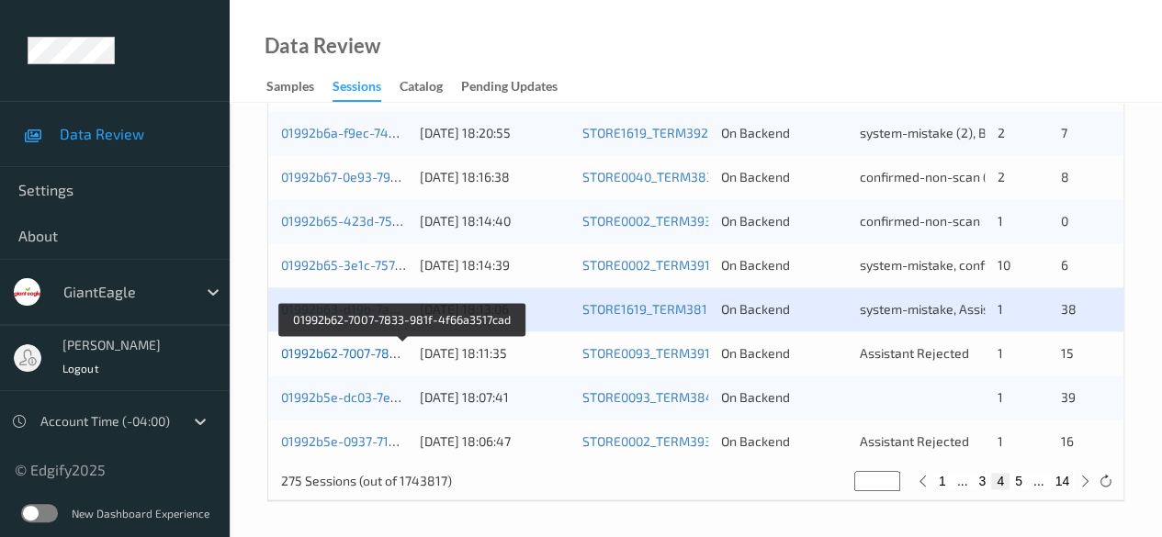
click at [341, 351] on link "01992b62-7007-7833-981f-4f66a3517cad" at bounding box center [402, 353] width 242 height 16
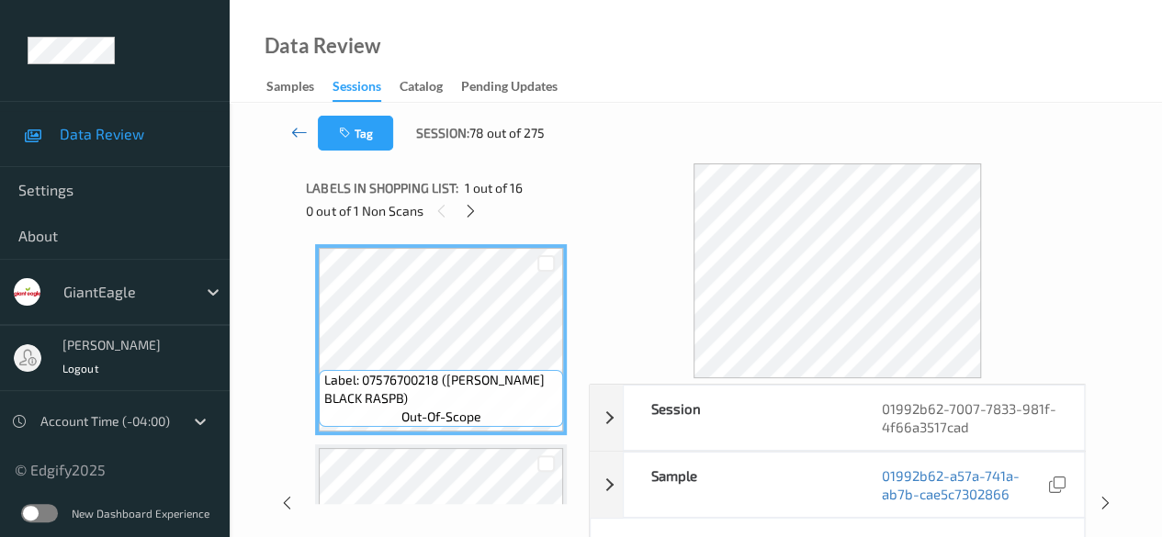
click at [299, 135] on icon at bounding box center [299, 132] width 17 height 18
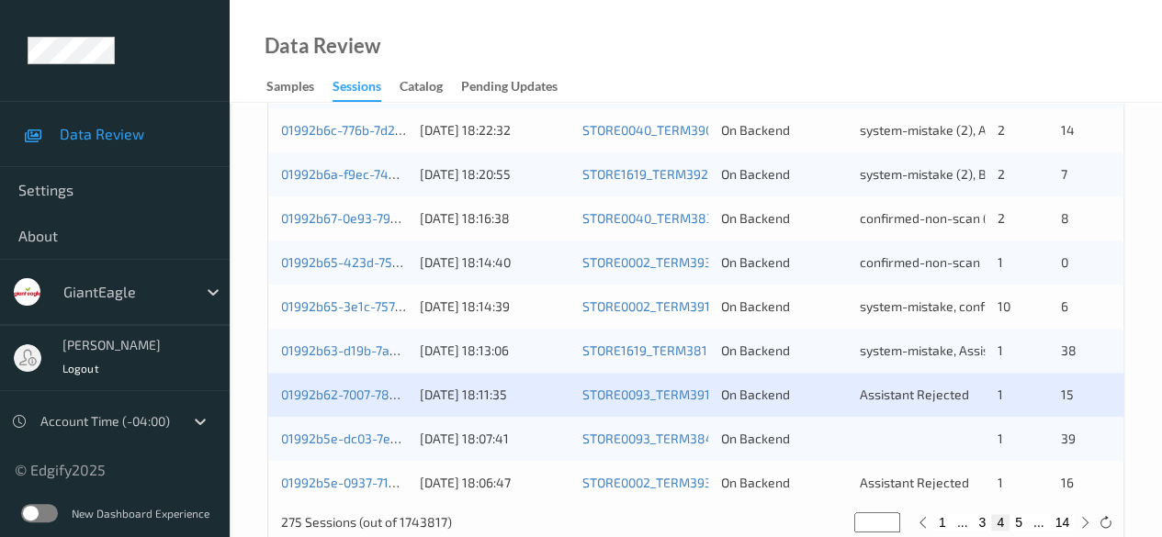
scroll to position [988, 0]
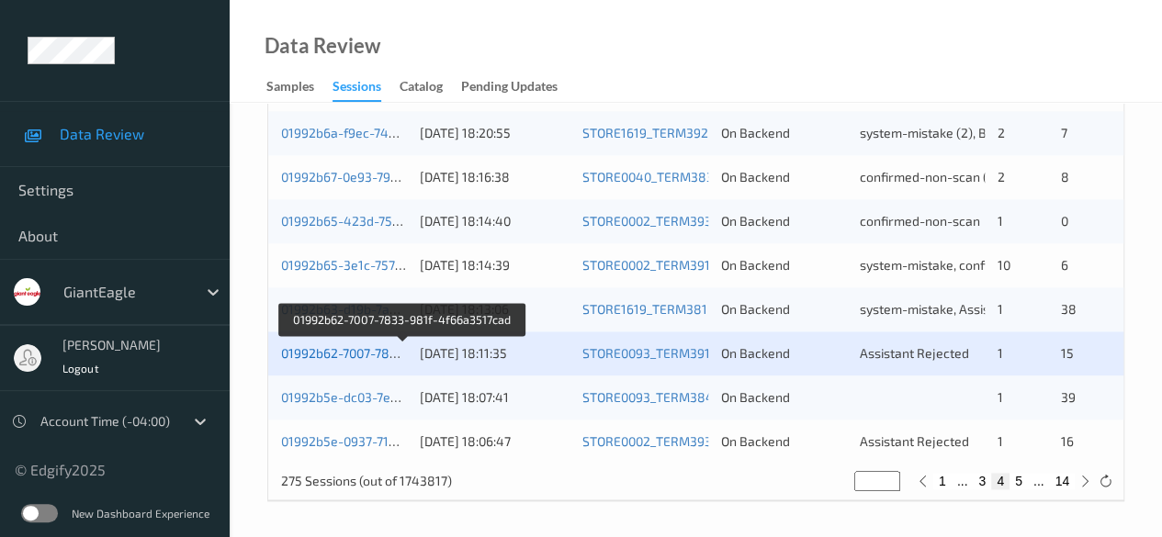
click at [356, 353] on link "01992b62-7007-7833-981f-4f66a3517cad" at bounding box center [402, 353] width 242 height 16
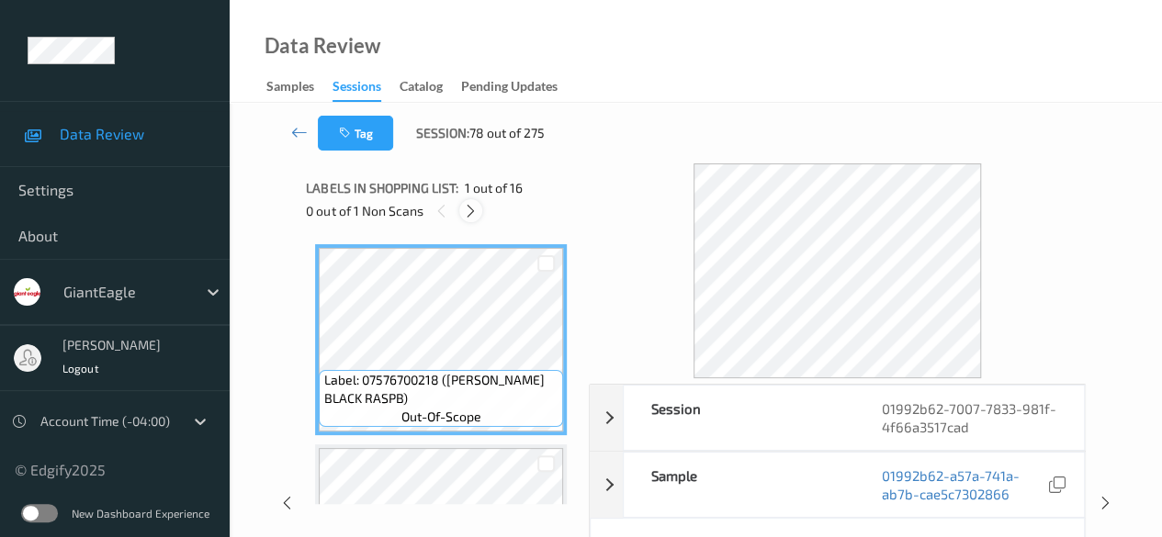
click at [474, 219] on div at bounding box center [470, 210] width 23 height 23
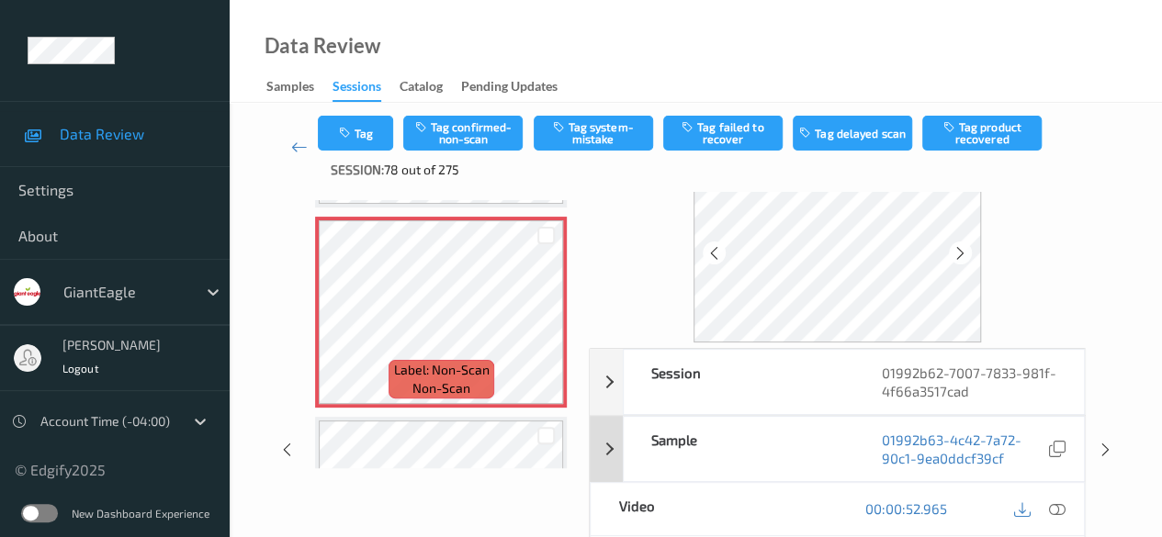
scroll to position [92, 0]
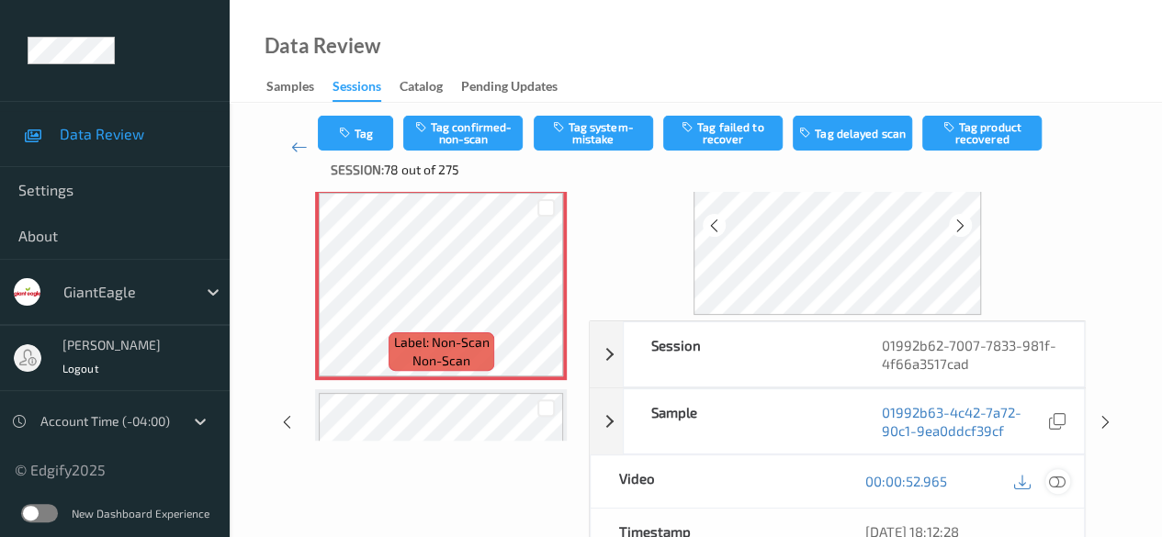
click at [1057, 482] on icon at bounding box center [1057, 481] width 17 height 17
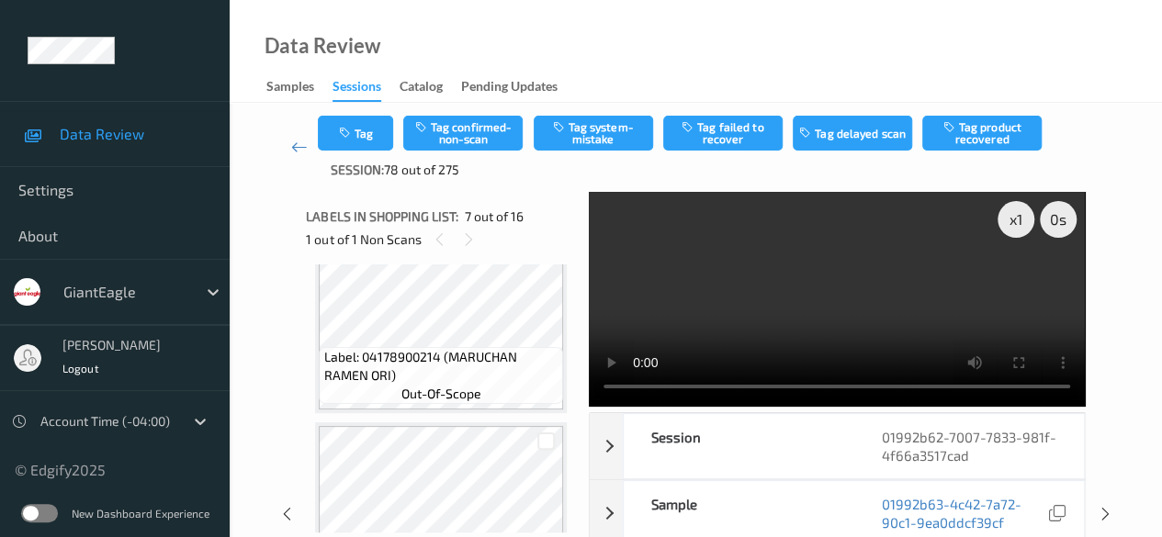
scroll to position [1561, 0]
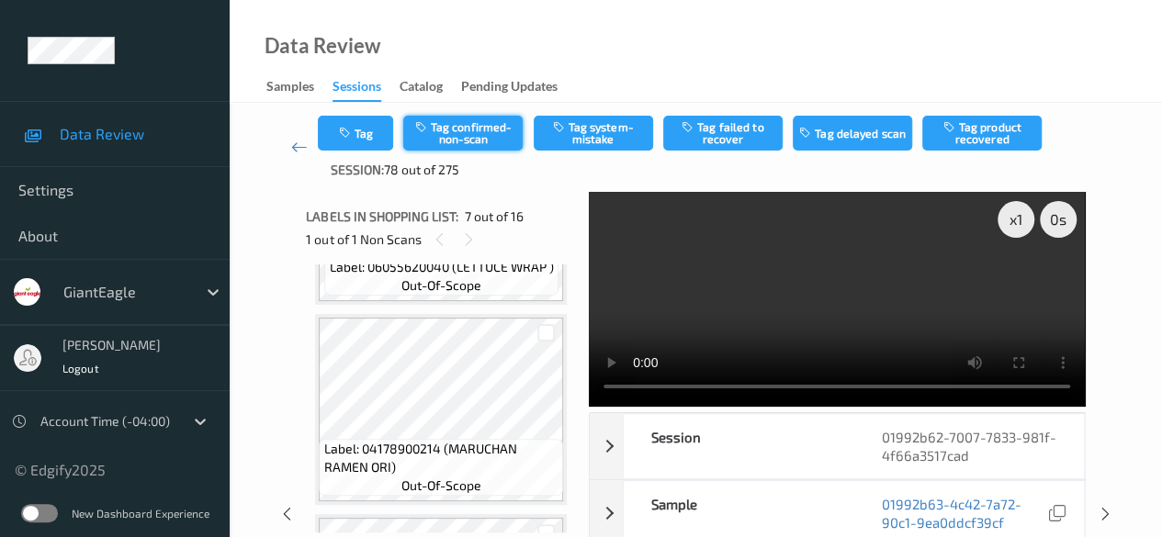
click at [468, 135] on button "Tag confirmed-non-scan" at bounding box center [462, 133] width 119 height 35
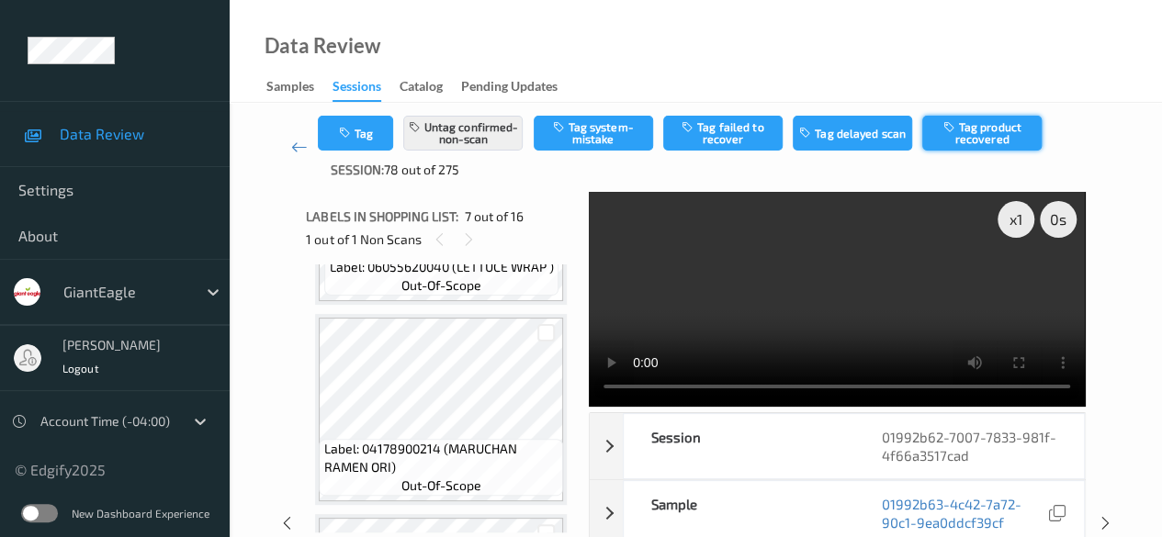
click at [968, 139] on button "Tag product recovered" at bounding box center [981, 133] width 119 height 35
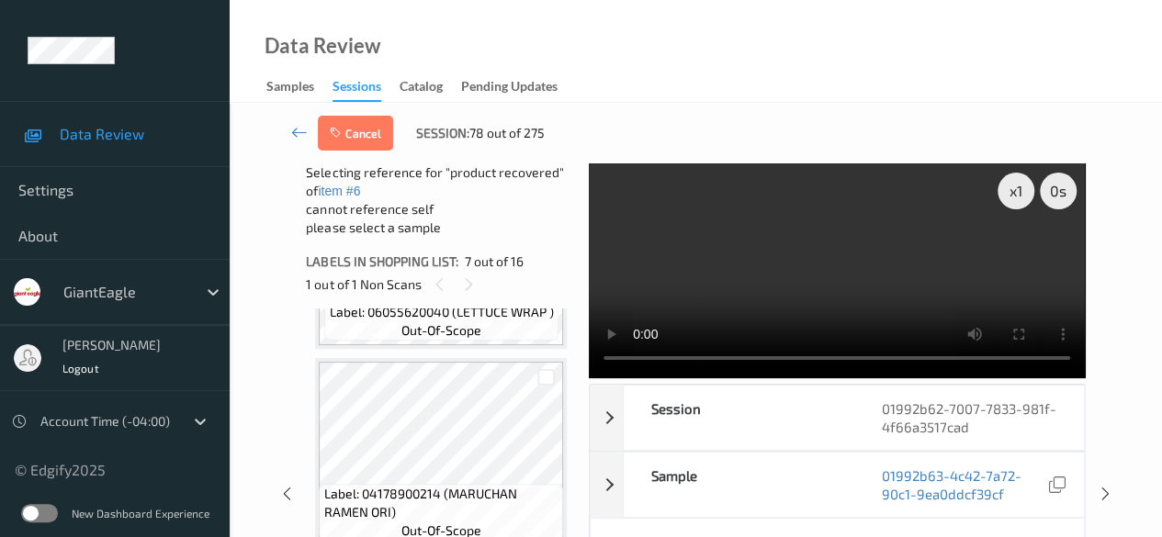
scroll to position [1469, 0]
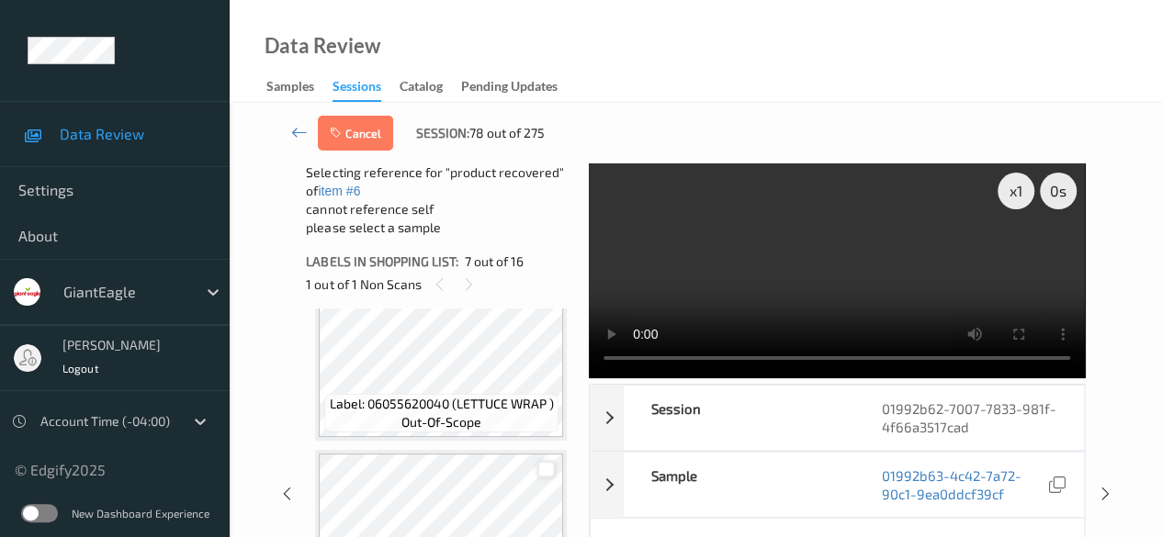
click at [539, 470] on div at bounding box center [545, 469] width 17 height 17
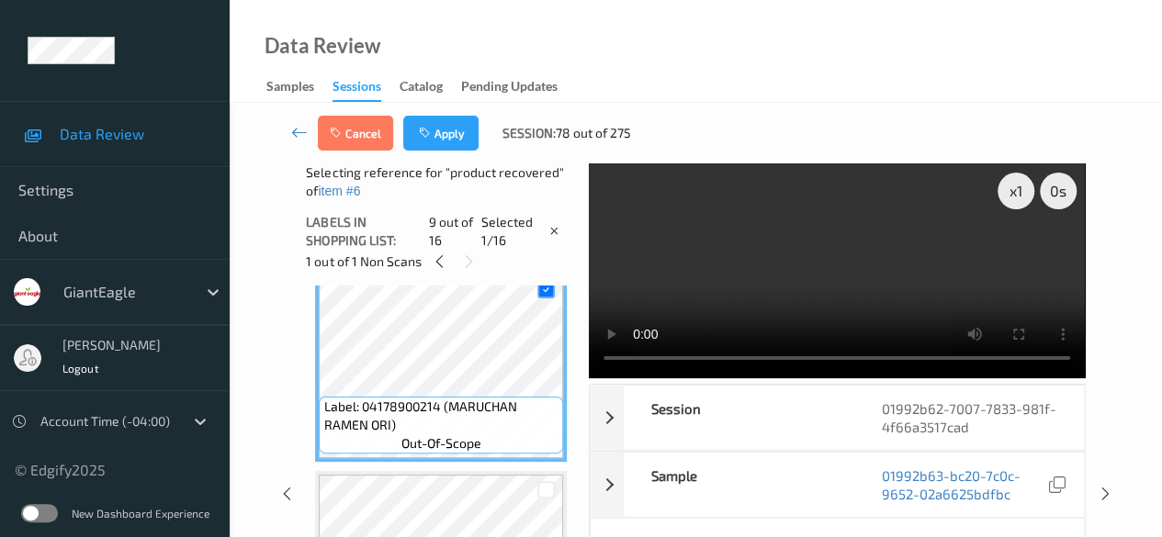
scroll to position [1653, 0]
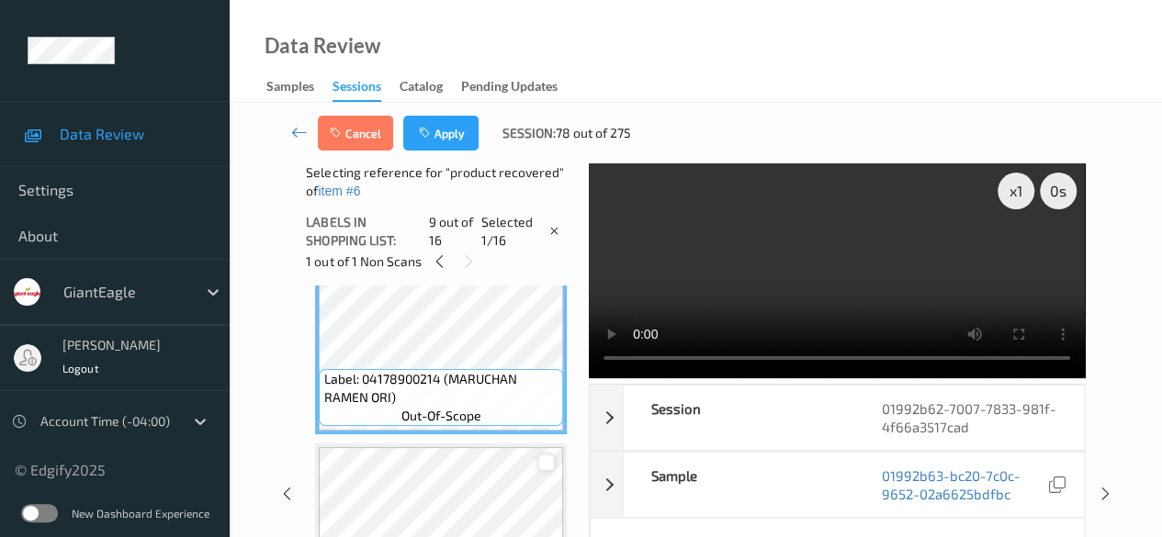
click at [547, 458] on div at bounding box center [545, 462] width 17 height 17
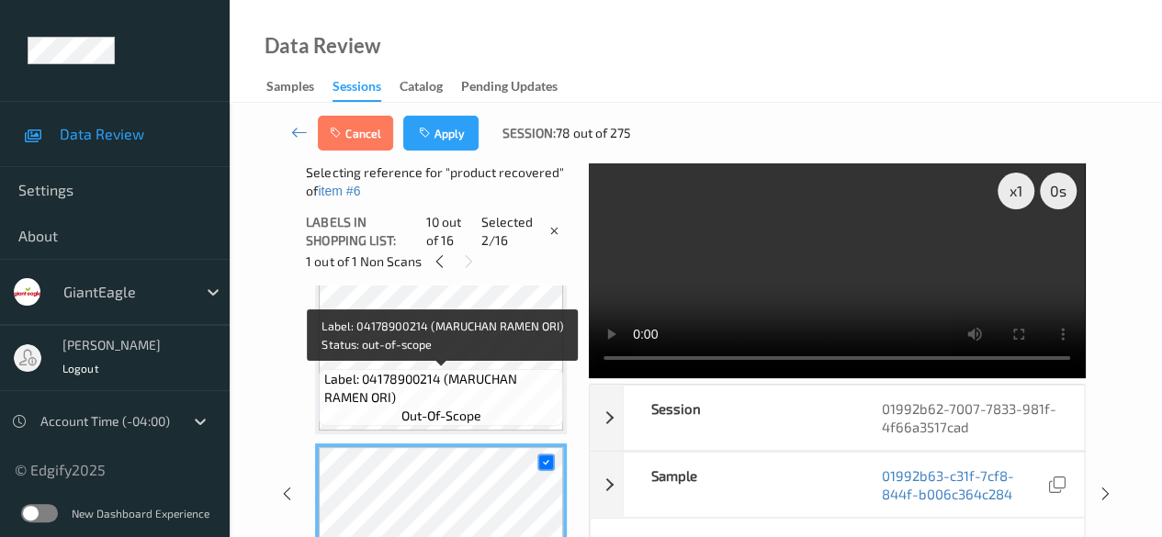
scroll to position [1469, 0]
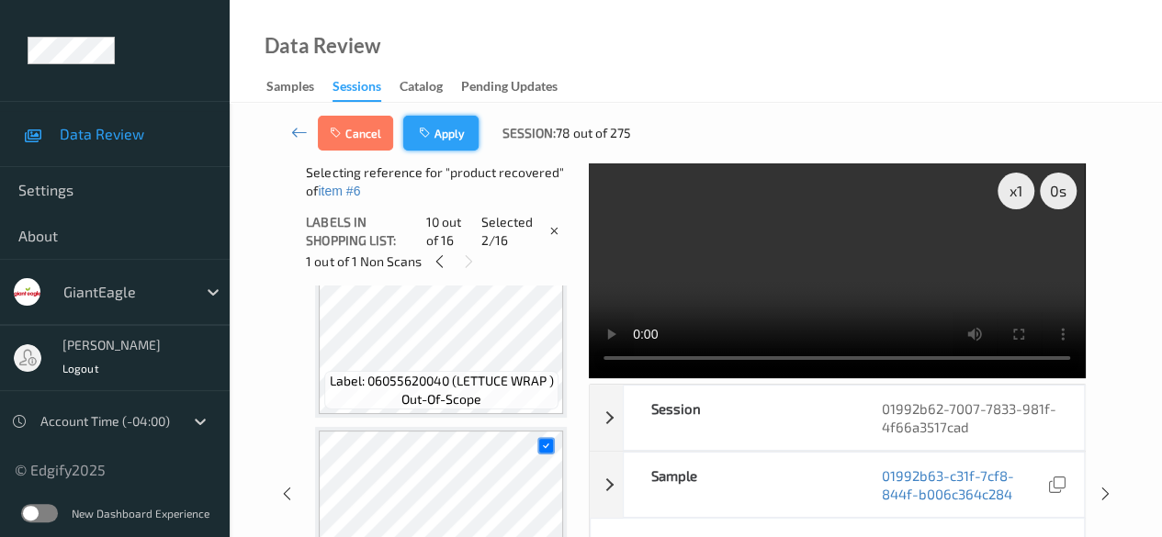
click at [441, 135] on button "Apply" at bounding box center [440, 133] width 75 height 35
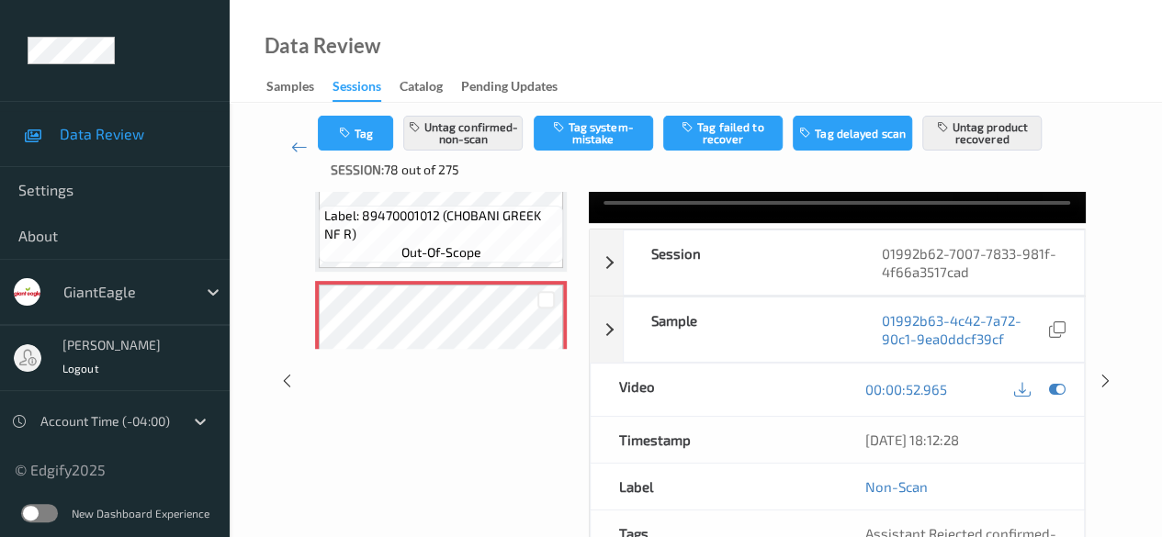
scroll to position [0, 0]
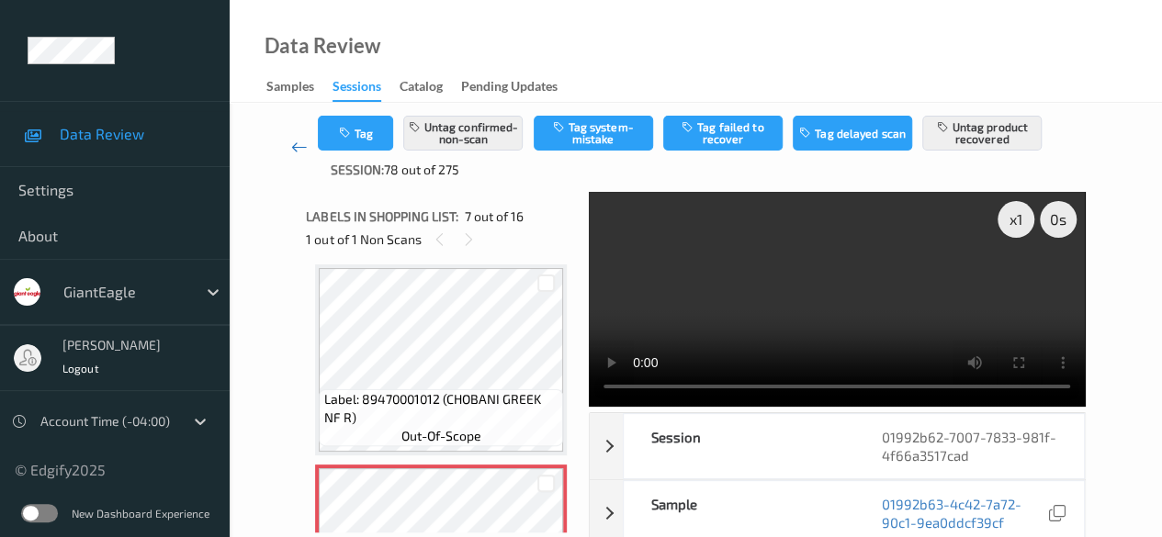
click at [294, 150] on icon at bounding box center [299, 147] width 17 height 18
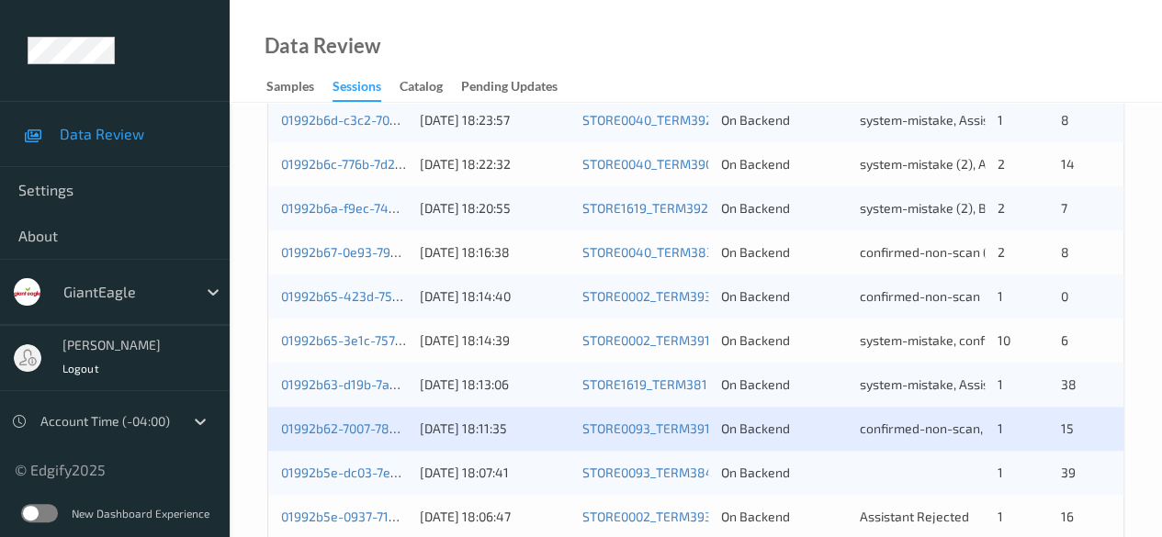
scroll to position [988, 0]
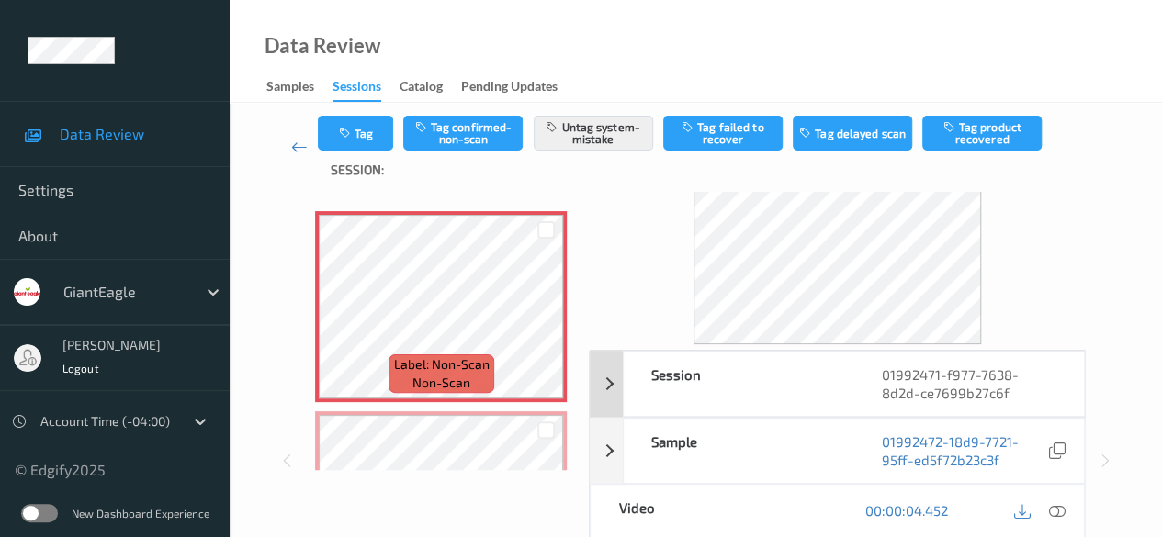
scroll to position [92, 0]
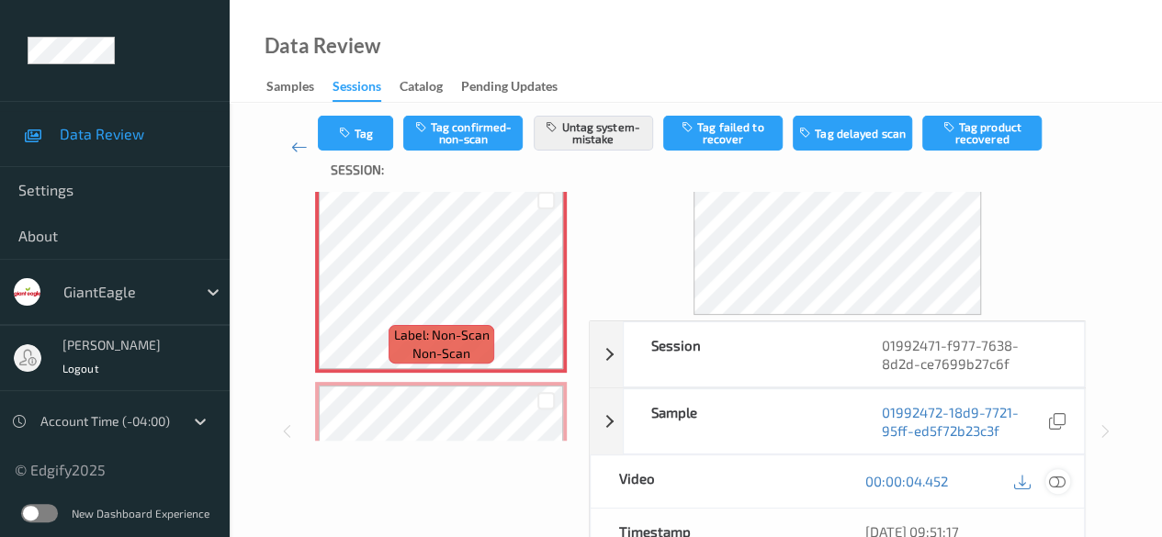
click at [1057, 477] on icon at bounding box center [1057, 481] width 17 height 17
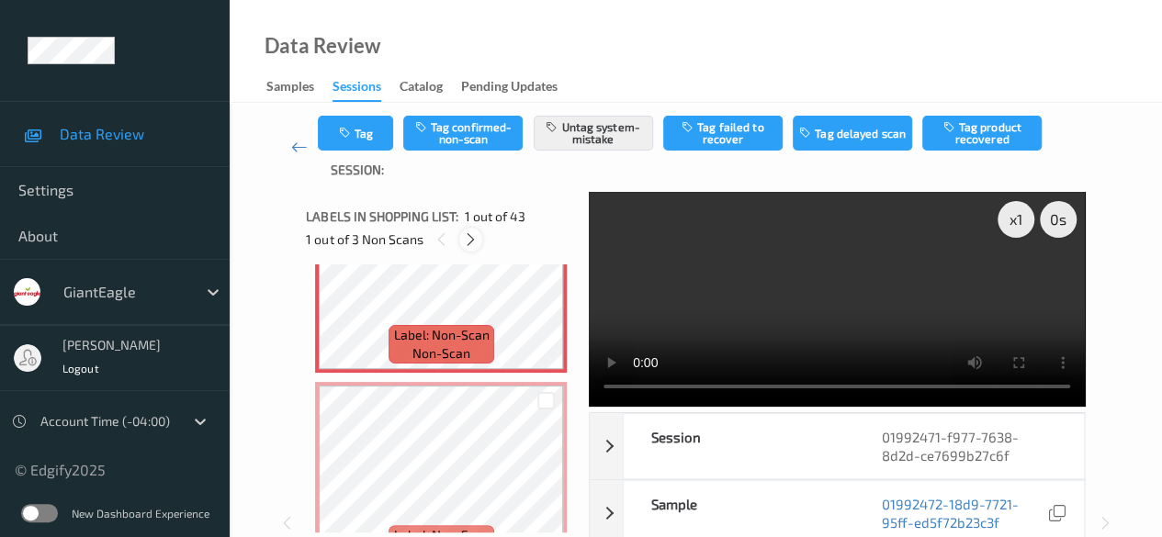
click at [468, 238] on icon at bounding box center [471, 239] width 16 height 17
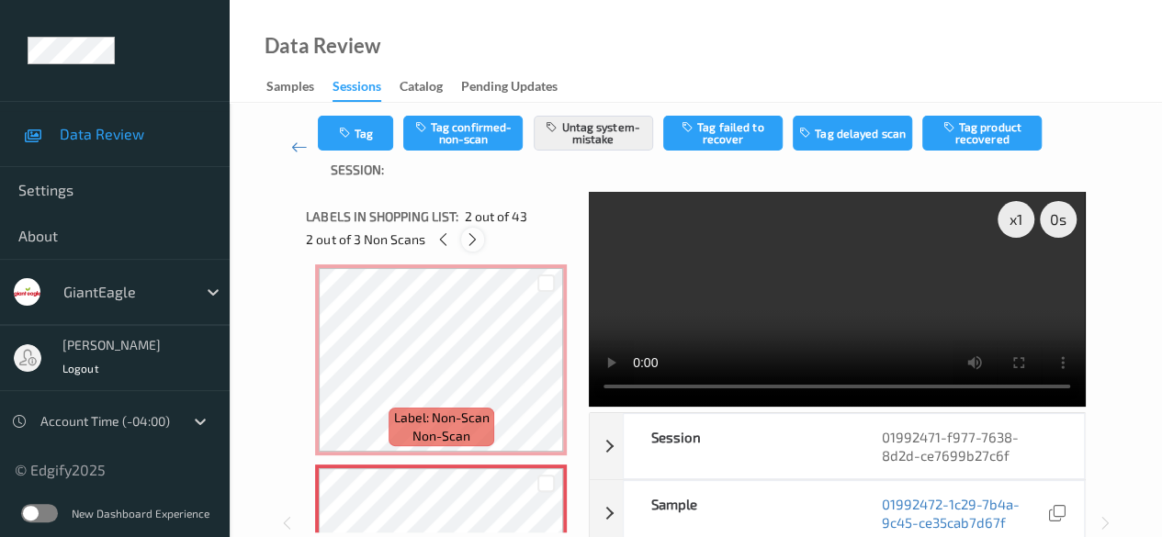
click at [468, 238] on icon at bounding box center [473, 239] width 16 height 17
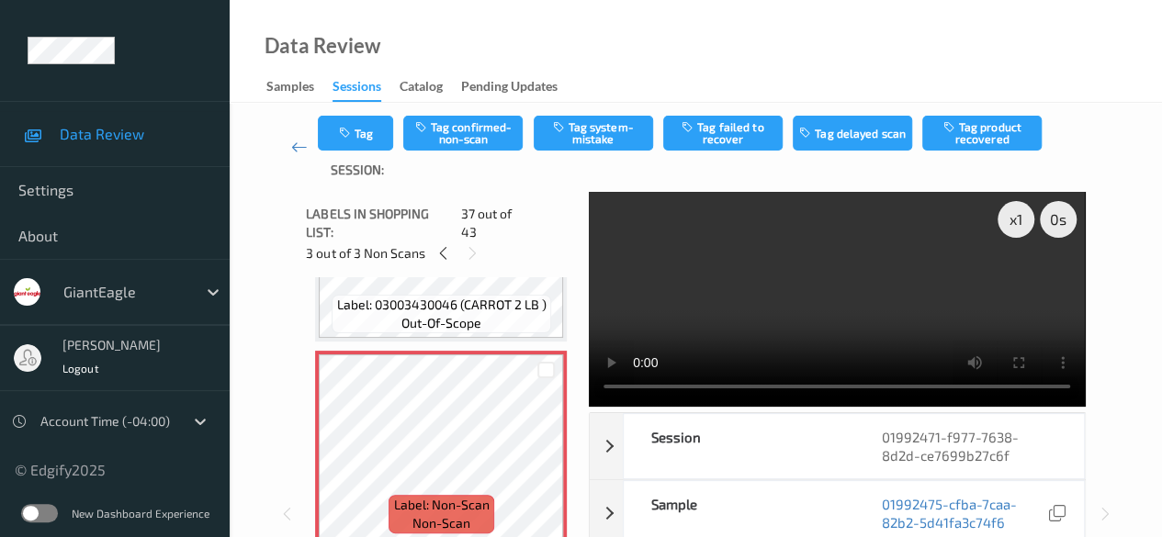
scroll to position [7199, 0]
